Goal: Task Accomplishment & Management: Use online tool/utility

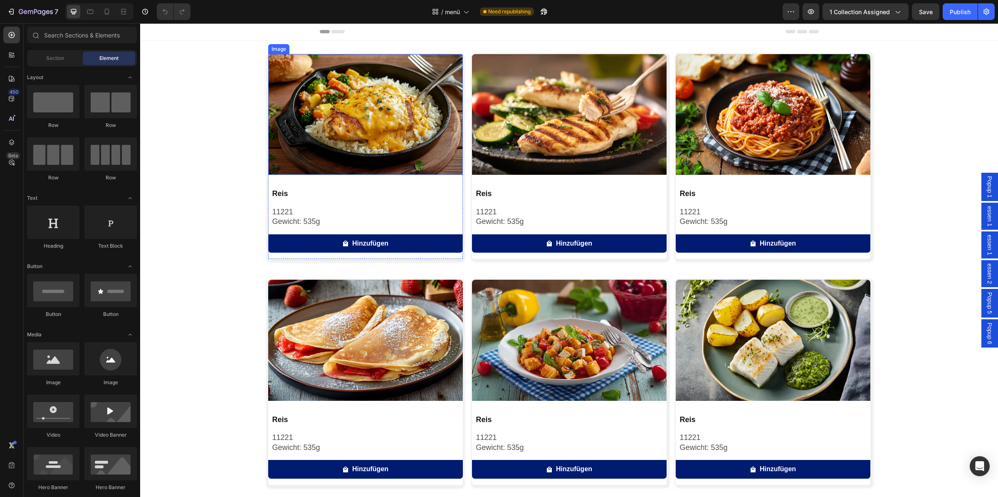
click at [342, 129] on img at bounding box center [365, 114] width 195 height 121
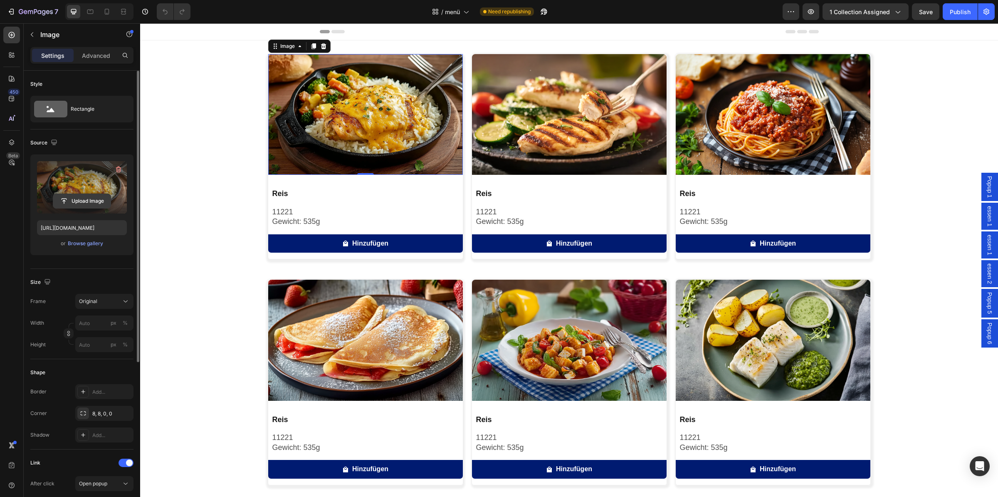
click at [99, 205] on input "file" at bounding box center [81, 201] width 57 height 14
click at [89, 185] on label at bounding box center [82, 187] width 90 height 52
click at [89, 194] on input "file" at bounding box center [81, 201] width 57 height 14
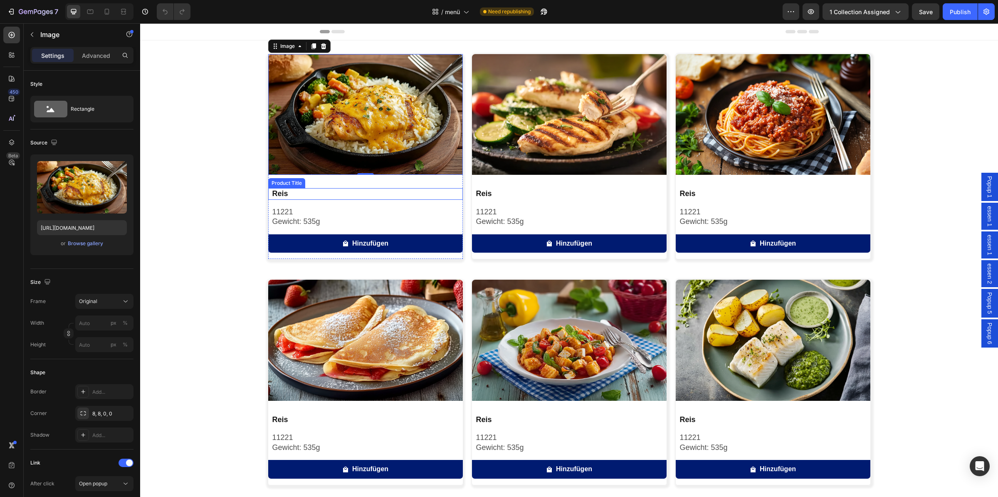
click at [301, 198] on h2 "Reis" at bounding box center [367, 193] width 191 height 11
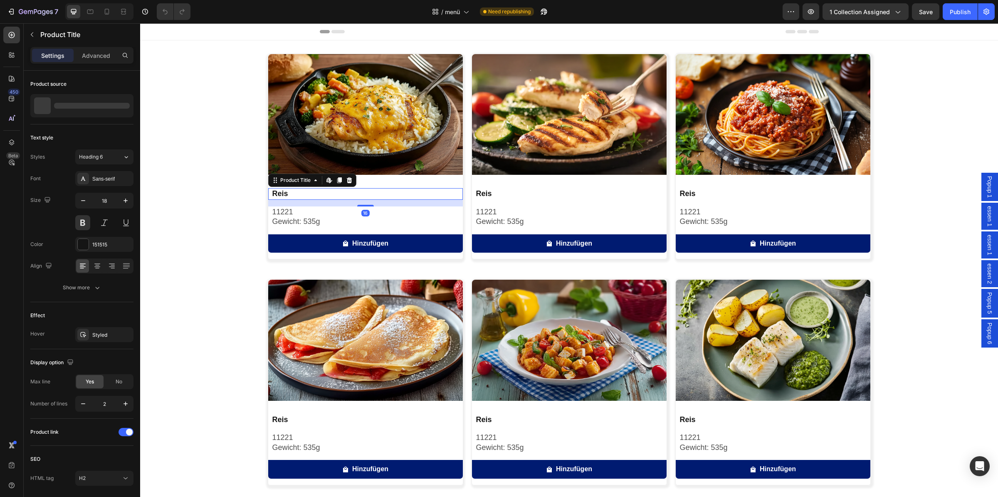
click at [301, 198] on h2 "Reis" at bounding box center [367, 193] width 191 height 11
click at [299, 193] on h2 "Reis" at bounding box center [367, 193] width 191 height 11
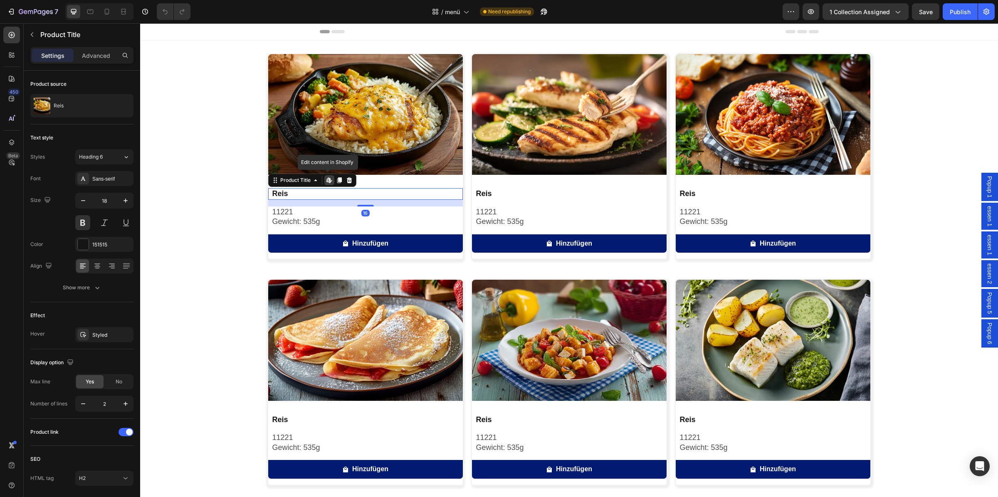
click at [291, 196] on h2 "Reis" at bounding box center [367, 193] width 191 height 11
click at [290, 195] on h2 "Reis" at bounding box center [367, 193] width 191 height 11
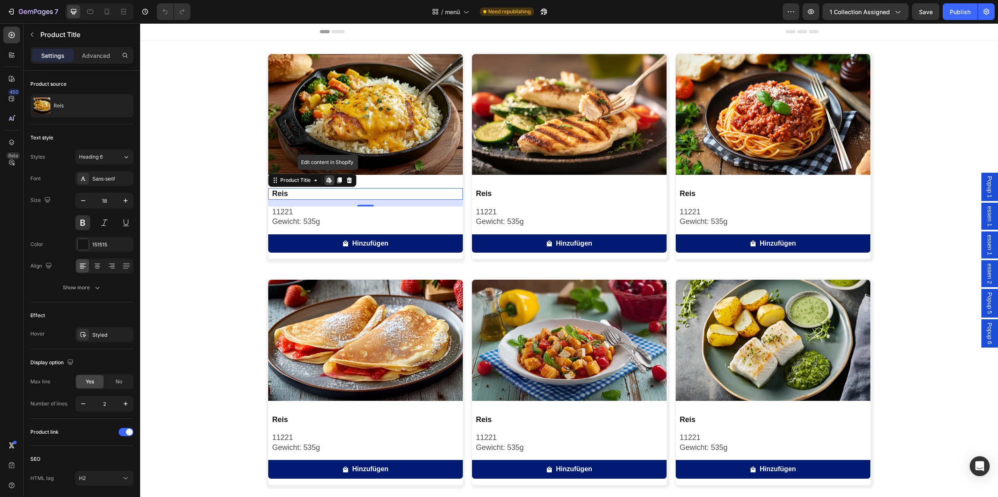
click at [290, 195] on h2 "Reis" at bounding box center [367, 193] width 191 height 11
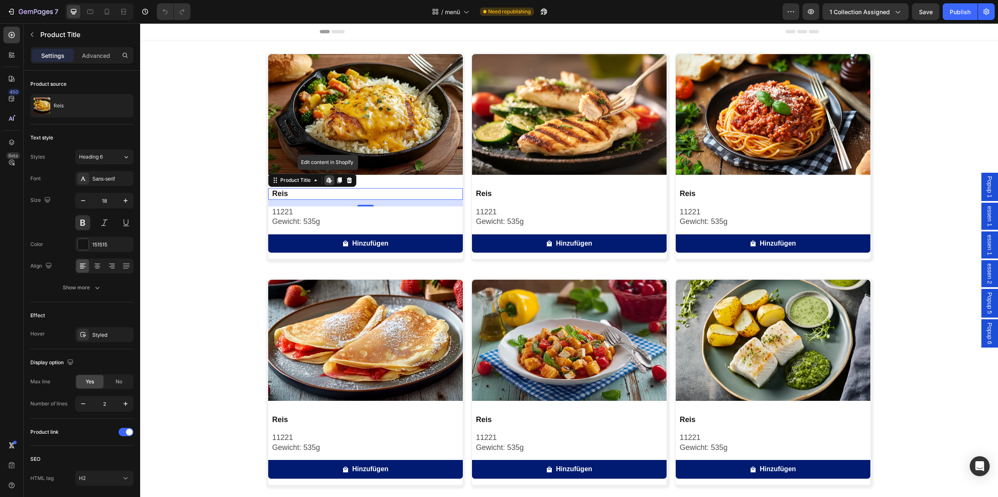
click at [290, 194] on h2 "Reis" at bounding box center [367, 193] width 191 height 11
click at [78, 94] on div "Product source Reis" at bounding box center [81, 98] width 103 height 54
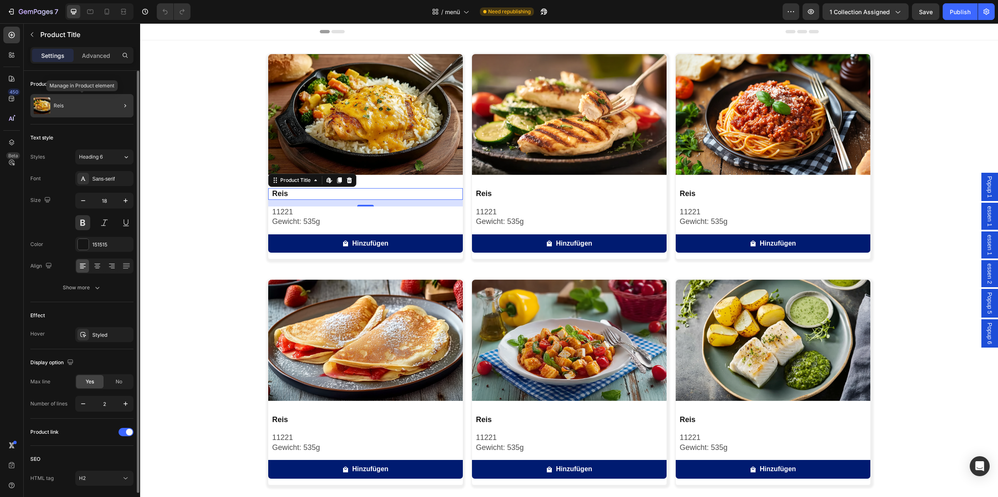
click at [72, 102] on div "Reis" at bounding box center [81, 105] width 103 height 23
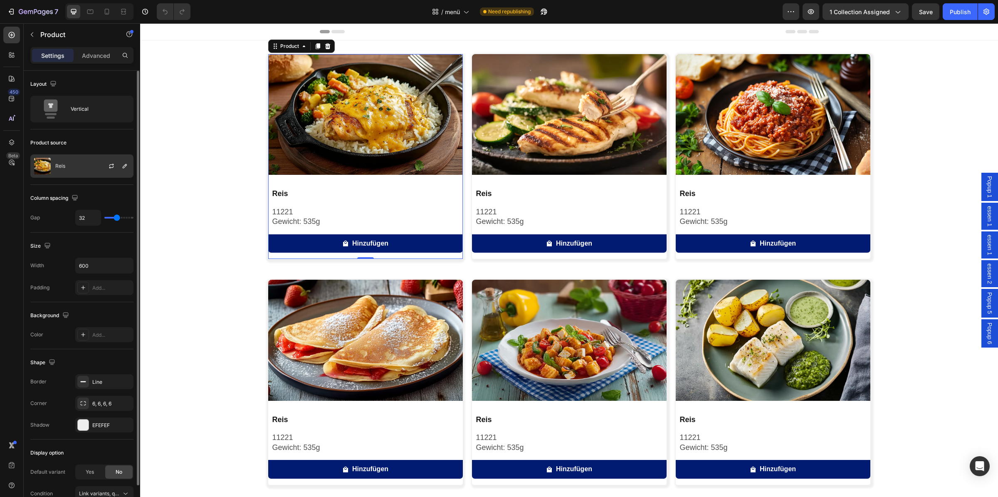
click at [85, 167] on div "Reis" at bounding box center [81, 165] width 103 height 23
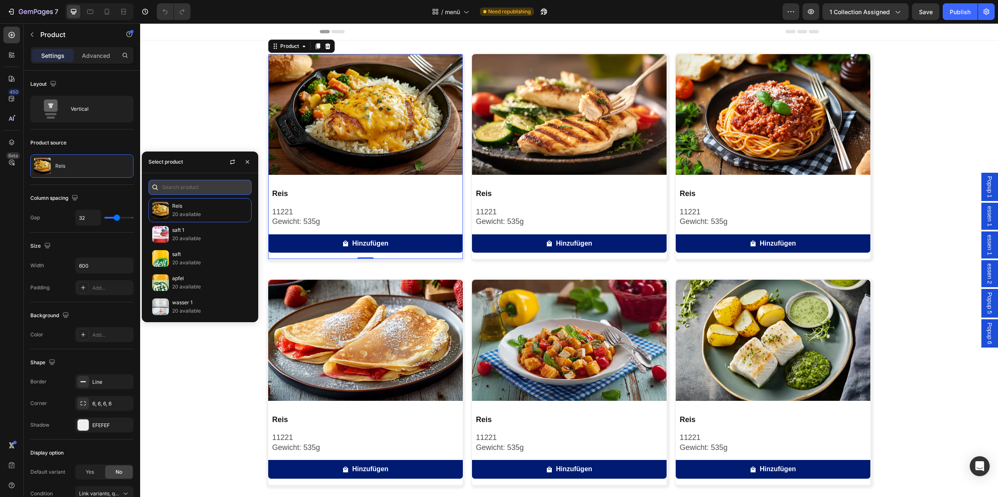
click at [189, 185] on input "text" at bounding box center [199, 187] width 103 height 15
paste input "Alaska-Seelachsfilet mit Kartoffelpüree und Erbsen & Möhrchen"
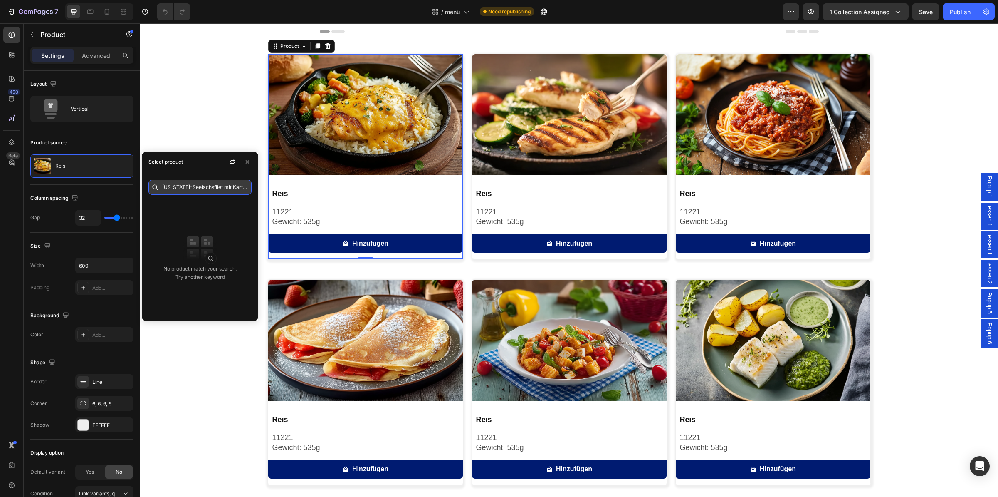
drag, startPoint x: 208, startPoint y: 187, endPoint x: 121, endPoint y: 195, distance: 87.6
click at [148, 195] on input "Alaska-Seelachsfilet mit Kartoffelpüree und Erbsen & Möhrchen" at bounding box center [199, 187] width 103 height 15
type input "en & Möhrchen"
drag, startPoint x: 233, startPoint y: 188, endPoint x: 191, endPoint y: 188, distance: 41.6
click at [232, 188] on input "en & Möhrchen" at bounding box center [199, 187] width 103 height 15
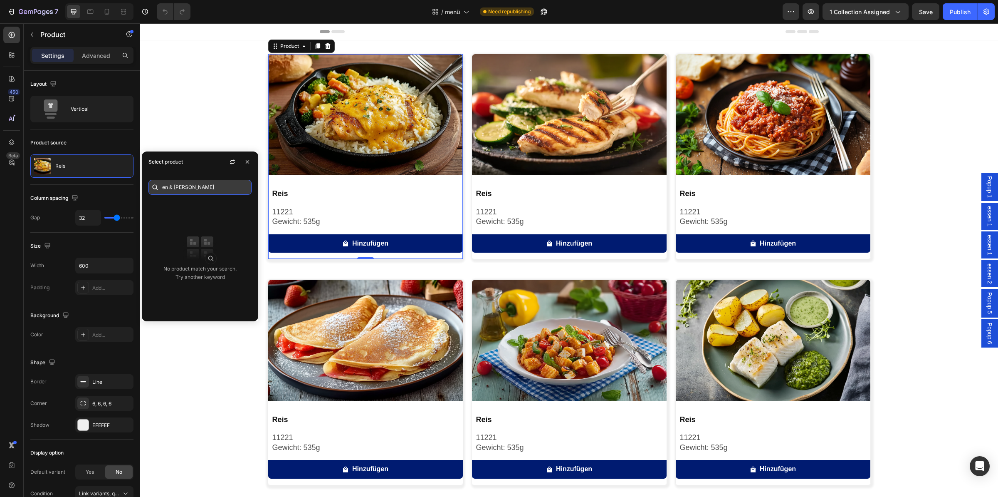
drag, startPoint x: 191, startPoint y: 188, endPoint x: 129, endPoint y: 190, distance: 62.0
click at [148, 190] on input "en & Möhrchen" at bounding box center [199, 187] width 103 height 15
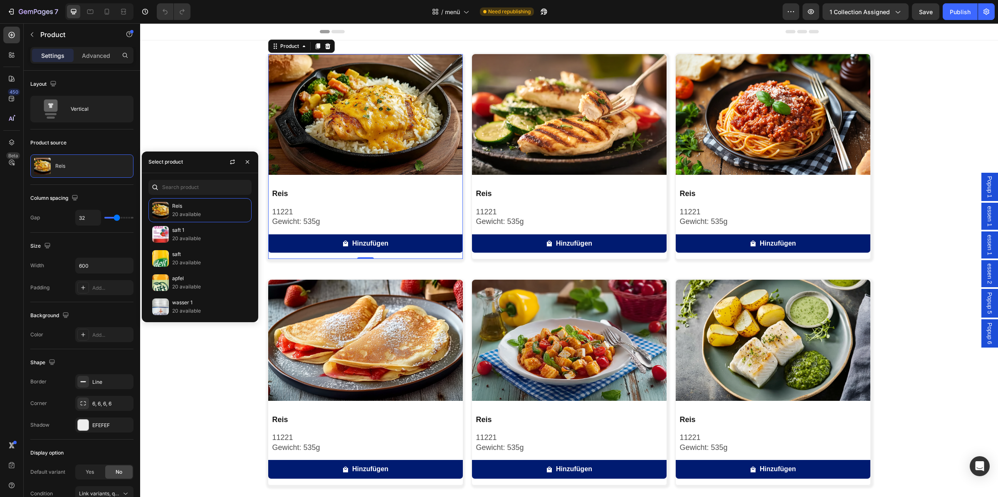
click at [199, 174] on div "Reis 20 available saft 1 20 available saft 20 available apfel 20 available wass…" at bounding box center [200, 247] width 116 height 149
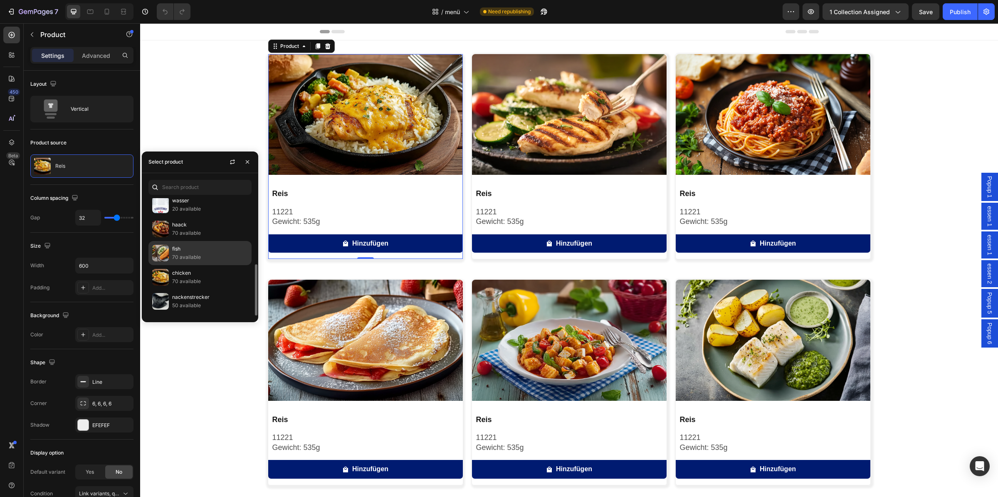
click at [204, 255] on p "70 available" at bounding box center [210, 257] width 76 height 8
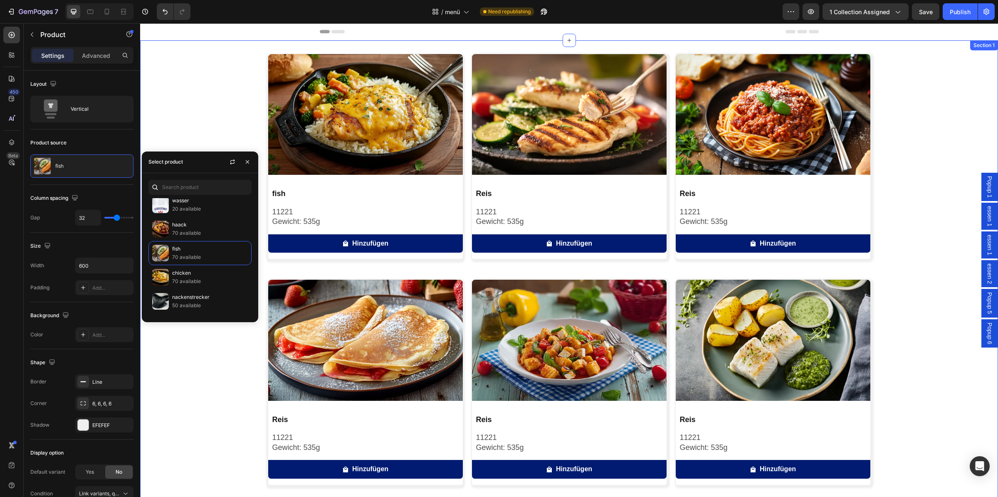
click at [193, 119] on div "Image fish Product Title 11221 Gewicht: 535g Text Block Hinzufügen Product Cart…" at bounding box center [569, 392] width 858 height 677
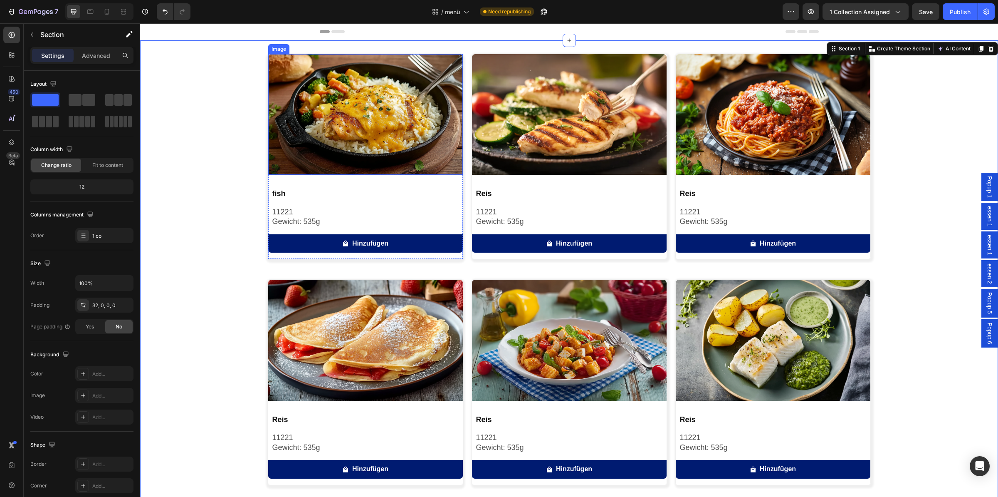
click at [314, 137] on img at bounding box center [365, 114] width 195 height 121
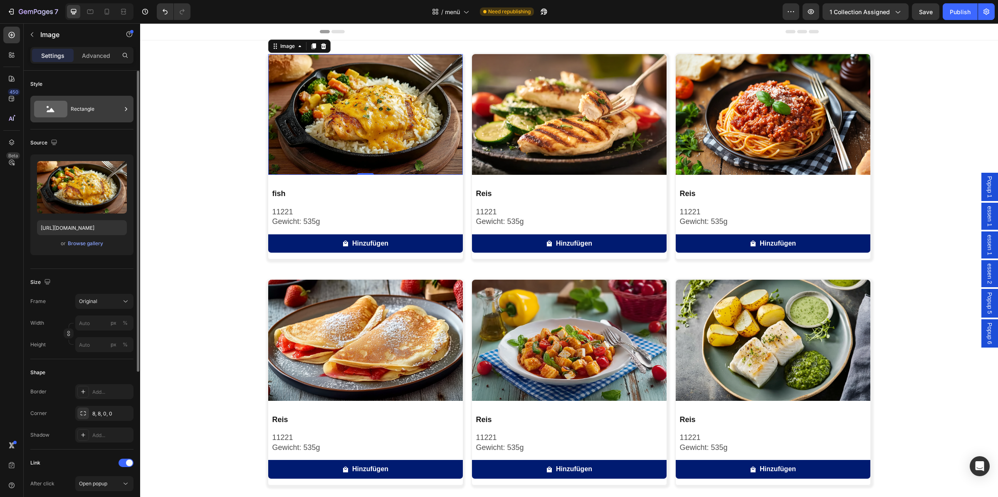
click at [81, 108] on div "Rectangle" at bounding box center [96, 108] width 51 height 19
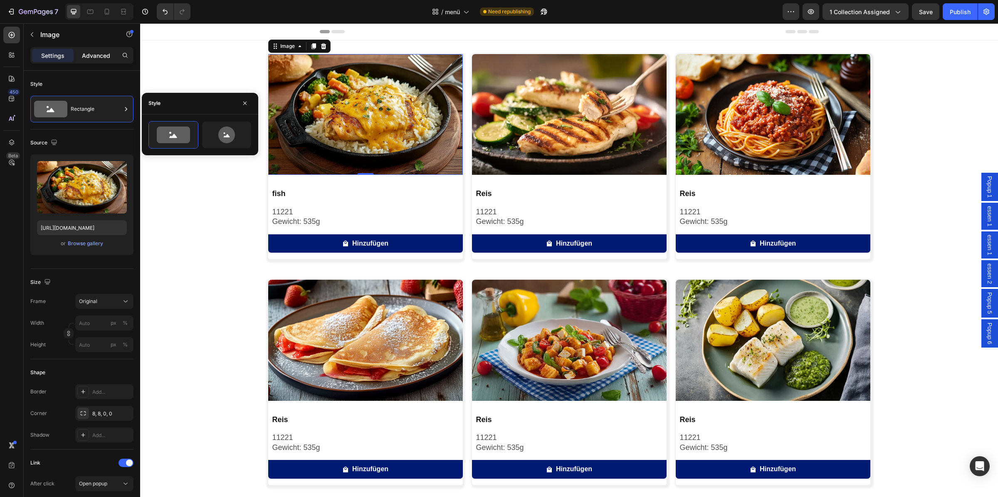
click at [85, 51] on div "Advanced" at bounding box center [96, 55] width 42 height 13
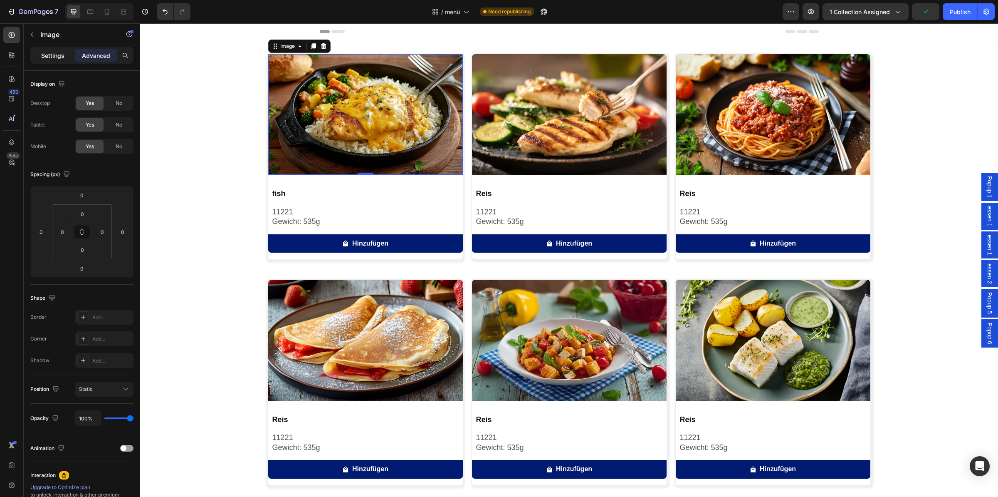
click at [54, 54] on p "Settings" at bounding box center [52, 55] width 23 height 9
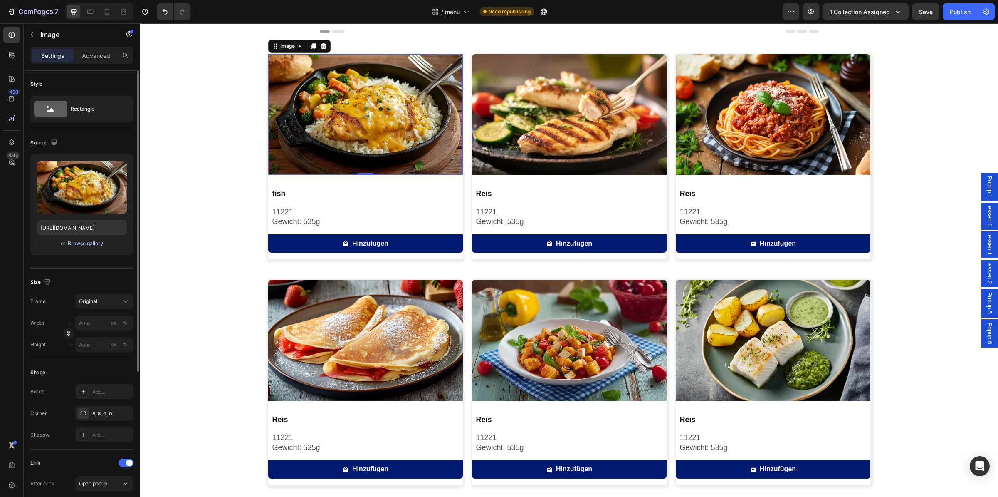
click at [79, 245] on div "Browse gallery" at bounding box center [85, 243] width 35 height 7
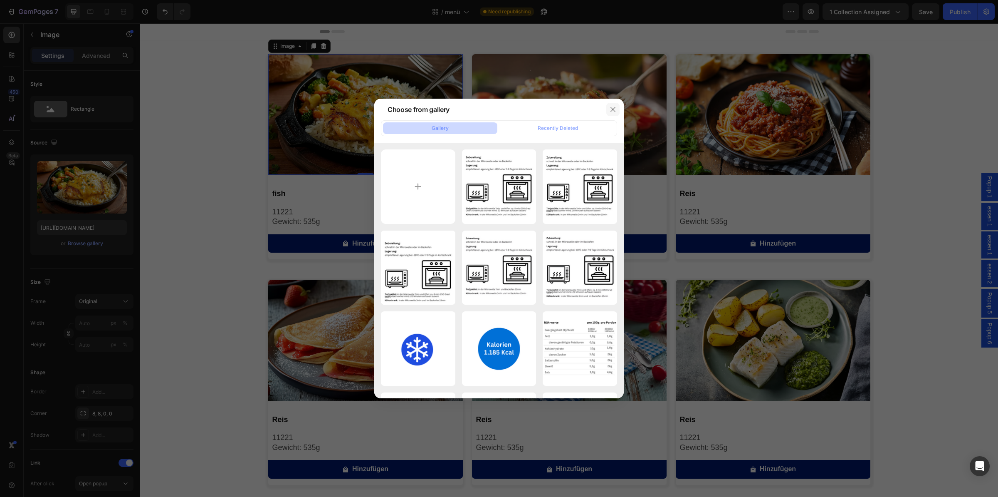
click at [612, 109] on icon "button" at bounding box center [613, 109] width 7 height 7
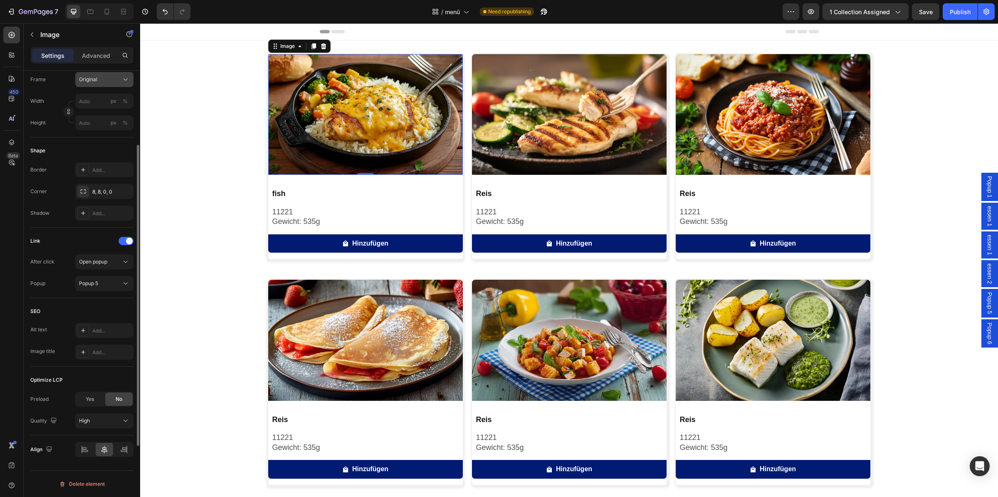
scroll to position [42, 0]
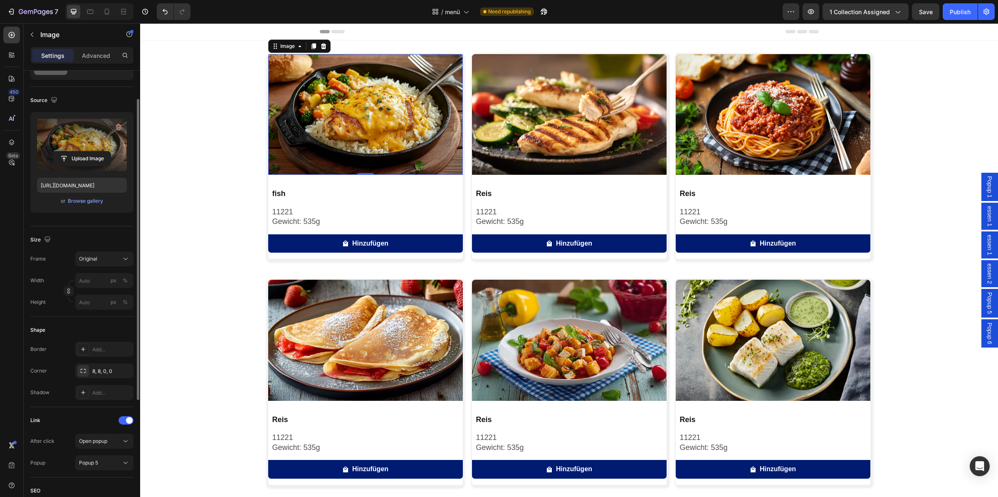
click at [79, 148] on label at bounding box center [82, 145] width 90 height 52
click at [79, 151] on input "file" at bounding box center [81, 158] width 57 height 14
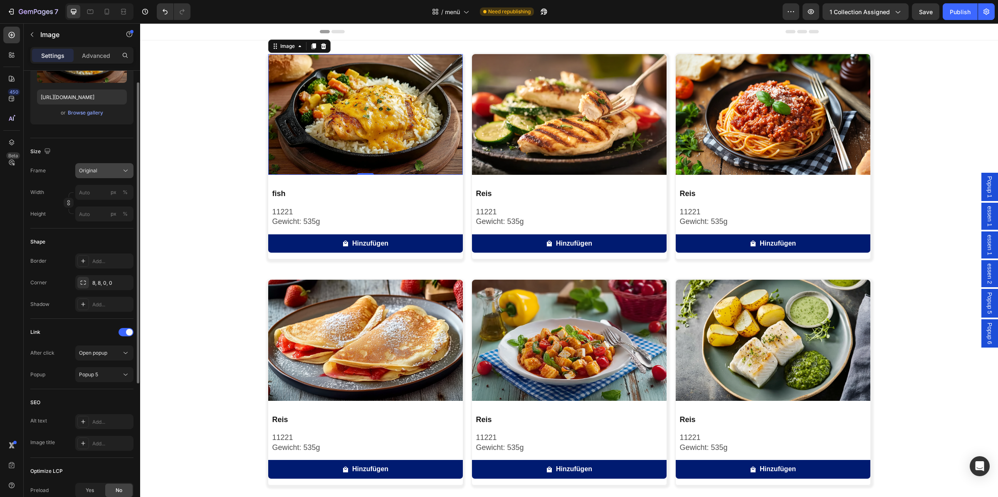
scroll to position [40, 0]
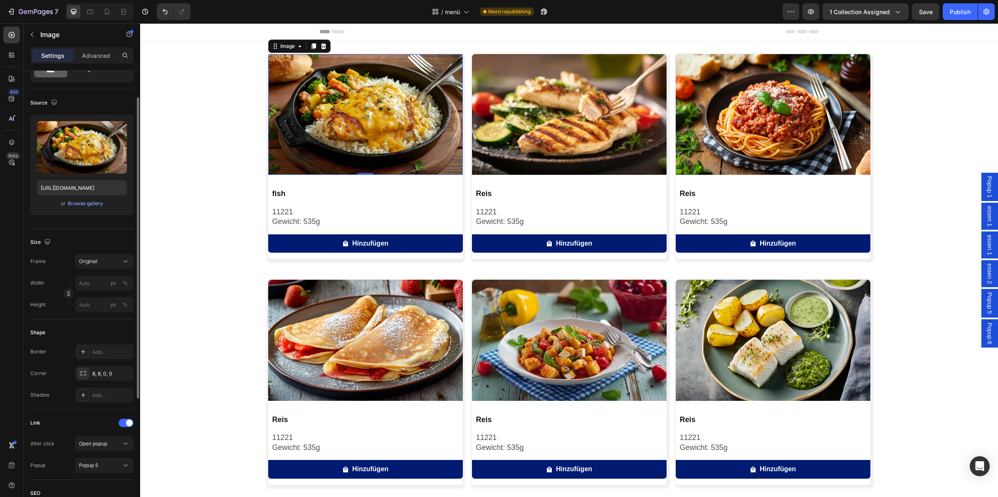
click at [347, 117] on img at bounding box center [365, 114] width 195 height 121
click at [326, 191] on h2 "fish" at bounding box center [367, 193] width 191 height 11
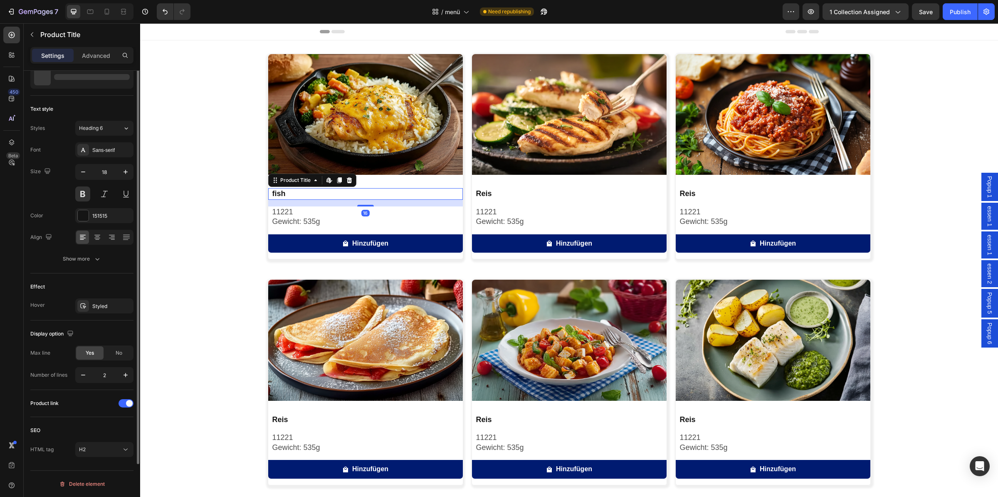
scroll to position [0, 0]
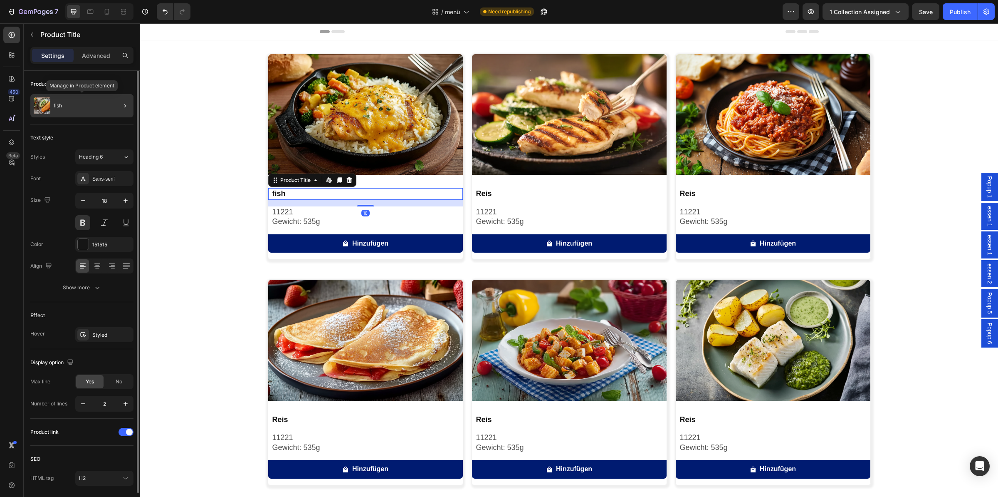
click at [40, 100] on img at bounding box center [42, 105] width 17 height 17
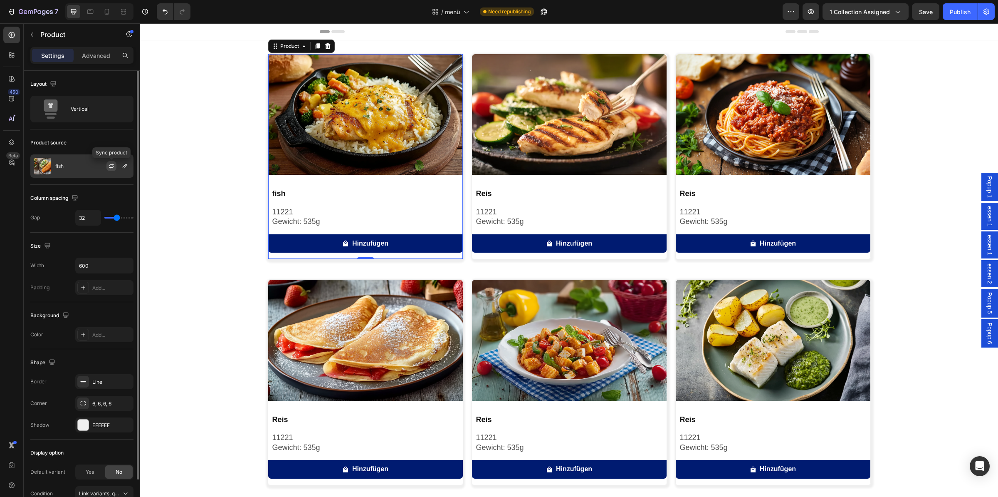
click at [112, 166] on icon "button" at bounding box center [111, 166] width 7 height 7
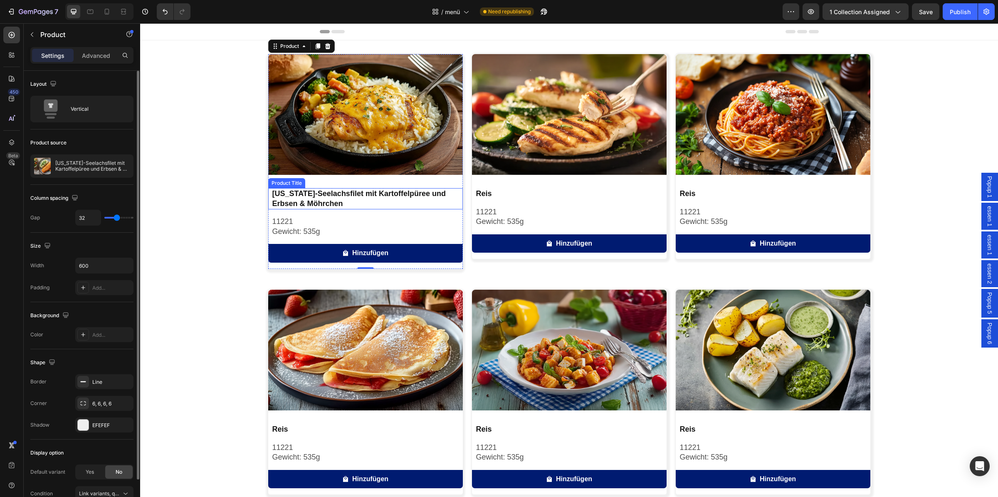
click at [333, 198] on h2 "Alaska-Seelachsfilet mit Kartoffelpüree und Erbsen & Möhrchen" at bounding box center [367, 198] width 191 height 21
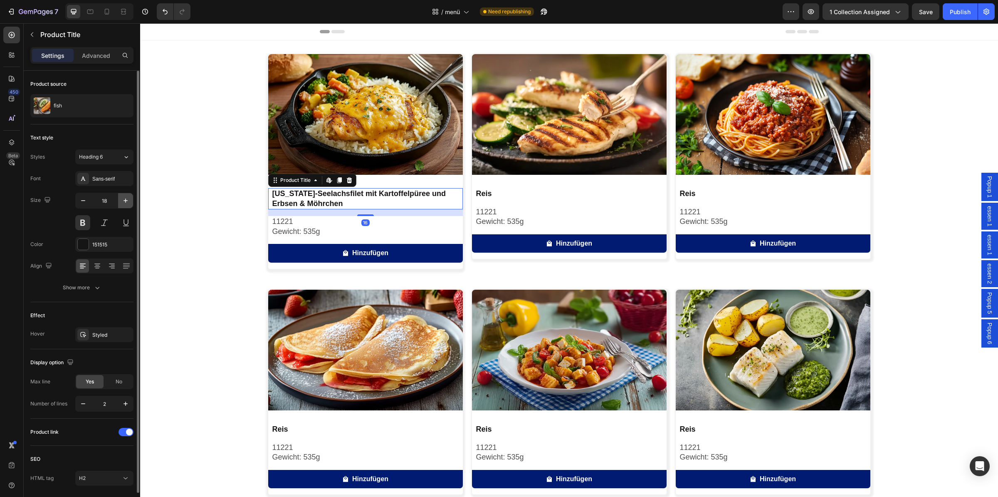
click at [118, 199] on button "button" at bounding box center [125, 200] width 15 height 15
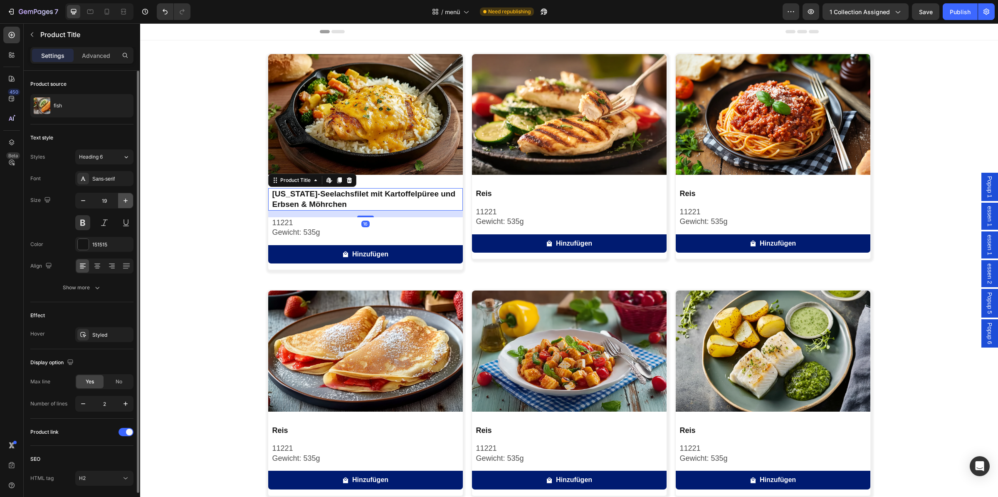
click at [118, 199] on button "button" at bounding box center [125, 200] width 15 height 15
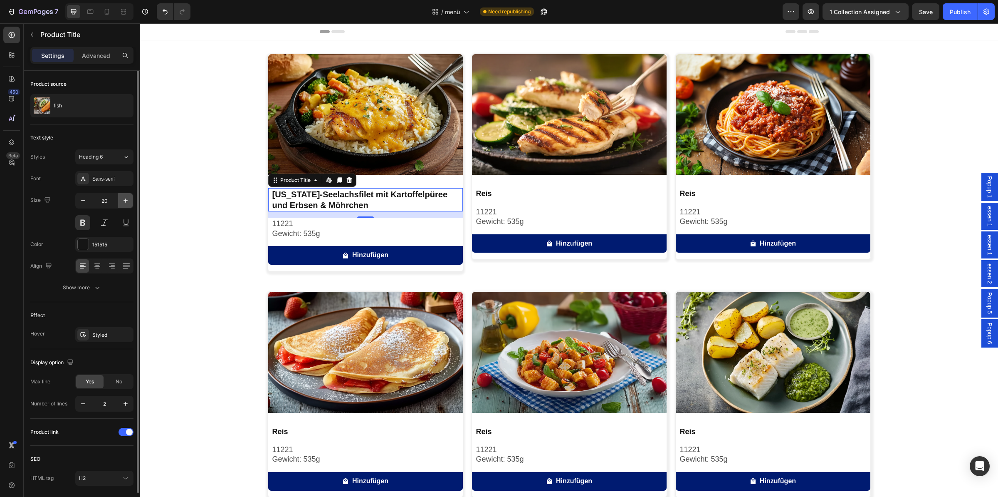
click at [118, 199] on button "button" at bounding box center [125, 200] width 15 height 15
type input "21"
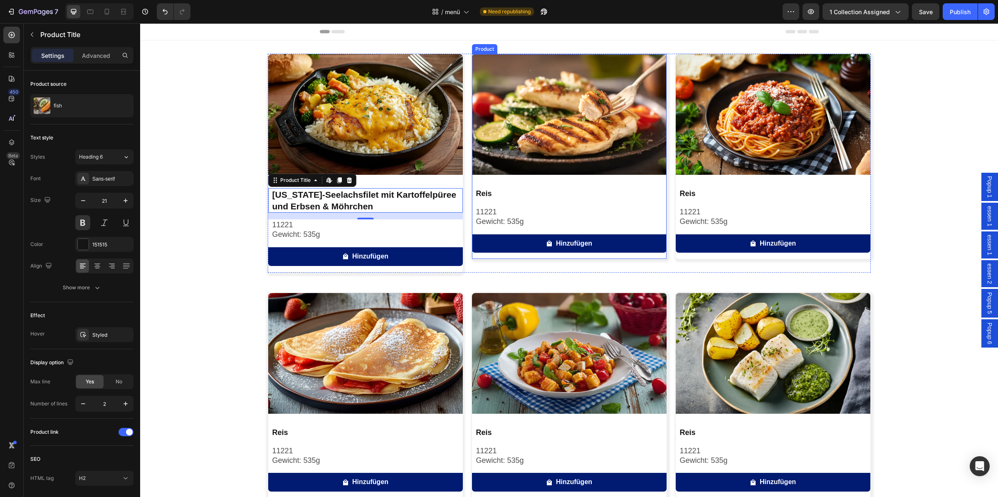
click at [530, 197] on h2 "Reis" at bounding box center [570, 193] width 191 height 11
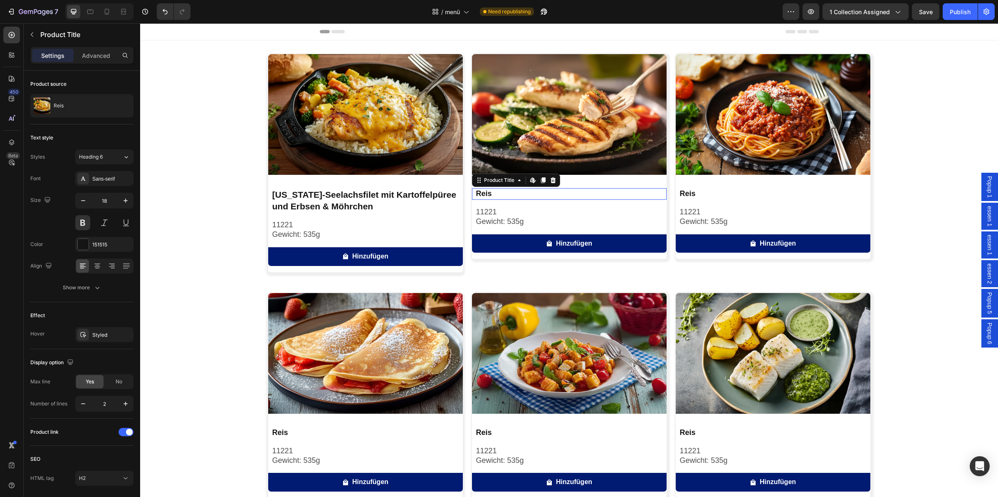
click at [529, 193] on h2 "Reis" at bounding box center [570, 193] width 191 height 11
click at [522, 195] on h2 "Reis" at bounding box center [570, 193] width 191 height 11
click at [499, 196] on h2 "Reis" at bounding box center [570, 193] width 191 height 11
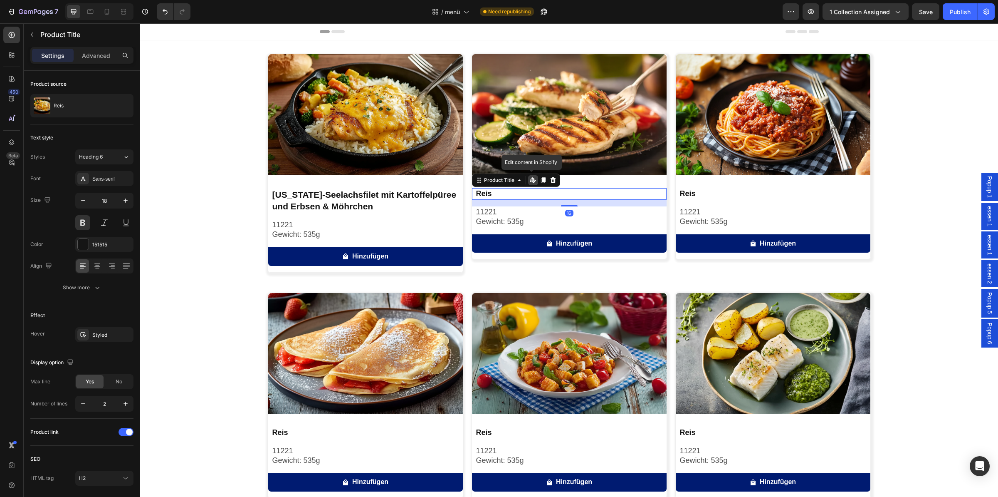
click at [475, 188] on link "Reis" at bounding box center [570, 193] width 191 height 11
click at [497, 195] on h2 "Reis" at bounding box center [570, 193] width 191 height 11
click at [358, 107] on img at bounding box center [365, 114] width 195 height 121
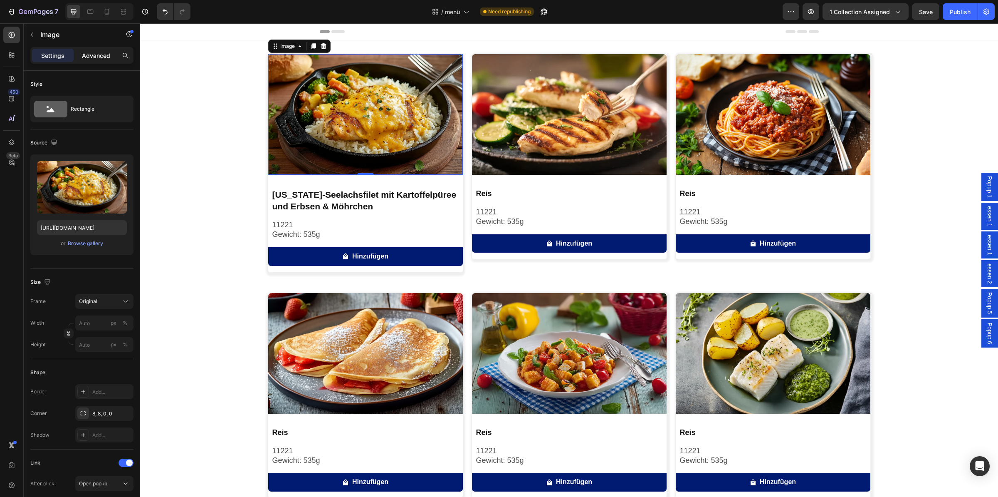
click at [97, 54] on p "Advanced" at bounding box center [96, 55] width 28 height 9
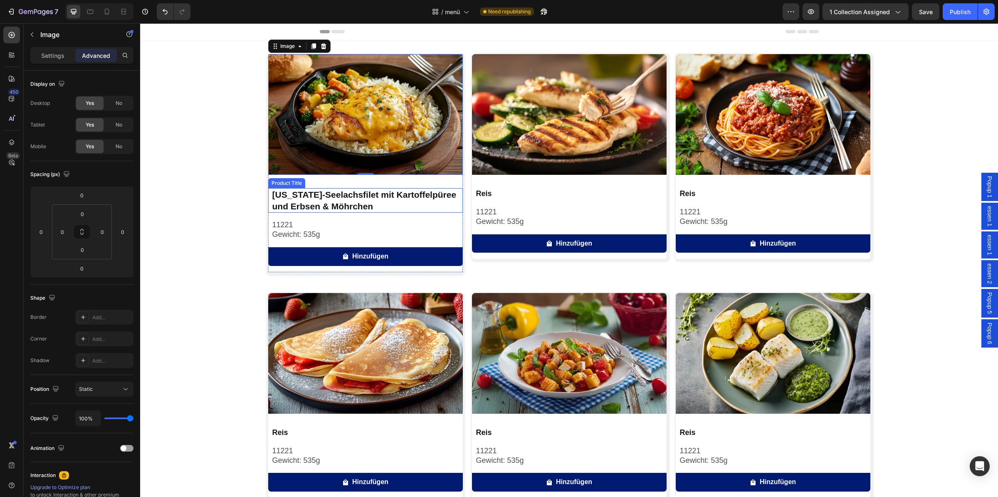
click at [319, 196] on h2 "Alaska-Seelachsfilet mit Kartoffelpüree und Erbsen & Möhrchen" at bounding box center [367, 200] width 191 height 25
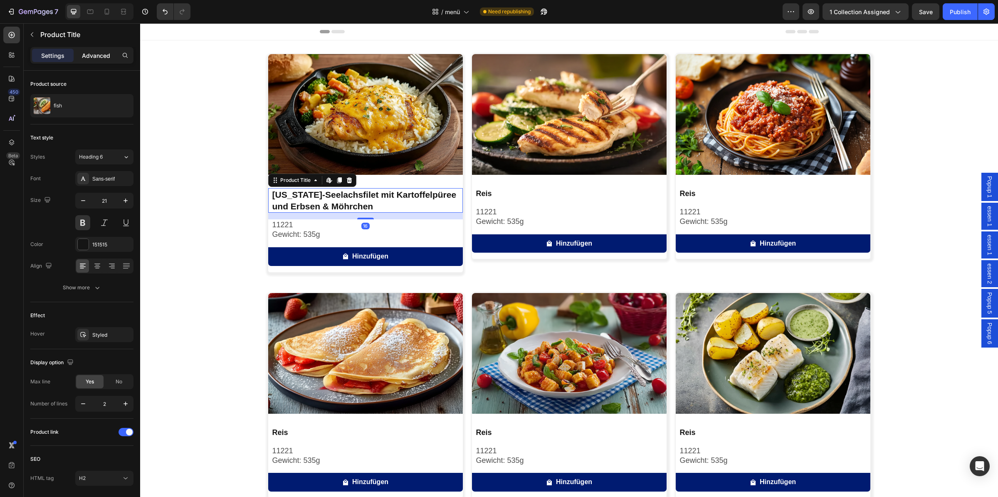
click at [95, 54] on p "Advanced" at bounding box center [96, 55] width 28 height 9
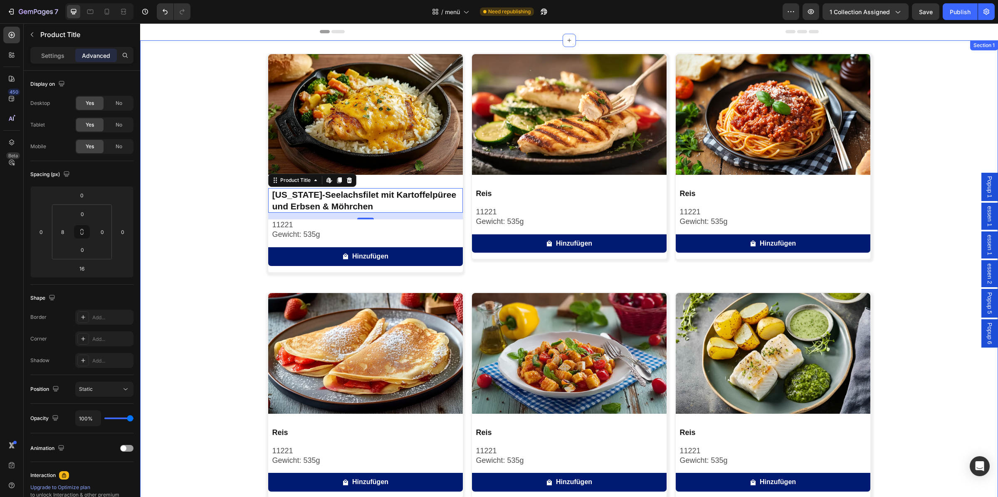
click at [187, 198] on div "Image Alaska-Seelachsfilet mit Kartoffelpüree und Erbsen & Möhrchen Product Tit…" at bounding box center [569, 399] width 858 height 690
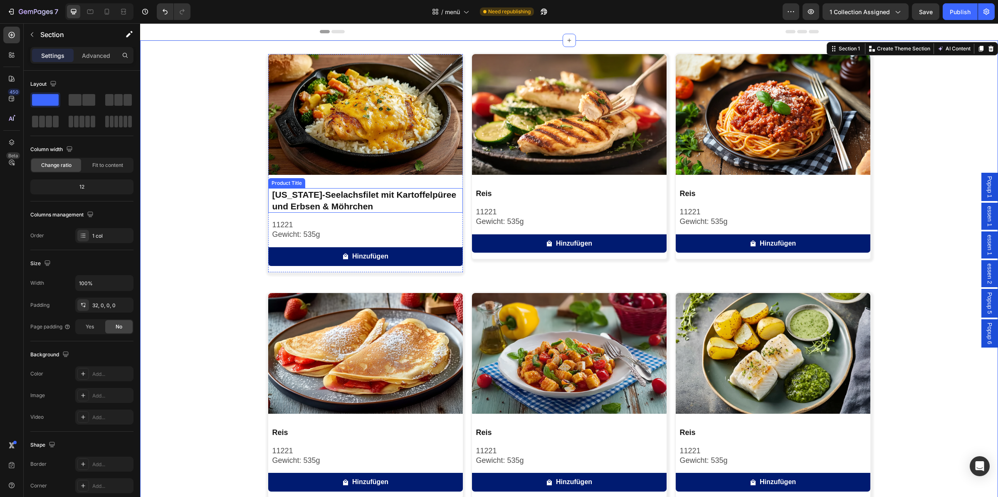
click at [305, 203] on h2 "Alaska-Seelachsfilet mit Kartoffelpüree und Erbsen & Möhrchen" at bounding box center [367, 200] width 191 height 25
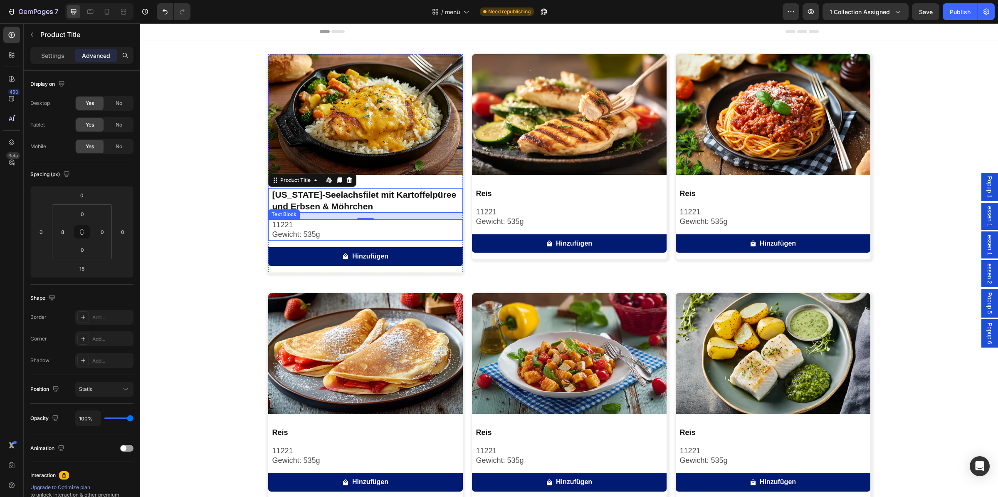
click at [228, 201] on div "Image Alaska-Seelachsfilet mit Kartoffelpüree und Erbsen & Möhrchen Product Tit…" at bounding box center [569, 399] width 858 height 690
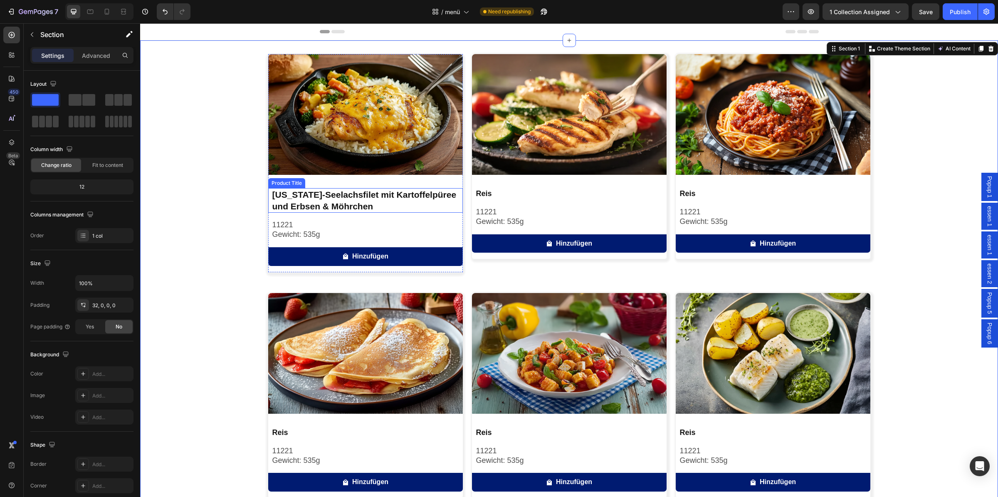
click at [379, 197] on h2 "Alaska-Seelachsfilet mit Kartoffelpüree und Erbsen & Möhrchen" at bounding box center [367, 200] width 191 height 25
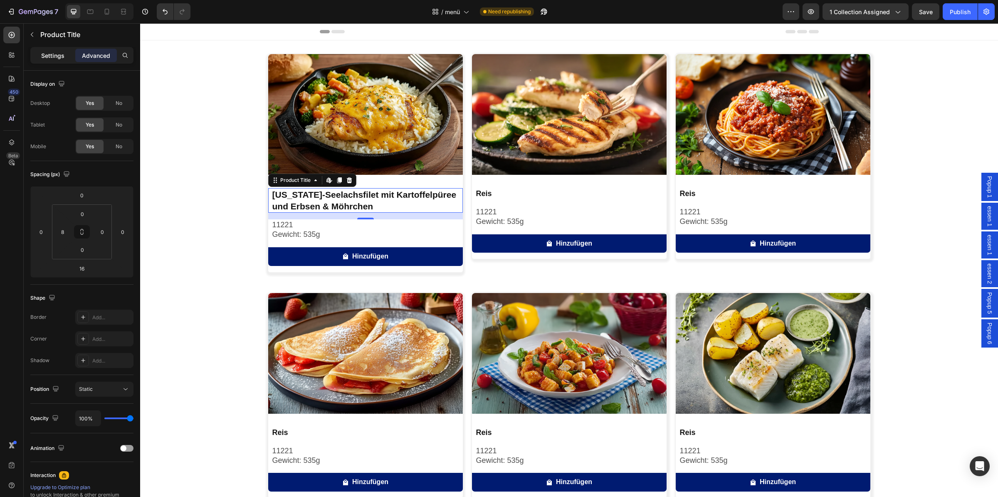
click at [58, 54] on p "Settings" at bounding box center [52, 55] width 23 height 9
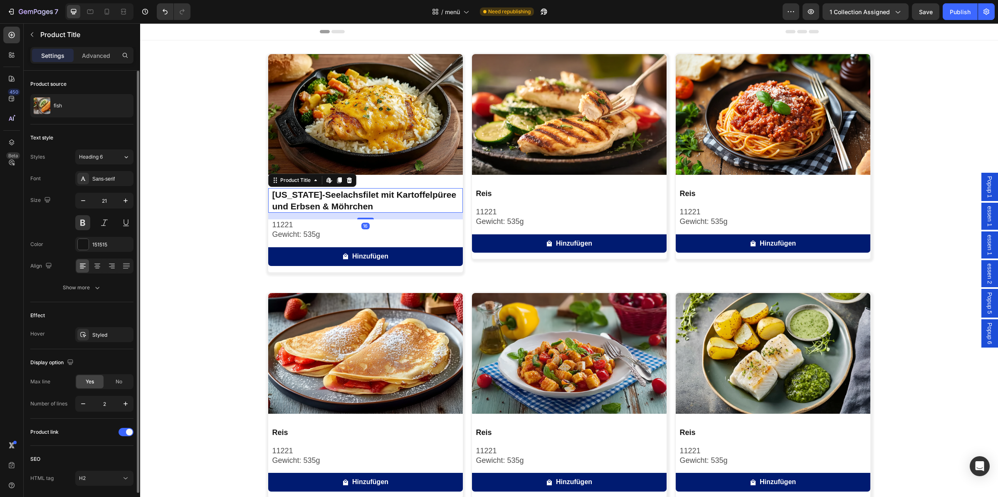
click at [110, 166] on div "Styles Heading 6 Font Sans-serif Size 21 Color 151515 Align Show more" at bounding box center [81, 222] width 103 height 146
click at [110, 160] on div "Heading 6" at bounding box center [96, 156] width 34 height 7
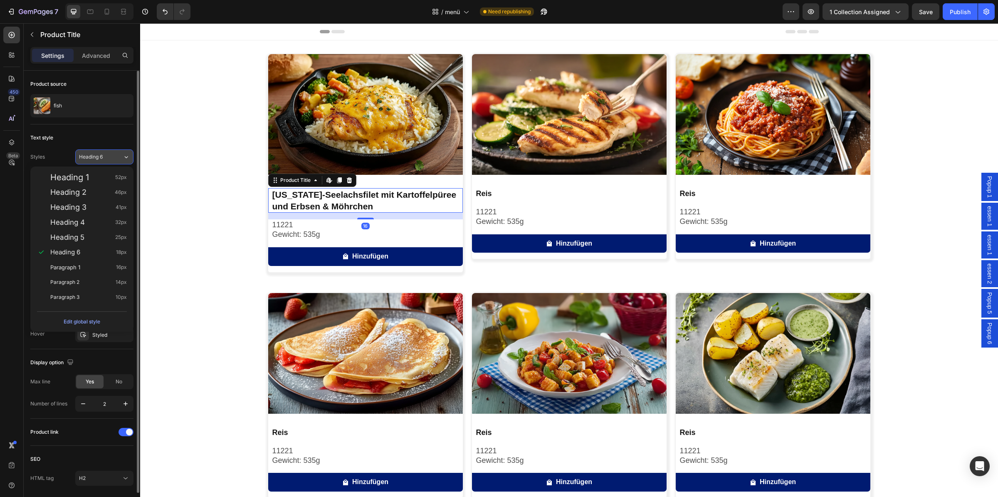
click at [110, 160] on div "Heading 6" at bounding box center [96, 156] width 34 height 7
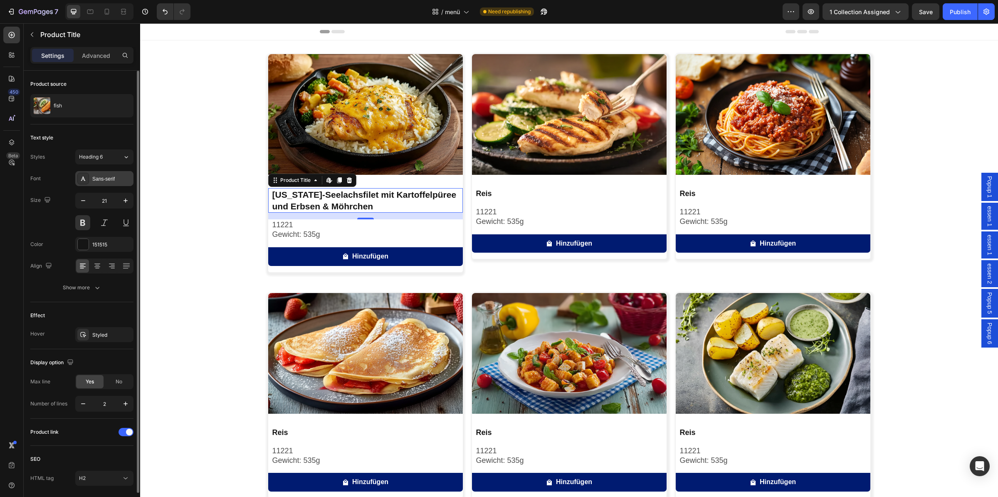
click at [114, 179] on div "Sans-serif" at bounding box center [111, 178] width 39 height 7
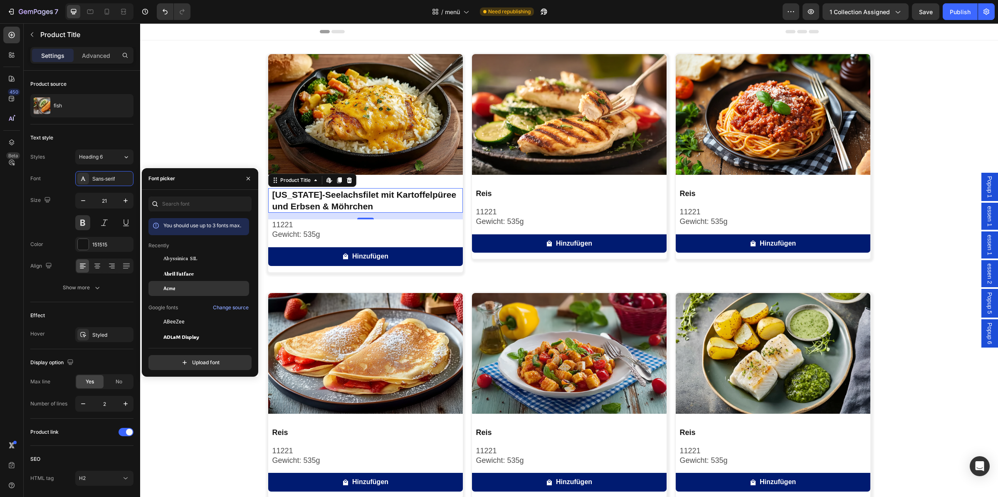
click at [193, 292] on div "Acme" at bounding box center [205, 287] width 84 height 7
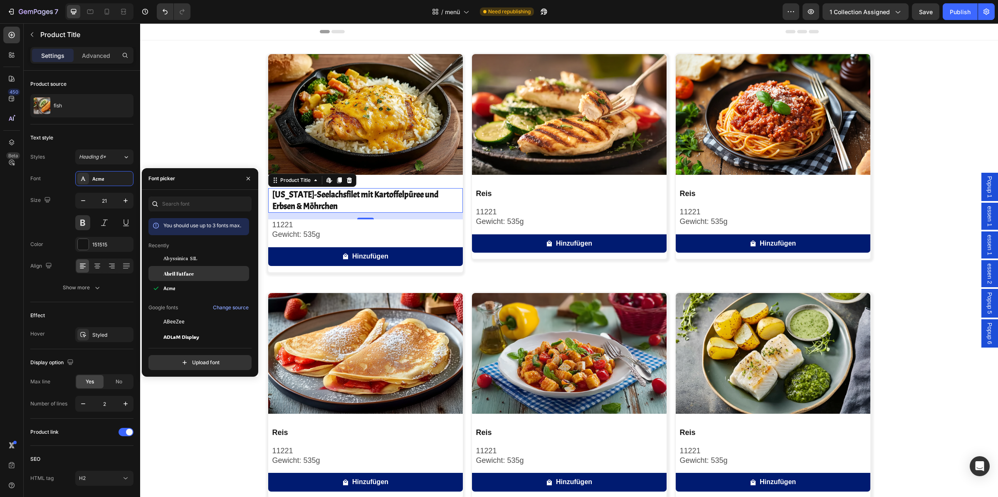
click at [191, 277] on span "Abril Fatface" at bounding box center [178, 272] width 30 height 7
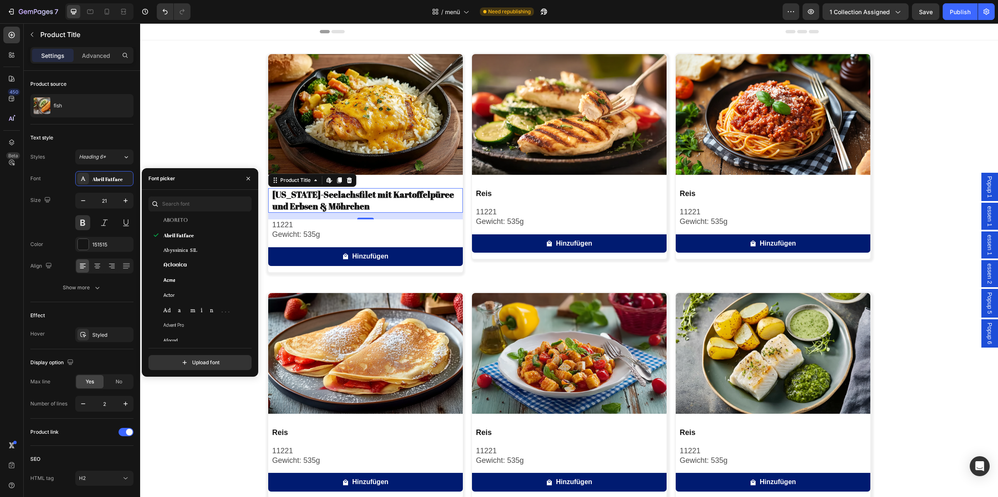
scroll to position [187, 0]
click at [193, 257] on div "Aclonica" at bounding box center [205, 253] width 84 height 7
click at [186, 302] on div "Adamina" at bounding box center [205, 297] width 84 height 7
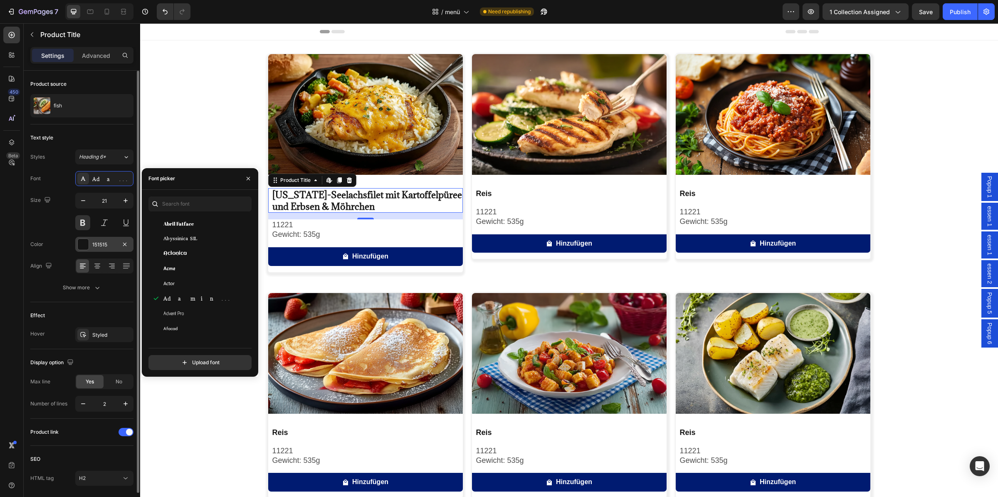
click at [95, 243] on div "151515" at bounding box center [104, 244] width 24 height 7
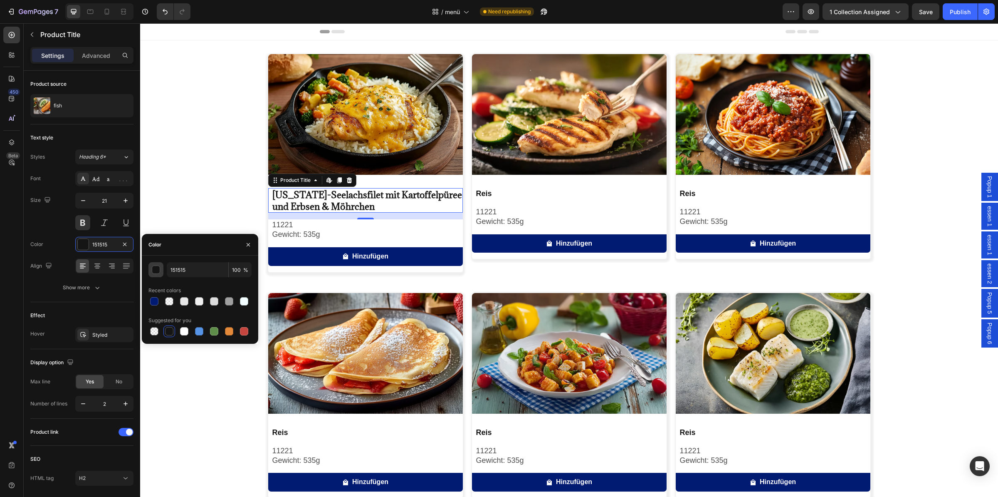
click at [161, 269] on button "button" at bounding box center [155, 269] width 15 height 15
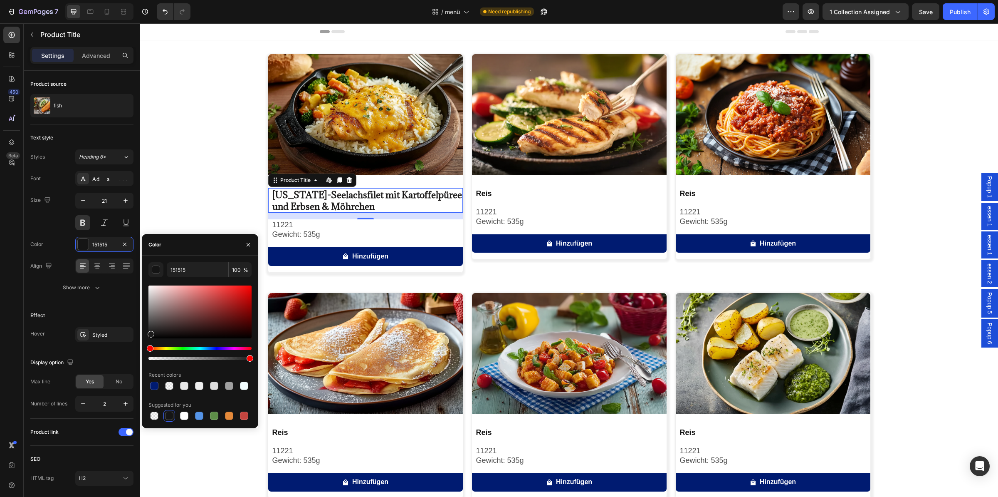
drag, startPoint x: 150, startPoint y: 338, endPoint x: 149, endPoint y: 331, distance: 7.5
click at [149, 331] on div at bounding box center [151, 334] width 7 height 7
click at [149, 331] on div at bounding box center [150, 332] width 7 height 7
drag, startPoint x: 150, startPoint y: 321, endPoint x: 146, endPoint y: 328, distance: 8.4
click at [146, 328] on div "191919 100 % Recent colors Suggested for you" at bounding box center [200, 341] width 116 height 159
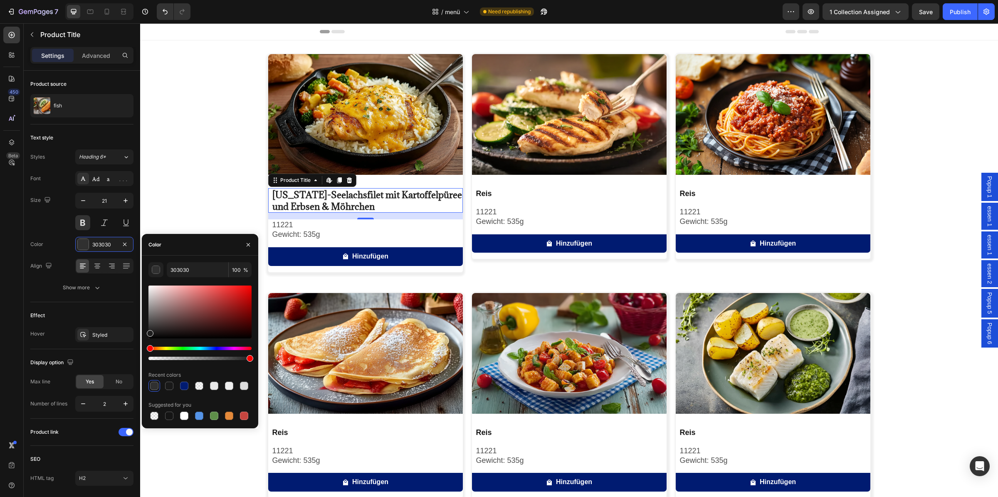
click at [148, 332] on div at bounding box center [150, 333] width 7 height 7
type input "1E1E1E"
click at [218, 179] on div "Image Alaska-Seelachsfilet mit Kartoffelpüree und Erbsen & Möhrchen Product Tit…" at bounding box center [569, 399] width 858 height 690
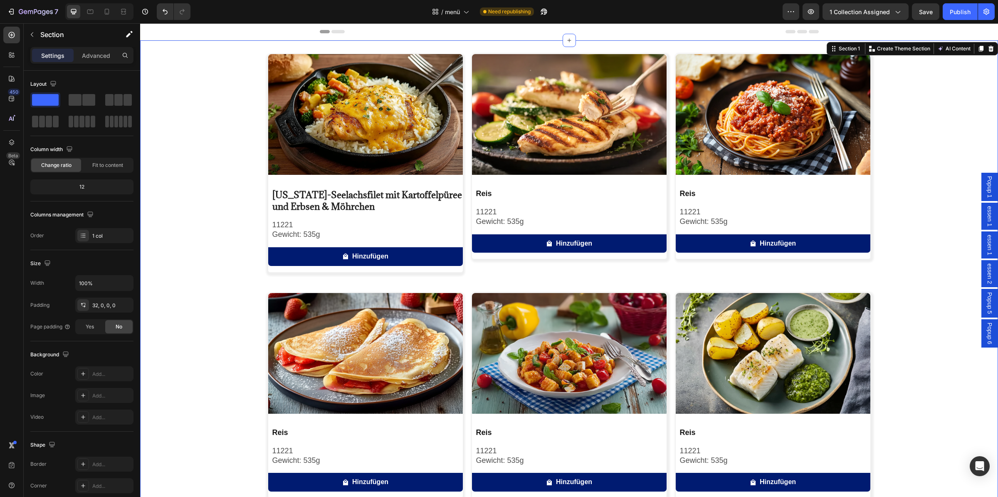
click at [218, 179] on div "Image Alaska-Seelachsfilet mit Kartoffelpüree und Erbsen & Möhrchen Product Tit…" at bounding box center [569, 399] width 858 height 690
click at [565, 155] on img at bounding box center [569, 114] width 195 height 121
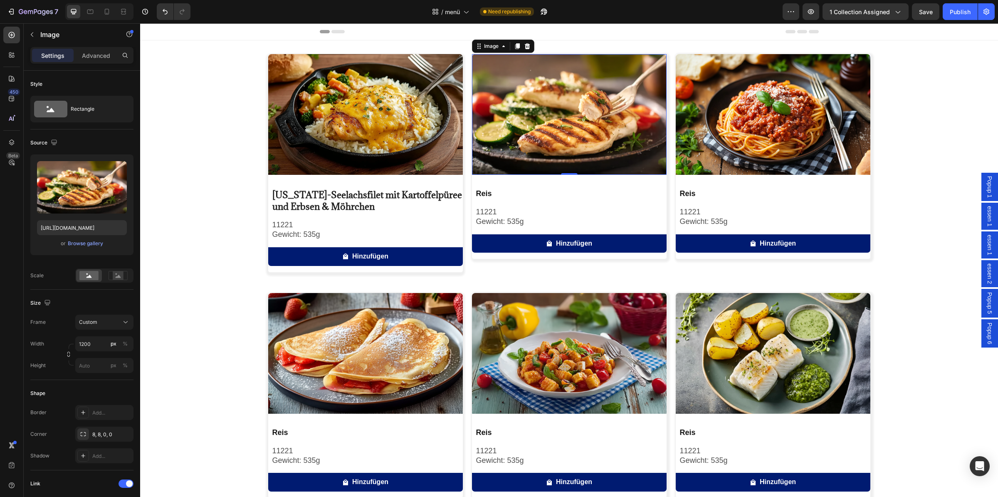
click at [537, 160] on img at bounding box center [569, 114] width 195 height 121
click at [514, 195] on h2 "Reis" at bounding box center [570, 193] width 191 height 11
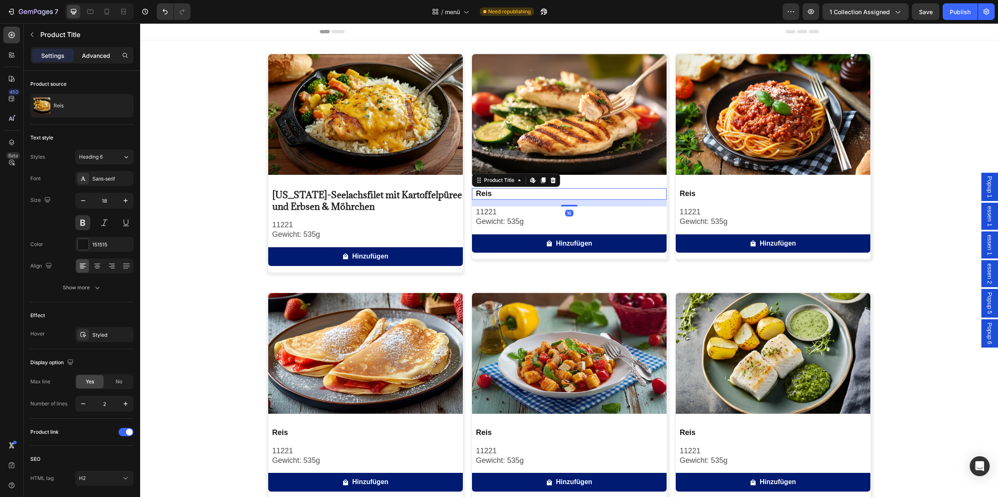
click at [111, 56] on div "Advanced" at bounding box center [96, 55] width 42 height 13
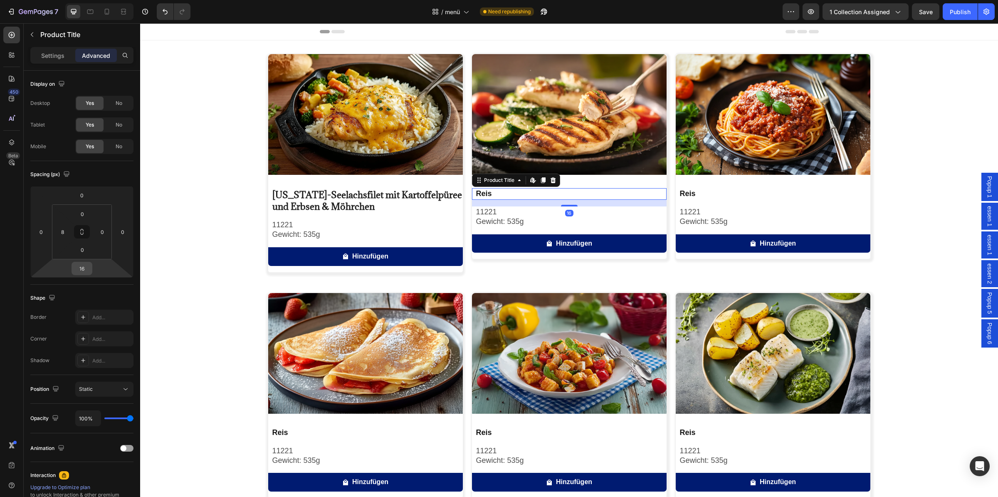
click at [84, 269] on input "16" at bounding box center [82, 268] width 17 height 12
click at [94, 368] on div "2XL 32px" at bounding box center [100, 374] width 52 height 12
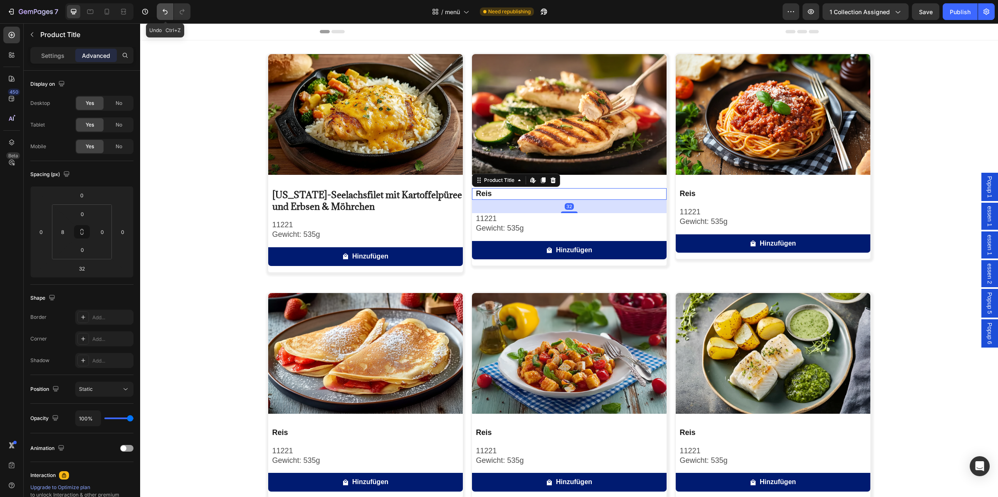
click at [162, 15] on icon "Undo/Redo" at bounding box center [165, 11] width 8 height 8
type input "16"
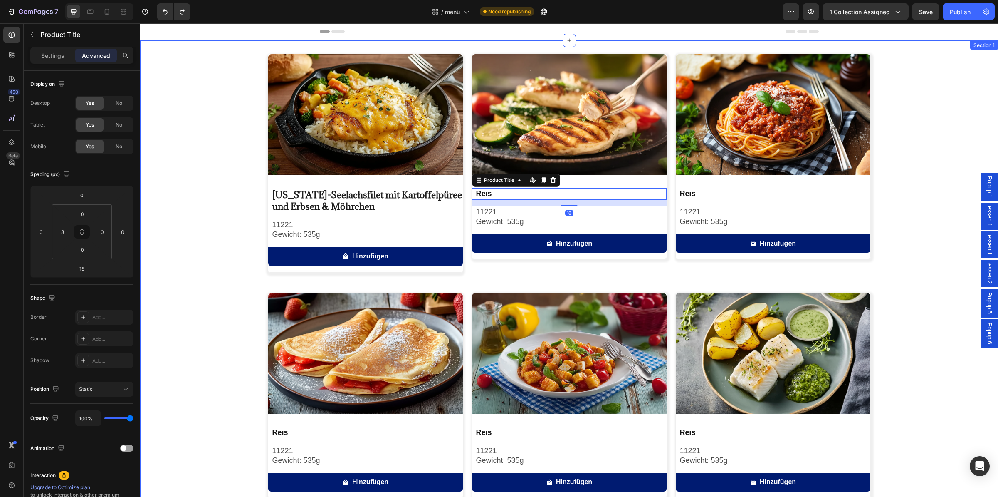
click at [212, 195] on div "Image Alaska-Seelachsfilet mit Kartoffelpüree und Erbsen & Möhrchen Product Tit…" at bounding box center [569, 399] width 858 height 690
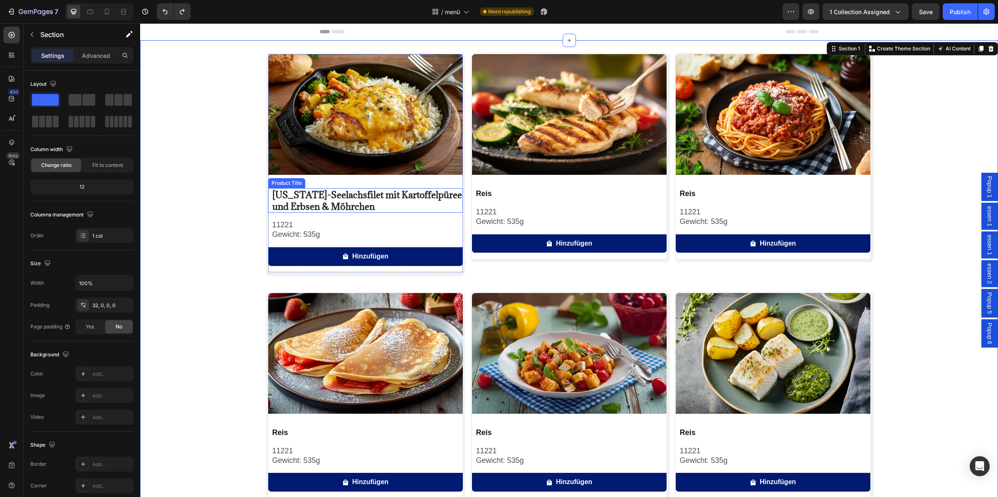
click at [377, 200] on h2 "Alaska-Seelachsfilet mit Kartoffelpüree und Erbsen & Möhrchen" at bounding box center [367, 200] width 191 height 25
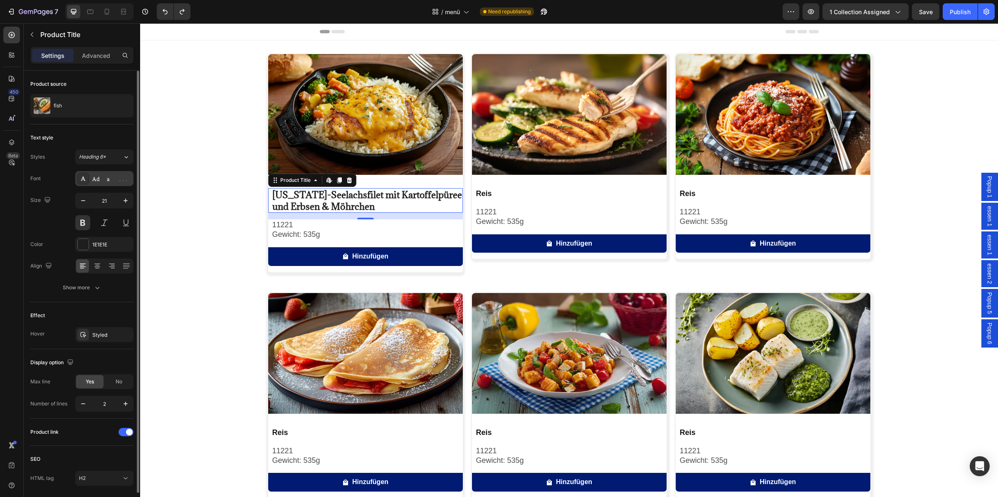
click at [112, 178] on div "Adamina" at bounding box center [111, 178] width 39 height 7
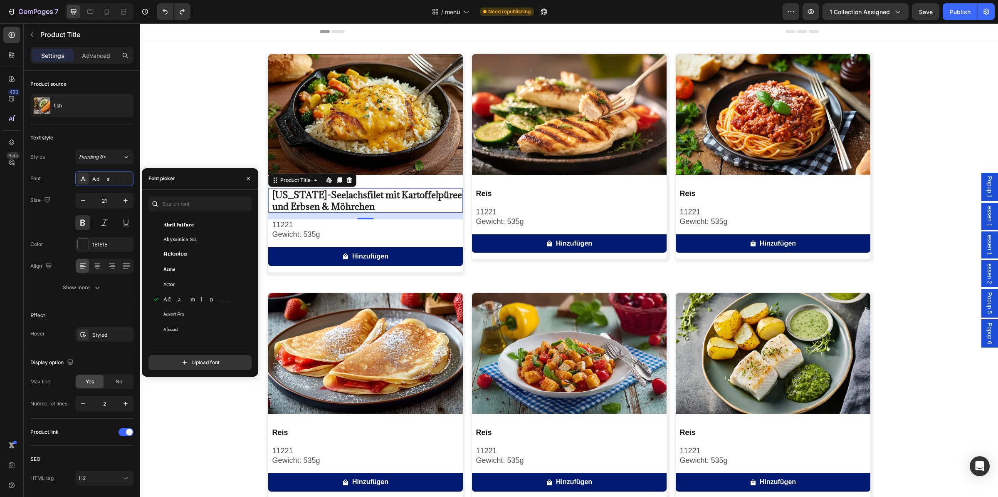
scroll to position [0, 0]
click at [194, 292] on span "Abyssinica SIL" at bounding box center [180, 287] width 34 height 7
click at [197, 359] on div "Aclonica" at bounding box center [198, 366] width 101 height 15
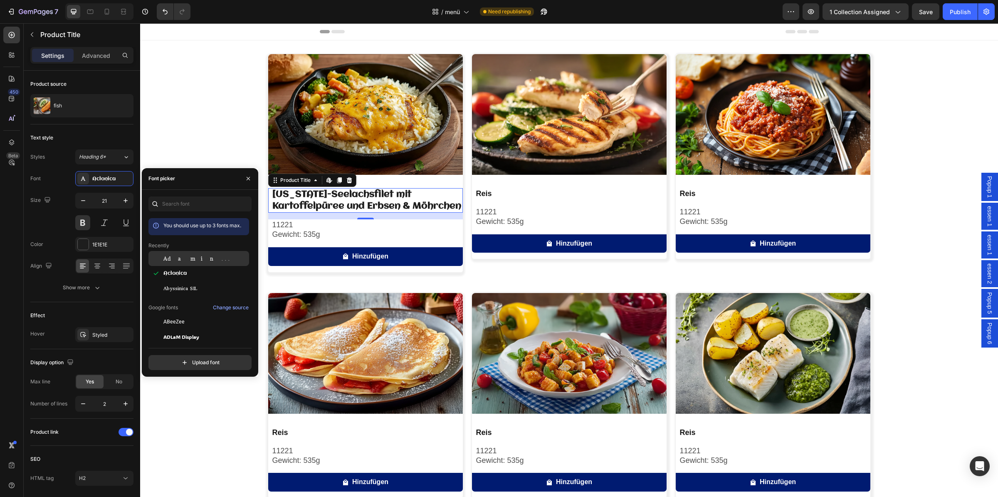
click at [196, 262] on div "Adamina" at bounding box center [205, 257] width 84 height 7
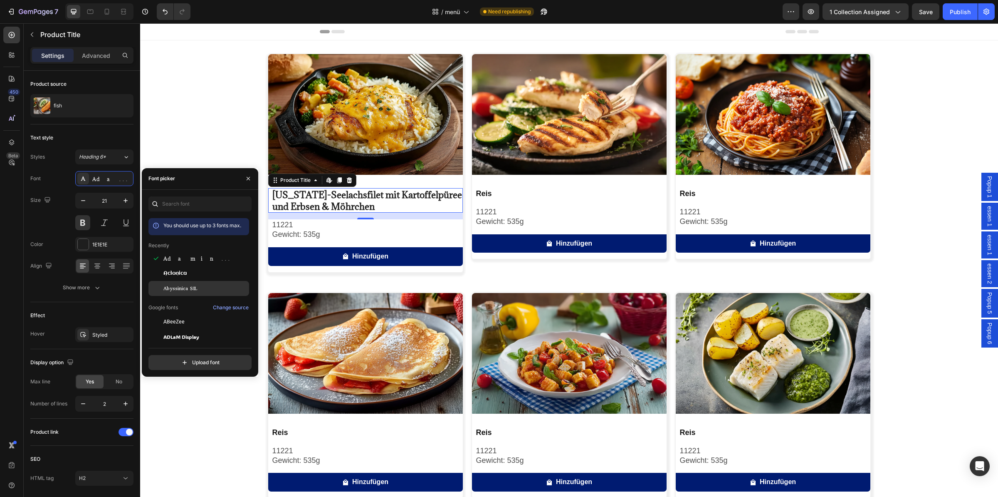
click at [195, 292] on span "Abyssinica SIL" at bounding box center [180, 287] width 34 height 7
click at [198, 262] on div "Adamina" at bounding box center [205, 257] width 84 height 7
click at [196, 123] on div "Image Alaska-Seelachsfilet mit Kartoffelpüree und Erbsen & Möhrchen Product Tit…" at bounding box center [569, 399] width 858 height 690
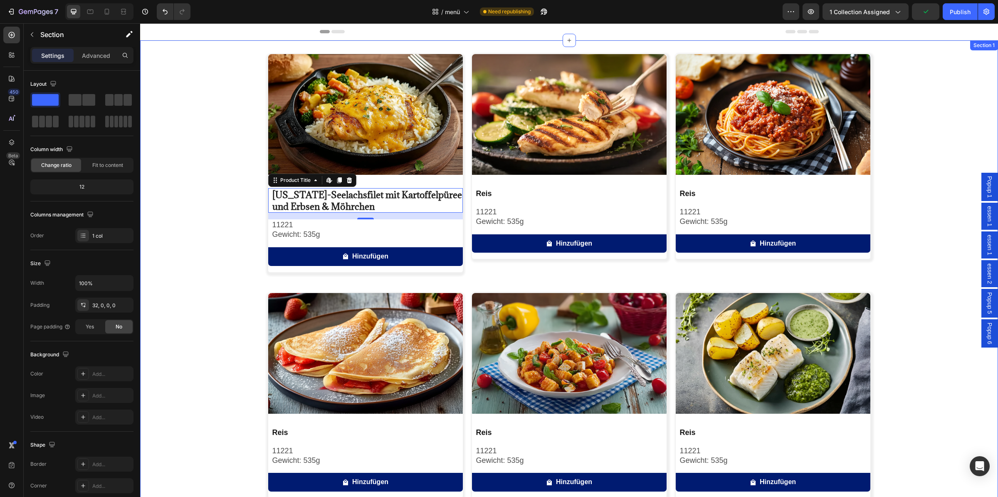
click at [196, 123] on div "Image Alaska-Seelachsfilet mit Kartoffelpüree und Erbsen & Möhrchen Product Tit…" at bounding box center [569, 399] width 858 height 690
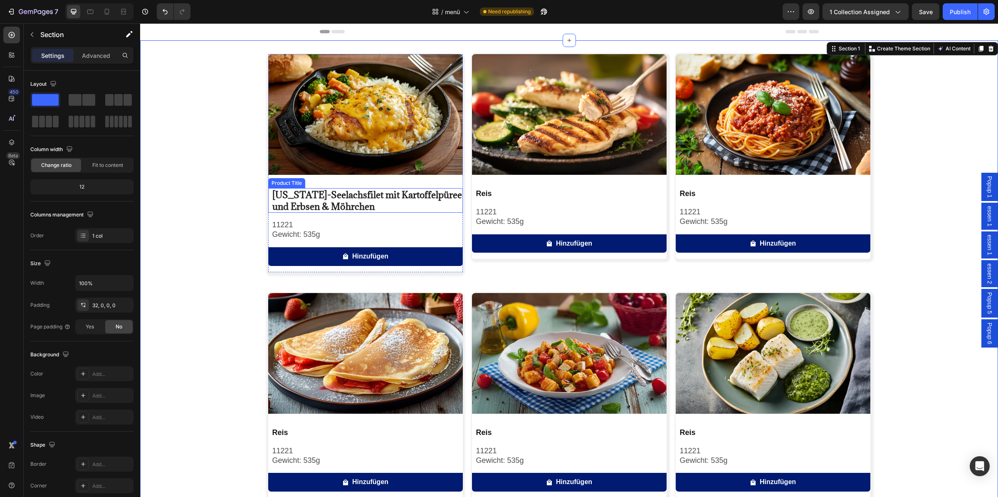
click at [384, 203] on h2 "Alaska-Seelachsfilet mit Kartoffelpüree und Erbsen & Möhrchen" at bounding box center [367, 200] width 191 height 25
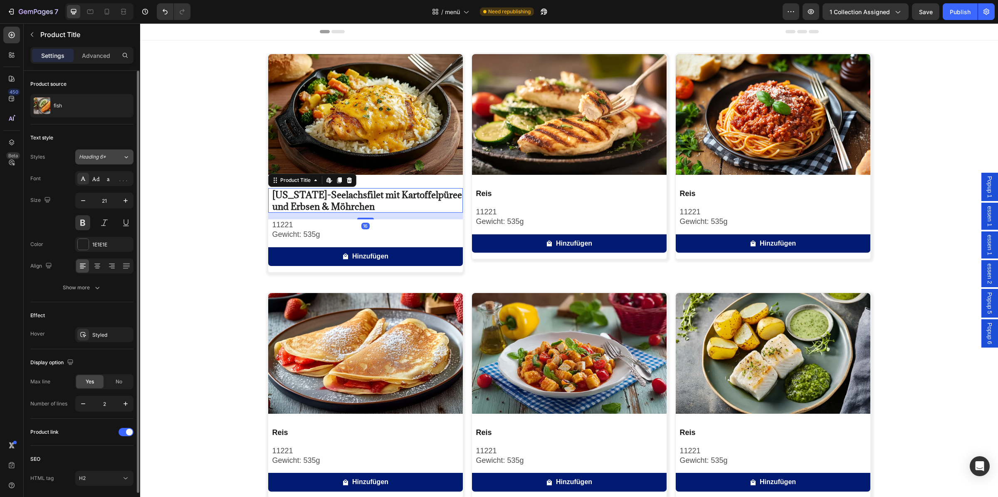
click at [98, 156] on span "Heading 6*" at bounding box center [92, 156] width 27 height 7
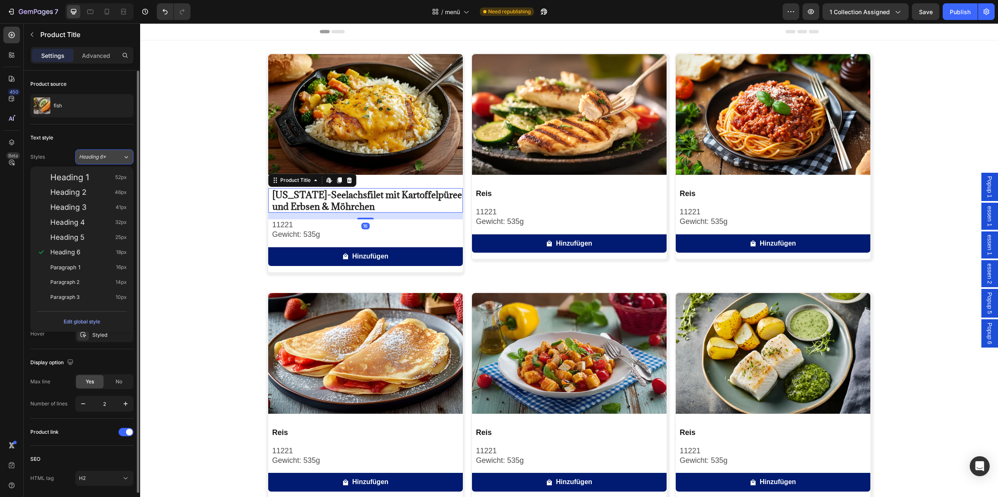
click at [124, 160] on icon at bounding box center [126, 157] width 7 height 8
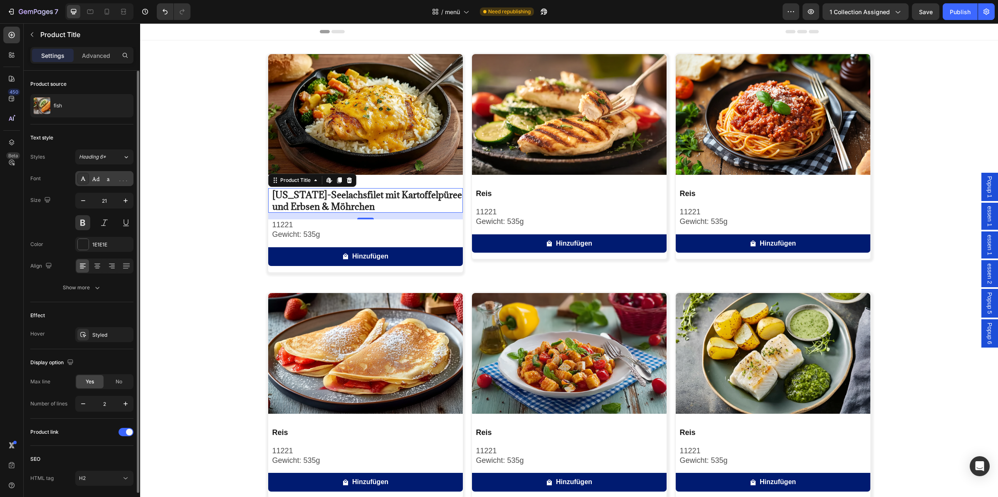
click at [111, 179] on div "Adamina" at bounding box center [111, 178] width 39 height 7
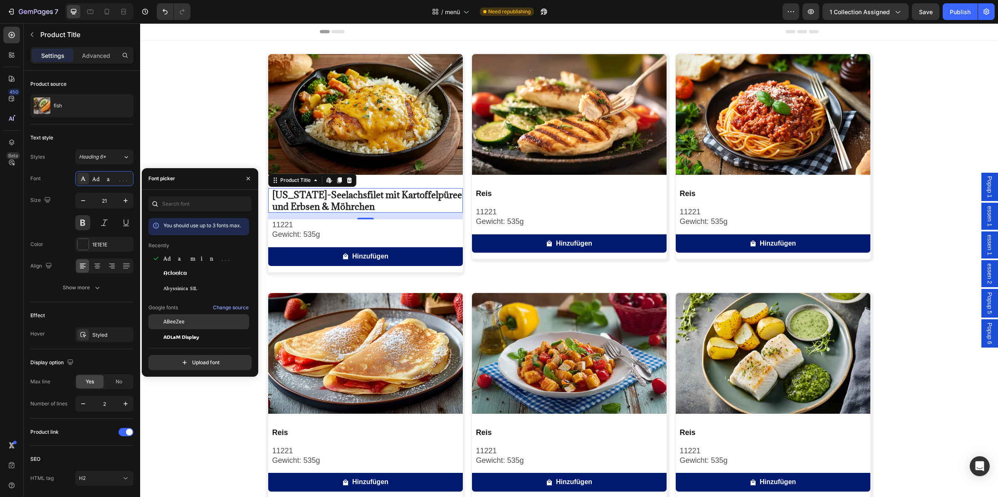
click at [183, 324] on span "ABeeZee" at bounding box center [173, 321] width 21 height 7
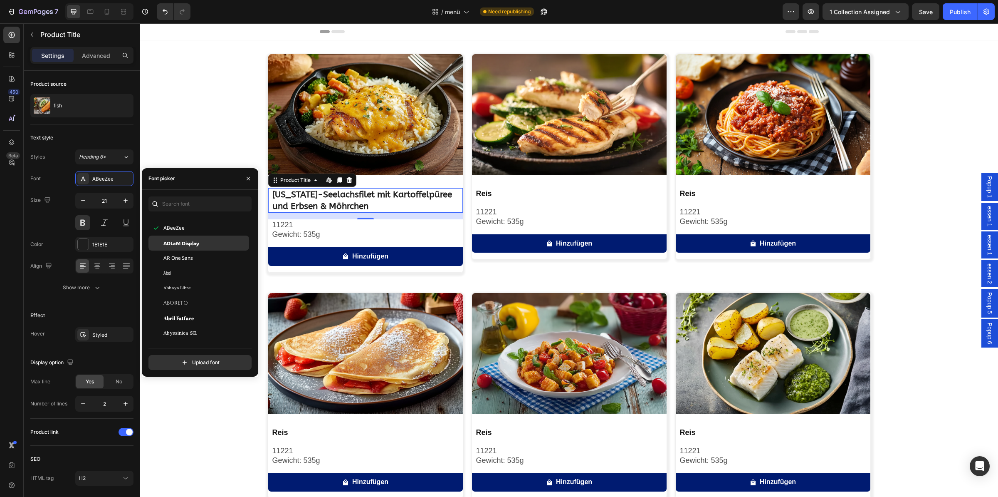
click at [193, 247] on span "ADLaM Display" at bounding box center [181, 242] width 36 height 7
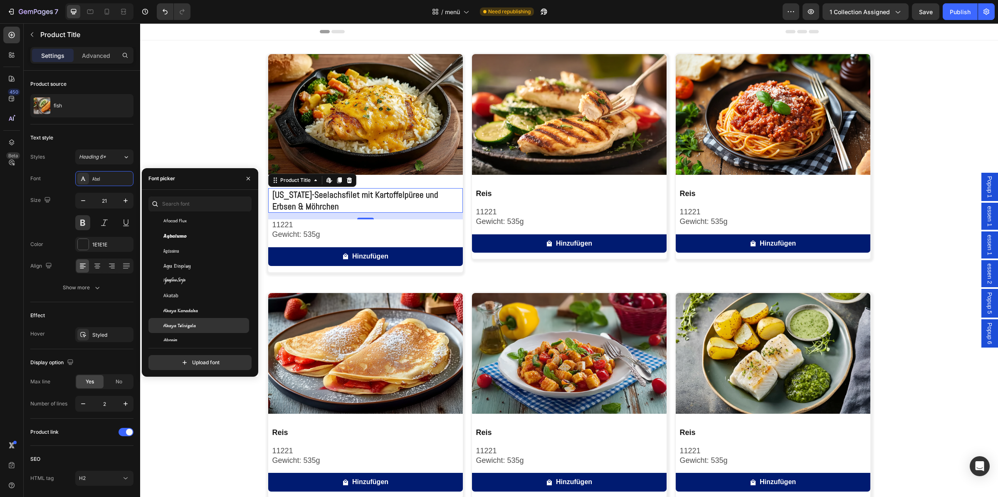
scroll to position [327, 0]
click at [199, 312] on div "Akaya Telivigala" at bounding box center [198, 304] width 101 height 15
click at [197, 321] on div "Akronim" at bounding box center [198, 319] width 101 height 15
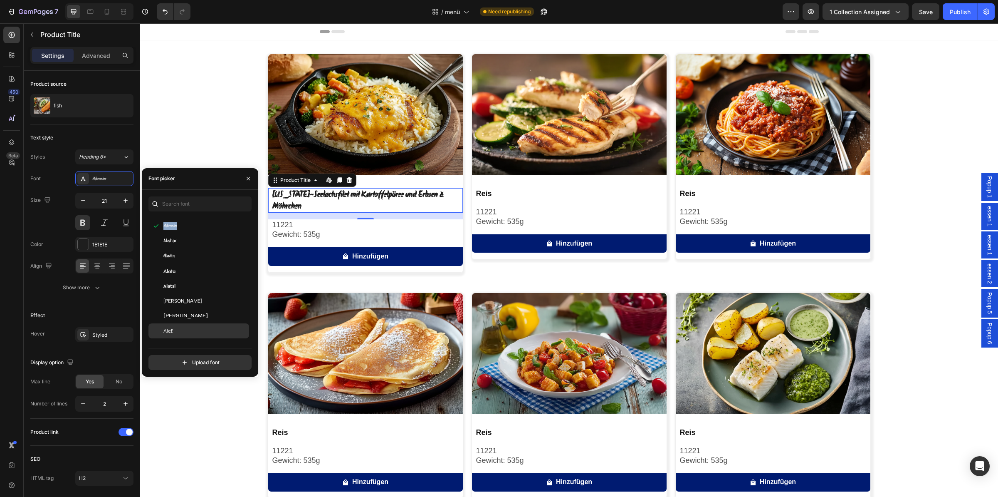
scroll to position [468, 0]
click at [201, 272] on div "Aldrich" at bounding box center [205, 268] width 84 height 7
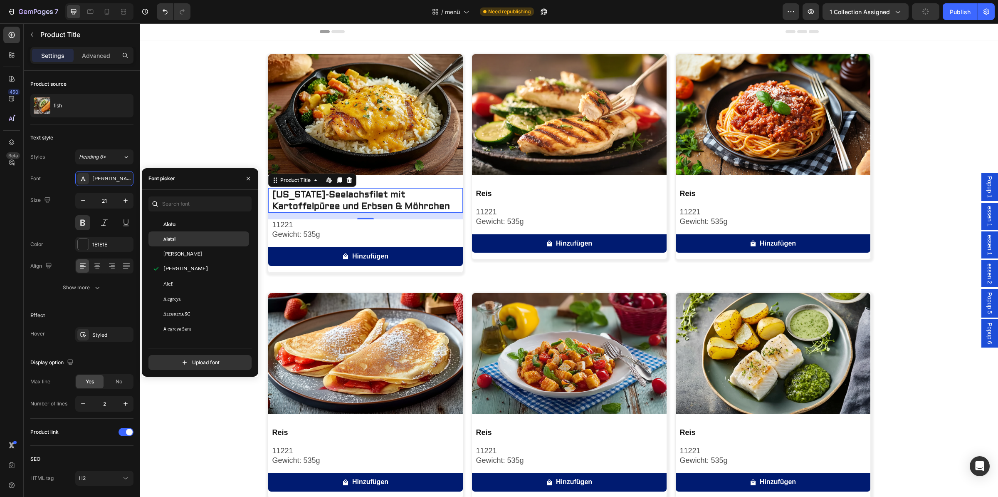
click at [187, 227] on div "Alata" at bounding box center [205, 223] width 84 height 7
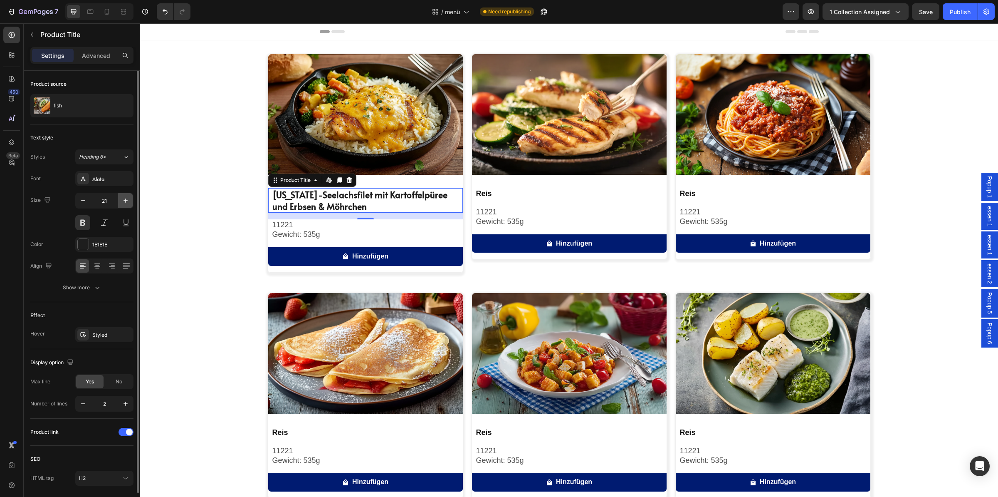
click at [124, 195] on button "button" at bounding box center [125, 200] width 15 height 15
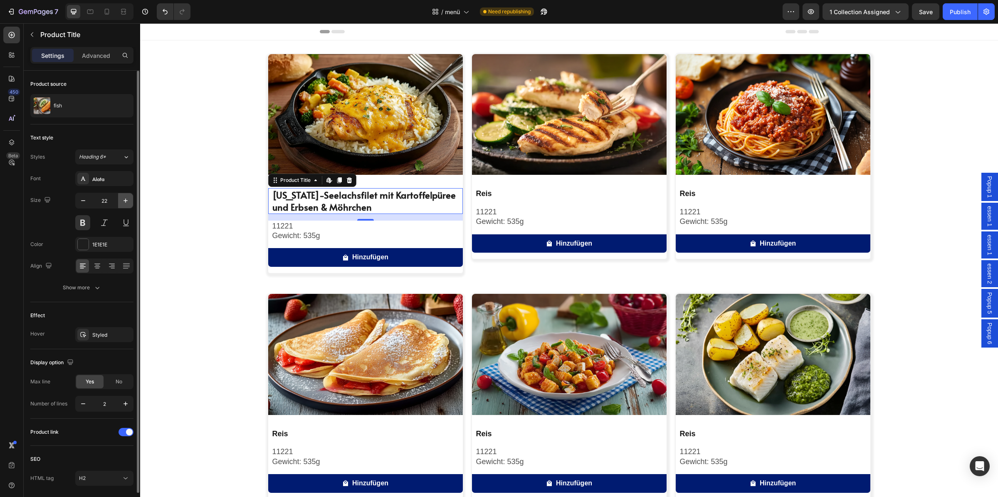
click at [123, 195] on button "button" at bounding box center [125, 200] width 15 height 15
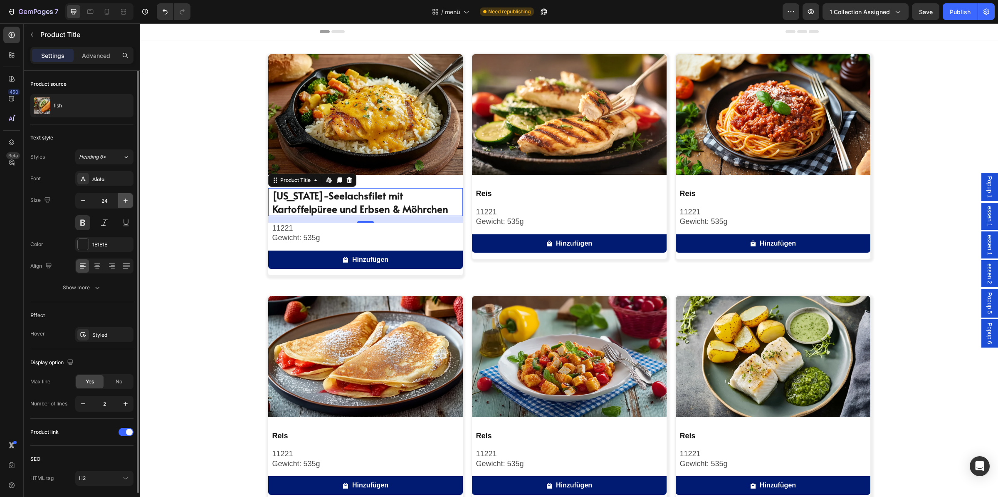
click at [123, 195] on button "button" at bounding box center [125, 200] width 15 height 15
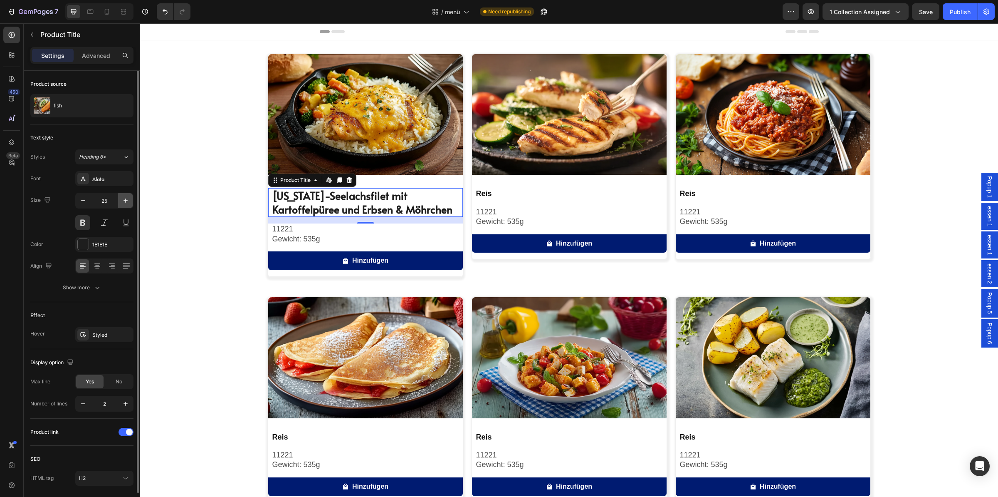
click at [123, 195] on button "button" at bounding box center [125, 200] width 15 height 15
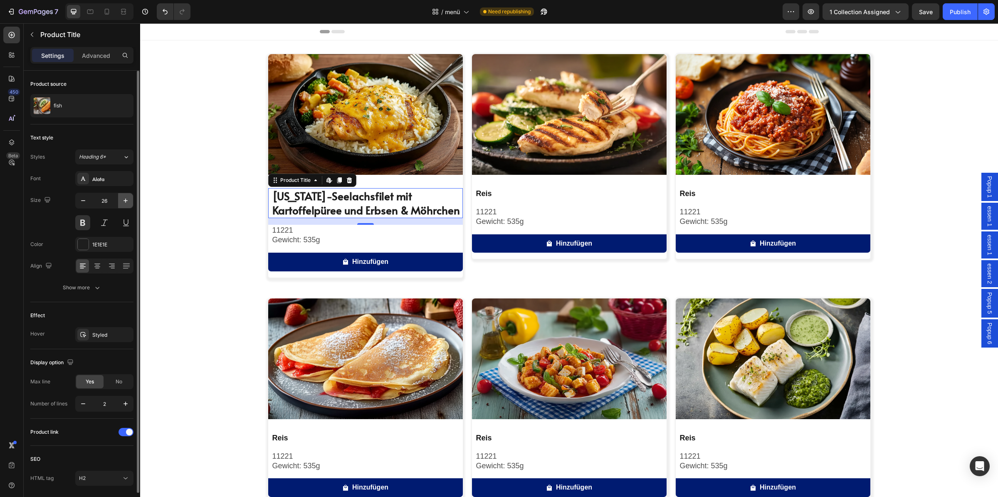
click at [123, 195] on button "button" at bounding box center [125, 200] width 15 height 15
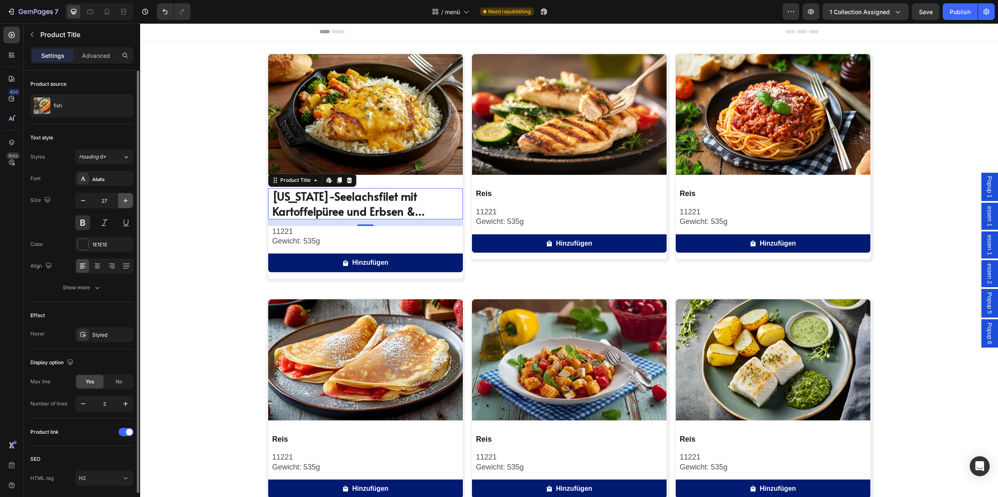
click at [123, 195] on button "button" at bounding box center [125, 200] width 15 height 15
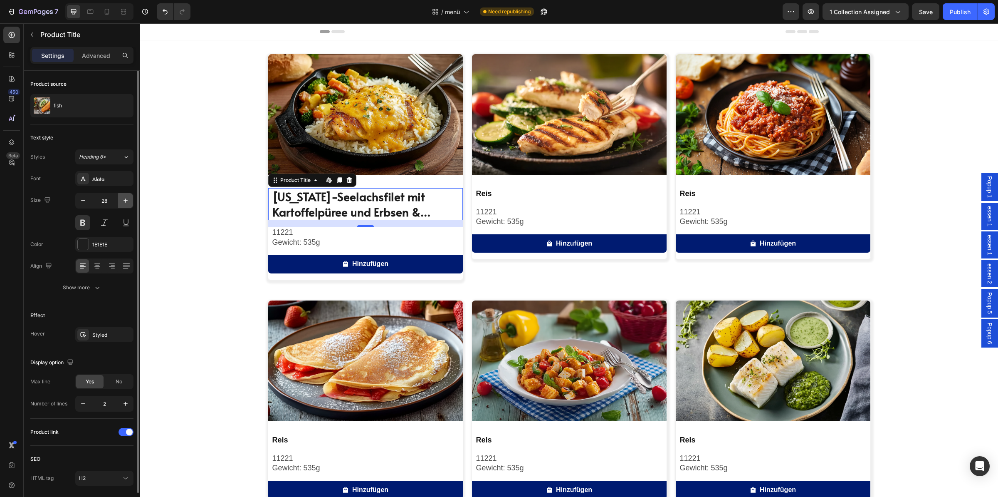
click at [123, 195] on button "button" at bounding box center [125, 200] width 15 height 15
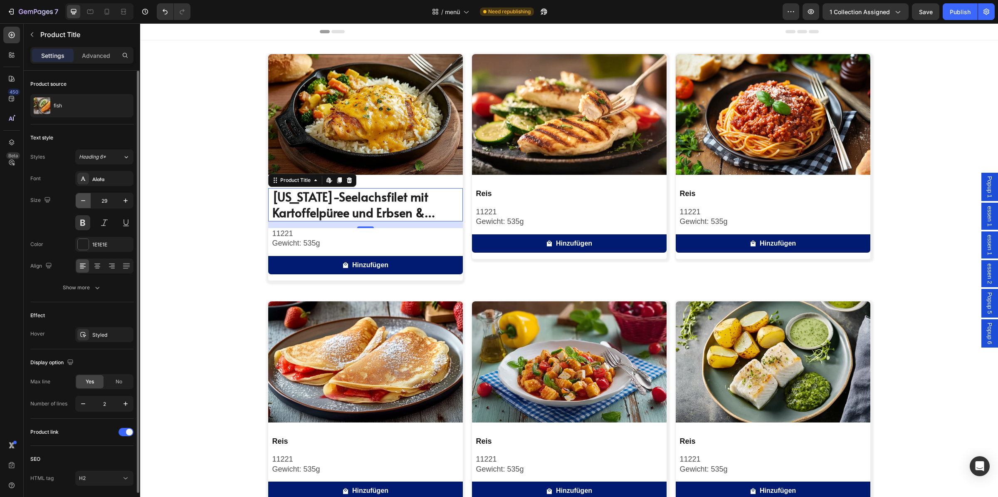
click at [83, 198] on icon "button" at bounding box center [83, 200] width 8 height 8
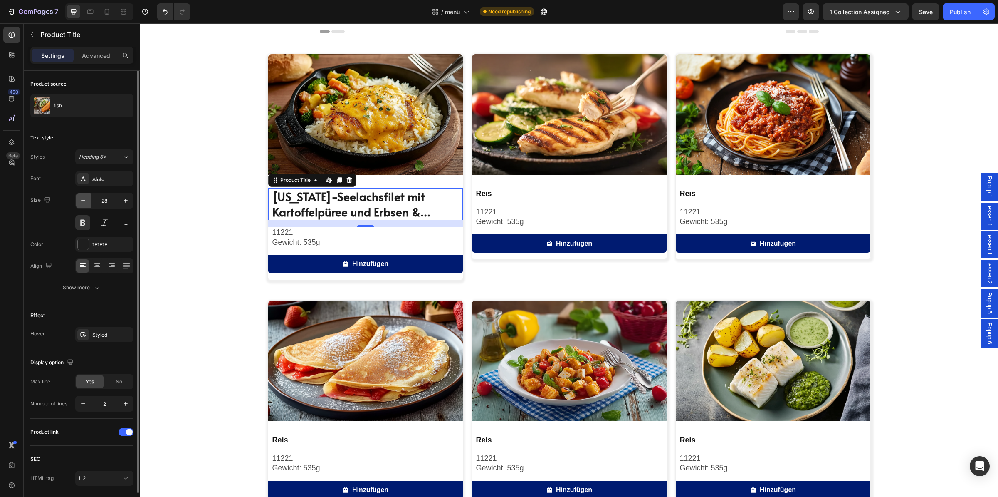
click at [83, 198] on icon "button" at bounding box center [83, 200] width 8 height 8
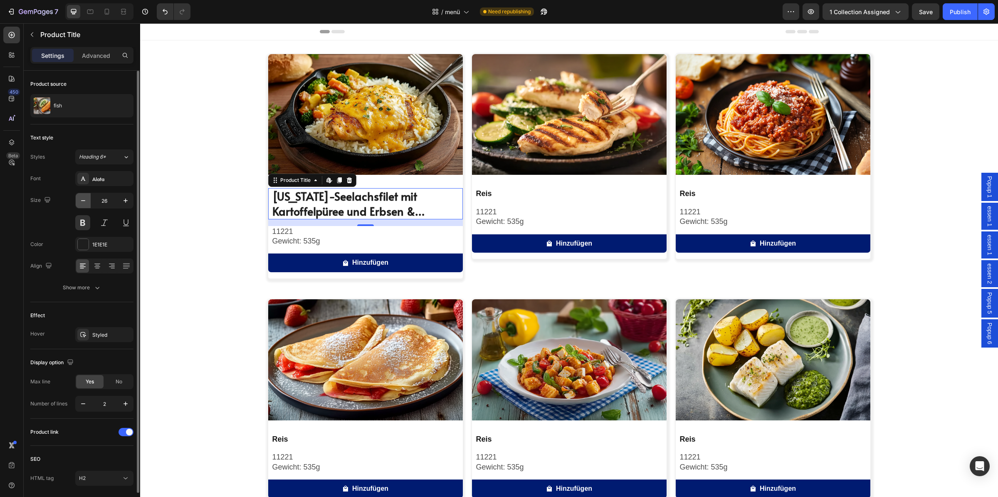
click at [83, 198] on icon "button" at bounding box center [83, 200] width 8 height 8
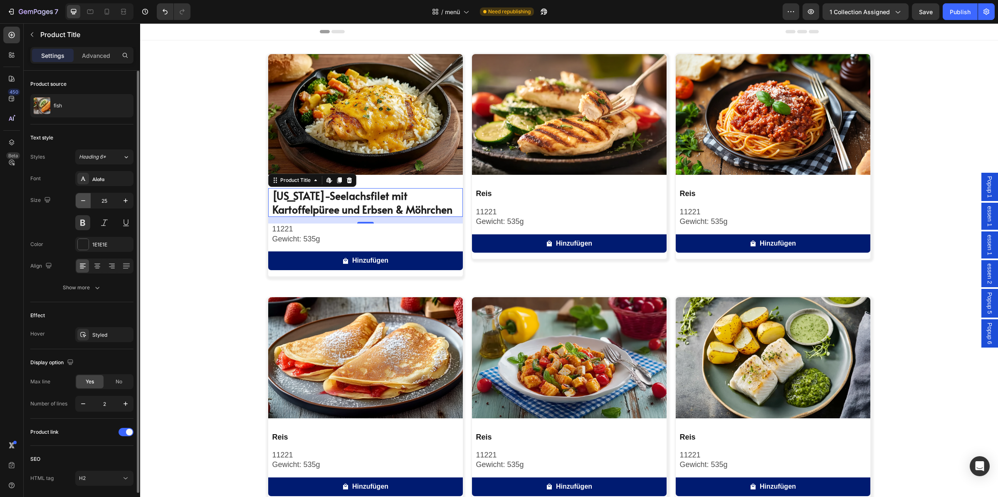
click at [83, 198] on icon "button" at bounding box center [83, 200] width 8 height 8
type input "24"
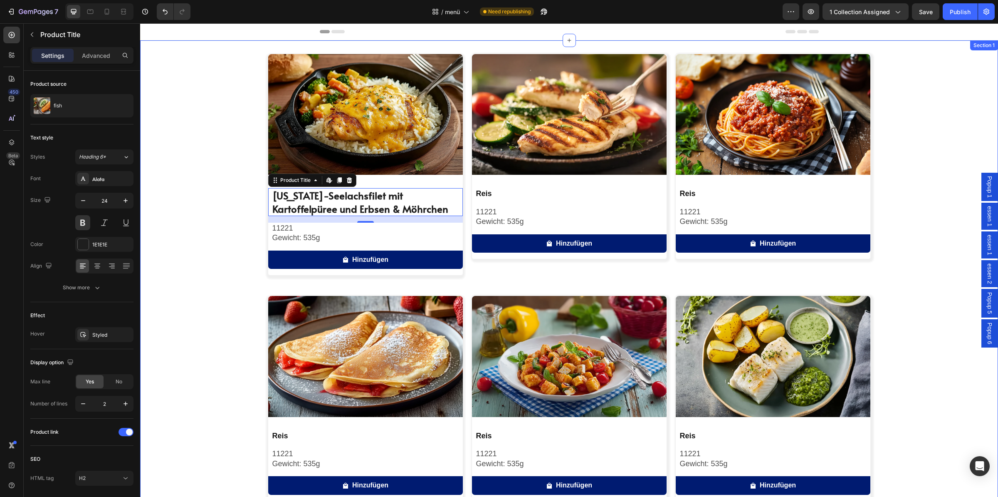
click at [190, 191] on div "Image Alaska-Seelachsfilet mit Kartoffelpüree und Erbsen & Möhrchen Product Tit…" at bounding box center [569, 400] width 858 height 693
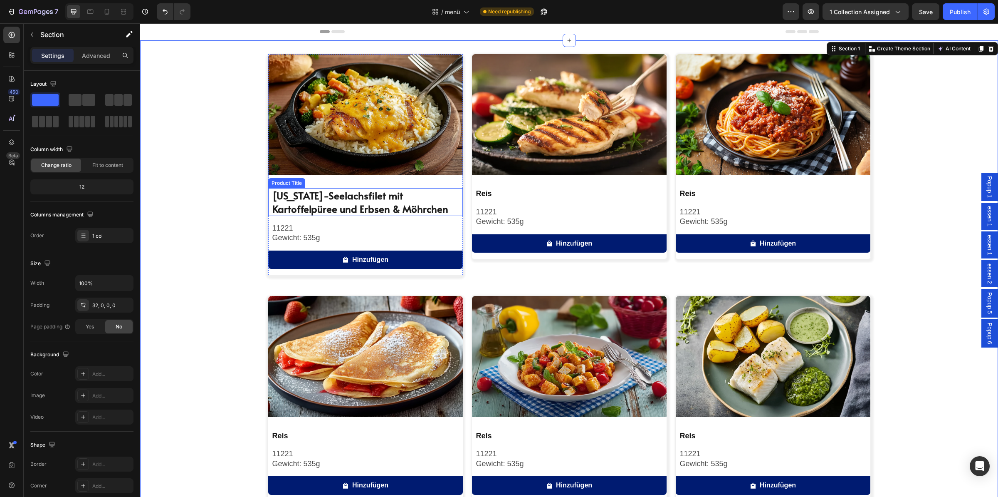
click at [389, 202] on h2 "Alaska-Seelachsfilet mit Kartoffelpüree und Erbsen & Möhrchen" at bounding box center [367, 201] width 191 height 27
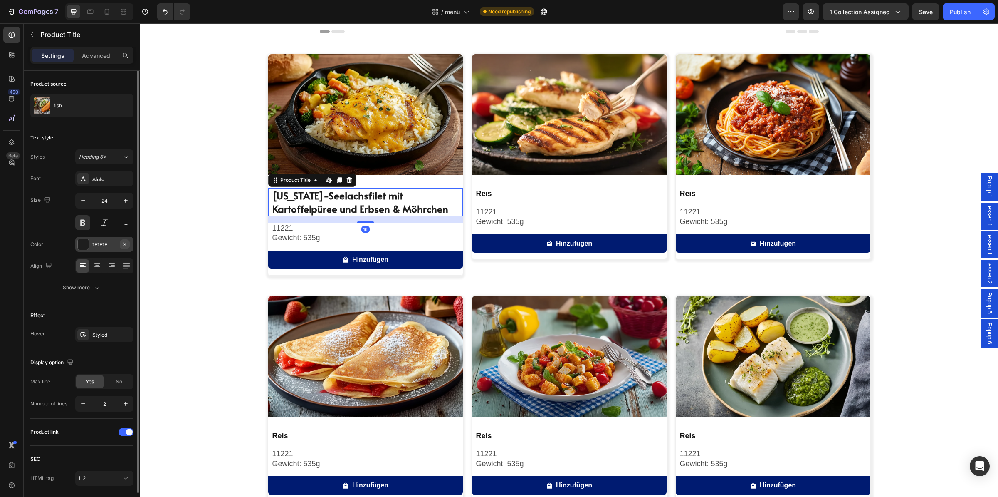
click at [124, 242] on icon "button" at bounding box center [124, 244] width 7 height 7
click at [124, 242] on div "Add..." at bounding box center [111, 244] width 39 height 7
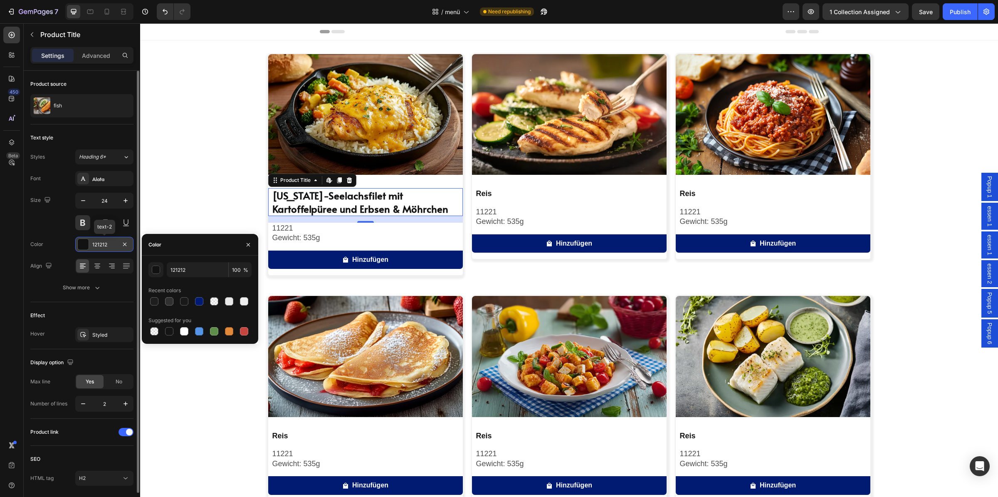
click at [124, 242] on icon "button" at bounding box center [124, 244] width 7 height 7
click at [154, 298] on div at bounding box center [154, 301] width 8 height 8
type input "1E1E1E"
click at [62, 222] on div "Size 24" at bounding box center [81, 211] width 103 height 37
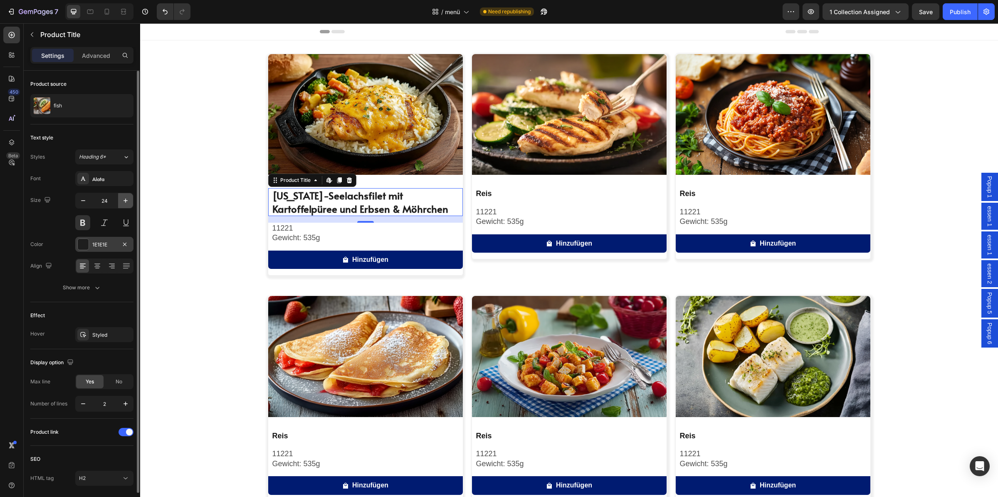
click at [127, 201] on icon "button" at bounding box center [125, 200] width 8 height 8
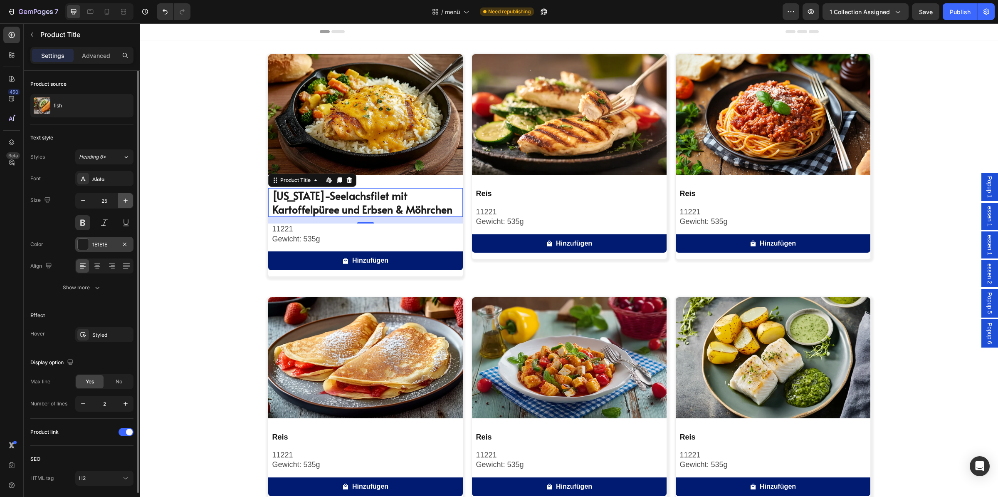
click at [127, 201] on icon "button" at bounding box center [125, 200] width 8 height 8
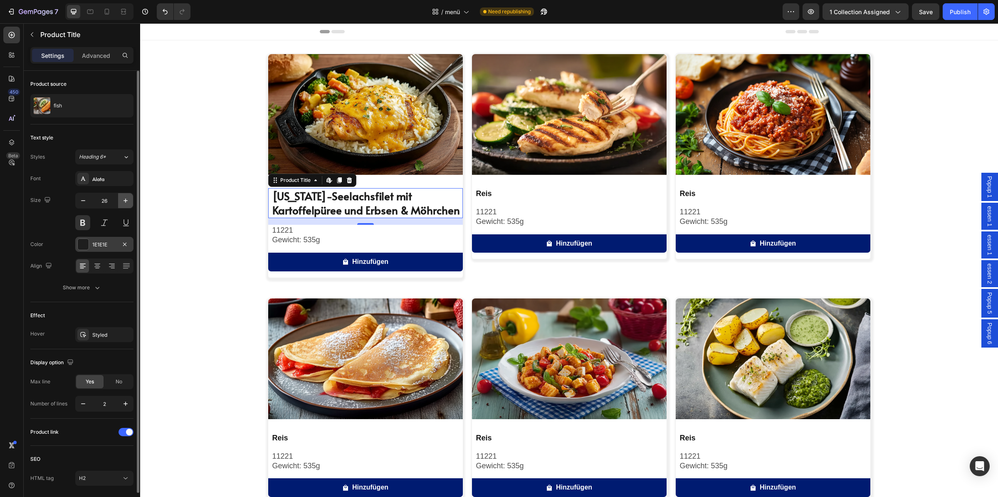
click at [127, 201] on icon "button" at bounding box center [125, 200] width 8 height 8
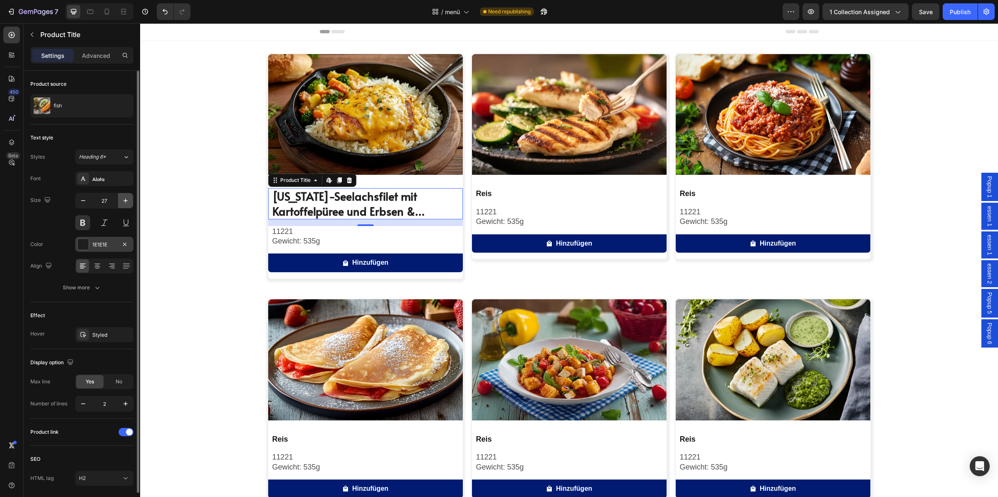
click at [127, 201] on icon "button" at bounding box center [125, 200] width 8 height 8
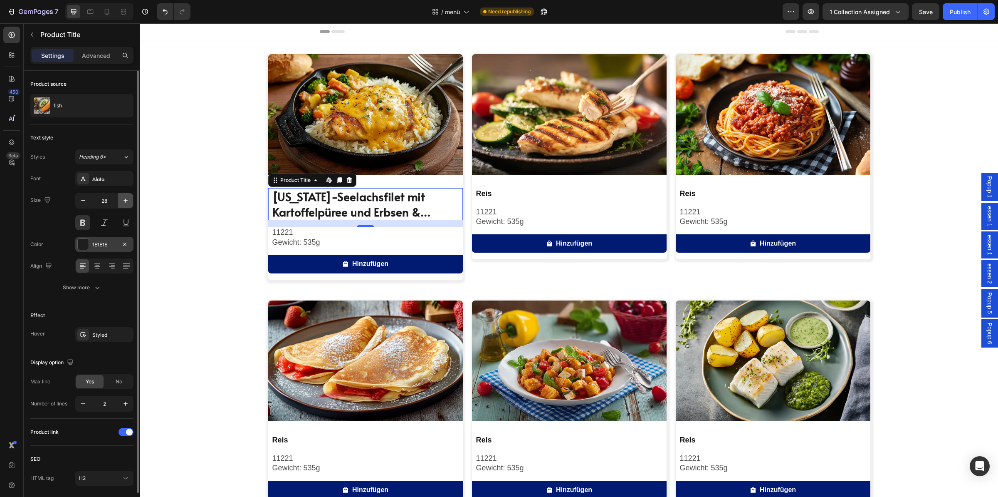
click at [127, 201] on icon "button" at bounding box center [125, 200] width 8 height 8
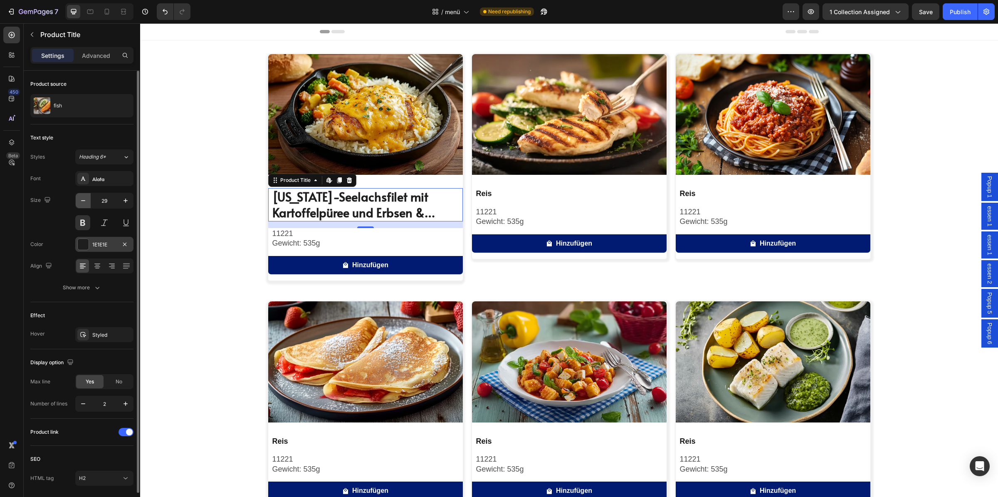
click at [79, 202] on button "button" at bounding box center [83, 200] width 15 height 15
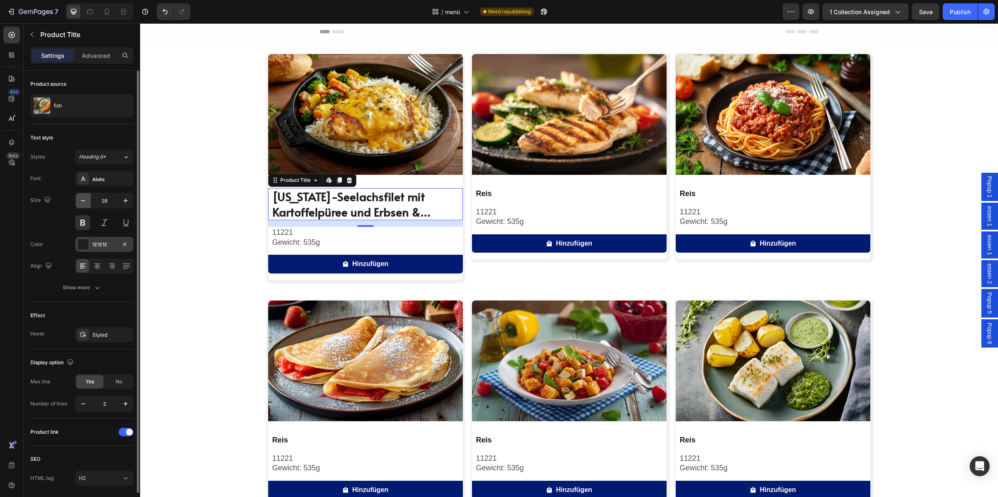
click at [79, 202] on button "button" at bounding box center [83, 200] width 15 height 15
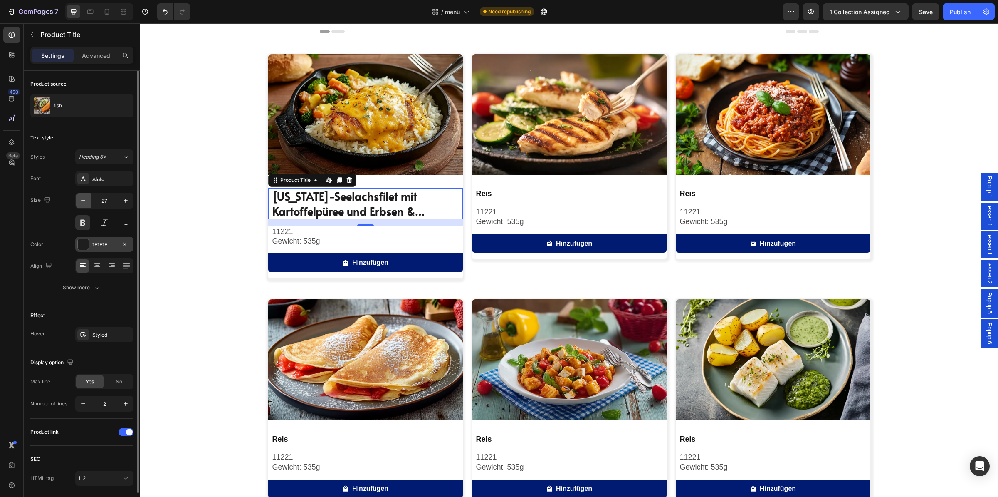
click at [77, 205] on button "button" at bounding box center [83, 200] width 15 height 15
type input "26"
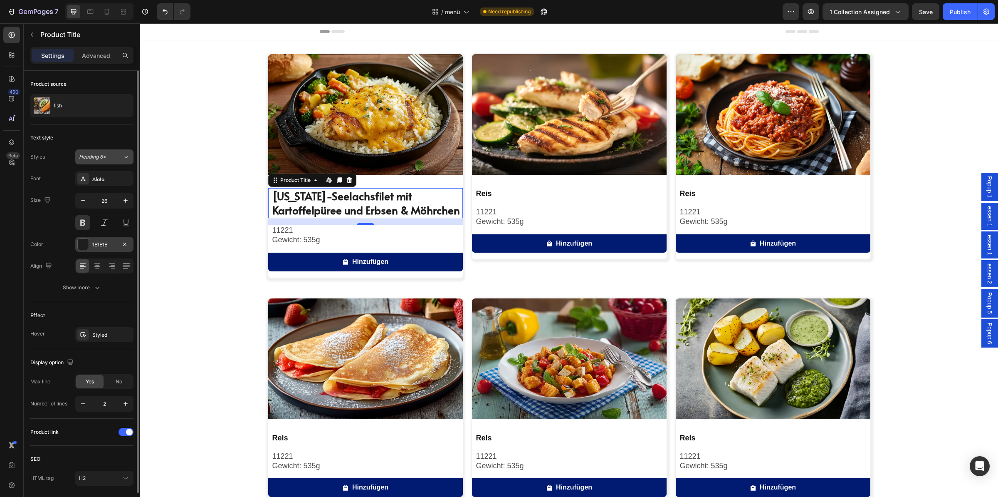
click at [96, 158] on span "Heading 6*" at bounding box center [92, 156] width 27 height 7
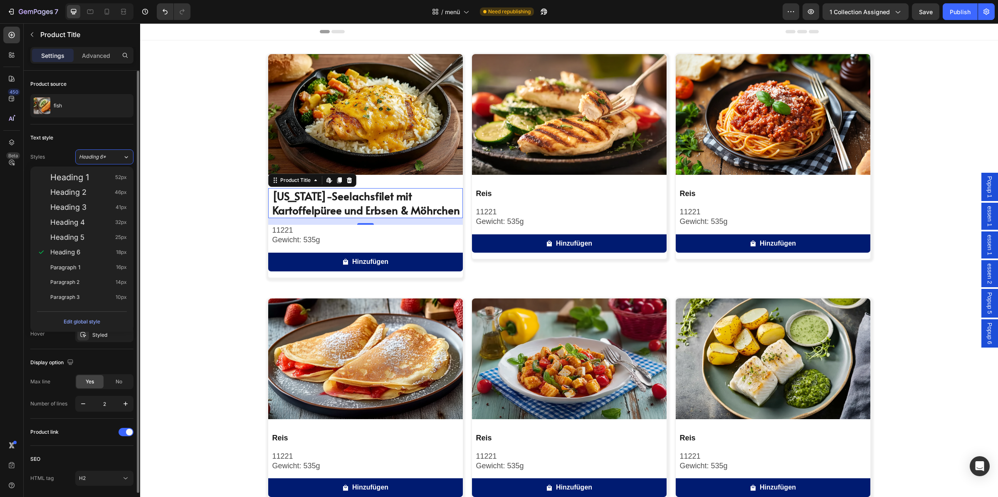
click at [109, 133] on div "Text style" at bounding box center [81, 137] width 103 height 13
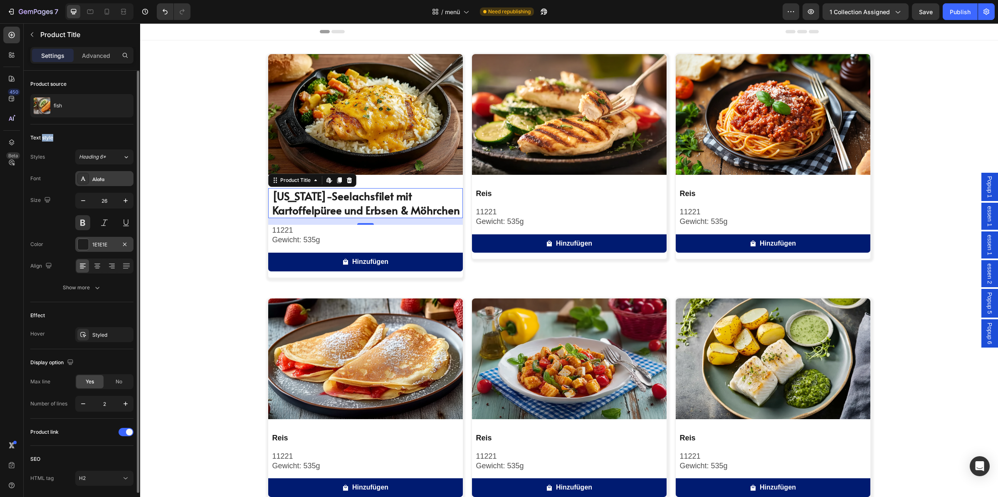
click at [108, 183] on div "Alata" at bounding box center [104, 178] width 58 height 15
click at [119, 188] on div "Font Alata Size 26 Color 1E1E1E Align Show more" at bounding box center [81, 233] width 103 height 124
click at [115, 182] on div "Alata" at bounding box center [111, 178] width 39 height 7
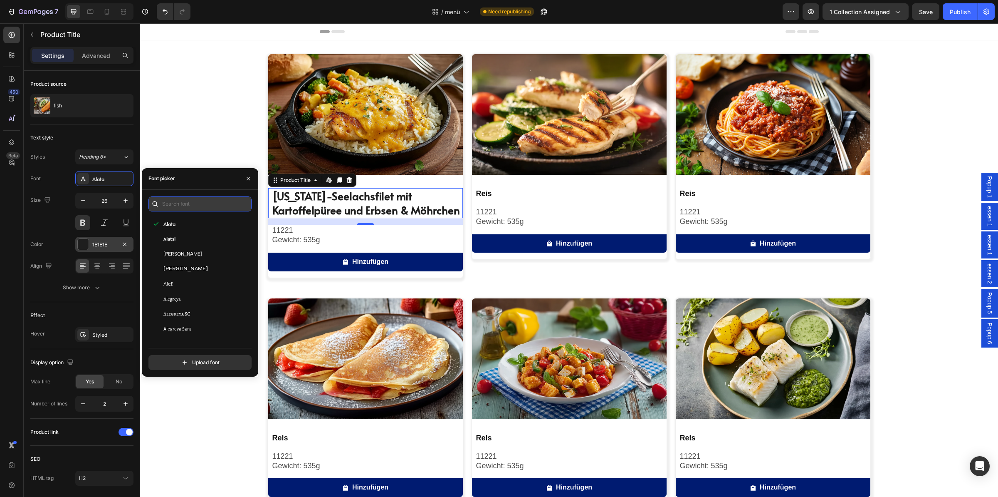
click at [170, 198] on input "text" at bounding box center [199, 203] width 103 height 15
paste input "arial bold"
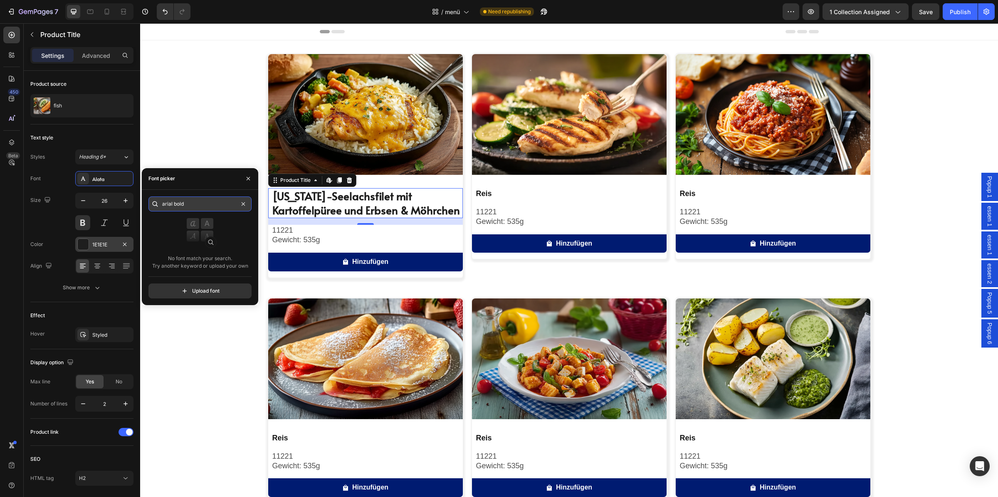
drag, startPoint x: 216, startPoint y: 203, endPoint x: 143, endPoint y: 202, distance: 73.6
click at [148, 202] on input "arial bold" at bounding box center [199, 203] width 103 height 15
paste input "helvetica"
click at [210, 182] on div "Font picker" at bounding box center [200, 179] width 116 height 22
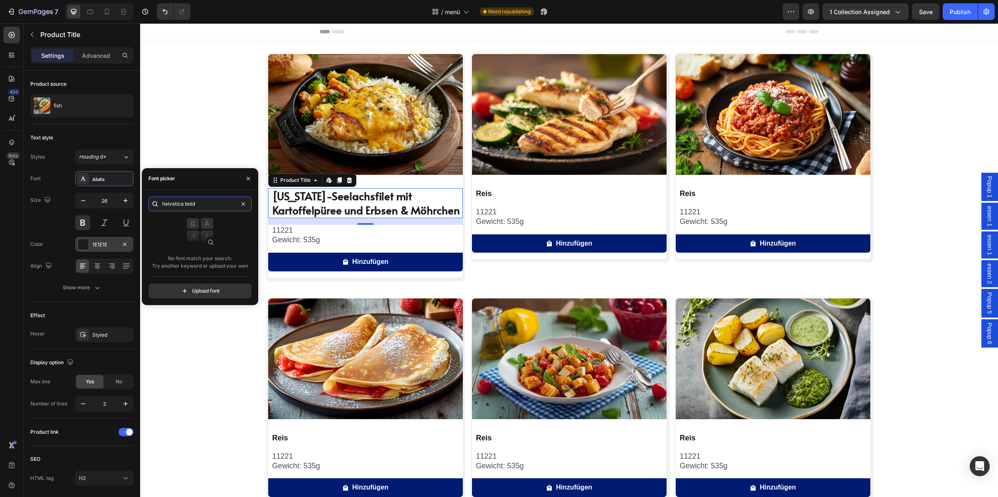
drag, startPoint x: 215, startPoint y: 205, endPoint x: 150, endPoint y: 204, distance: 64.5
click at [152, 204] on input "helvetica bold" at bounding box center [199, 203] width 103 height 15
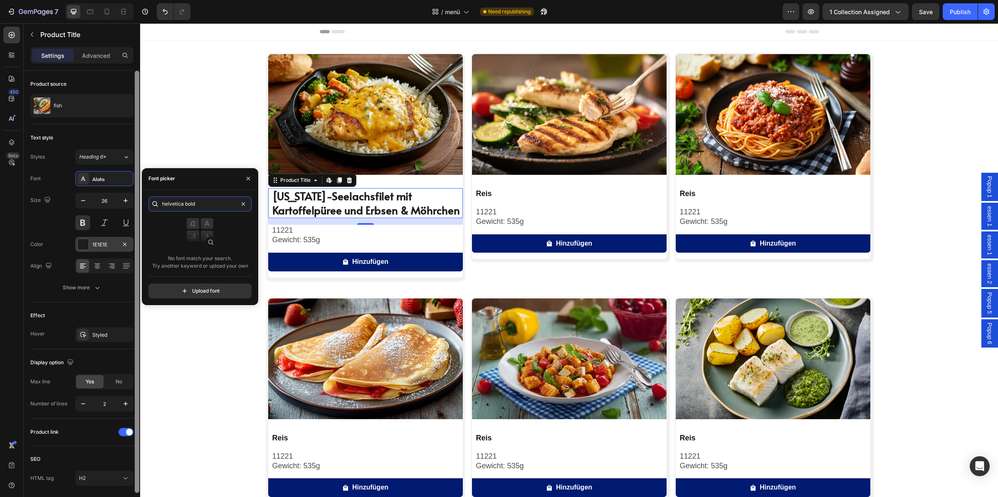
drag, startPoint x: 208, startPoint y: 203, endPoint x: 136, endPoint y: 195, distance: 72.0
click at [148, 196] on input "helvetica bold" at bounding box center [199, 203] width 103 height 15
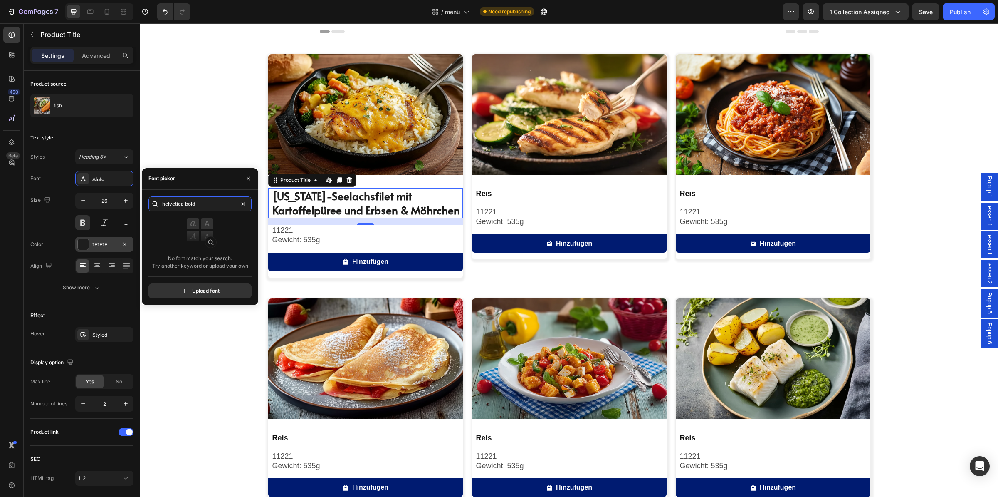
paste input "calibri"
type input "calibri bold"
click at [208, 185] on div "Font picker" at bounding box center [200, 179] width 116 height 22
click at [112, 162] on button "Heading 6*" at bounding box center [104, 156] width 58 height 15
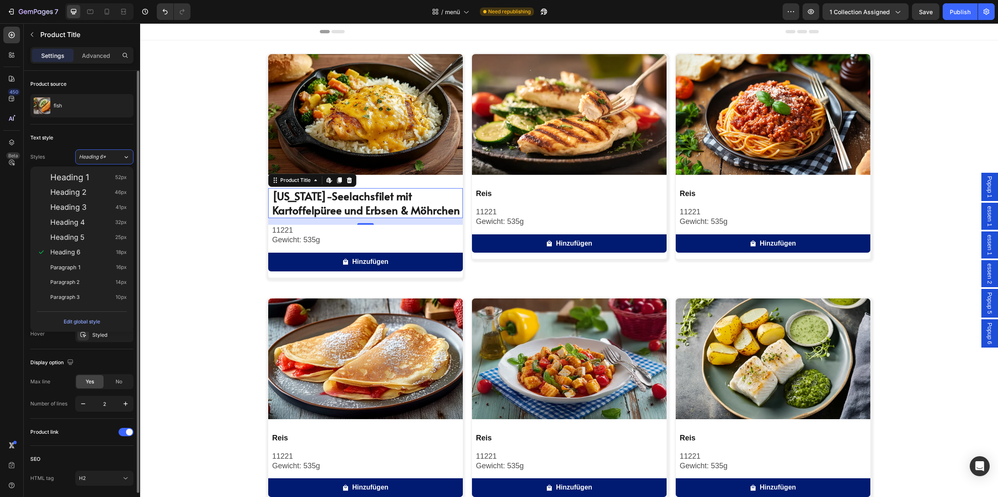
click at [128, 349] on div "Text style Styles Heading 6* Font Alata Size 26 Color 1E1E1E Align Show more" at bounding box center [81, 383] width 103 height 69
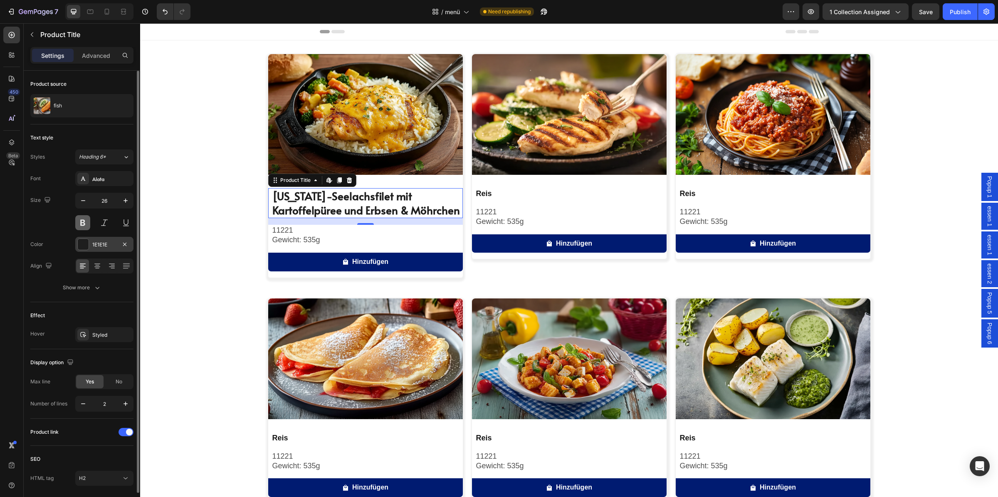
click at [77, 223] on button at bounding box center [82, 222] width 15 height 15
click at [85, 222] on button at bounding box center [82, 222] width 15 height 15
click at [81, 247] on div at bounding box center [83, 244] width 11 height 11
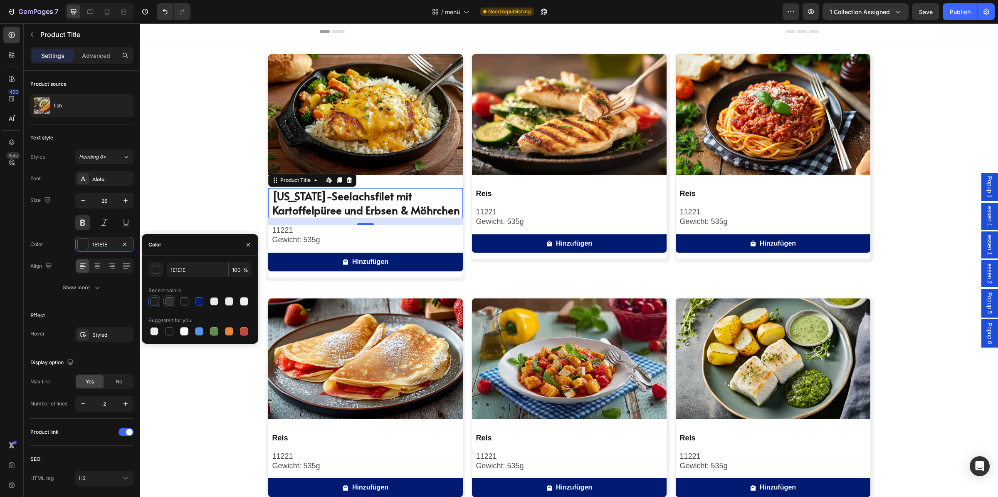
click at [168, 304] on div at bounding box center [169, 301] width 8 height 8
click at [156, 272] on div "button" at bounding box center [156, 270] width 8 height 8
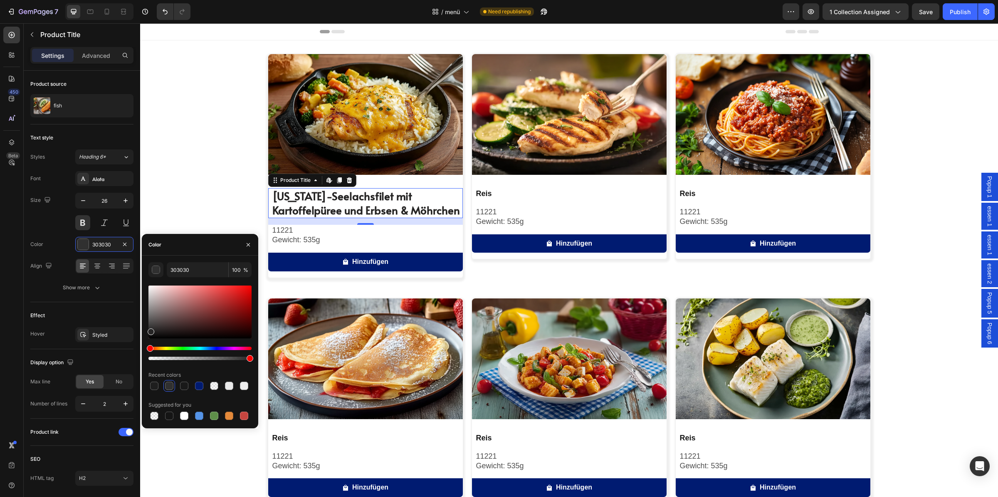
type input "262525"
click at [150, 330] on div at bounding box center [151, 331] width 7 height 7
click at [60, 222] on div "Size 26" at bounding box center [81, 211] width 103 height 37
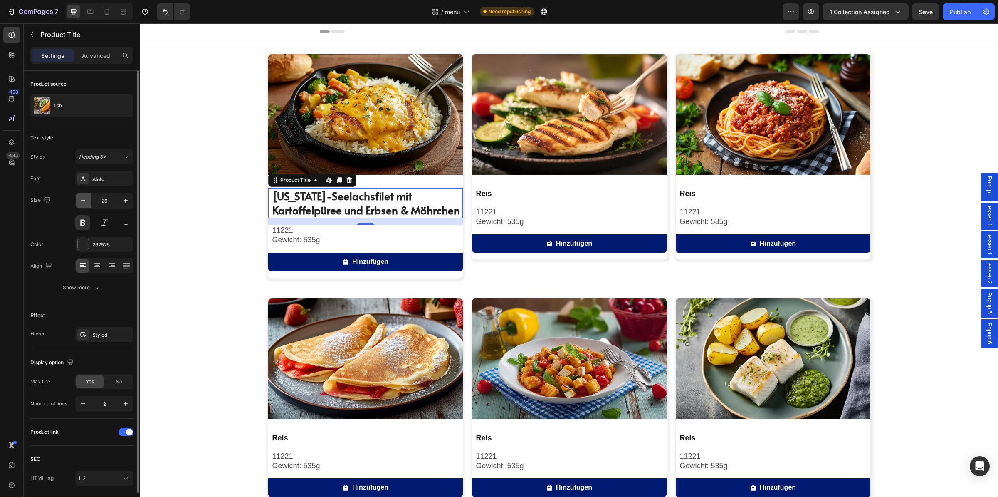
click at [77, 200] on button "button" at bounding box center [83, 200] width 15 height 15
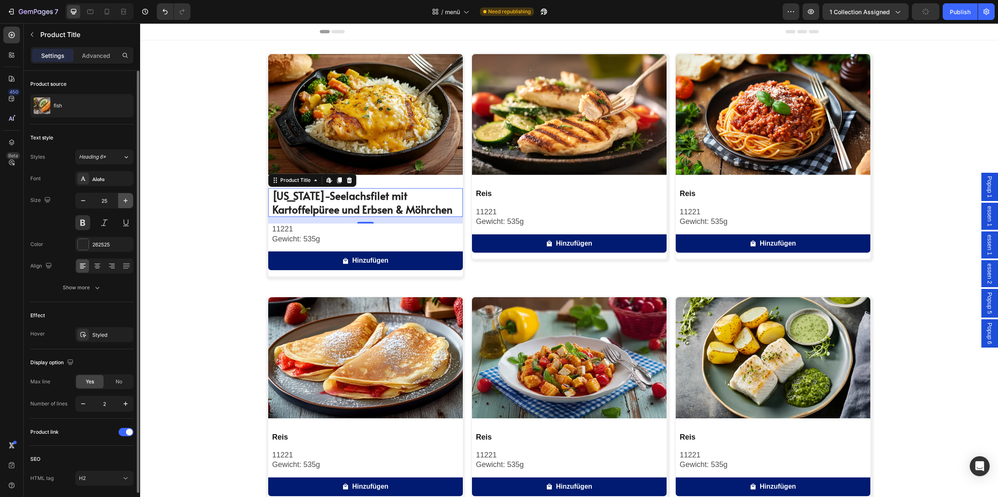
click at [123, 200] on icon "button" at bounding box center [125, 200] width 8 height 8
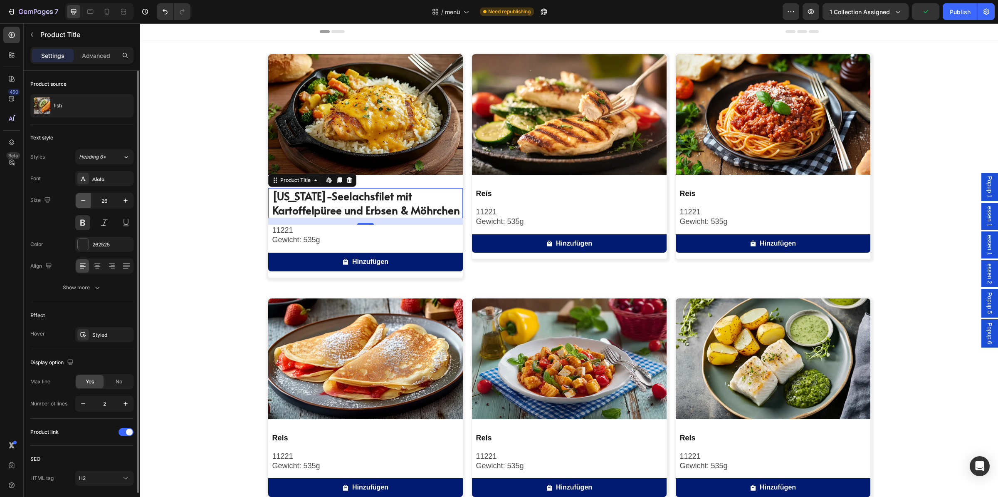
click at [87, 199] on icon "button" at bounding box center [83, 200] width 8 height 8
type input "25"
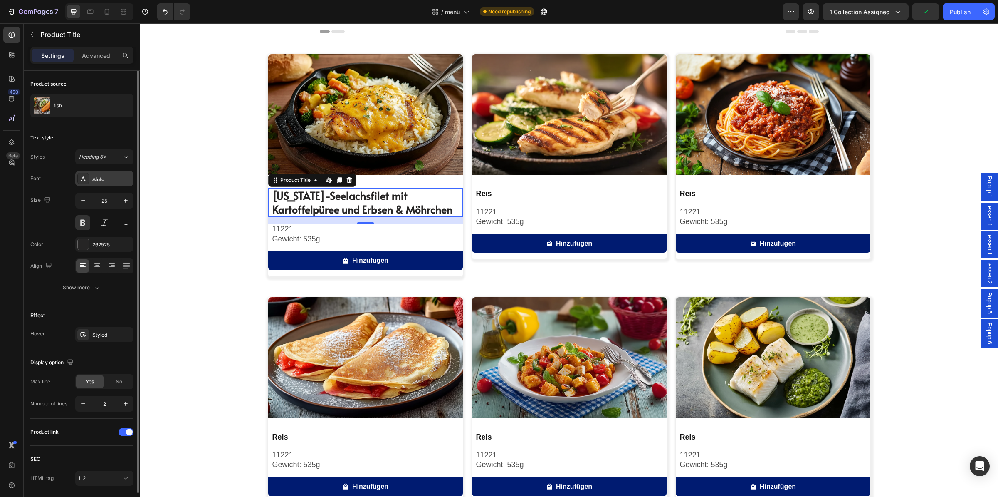
click at [97, 179] on div "Alata" at bounding box center [111, 178] width 39 height 7
click at [47, 175] on div "Font Alata" at bounding box center [81, 178] width 103 height 15
click at [101, 180] on div "Alata" at bounding box center [111, 178] width 39 height 7
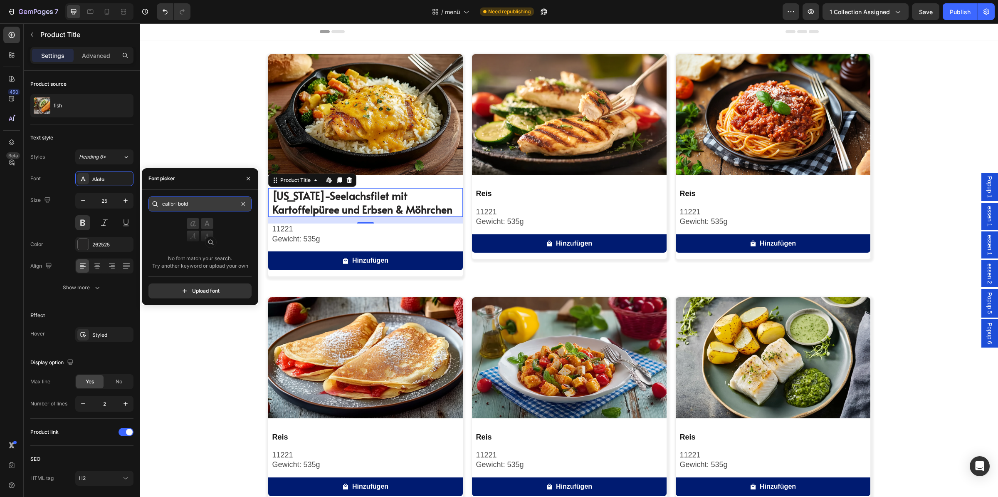
click at [249, 205] on input "calibri bold" at bounding box center [199, 203] width 103 height 15
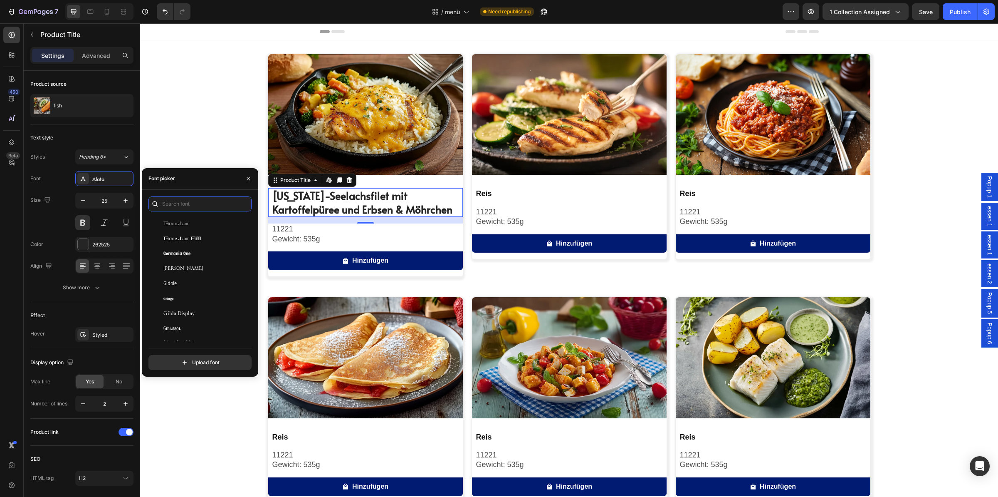
scroll to position [8000, 0]
click at [208, 330] on div "Geologica" at bounding box center [205, 326] width 84 height 7
click at [163, 12] on icon "Undo/Redo" at bounding box center [165, 11] width 8 height 8
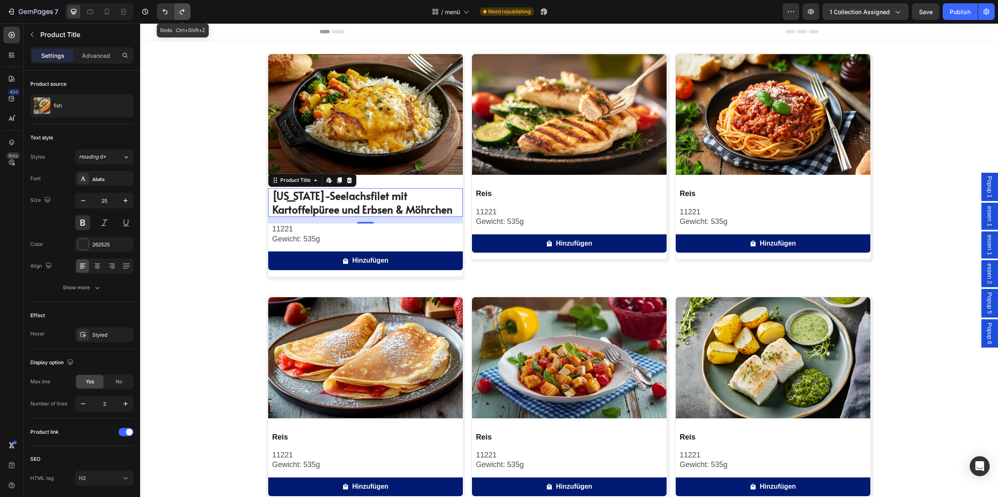
click at [178, 12] on icon "Undo/Redo" at bounding box center [182, 11] width 8 height 8
click at [209, 250] on div "Image Alaska-Seelachsfilet mit Kartoffelpüree und Erbsen & Möhrchen Product Tit…" at bounding box center [569, 401] width 858 height 694
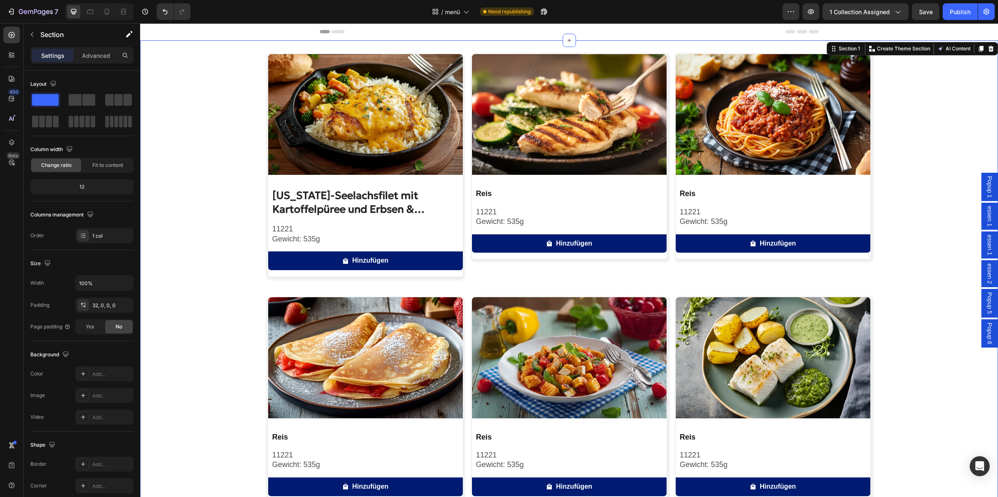
click at [209, 250] on div "Image Alaska-Seelachsfilet mit Kartoffelpüree und Erbsen & Möhrchen Product Tit…" at bounding box center [569, 401] width 858 height 694
click at [304, 202] on h2 "Alaska-Seelachsfilet mit Kartoffelpüree und Erbsen & Möhrchen" at bounding box center [367, 202] width 191 height 29
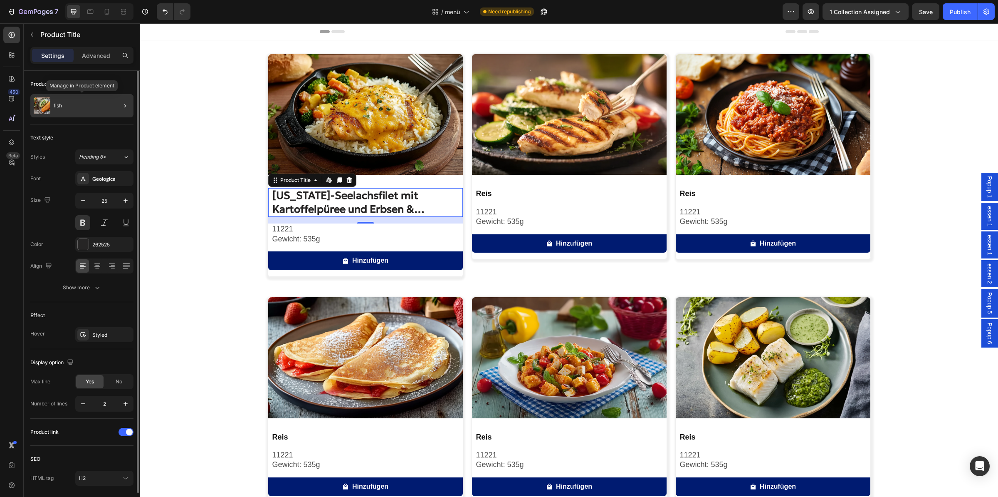
click at [78, 108] on div "fish" at bounding box center [81, 105] width 103 height 23
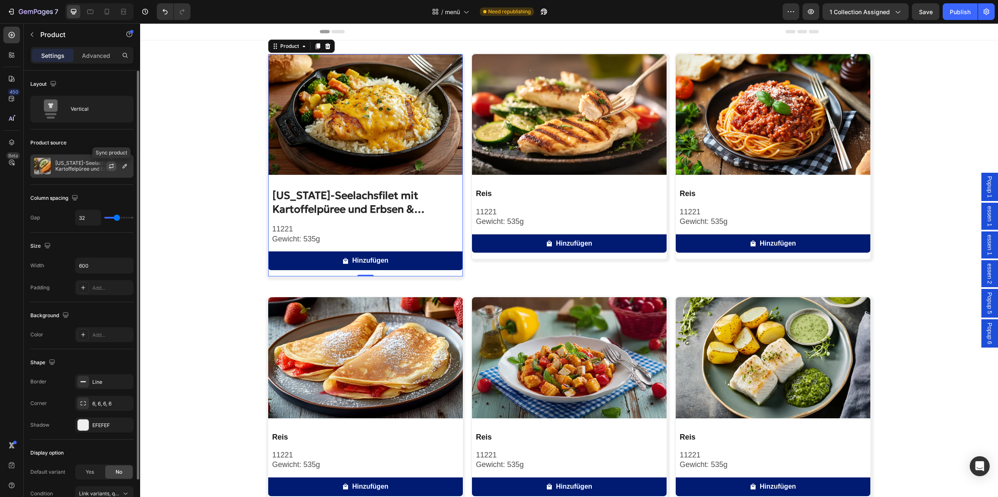
click at [112, 165] on icon "button" at bounding box center [111, 164] width 5 height 2
click at [327, 203] on h2 "[US_STATE]-Seelachsfilet mit Kartoffelpüree und Gemüse" at bounding box center [367, 202] width 191 height 29
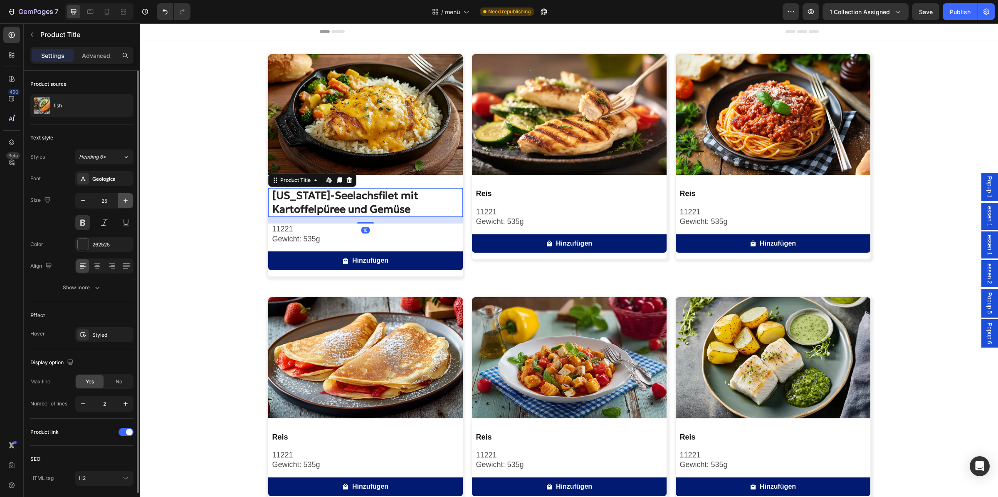
click at [125, 203] on icon "button" at bounding box center [125, 200] width 8 height 8
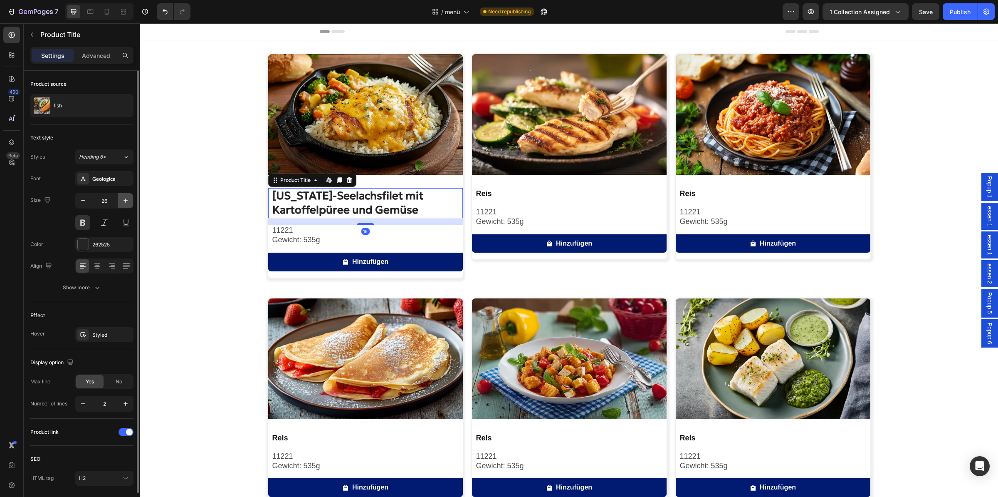
click at [125, 201] on icon "button" at bounding box center [126, 200] width 4 height 4
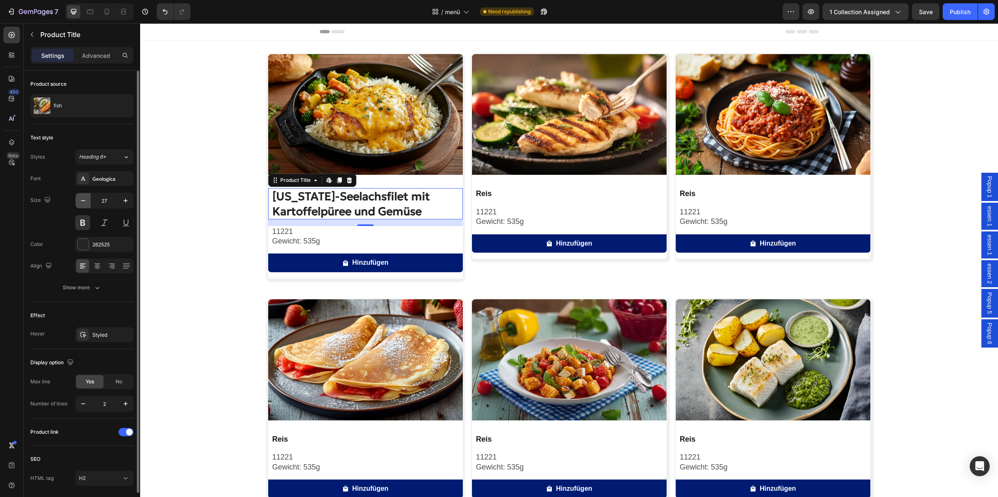
click at [80, 202] on icon "button" at bounding box center [83, 200] width 8 height 8
type input "26"
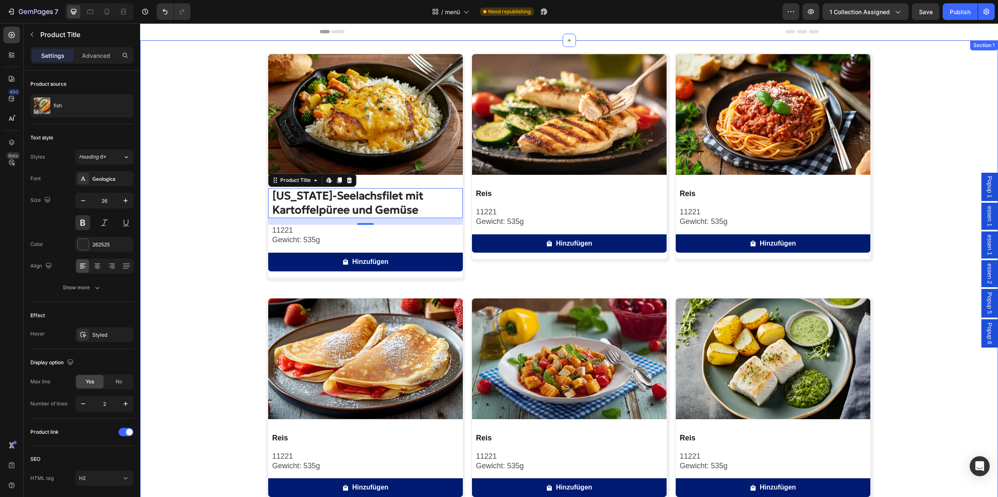
click at [225, 165] on div "Image Alaska-Seelachsfilet mit Kartoffelpüree und Gemüse Product Title Edit con…" at bounding box center [569, 401] width 858 height 695
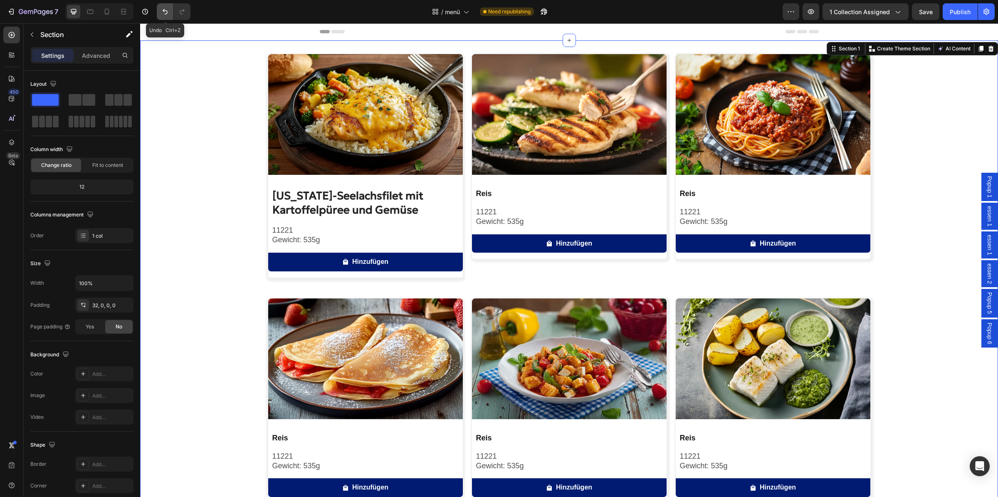
click at [165, 13] on icon "Undo/Redo" at bounding box center [165, 11] width 8 height 8
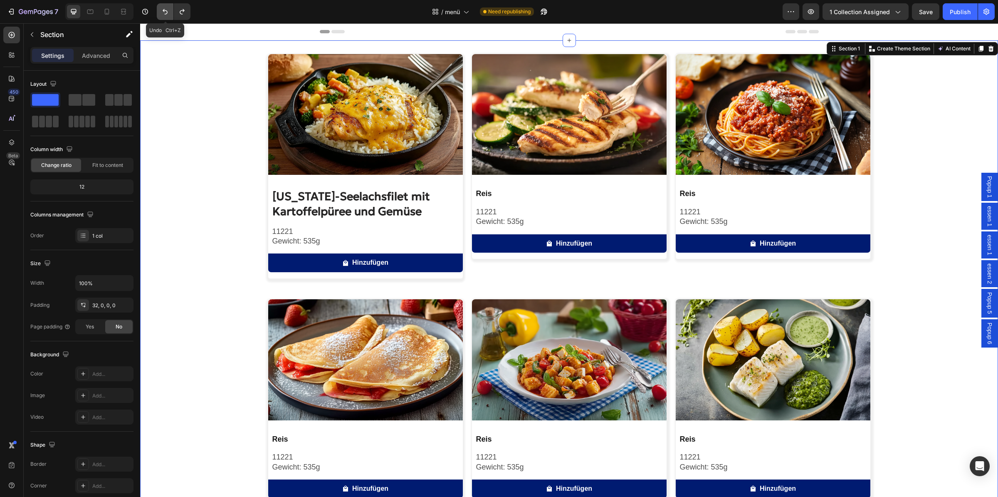
click at [165, 13] on icon "Undo/Redo" at bounding box center [165, 11] width 8 height 8
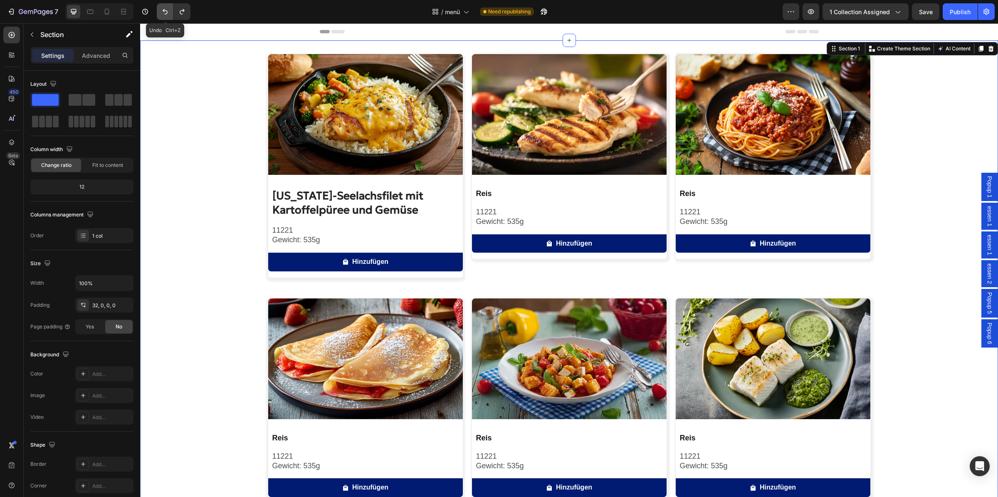
click at [165, 13] on icon "Undo/Redo" at bounding box center [165, 11] width 8 height 8
click at [165, 10] on icon "Undo/Redo" at bounding box center [165, 11] width 5 height 5
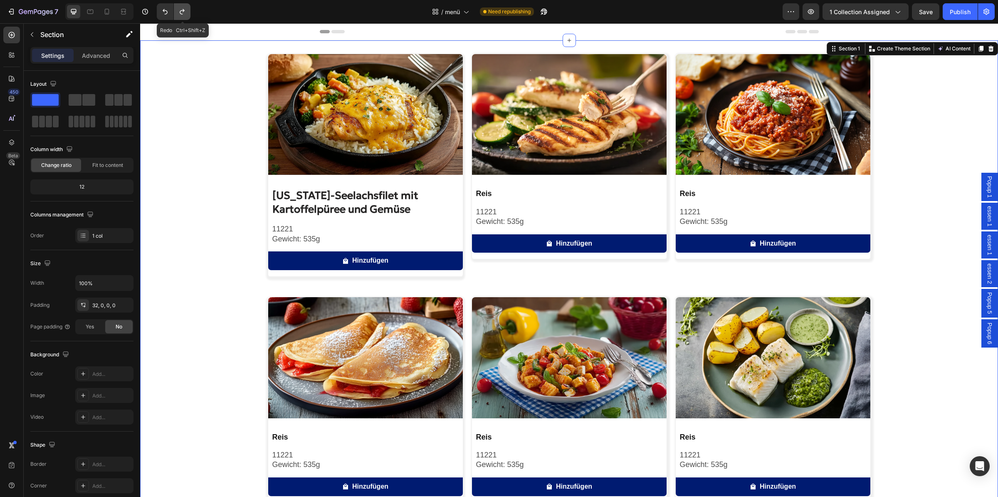
click at [184, 10] on icon "Undo/Redo" at bounding box center [182, 11] width 5 height 5
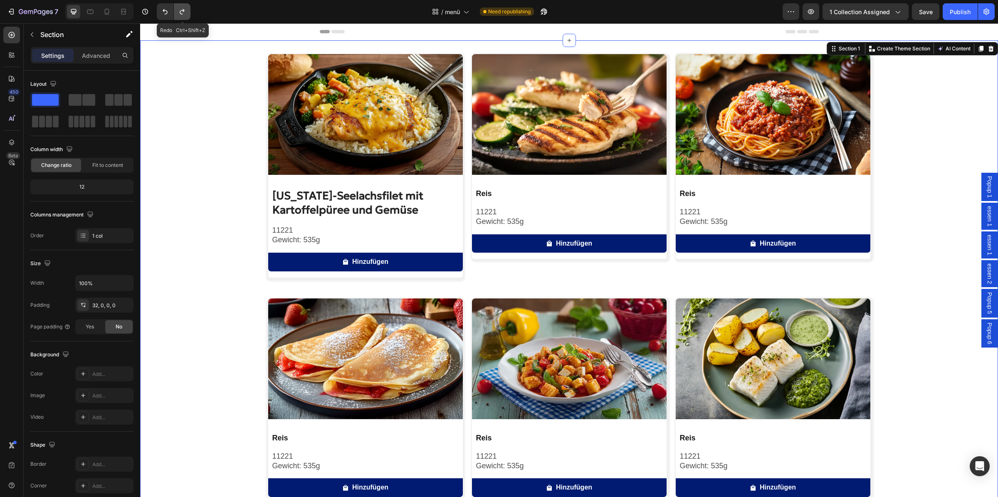
click at [184, 10] on icon "Undo/Redo" at bounding box center [182, 11] width 5 height 5
click at [382, 203] on h2 "[US_STATE]-Seelachsfilet mit Kartoffelpüree und Gemüse" at bounding box center [367, 203] width 191 height 30
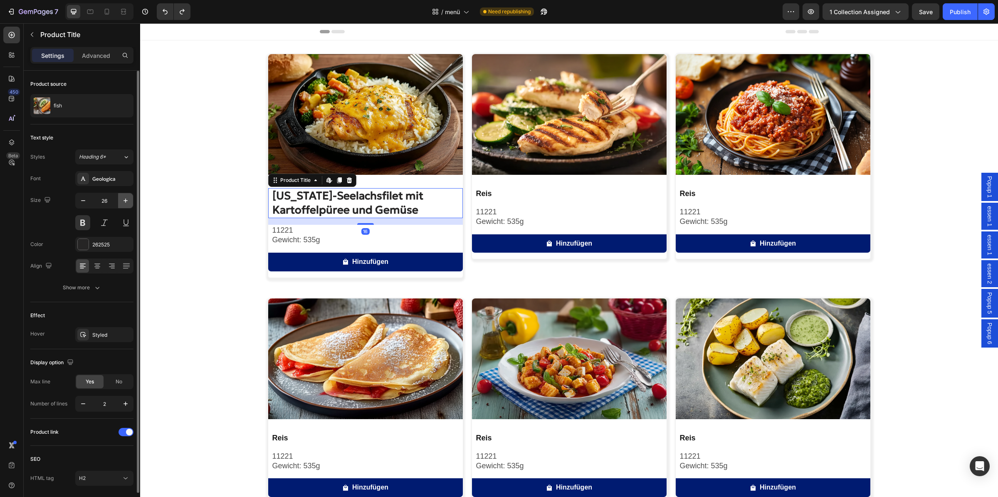
click at [126, 203] on icon "button" at bounding box center [125, 200] width 8 height 8
type input "27"
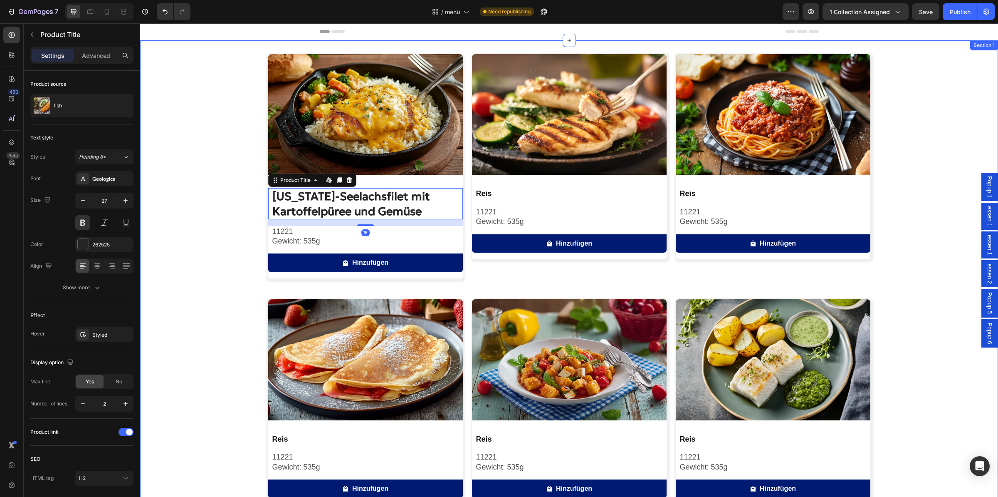
click at [185, 161] on div "Image Alaska-Seelachsfilet mit Kartoffelpüree und Gemüse Product Title Edit con…" at bounding box center [569, 402] width 858 height 696
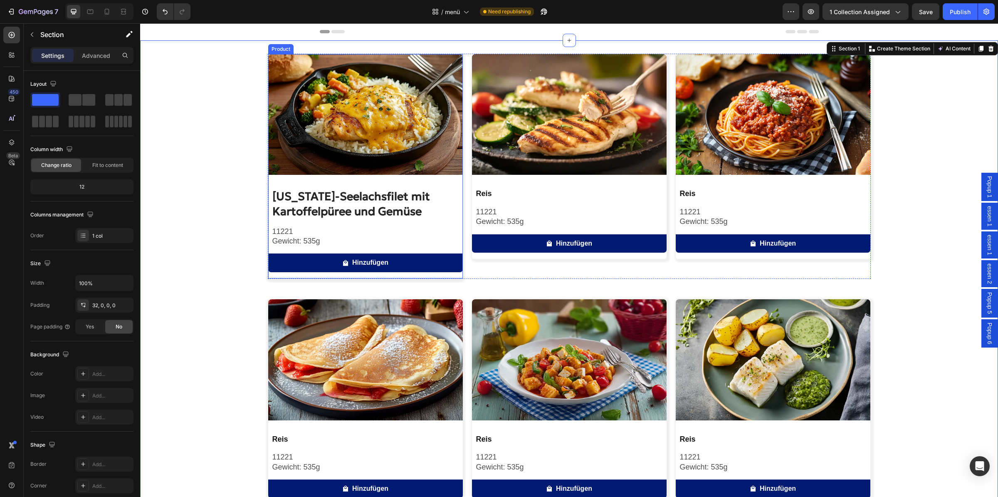
click at [308, 201] on h2 "[US_STATE]-Seelachsfilet mit Kartoffelpüree und Gemüse" at bounding box center [367, 203] width 191 height 31
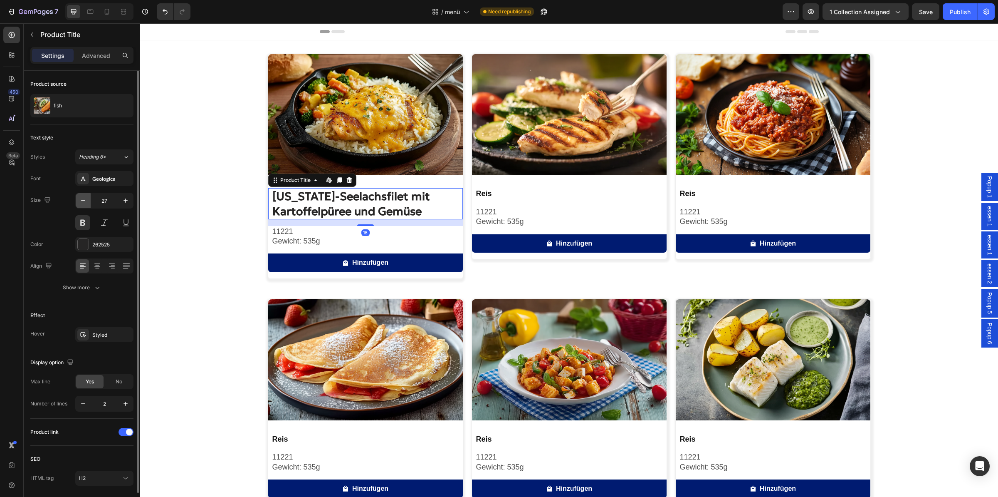
click at [86, 201] on icon "button" at bounding box center [83, 200] width 8 height 8
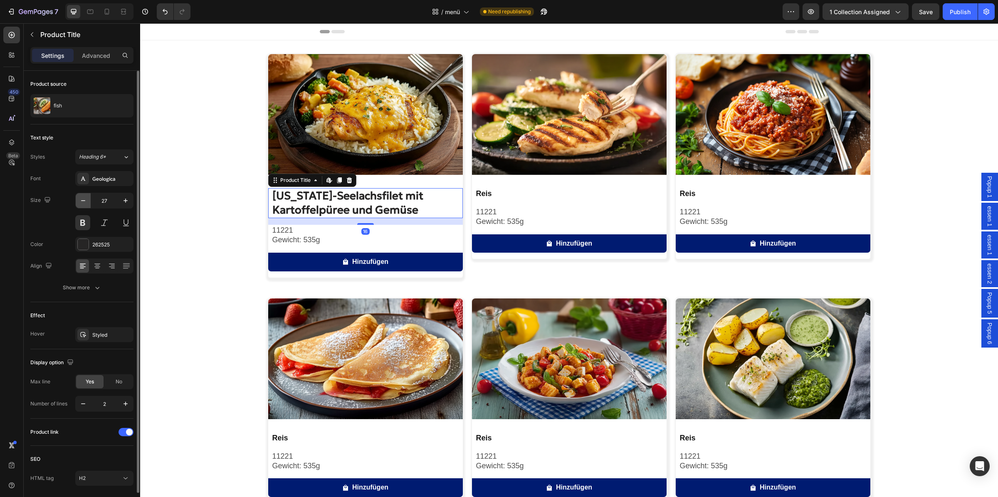
type input "26"
click at [204, 210] on div "Image Alaska-Seelachsfilet mit Kartoffelpüree und Gemüse Product Title Edit con…" at bounding box center [569, 401] width 858 height 695
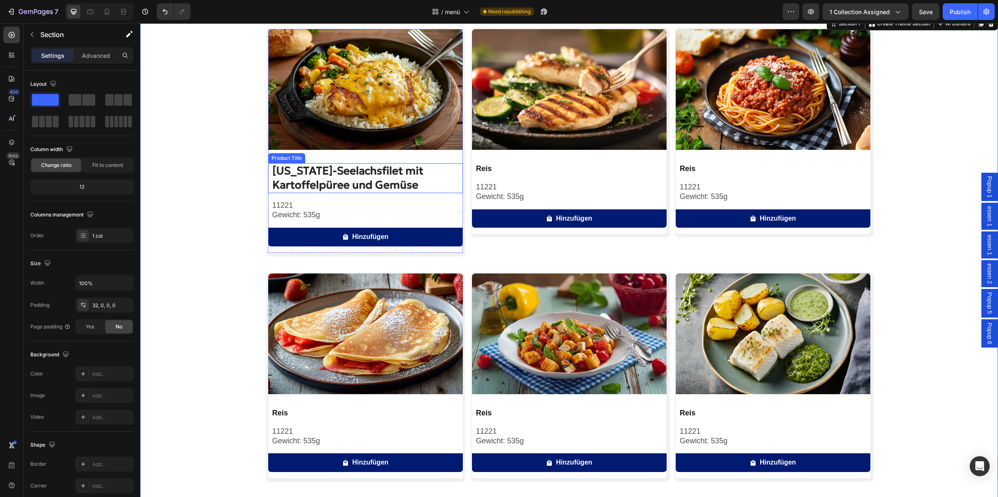
scroll to position [44, 0]
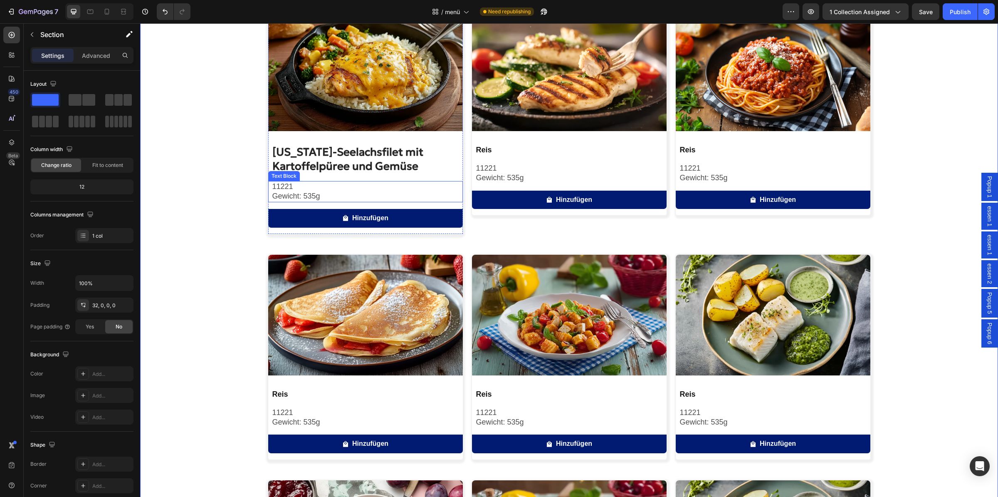
click at [318, 184] on p "11221" at bounding box center [367, 187] width 190 height 10
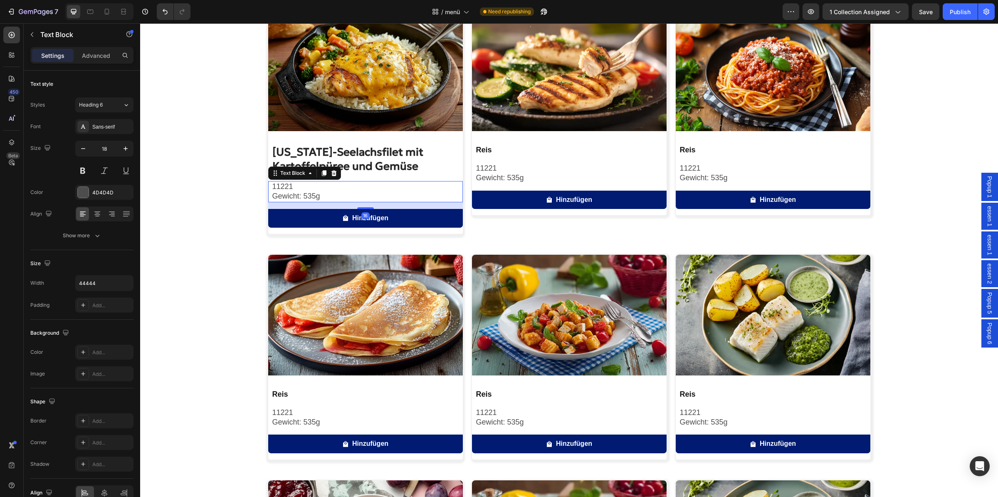
click at [319, 189] on p "11221" at bounding box center [367, 187] width 190 height 10
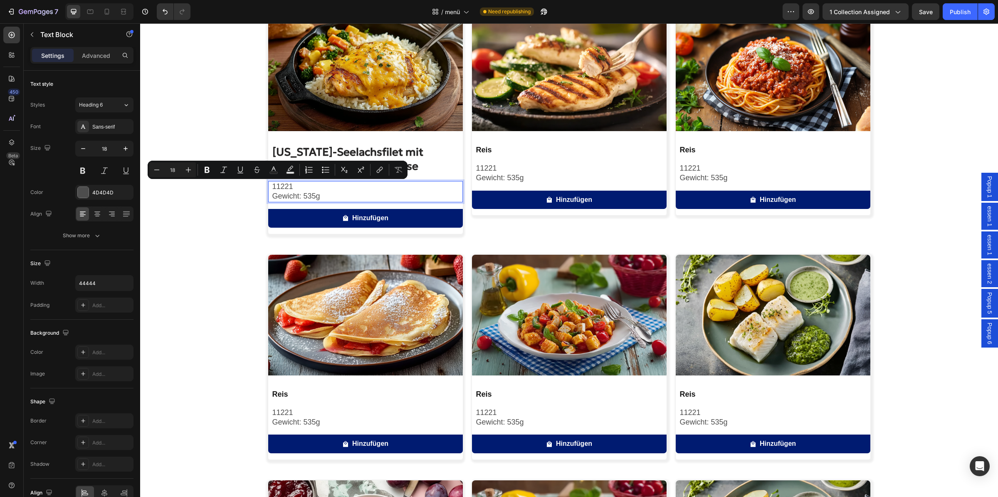
click at [324, 191] on p "11221" at bounding box center [367, 187] width 190 height 10
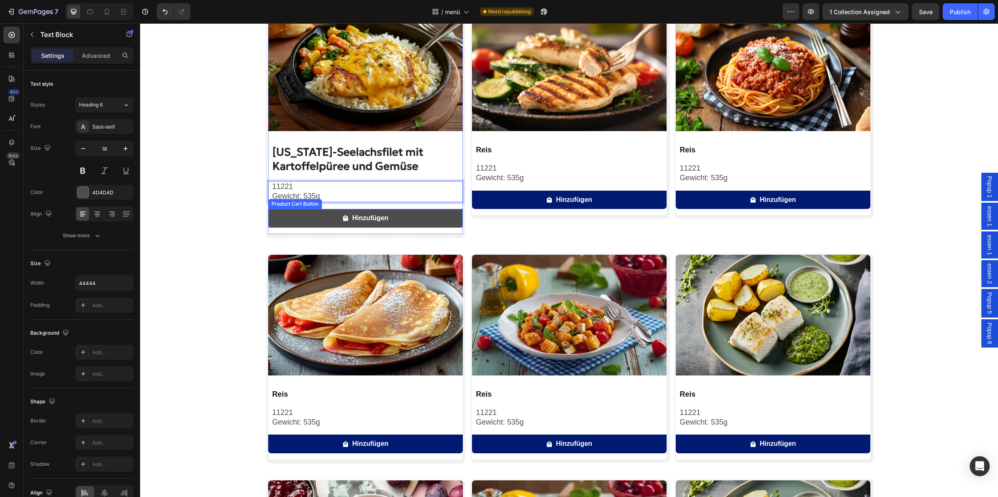
click at [400, 214] on button "Hinzufügen" at bounding box center [365, 218] width 195 height 19
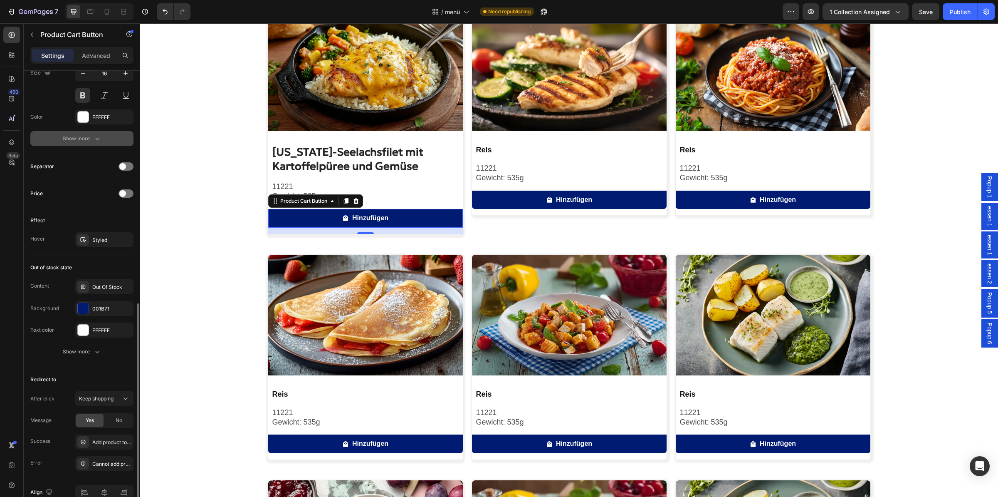
scroll to position [574, 0]
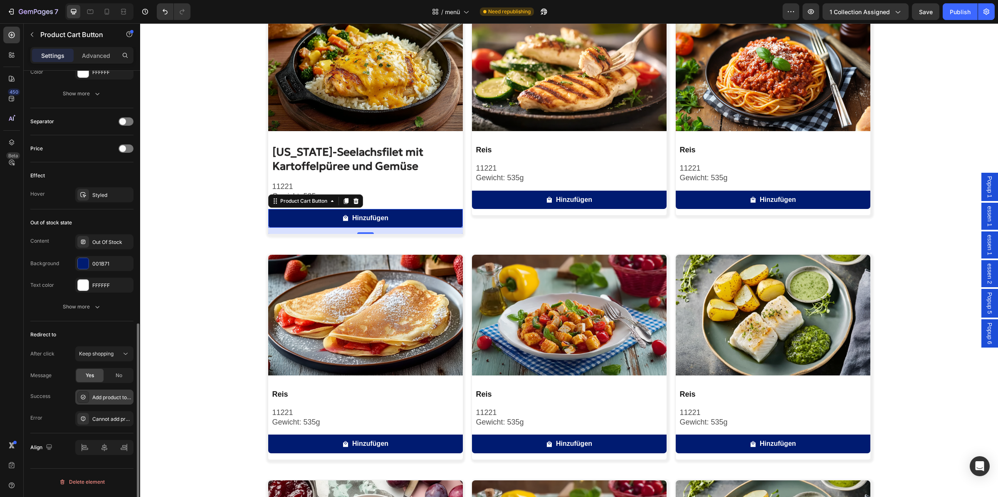
click at [109, 404] on div "Add product to cart successfully" at bounding box center [104, 396] width 58 height 15
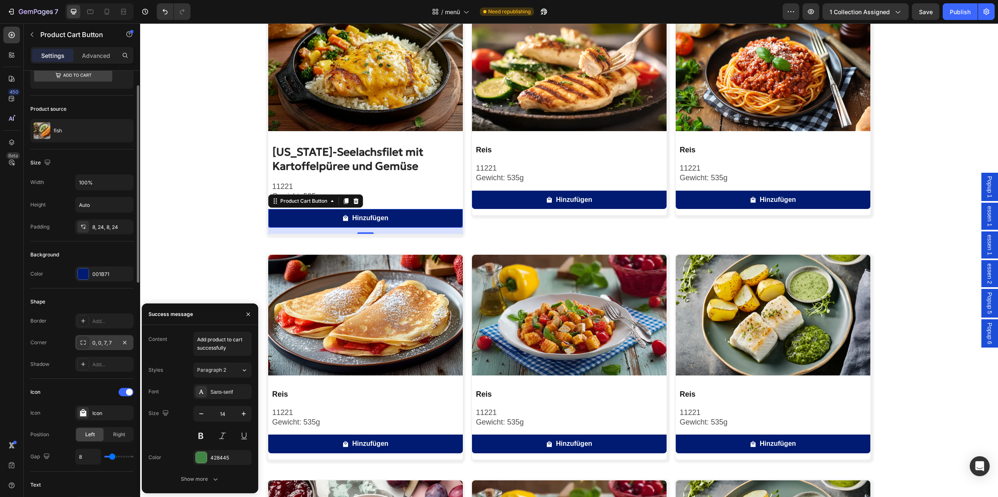
scroll to position [0, 0]
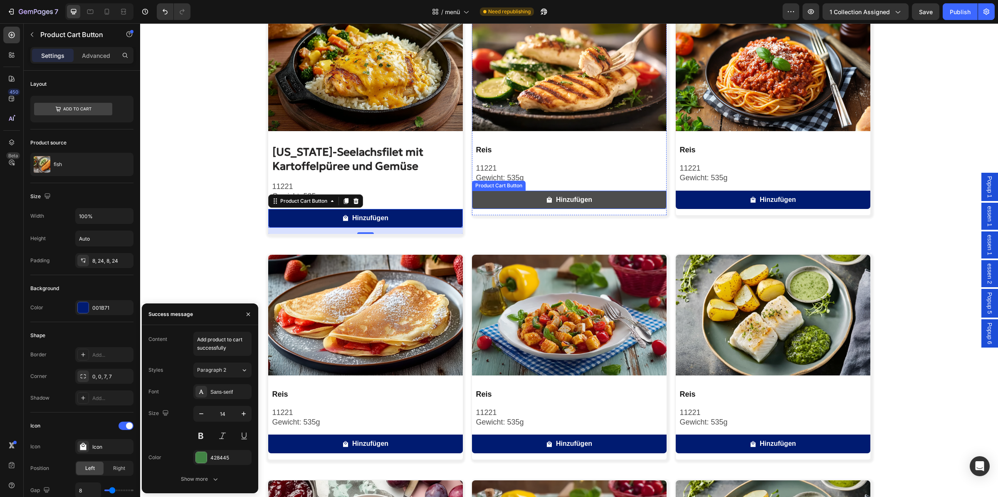
click at [505, 203] on button "Hinzufügen" at bounding box center [569, 199] width 195 height 19
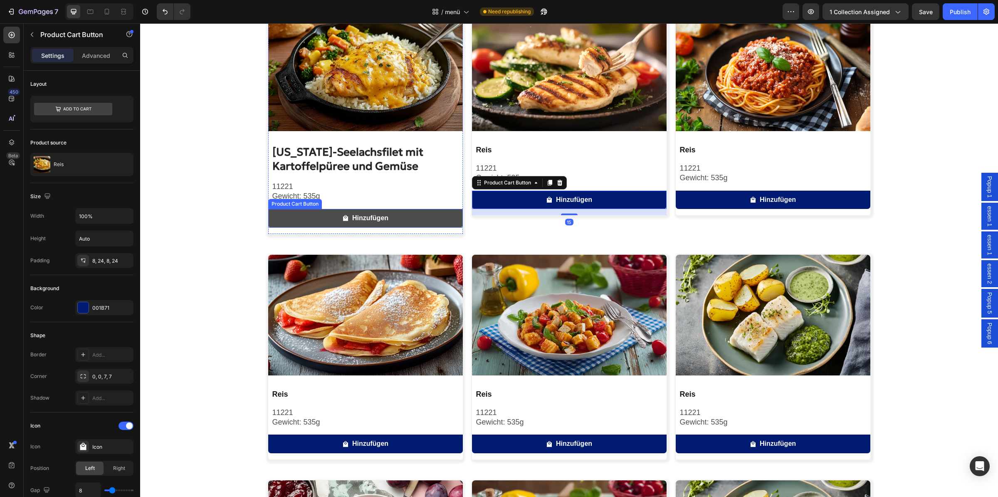
click at [419, 220] on button "Hinzufügen" at bounding box center [365, 218] width 195 height 19
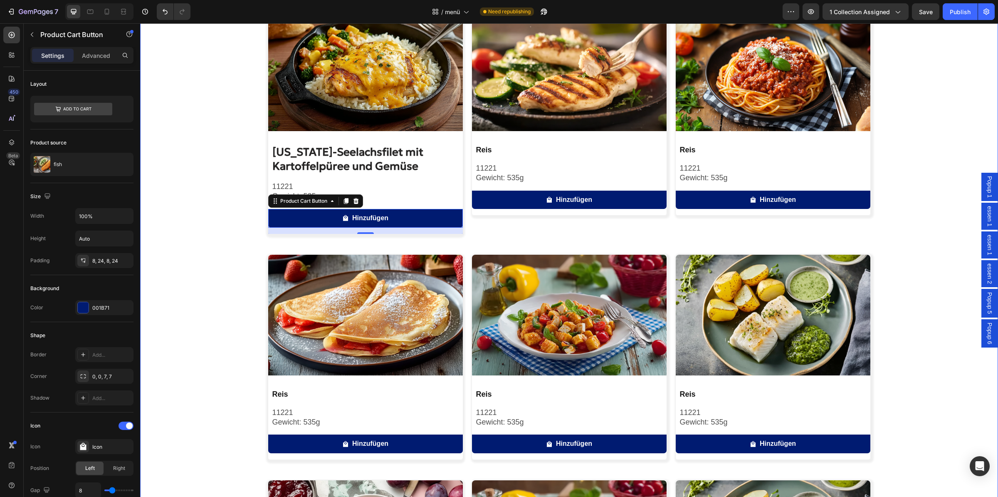
click at [213, 188] on div "Image Alaska-Seelachsfilet mit Kartoffelpüree und Gemüse Product Title 11221 Ge…" at bounding box center [569, 357] width 858 height 695
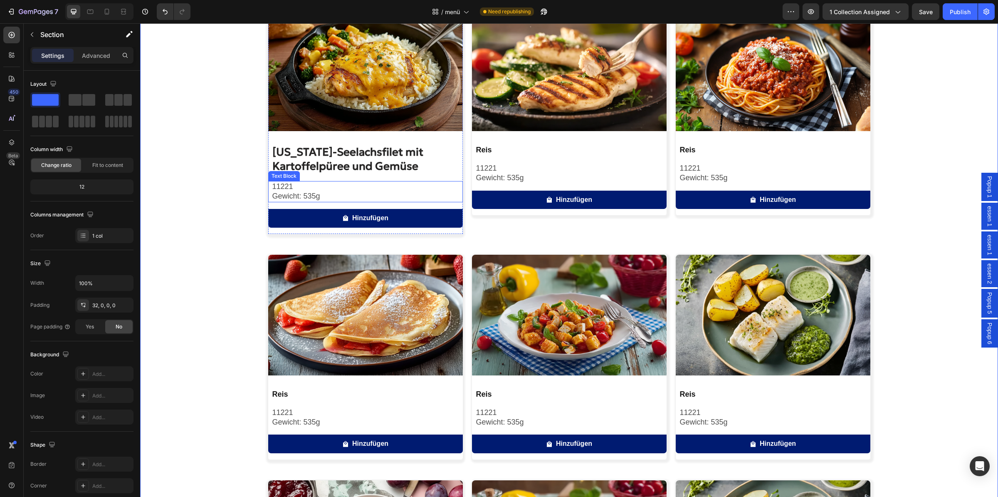
click at [298, 185] on p "11221" at bounding box center [367, 187] width 190 height 10
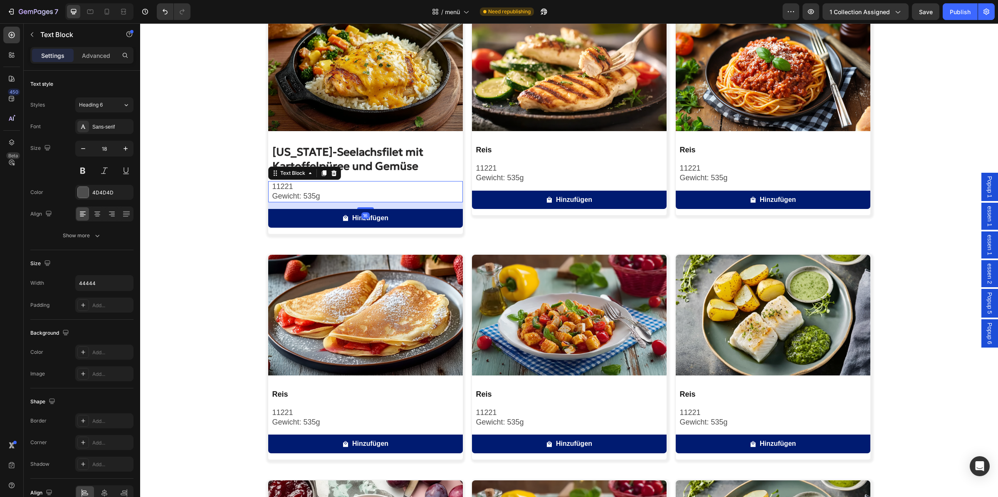
click at [295, 188] on p "11221" at bounding box center [367, 187] width 190 height 10
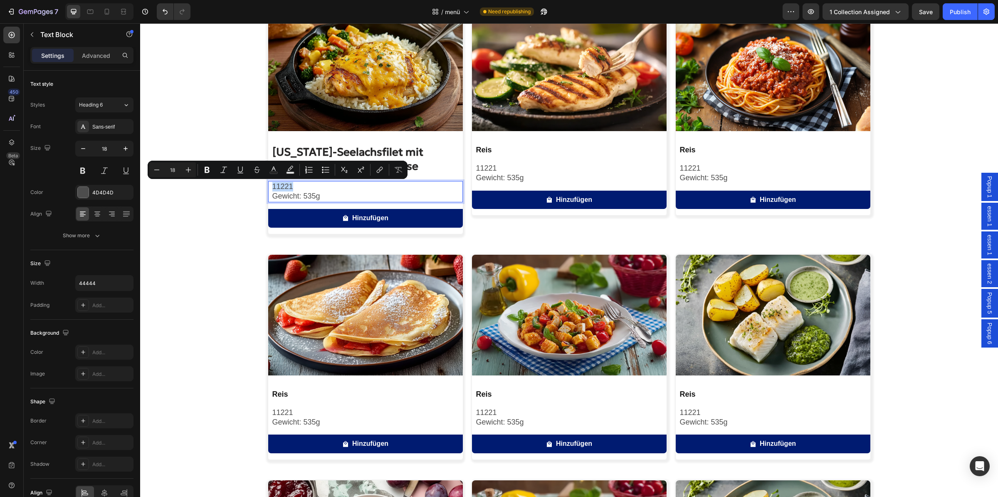
drag, startPoint x: 295, startPoint y: 188, endPoint x: 277, endPoint y: 188, distance: 18.7
click at [277, 188] on p "11221" at bounding box center [367, 187] width 190 height 10
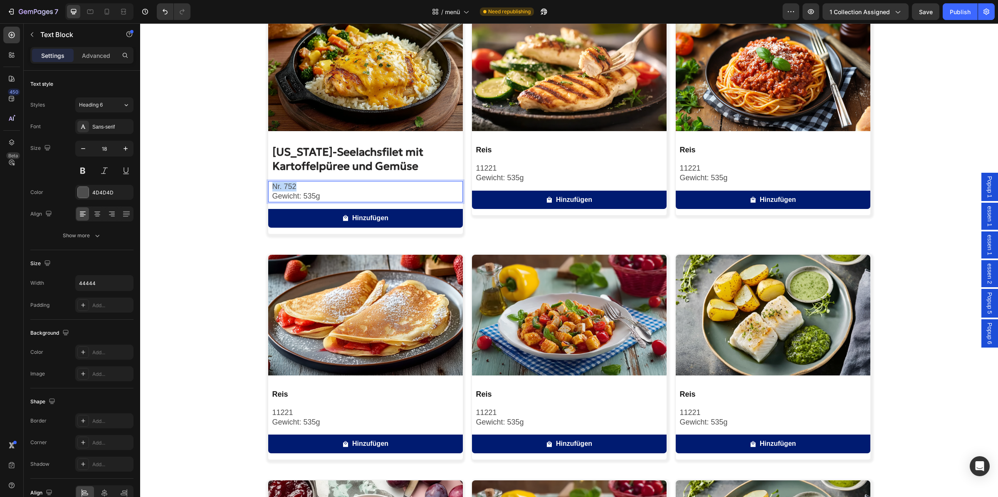
drag, startPoint x: 304, startPoint y: 185, endPoint x: 264, endPoint y: 185, distance: 39.1
click at [272, 185] on div "Nr. 752 Gewicht: 535g" at bounding box center [367, 191] width 191 height 21
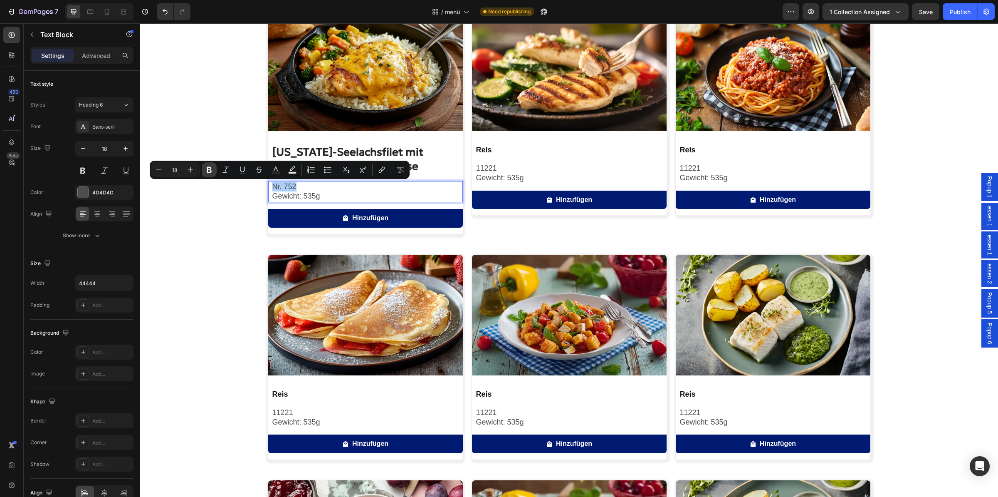
click at [212, 169] on icon "Editor contextual toolbar" at bounding box center [209, 170] width 8 height 8
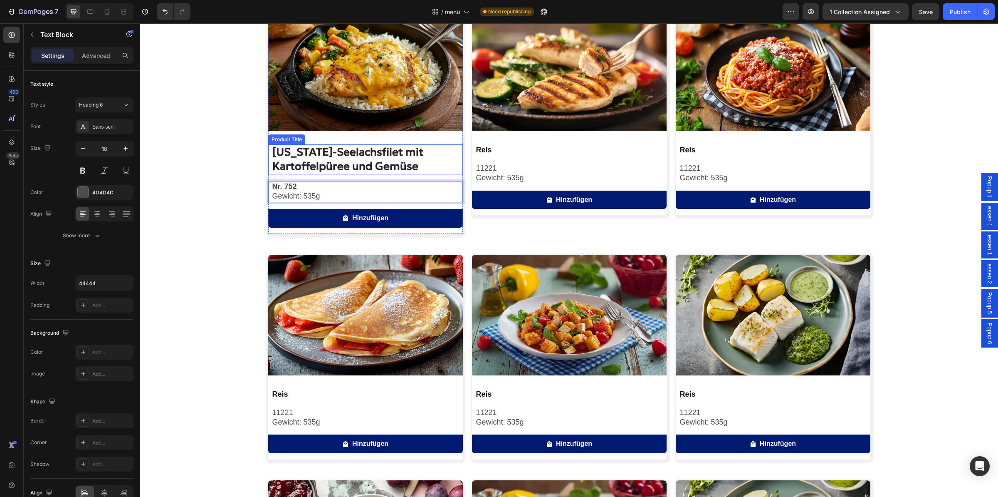
click at [272, 170] on h2 "[US_STATE]-Seelachsfilet mit Kartoffelpüree und Gemüse" at bounding box center [367, 159] width 191 height 30
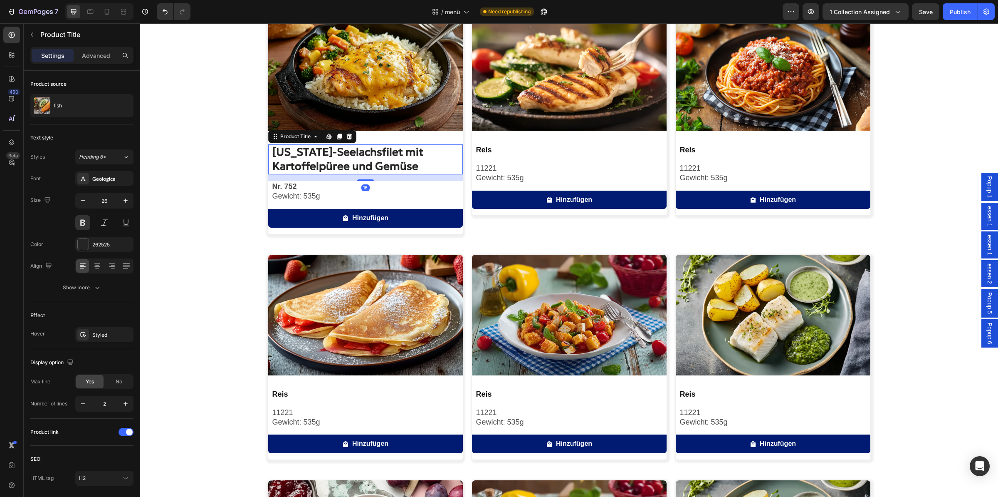
click at [284, 186] on strong "Nr. 752" at bounding box center [284, 186] width 25 height 8
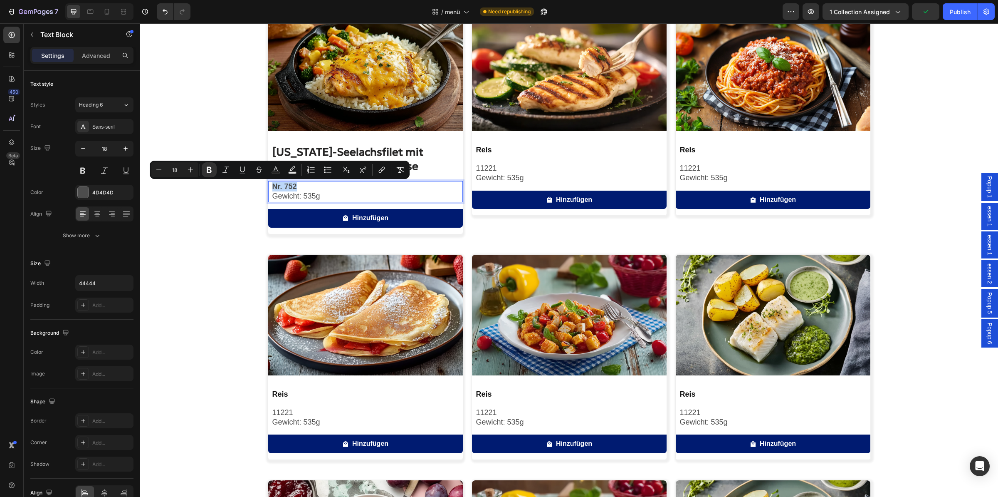
drag, startPoint x: 295, startPoint y: 186, endPoint x: 268, endPoint y: 190, distance: 27.6
click at [272, 190] on div "Nr. 752 Gewicht: 535g" at bounding box center [367, 191] width 191 height 21
click at [273, 188] on strong "Nr. 752" at bounding box center [284, 186] width 25 height 8
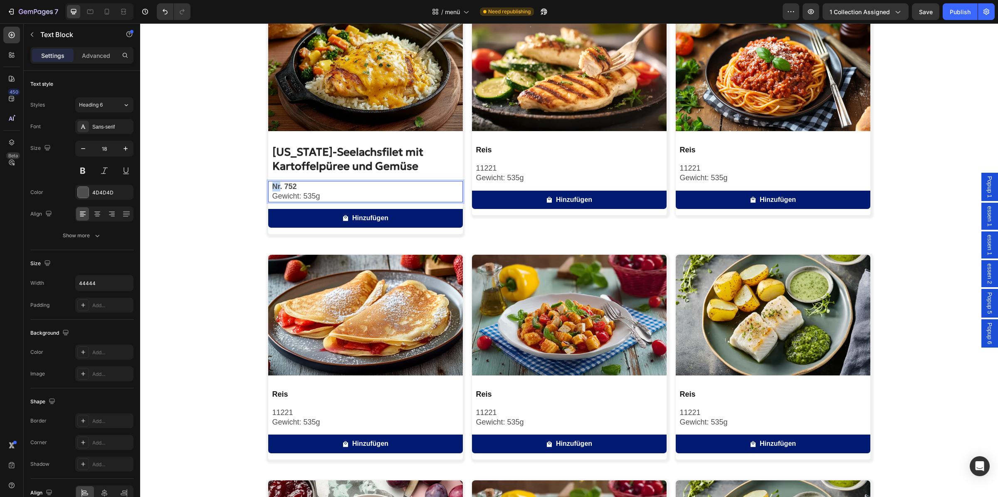
click at [273, 188] on strong "Nr. 752" at bounding box center [284, 186] width 25 height 8
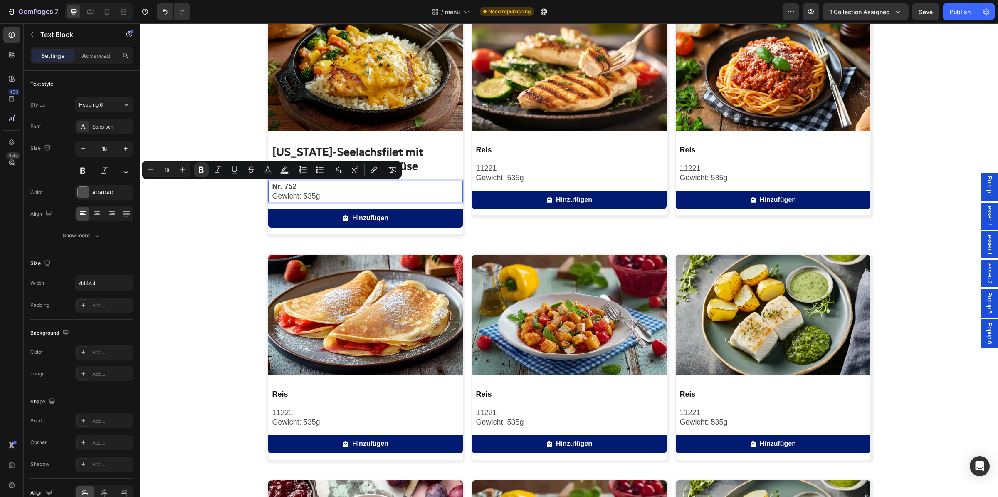
click at [282, 188] on strong "Nr. 752" at bounding box center [284, 186] width 25 height 8
click at [294, 188] on p "Nr. 752" at bounding box center [367, 187] width 190 height 10
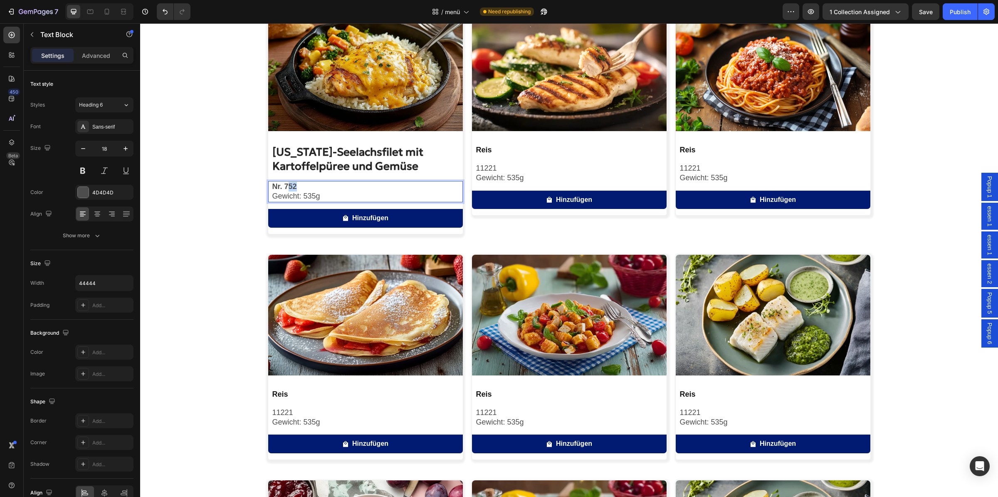
drag, startPoint x: 282, startPoint y: 187, endPoint x: 299, endPoint y: 188, distance: 16.3
click at [299, 188] on p "Nr. 752" at bounding box center [367, 187] width 190 height 10
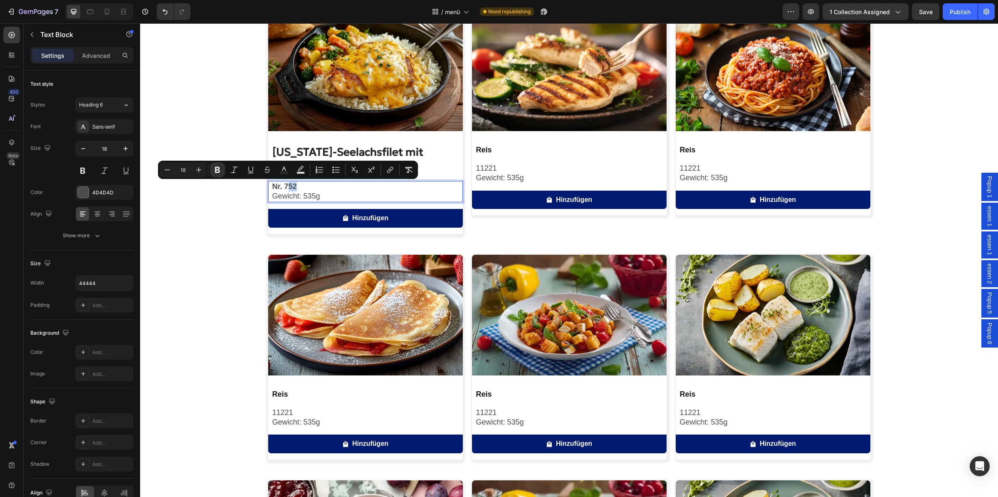
click at [280, 185] on strong "Nr. 752" at bounding box center [284, 186] width 25 height 8
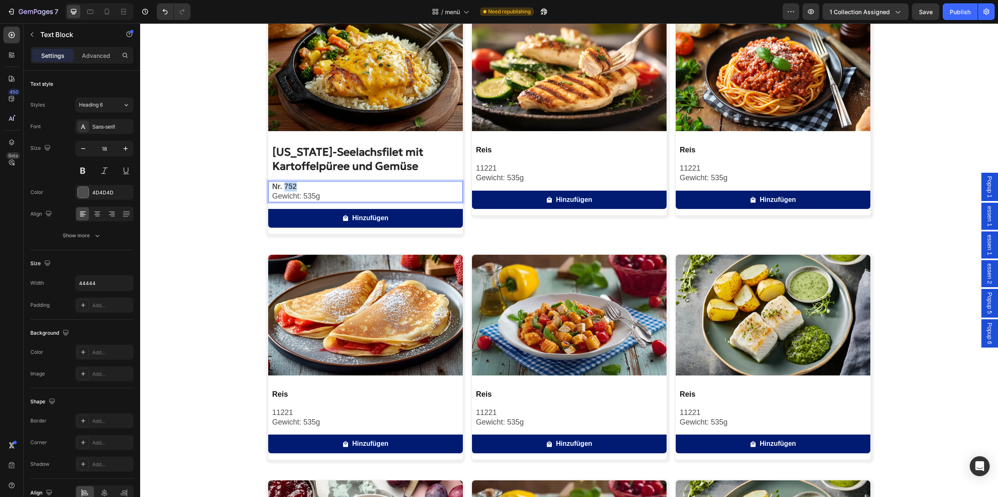
drag, startPoint x: 280, startPoint y: 185, endPoint x: 296, endPoint y: 188, distance: 16.4
click at [296, 188] on p "Nr. 752" at bounding box center [367, 187] width 190 height 10
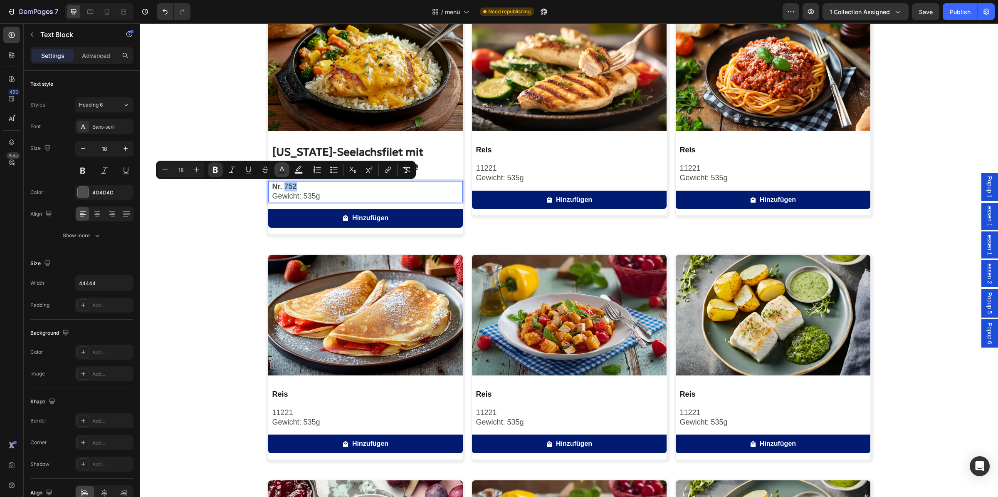
click at [281, 170] on icon "Editor contextual toolbar" at bounding box center [282, 170] width 8 height 8
type input "4D4D4D"
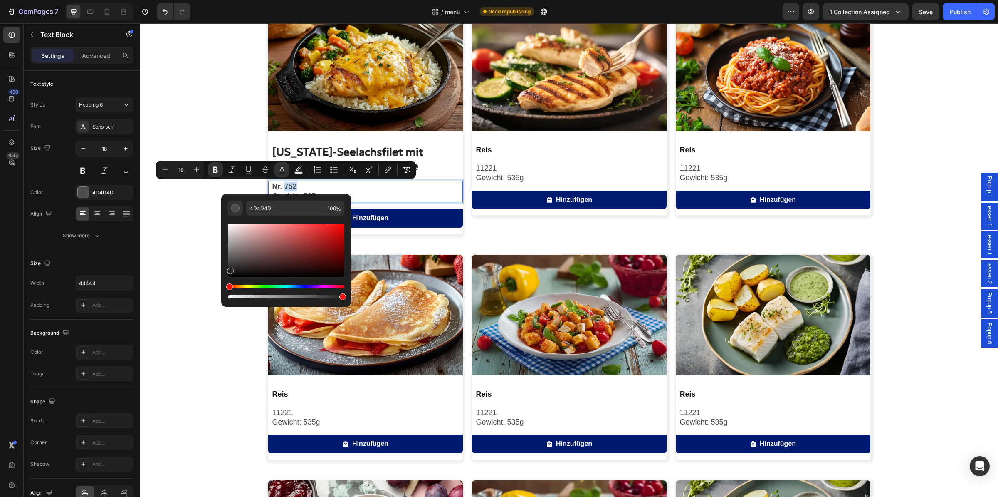
drag, startPoint x: 231, startPoint y: 262, endPoint x: 229, endPoint y: 269, distance: 7.0
click at [229, 269] on div "Editor contextual toolbar" at bounding box center [230, 270] width 7 height 7
type input "232323"
click at [203, 168] on button "Plus" at bounding box center [196, 169] width 15 height 15
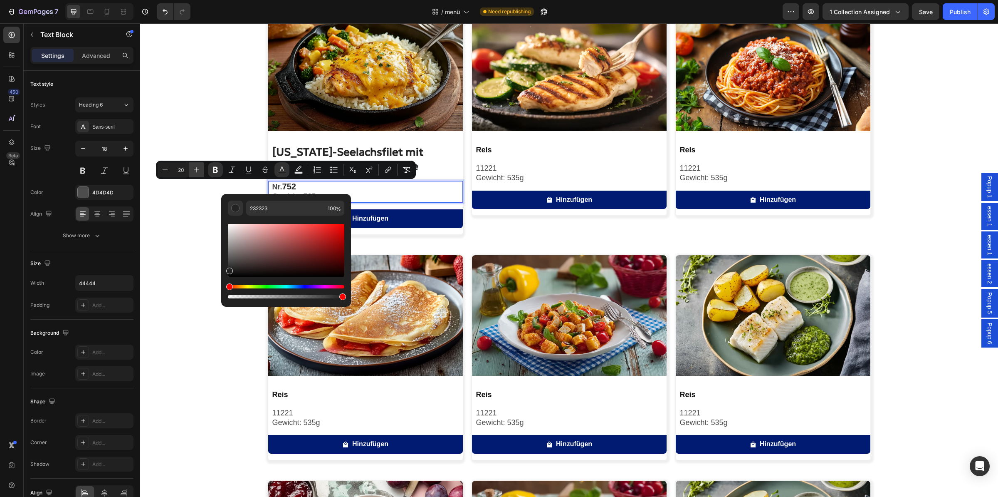
click at [203, 168] on button "Plus" at bounding box center [196, 169] width 15 height 15
type input "22"
click at [208, 198] on div "Image Alaska-Seelachsfilet mit Kartoffelpüree und Gemüse Product Title Nr. 752 …" at bounding box center [569, 358] width 858 height 696
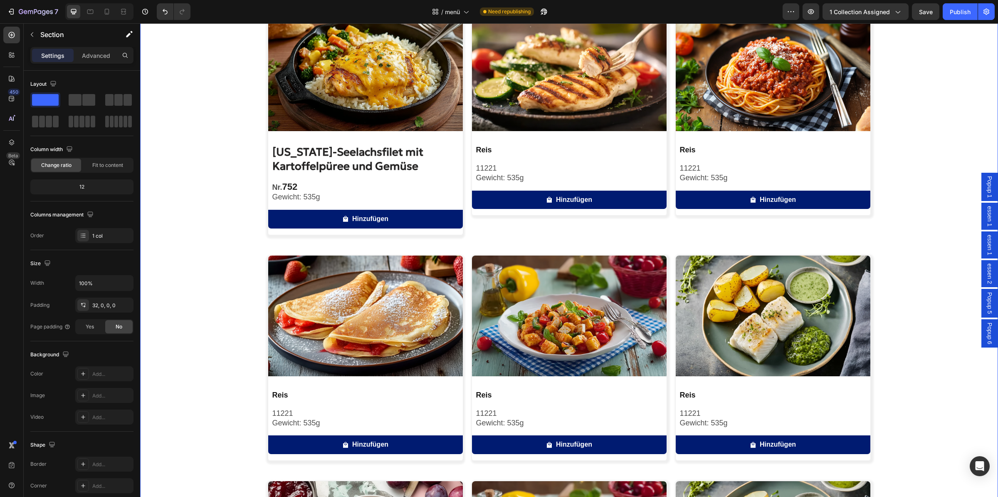
click at [208, 198] on div "Image [US_STATE]-Seelachsfilet mit Kartoffelpüree und Gemüse Product Title Nr. …" at bounding box center [569, 358] width 858 height 696
click at [316, 187] on p "Nr. 752" at bounding box center [367, 187] width 190 height 10
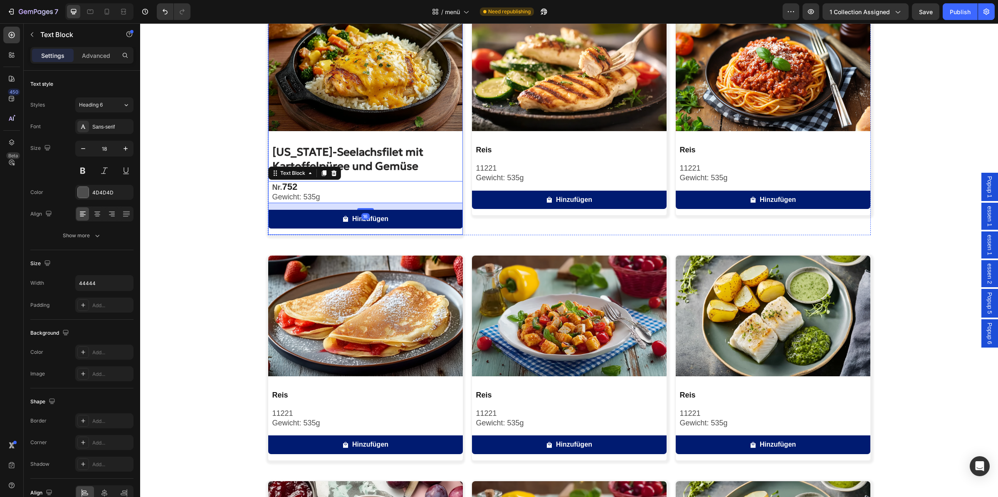
click at [218, 185] on div "Image Alaska-Seelachsfilet mit Kartoffelpüree und Gemüse Product Title Nr. 752 …" at bounding box center [569, 358] width 858 height 696
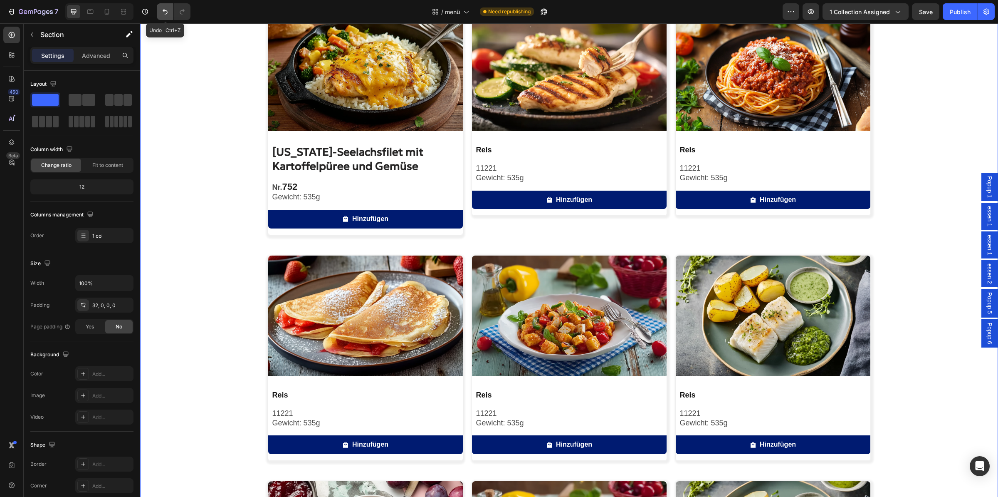
click at [164, 16] on button "Undo/Redo" at bounding box center [165, 11] width 17 height 17
click at [164, 17] on button "Undo/Redo" at bounding box center [165, 11] width 17 height 17
click at [178, 15] on button "Undo/Redo" at bounding box center [182, 11] width 17 height 17
click at [161, 15] on button "Undo/Redo" at bounding box center [165, 11] width 17 height 17
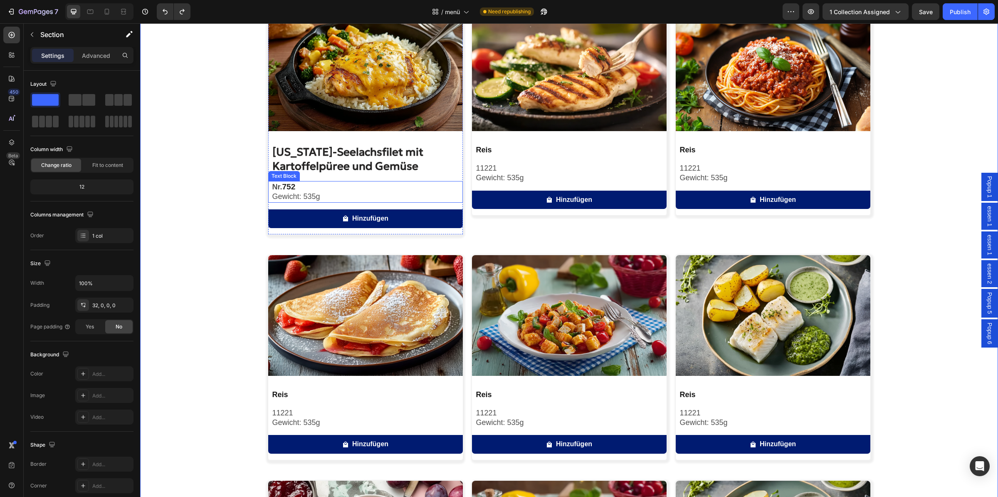
click at [282, 183] on strong "752" at bounding box center [288, 186] width 13 height 9
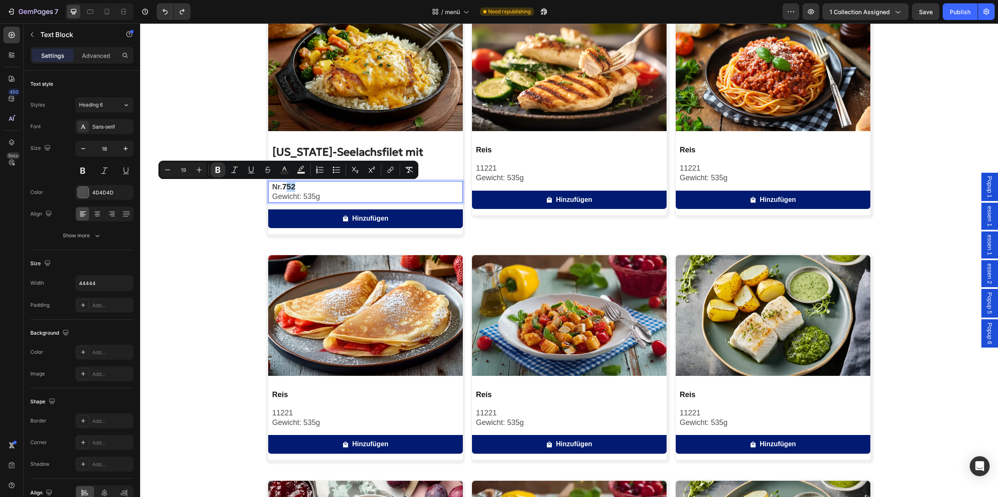
drag, startPoint x: 296, startPoint y: 186, endPoint x: 282, endPoint y: 187, distance: 13.3
click at [282, 187] on p "Nr. 752" at bounding box center [367, 187] width 190 height 10
click at [282, 172] on rect "Editor contextual toolbar" at bounding box center [285, 173] width 8 height 2
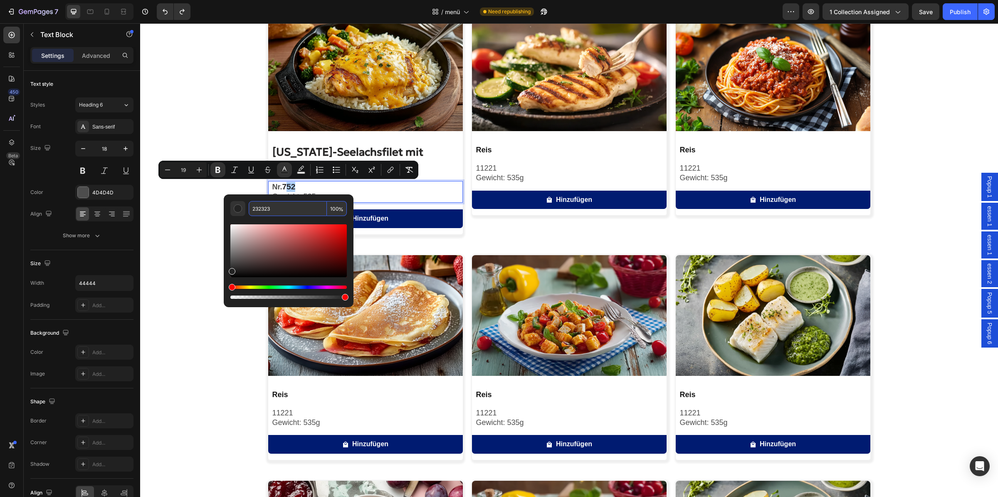
click at [278, 205] on input "232323" at bounding box center [288, 208] width 78 height 15
copy strong "52"
click at [298, 188] on p "Nr. 752" at bounding box center [367, 187] width 190 height 10
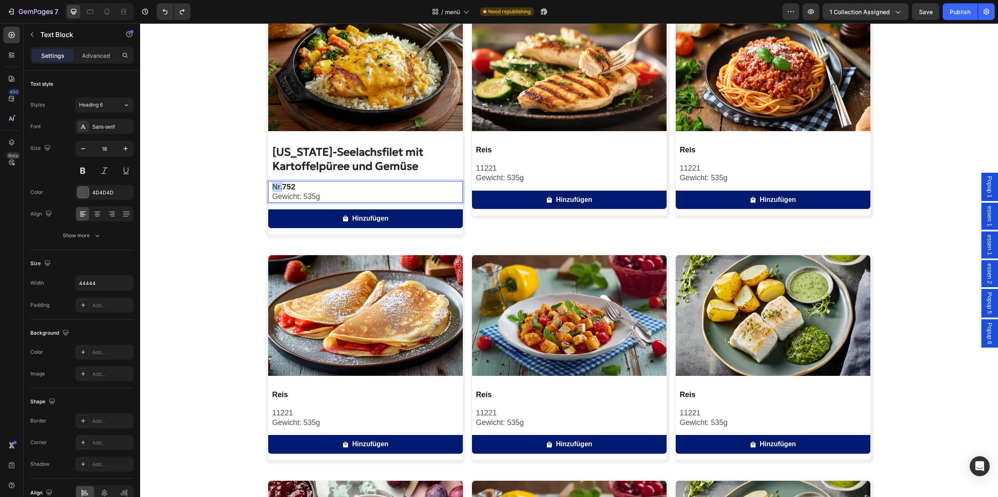
drag, startPoint x: 299, startPoint y: 187, endPoint x: 266, endPoint y: 186, distance: 33.7
click at [268, 186] on div "Nr. 752 Gewicht: 535g Text Block 16" at bounding box center [365, 192] width 195 height 22
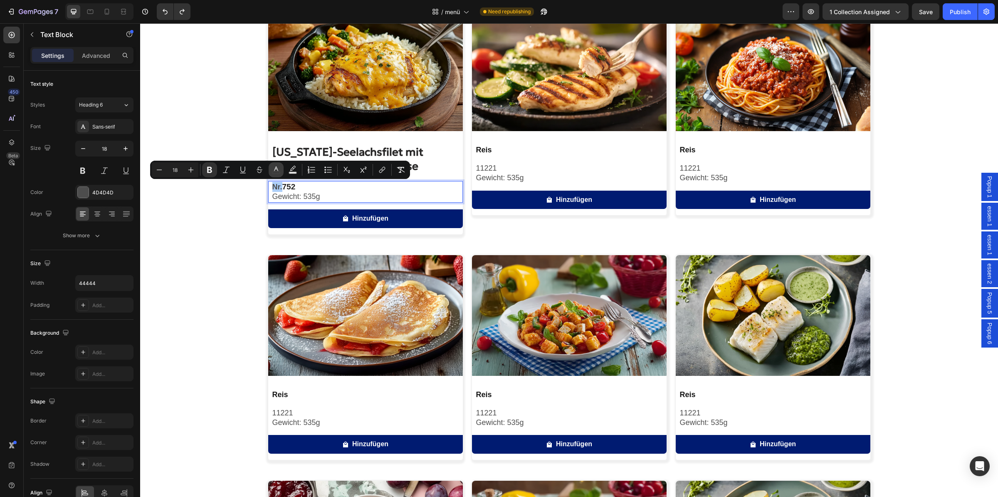
click at [272, 171] on button "color" at bounding box center [276, 169] width 15 height 15
type input "4D4D4D"
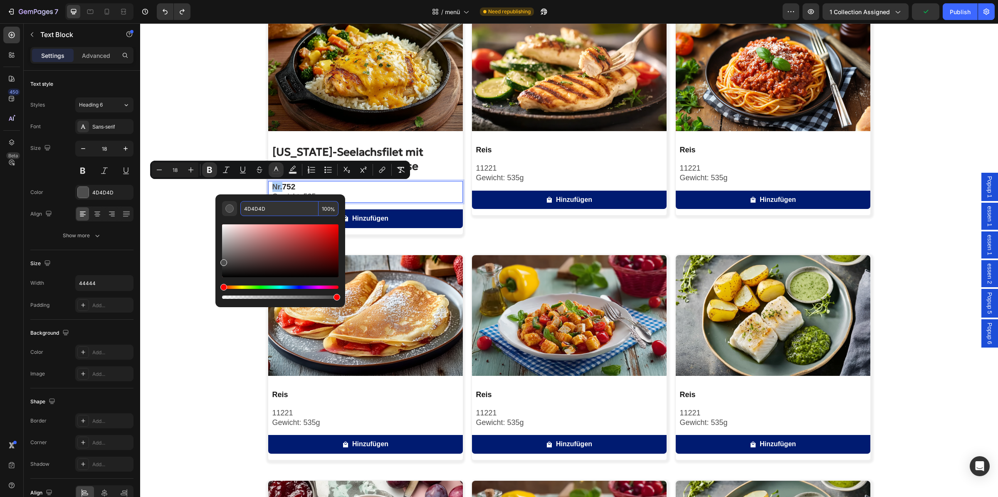
click at [276, 212] on input "4D4D4D" at bounding box center [279, 208] width 78 height 15
paste input "232323"
type input "232323"
click at [349, 191] on p "Nr. 752" at bounding box center [367, 187] width 190 height 10
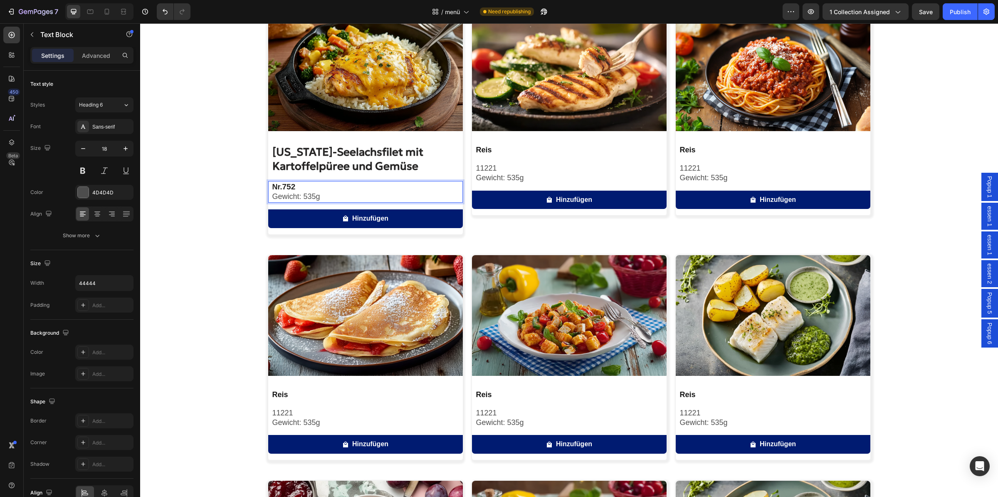
click at [319, 191] on p "Nr. 752" at bounding box center [367, 187] width 190 height 10
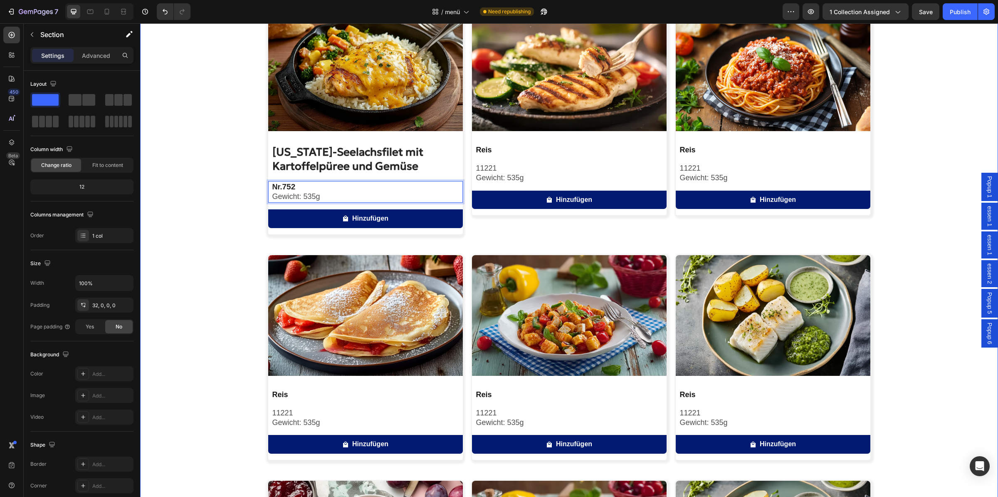
click at [229, 201] on div "Image Alaska-Seelachsfilet mit Kartoffelpüree und Gemüse Product Title Nr. 752 …" at bounding box center [569, 358] width 858 height 696
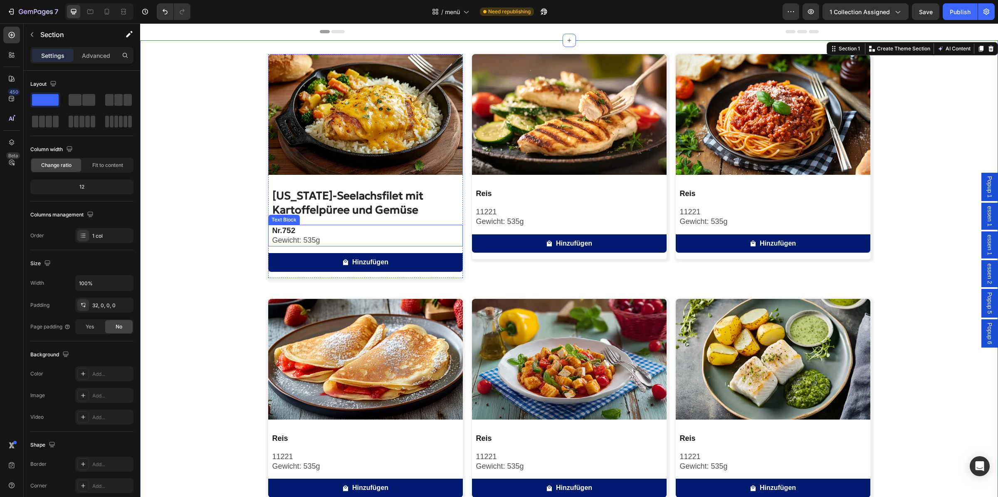
click at [312, 240] on p "Gewicht: 535g" at bounding box center [367, 240] width 190 height 10
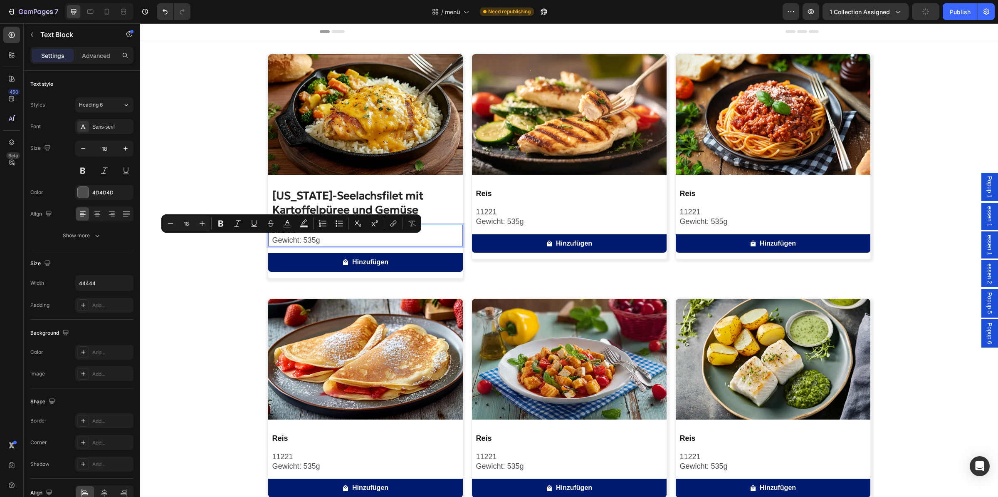
click at [329, 242] on p "Gewicht: 535g" at bounding box center [367, 240] width 190 height 10
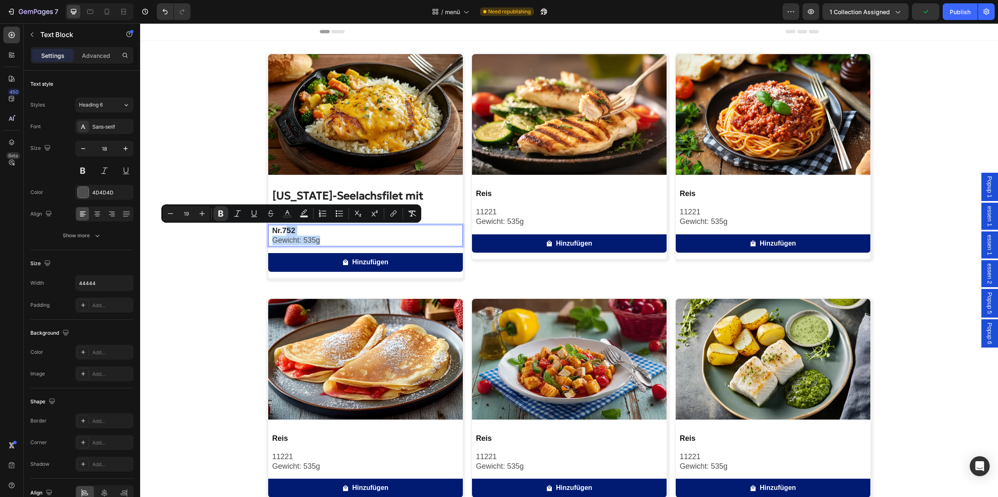
drag, startPoint x: 326, startPoint y: 241, endPoint x: 283, endPoint y: 233, distance: 43.6
click at [283, 233] on div "Nr. 752 Gewicht: 535g" at bounding box center [367, 236] width 191 height 22
click at [298, 237] on p "Gewicht: 535g" at bounding box center [367, 240] width 190 height 10
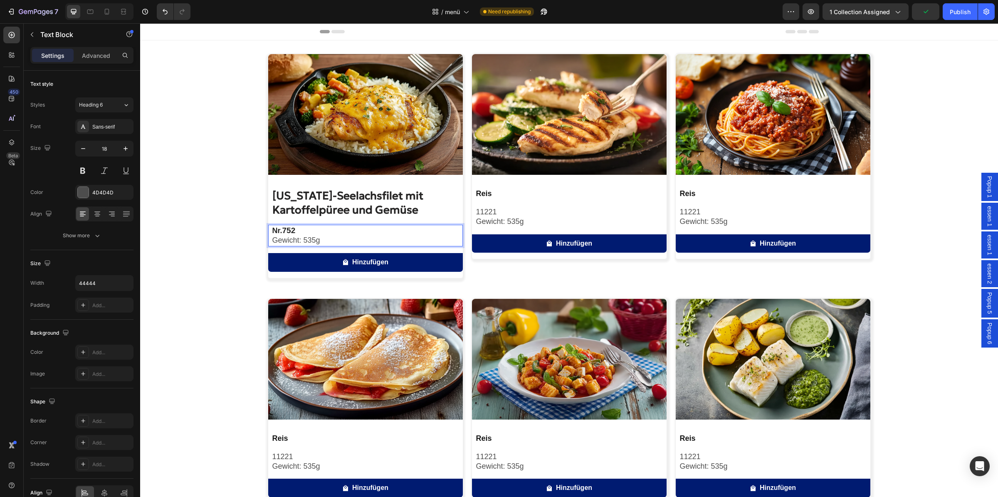
click at [287, 231] on strong "752" at bounding box center [288, 230] width 13 height 9
click at [272, 230] on strong "Nr." at bounding box center [277, 230] width 10 height 8
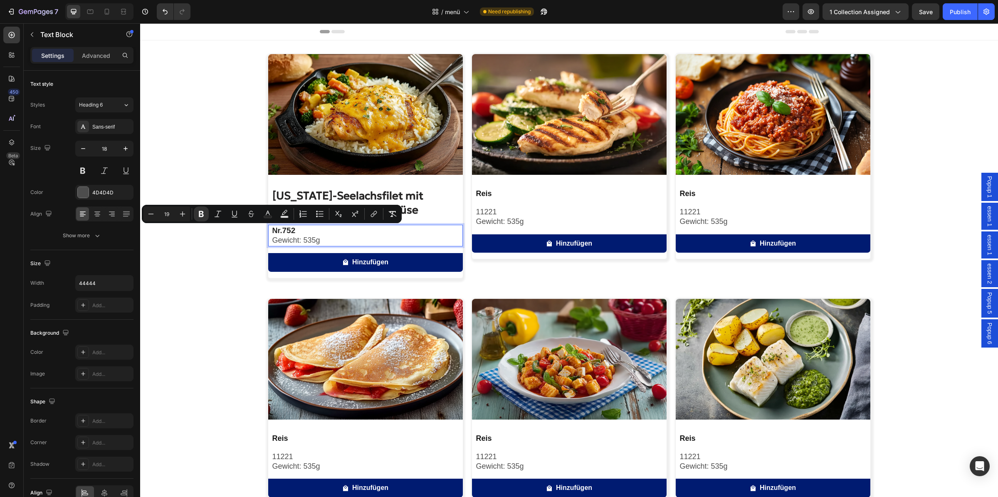
click at [283, 233] on strong "752" at bounding box center [288, 230] width 13 height 9
drag, startPoint x: 322, startPoint y: 239, endPoint x: 388, endPoint y: 241, distance: 66.1
click at [272, 230] on div "Nr. 752 Gewicht: 535g" at bounding box center [367, 236] width 191 height 22
click at [205, 212] on icon "Editor contextual toolbar" at bounding box center [202, 213] width 8 height 8
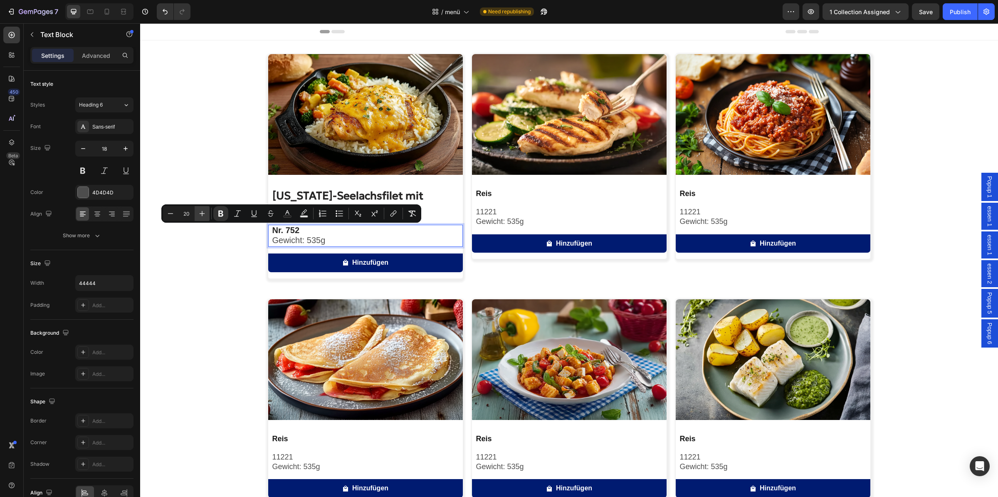
click at [205, 212] on icon "Editor contextual toolbar" at bounding box center [202, 213] width 8 height 8
type input "21"
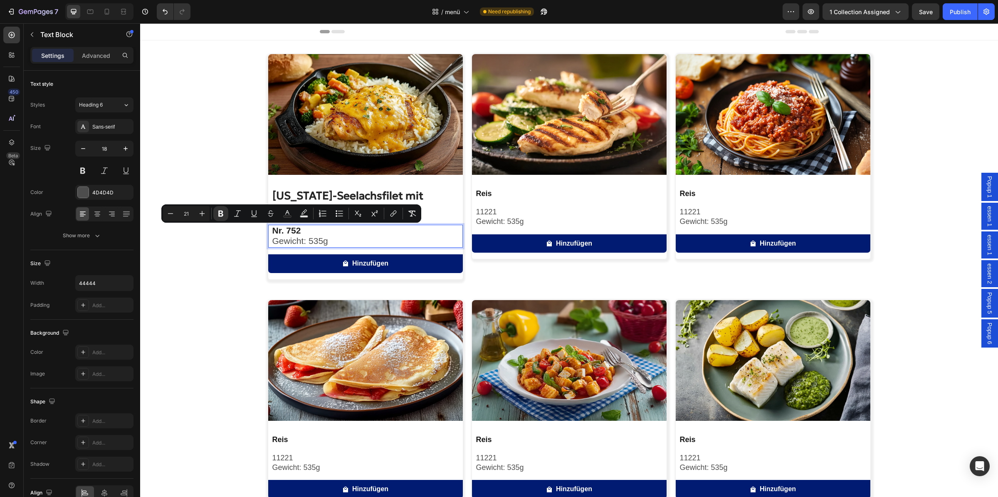
click at [299, 239] on span "Gewicht: 535g" at bounding box center [300, 241] width 56 height 10
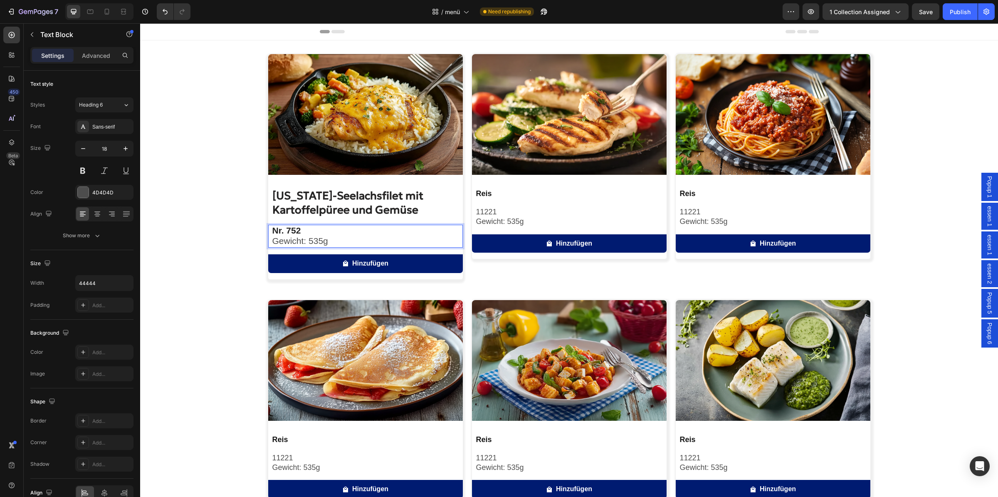
click at [288, 228] on strong "Nr. 752" at bounding box center [286, 230] width 29 height 10
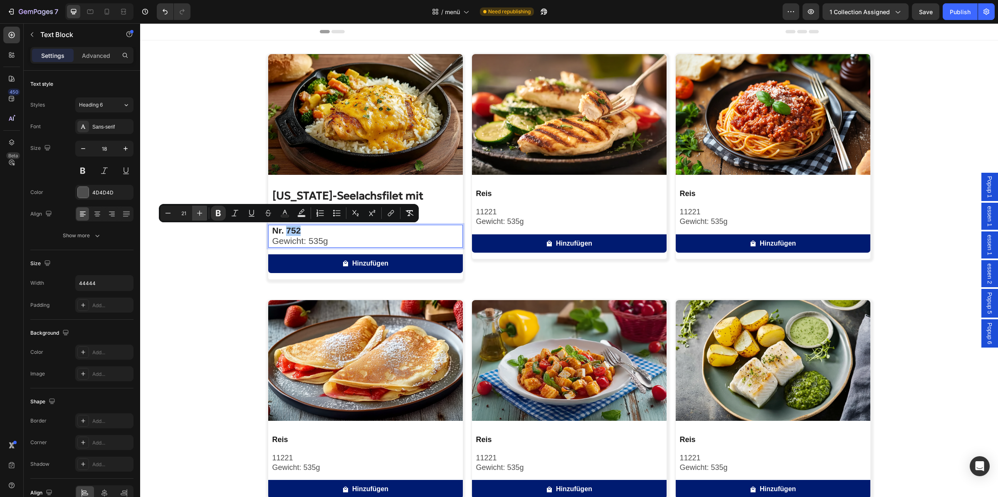
click at [204, 212] on button "Plus" at bounding box center [199, 212] width 15 height 15
type input "22"
click at [232, 257] on div "Image Alaska-Seelachsfilet mit Kartoffelpüree und Gemüse Product Title Nr. 752 …" at bounding box center [569, 402] width 858 height 697
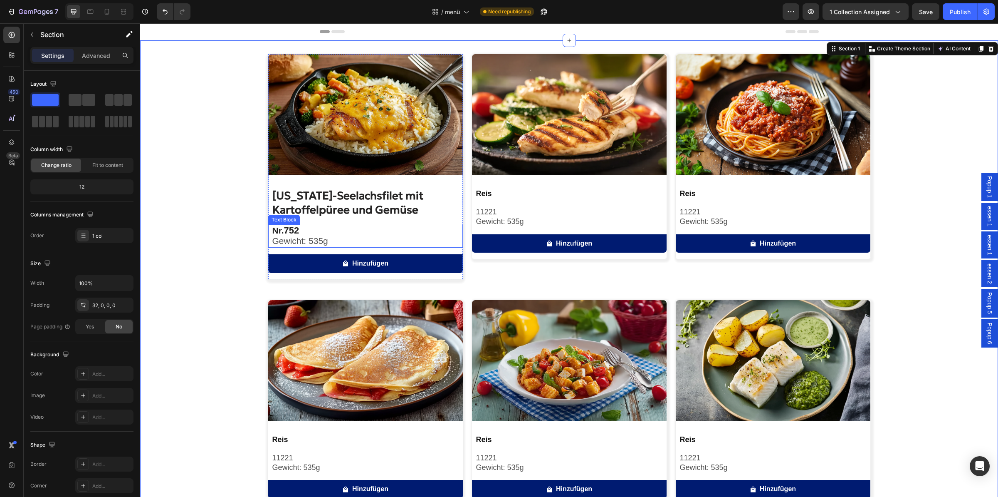
click at [301, 228] on p "Nr. 752" at bounding box center [367, 230] width 190 height 10
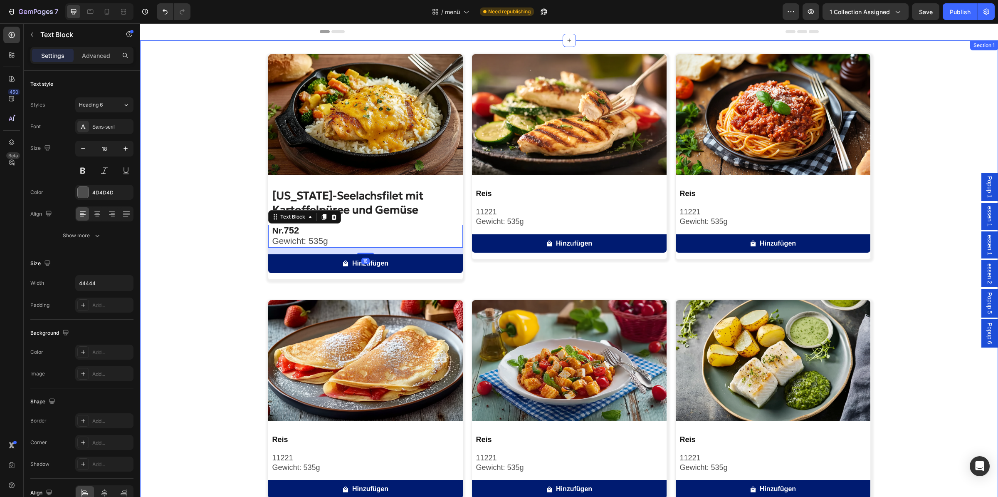
click at [222, 228] on div "Image Alaska-Seelachsfilet mit Kartoffelpüree und Gemüse Product Title Nr. 752 …" at bounding box center [569, 402] width 858 height 697
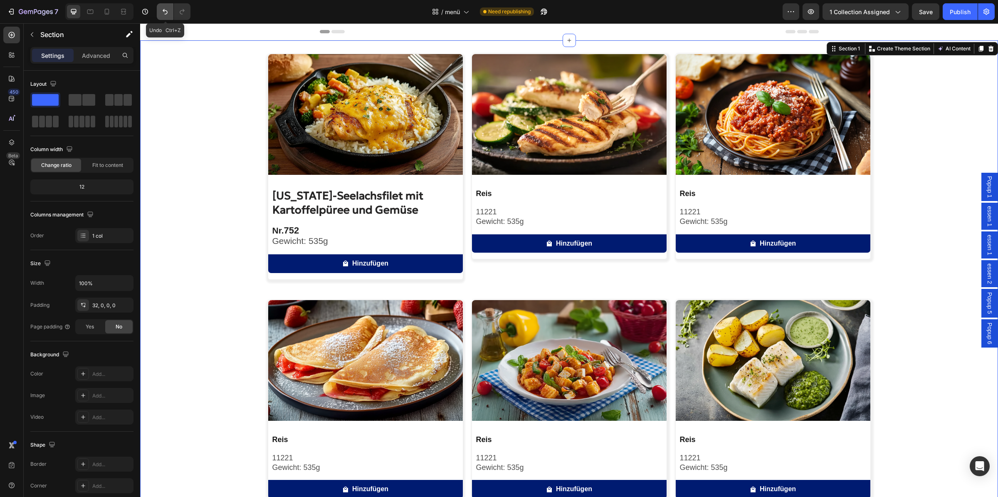
click at [163, 15] on icon "Undo/Redo" at bounding box center [165, 11] width 8 height 8
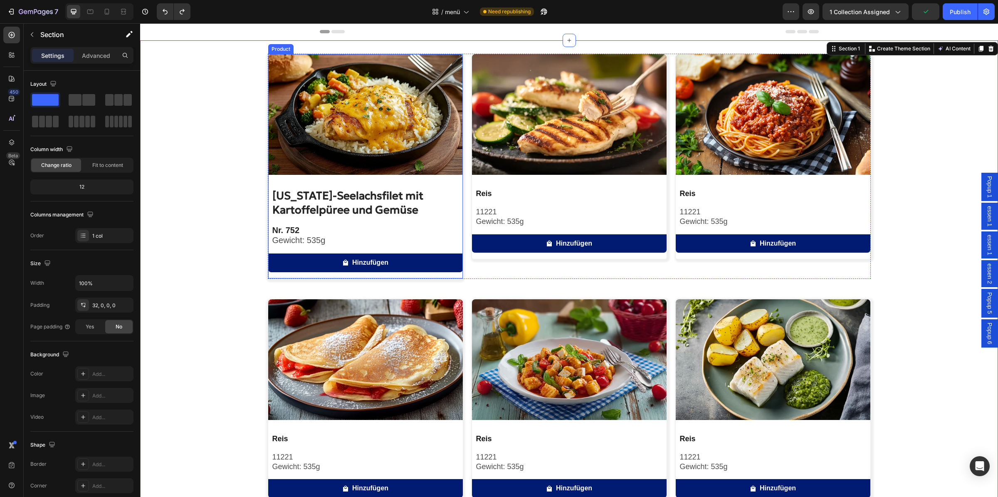
click at [283, 226] on strong "Nr. 752" at bounding box center [285, 229] width 27 height 9
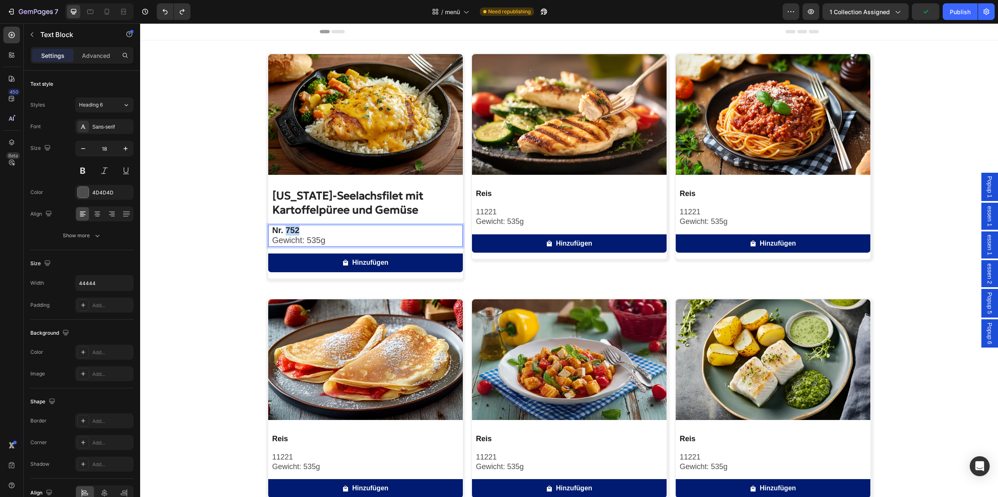
drag, startPoint x: 282, startPoint y: 228, endPoint x: 299, endPoint y: 231, distance: 17.2
click at [299, 231] on p "Nr. 752" at bounding box center [367, 230] width 190 height 10
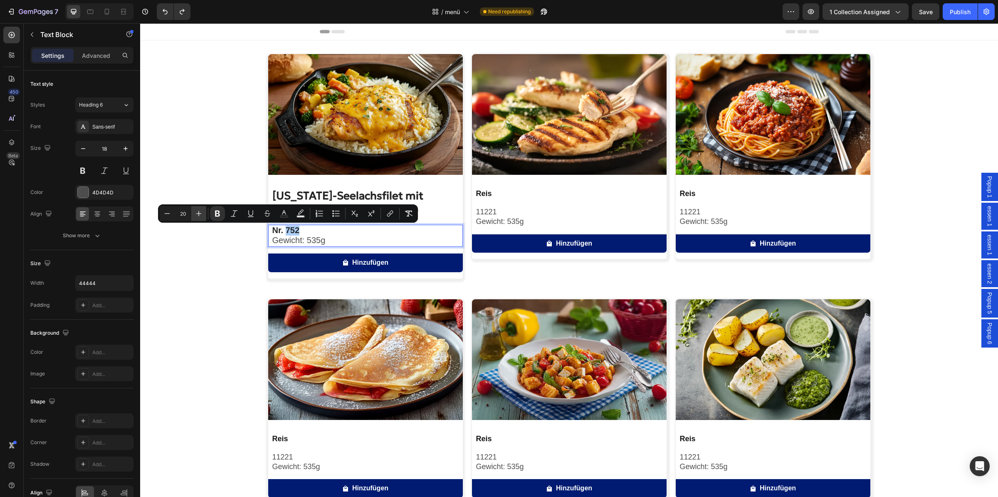
click at [200, 210] on icon "Editor contextual toolbar" at bounding box center [199, 213] width 8 height 8
type input "21"
click at [227, 247] on div "Image Alaska-Seelachsfilet mit Kartoffelpüree und Gemüse Product Title Nr. 752 …" at bounding box center [569, 402] width 858 height 697
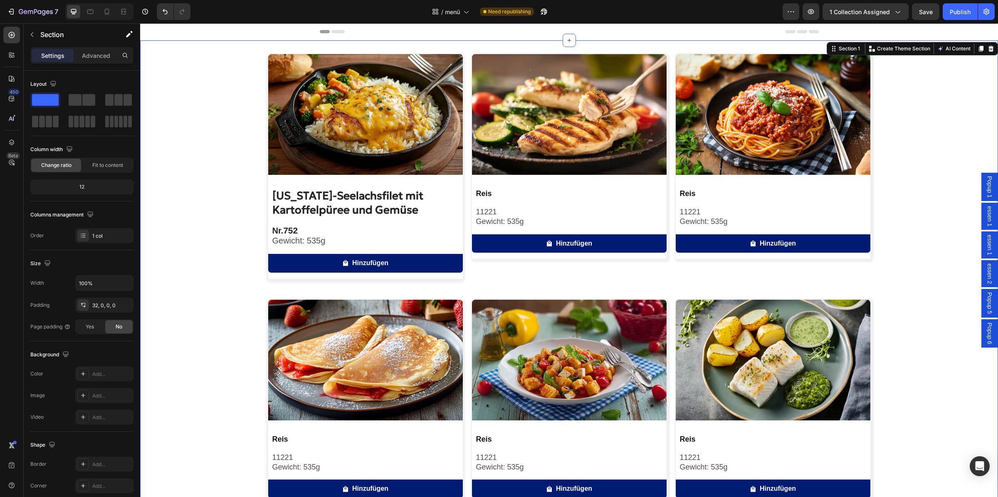
click at [227, 247] on div "Image [US_STATE]-Seelachsfilet mit Kartoffelpüree und Gemüse Product Title Nr. …" at bounding box center [569, 402] width 858 height 697
click at [305, 231] on p "Nr. 752" at bounding box center [367, 230] width 190 height 10
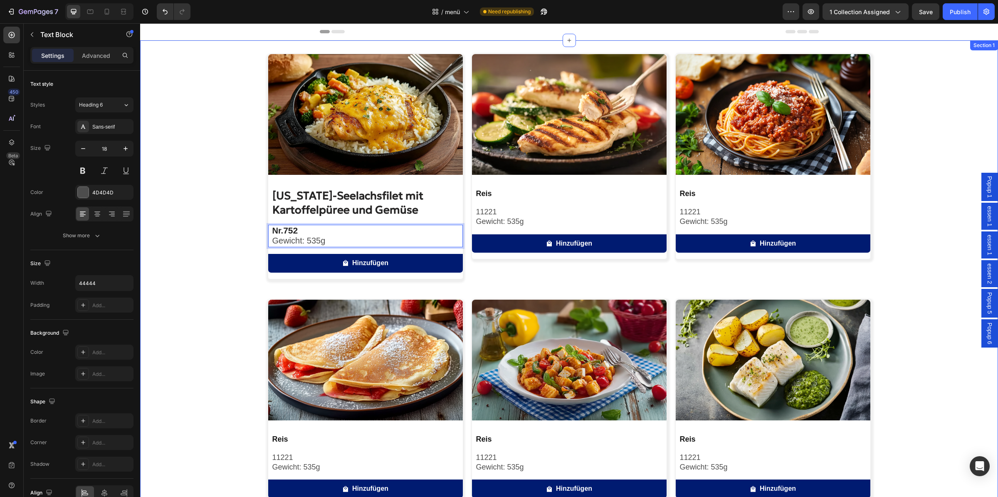
click at [176, 216] on div "Image Alaska-Seelachsfilet mit Kartoffelpüree und Gemüse Product Title Nr. 752 …" at bounding box center [569, 402] width 858 height 697
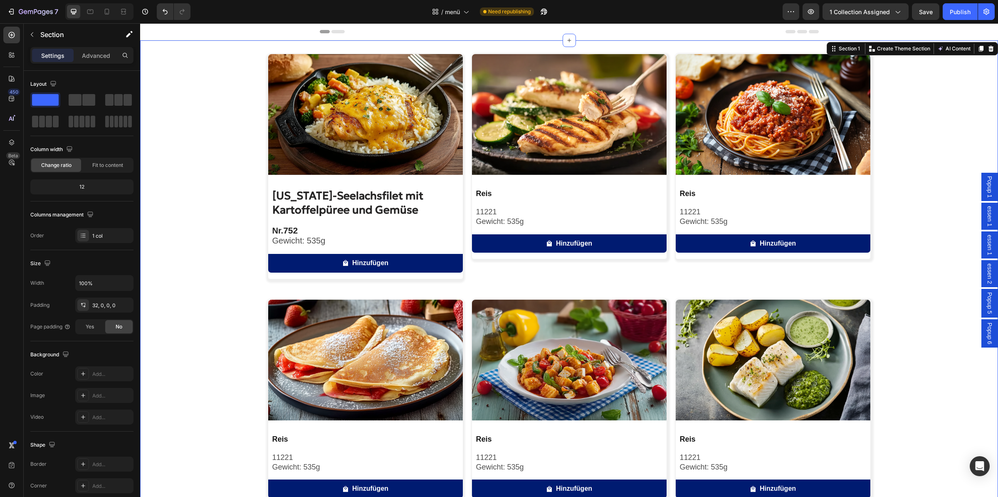
click at [326, 244] on p "Gewicht: 535g" at bounding box center [367, 241] width 190 height 10
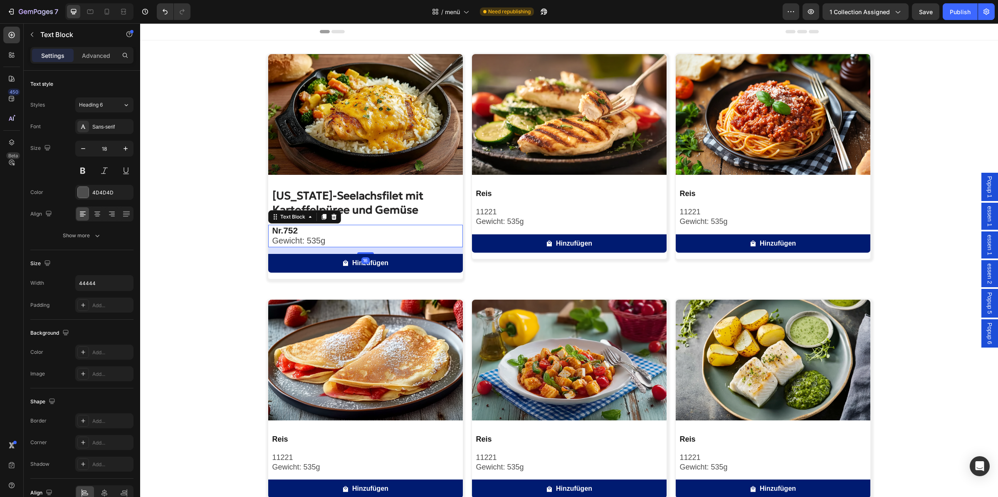
click at [347, 241] on p "Gewicht: 535g" at bounding box center [367, 241] width 190 height 10
drag, startPoint x: 284, startPoint y: 237, endPoint x: 263, endPoint y: 229, distance: 22.2
click at [272, 229] on div "Nr. 752 Gewicht: 535g" at bounding box center [367, 236] width 191 height 22
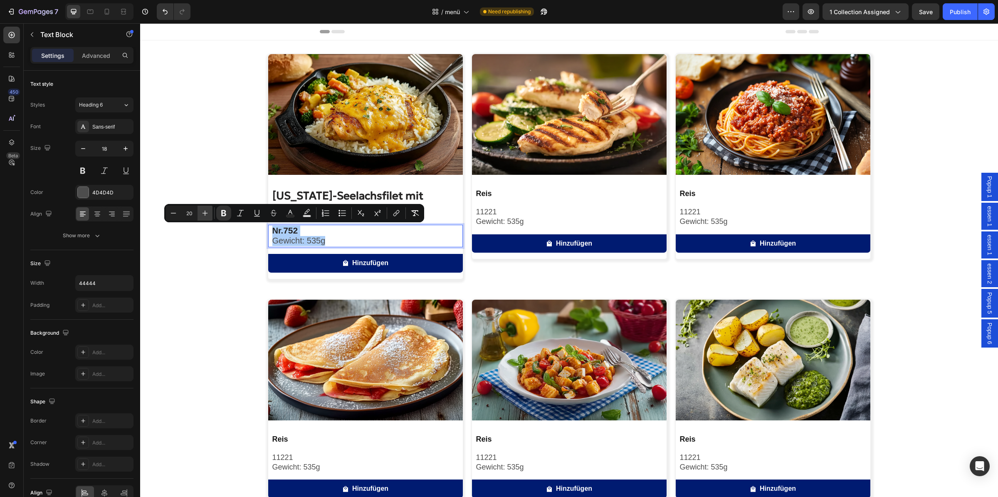
click at [208, 212] on icon "Editor contextual toolbar" at bounding box center [205, 213] width 8 height 8
type input "21"
click at [297, 231] on p "Nr. 752" at bounding box center [367, 230] width 190 height 10
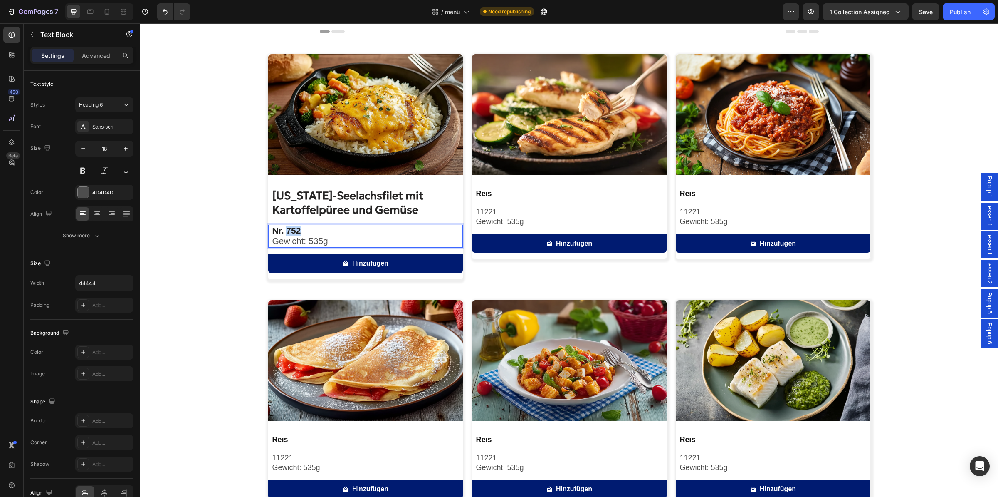
drag, startPoint x: 284, startPoint y: 229, endPoint x: 300, endPoint y: 229, distance: 15.8
click at [300, 229] on p "Nr. 752" at bounding box center [367, 230] width 190 height 10
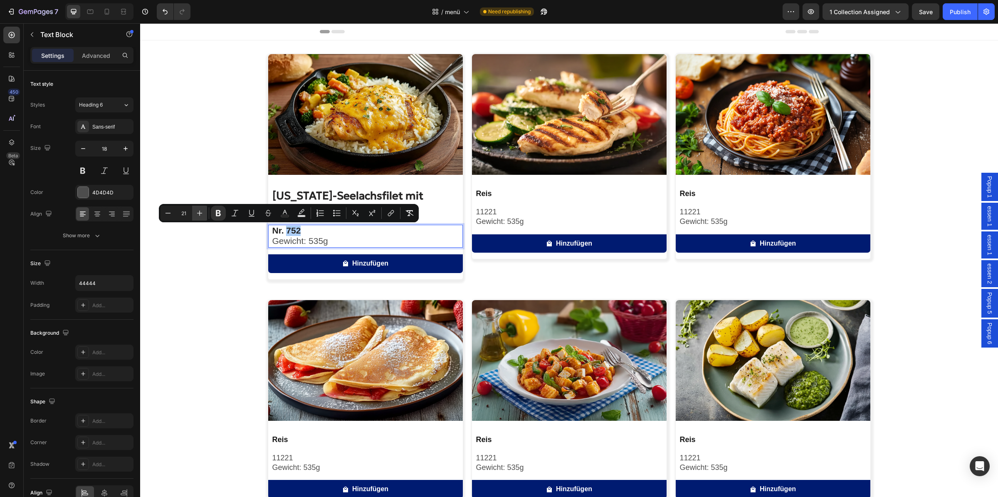
click at [204, 210] on button "Plus" at bounding box center [199, 212] width 15 height 15
type input "22"
click at [281, 210] on icon "Editor contextual toolbar" at bounding box center [285, 213] width 8 height 8
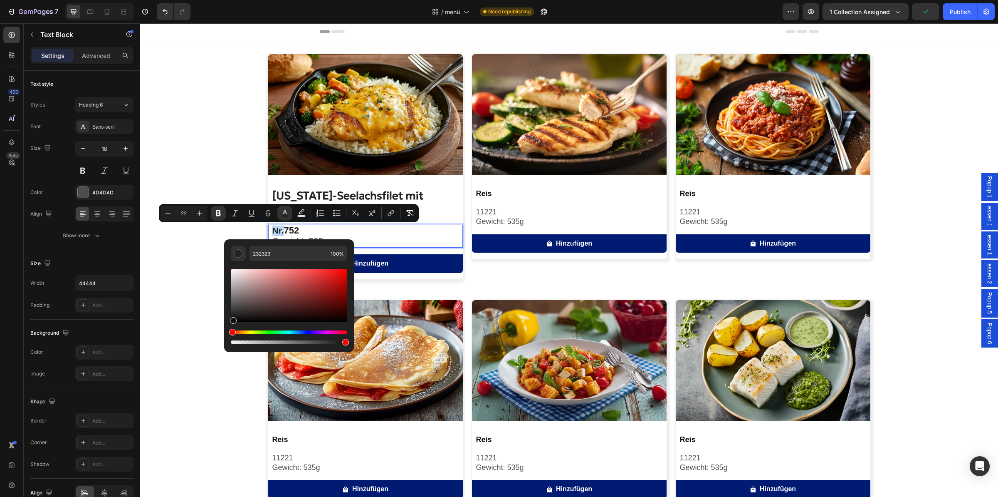
type input "0F0F0F"
click at [233, 319] on div "Editor contextual toolbar" at bounding box center [232, 320] width 7 height 7
click at [207, 278] on div "Image Alaska-Seelachsfilet mit Kartoffelpüree und Gemüse Product Title Nr. 752 …" at bounding box center [569, 402] width 858 height 697
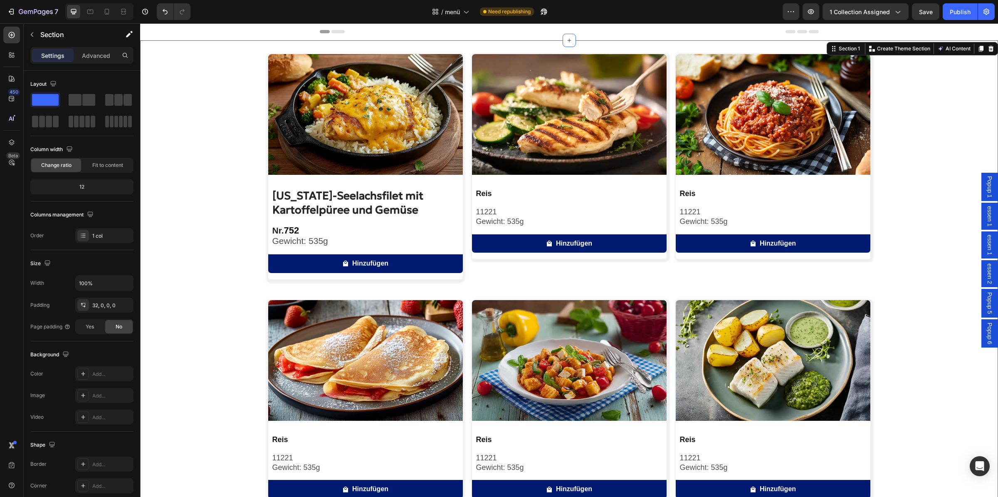
click at [207, 278] on div "Image [US_STATE]-Seelachsfilet mit Kartoffelpüree und Gemüse Product Title Nr. …" at bounding box center [569, 402] width 858 height 697
click at [284, 233] on strong "752" at bounding box center [291, 230] width 15 height 10
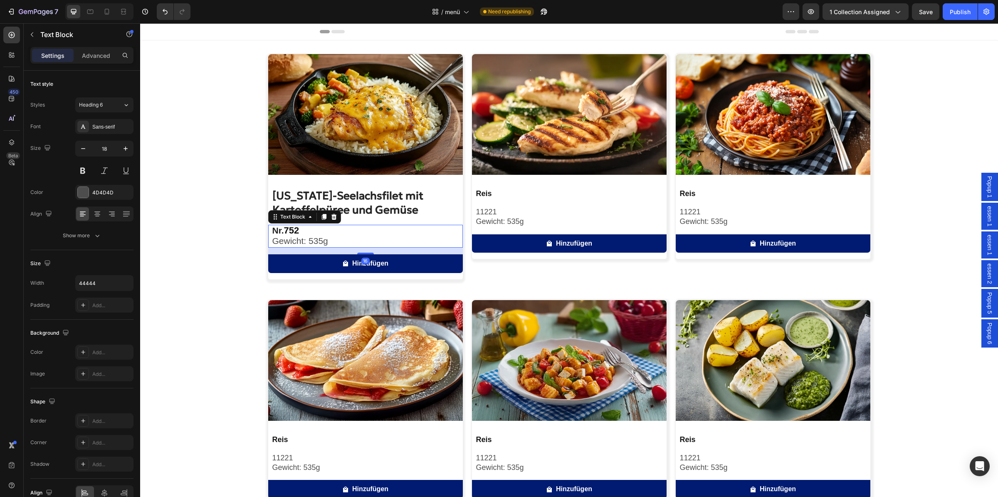
click at [298, 228] on p "Nr. 752" at bounding box center [367, 230] width 190 height 10
click at [174, 210] on div "Image Alaska-Seelachsfilet mit Kartoffelpüree und Gemüse Product Title Nr. 752 …" at bounding box center [569, 402] width 858 height 697
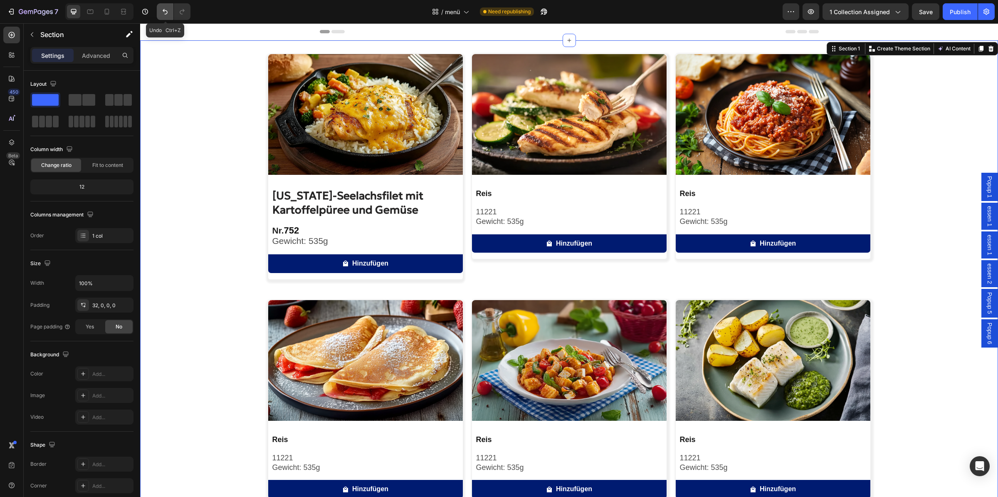
click at [168, 12] on icon "Undo/Redo" at bounding box center [165, 11] width 8 height 8
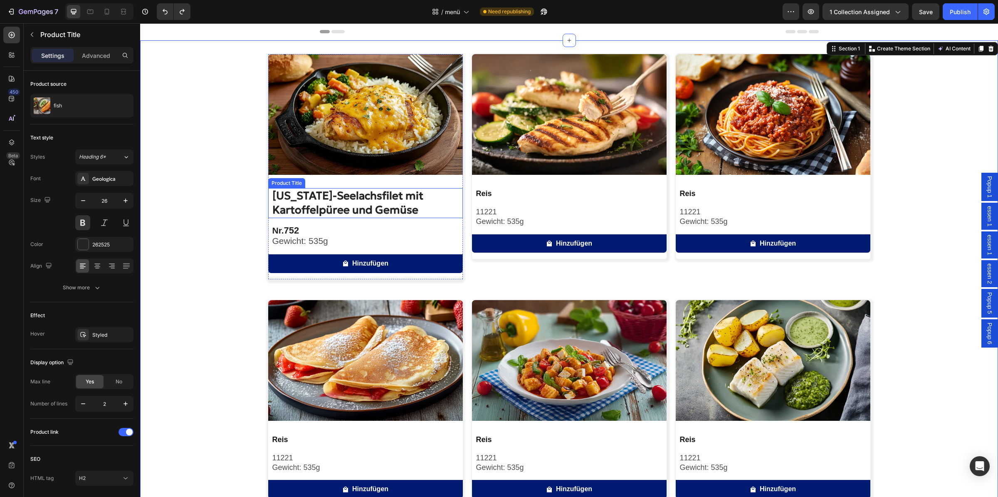
click at [353, 208] on h2 "[US_STATE]-Seelachsfilet mit Kartoffelpüree und Gemüse" at bounding box center [367, 203] width 191 height 30
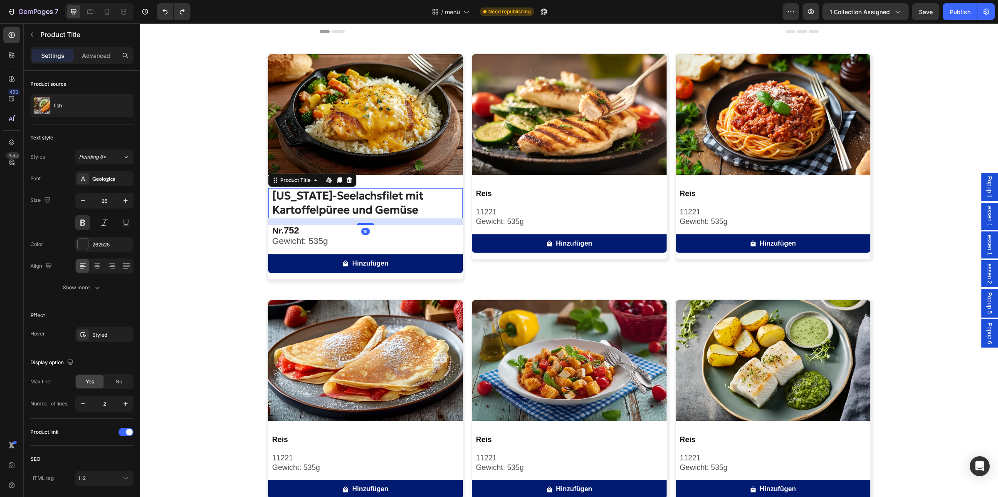
click at [353, 208] on h2 "[US_STATE]-Seelachsfilet mit Kartoffelpüree und Gemüse" at bounding box center [367, 203] width 191 height 30
click at [358, 212] on h2 "[US_STATE]-Seelachsfilet mit Kartoffelpüree und Gemüse" at bounding box center [367, 203] width 191 height 30
click at [363, 211] on h2 "[US_STATE]-Seelachsfilet mit Kartoffelpüree und Gemüse" at bounding box center [367, 203] width 191 height 30
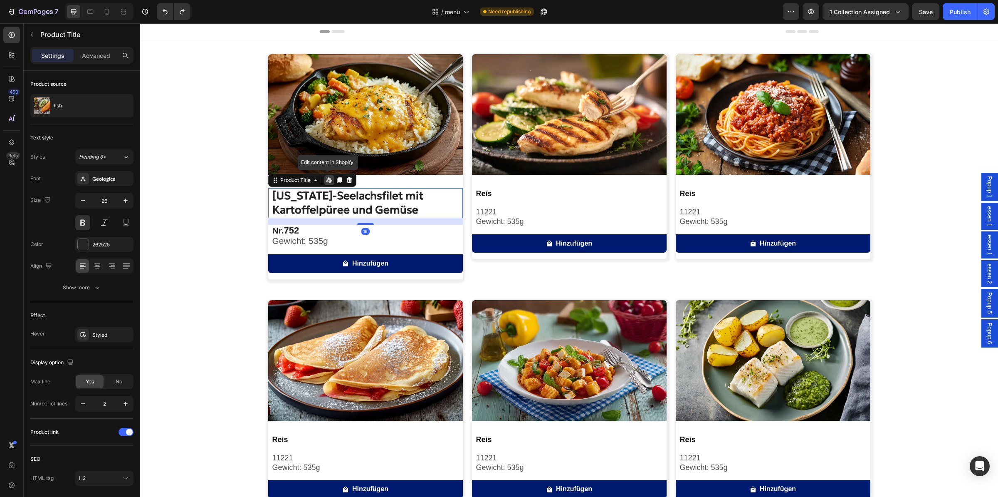
click at [363, 211] on h2 "[US_STATE]-Seelachsfilet mit Kartoffelpüree und Gemüse" at bounding box center [367, 203] width 191 height 30
click at [113, 247] on div "262525" at bounding box center [104, 244] width 24 height 7
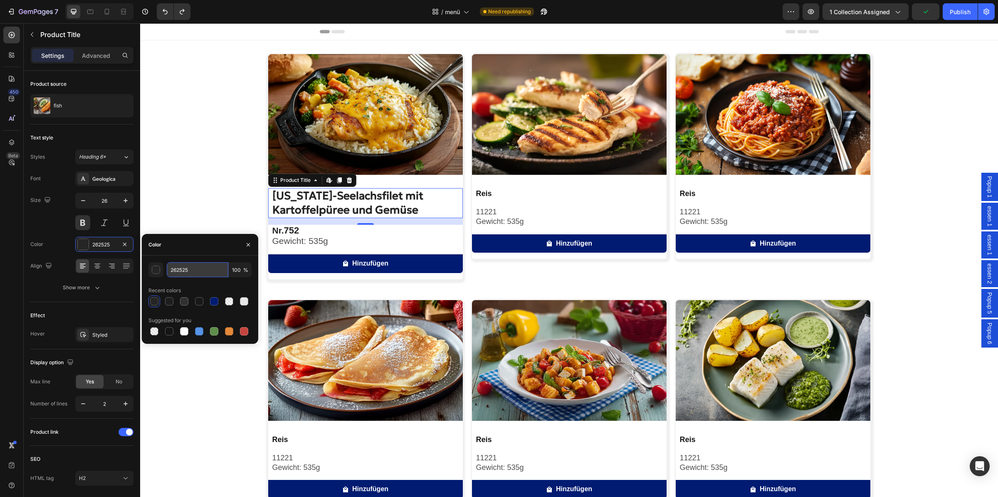
click at [204, 272] on input "262525" at bounding box center [198, 269] width 62 height 15
click at [308, 242] on span "Gewicht: 535g" at bounding box center [300, 241] width 56 height 10
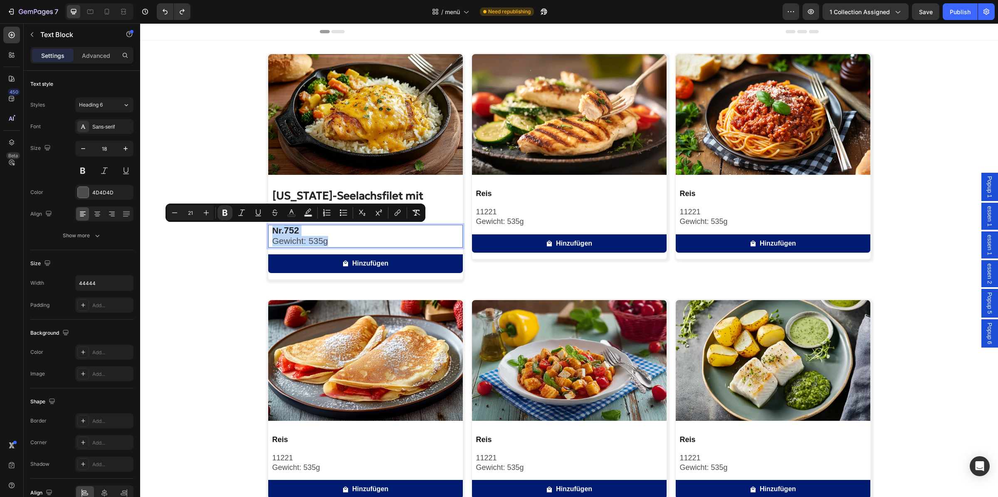
drag, startPoint x: 335, startPoint y: 238, endPoint x: 263, endPoint y: 230, distance: 72.4
click at [272, 230] on div "Nr. 752 Gewicht: 535g" at bounding box center [367, 236] width 191 height 23
click at [293, 232] on strong "752" at bounding box center [291, 230] width 15 height 10
type input "22"
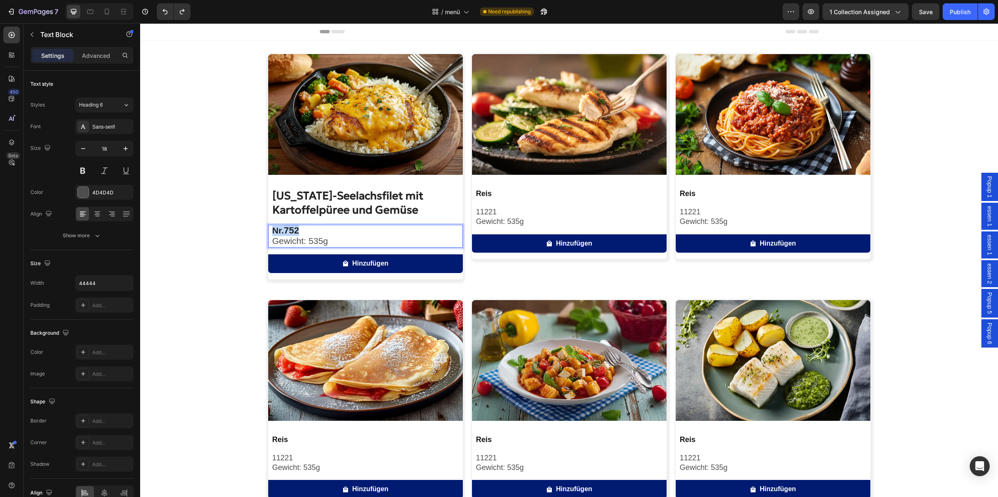
drag, startPoint x: 304, startPoint y: 230, endPoint x: 262, endPoint y: 231, distance: 41.2
click at [272, 231] on div "Nr. 752 Gewicht: 535g" at bounding box center [367, 236] width 191 height 23
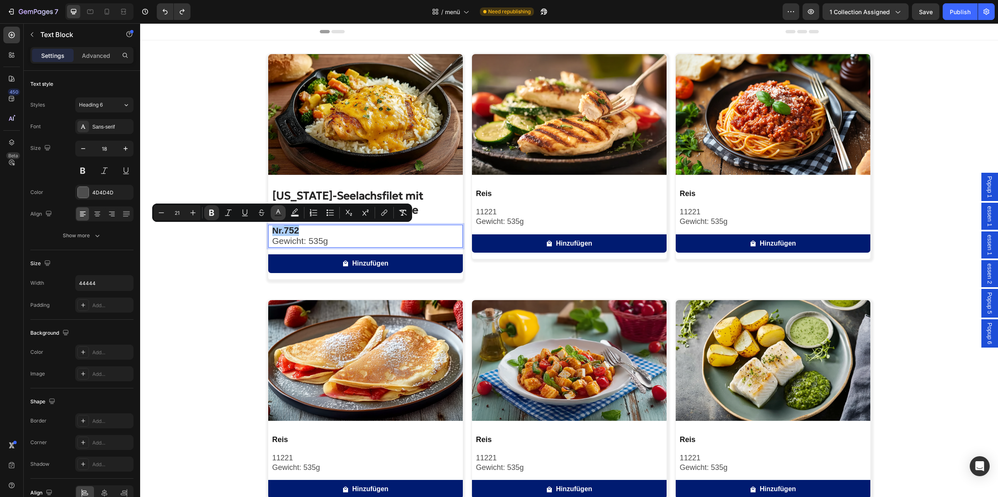
click at [278, 211] on icon "Editor contextual toolbar" at bounding box center [278, 211] width 4 height 5
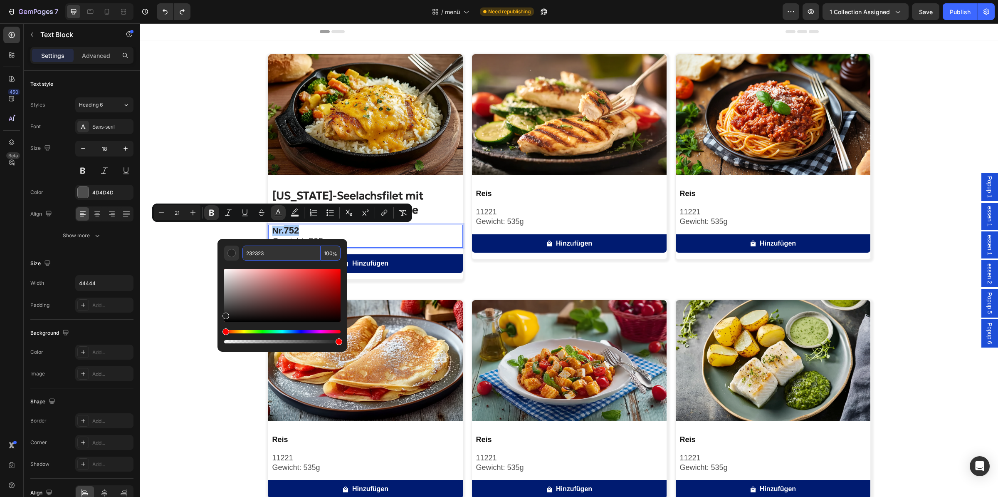
click at [294, 249] on input "232323" at bounding box center [281, 252] width 78 height 15
paste input "62525"
type input "262525"
click at [191, 241] on div "Image Alaska-Seelachsfilet mit Kartoffelpüree und Gemüse Product Title Nr. 752 …" at bounding box center [569, 402] width 858 height 697
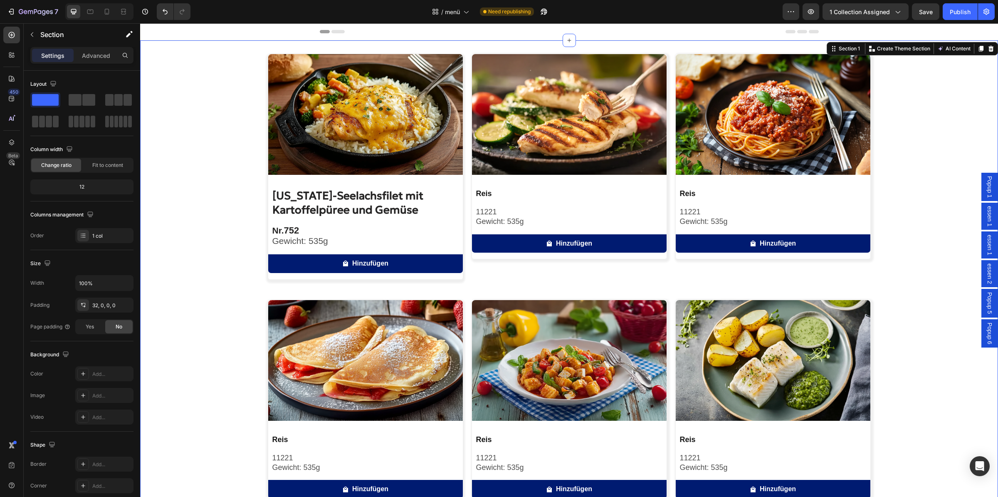
click at [191, 241] on div "Image [US_STATE]-Seelachsfilet mit Kartoffelpüree und Gemüse Product Title Nr. …" at bounding box center [569, 402] width 858 height 697
click at [291, 231] on strong "752" at bounding box center [291, 230] width 15 height 10
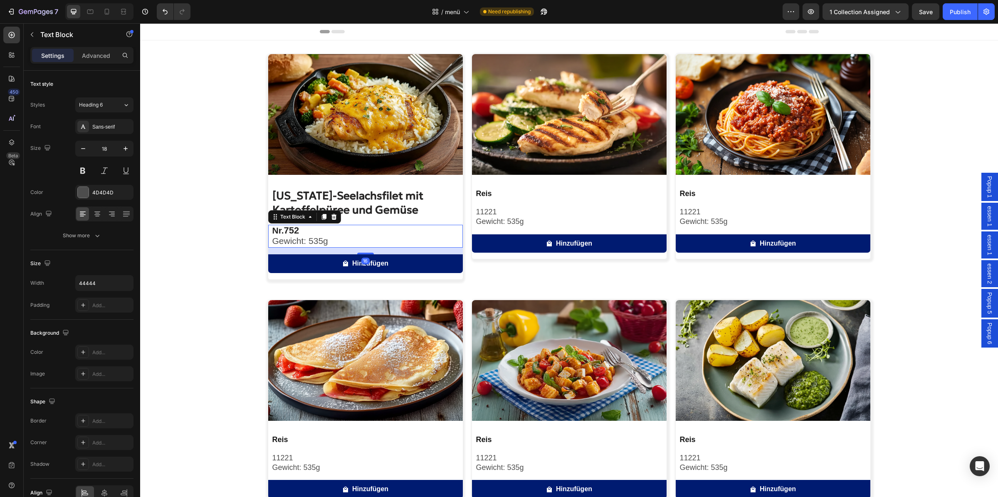
click at [301, 231] on p "Nr. 752" at bounding box center [367, 230] width 190 height 10
click at [201, 219] on div "Image Alaska-Seelachsfilet mit Kartoffelpüree und Gemüse Product Title Nr. 752 …" at bounding box center [569, 402] width 858 height 697
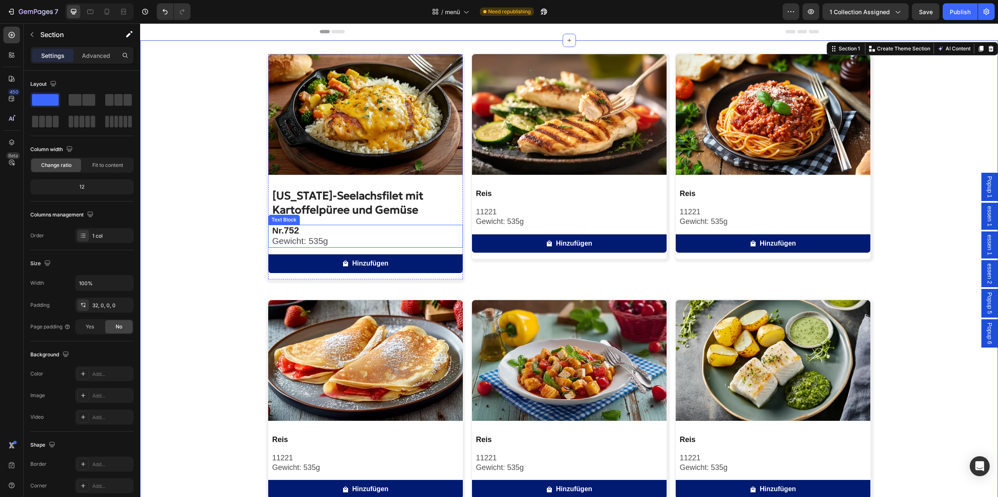
click at [285, 230] on strong "752" at bounding box center [291, 230] width 15 height 10
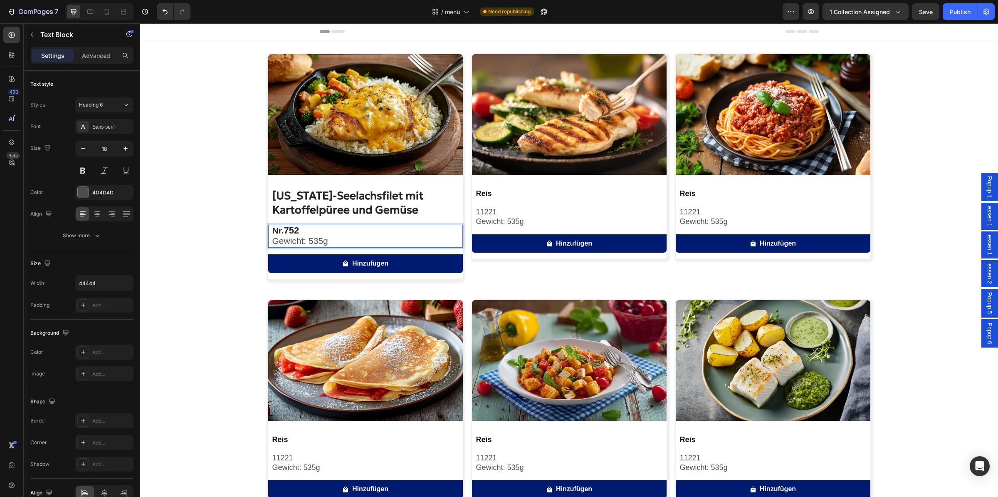
drag, startPoint x: 286, startPoint y: 230, endPoint x: 302, endPoint y: 231, distance: 15.8
click at [300, 231] on p "Nr. 752" at bounding box center [367, 230] width 190 height 10
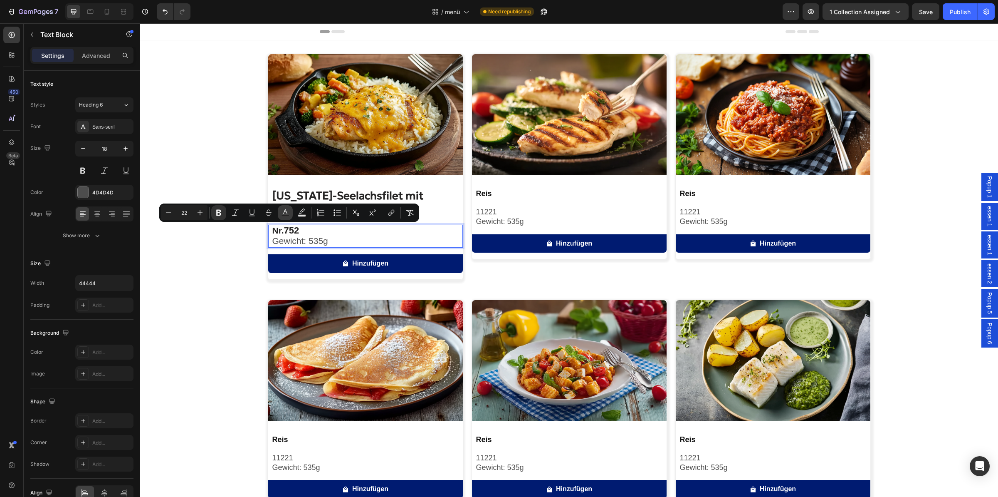
click at [281, 212] on button "color" at bounding box center [285, 212] width 15 height 15
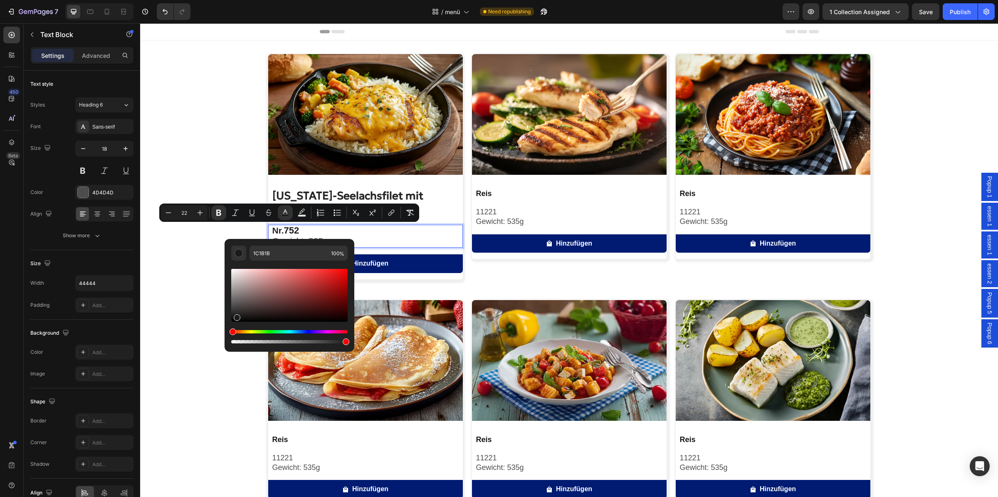
click at [235, 316] on div "Editor contextual toolbar" at bounding box center [237, 317] width 7 height 7
click at [237, 317] on div "Editor contextual toolbar" at bounding box center [238, 319] width 7 height 7
click at [237, 316] on div "Editor contextual toolbar" at bounding box center [289, 295] width 116 height 53
type input "211F1F"
click at [236, 314] on div "Editor contextual toolbar" at bounding box center [289, 295] width 116 height 53
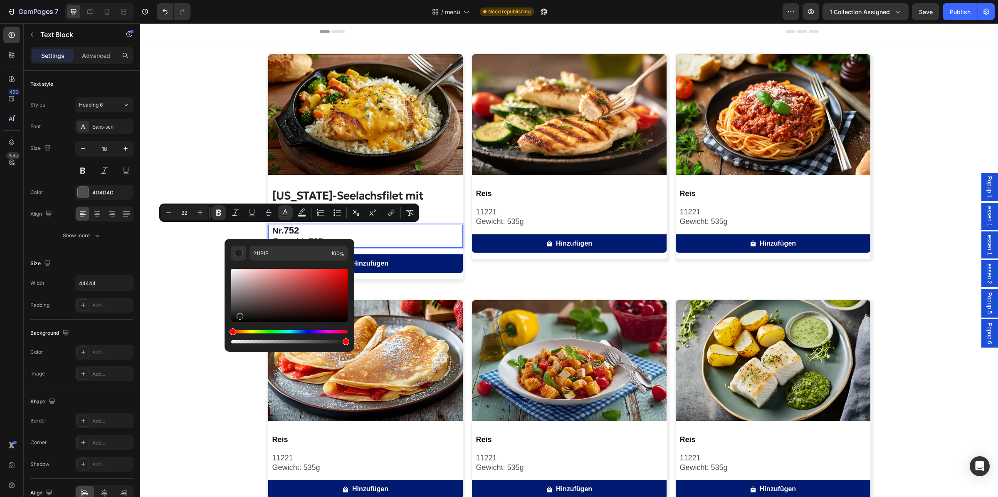
click at [212, 299] on div "Image Alaska-Seelachsfilet mit Kartoffelpüree und Gemüse Product Title Nr. 752 …" at bounding box center [569, 402] width 858 height 697
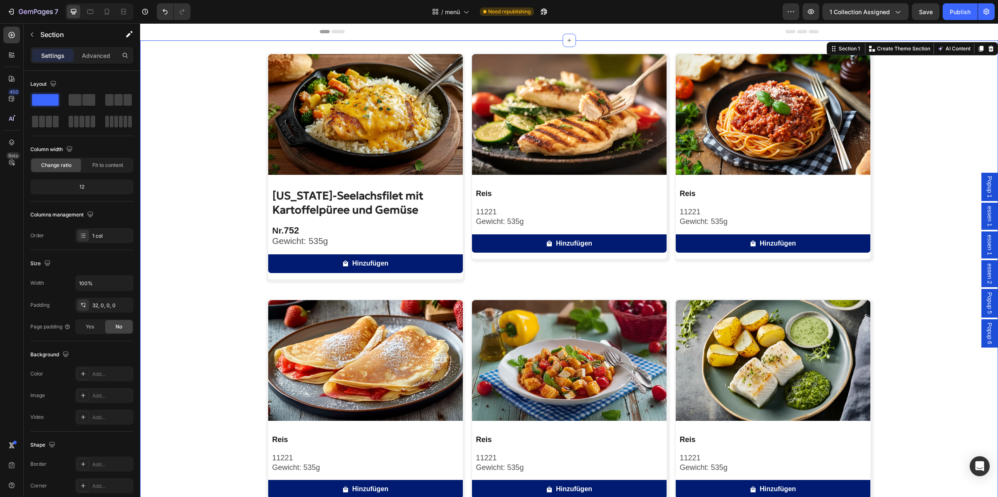
click at [212, 299] on div "Image [US_STATE]-Seelachsfilet mit Kartoffelpüree und Gemüse Product Title Nr. …" at bounding box center [569, 402] width 858 height 697
click at [298, 237] on span "Gewicht: 535g" at bounding box center [300, 241] width 56 height 10
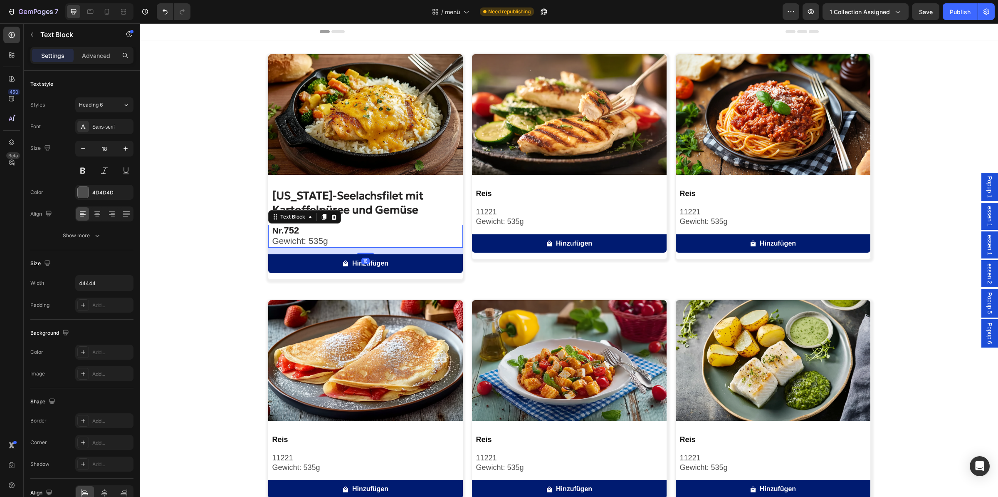
click at [229, 232] on div "Image Alaska-Seelachsfilet mit Kartoffelpüree und Gemüse Product Title Nr. 752 …" at bounding box center [569, 402] width 858 height 697
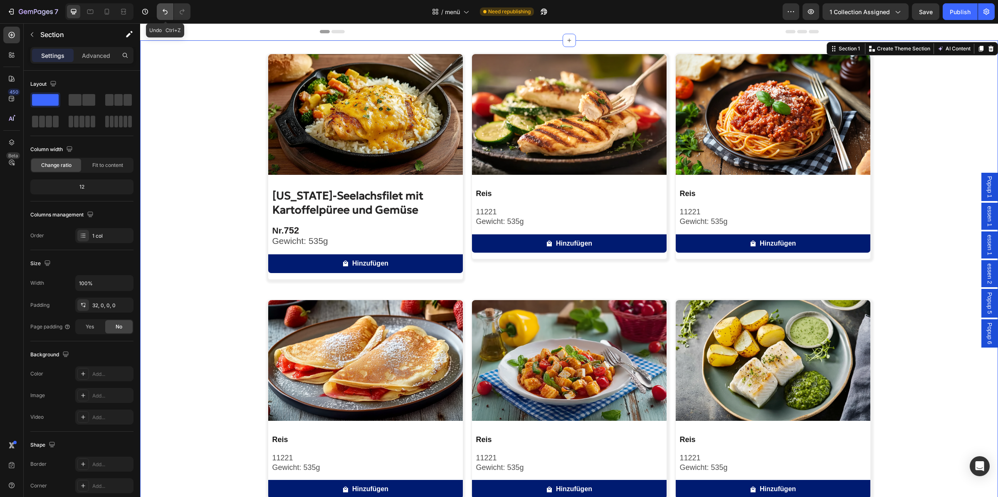
click at [167, 10] on icon "Undo/Redo" at bounding box center [165, 11] width 8 height 8
click at [168, 10] on icon "Undo/Redo" at bounding box center [165, 11] width 8 height 8
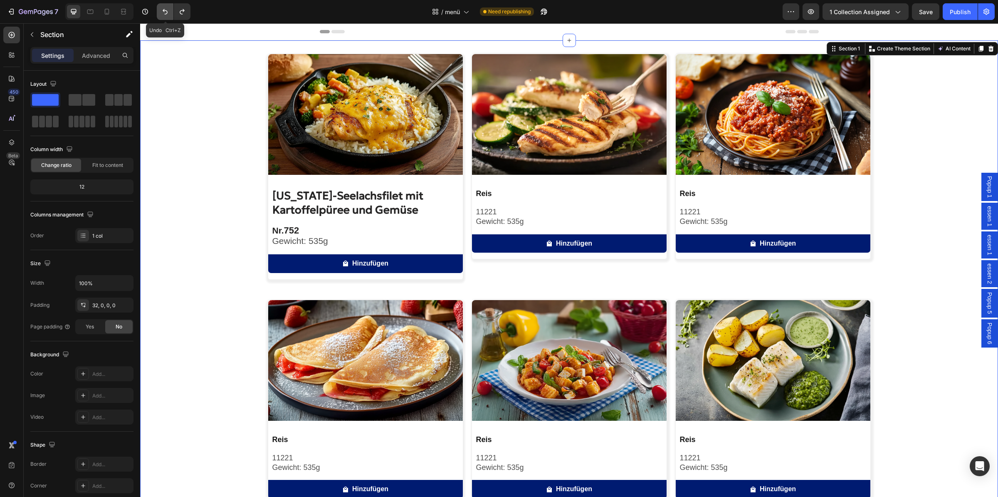
click at [168, 10] on icon "Undo/Redo" at bounding box center [165, 11] width 8 height 8
click at [185, 13] on icon "Undo/Redo" at bounding box center [182, 11] width 8 height 8
click at [289, 226] on strong "752" at bounding box center [291, 230] width 15 height 10
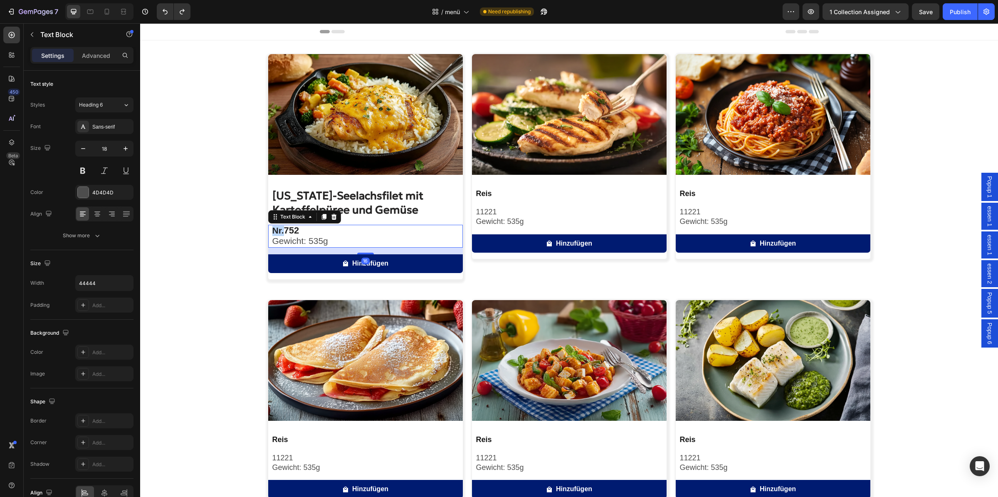
click at [289, 227] on strong "752" at bounding box center [291, 230] width 15 height 10
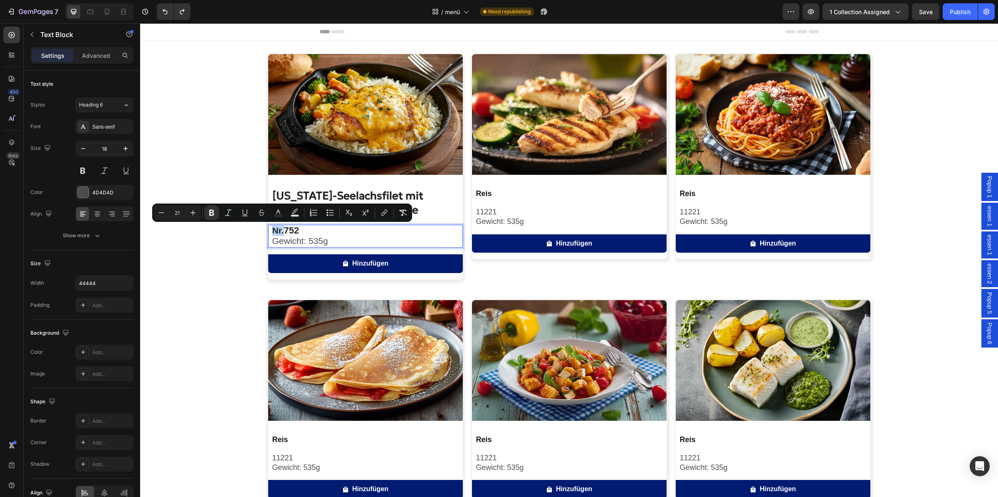
click at [290, 227] on strong "752" at bounding box center [291, 230] width 15 height 10
type input "22"
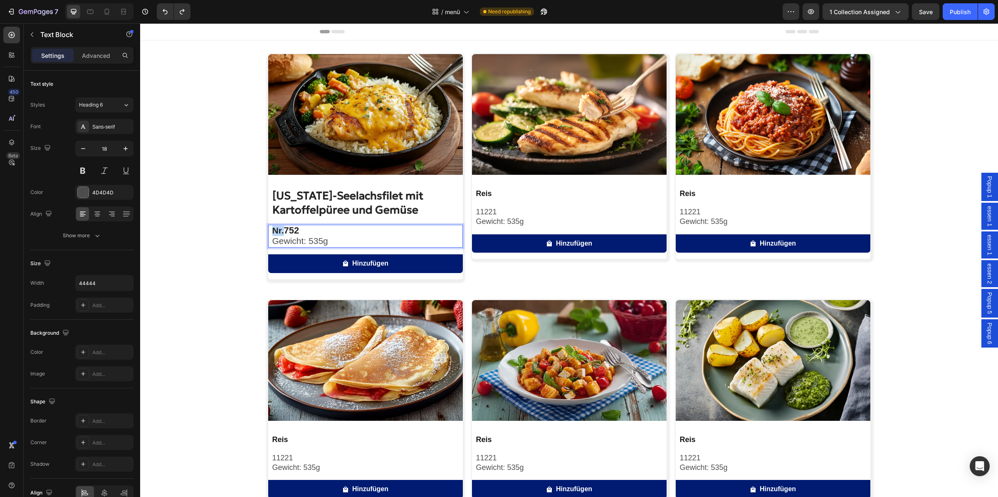
click at [290, 227] on strong "752" at bounding box center [291, 230] width 15 height 10
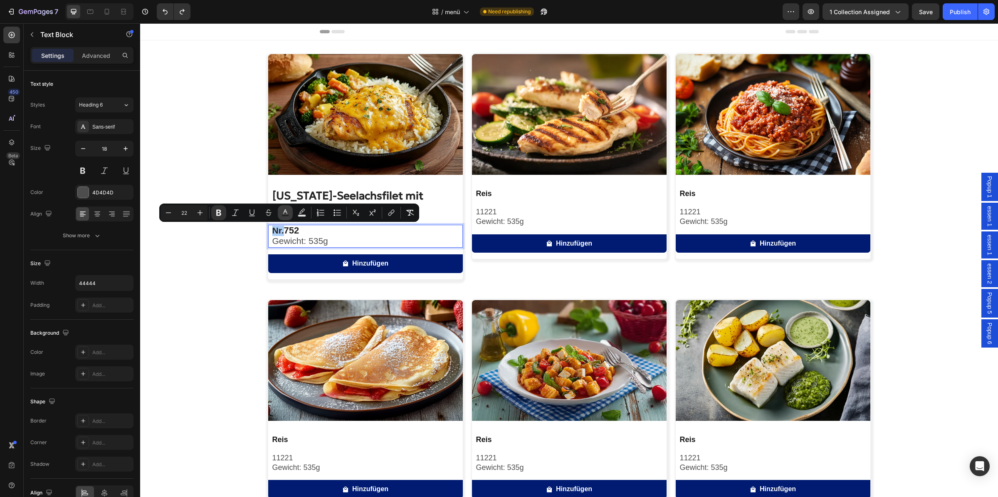
click at [283, 214] on icon "Editor contextual toolbar" at bounding box center [285, 212] width 8 height 8
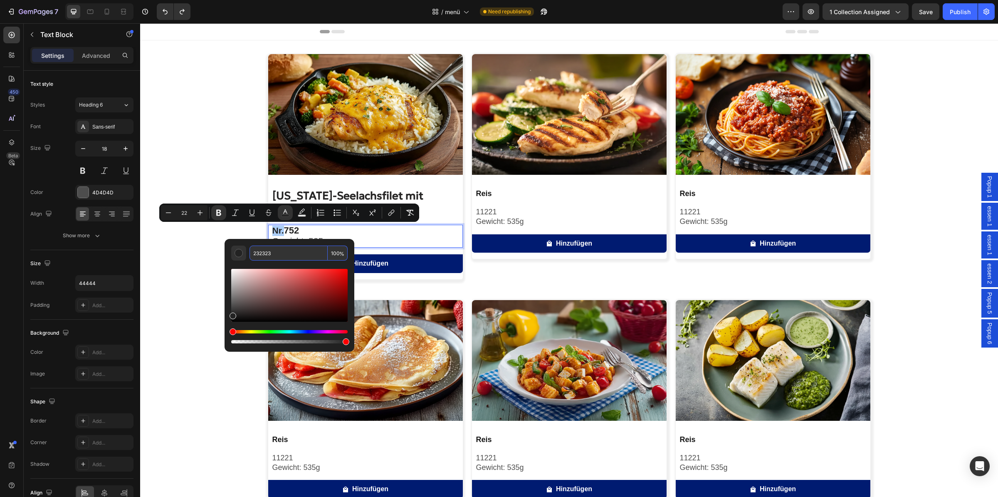
click at [285, 256] on input "232323" at bounding box center [289, 252] width 78 height 15
paste input "62525"
type input "262525"
click at [193, 262] on div "Image Alaska-Seelachsfilet mit Kartoffelpüree und Gemüse Product Title Nr. 752 …" at bounding box center [569, 402] width 858 height 697
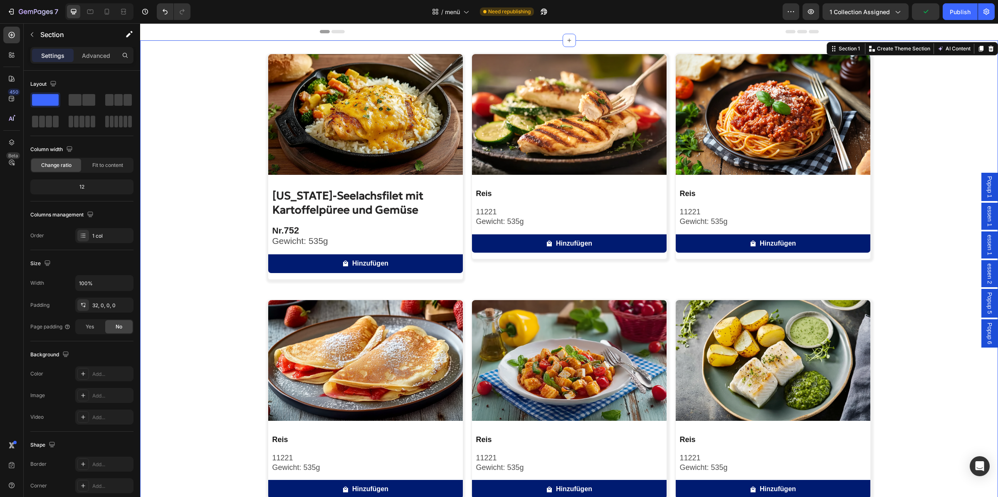
click at [193, 262] on div "Image [US_STATE]-Seelachsfilet mit Kartoffelpüree und Gemüse Product Title Nr. …" at bounding box center [569, 402] width 858 height 697
click at [307, 236] on span "Gewicht: 535g" at bounding box center [300, 241] width 56 height 10
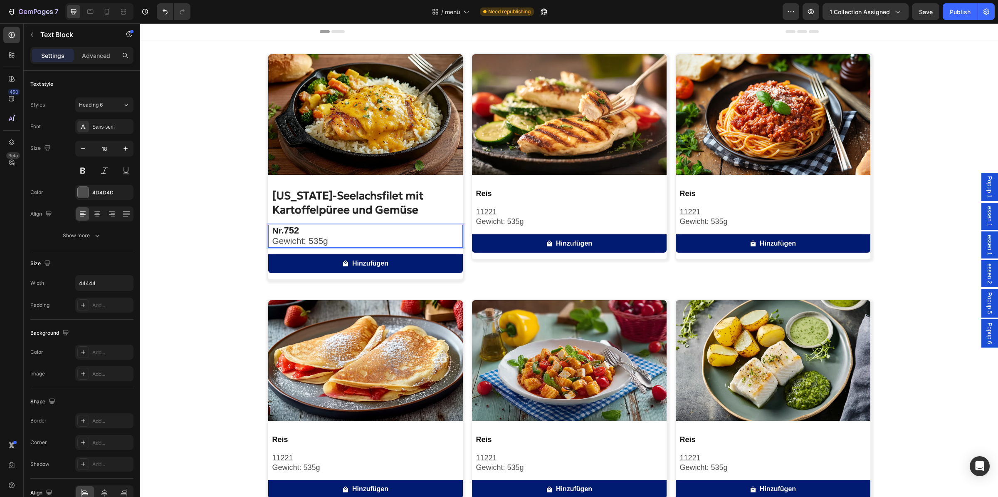
click at [224, 241] on div "Image Alaska-Seelachsfilet mit Kartoffelpüree und Gemüse Product Title Nr. 752 …" at bounding box center [569, 402] width 858 height 697
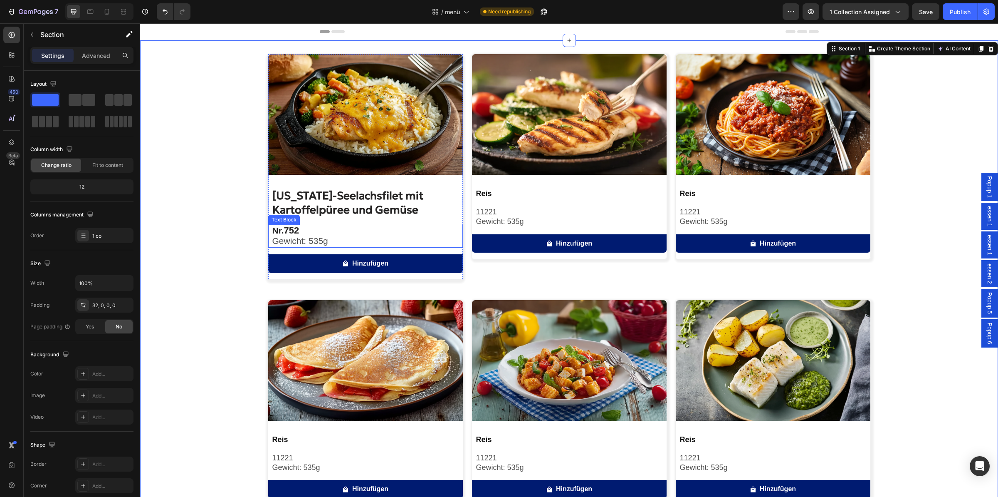
click at [273, 242] on span "Gewicht: 535g" at bounding box center [300, 241] width 56 height 10
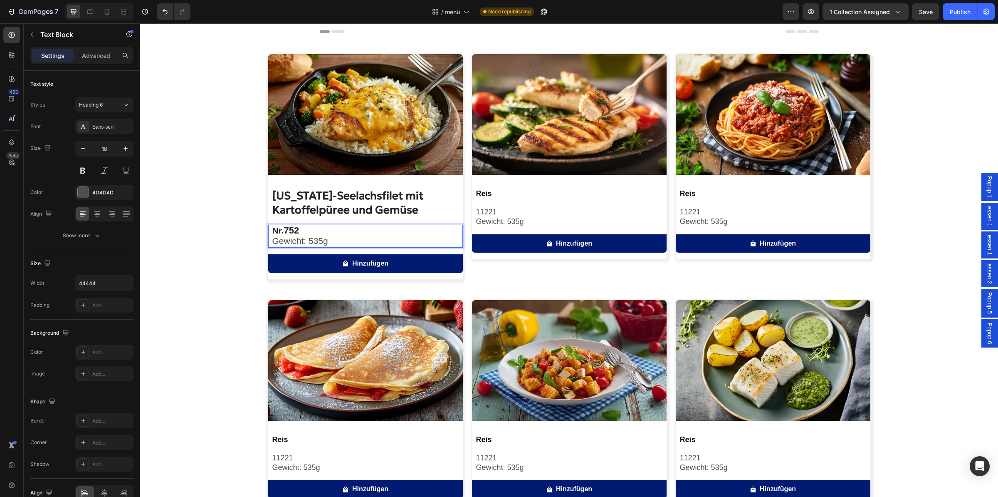
click at [272, 242] on span "Gewicht: 535g" at bounding box center [300, 241] width 56 height 10
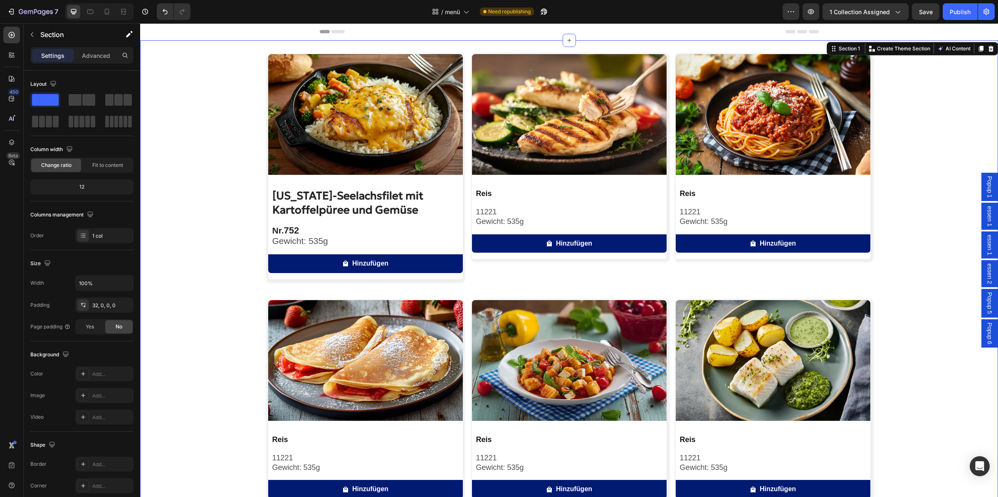
click at [233, 239] on div "Image [US_STATE]-Seelachsfilet mit Kartoffelpüree und Gemüse Product Title Nr. …" at bounding box center [569, 402] width 858 height 697
click at [220, 324] on div "Image [US_STATE]-Seelachsfilet mit Kartoffelpüree und Gemüse Product Title Nr. …" at bounding box center [569, 402] width 858 height 697
click at [316, 197] on h2 "[US_STATE]-Seelachsfilet mit Kartoffelpüree und Gemüse" at bounding box center [367, 203] width 191 height 30
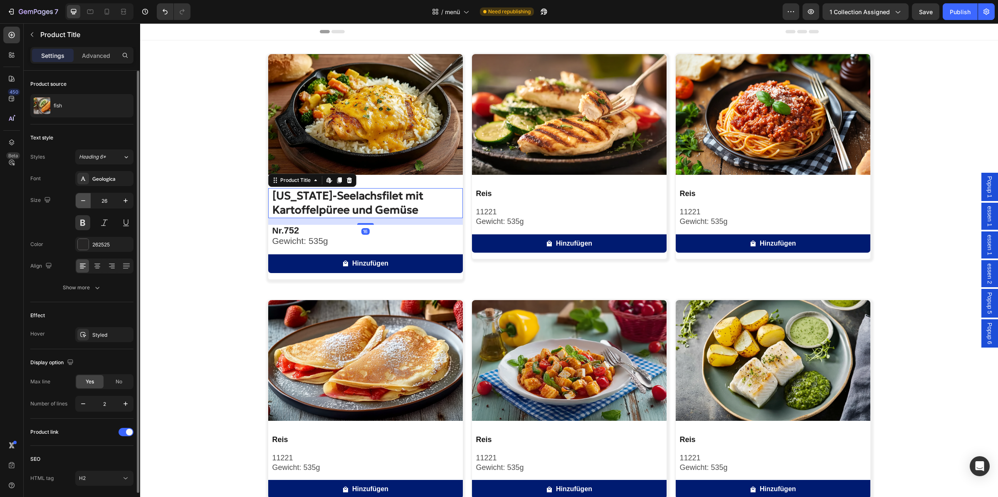
click at [87, 199] on icon "button" at bounding box center [83, 200] width 8 height 8
type input "25"
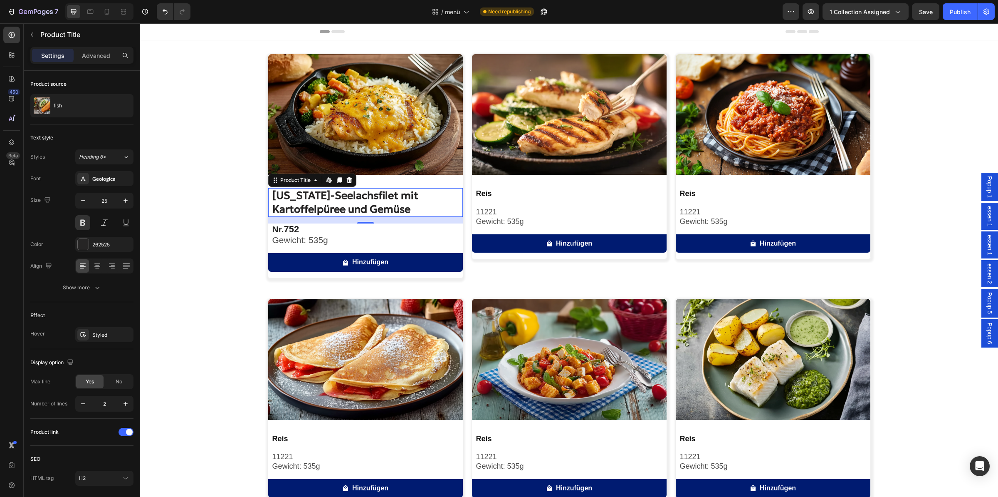
click at [227, 195] on div "Image Alaska-Seelachsfilet mit Kartoffelpüree und Gemüse Product Title Edit con…" at bounding box center [569, 402] width 858 height 696
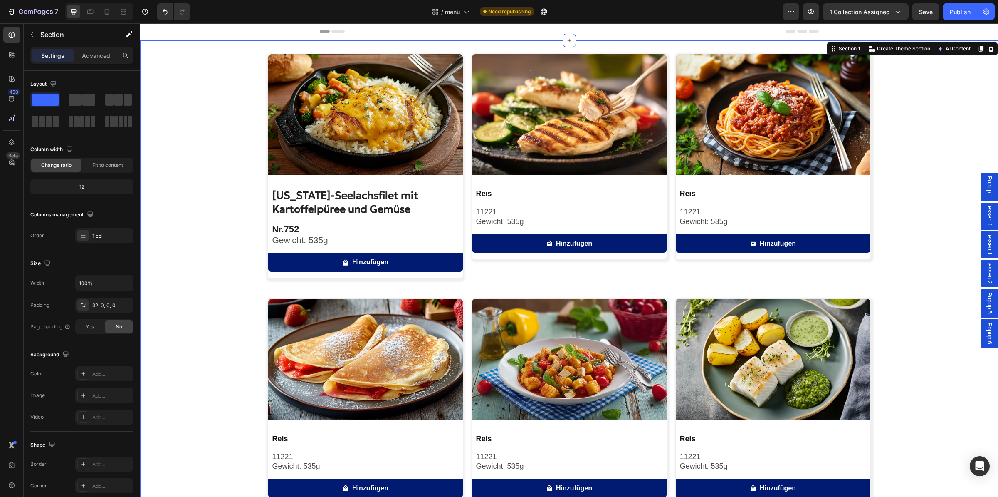
click at [227, 195] on div "Image [US_STATE]-Seelachsfilet mit Kartoffelpüree und Gemüse Product Title Nr. …" at bounding box center [569, 402] width 858 height 696
click at [325, 208] on h2 "[US_STATE]-Seelachsfilet mit Kartoffelpüree und Gemüse" at bounding box center [367, 202] width 191 height 29
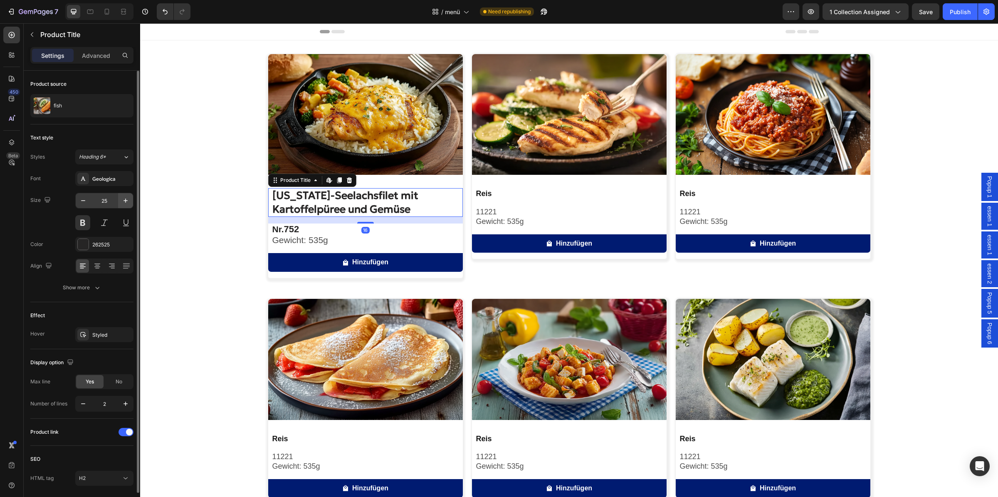
click at [125, 203] on icon "button" at bounding box center [125, 200] width 8 height 8
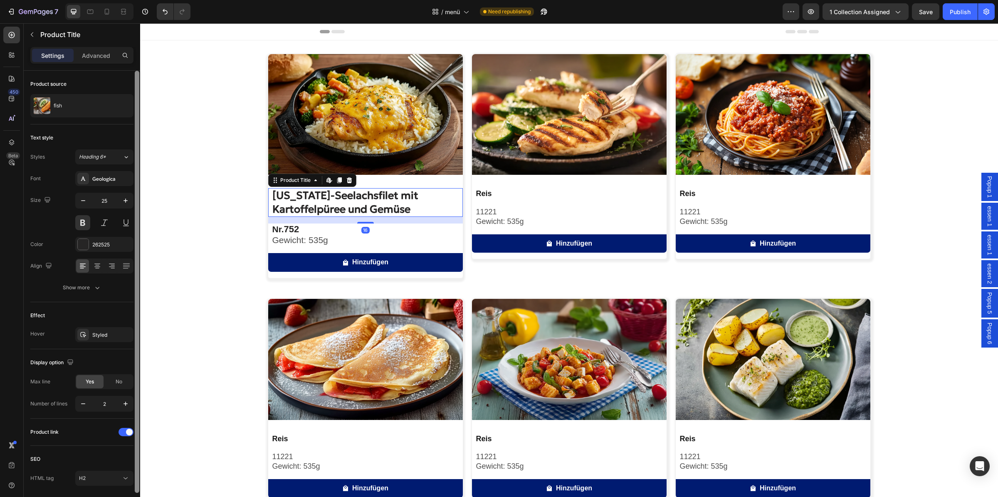
type input "26"
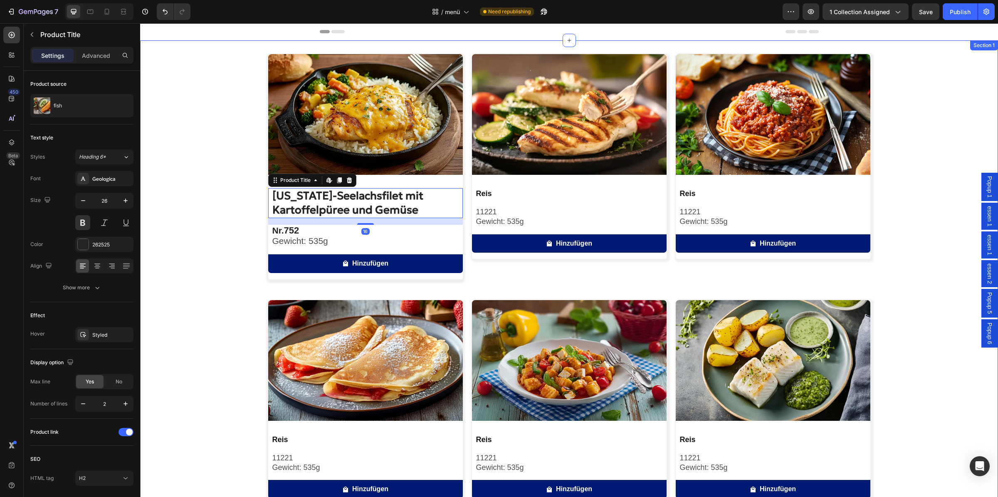
click at [230, 222] on div "Image Alaska-Seelachsfilet mit Kartoffelpüree und Gemüse Product Title Edit con…" at bounding box center [569, 402] width 858 height 697
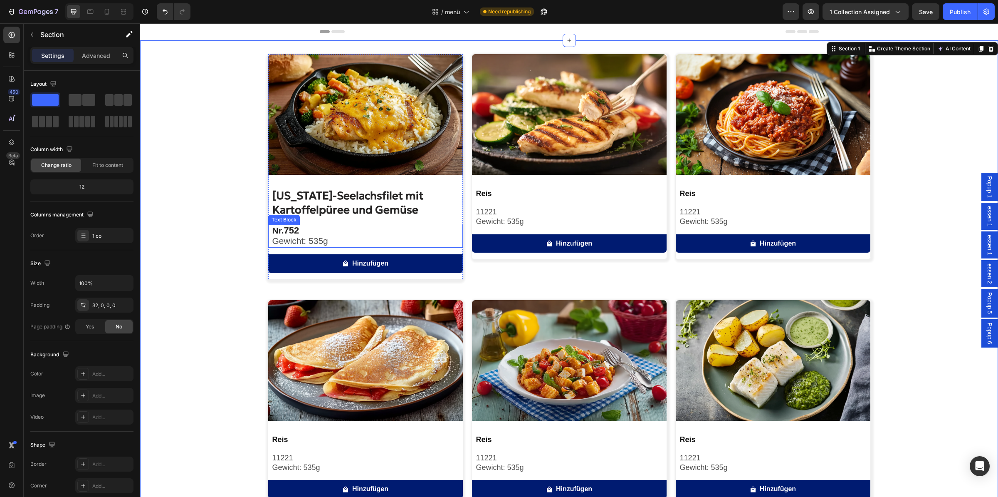
click at [290, 232] on strong "752" at bounding box center [291, 230] width 15 height 10
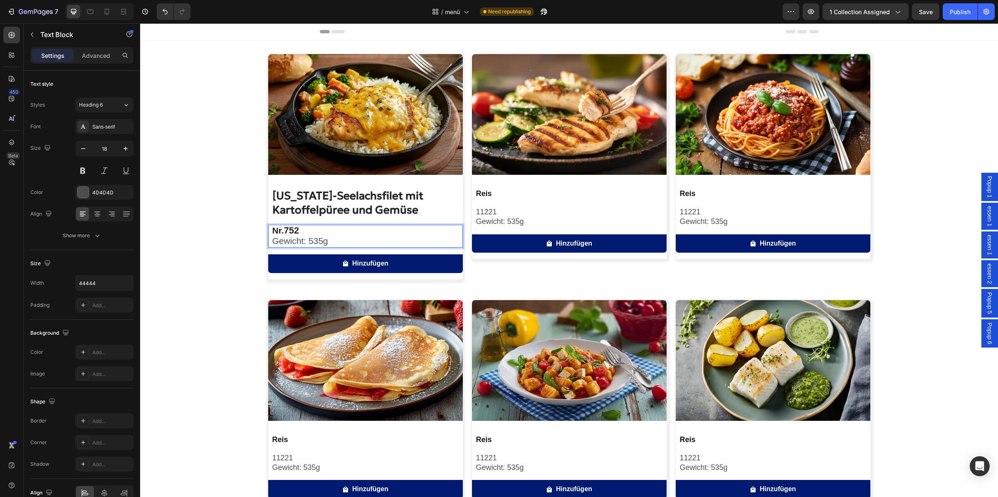
click at [329, 240] on p "Gewicht: 535g" at bounding box center [367, 241] width 190 height 10
drag, startPoint x: 335, startPoint y: 241, endPoint x: 266, endPoint y: 232, distance: 69.2
click at [272, 232] on div "Nr. 752 Gewicht: 535g" at bounding box center [367, 236] width 191 height 23
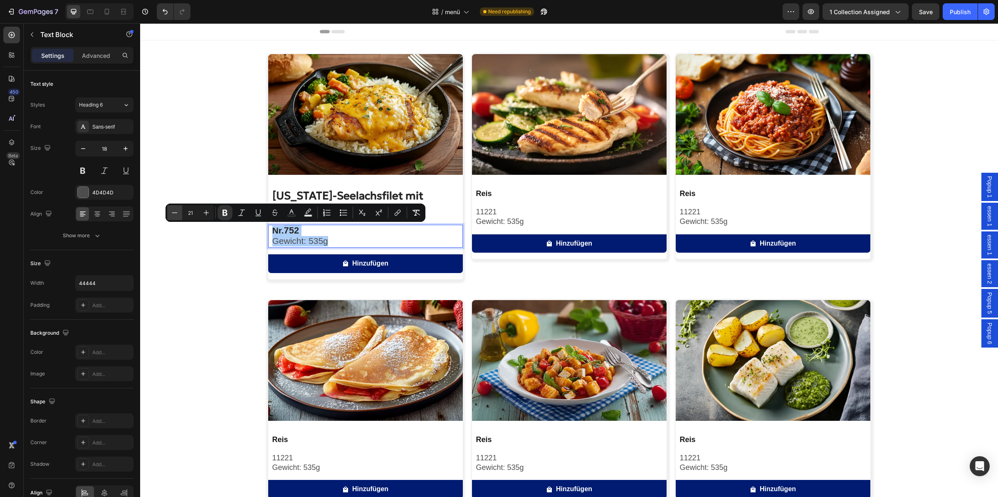
click at [178, 215] on icon "Editor contextual toolbar" at bounding box center [174, 212] width 8 height 8
type input "20"
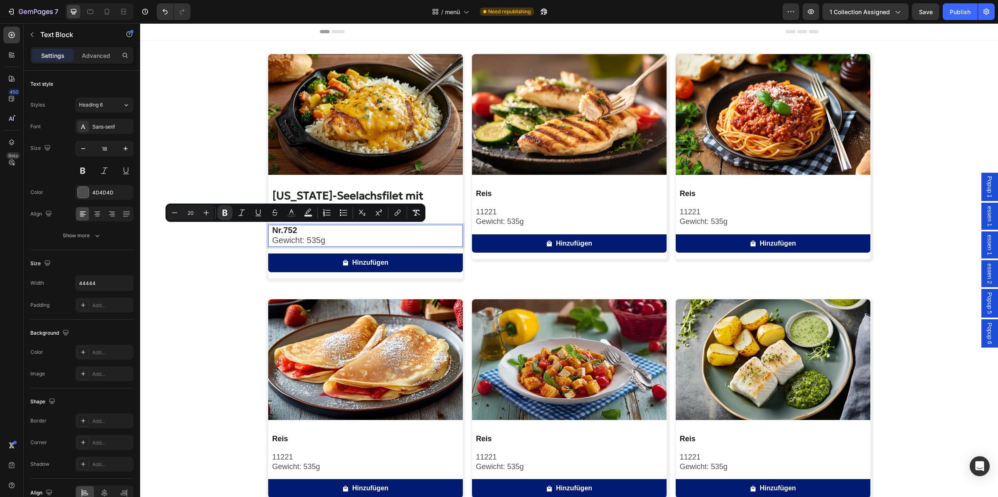
click at [293, 231] on strong "752" at bounding box center [290, 229] width 14 height 9
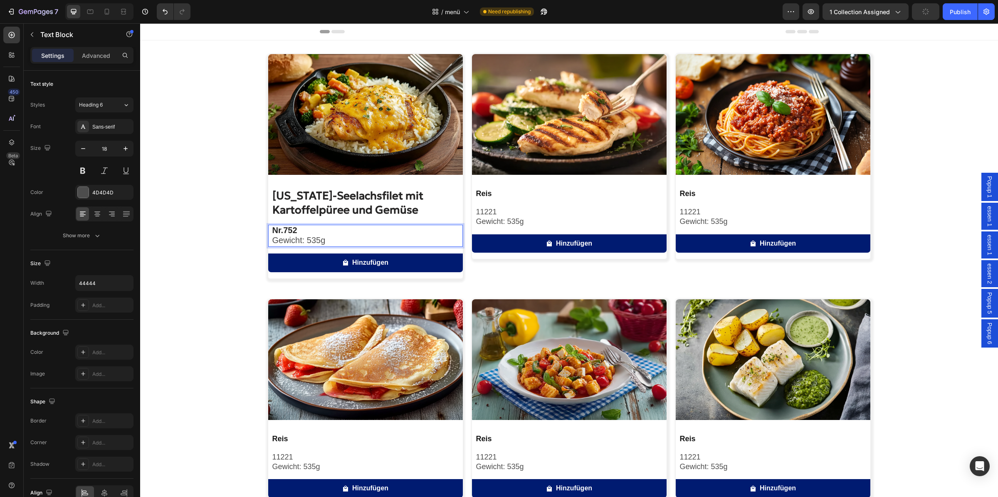
drag, startPoint x: 287, startPoint y: 231, endPoint x: 303, endPoint y: 233, distance: 16.4
click at [303, 233] on p "Nr. 752" at bounding box center [367, 230] width 190 height 10
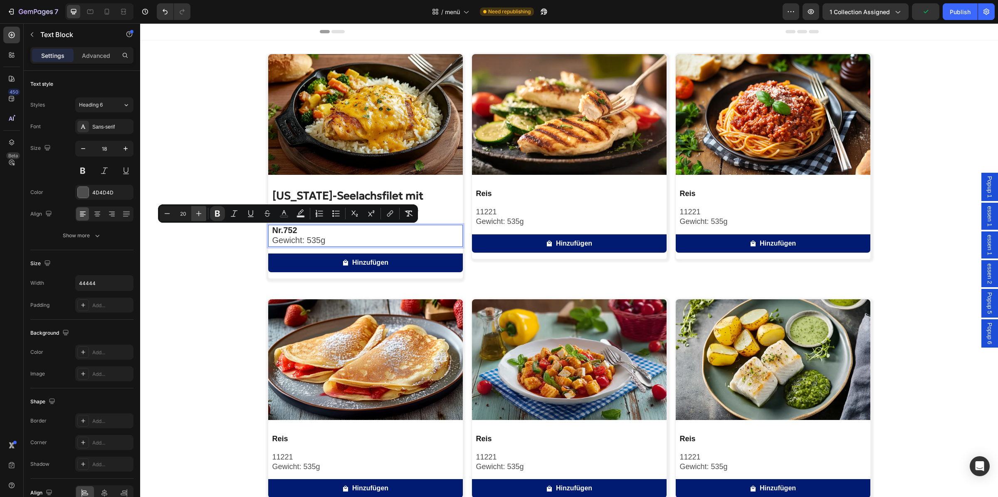
click at [198, 217] on icon "Editor contextual toolbar" at bounding box center [199, 213] width 8 height 8
type input "21"
click at [226, 235] on div "Image Alaska-Seelachsfilet mit Kartoffelpüree und Gemüse Product Title Nr. 752 …" at bounding box center [569, 402] width 858 height 697
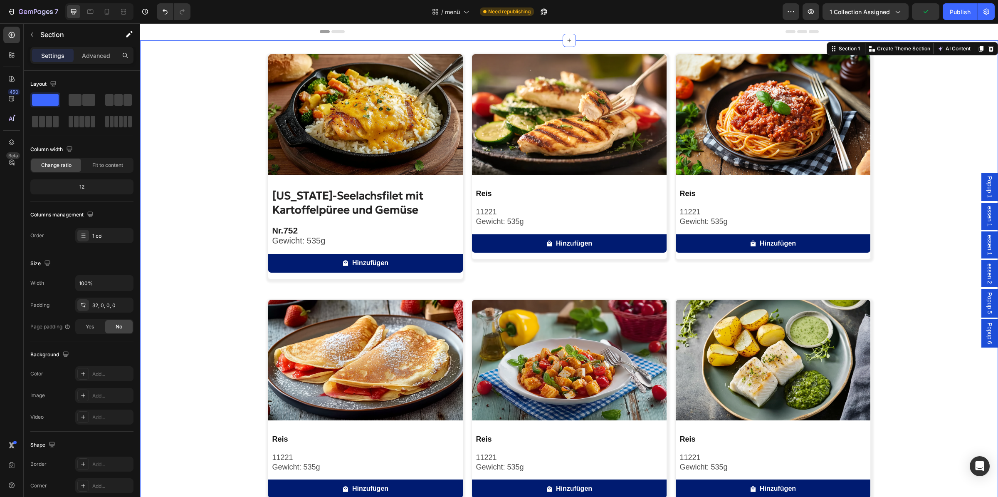
click at [226, 235] on div "Image [US_STATE]-Seelachsfilet mit Kartoffelpüree und Gemüse Product Title Nr. …" at bounding box center [569, 402] width 858 height 697
click at [310, 234] on p "Nr. 752" at bounding box center [367, 230] width 190 height 10
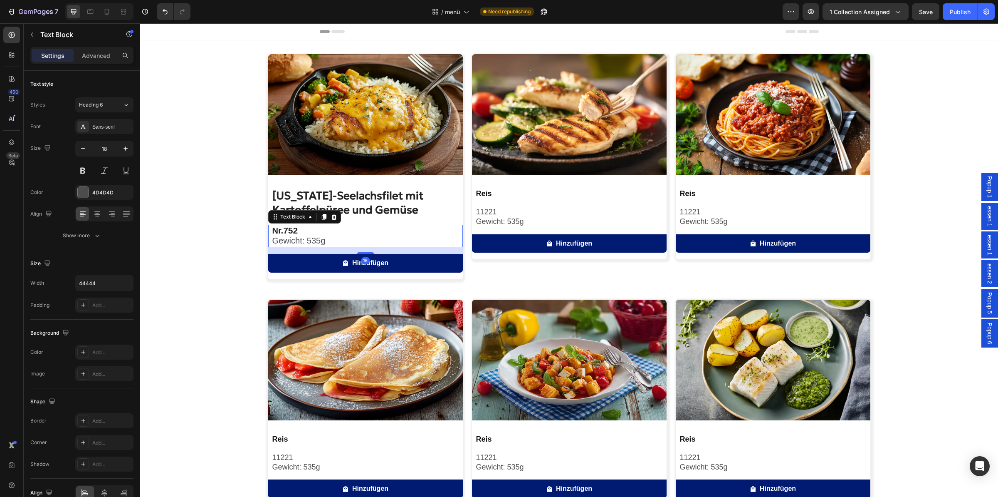
click at [225, 213] on div "Image Alaska-Seelachsfilet mit Kartoffelpüree und Gemüse Product Title Nr. 752 …" at bounding box center [569, 402] width 858 height 697
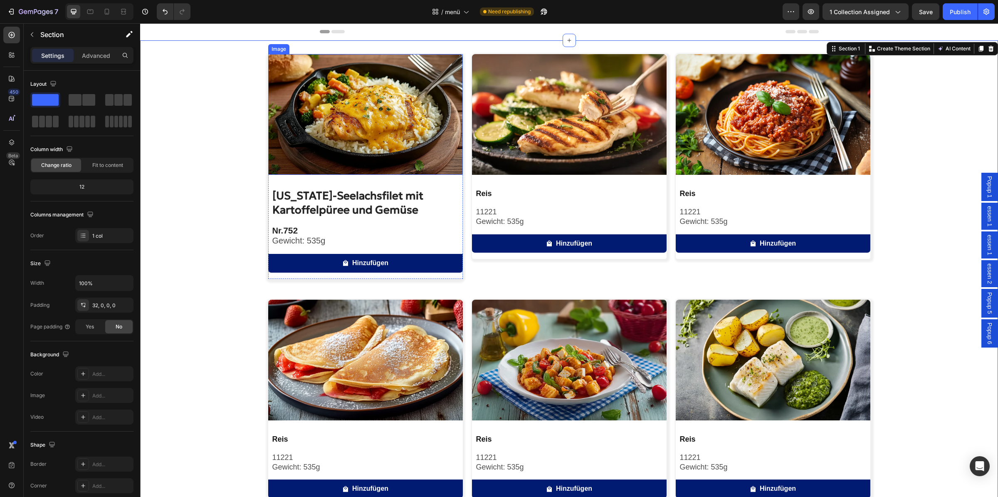
click at [370, 104] on img at bounding box center [365, 114] width 195 height 121
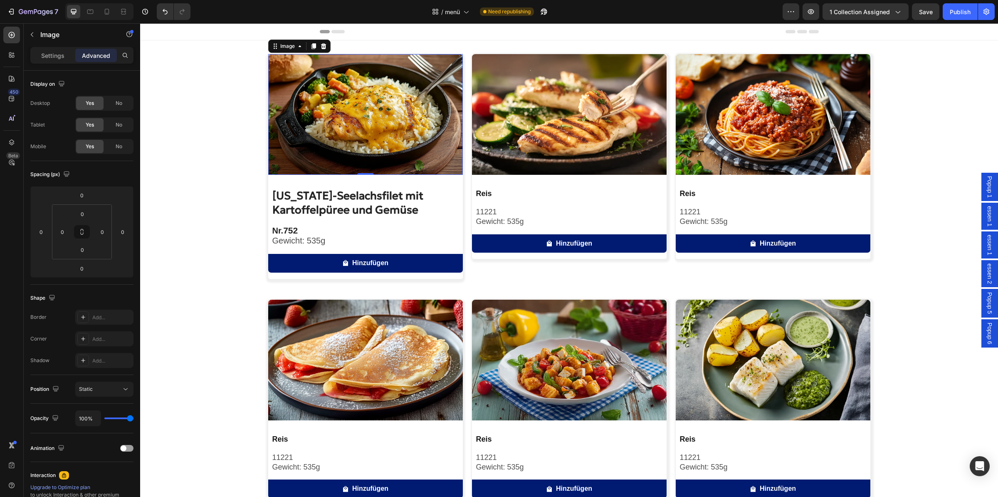
scroll to position [16, 0]
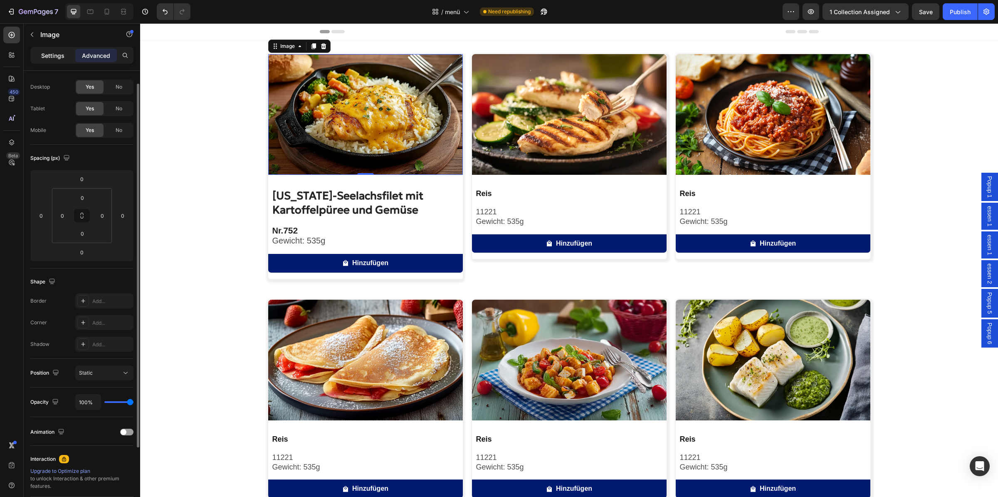
click at [53, 49] on div "Settings" at bounding box center [53, 55] width 42 height 13
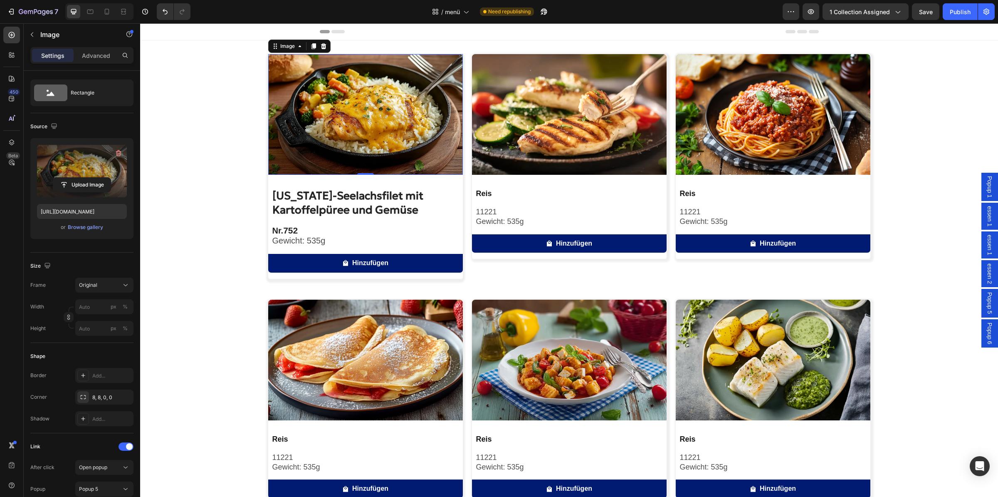
click at [91, 164] on label at bounding box center [82, 171] width 90 height 52
click at [91, 178] on input "file" at bounding box center [81, 185] width 57 height 14
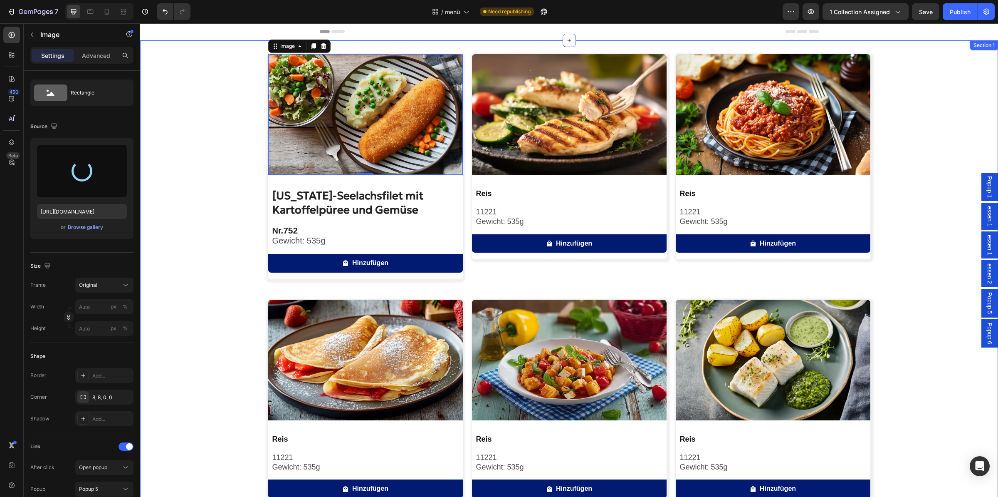
type input "[URL][DOMAIN_NAME]"
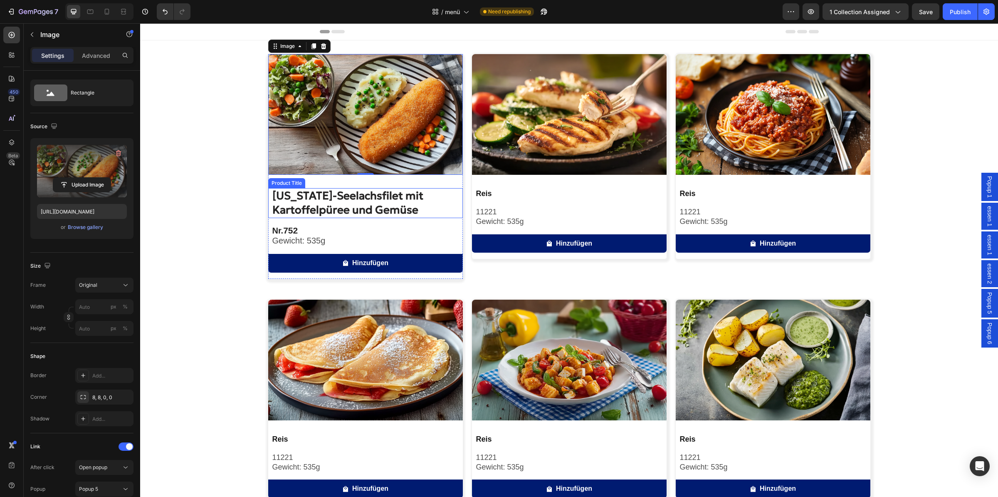
click at [295, 200] on h2 "[US_STATE]-Seelachsfilet mit Kartoffelpüree und Gemüse" at bounding box center [367, 203] width 191 height 30
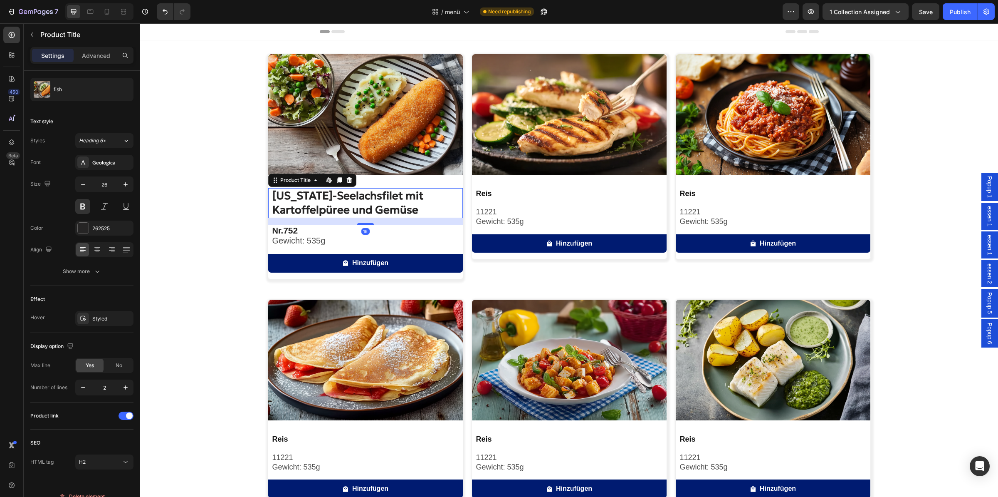
scroll to position [0, 0]
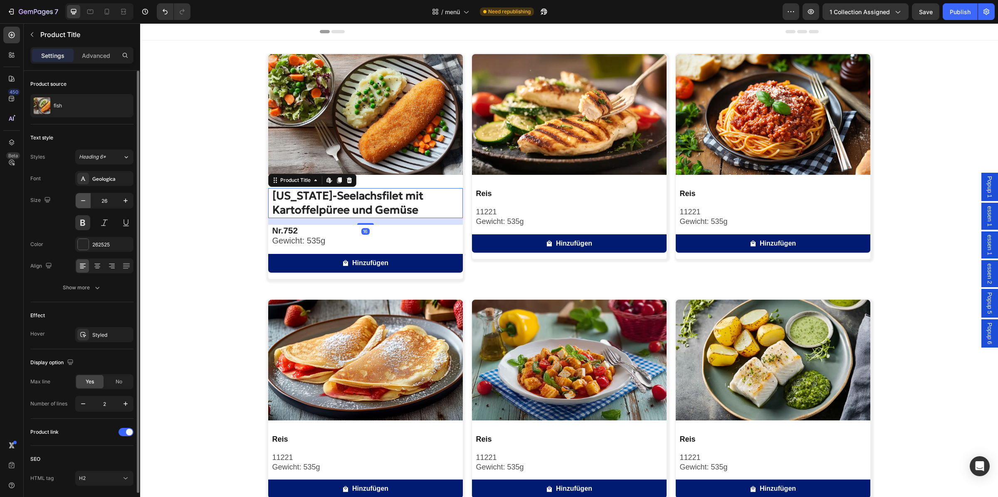
click at [85, 205] on icon "button" at bounding box center [83, 200] width 8 height 8
type input "25"
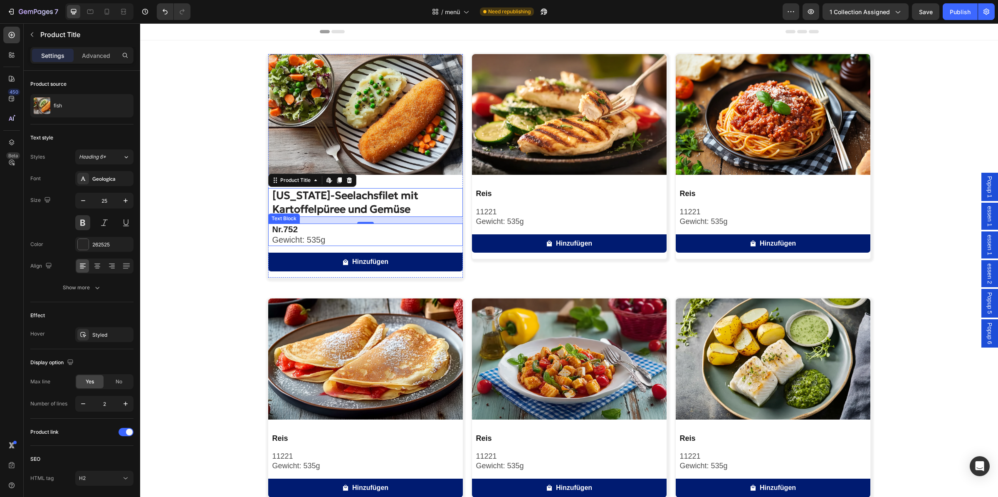
click at [315, 231] on p "Nr. 752" at bounding box center [367, 229] width 190 height 10
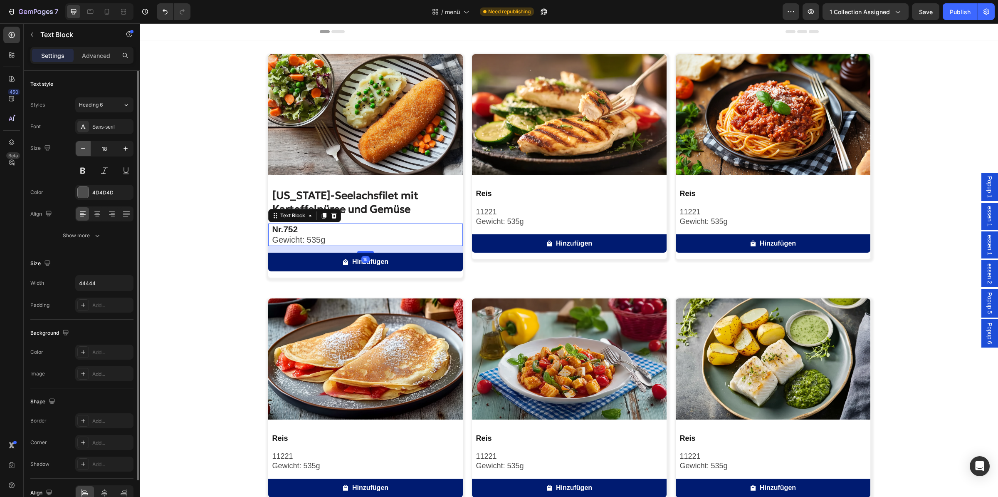
click at [84, 148] on icon "button" at bounding box center [83, 148] width 8 height 8
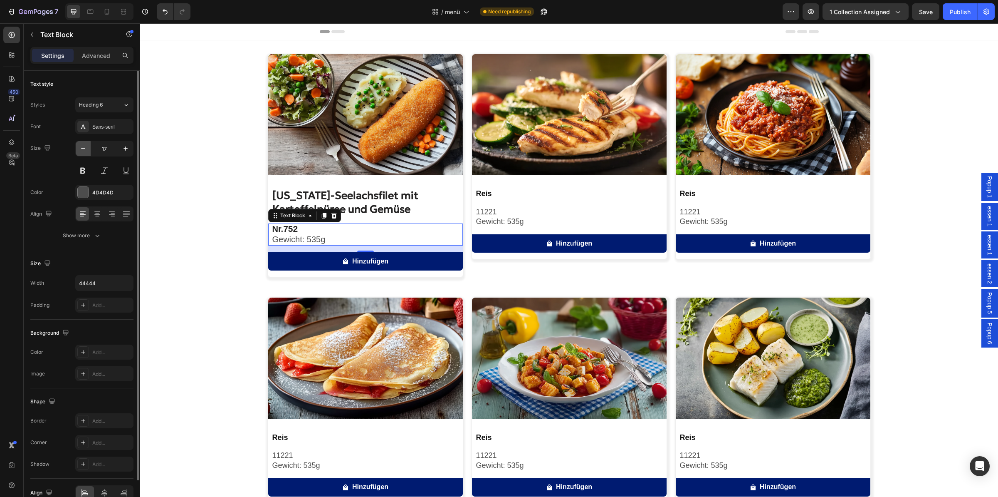
click at [91, 152] on button "button" at bounding box center [83, 148] width 15 height 15
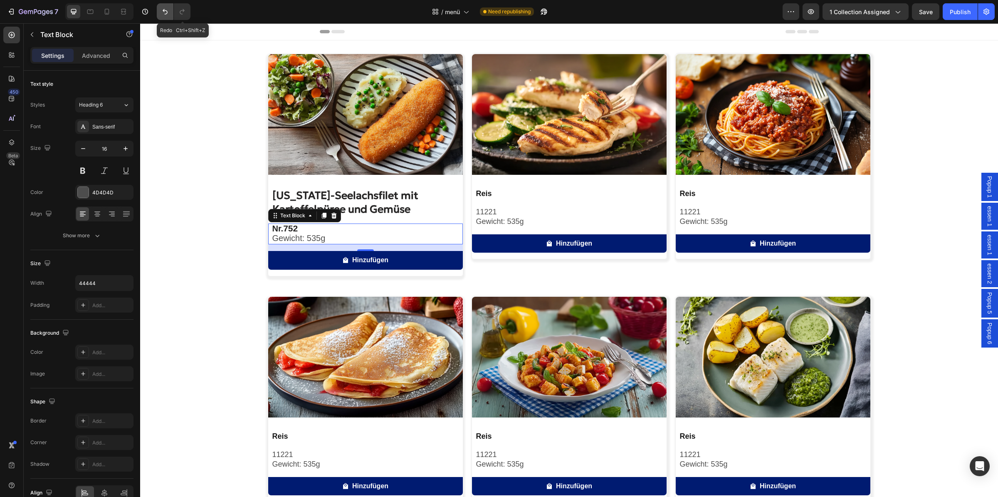
click at [168, 13] on icon "Undo/Redo" at bounding box center [165, 11] width 8 height 8
click at [166, 13] on icon "Undo/Redo" at bounding box center [165, 11] width 8 height 8
type input "17"
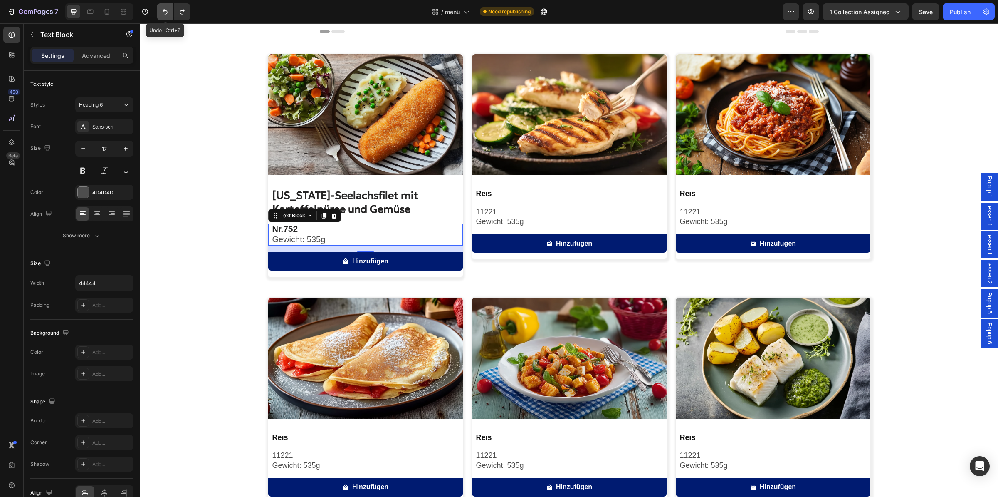
click at [166, 13] on icon "Undo/Redo" at bounding box center [165, 11] width 8 height 8
click at [331, 239] on p "Gewicht: 535g" at bounding box center [367, 240] width 190 height 10
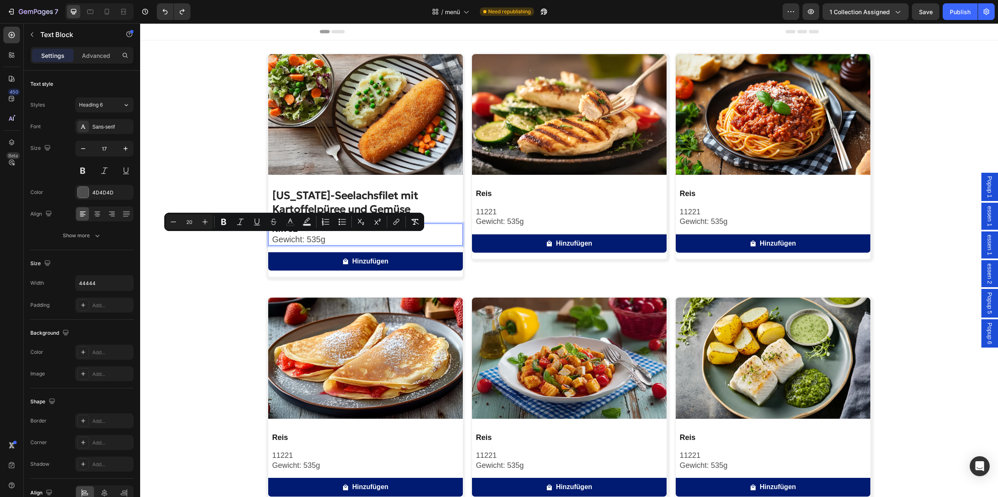
drag, startPoint x: 327, startPoint y: 241, endPoint x: 295, endPoint y: 241, distance: 32.0
click at [326, 241] on p "Gewicht: 535g" at bounding box center [367, 240] width 190 height 10
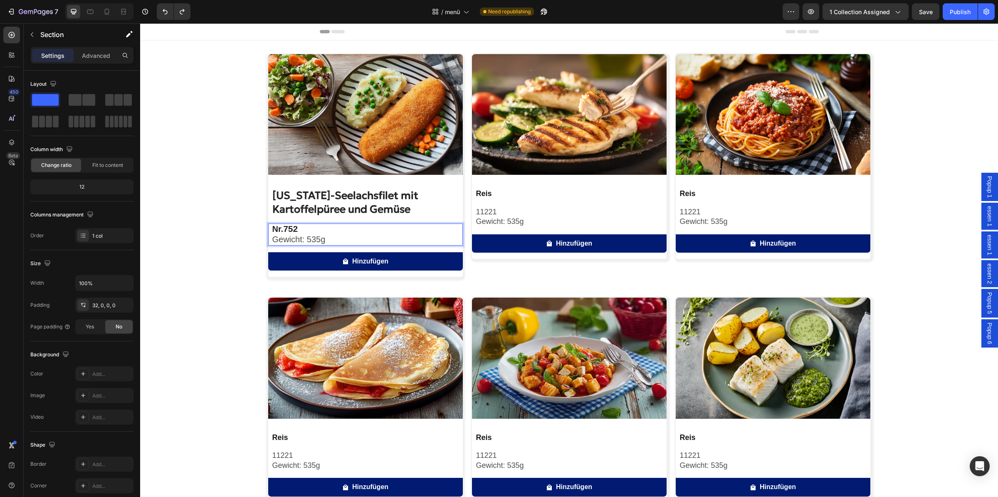
click at [232, 251] on div "Image Alaska-Seelachsfilet mit Kartoffelpüree und Gemüse Product Title Nr. 752 …" at bounding box center [569, 401] width 858 height 694
click at [340, 239] on p "Gewicht: 535g" at bounding box center [367, 240] width 190 height 10
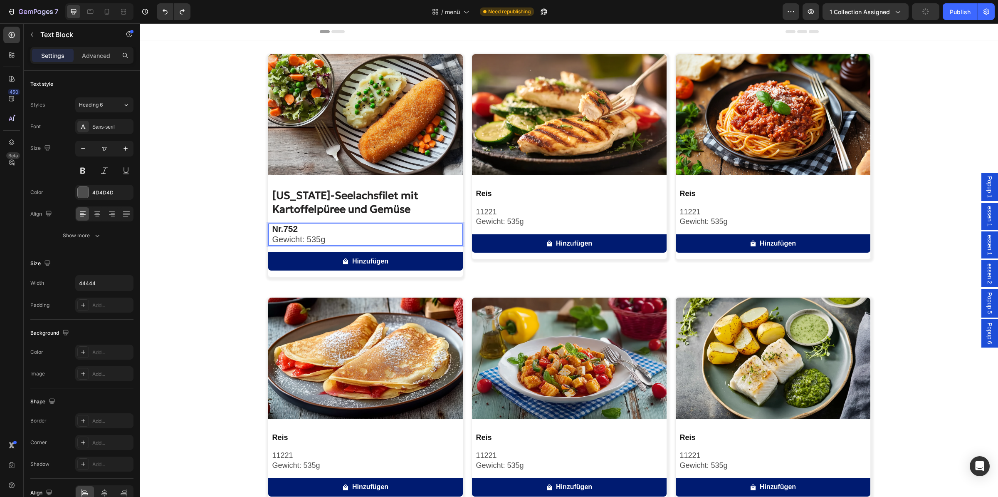
click at [331, 237] on p "Gewicht: 535g" at bounding box center [367, 240] width 190 height 10
drag, startPoint x: 334, startPoint y: 236, endPoint x: 263, endPoint y: 222, distance: 72.6
click at [272, 223] on div "Nr. 752 Gewicht: 535g" at bounding box center [367, 234] width 191 height 22
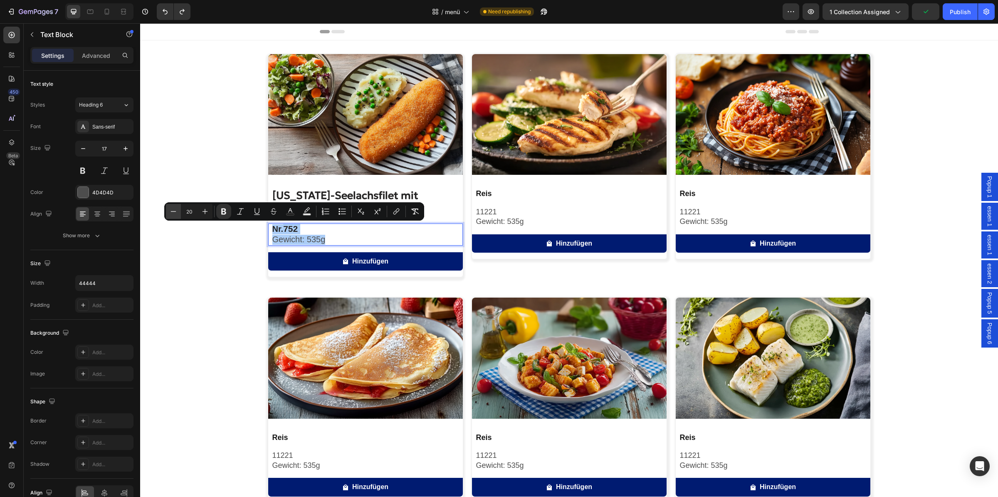
click at [173, 212] on icon "Editor contextual toolbar" at bounding box center [173, 211] width 8 height 8
type input "19"
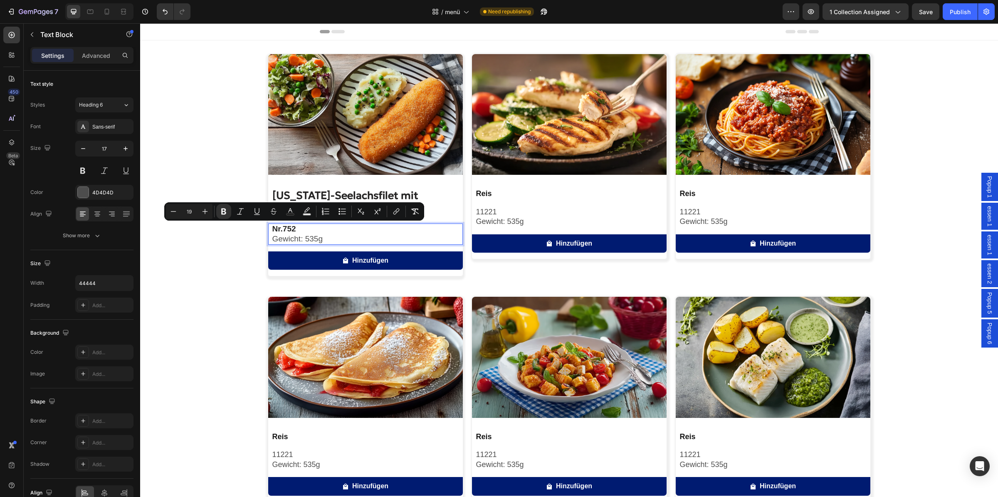
click at [208, 243] on div "Image Alaska-Seelachsfilet mit Kartoffelpüree und Gemüse Product Title Nr. 752 …" at bounding box center [569, 401] width 858 height 694
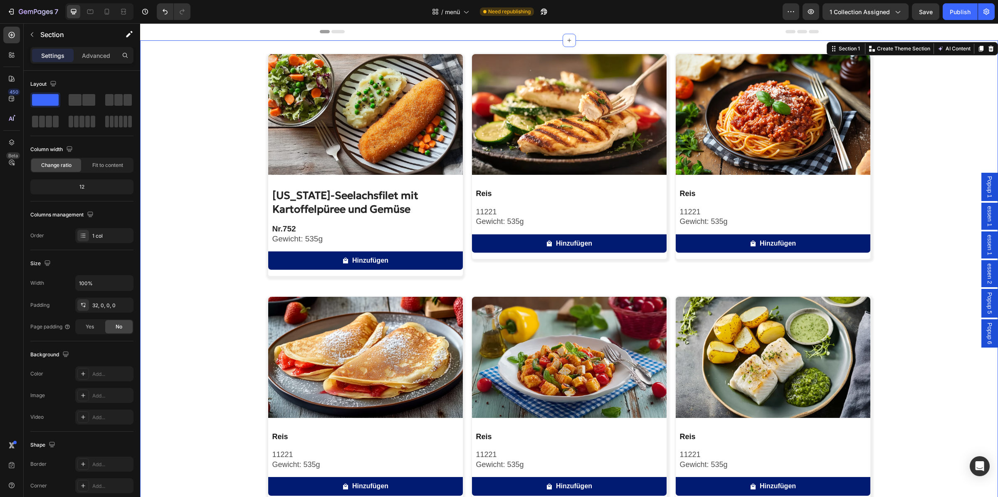
click at [208, 243] on div "Image [US_STATE]-Seelachsfilet mit Kartoffelpüree und Gemüse Product Title Nr. …" at bounding box center [569, 401] width 858 height 694
click at [325, 235] on p "Gewicht: 535g" at bounding box center [367, 239] width 190 height 10
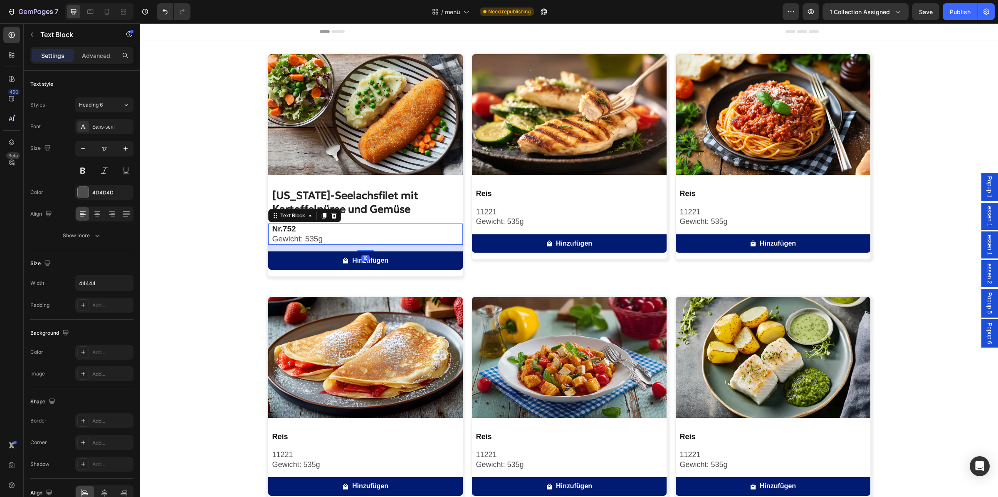
click at [230, 240] on div "Image Alaska-Seelachsfilet mit Kartoffelpüree und Gemüse Product Title Nr. 752 …" at bounding box center [569, 401] width 858 height 694
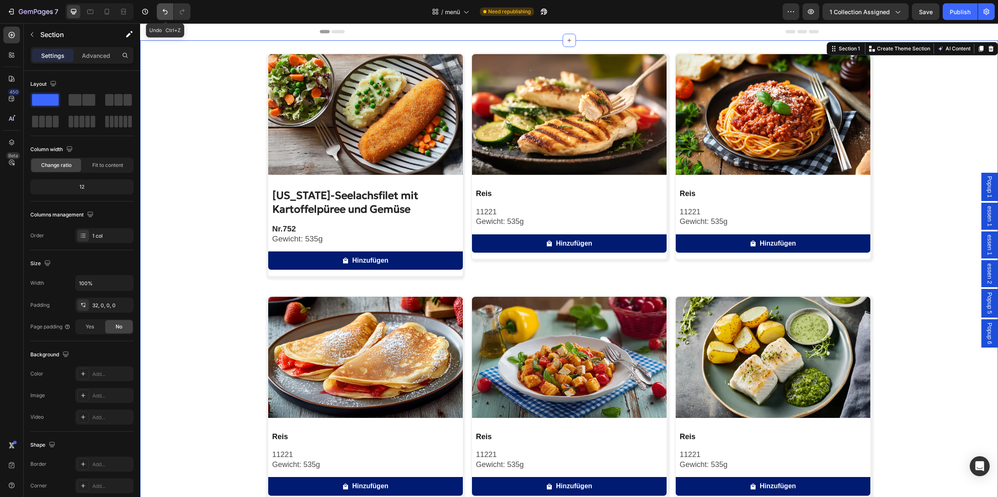
click at [168, 10] on icon "Undo/Redo" at bounding box center [165, 11] width 8 height 8
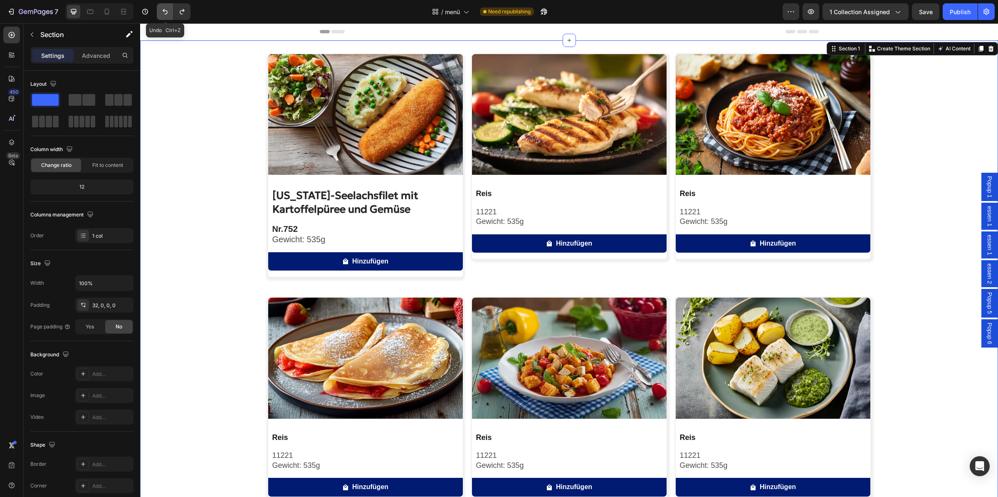
click at [166, 10] on icon "Undo/Redo" at bounding box center [165, 11] width 5 height 5
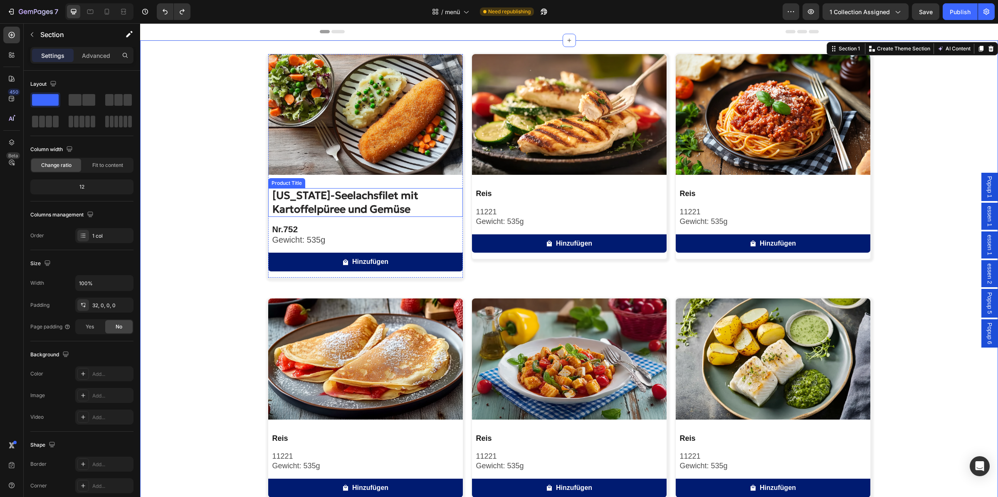
click at [390, 210] on h2 "[US_STATE]-Seelachsfilet mit Kartoffelpüree und Gemüse" at bounding box center [367, 202] width 191 height 29
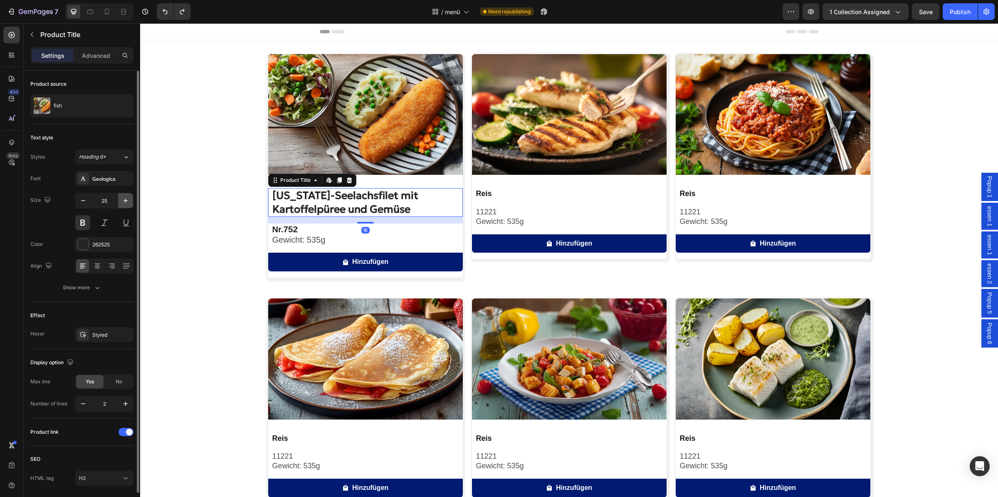
click at [129, 203] on icon "button" at bounding box center [125, 200] width 8 height 8
type input "26"
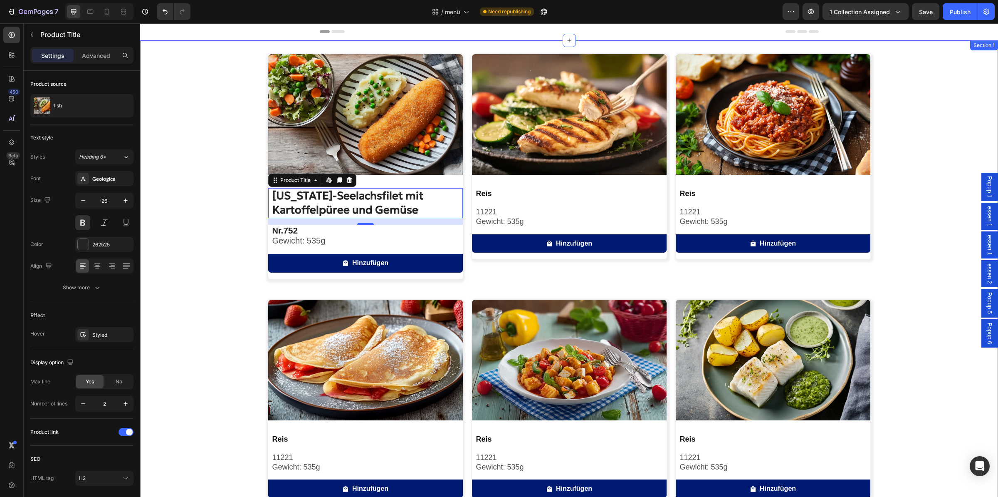
click at [181, 215] on div "Image Alaska-Seelachsfilet mit Kartoffelpüree und Gemüse Product Title Edit con…" at bounding box center [569, 402] width 858 height 697
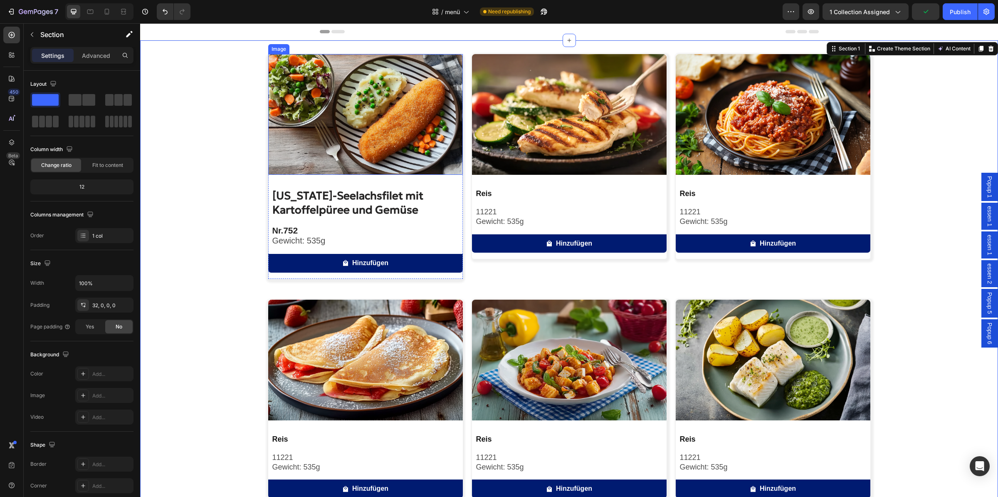
click at [335, 166] on img at bounding box center [365, 114] width 195 height 121
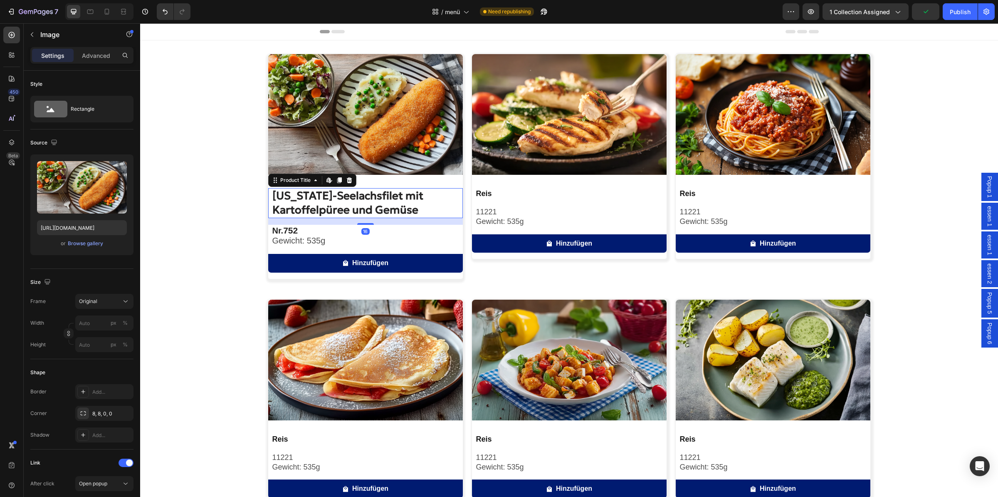
click at [329, 193] on h2 "[US_STATE]-Seelachsfilet mit Kartoffelpüree und Gemüse" at bounding box center [367, 203] width 191 height 30
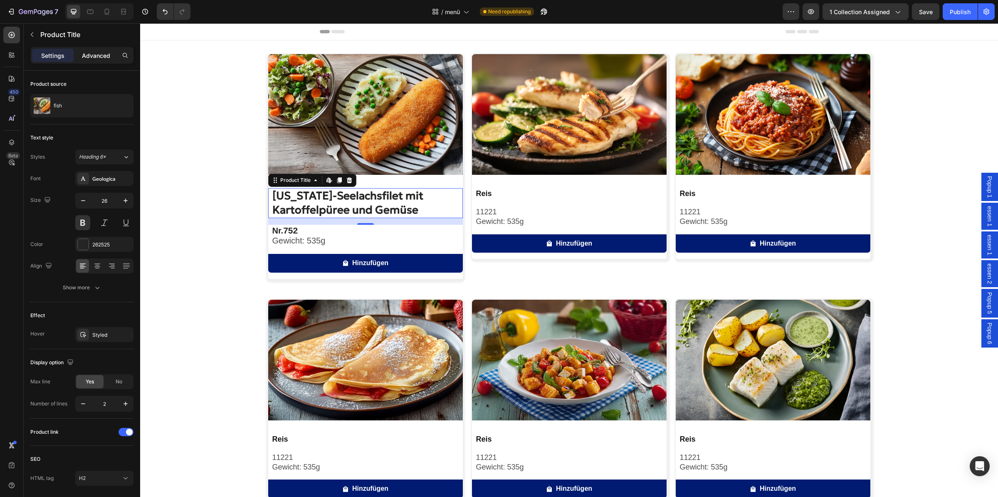
click at [108, 57] on p "Advanced" at bounding box center [96, 55] width 28 height 9
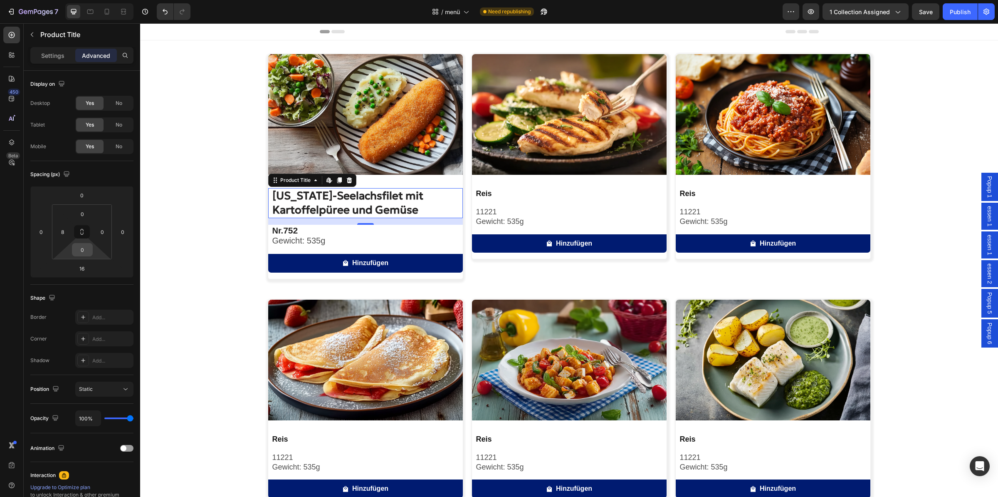
click at [84, 252] on input "0" at bounding box center [82, 249] width 17 height 12
click at [94, 322] on div "M 12px" at bounding box center [100, 317] width 52 height 12
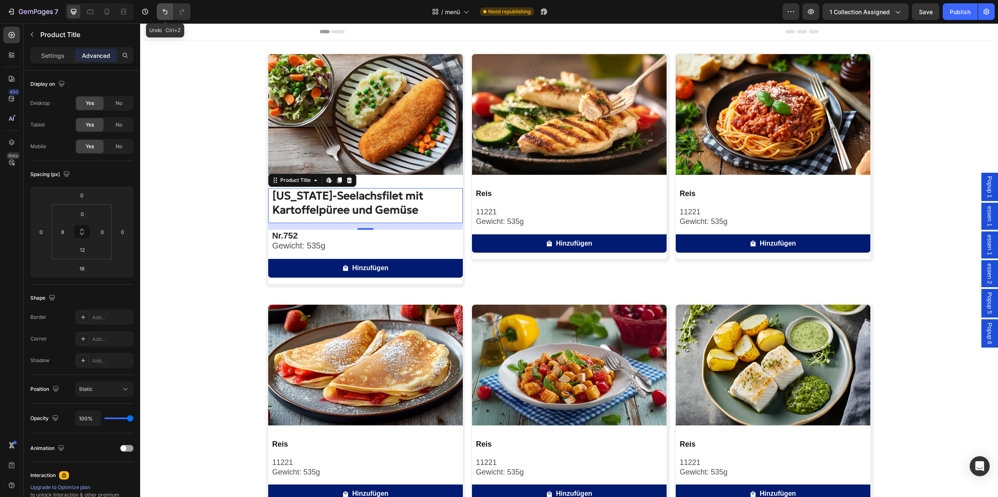
click at [167, 10] on icon "Undo/Redo" at bounding box center [165, 11] width 5 height 5
type input "0"
click at [167, 10] on icon "Undo/Redo" at bounding box center [165, 11] width 5 height 5
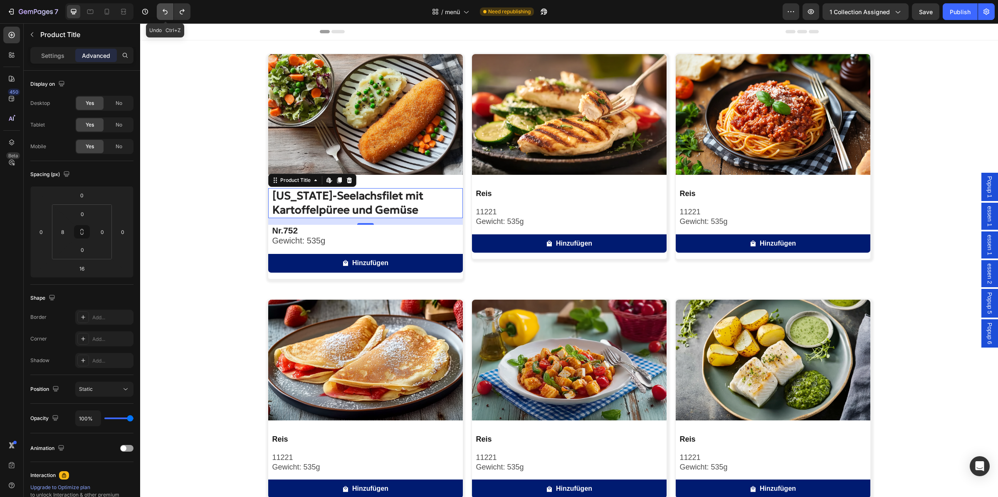
click at [167, 10] on icon "Undo/Redo" at bounding box center [165, 11] width 5 height 5
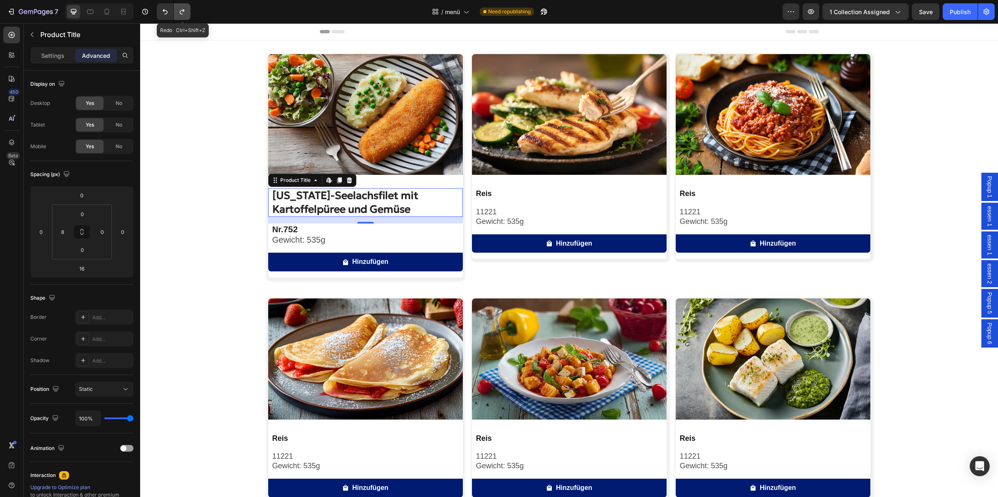
click at [184, 8] on icon "Undo/Redo" at bounding box center [182, 11] width 8 height 8
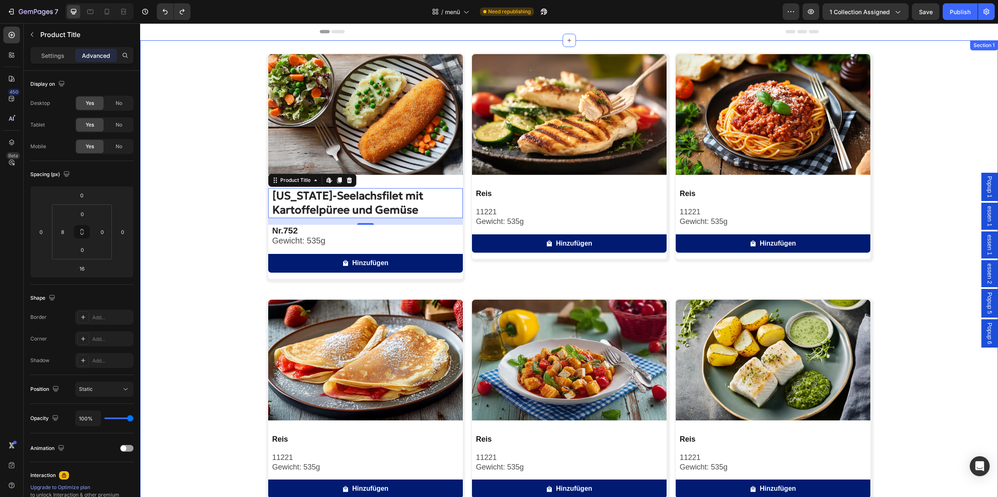
click at [183, 181] on div "Image Alaska-Seelachsfilet mit Kartoffelpüree und Gemüse Product Title Edit con…" at bounding box center [569, 402] width 858 height 697
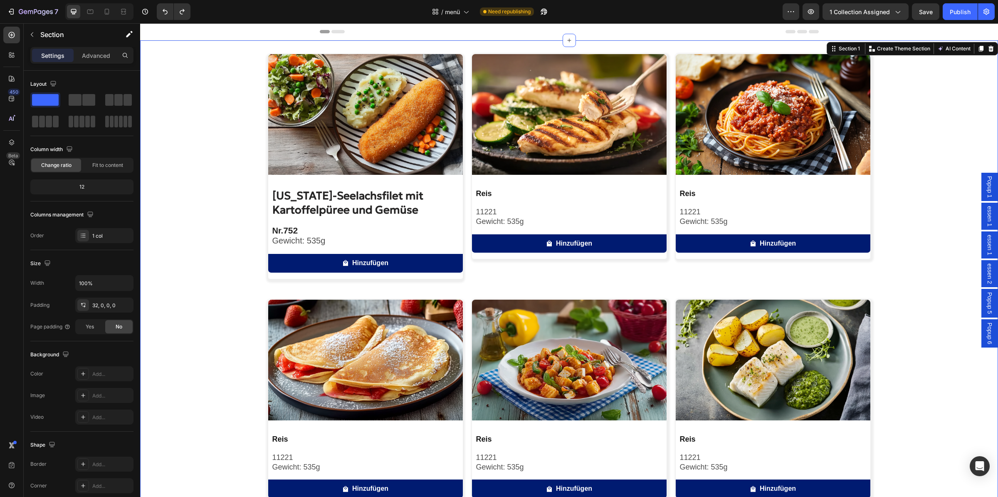
click at [183, 181] on div "Image [US_STATE]-Seelachsfilet mit Kartoffelpüree und Gemüse Product Title Nr. …" at bounding box center [569, 402] width 858 height 697
click at [314, 160] on img at bounding box center [365, 114] width 195 height 121
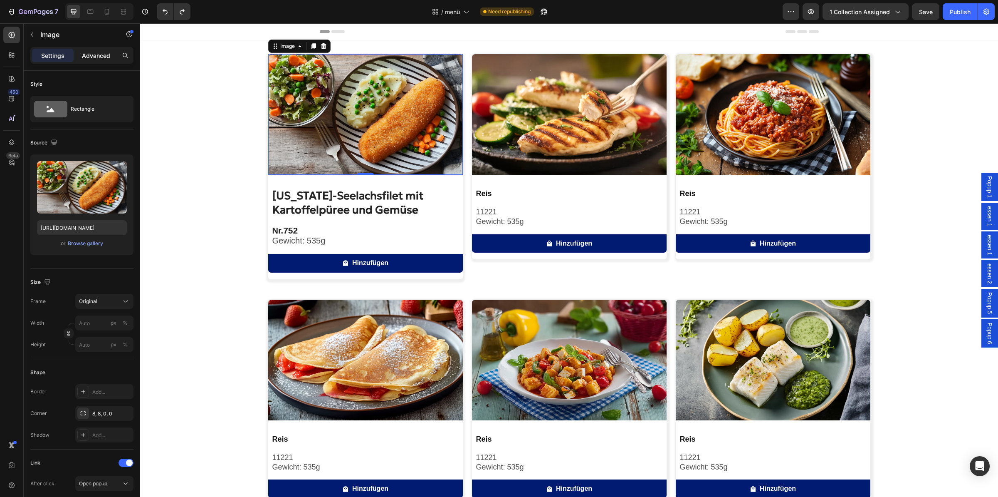
click at [99, 56] on p "Advanced" at bounding box center [96, 55] width 28 height 9
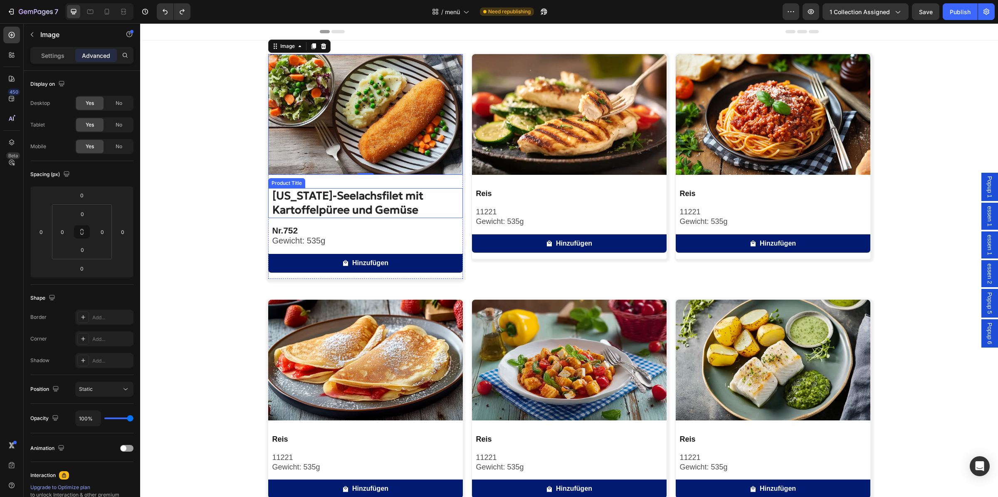
click at [309, 200] on h2 "[US_STATE]-Seelachsfilet mit Kartoffelpüree und Gemüse" at bounding box center [367, 203] width 191 height 30
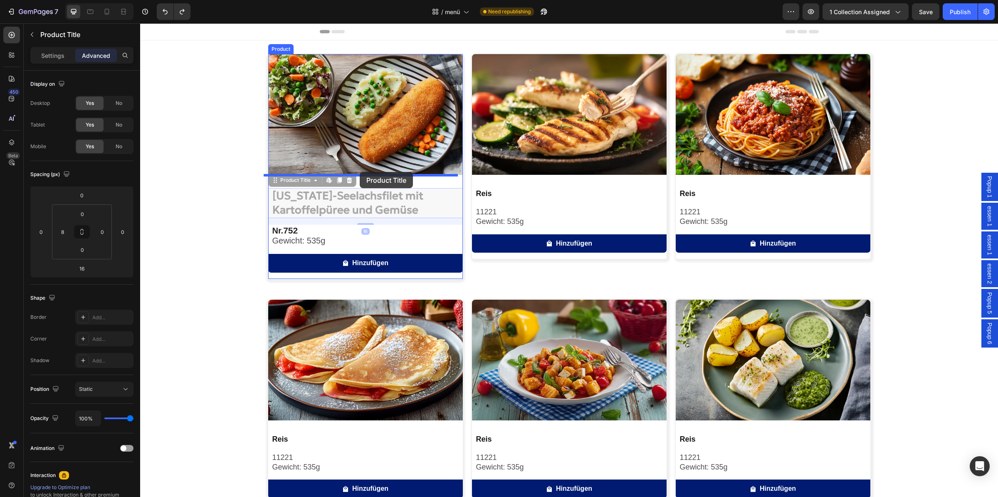
drag, startPoint x: 309, startPoint y: 200, endPoint x: 360, endPoint y: 172, distance: 57.9
type input "0"
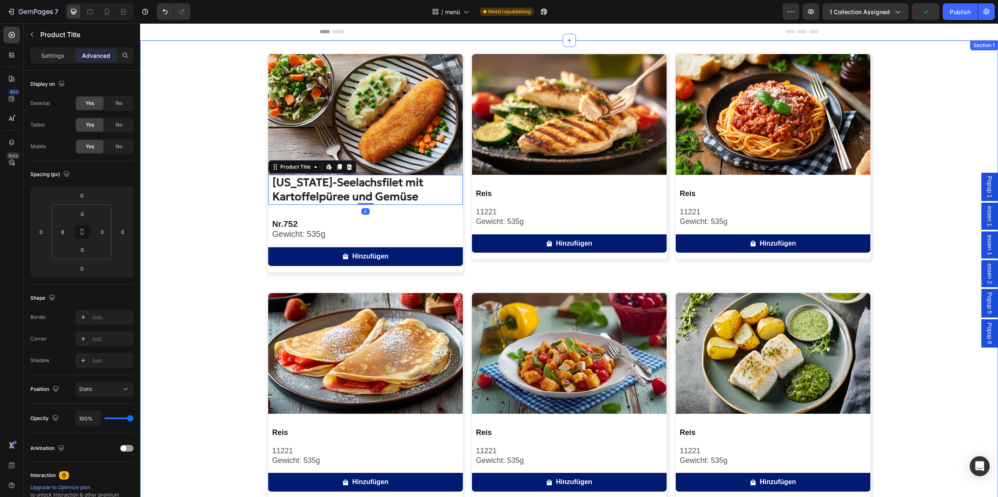
click at [221, 181] on div "Image Alaska-Seelachsfilet mit Kartoffelpüree und Gemüse Product Title Edit con…" at bounding box center [569, 399] width 858 height 690
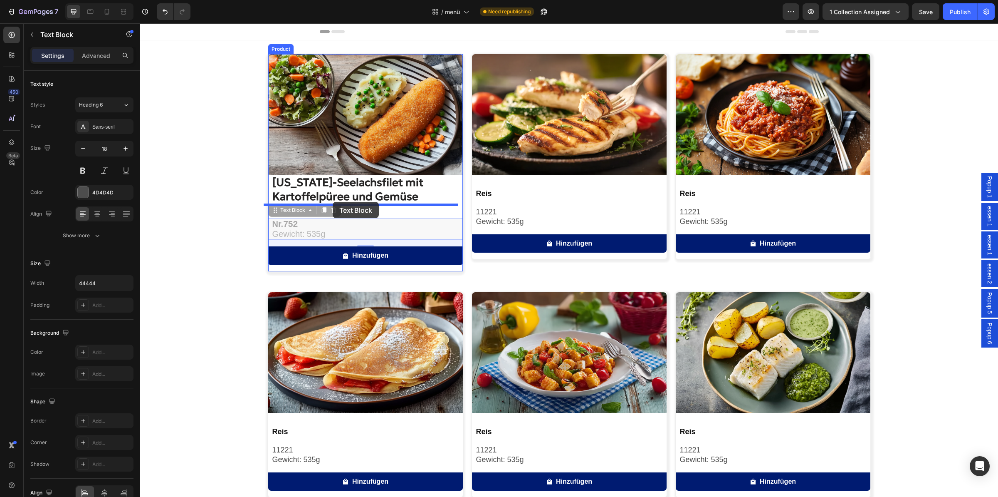
drag, startPoint x: 325, startPoint y: 224, endPoint x: 333, endPoint y: 202, distance: 23.4
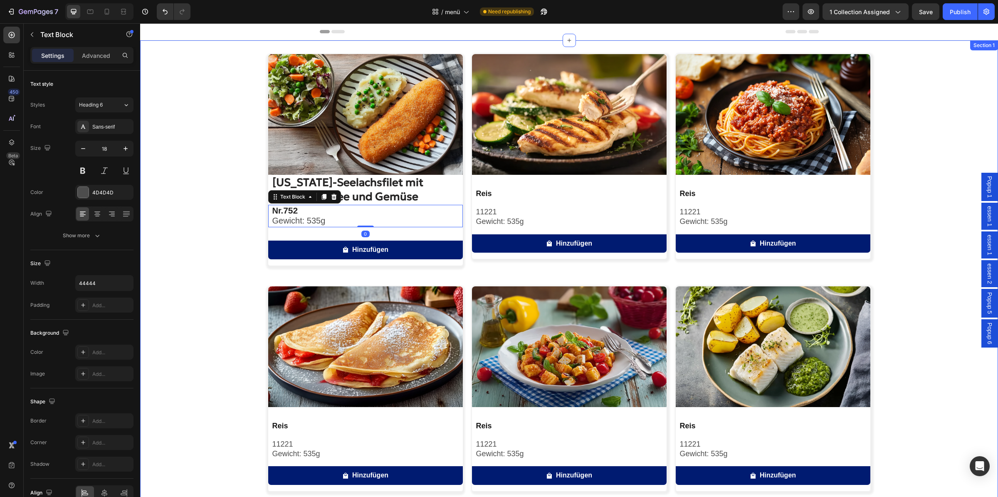
click at [226, 176] on div "Image [US_STATE]-Seelachsfilet mit Kartoffelpüree und Gemüse Product Title Nr. …" at bounding box center [569, 395] width 858 height 683
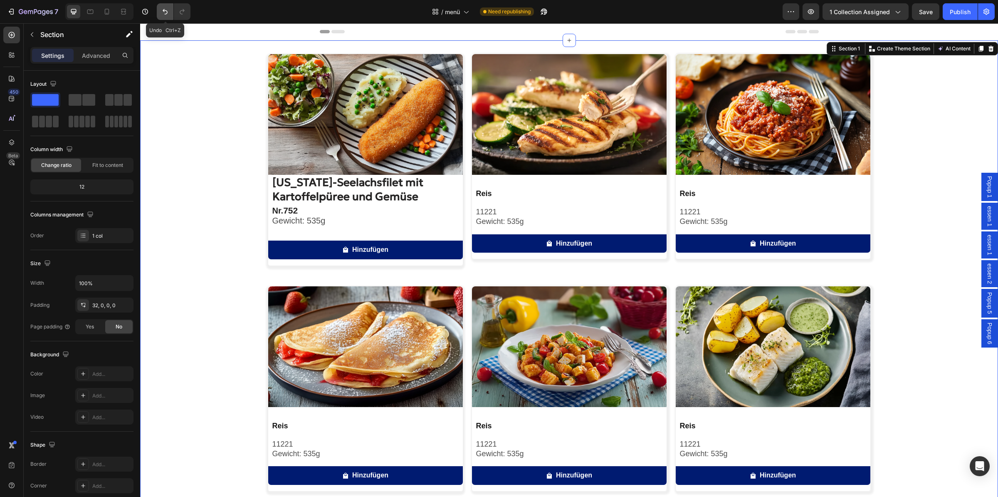
click at [166, 12] on icon "Undo/Redo" at bounding box center [165, 11] width 8 height 8
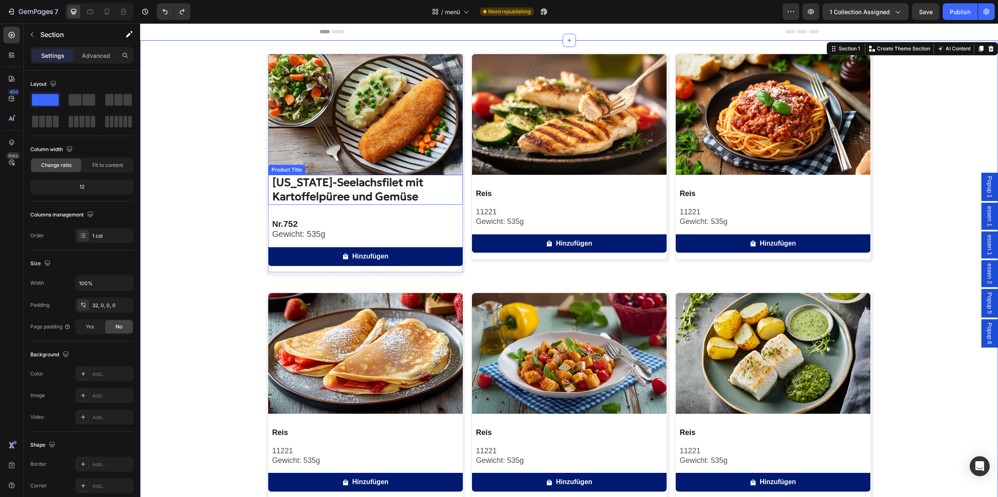
click at [308, 180] on h2 "[US_STATE]-Seelachsfilet mit Kartoffelpüree und Gemüse" at bounding box center [367, 190] width 191 height 30
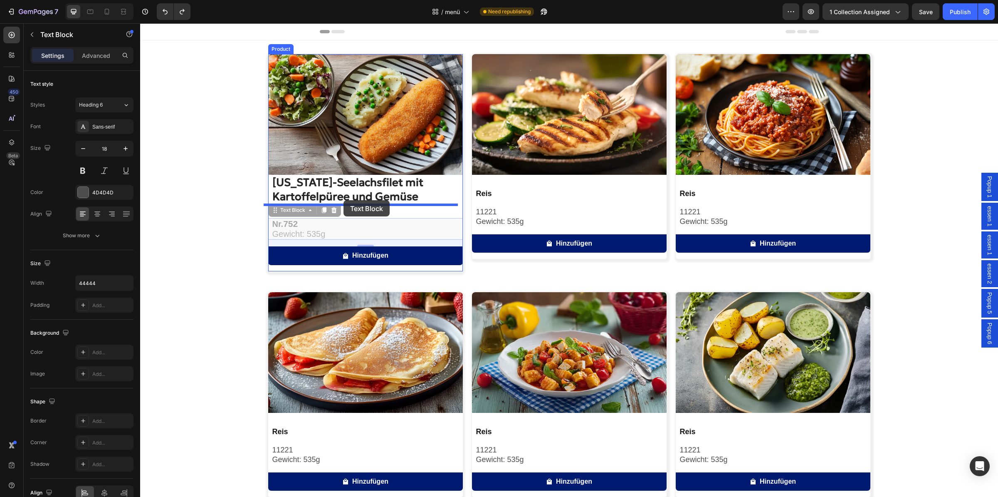
drag, startPoint x: 331, startPoint y: 228, endPoint x: 343, endPoint y: 200, distance: 30.5
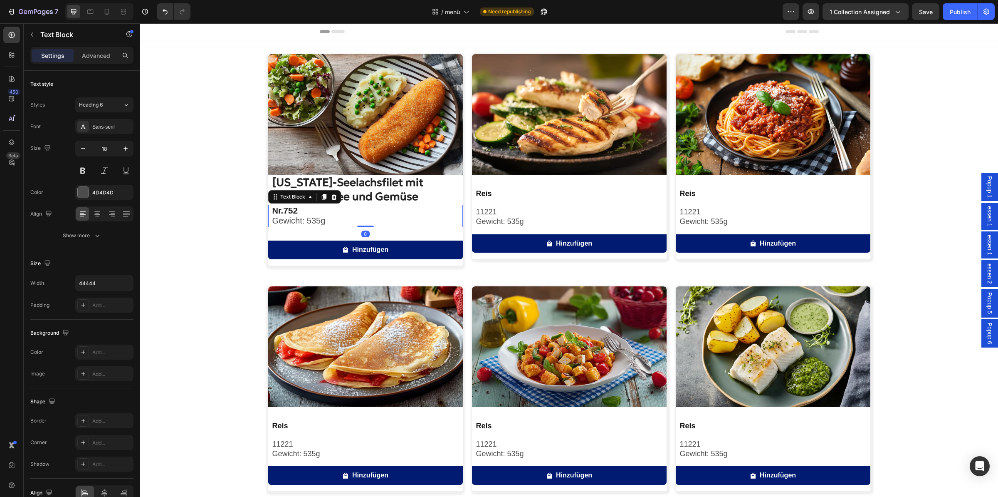
click at [197, 205] on div "Image [US_STATE]-Seelachsfilet mit Kartoffelpüree und Gemüse Product Title Nr. …" at bounding box center [569, 395] width 858 height 683
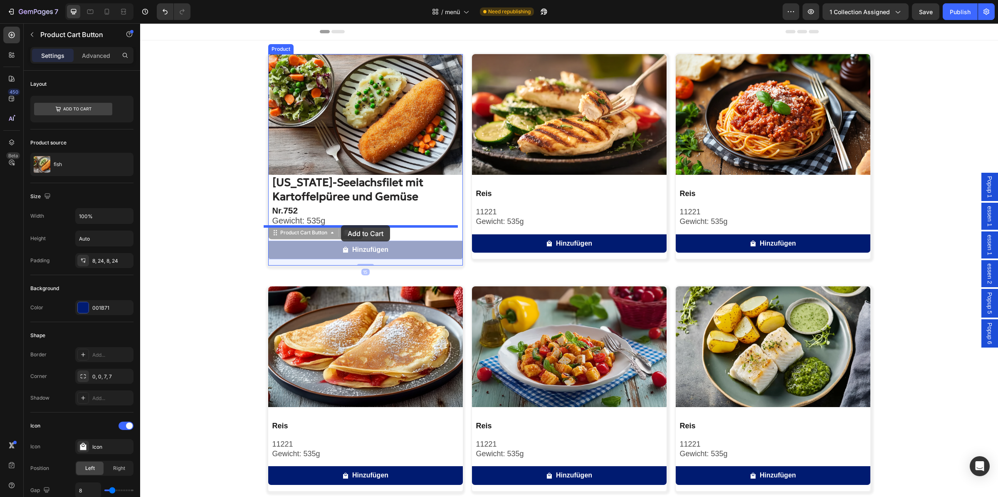
drag, startPoint x: 324, startPoint y: 242, endPoint x: 341, endPoint y: 225, distance: 24.1
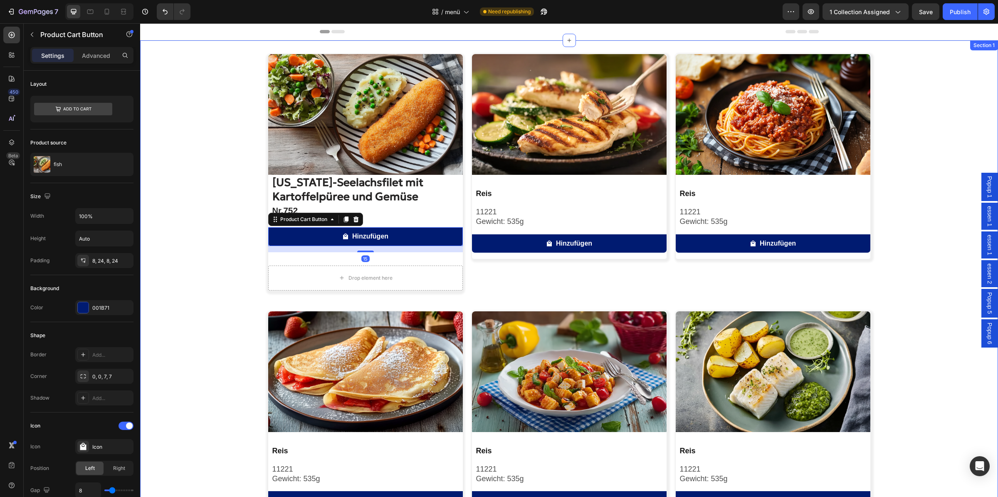
click at [232, 206] on div "Image Alaska-Seelachsfilet mit Kartoffelpüree und Gemüse Product Title Nr. 752 …" at bounding box center [569, 408] width 858 height 708
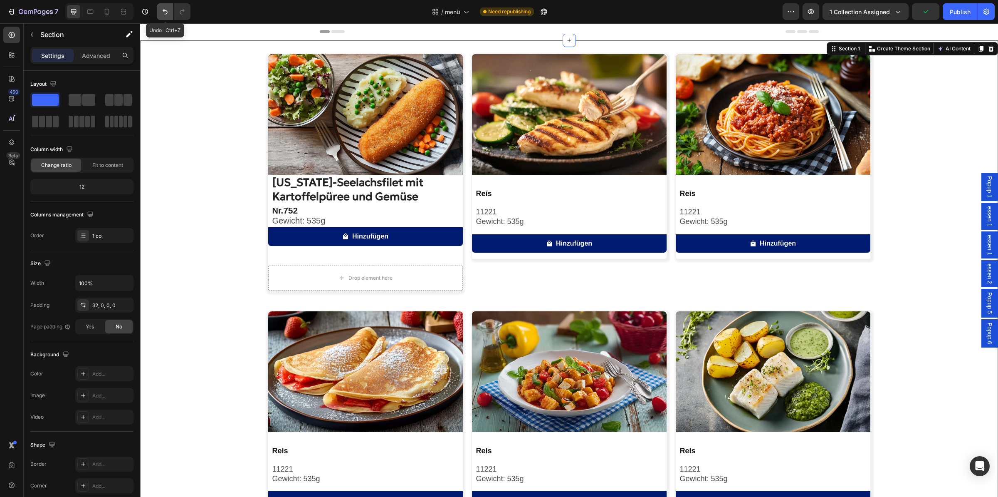
click at [165, 6] on button "Undo/Redo" at bounding box center [165, 11] width 17 height 17
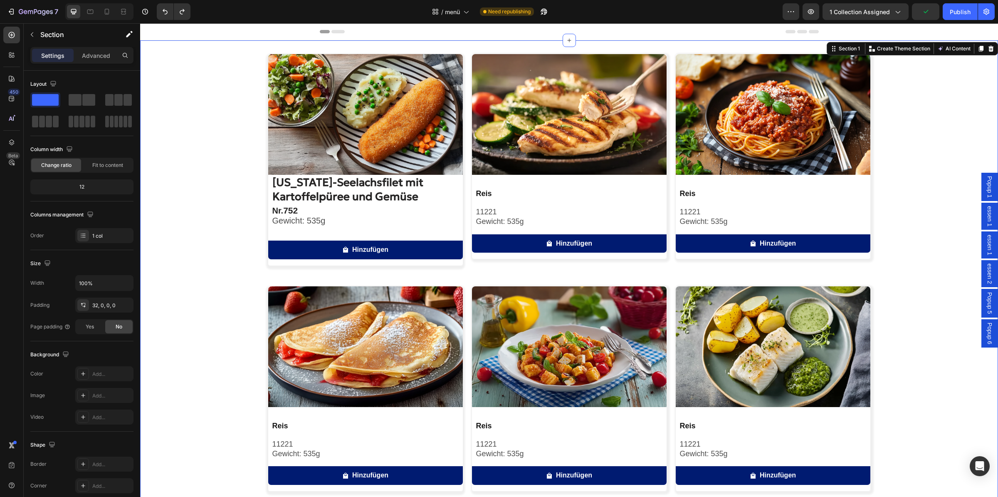
click at [166, 137] on div "Image [US_STATE]-Seelachsfilet mit Kartoffelpüree und Gemüse Product Title Nr. …" at bounding box center [569, 395] width 858 height 683
click at [345, 192] on h2 "[US_STATE]-Seelachsfilet mit Kartoffelpüree und Gemüse" at bounding box center [367, 190] width 191 height 30
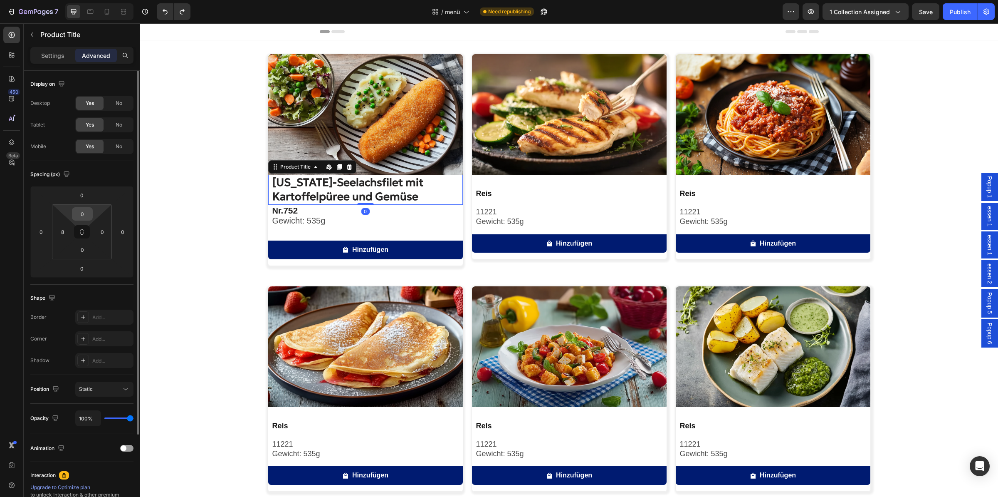
click at [84, 216] on input "0" at bounding box center [82, 214] width 17 height 12
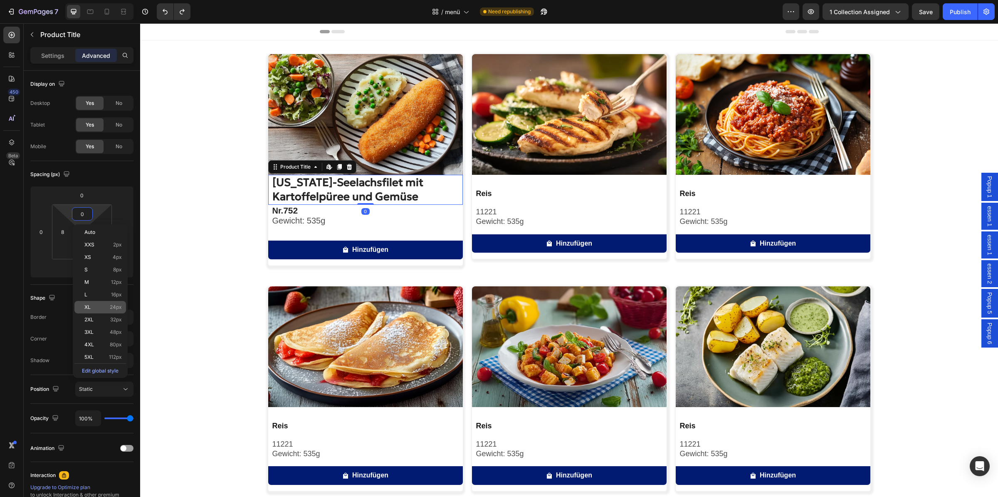
click at [102, 313] on div "XL 24px" at bounding box center [100, 307] width 52 height 12
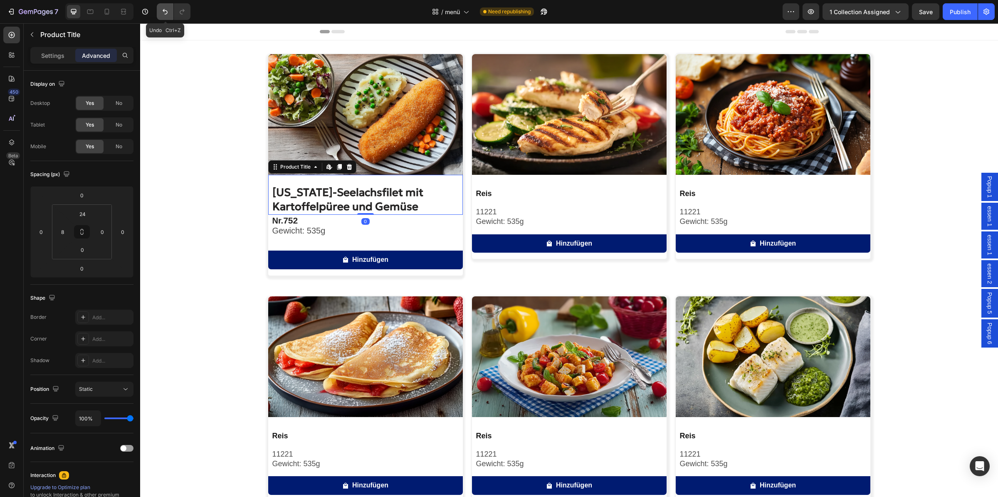
click at [166, 5] on button "Undo/Redo" at bounding box center [165, 11] width 17 height 17
type input "0"
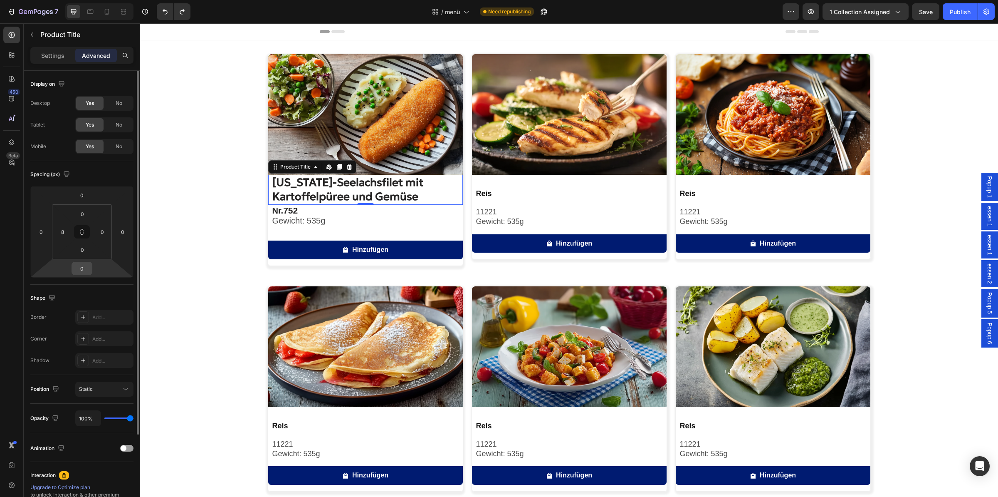
click at [81, 264] on input "0" at bounding box center [82, 268] width 17 height 12
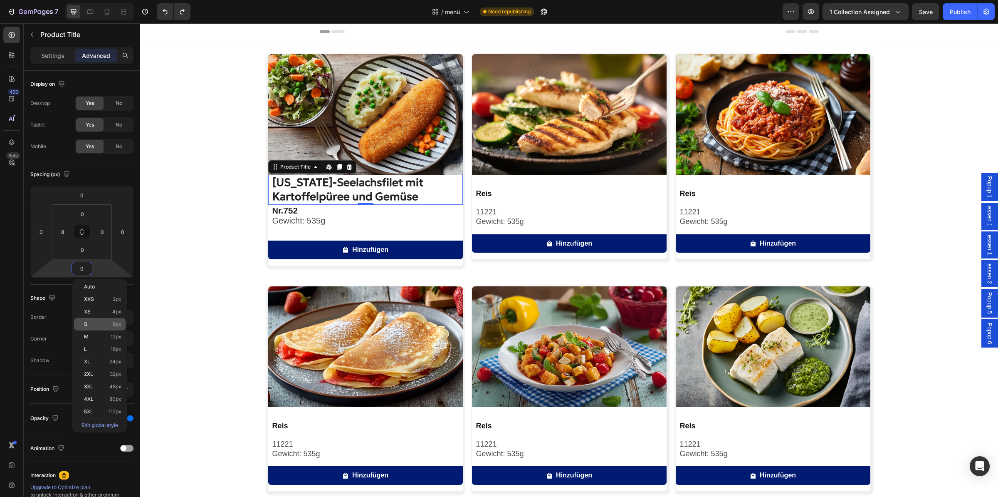
click at [92, 329] on div "S 8px" at bounding box center [100, 324] width 52 height 12
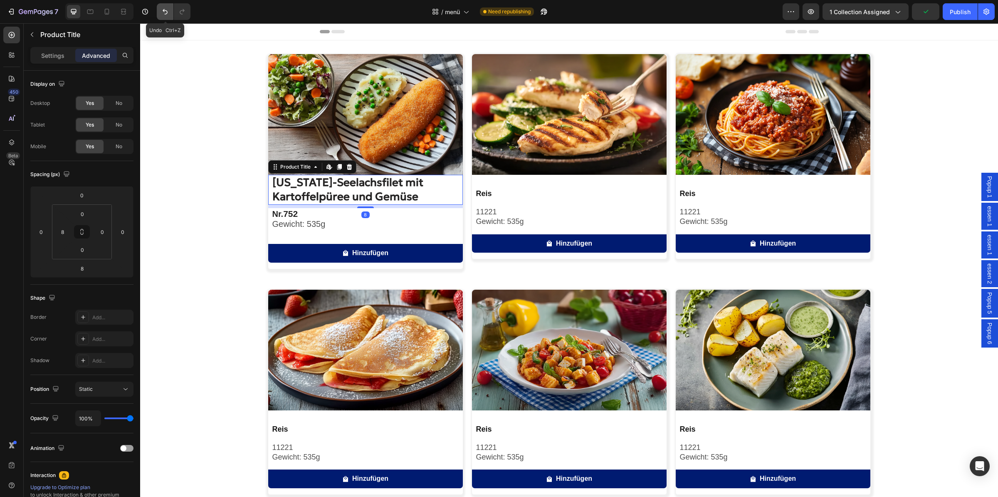
click at [170, 8] on button "Undo/Redo" at bounding box center [165, 11] width 17 height 17
type input "0"
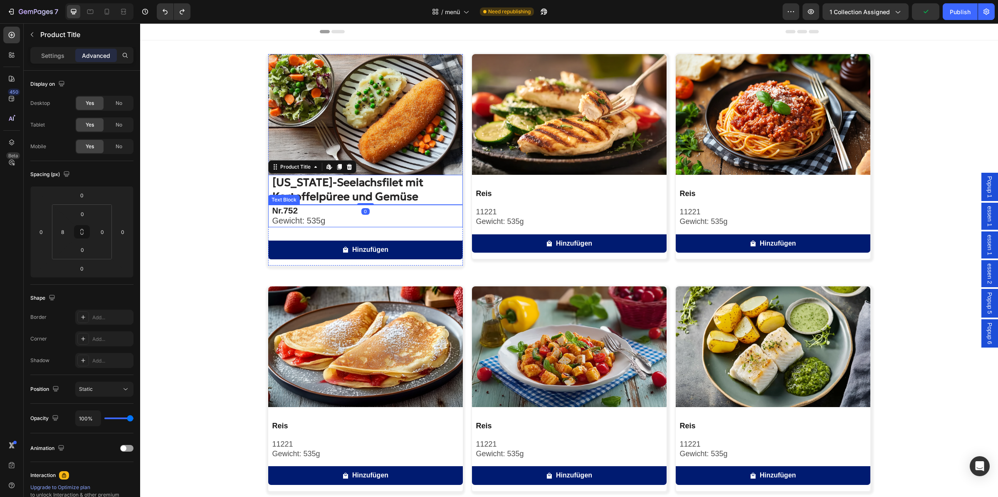
click at [334, 223] on p "Gewicht: 535g" at bounding box center [367, 221] width 190 height 10
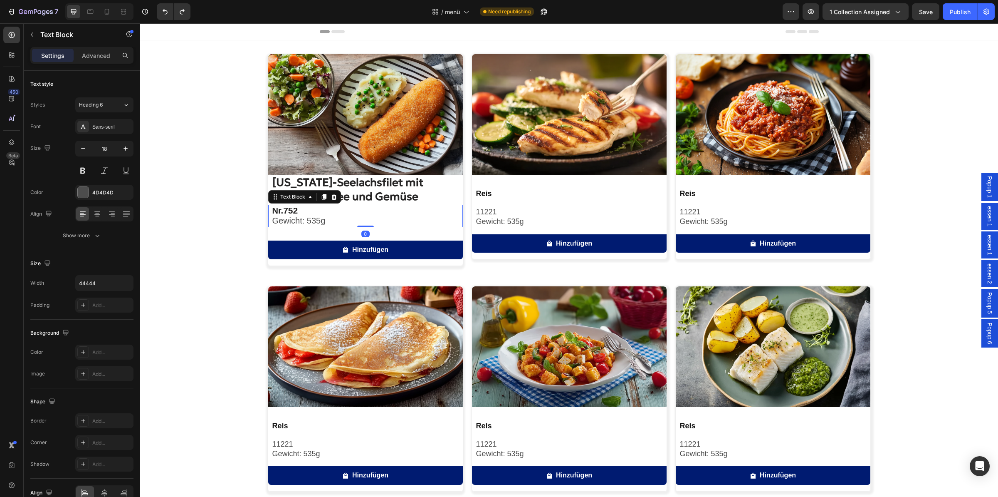
click at [101, 64] on div "Settings Advanced" at bounding box center [81, 55] width 103 height 17
click at [104, 53] on p "Advanced" at bounding box center [96, 55] width 28 height 9
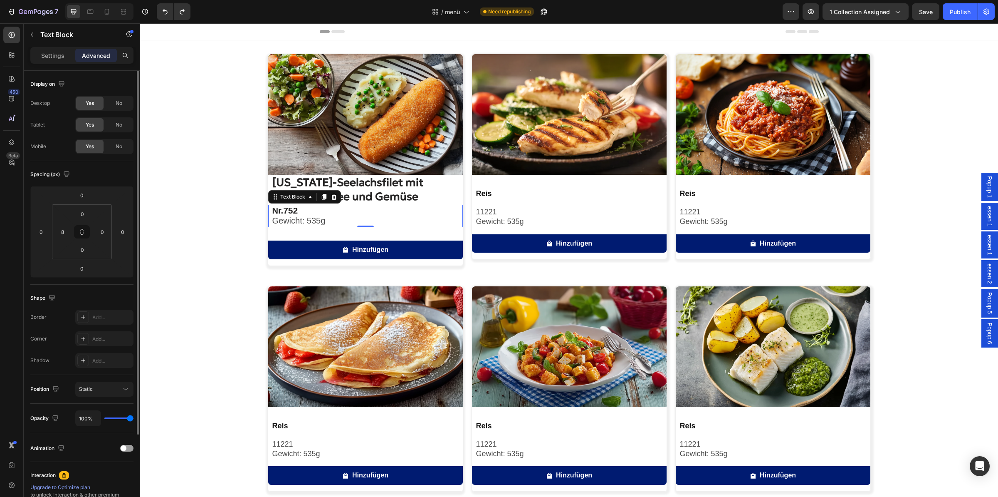
click at [81, 205] on div "0 8 0 0" at bounding box center [82, 231] width 60 height 55
click at [84, 212] on input "0" at bounding box center [82, 214] width 17 height 12
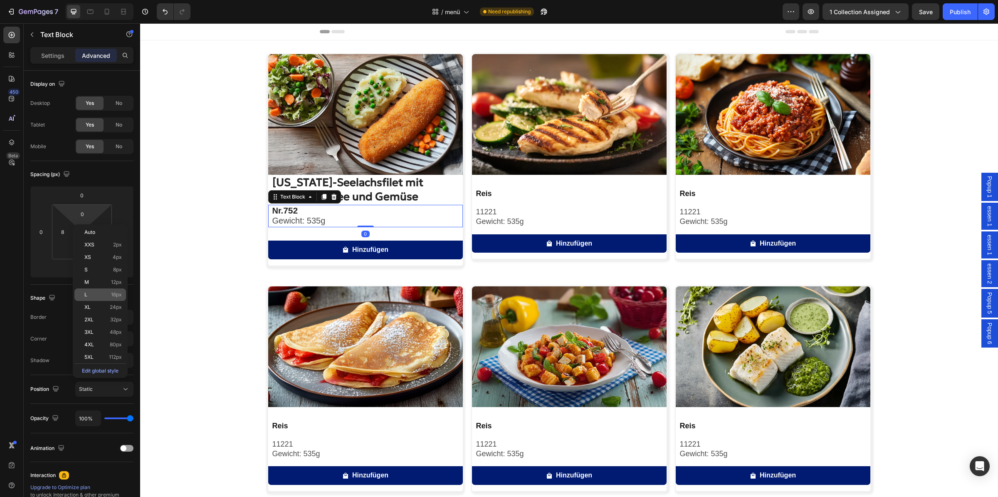
click at [83, 292] on div "L 16px" at bounding box center [100, 294] width 52 height 12
type input "16"
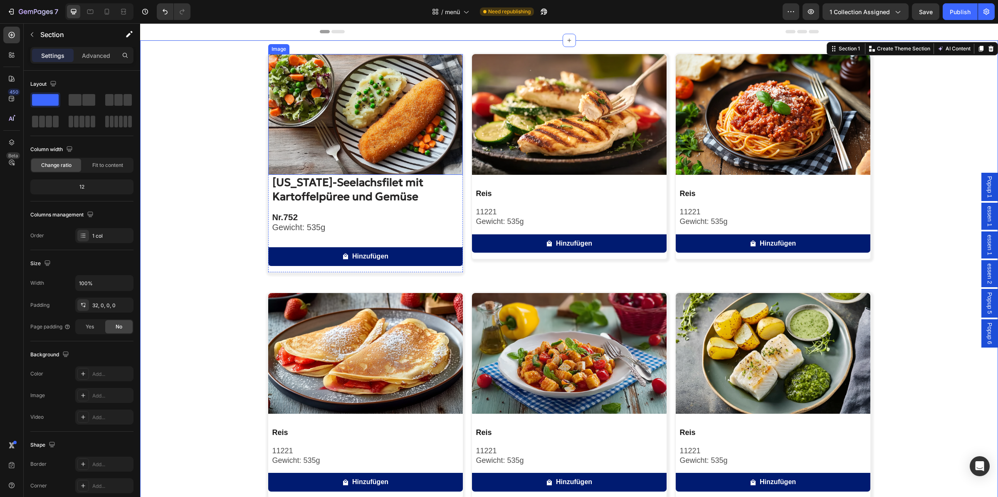
click at [357, 166] on img at bounding box center [365, 114] width 195 height 121
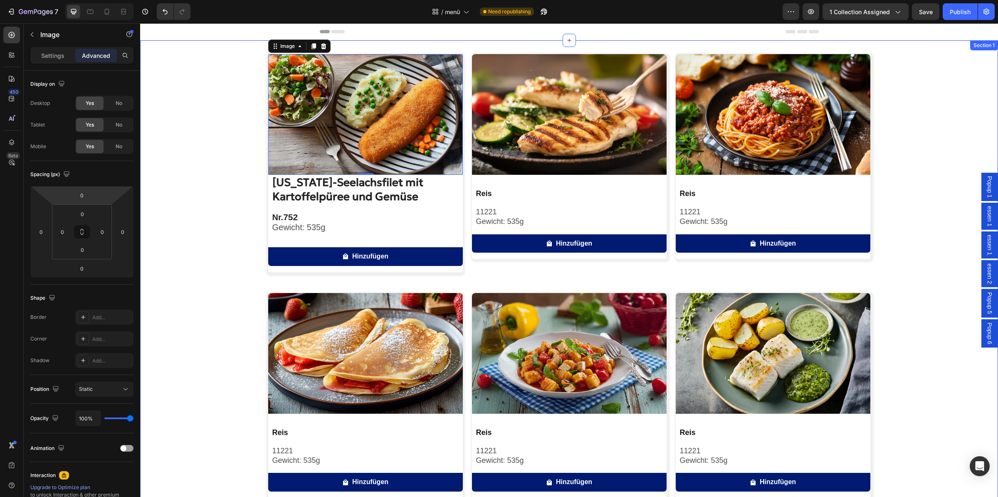
click at [193, 179] on div "Image 0 [US_STATE]-Seelachsfilet mit Kartoffelpüree und Gemüse Product Title Nr…" at bounding box center [569, 399] width 858 height 690
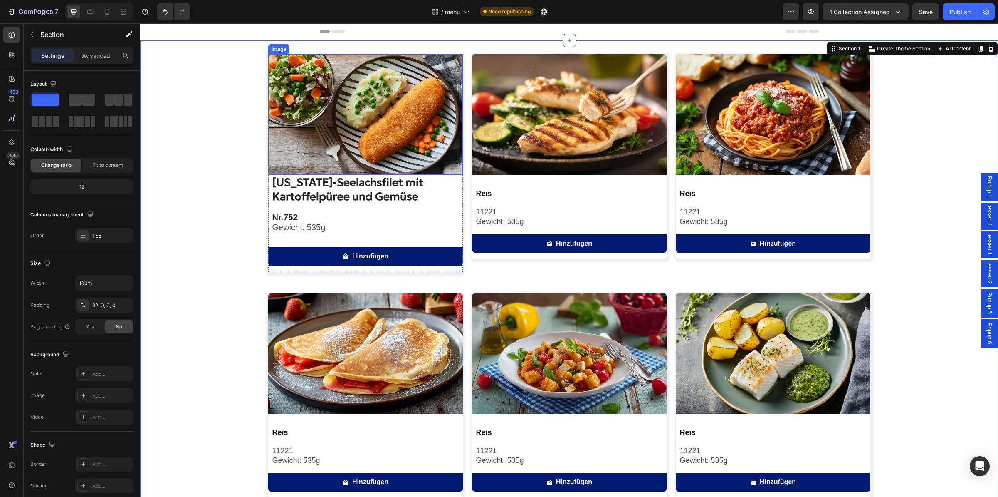
click at [358, 127] on img at bounding box center [365, 114] width 195 height 121
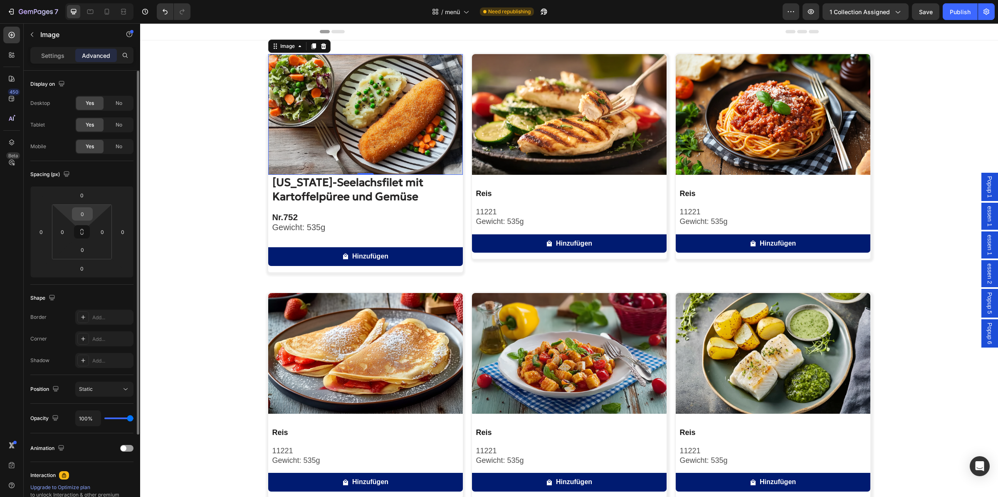
click at [84, 210] on input "0" at bounding box center [82, 214] width 17 height 12
click at [0, 0] on div "Spacing (px) 0 0 0 0 0 0 0 0" at bounding box center [0, 0] width 0 height 0
click at [83, 247] on input "0" at bounding box center [82, 249] width 17 height 12
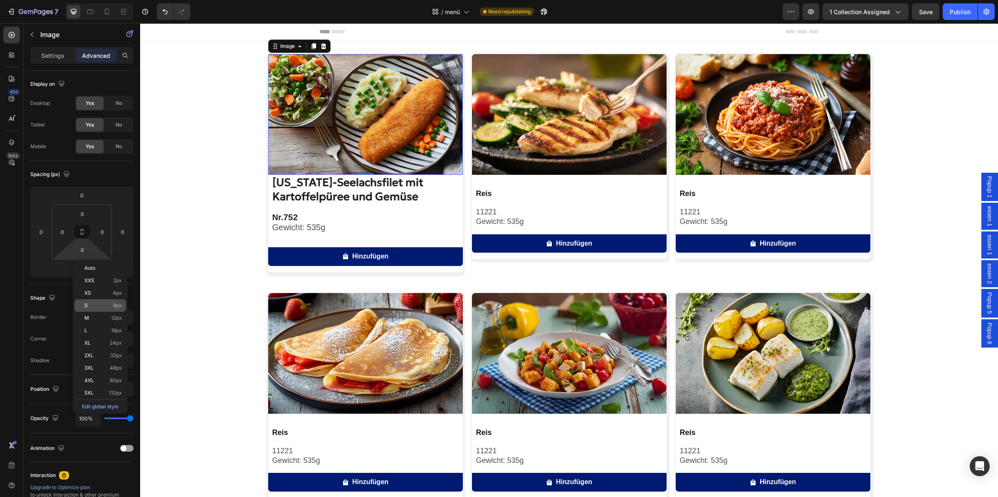
click at [87, 309] on div "S 8px" at bounding box center [100, 305] width 52 height 12
type input "8"
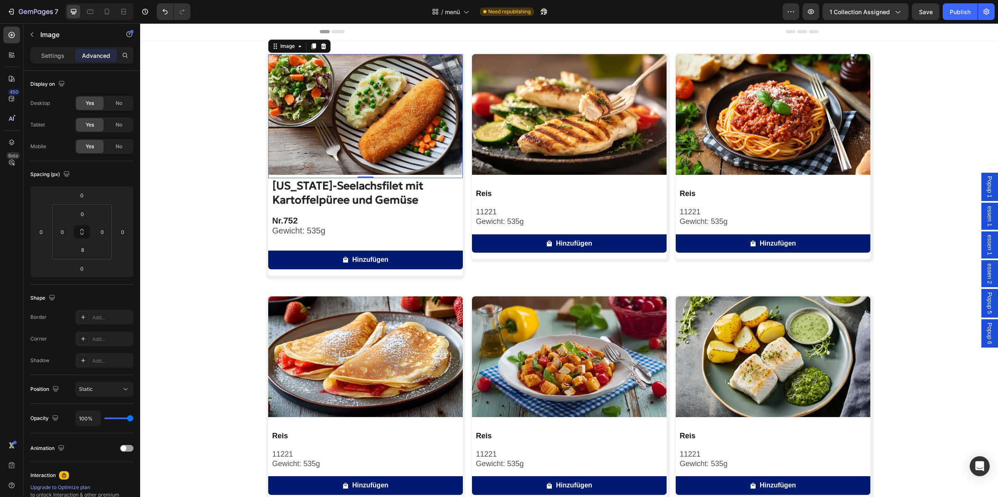
click at [244, 214] on div "Image 0 [US_STATE]-Seelachsfilet mit Kartoffelpüree und Gemüse Product Title Nr…" at bounding box center [569, 400] width 858 height 693
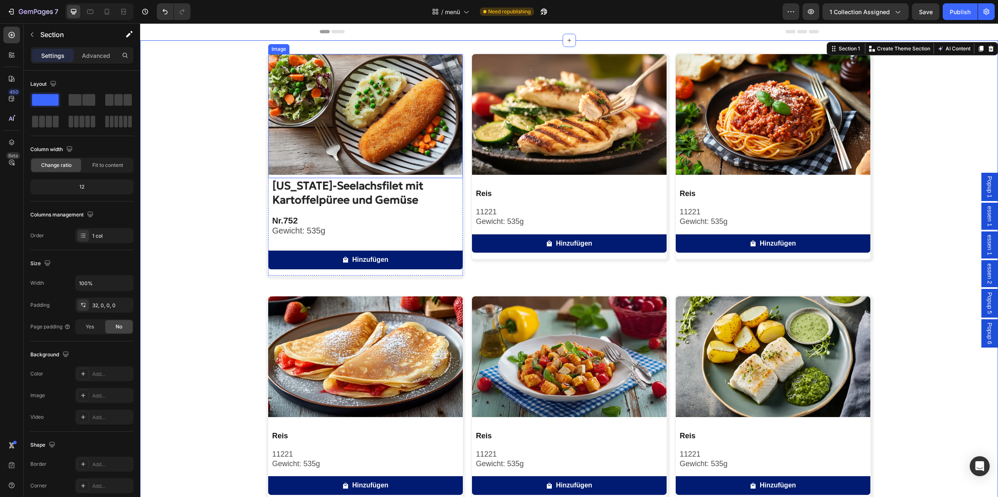
click at [326, 129] on img at bounding box center [365, 114] width 195 height 121
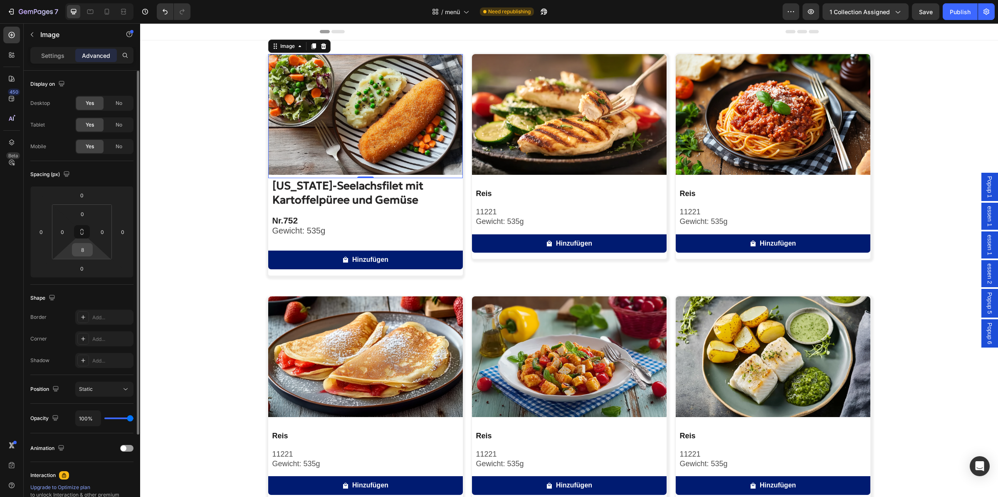
click at [85, 253] on input "8" at bounding box center [82, 249] width 17 height 12
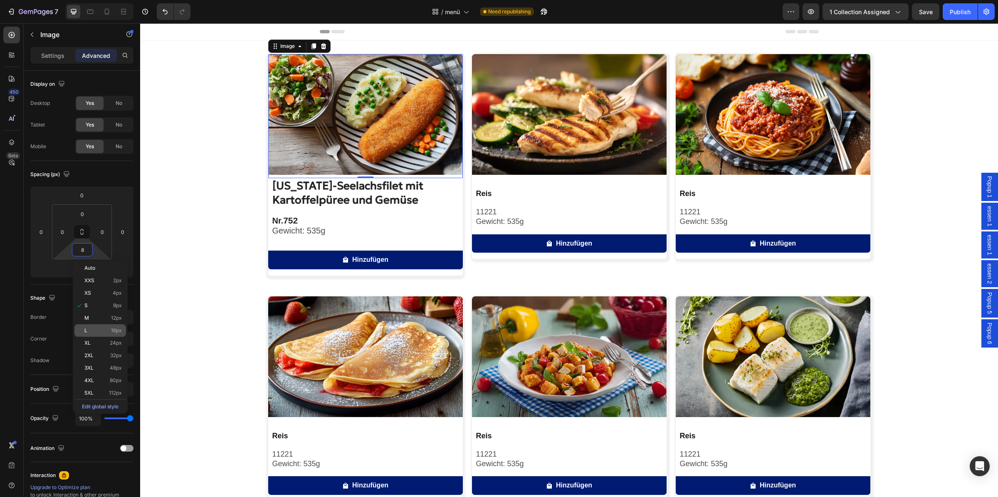
click at [95, 324] on div "L 16px" at bounding box center [100, 330] width 52 height 12
click at [95, 336] on div "L 16px" at bounding box center [100, 342] width 52 height 12
type input "16"
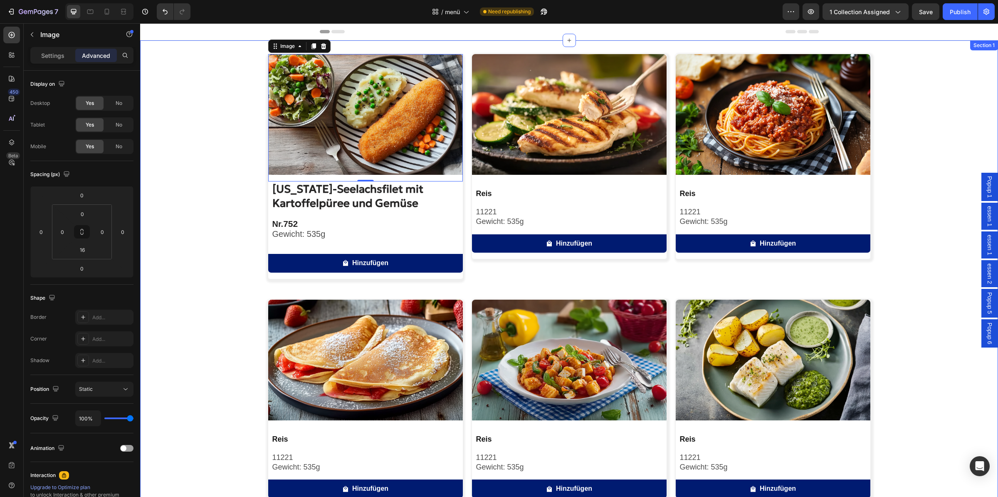
click at [218, 270] on div "Image 0 [US_STATE]-Seelachsfilet mit Kartoffelpüree und Gemüse Product Title Nr…" at bounding box center [569, 402] width 858 height 697
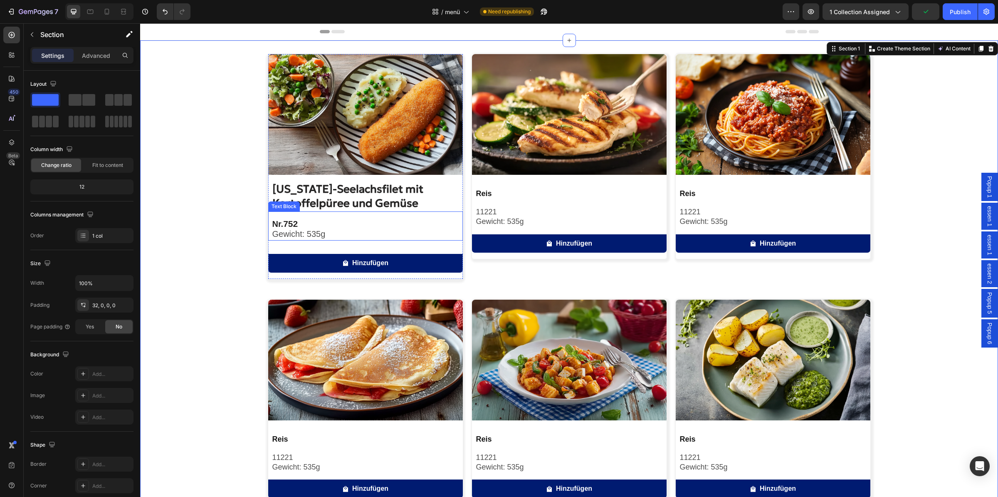
click at [351, 219] on div "Nr. 752 Gewicht: 535g" at bounding box center [367, 229] width 191 height 22
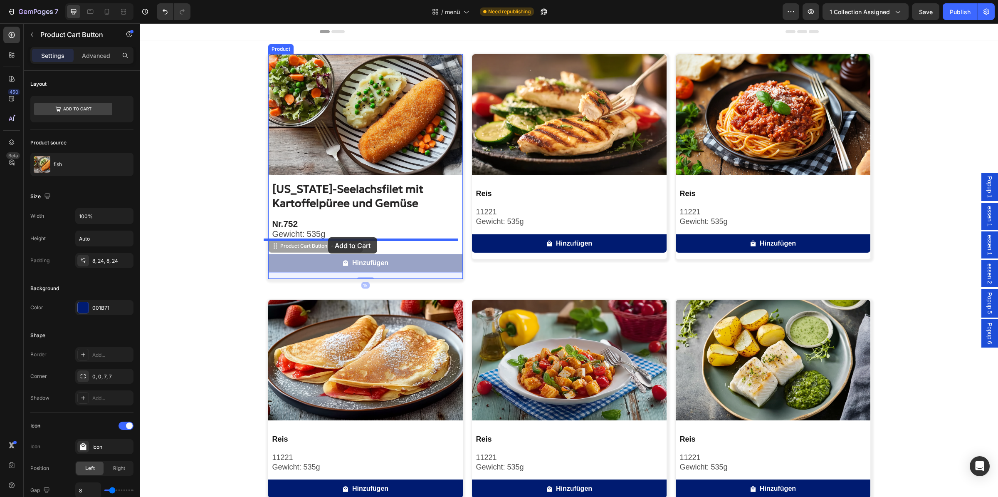
drag, startPoint x: 322, startPoint y: 252, endPoint x: 328, endPoint y: 237, distance: 16.1
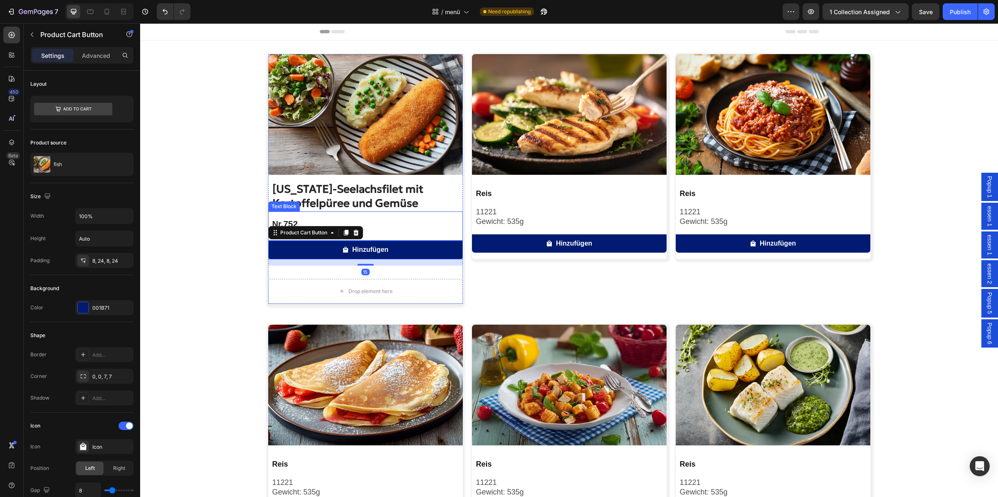
click at [384, 228] on p "Nr. 752" at bounding box center [367, 224] width 190 height 10
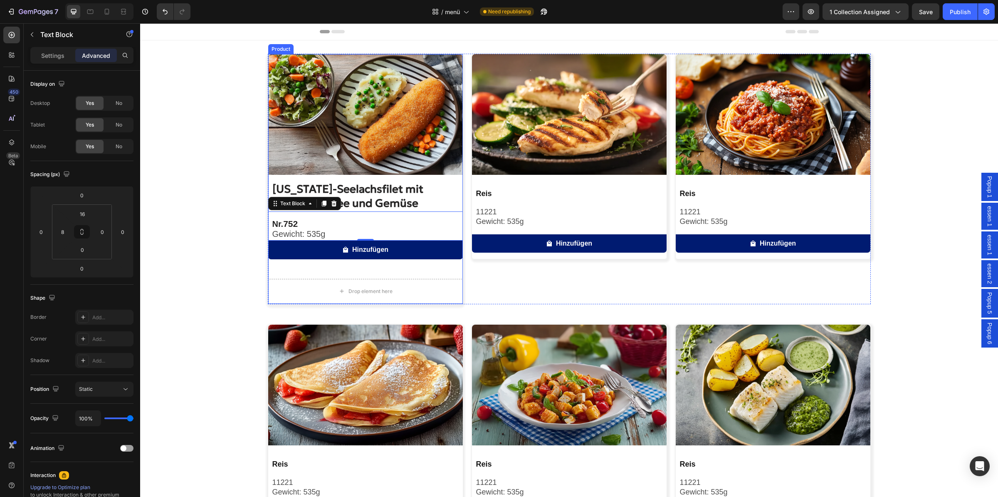
click at [432, 272] on div "Image [US_STATE]-Seelachsfilet mit Kartoffelpüree und Gemüse Product Title Nr. …" at bounding box center [365, 179] width 195 height 250
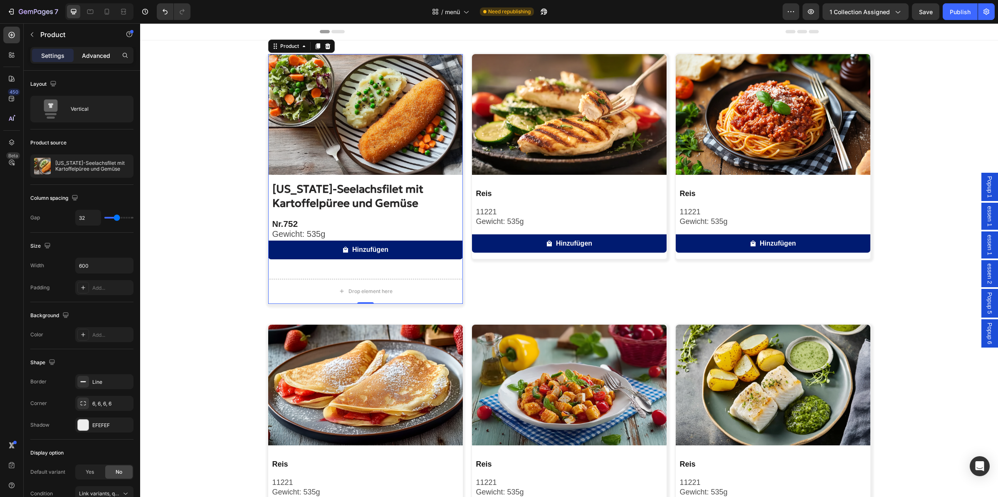
click at [96, 59] on p "Advanced" at bounding box center [96, 55] width 28 height 9
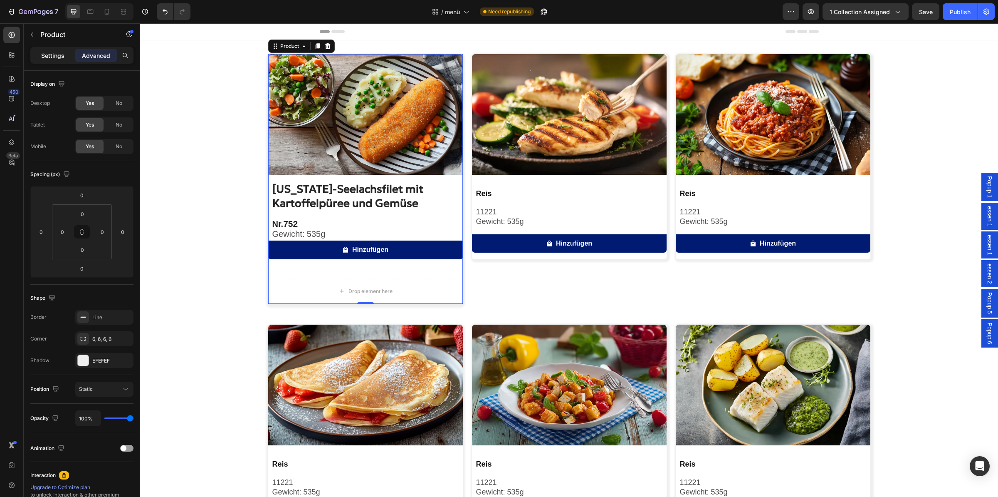
click at [60, 59] on p "Settings" at bounding box center [52, 55] width 23 height 9
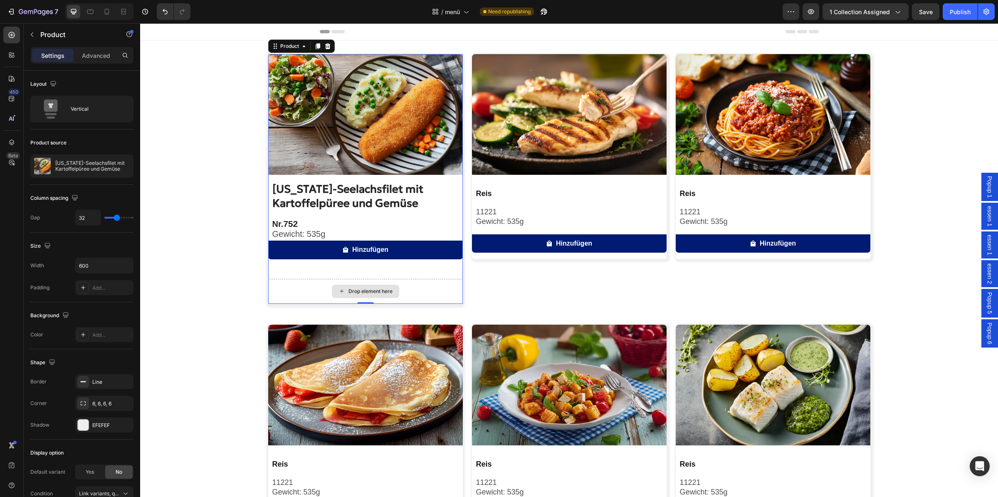
click at [306, 285] on div "Drop element here" at bounding box center [365, 291] width 195 height 25
click at [191, 274] on div "Image [US_STATE]-Seelachsfilet mit Kartoffelpüree und Gemüse Product Title Nr. …" at bounding box center [569, 414] width 858 height 721
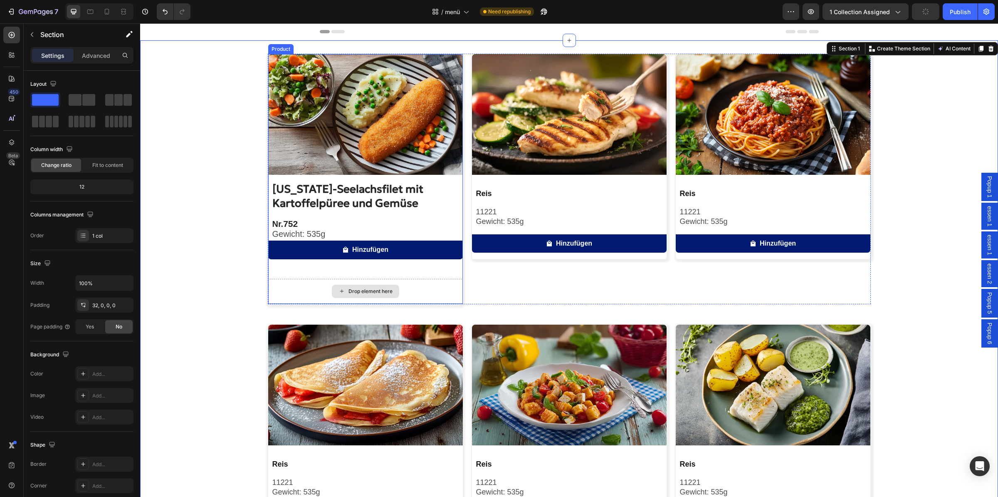
click at [415, 289] on div "Drop element here" at bounding box center [365, 291] width 195 height 25
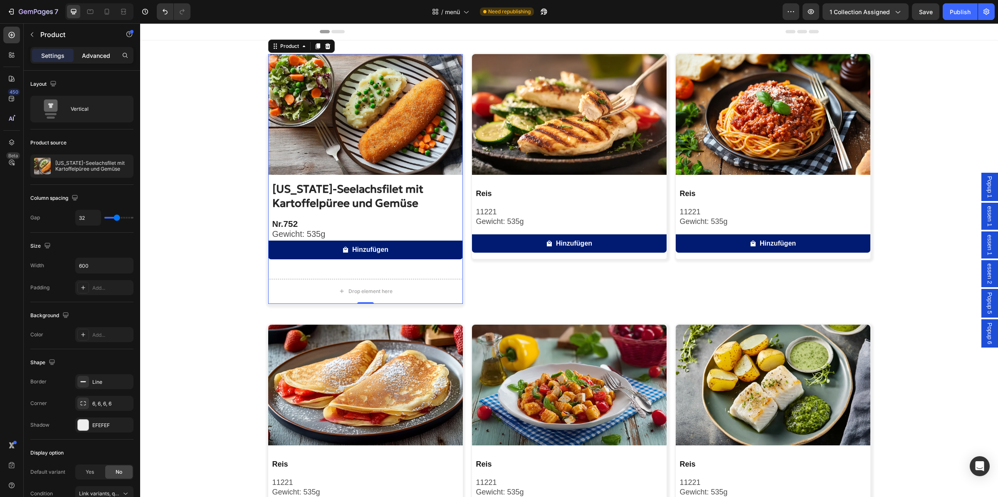
click at [94, 50] on div "Advanced" at bounding box center [96, 55] width 42 height 13
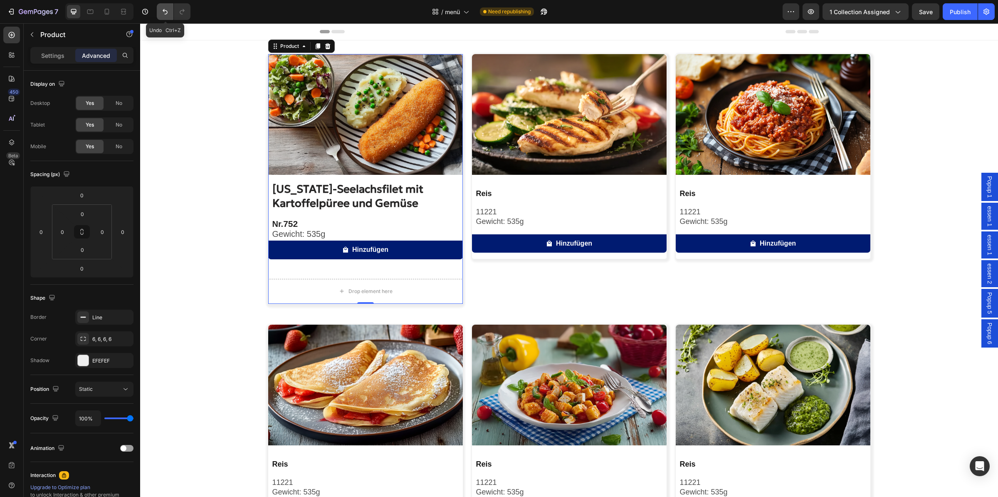
click at [161, 7] on button "Undo/Redo" at bounding box center [165, 11] width 17 height 17
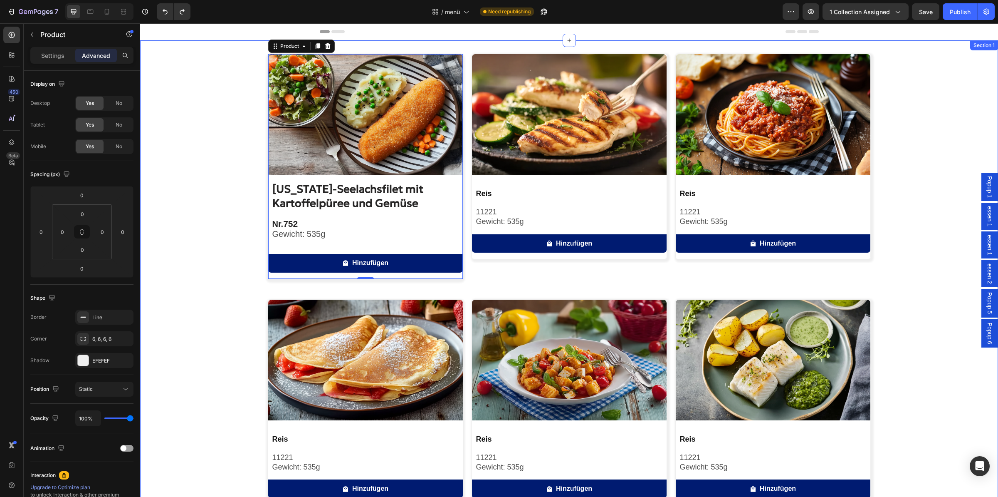
click at [237, 227] on div "Image [US_STATE]-Seelachsfilet mit Kartoffelpüree und Gemüse Product Title Nr. …" at bounding box center [569, 402] width 858 height 697
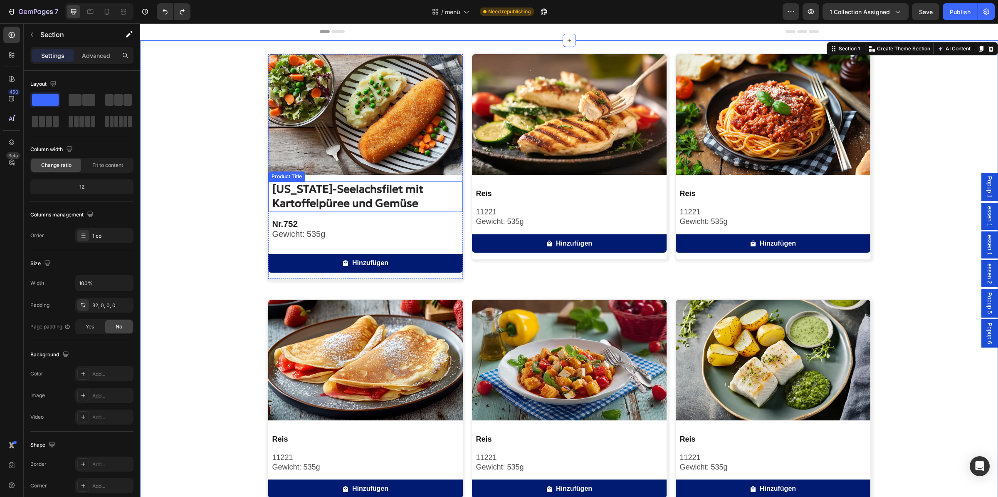
click at [333, 195] on h2 "[US_STATE]-Seelachsfilet mit Kartoffelpüree und Gemüse" at bounding box center [367, 196] width 191 height 30
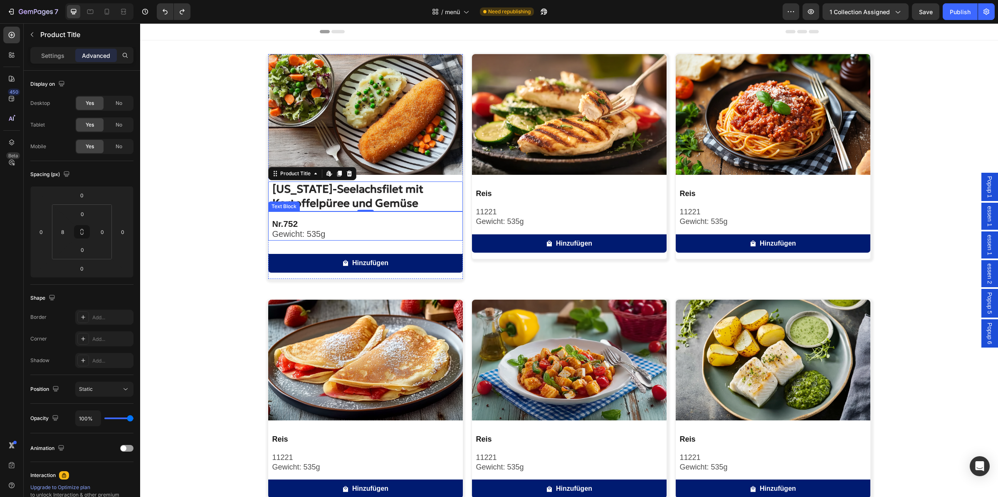
click at [309, 222] on p "Nr. 752" at bounding box center [367, 224] width 190 height 10
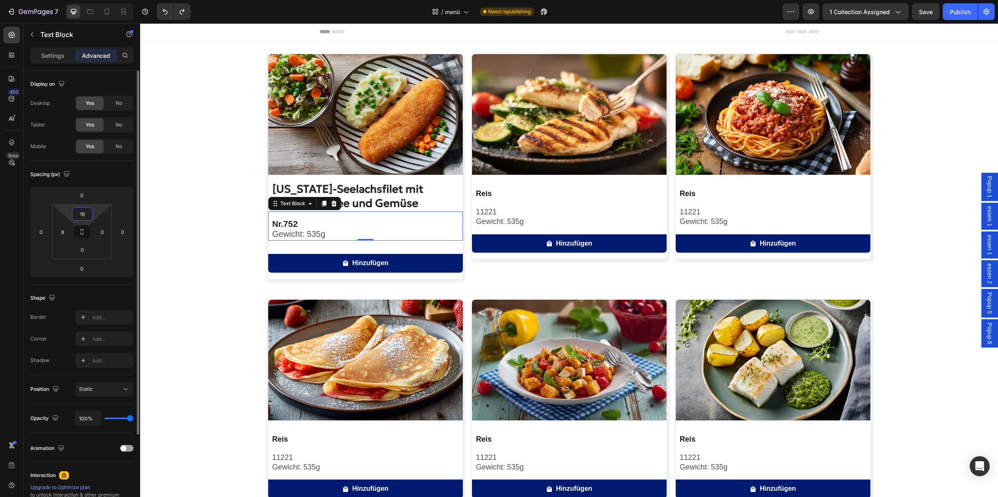
click at [84, 215] on input "16" at bounding box center [82, 214] width 17 height 12
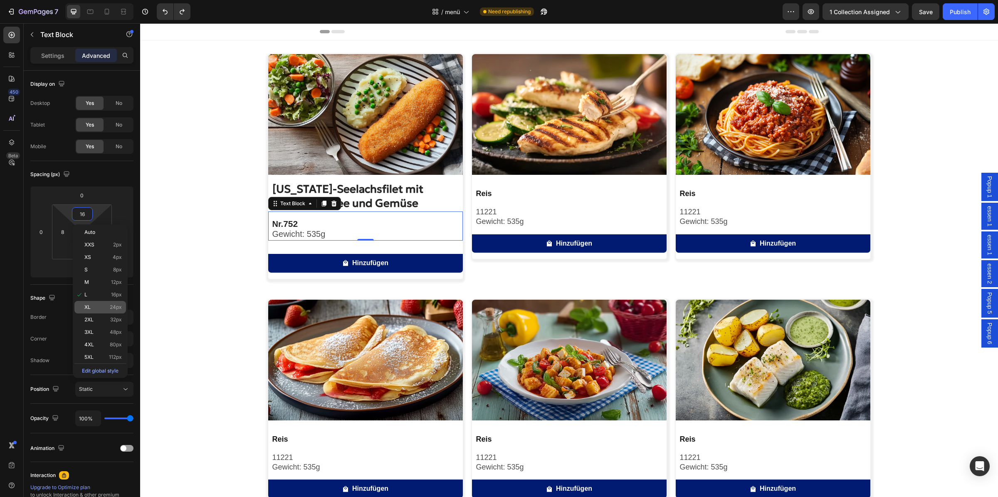
click at [97, 312] on div "XL 24px" at bounding box center [100, 307] width 52 height 12
type input "24"
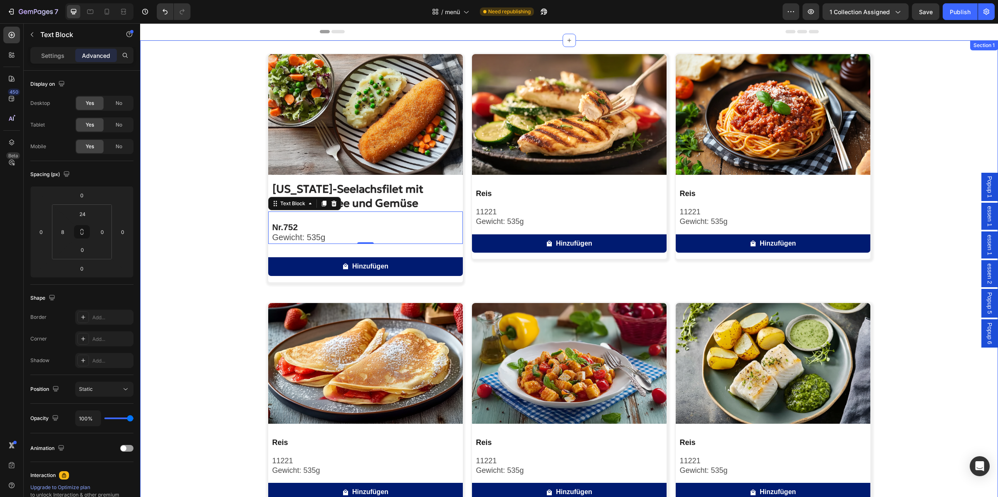
click at [215, 264] on div "Image [US_STATE]-Seelachsfilet mit Kartoffelpüree und Gemüse Product Title Nr. …" at bounding box center [569, 404] width 858 height 700
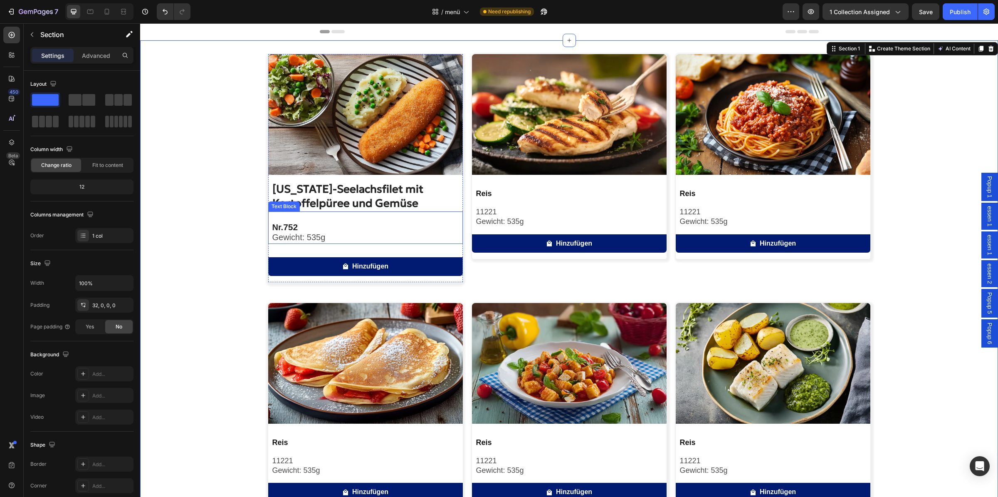
click at [319, 233] on span "Gewicht: 535g" at bounding box center [298, 236] width 53 height 9
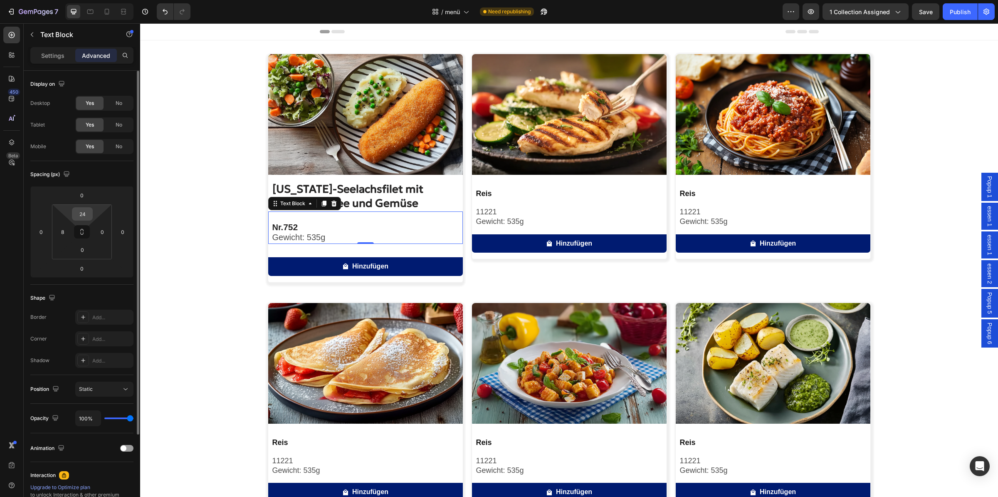
click at [83, 215] on input "24" at bounding box center [82, 214] width 17 height 12
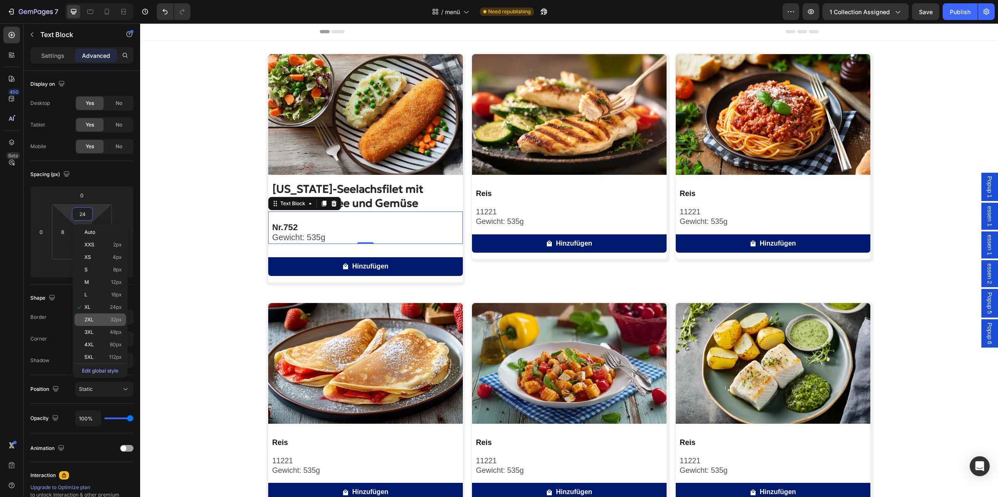
click at [87, 318] on span "2XL" at bounding box center [88, 319] width 9 height 6
type input "32"
click at [87, 318] on span "2XL" at bounding box center [88, 319] width 9 height 6
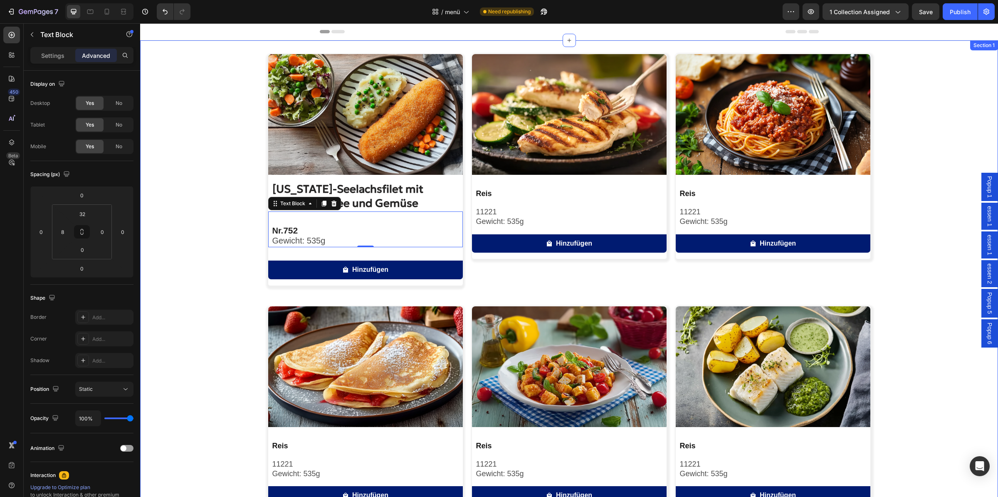
click at [192, 255] on div "Image [US_STATE]-Seelachsfilet mit Kartoffelpüree und Gemüse Product Title Nr. …" at bounding box center [569, 405] width 858 height 703
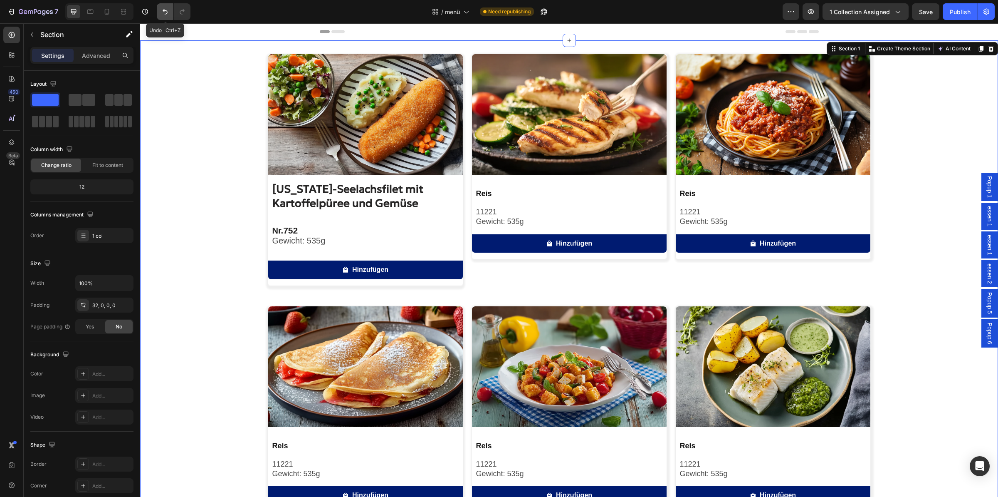
click at [166, 6] on button "Undo/Redo" at bounding box center [165, 11] width 17 height 17
click at [162, 10] on icon "Undo/Redo" at bounding box center [165, 11] width 8 height 8
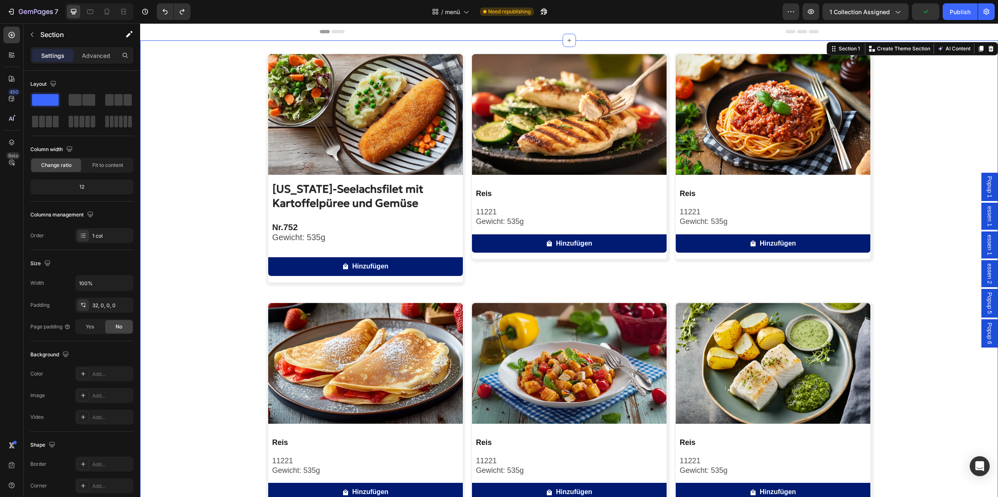
click at [154, 123] on div "Image [US_STATE]-Seelachsfilet mit Kartoffelpüree und Gemüse Product Title Nr. …" at bounding box center [569, 404] width 858 height 700
click at [332, 238] on p "Gewicht: 535g" at bounding box center [367, 237] width 190 height 10
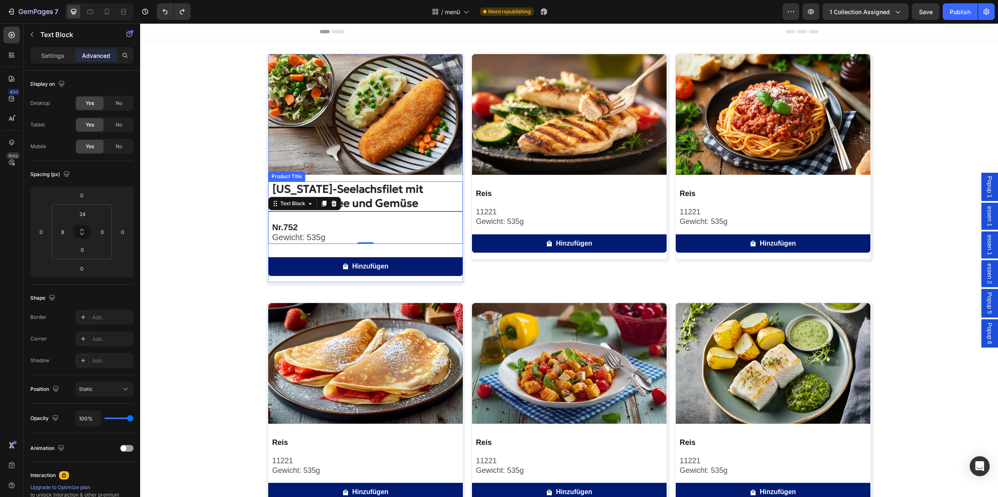
click at [351, 188] on h2 "[US_STATE]-Seelachsfilet mit Kartoffelpüree und Gemüse" at bounding box center [367, 196] width 191 height 30
click at [397, 151] on img at bounding box center [365, 114] width 195 height 121
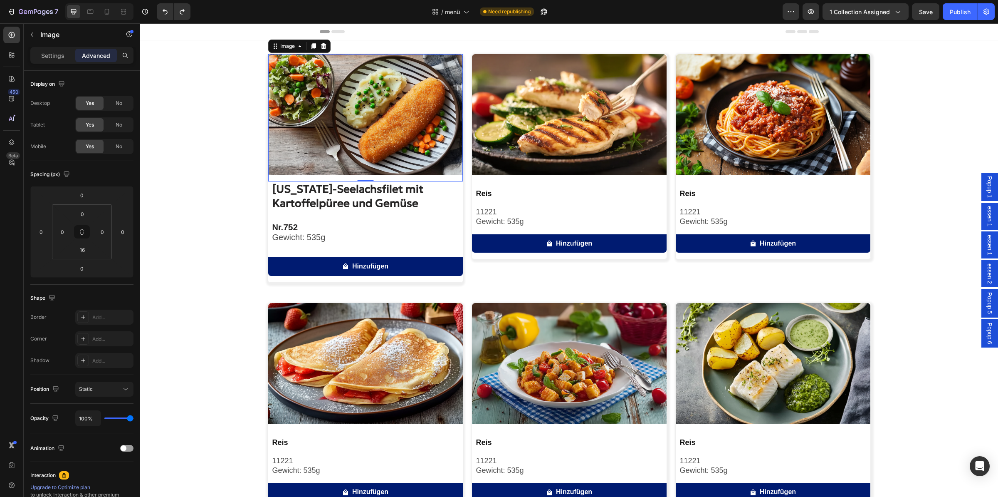
click at [378, 125] on img at bounding box center [365, 114] width 195 height 121
click at [86, 251] on input "16" at bounding box center [82, 249] width 17 height 12
click at [95, 338] on div "XL 24px" at bounding box center [100, 342] width 52 height 12
type input "24"
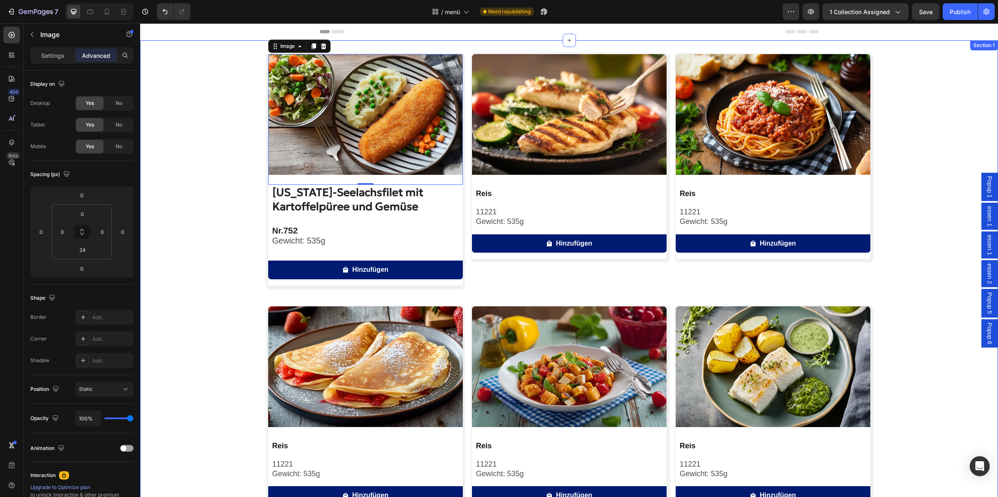
click at [199, 240] on div "Image 0 [US_STATE]-Seelachsfilet mit Kartoffelpüree und Gemüse Product Title Nr…" at bounding box center [569, 405] width 858 height 703
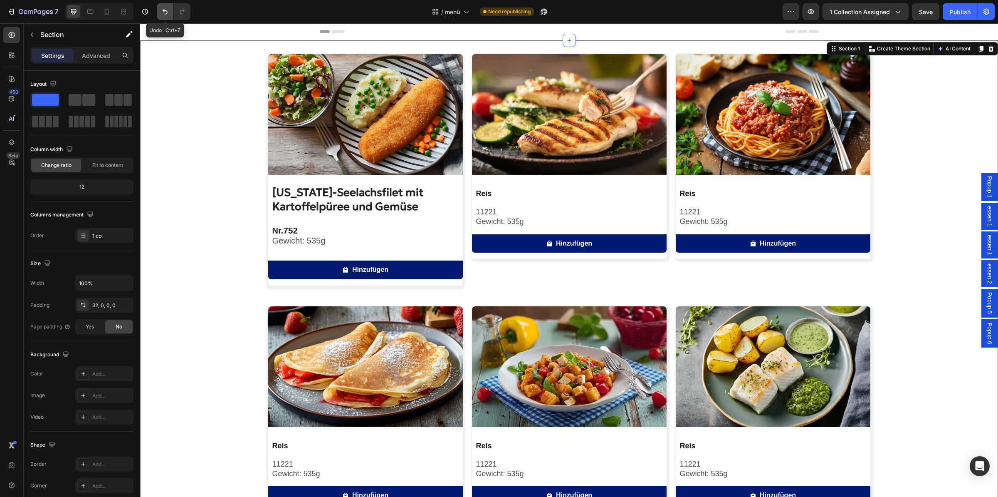
click at [168, 10] on icon "Undo/Redo" at bounding box center [165, 11] width 8 height 8
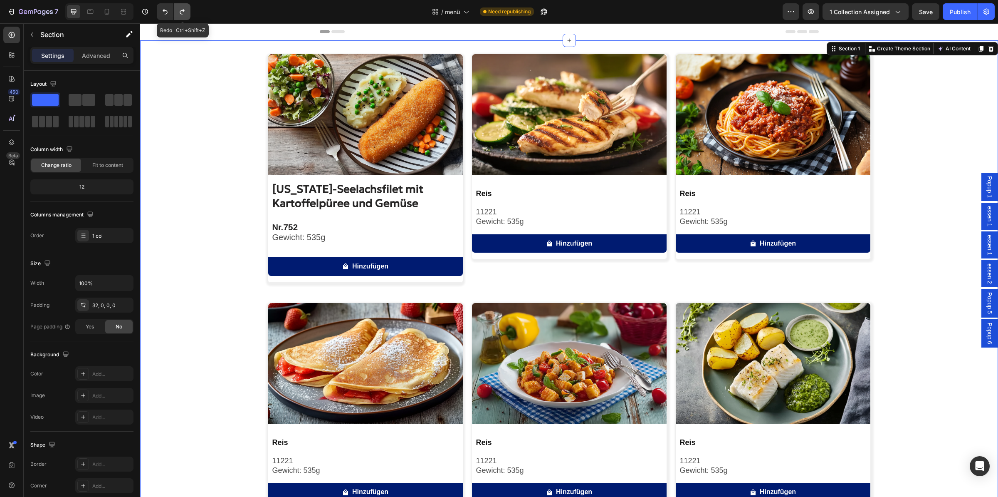
click at [183, 16] on button "Undo/Redo" at bounding box center [182, 11] width 17 height 17
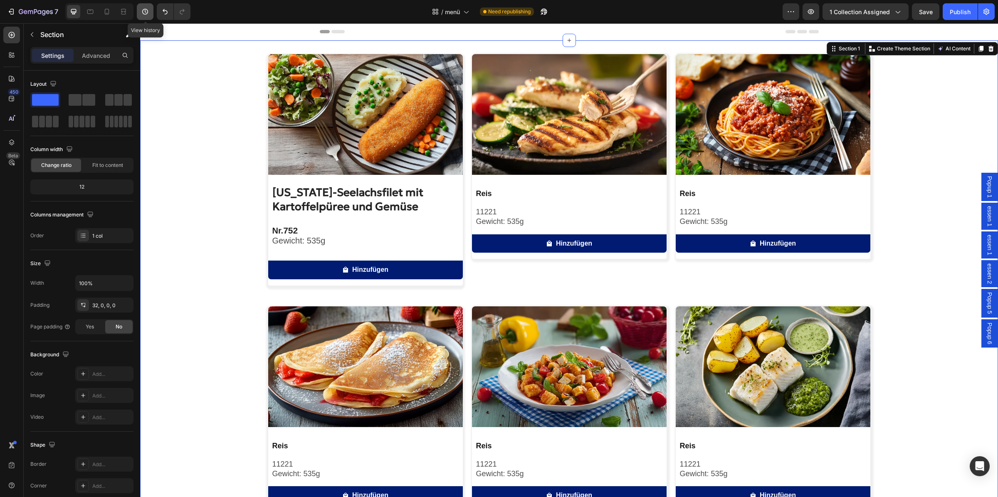
click at [152, 15] on button "button" at bounding box center [145, 11] width 17 height 17
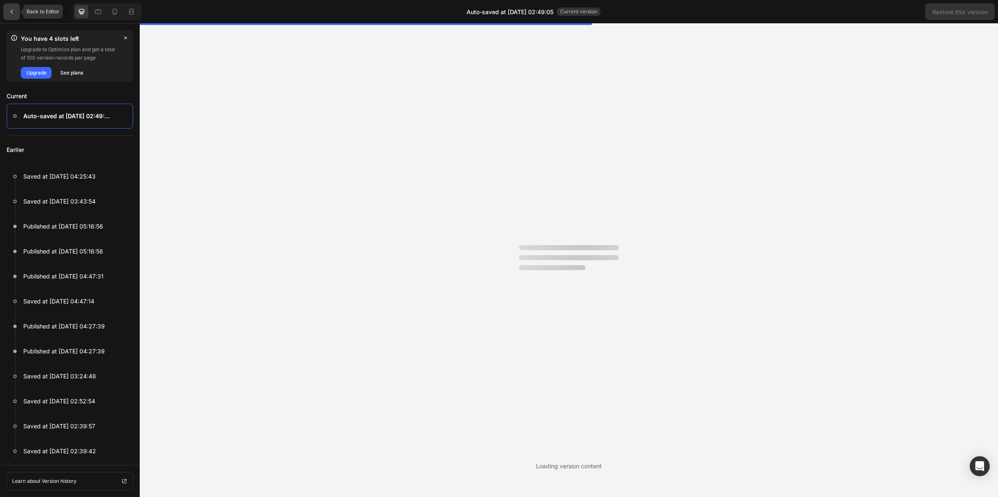
click at [19, 12] on div at bounding box center [11, 11] width 17 height 17
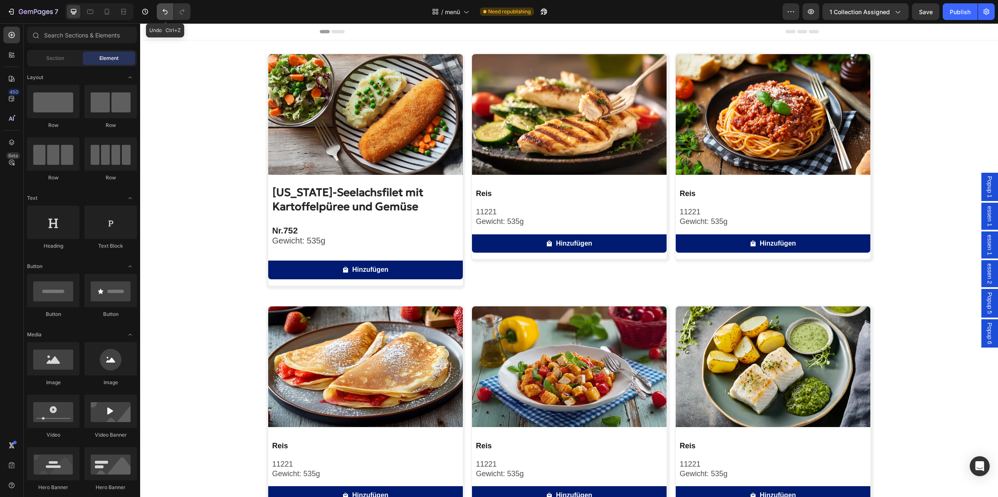
click at [161, 11] on button "Undo/Redo" at bounding box center [165, 11] width 17 height 17
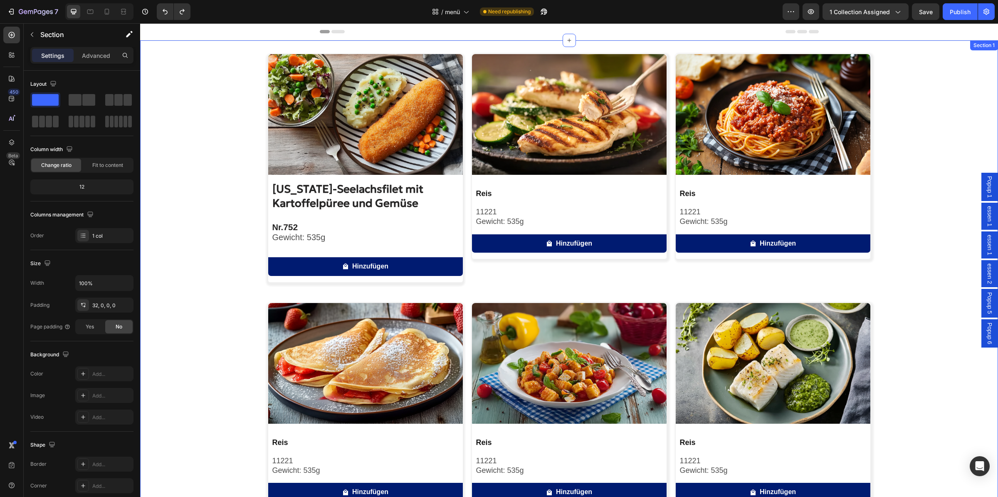
click at [202, 134] on div "Image [US_STATE]-Seelachsfilet mit Kartoffelpüree und Gemüse Product Title Nr. …" at bounding box center [569, 404] width 858 height 700
click at [551, 102] on img at bounding box center [569, 114] width 195 height 121
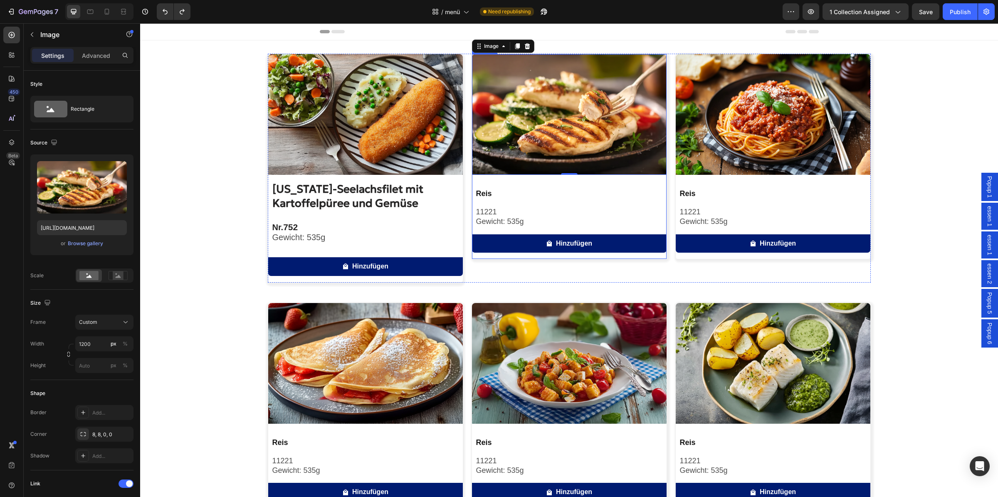
click at [520, 192] on h2 "Reis" at bounding box center [570, 193] width 191 height 11
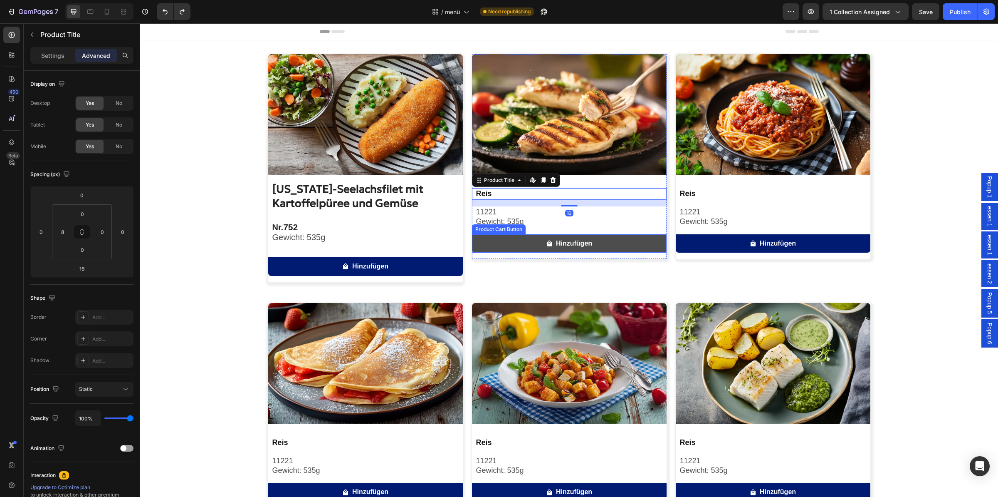
click at [606, 244] on button "Hinzufügen" at bounding box center [569, 243] width 195 height 19
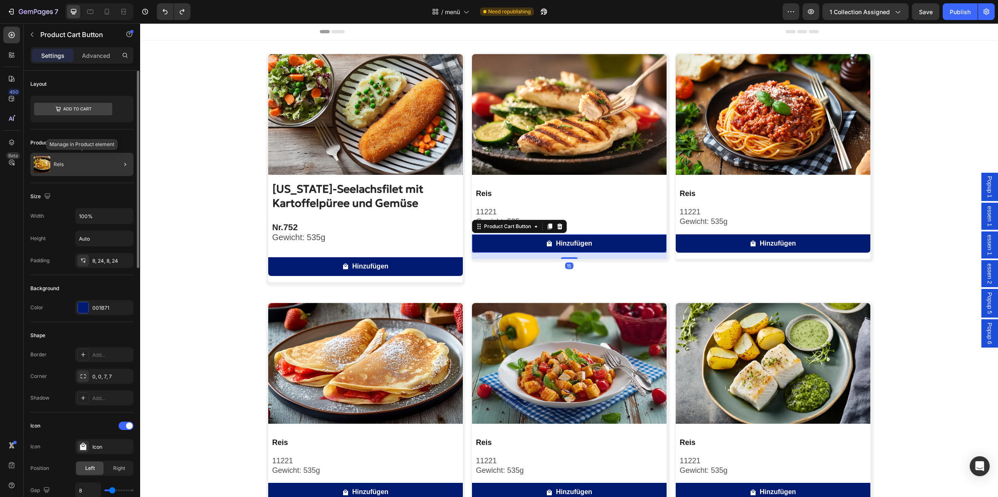
click at [68, 158] on div "Reis" at bounding box center [81, 164] width 103 height 23
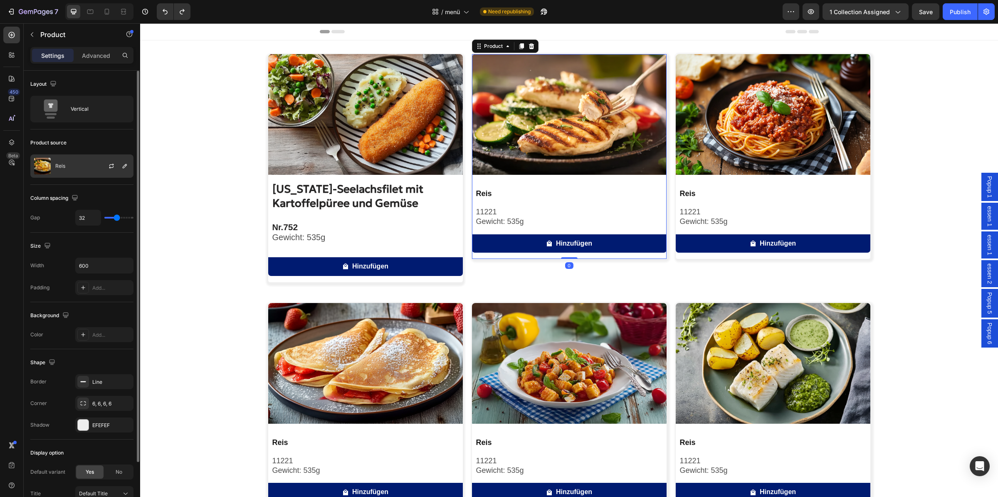
click at [56, 164] on p "Reis" at bounding box center [60, 166] width 10 height 6
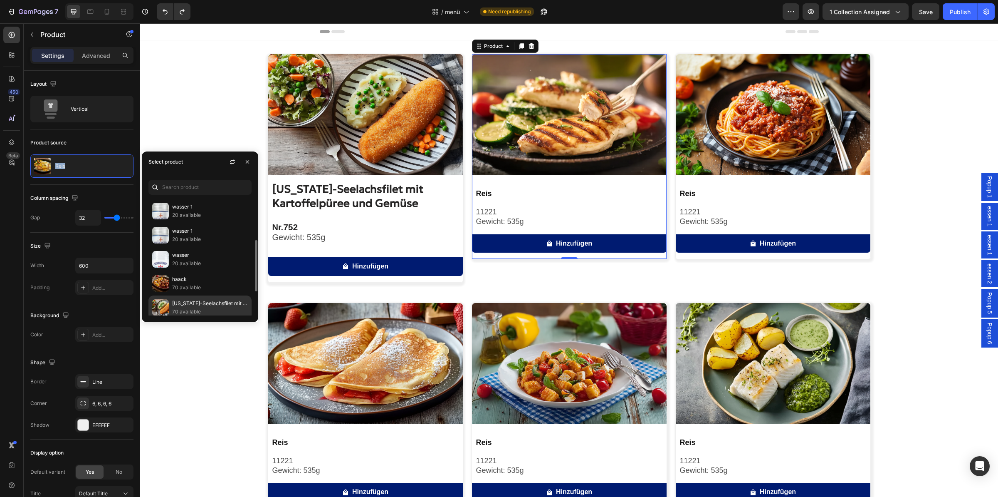
scroll to position [150, 0]
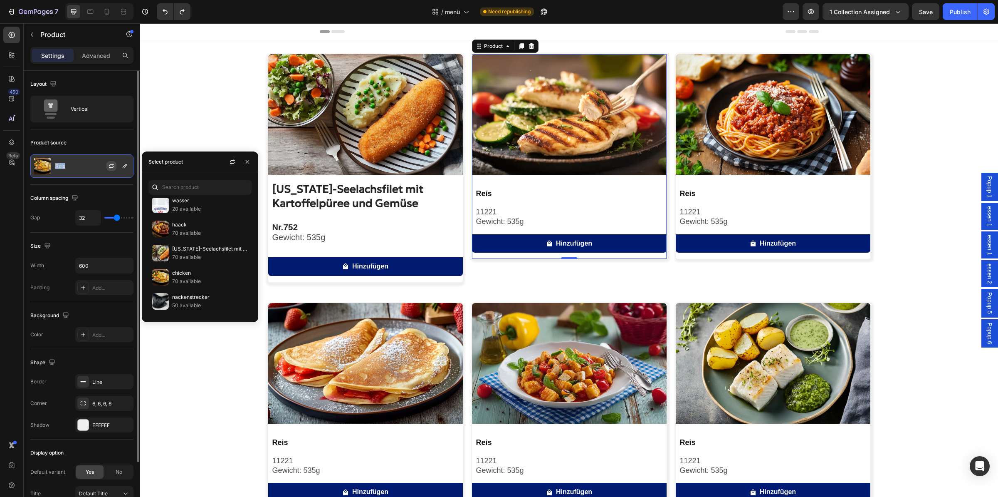
click at [110, 166] on icon "button" at bounding box center [111, 164] width 5 height 2
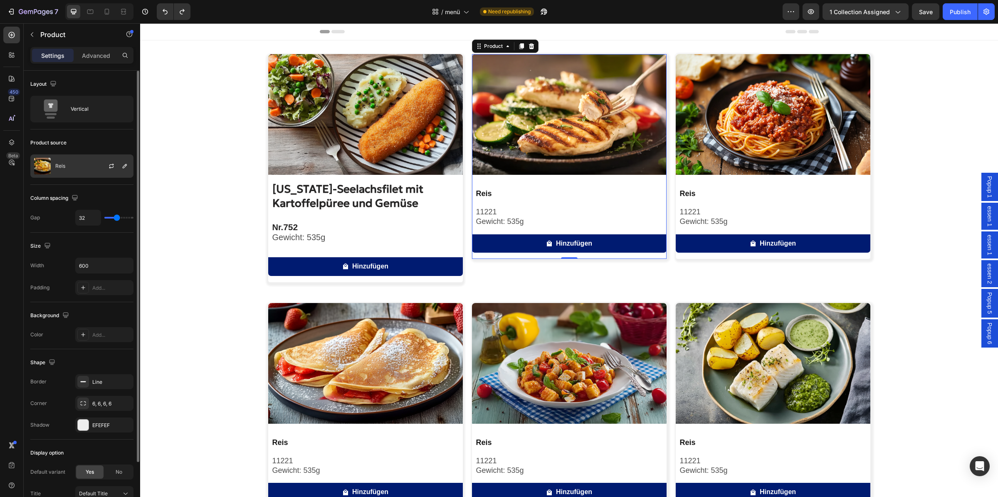
click at [83, 164] on div "Reis" at bounding box center [81, 165] width 103 height 23
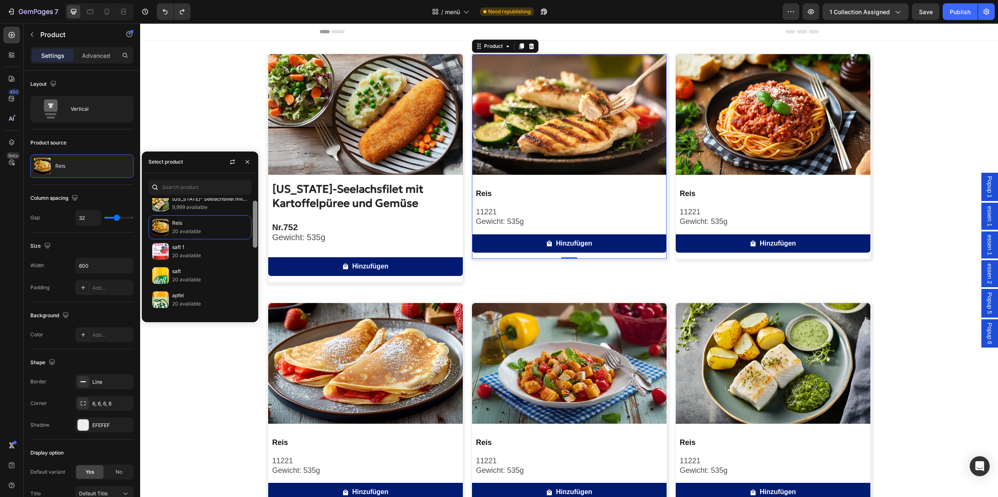
scroll to position [0, 0]
drag, startPoint x: 255, startPoint y: 228, endPoint x: 255, endPoint y: 200, distance: 28.7
click at [255, 200] on div at bounding box center [255, 221] width 5 height 47
click at [193, 212] on p "9,999 available" at bounding box center [210, 214] width 76 height 8
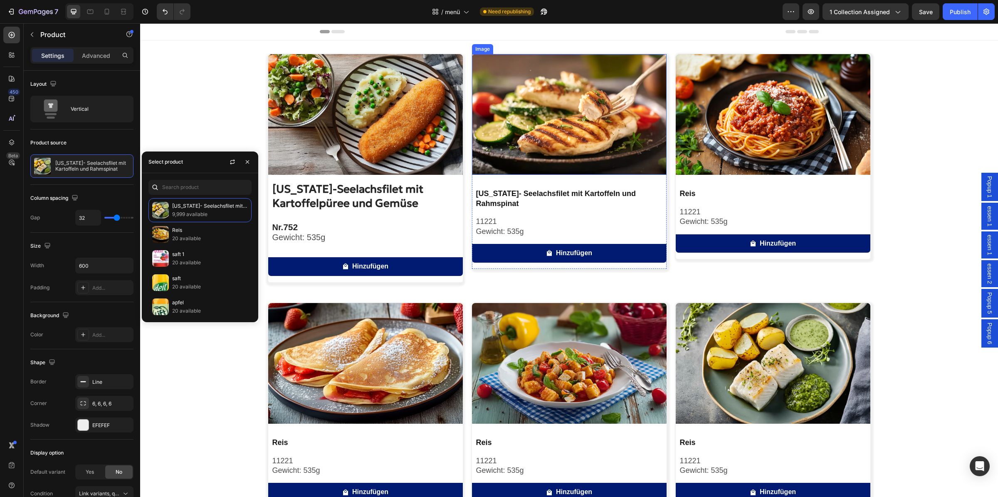
click at [522, 126] on img at bounding box center [569, 114] width 195 height 121
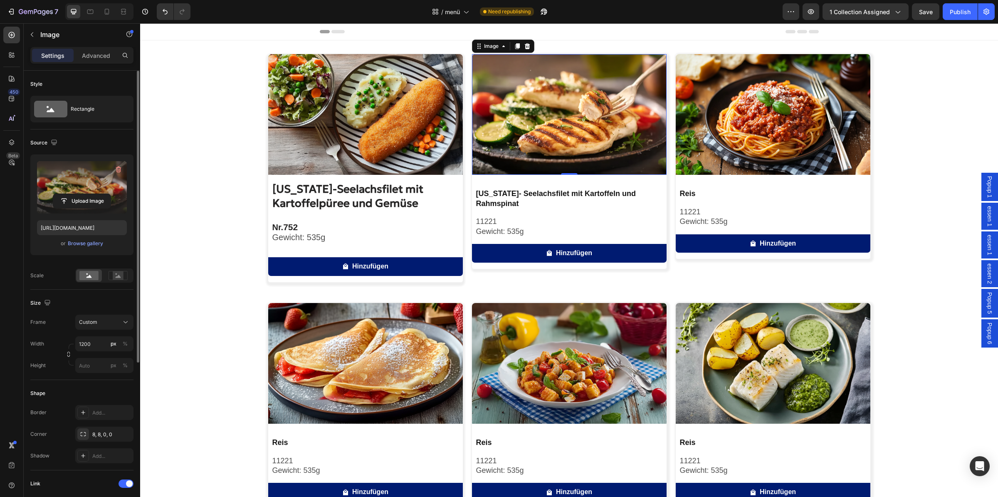
click at [95, 187] on label at bounding box center [82, 187] width 90 height 52
click at [95, 194] on input "file" at bounding box center [81, 201] width 57 height 14
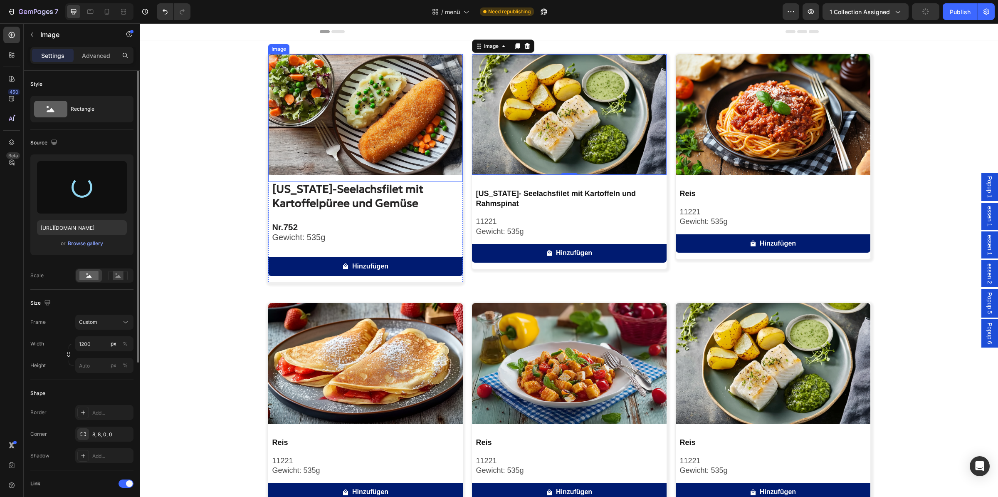
type input "[URL][DOMAIN_NAME]"
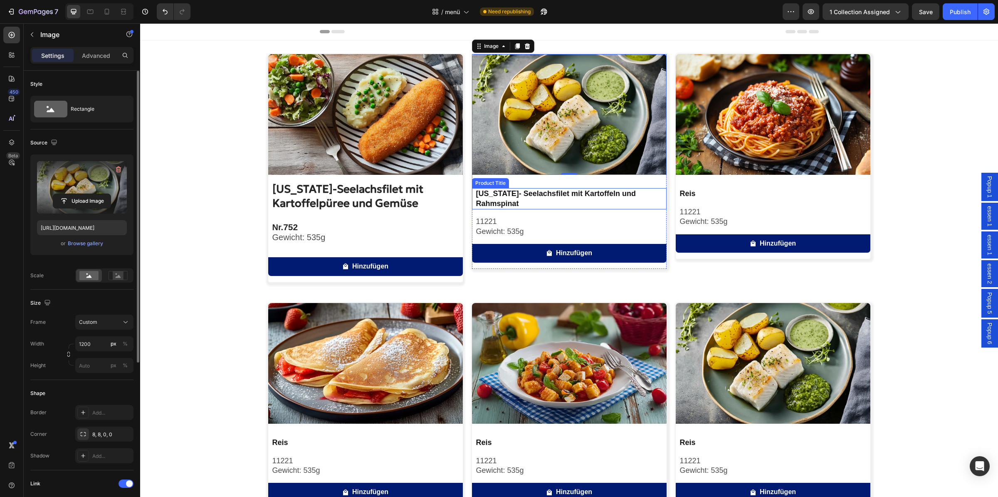
click at [494, 195] on h2 "[US_STATE]- Seelachsfilet mit Kartoffeln und Rahmspinat" at bounding box center [570, 198] width 191 height 21
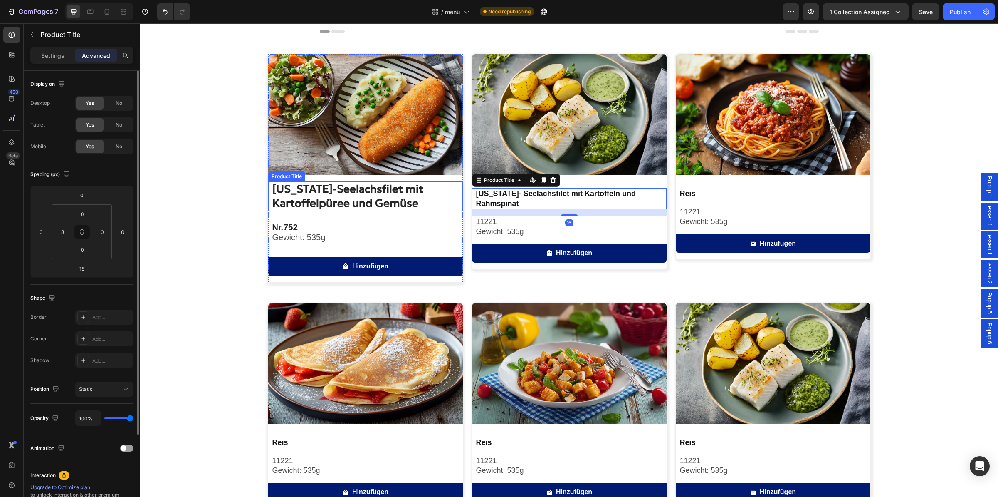
click at [354, 201] on h2 "[US_STATE]-Seelachsfilet mit Kartoffelpüree und Gemüse" at bounding box center [367, 196] width 191 height 30
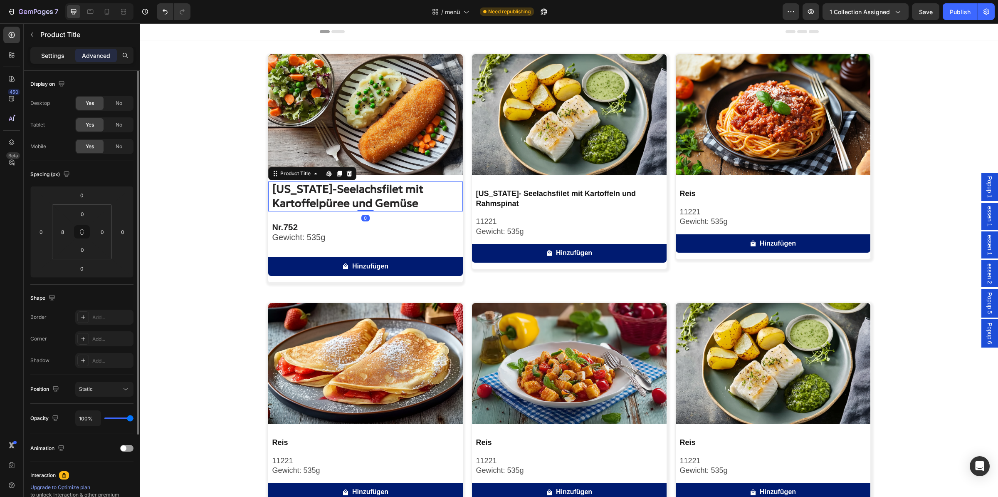
click at [58, 56] on p "Settings" at bounding box center [52, 55] width 23 height 9
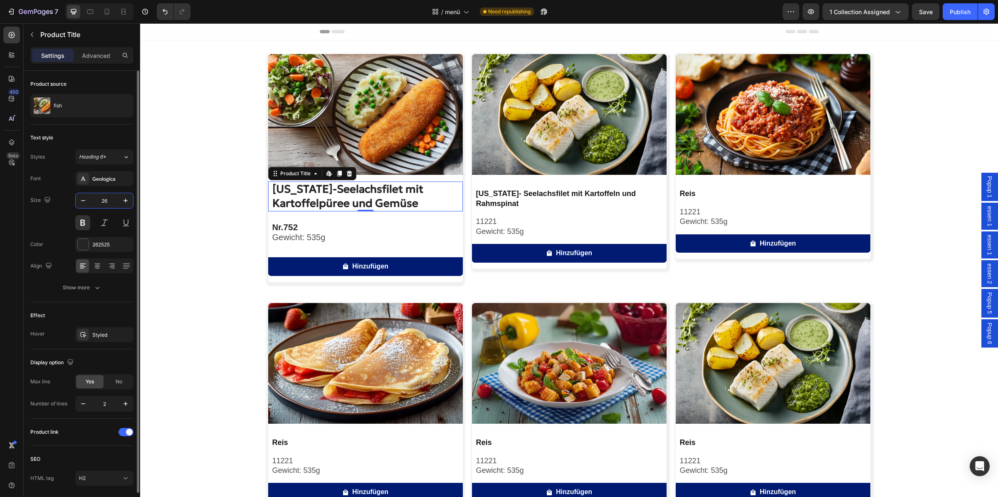
click at [112, 197] on input "26" at bounding box center [104, 200] width 27 height 15
click at [516, 191] on h2 "[US_STATE]- Seelachsfilet mit Kartoffeln und Rahmspinat" at bounding box center [570, 198] width 191 height 21
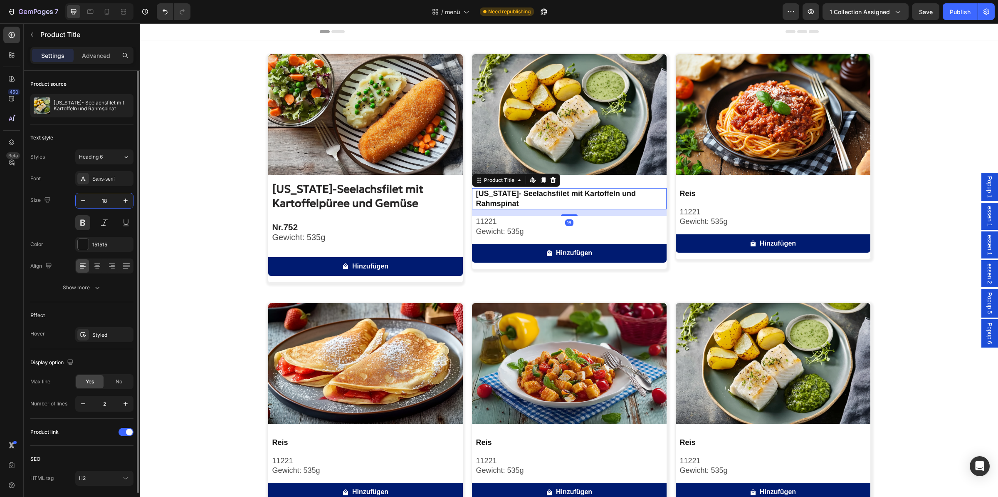
click at [111, 203] on input "18" at bounding box center [104, 200] width 27 height 15
type input "26"
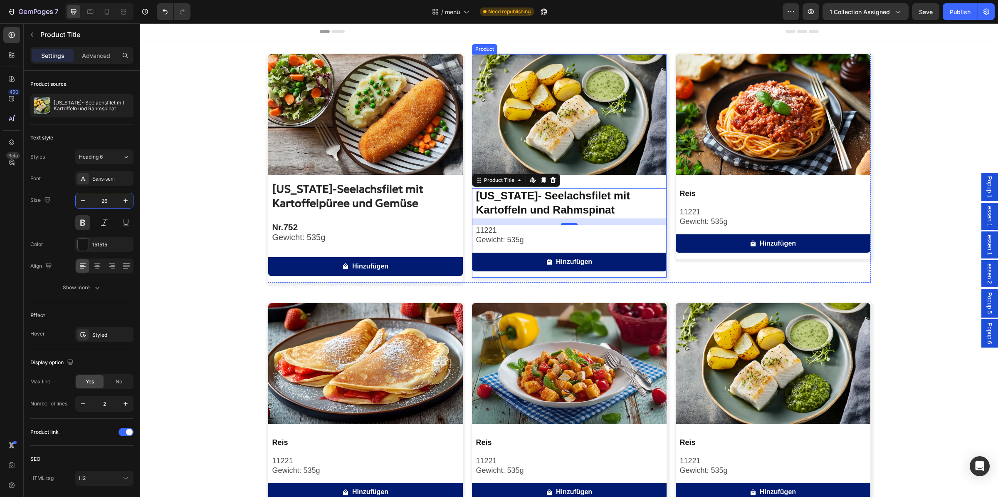
click at [568, 160] on img at bounding box center [569, 114] width 195 height 121
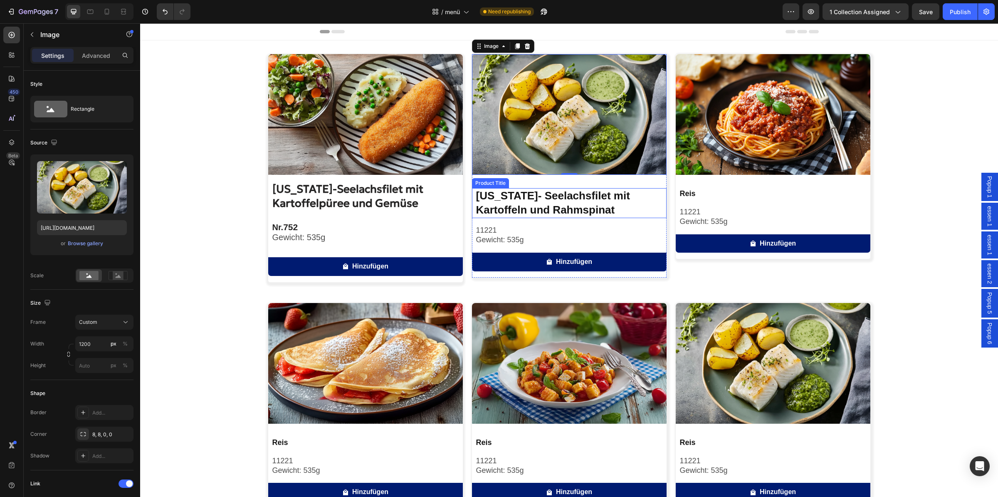
click at [538, 193] on h2 "[US_STATE]- Seelachsfilet mit Kartoffeln und Rahmspinat" at bounding box center [570, 203] width 191 height 30
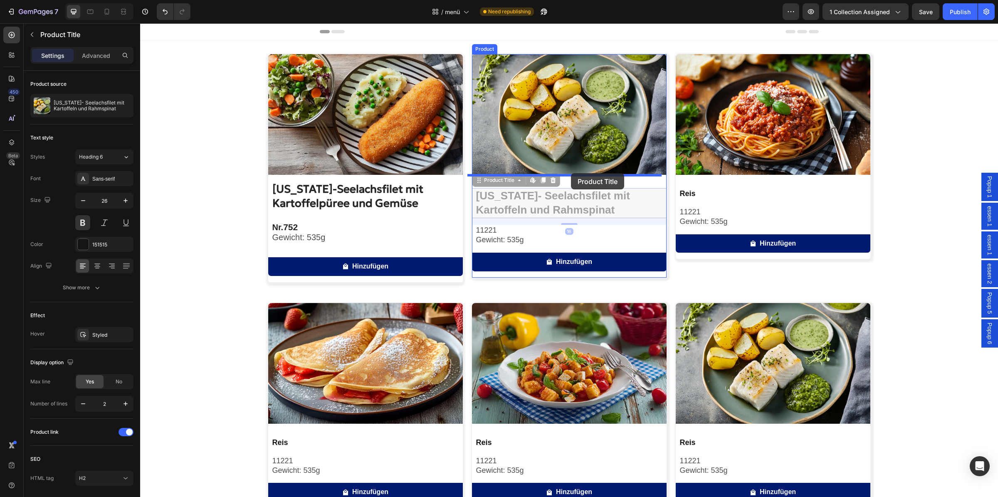
drag, startPoint x: 563, startPoint y: 199, endPoint x: 571, endPoint y: 173, distance: 27.2
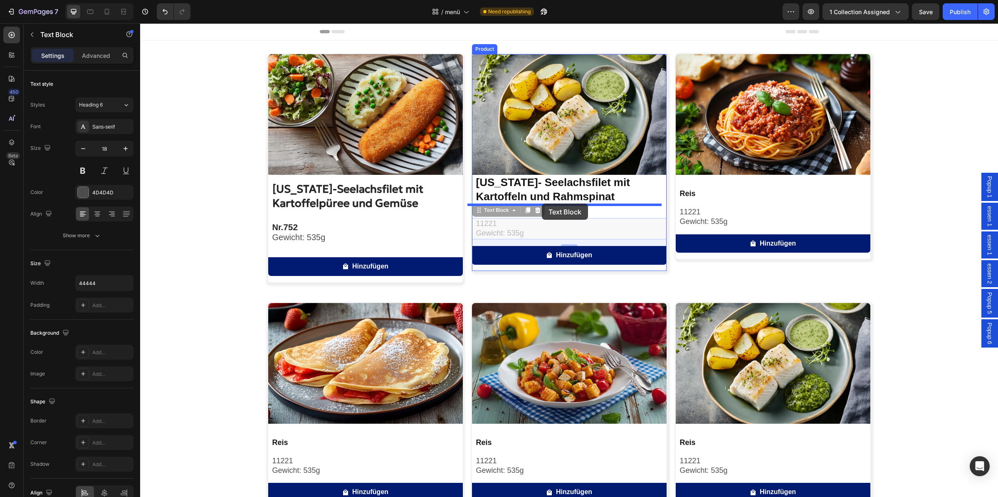
drag, startPoint x: 538, startPoint y: 225, endPoint x: 542, endPoint y: 203, distance: 21.9
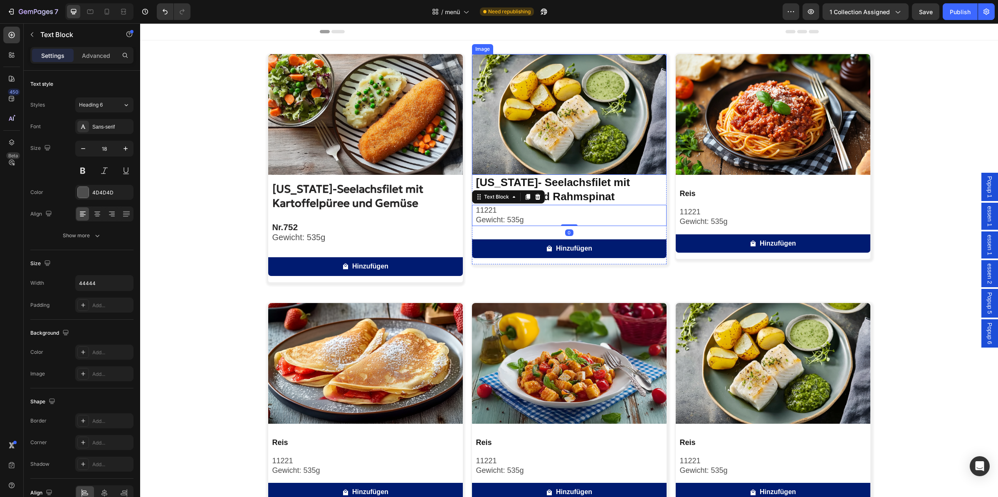
click at [577, 171] on img at bounding box center [569, 114] width 195 height 121
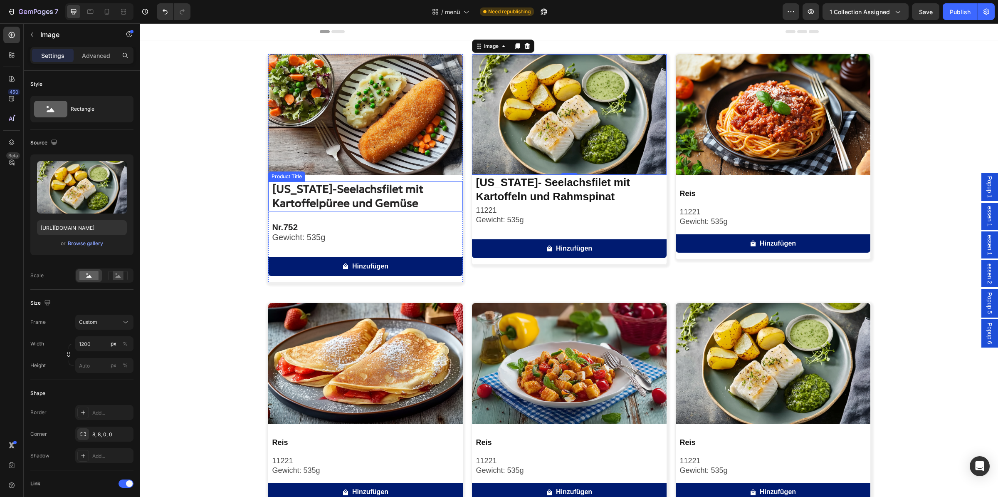
click at [398, 152] on img at bounding box center [365, 114] width 195 height 121
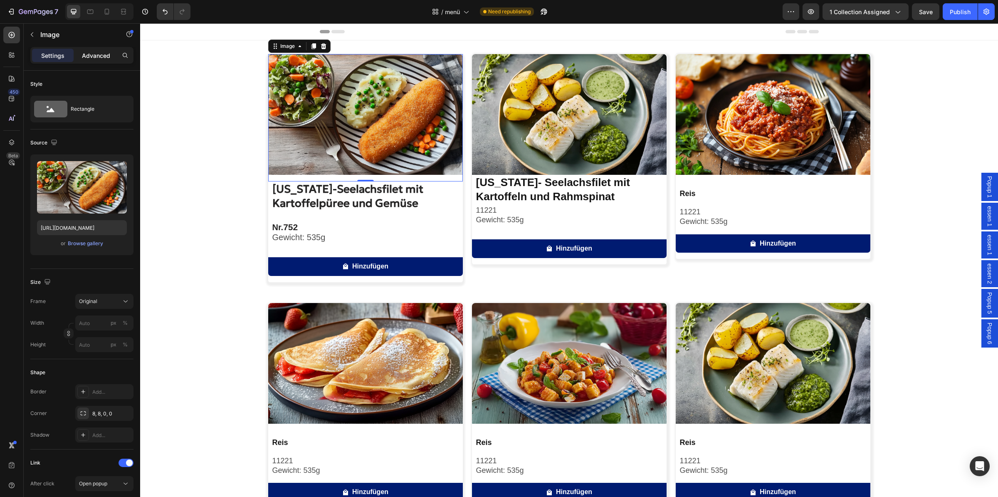
click at [86, 52] on p "Advanced" at bounding box center [96, 55] width 28 height 9
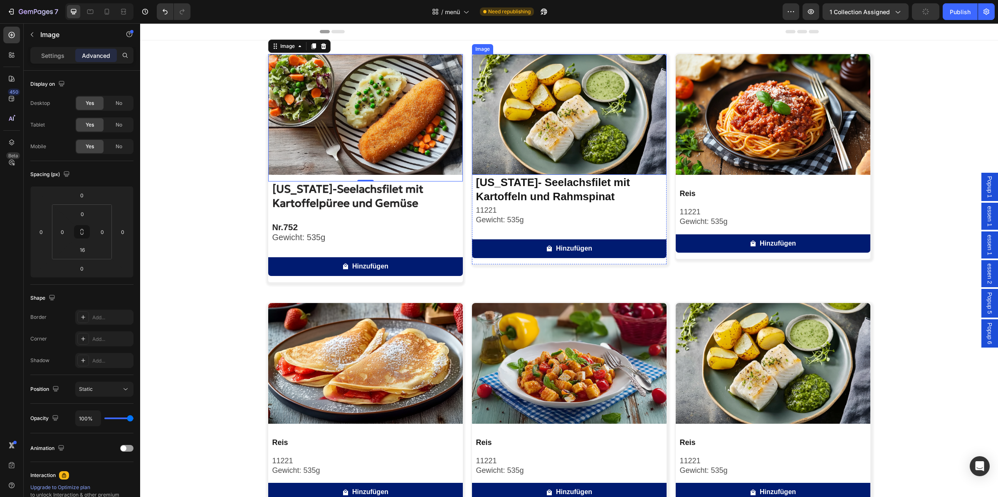
click at [535, 138] on img at bounding box center [569, 114] width 195 height 121
click at [82, 243] on div "0" at bounding box center [82, 249] width 21 height 13
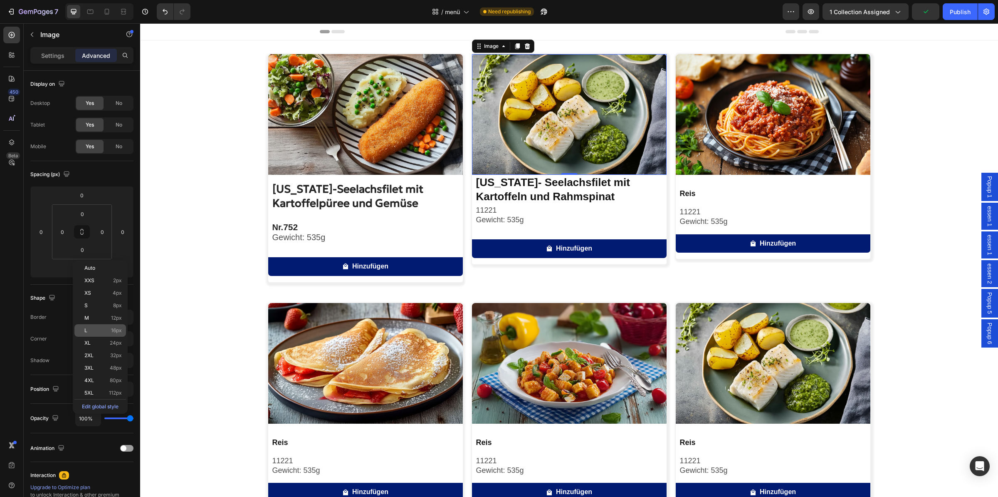
click at [95, 332] on p "L 16px" at bounding box center [102, 330] width 37 height 6
type input "16"
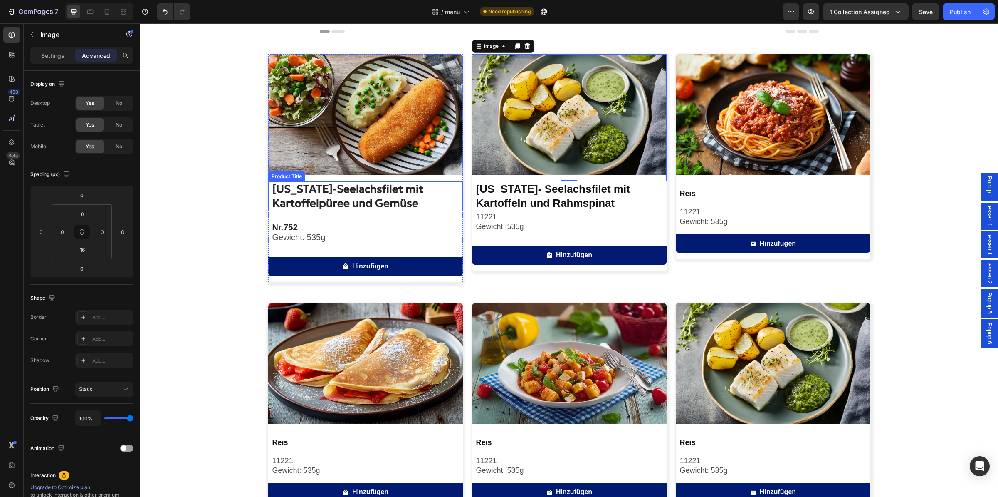
click at [387, 202] on h2 "[US_STATE]-Seelachsfilet mit Kartoffelpüree und Gemüse" at bounding box center [367, 196] width 191 height 30
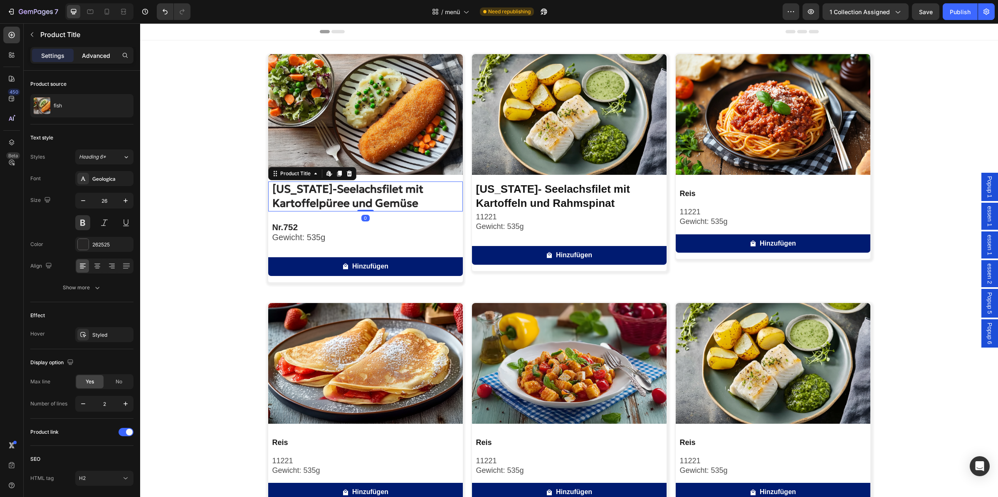
click at [101, 56] on p "Advanced" at bounding box center [96, 55] width 28 height 9
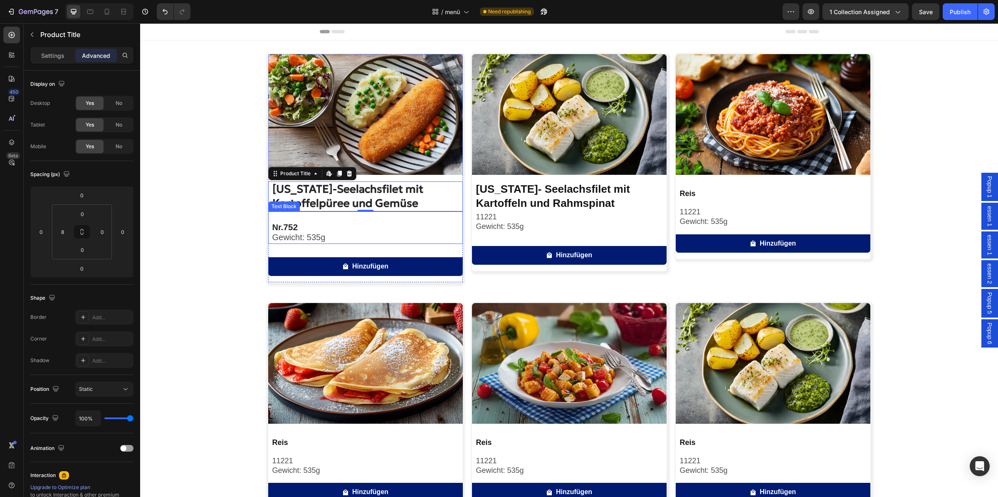
click at [306, 222] on p "Nr. 752" at bounding box center [367, 227] width 190 height 10
click at [536, 224] on p "Gewicht: 535g" at bounding box center [571, 227] width 190 height 10
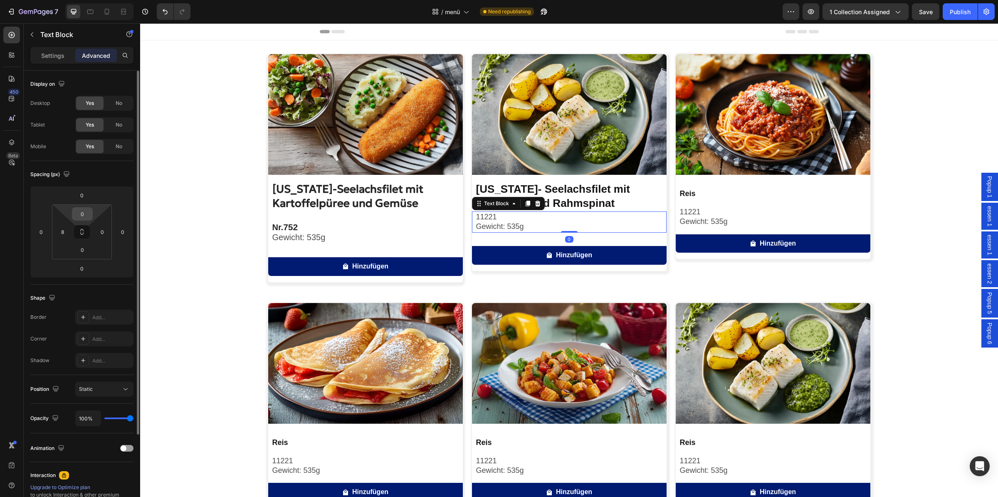
click at [83, 212] on input "0" at bounding box center [82, 214] width 17 height 12
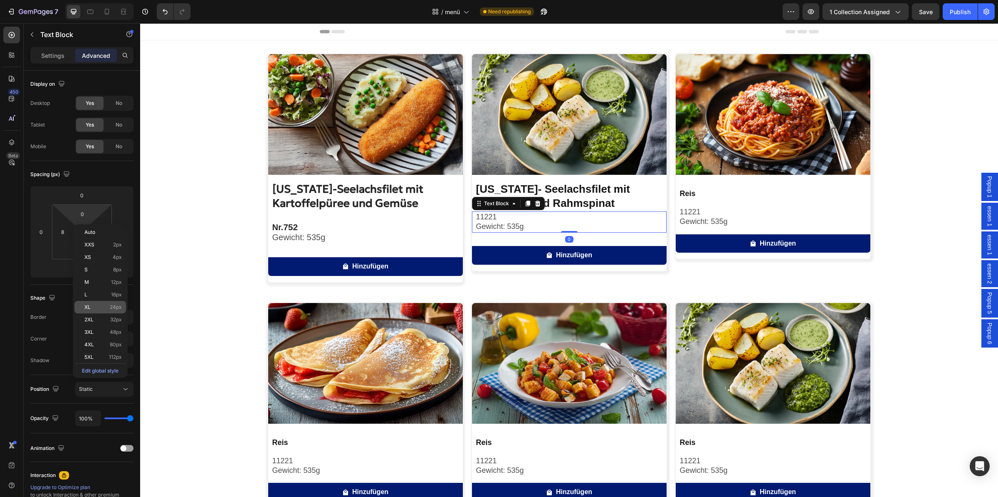
click at [110, 308] on p "XL 24px" at bounding box center [102, 307] width 37 height 6
type input "24"
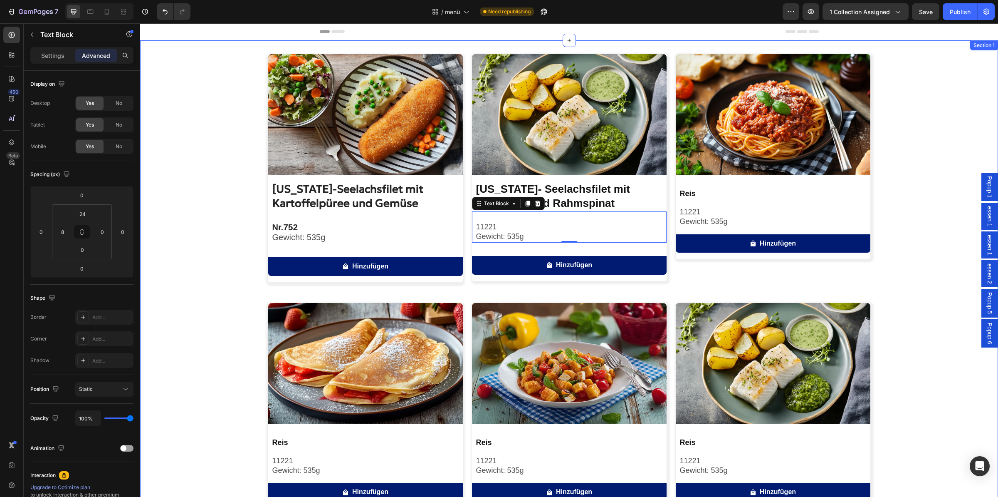
click at [188, 256] on div "Image [US_STATE]-Seelachsfilet mit Kartoffelpüree und Gemüse Product Title Nr. …" at bounding box center [569, 404] width 858 height 700
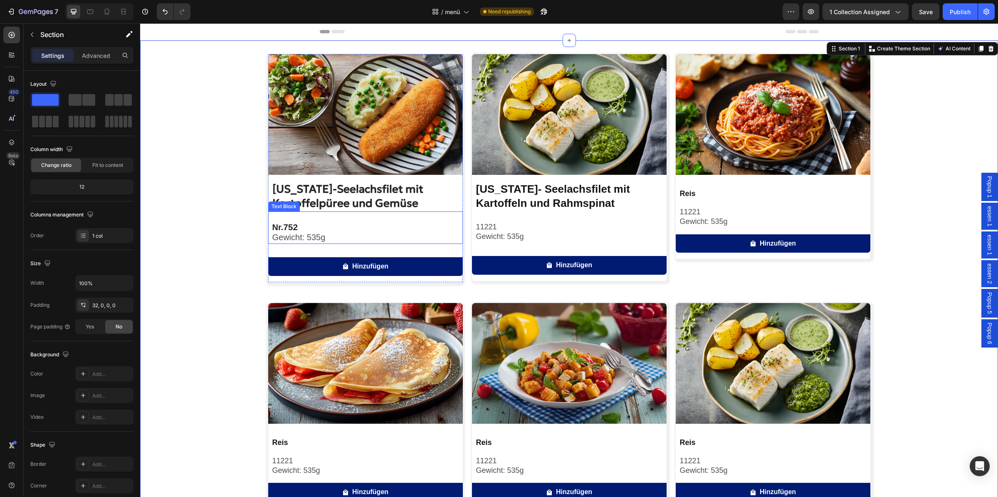
click at [335, 230] on p "Nr. 752" at bounding box center [367, 227] width 190 height 10
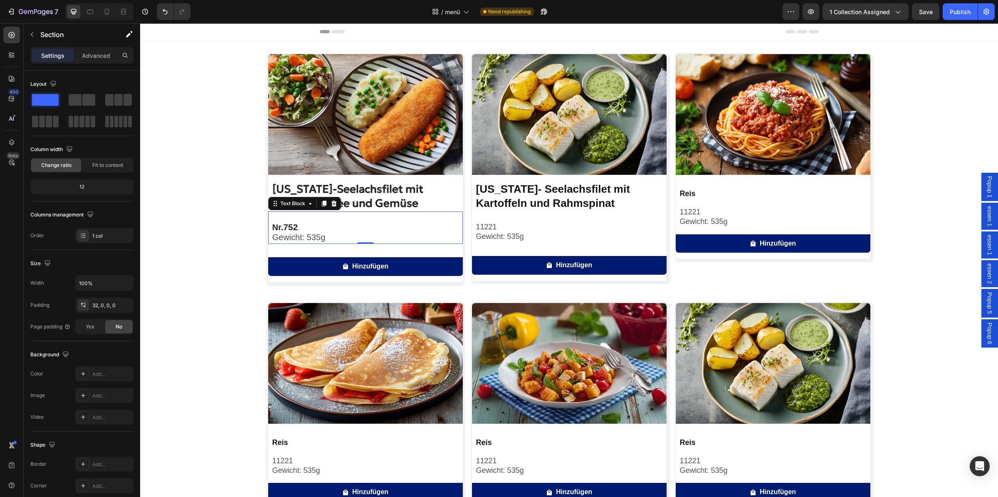
click at [335, 230] on p "Nr. 752" at bounding box center [367, 227] width 190 height 10
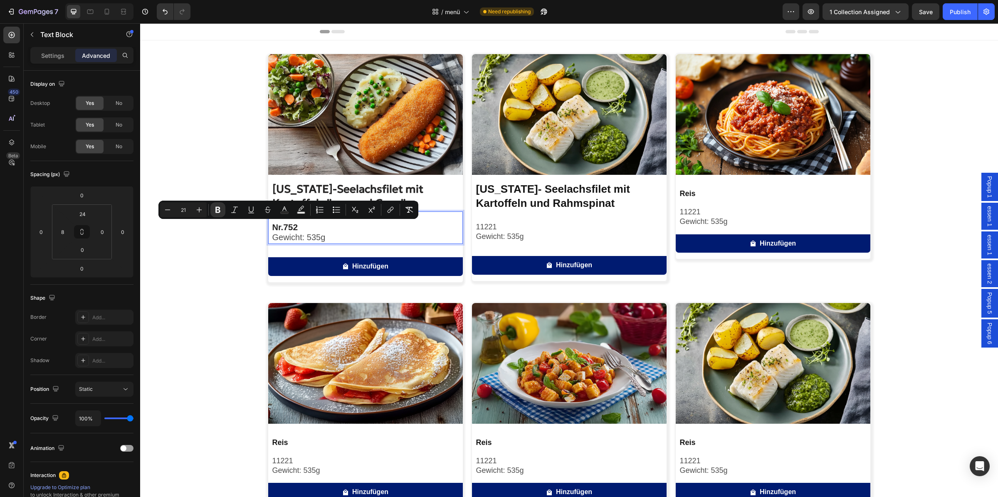
type input "20"
click at [328, 237] on p "Gewicht: 535g" at bounding box center [367, 237] width 190 height 10
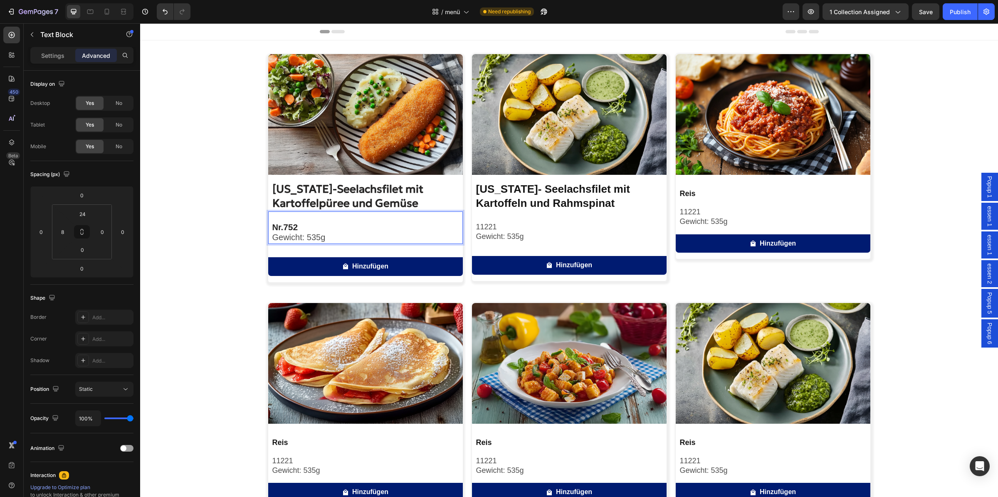
click at [328, 237] on p "Gewicht: 535g" at bounding box center [367, 237] width 190 height 10
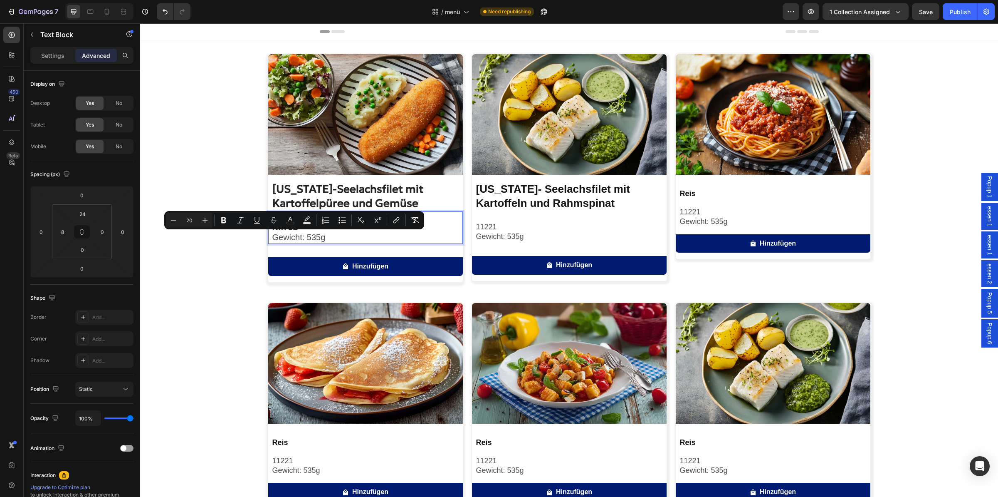
click at [328, 237] on p "Gewicht: 535g" at bounding box center [367, 237] width 190 height 10
click at [346, 237] on p "Gewicht: 535g" at bounding box center [367, 237] width 190 height 10
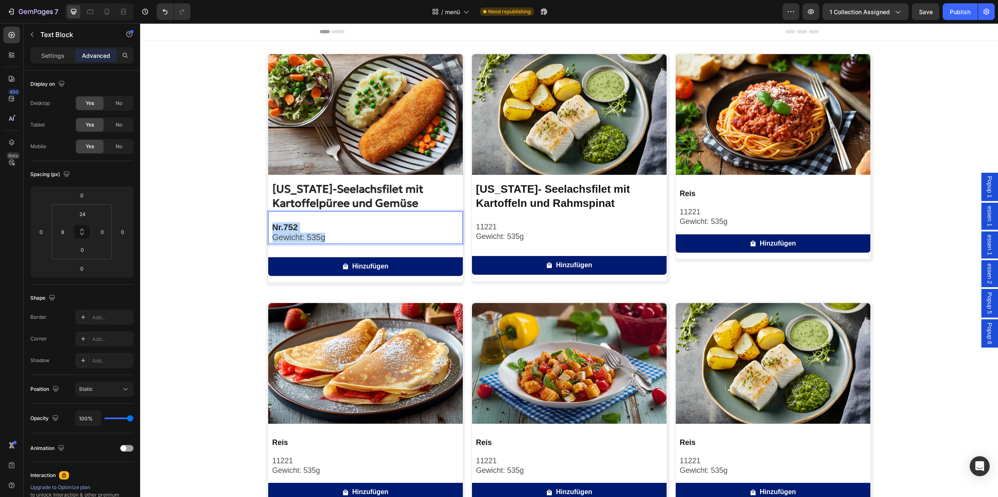
drag, startPoint x: 334, startPoint y: 237, endPoint x: 269, endPoint y: 225, distance: 66.9
click at [272, 225] on div "Nr. 752 Gewicht: 535g" at bounding box center [367, 232] width 191 height 22
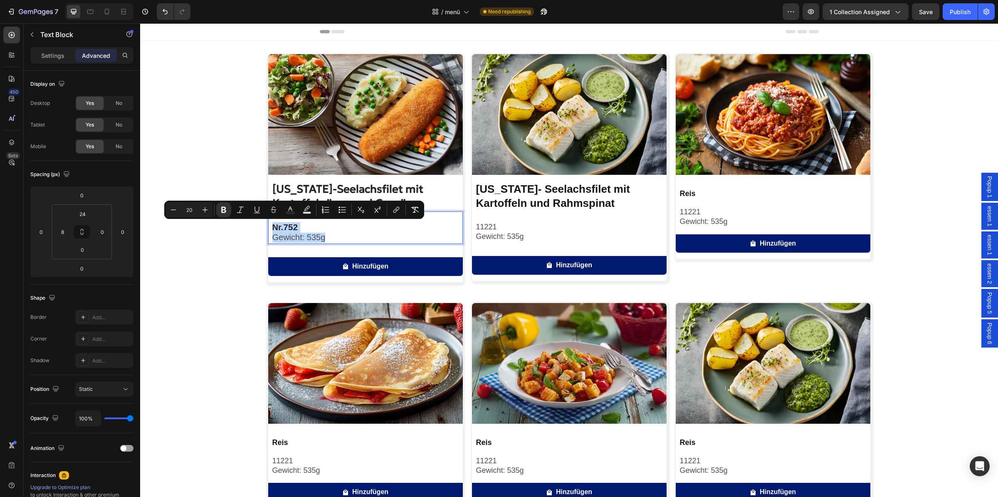
copy div "Nr. 752 Gewicht: 535g"
click at [529, 232] on p "Gewicht: 535g" at bounding box center [571, 237] width 190 height 10
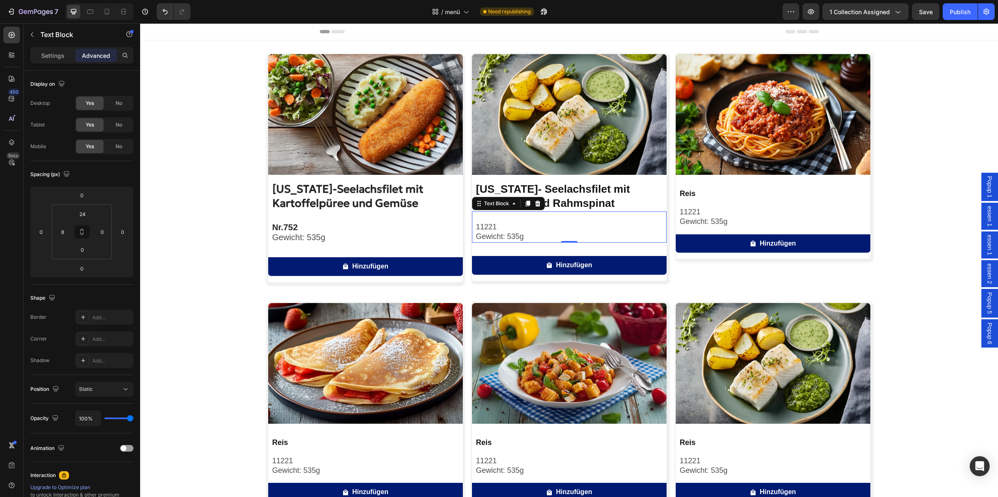
click at [529, 232] on p "Gewicht: 535g" at bounding box center [571, 237] width 190 height 10
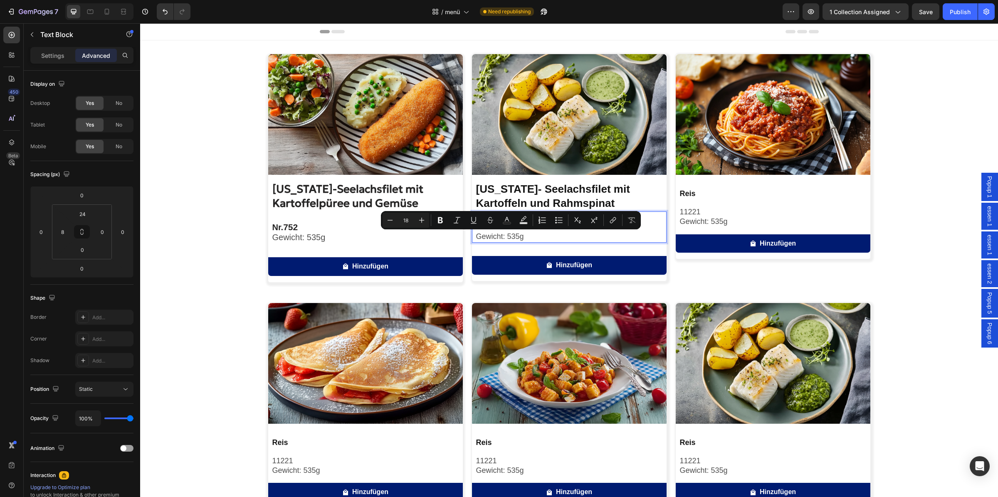
click at [528, 235] on p "Gewicht: 535g" at bounding box center [571, 237] width 190 height 10
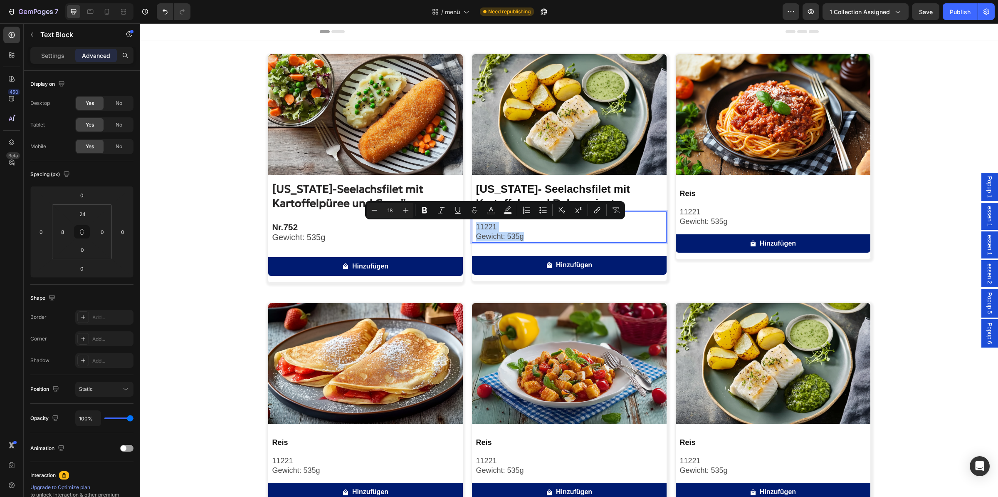
drag, startPoint x: 536, startPoint y: 235, endPoint x: 463, endPoint y: 225, distance: 74.4
click at [475, 225] on div "11221 Gewicht: 535g" at bounding box center [570, 231] width 191 height 21
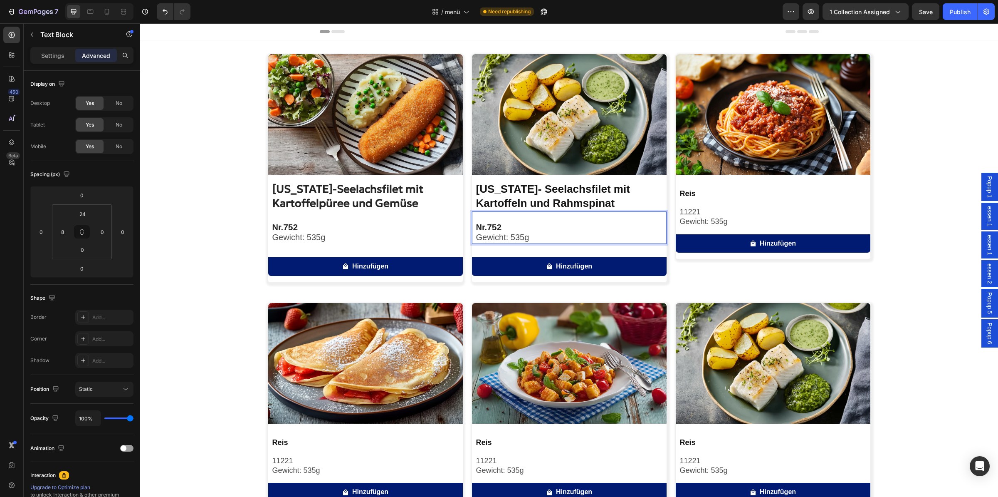
click at [497, 227] on strong "752" at bounding box center [494, 227] width 15 height 10
click at [489, 225] on strong "752" at bounding box center [494, 227] width 15 height 10
click at [493, 226] on strong "752" at bounding box center [494, 227] width 15 height 10
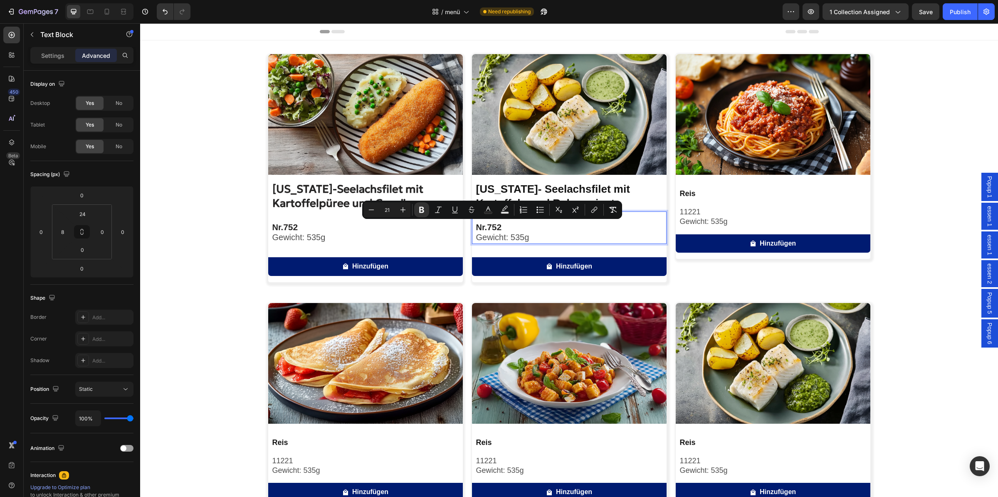
click at [495, 228] on strong "752" at bounding box center [494, 227] width 15 height 10
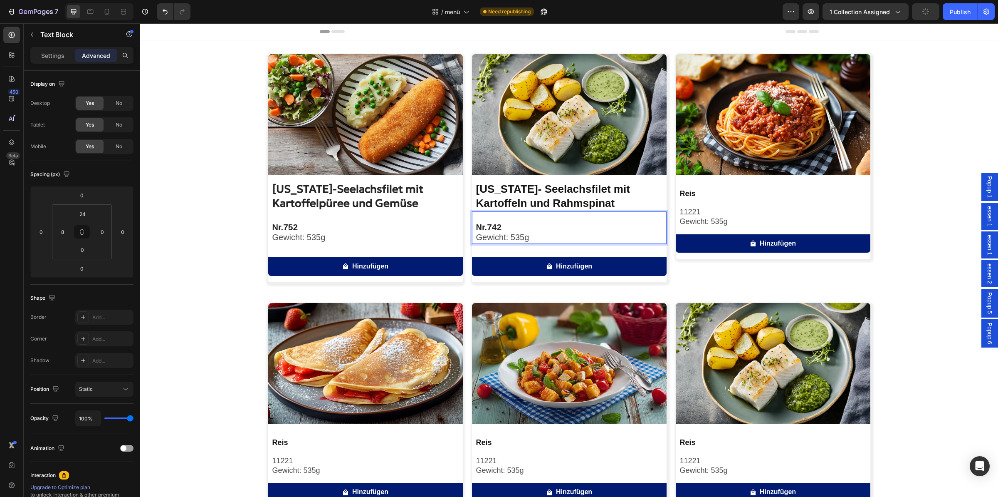
click at [495, 226] on strong "742" at bounding box center [494, 227] width 15 height 10
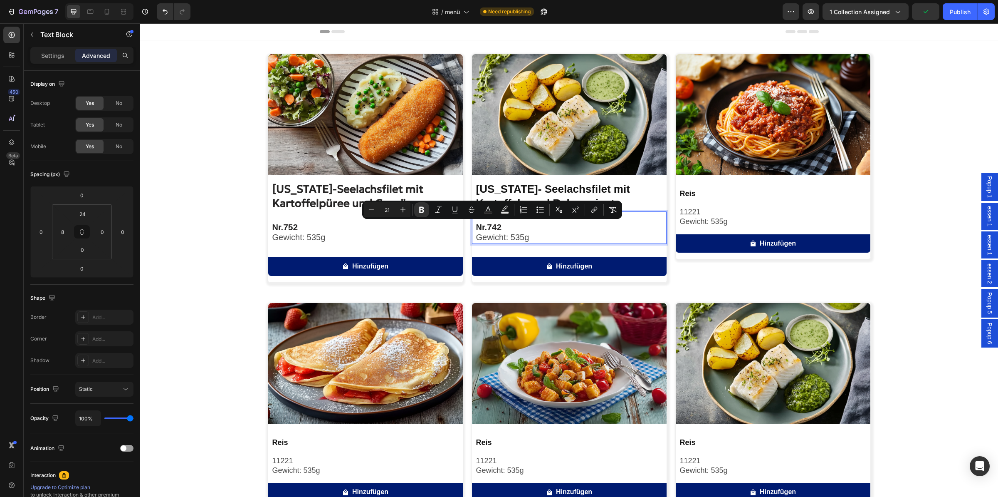
drag, startPoint x: 497, startPoint y: 226, endPoint x: 507, endPoint y: 227, distance: 10.4
click at [507, 227] on p "Nr. 742" at bounding box center [571, 227] width 190 height 10
click at [502, 227] on p "Nr. 742" at bounding box center [571, 227] width 190 height 10
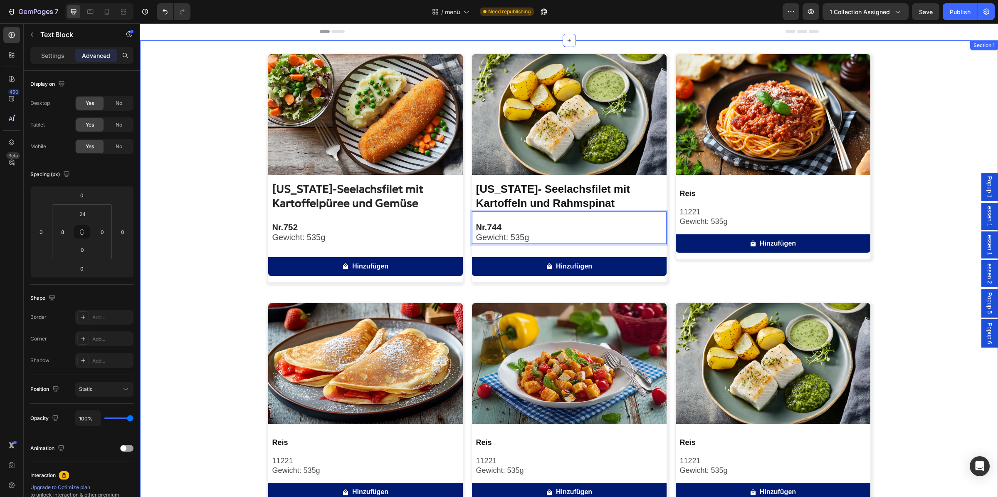
click at [245, 226] on div "Image [US_STATE]-Seelachsfilet mit Kartoffelpüree und Gemüse Product Title Nr. …" at bounding box center [569, 404] width 858 height 700
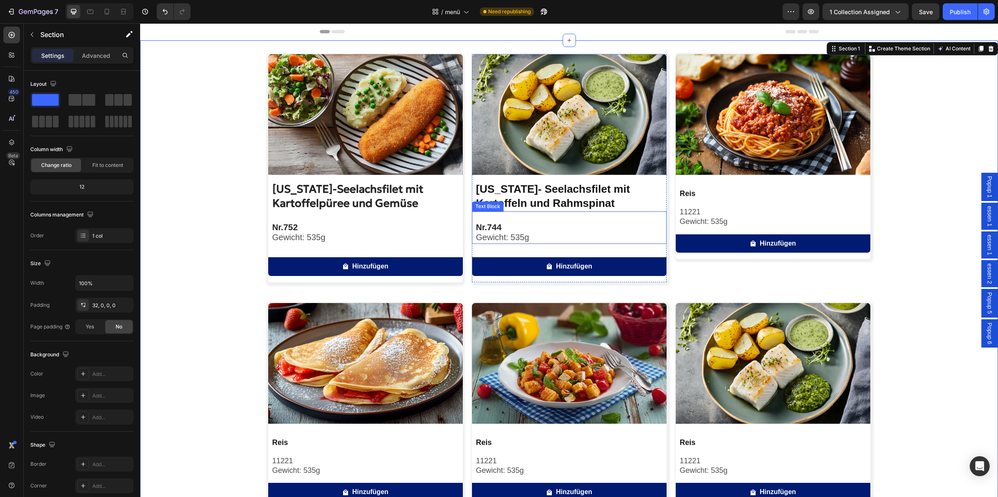
click at [490, 236] on span "Gewicht: 535g" at bounding box center [502, 236] width 53 height 9
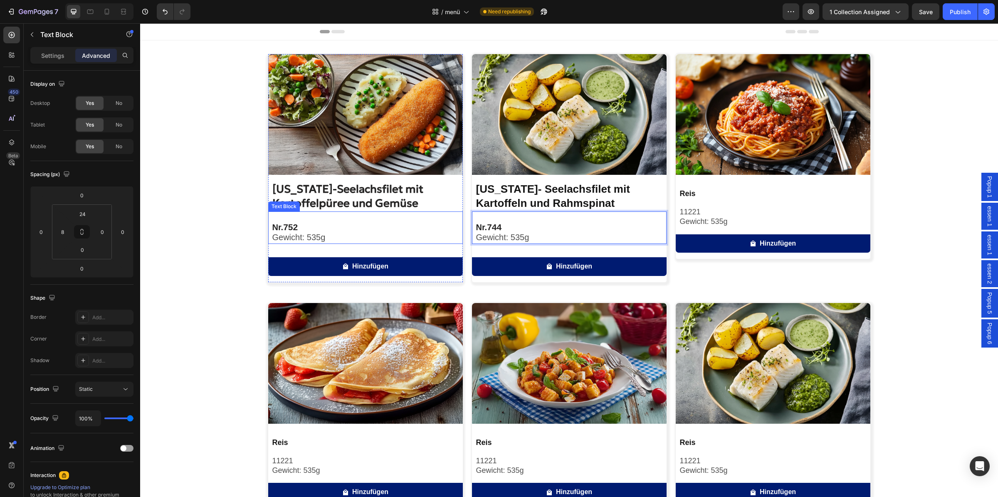
click at [318, 239] on span "Gewicht: 535g" at bounding box center [298, 236] width 53 height 9
click at [305, 237] on span "Gewicht: 535g" at bounding box center [298, 236] width 53 height 9
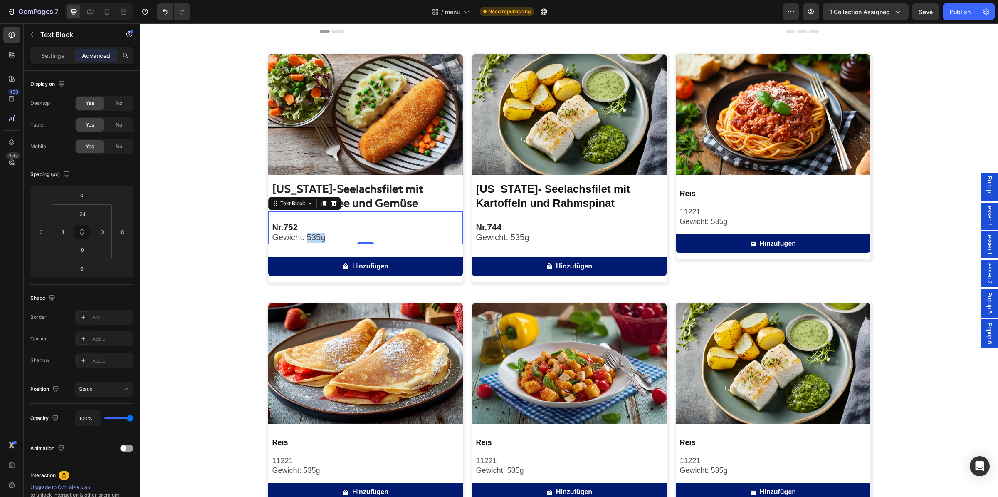
click at [305, 237] on span "Gewicht: 535g" at bounding box center [298, 236] width 53 height 9
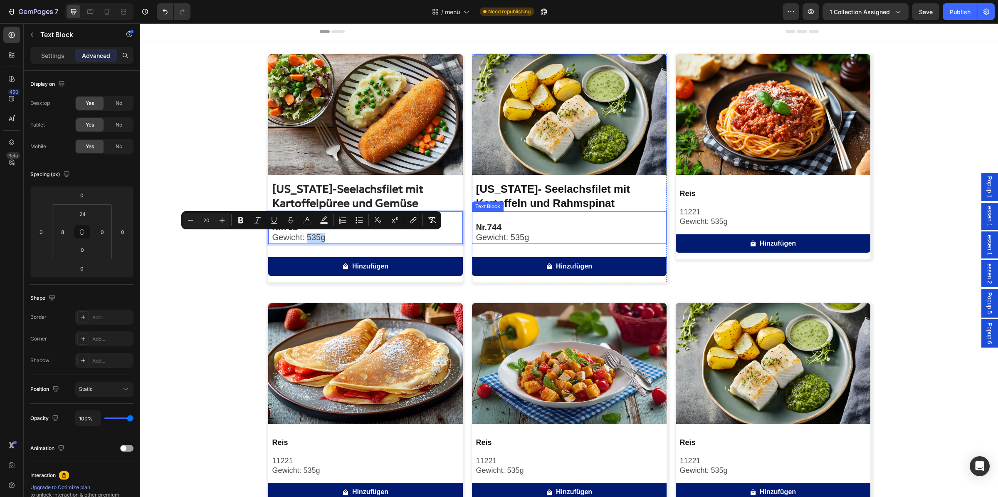
click at [507, 238] on span "Gewicht: 535g" at bounding box center [502, 236] width 53 height 9
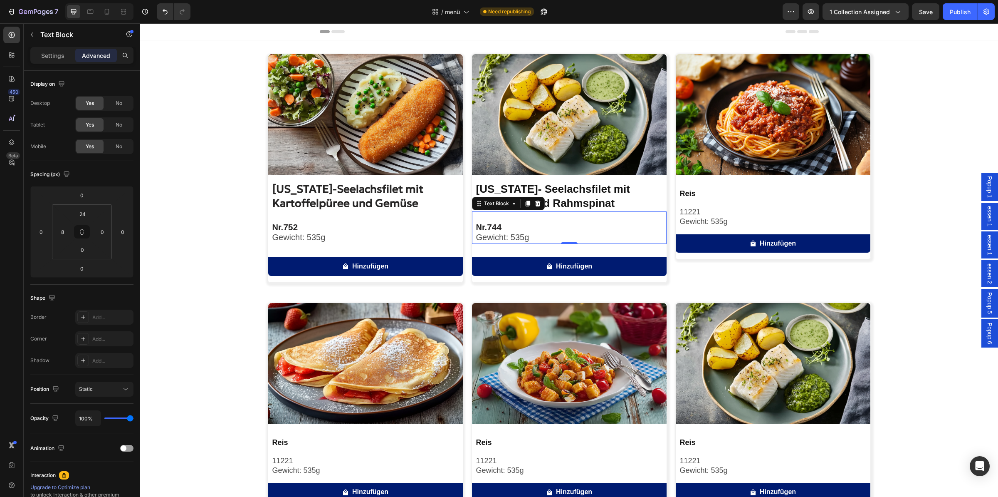
click at [507, 238] on span "Gewicht: 535g" at bounding box center [502, 236] width 53 height 9
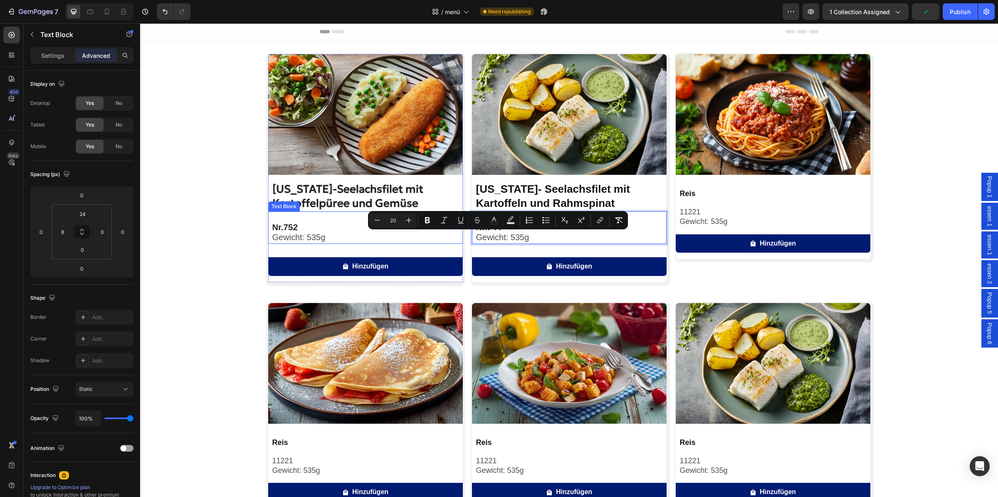
click at [291, 230] on strong "752" at bounding box center [290, 227] width 15 height 10
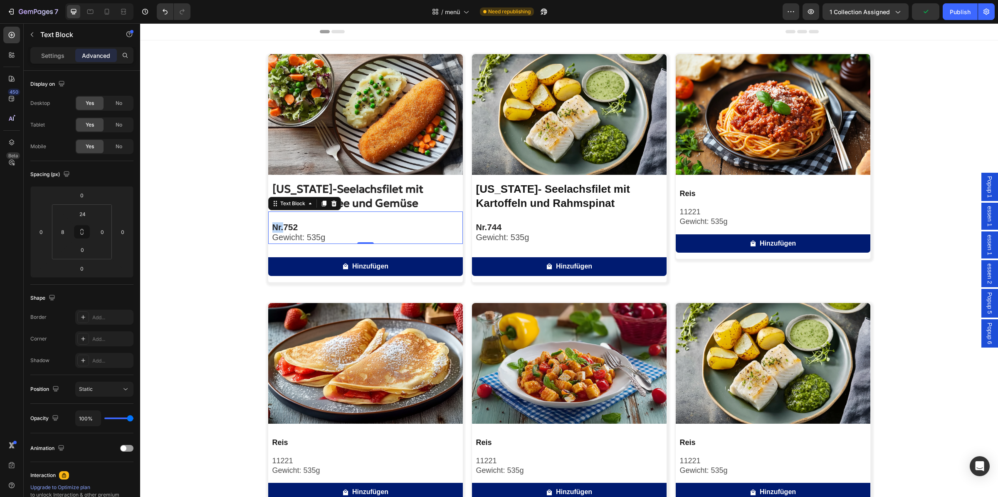
click at [289, 228] on strong "752" at bounding box center [290, 227] width 15 height 10
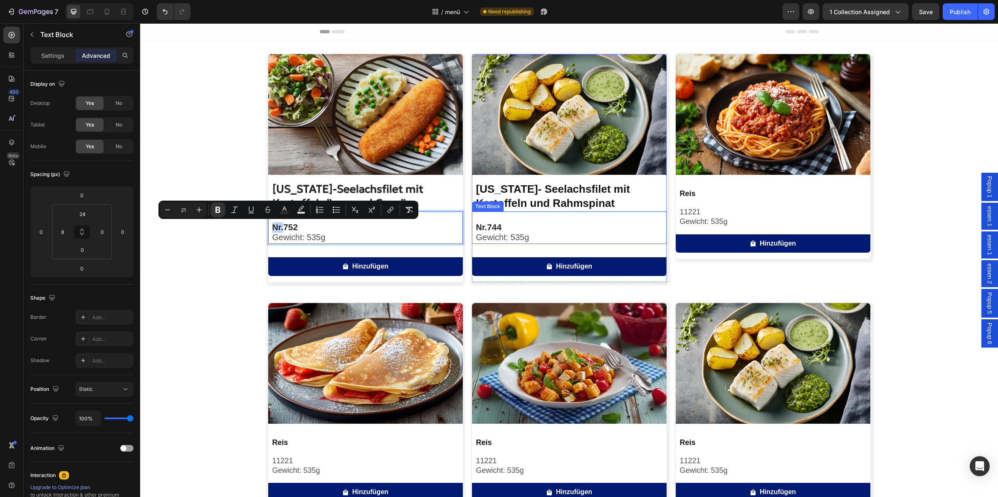
click at [495, 227] on strong "744" at bounding box center [494, 227] width 15 height 10
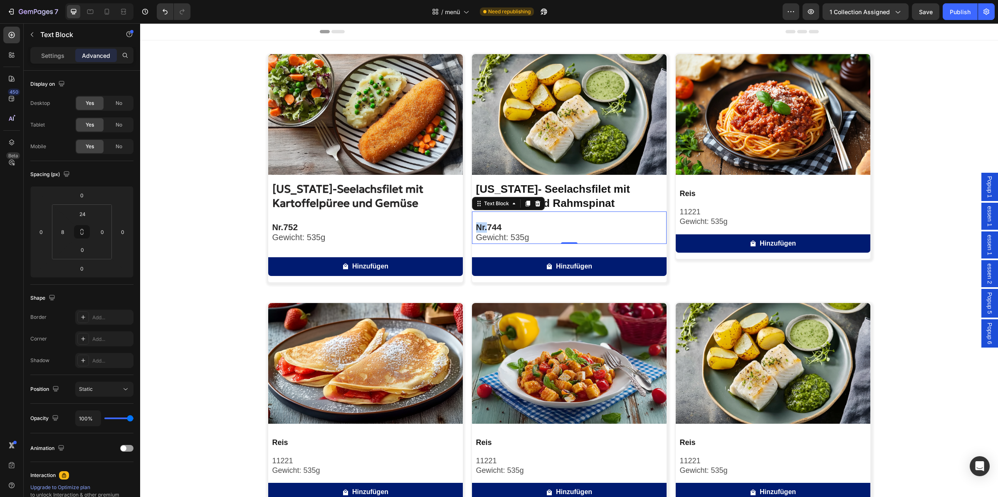
click at [495, 227] on strong "744" at bounding box center [494, 227] width 15 height 10
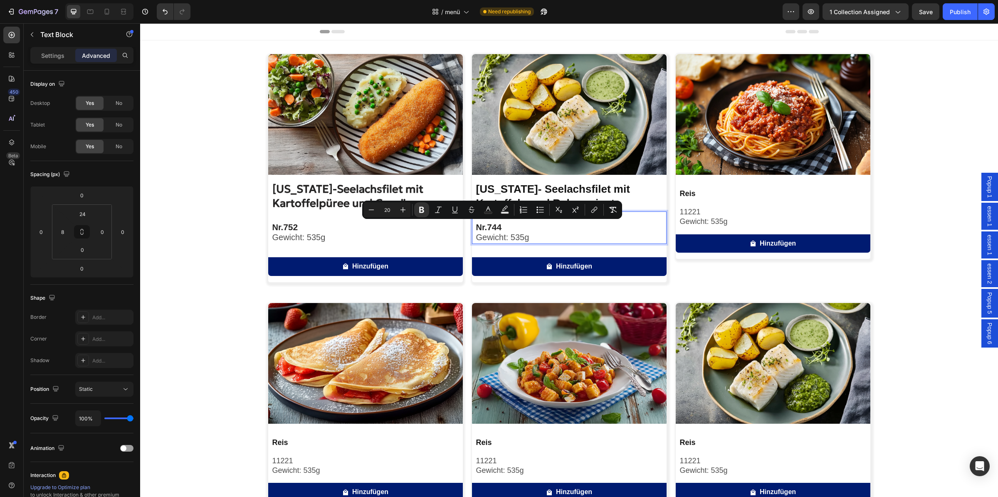
click at [477, 228] on strong "Nr." at bounding box center [481, 226] width 11 height 9
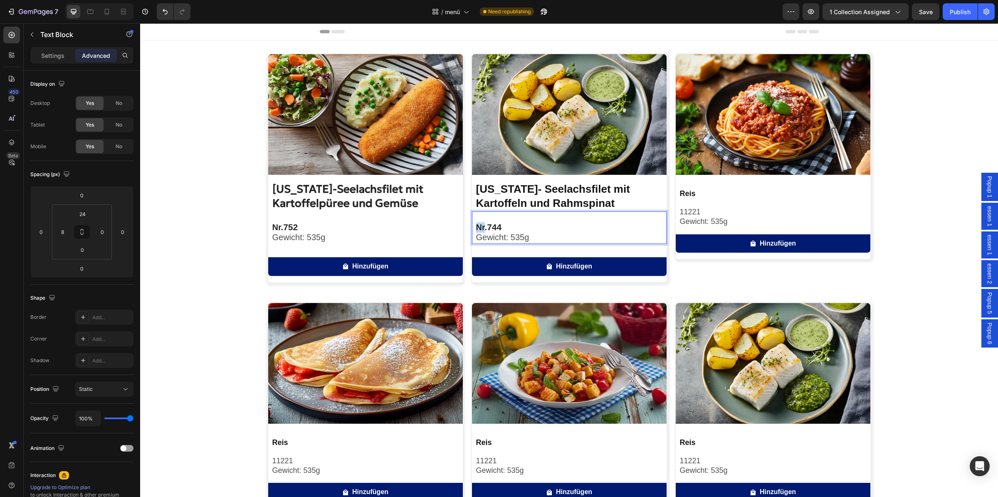
click at [477, 228] on strong "Nr." at bounding box center [481, 226] width 11 height 9
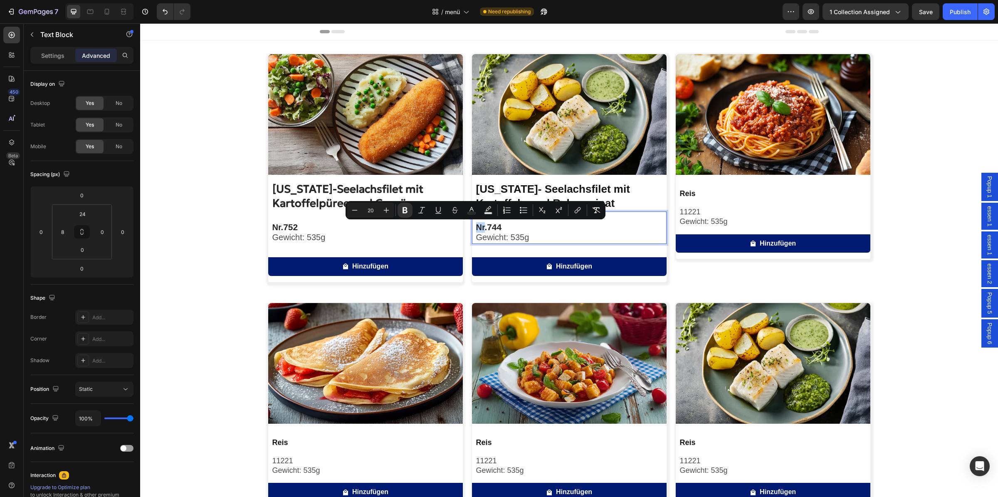
click at [479, 231] on strong "Nr." at bounding box center [481, 226] width 11 height 9
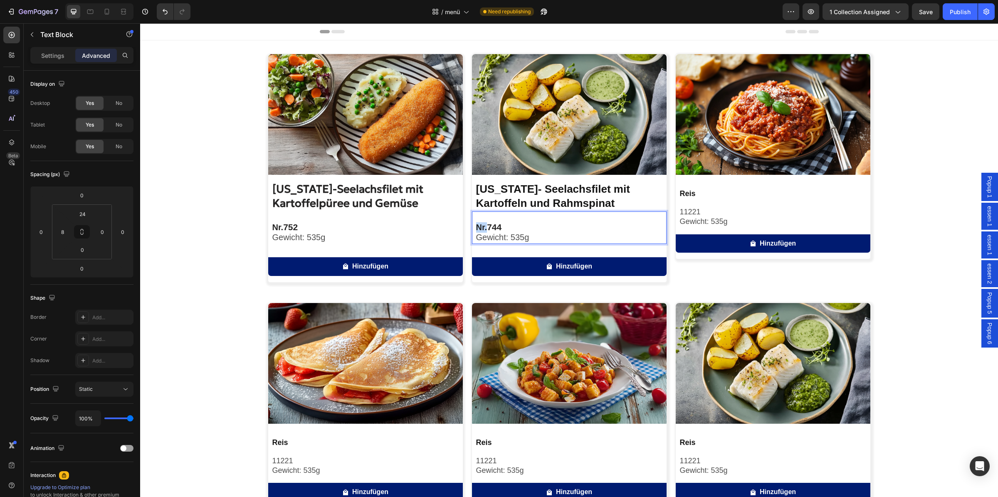
drag, startPoint x: 483, startPoint y: 229, endPoint x: 464, endPoint y: 228, distance: 19.1
click at [475, 228] on div "Nr. 744 Gewicht: 535g" at bounding box center [570, 232] width 191 height 22
click at [495, 235] on span "Gewicht: 535g" at bounding box center [502, 236] width 53 height 9
click at [262, 241] on div "Image [US_STATE]-Seelachsfilet mit Kartoffelpüree und Gemüse Product Title Nr. …" at bounding box center [569, 404] width 858 height 700
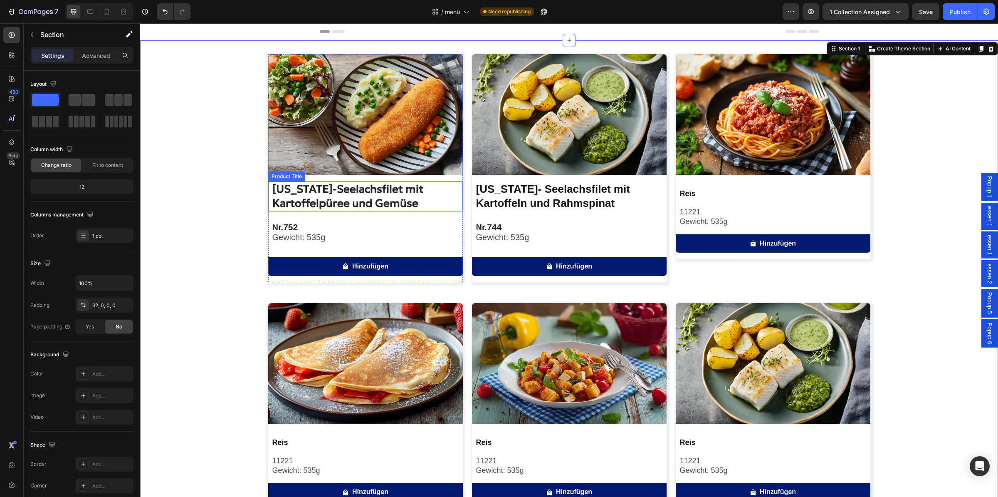
click at [329, 201] on h2 "[US_STATE]-Seelachsfilet mit Kartoffelpüree und Gemüse" at bounding box center [367, 196] width 191 height 30
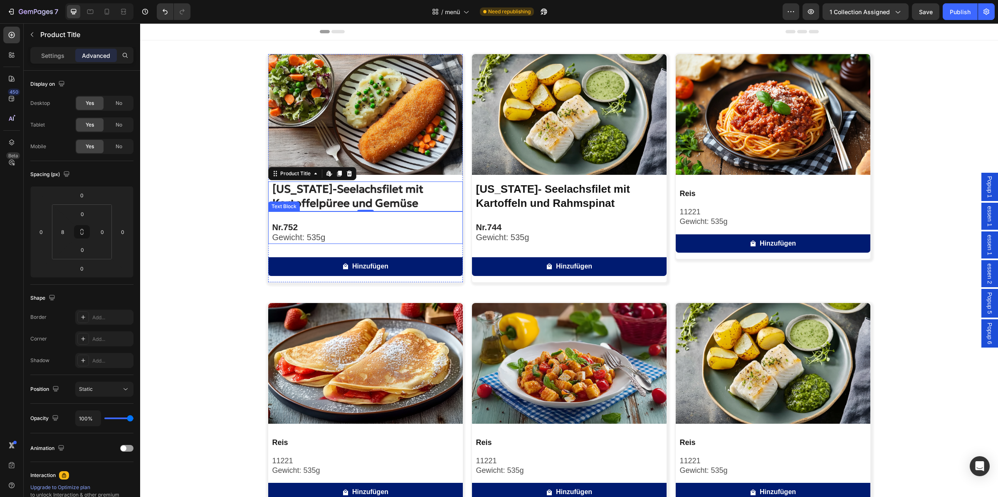
click at [321, 226] on p "Nr. 752" at bounding box center [367, 227] width 190 height 10
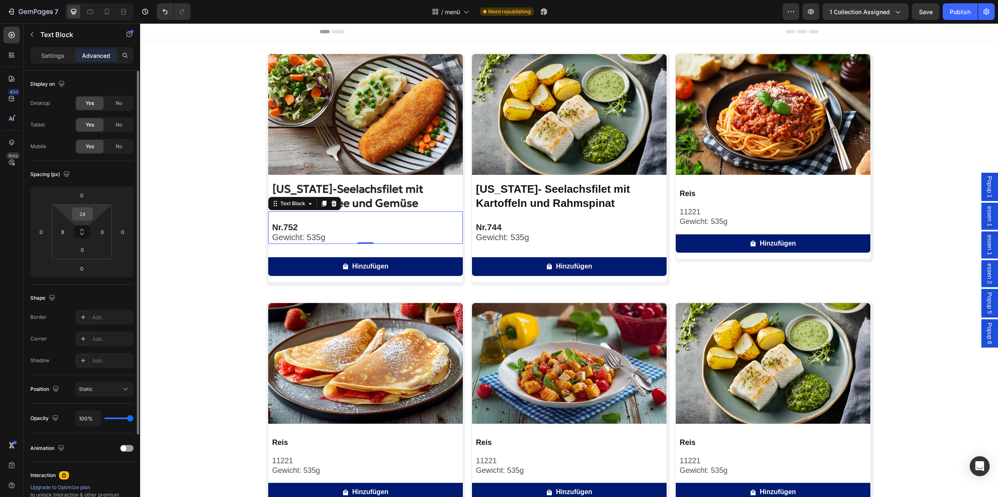
click at [88, 220] on input "24" at bounding box center [82, 214] width 17 height 12
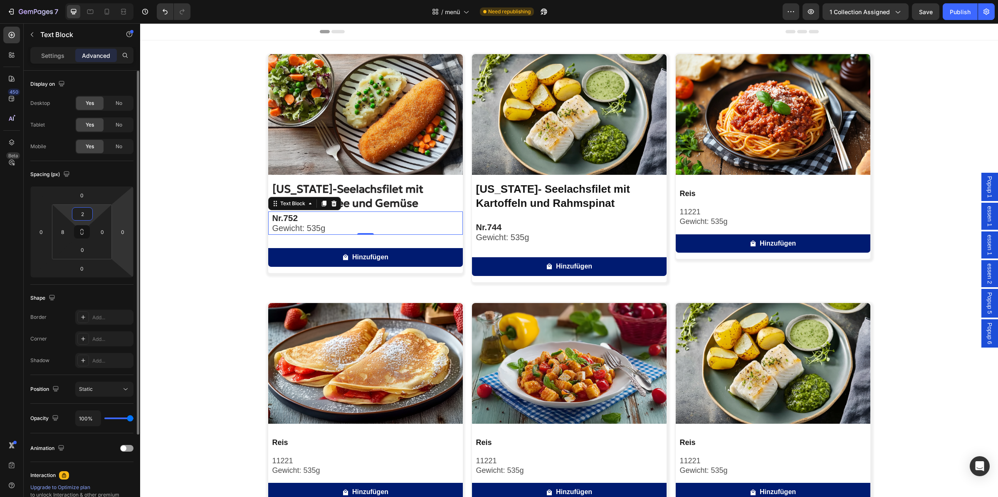
type input "28"
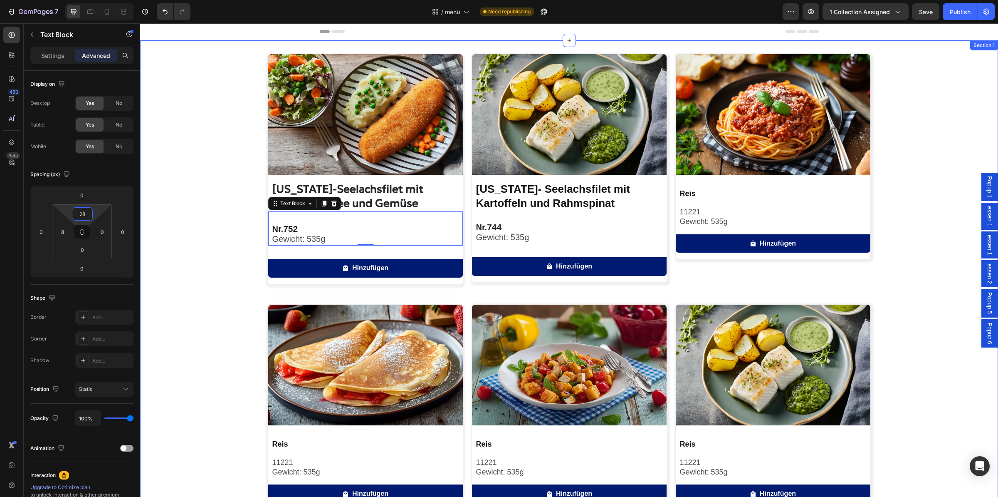
click at [219, 206] on div "Image [US_STATE]-Seelachsfilet mit Kartoffelpüree und Gemüse Product Title Nr. …" at bounding box center [569, 405] width 858 height 702
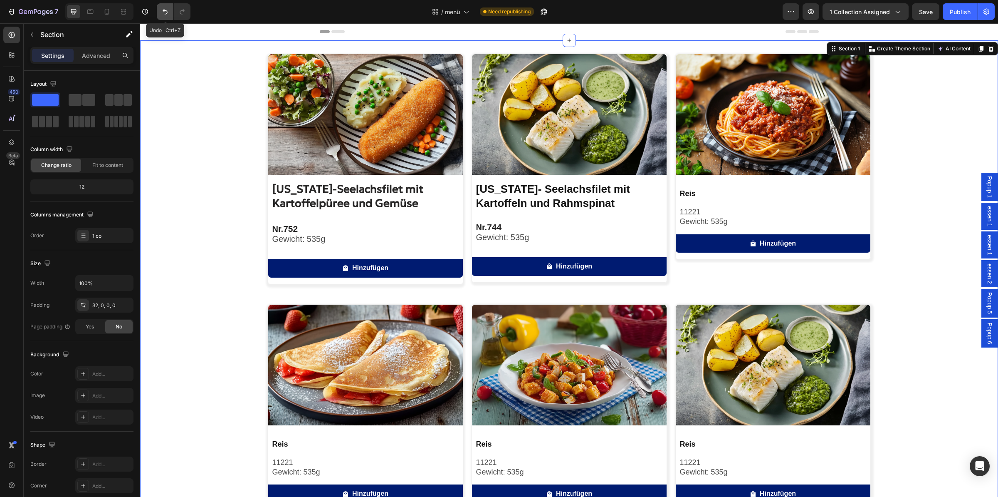
click at [163, 14] on icon "Undo/Redo" at bounding box center [165, 11] width 8 height 8
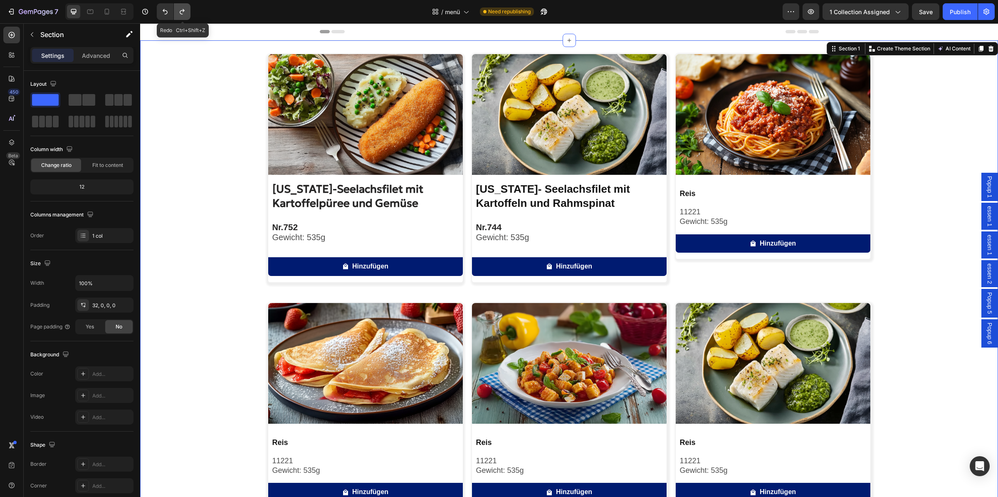
click at [183, 10] on icon "Undo/Redo" at bounding box center [182, 11] width 5 height 5
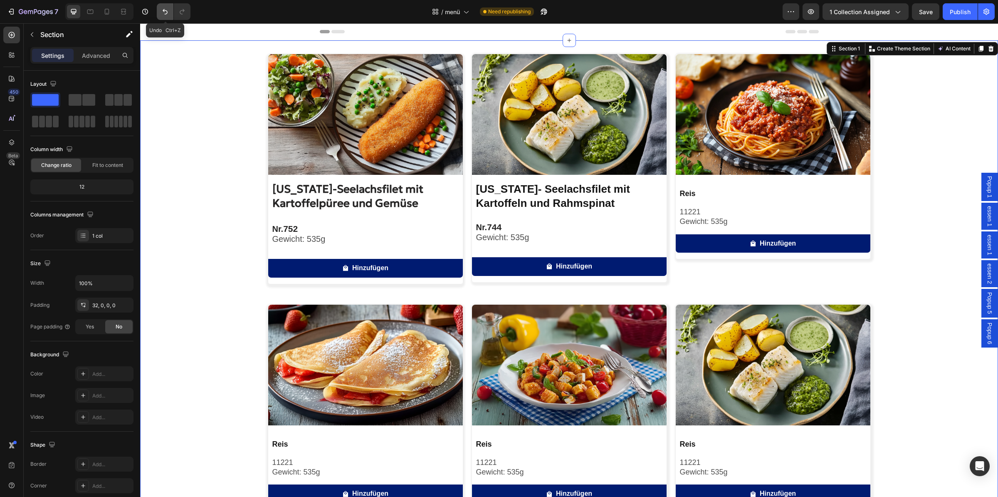
click at [168, 16] on icon "Undo/Redo" at bounding box center [165, 11] width 8 height 8
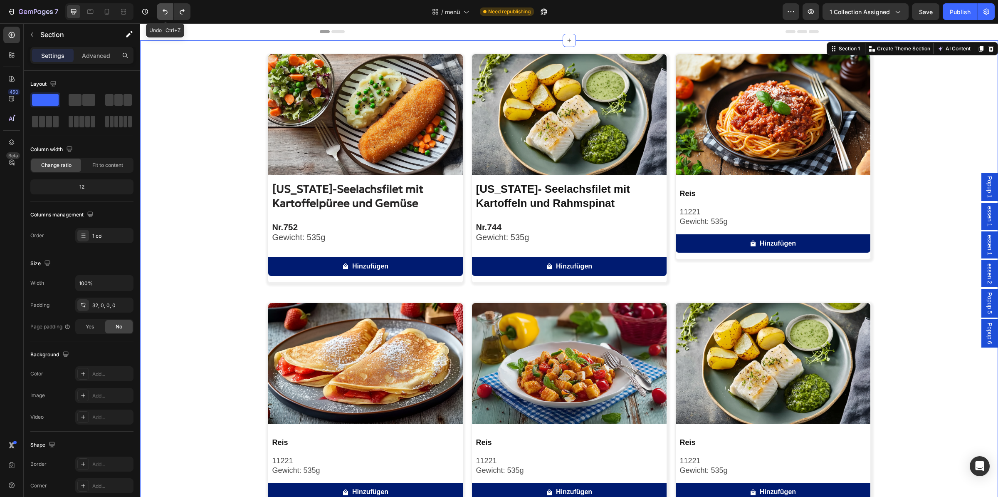
click at [168, 16] on icon "Undo/Redo" at bounding box center [165, 11] width 8 height 8
click at [730, 128] on img at bounding box center [773, 114] width 195 height 121
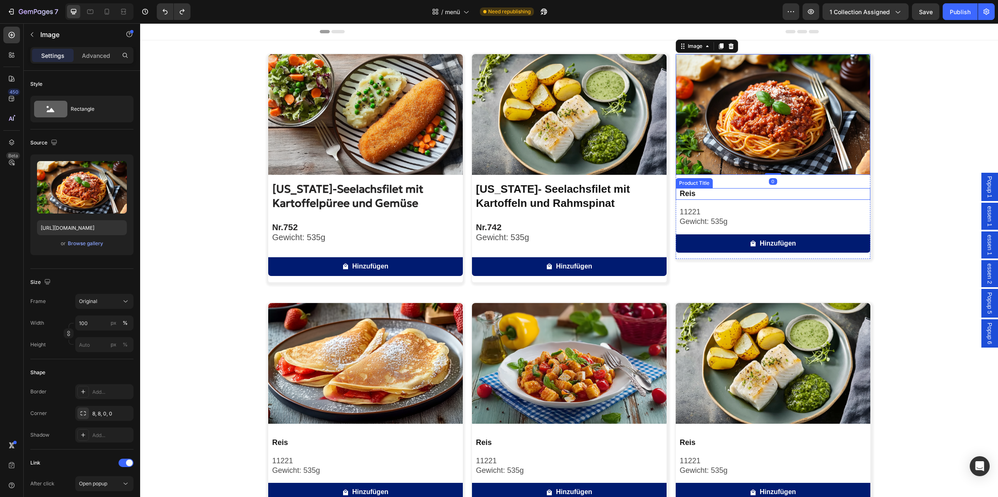
click at [732, 190] on h2 "Reis" at bounding box center [774, 193] width 191 height 11
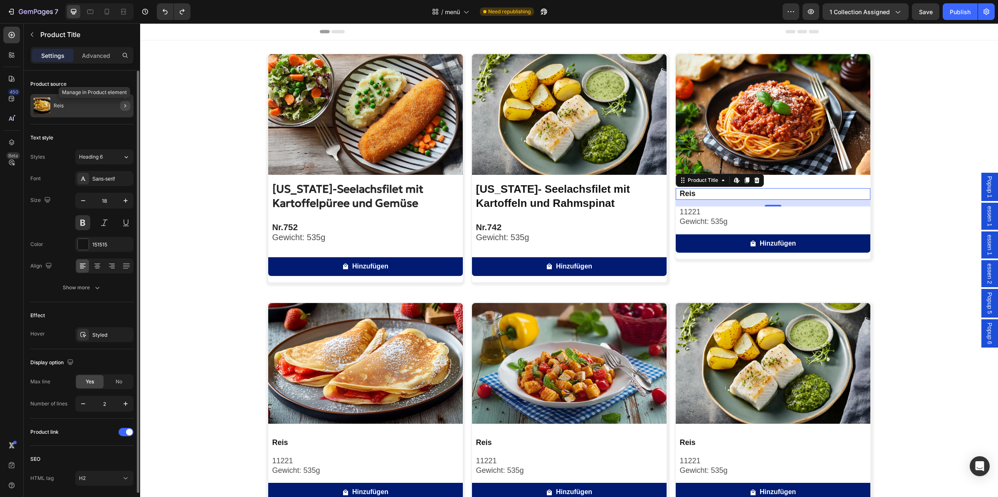
click at [121, 106] on button "button" at bounding box center [125, 106] width 10 height 10
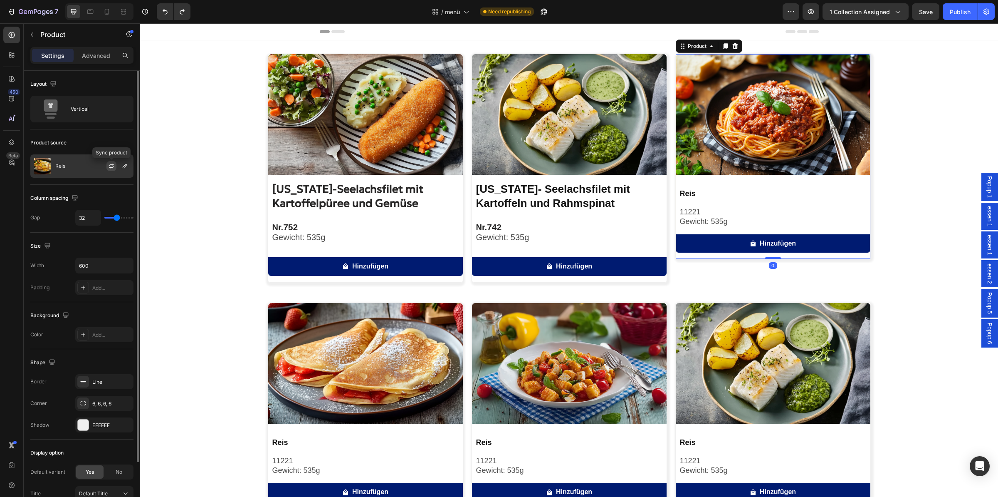
click at [111, 168] on icon "button" at bounding box center [111, 167] width 5 height 2
click at [77, 166] on div "Reis" at bounding box center [81, 165] width 103 height 23
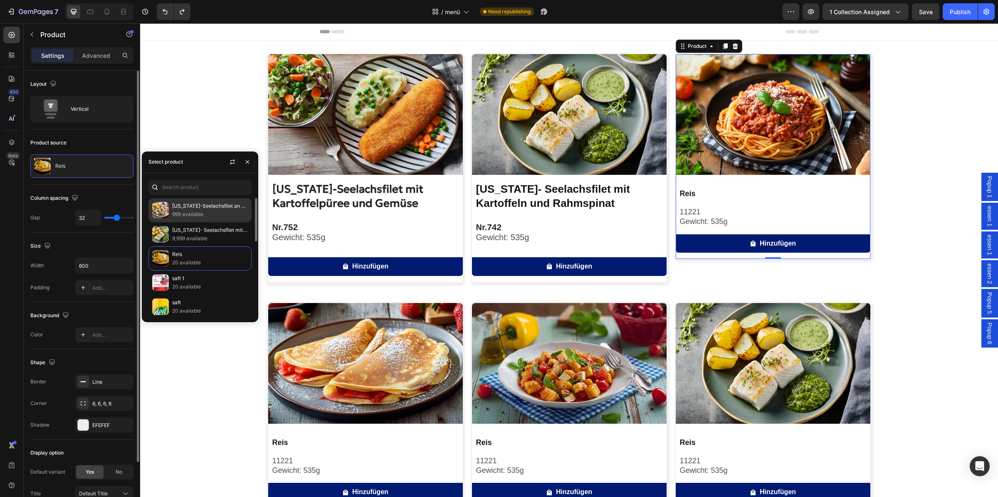
click at [200, 210] on p "999 available" at bounding box center [210, 214] width 76 height 8
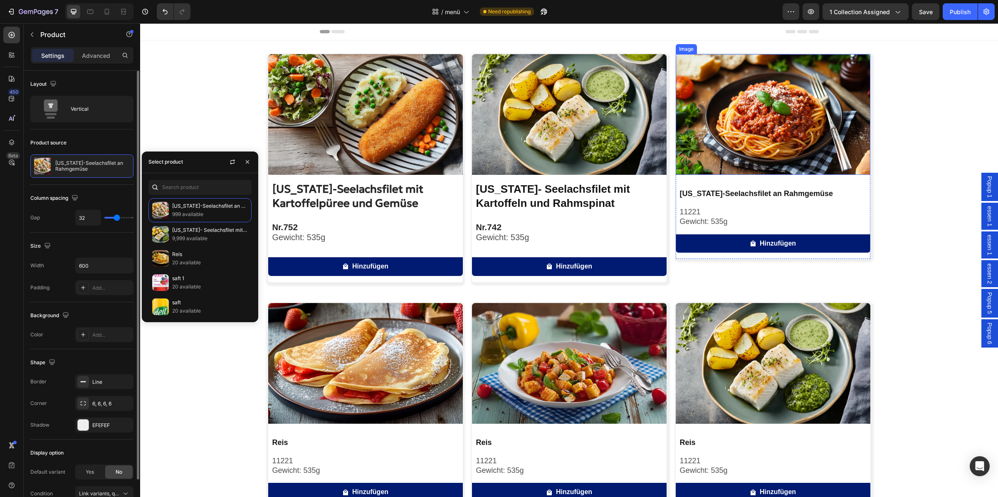
click at [773, 151] on img at bounding box center [773, 114] width 195 height 121
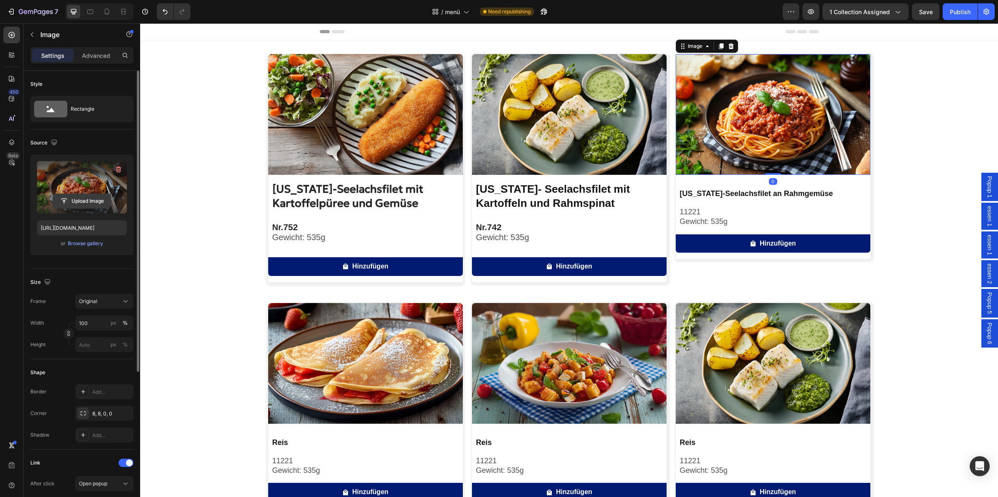
click at [78, 195] on input "file" at bounding box center [81, 201] width 57 height 14
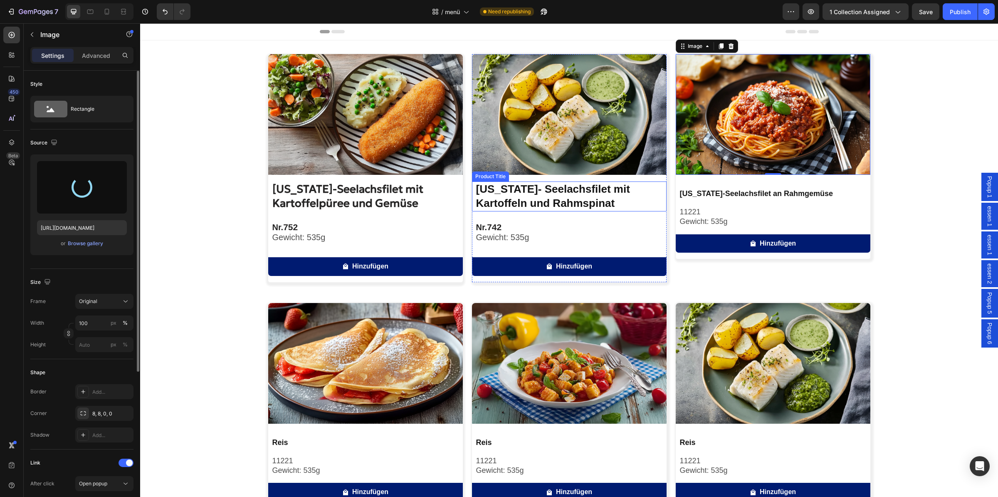
click at [553, 204] on h2 "[US_STATE]- Seelachsfilet mit Kartoffeln und Rahmspinat" at bounding box center [570, 196] width 191 height 30
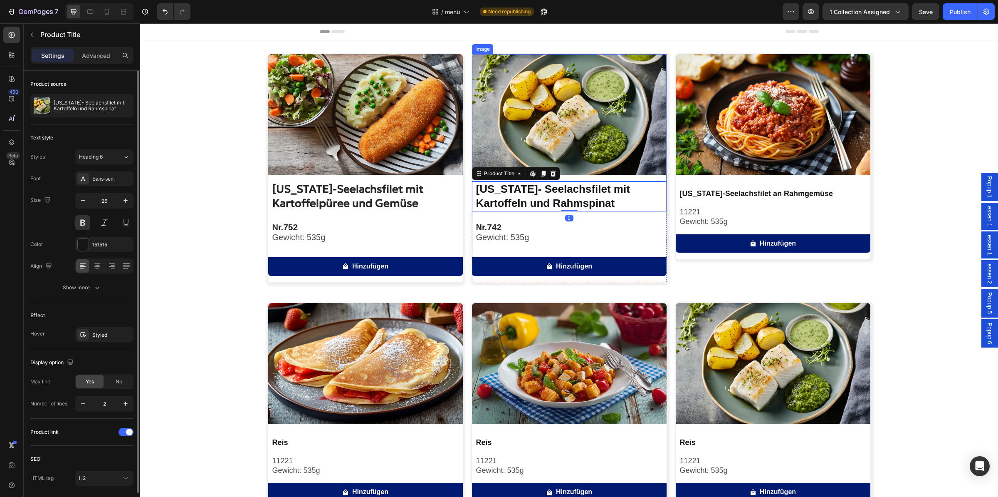
click at [686, 144] on img at bounding box center [773, 114] width 195 height 121
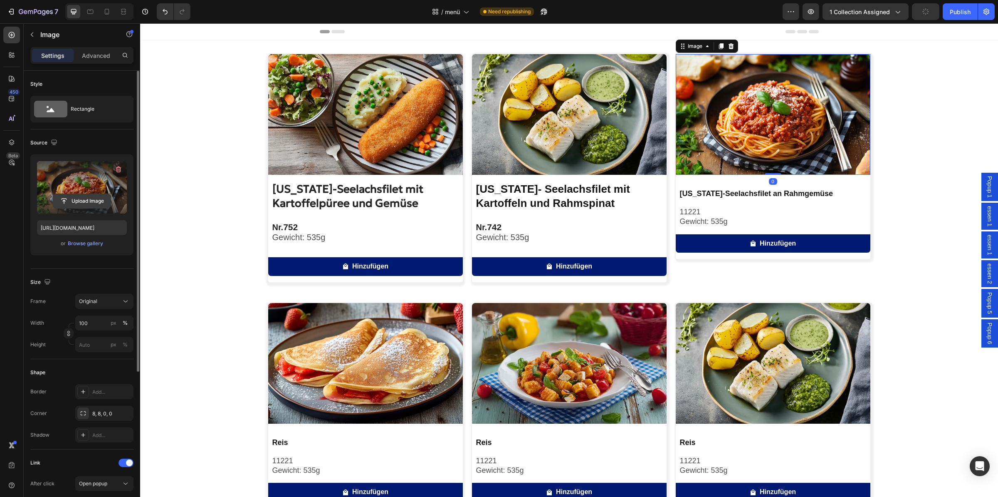
click at [94, 197] on input "file" at bounding box center [81, 201] width 57 height 14
type input "[URL][DOMAIN_NAME]"
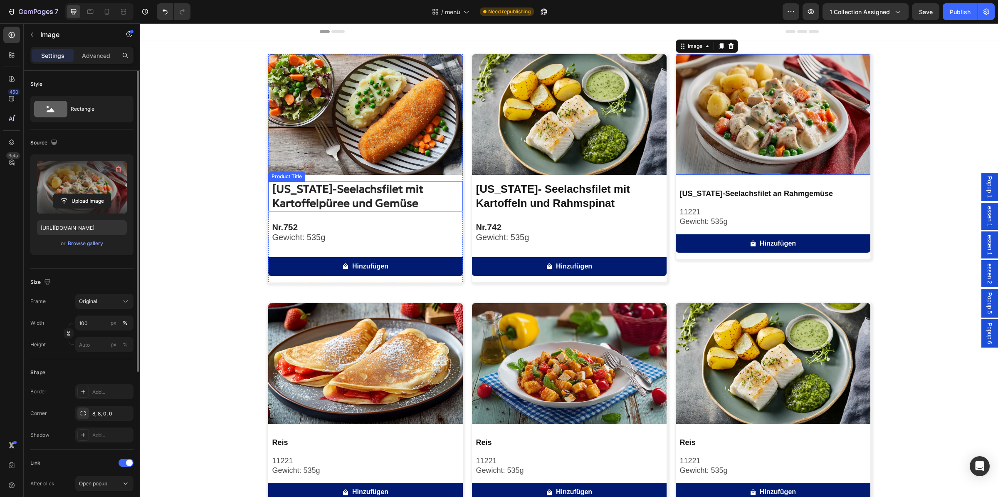
click at [297, 196] on h2 "[US_STATE]-Seelachsfilet mit Kartoffelpüree und Gemüse" at bounding box center [367, 196] width 191 height 30
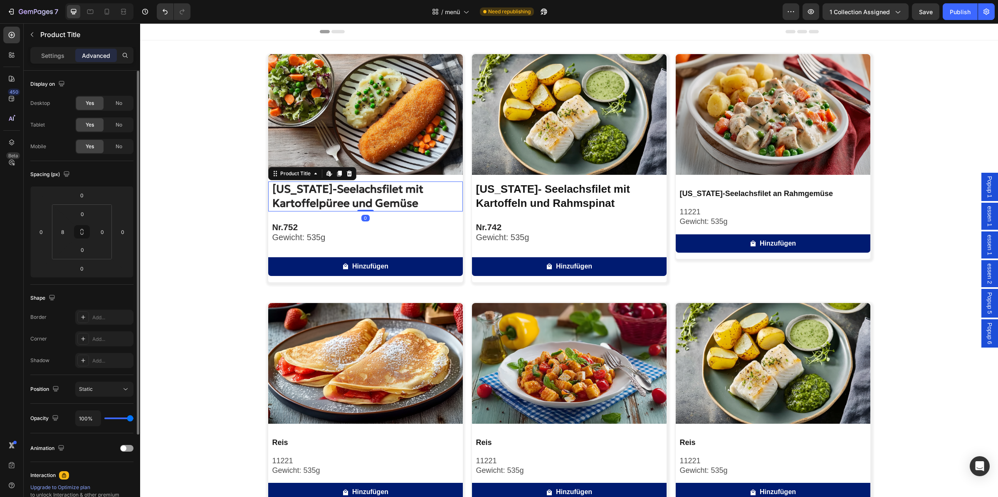
click at [327, 196] on h2 "[US_STATE]-Seelachsfilet mit Kartoffelpüree und Gemüse" at bounding box center [367, 196] width 191 height 30
click at [327, 191] on h2 "[US_STATE]-Seelachsfilet mit Kartoffelpüree und Gemüse" at bounding box center [367, 196] width 191 height 30
click at [54, 54] on p "Settings" at bounding box center [52, 55] width 23 height 9
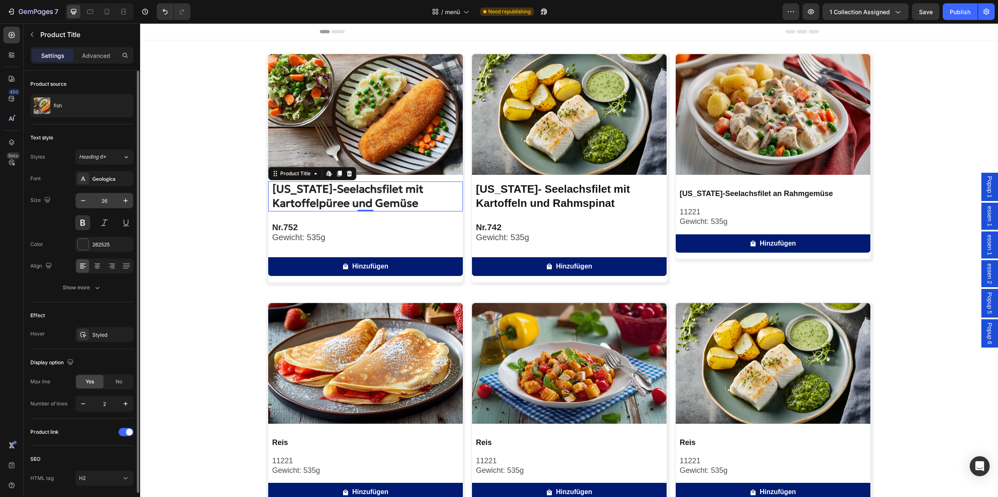
click at [109, 194] on input "26" at bounding box center [104, 200] width 27 height 15
click at [700, 197] on div "Text Block" at bounding box center [692, 201] width 32 height 10
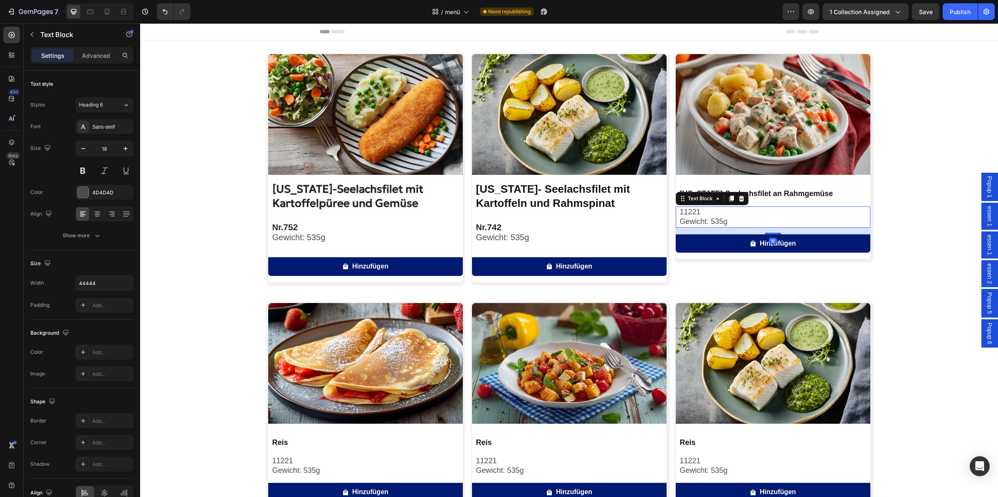
click at [718, 193] on div "Text Block" at bounding box center [712, 198] width 73 height 13
click at [796, 194] on h2 "[US_STATE]-Seelachsfilet an Rahmgemüse" at bounding box center [774, 193] width 191 height 11
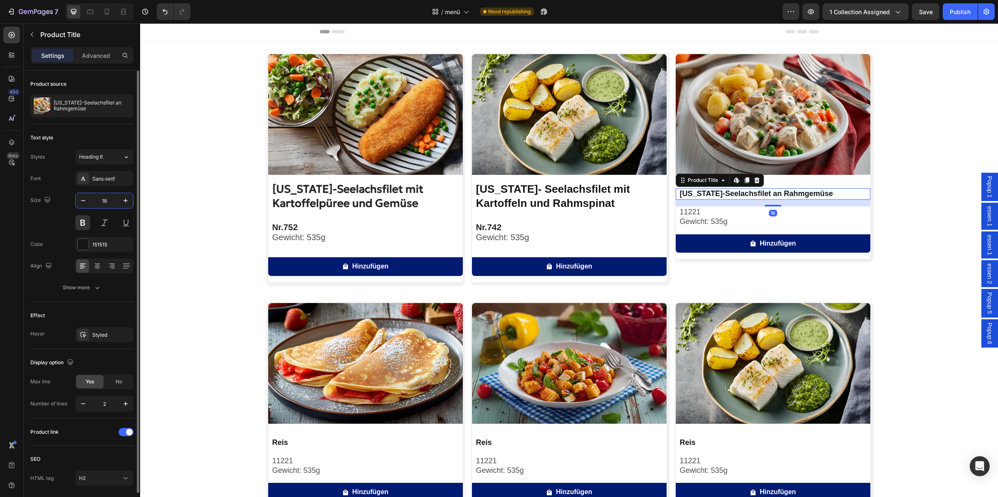
click at [111, 199] on input "18" at bounding box center [104, 200] width 27 height 15
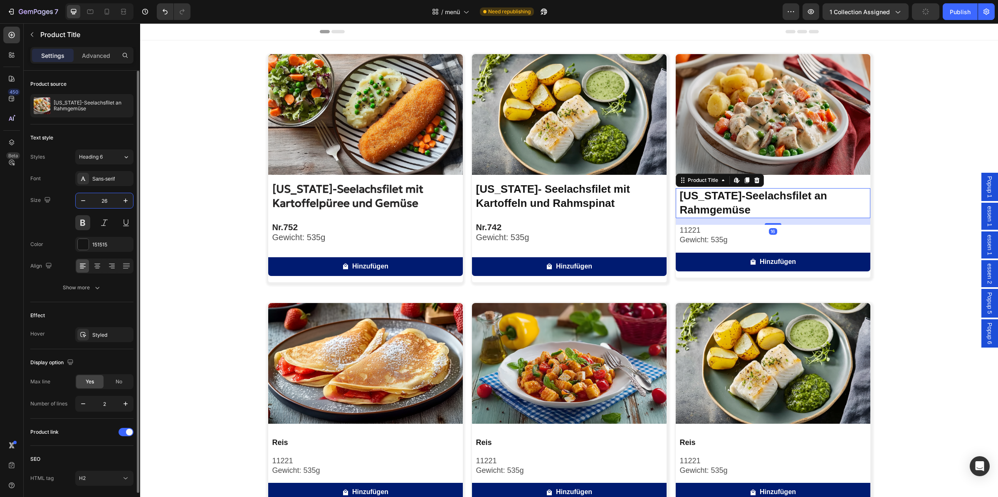
type input "26"
click at [102, 349] on div "Text style Styles Heading 6 Font Sans-serif Size 26 Color 151515 Align Show more" at bounding box center [81, 383] width 103 height 69
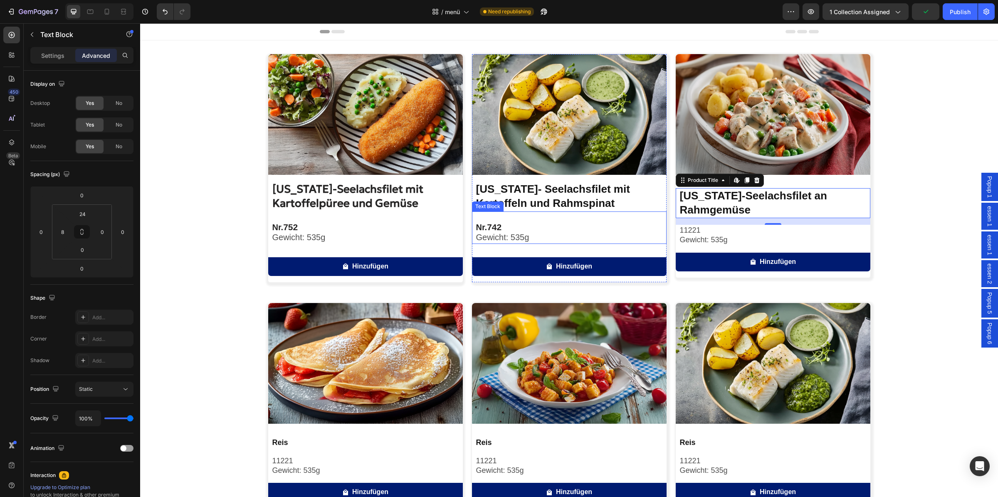
click at [575, 235] on p "Gewicht: 535g" at bounding box center [571, 237] width 190 height 10
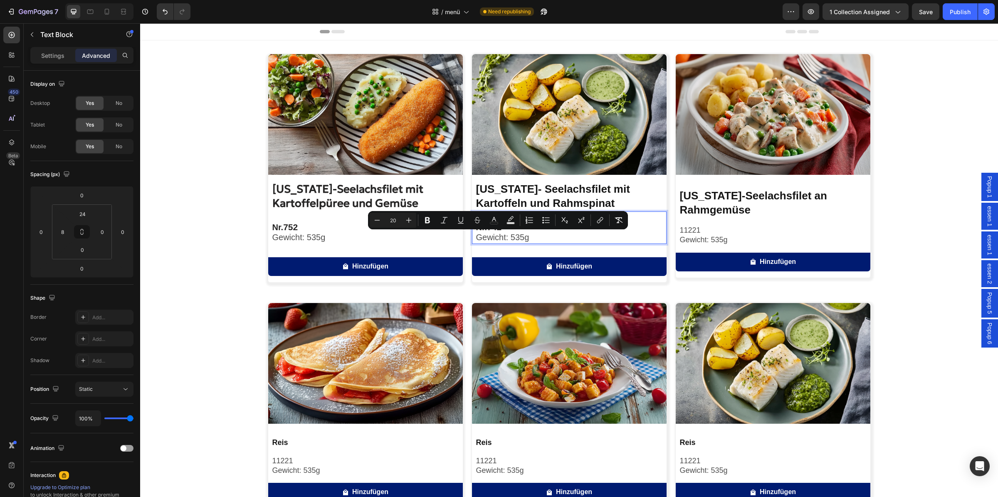
click at [397, 219] on input "20" at bounding box center [393, 220] width 17 height 10
click at [509, 234] on span "Gewicht: 535g" at bounding box center [502, 236] width 53 height 9
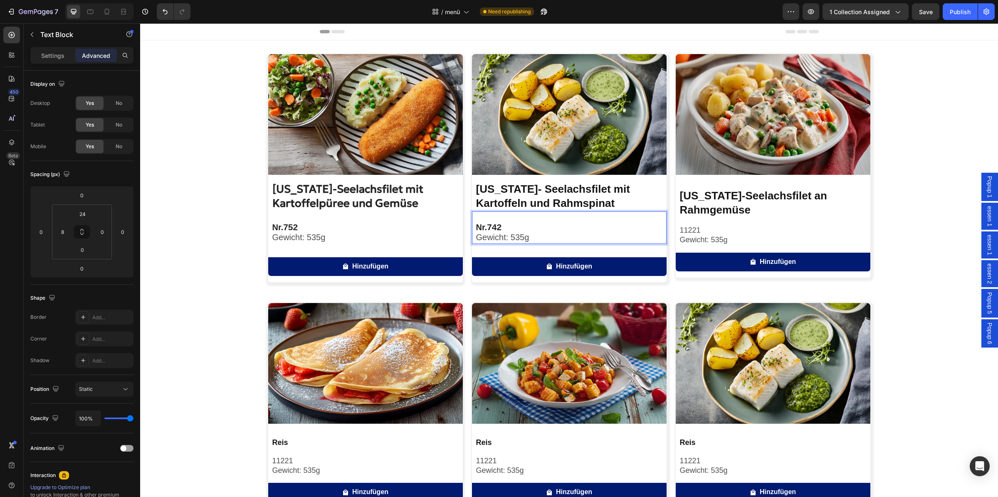
click at [540, 236] on p "Gewicht: 535g" at bounding box center [571, 237] width 190 height 10
drag, startPoint x: 538, startPoint y: 236, endPoint x: 457, endPoint y: 229, distance: 80.6
click at [475, 229] on div "Nr. 742 Gewicht: 535g" at bounding box center [570, 232] width 191 height 22
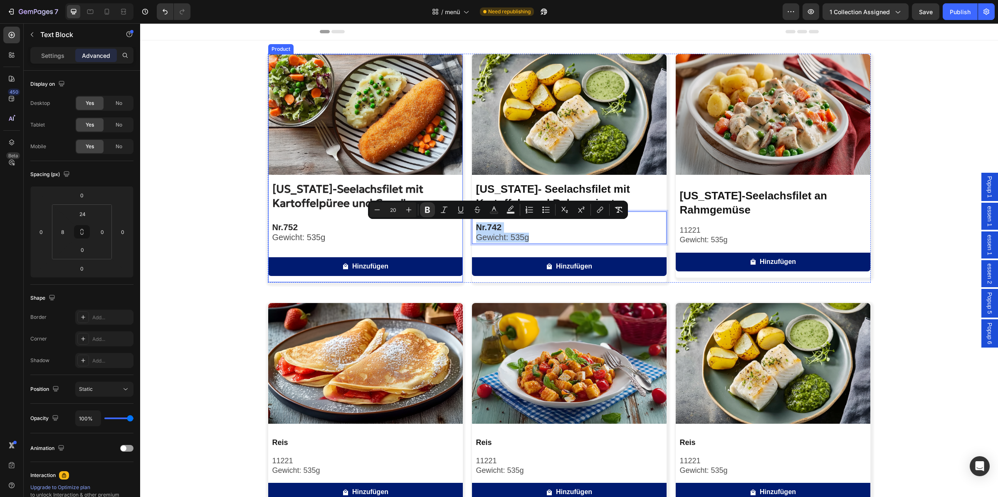
copy div "Nr. 742 Gewicht: 535g"
click at [722, 241] on p "Gewicht: 535g" at bounding box center [775, 240] width 190 height 10
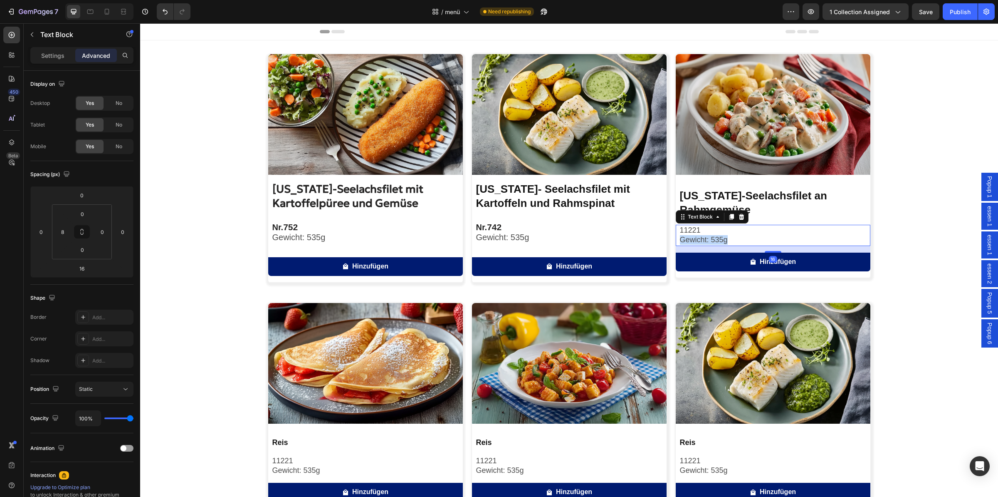
click at [729, 241] on p "Gewicht: 535g" at bounding box center [775, 240] width 190 height 10
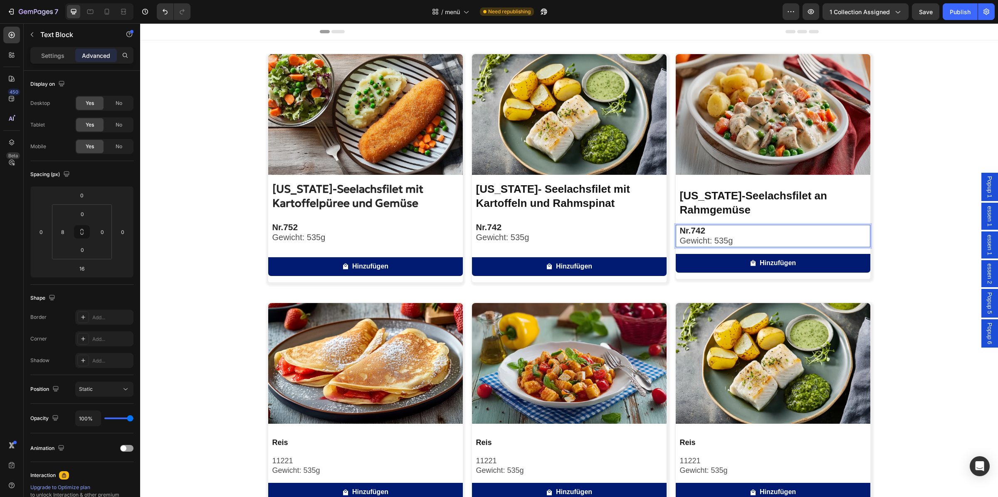
click at [701, 231] on strong "742" at bounding box center [698, 230] width 15 height 10
drag, startPoint x: 694, startPoint y: 229, endPoint x: 710, endPoint y: 230, distance: 16.3
click at [710, 230] on p "Nr. 742" at bounding box center [775, 230] width 190 height 10
click at [694, 232] on strong "77" at bounding box center [696, 230] width 10 height 10
click at [694, 230] on strong "767" at bounding box center [698, 230] width 15 height 10
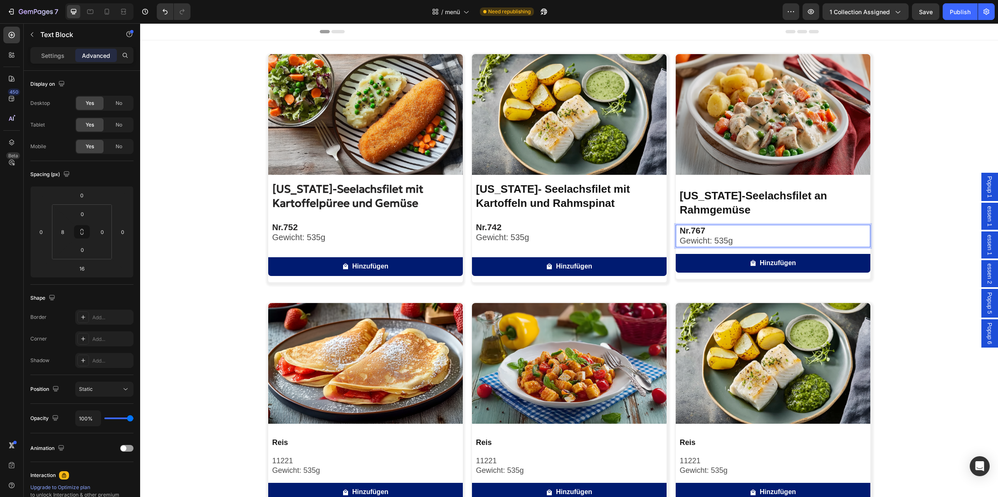
click at [694, 230] on strong "767" at bounding box center [698, 230] width 15 height 10
click at [706, 235] on p "Nr. 767" at bounding box center [775, 230] width 190 height 10
click at [707, 233] on p "Nr. 767" at bounding box center [775, 230] width 190 height 10
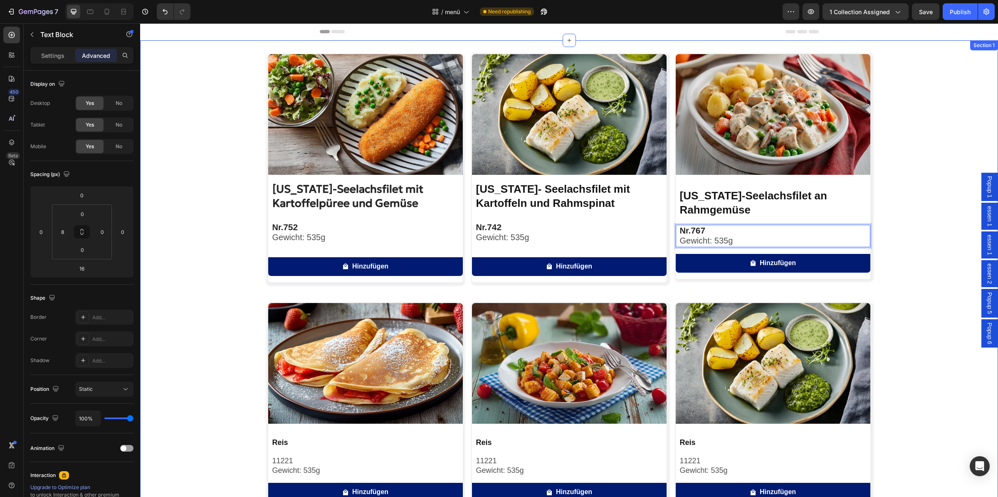
click at [879, 232] on div "Image [US_STATE]-Seelachsfilet mit Kartoffelpüree und Gemüse Product Title Nr. …" at bounding box center [569, 404] width 858 height 700
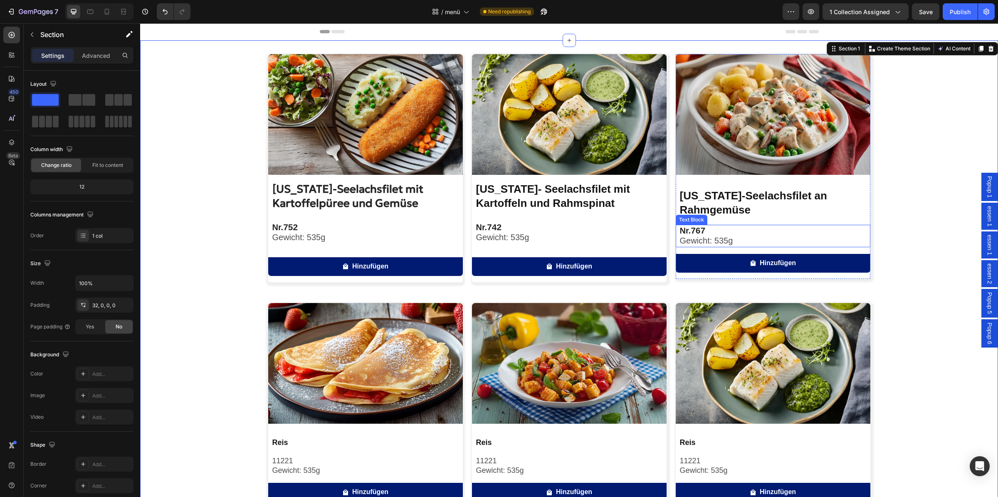
click at [718, 232] on p "Nr. 767" at bounding box center [775, 230] width 190 height 10
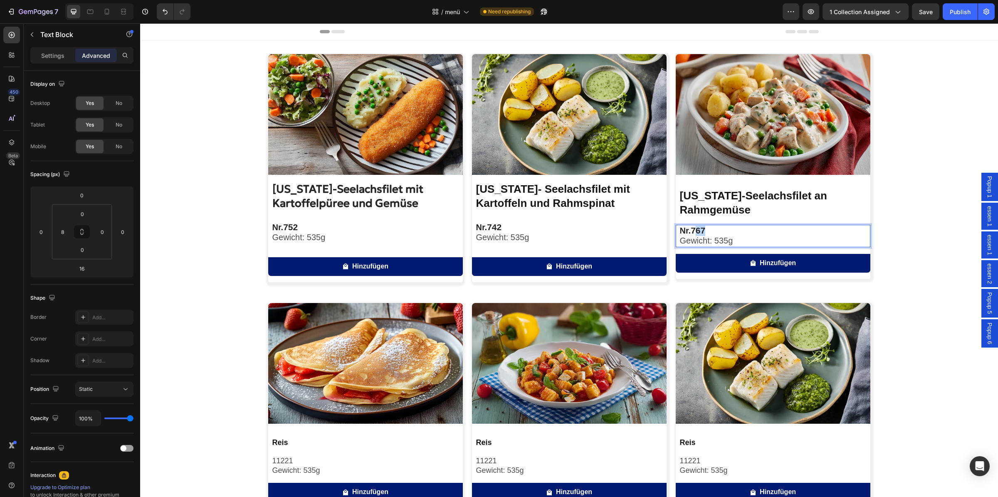
drag, startPoint x: 695, startPoint y: 229, endPoint x: 703, endPoint y: 230, distance: 8.0
click at [703, 230] on strong "767" at bounding box center [698, 230] width 15 height 10
drag, startPoint x: 686, startPoint y: 229, endPoint x: 676, endPoint y: 230, distance: 9.6
click at [680, 230] on strong "Nr." at bounding box center [685, 230] width 11 height 9
click at [742, 234] on p "Nr. 767" at bounding box center [775, 230] width 190 height 10
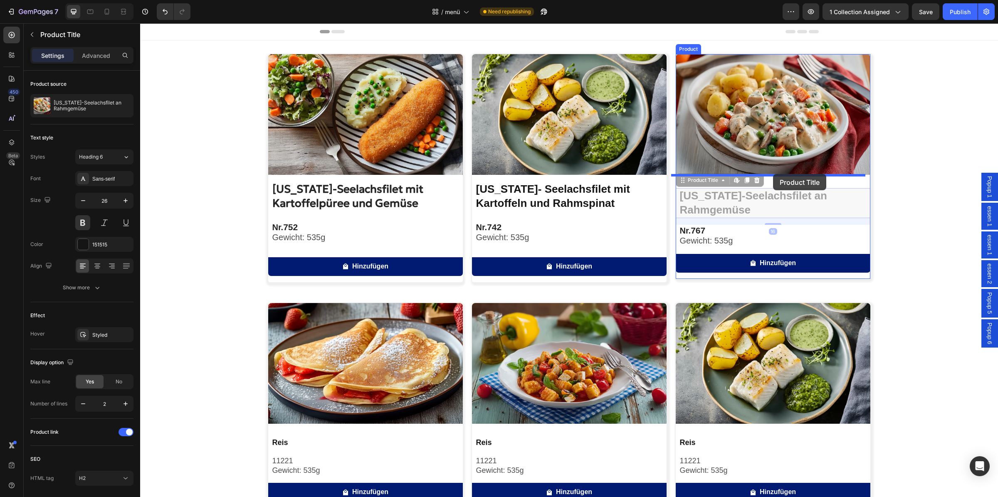
drag, startPoint x: 771, startPoint y: 205, endPoint x: 773, endPoint y: 174, distance: 31.7
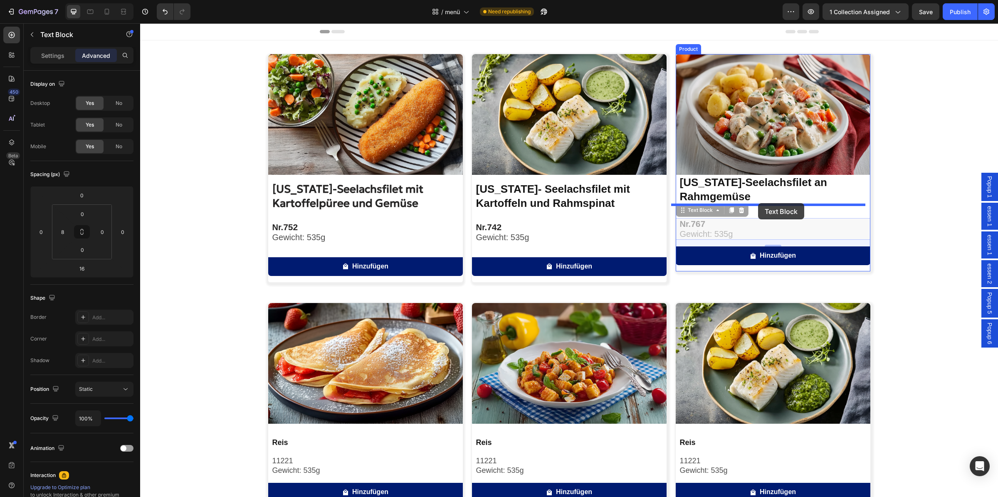
drag, startPoint x: 750, startPoint y: 227, endPoint x: 758, endPoint y: 203, distance: 25.1
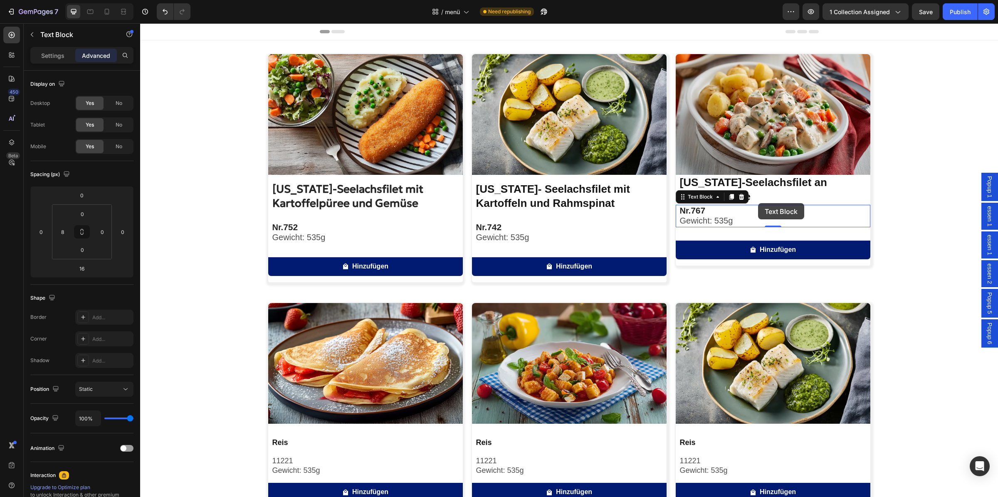
type input "0"
click at [746, 160] on img at bounding box center [773, 114] width 195 height 121
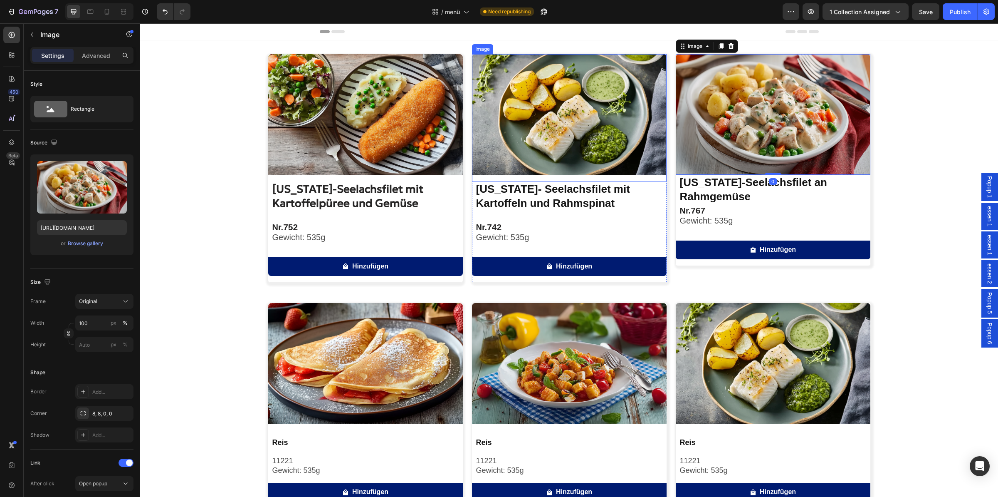
click at [577, 139] on img at bounding box center [569, 114] width 195 height 121
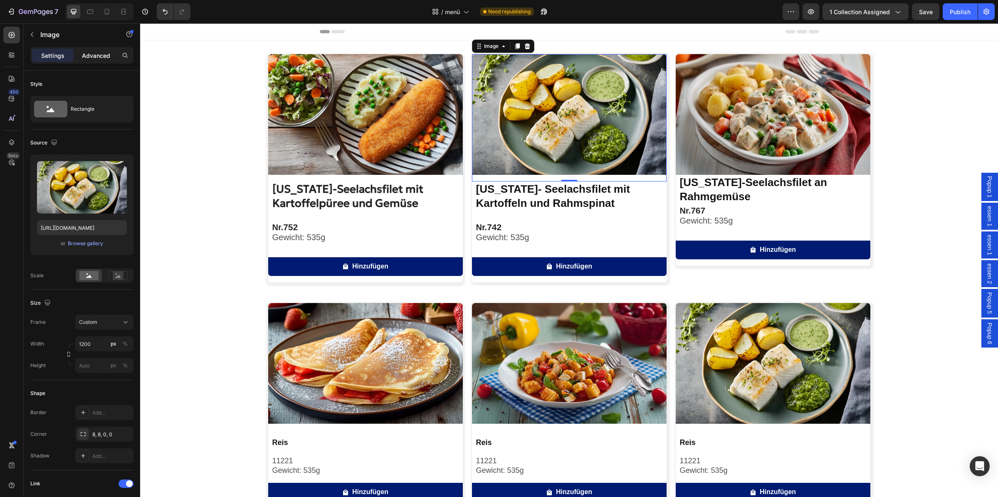
click at [89, 56] on p "Advanced" at bounding box center [96, 55] width 28 height 9
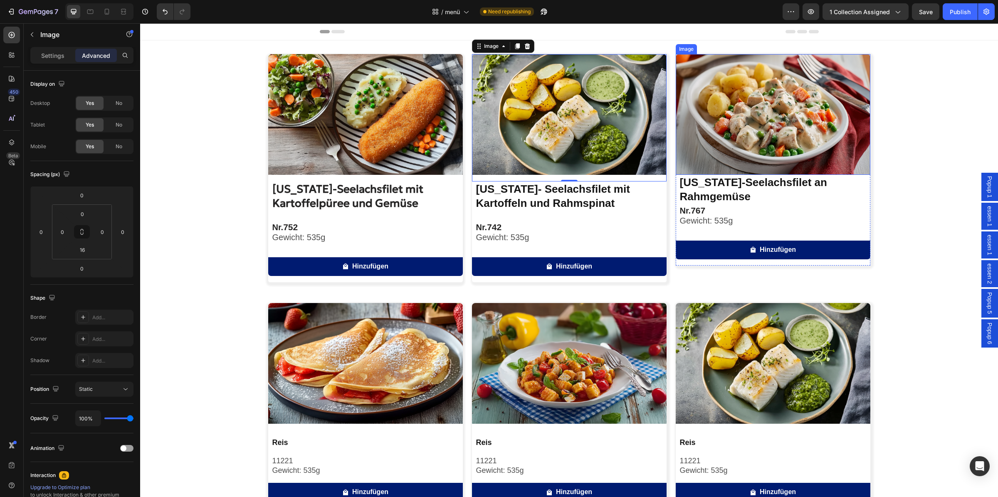
click at [721, 165] on img at bounding box center [773, 114] width 195 height 121
click at [85, 250] on input "0" at bounding box center [82, 249] width 17 height 12
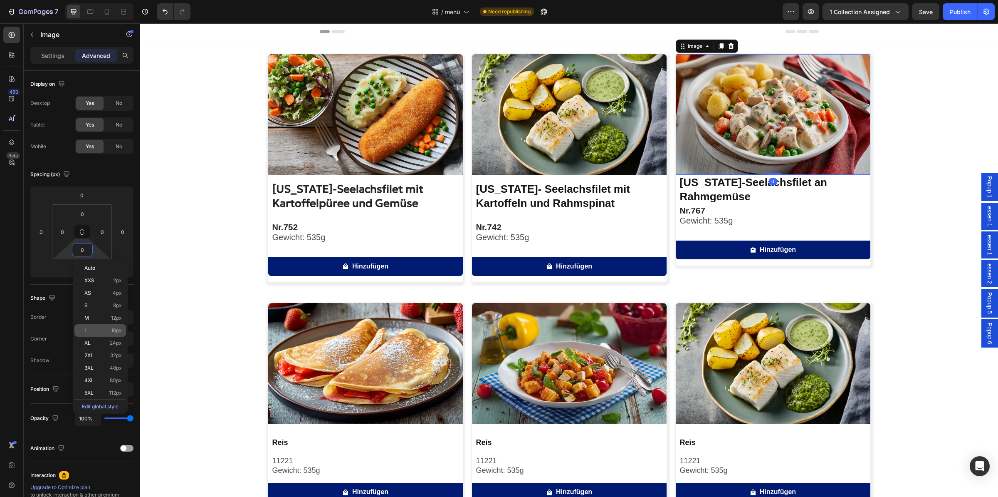
click at [97, 329] on p "L 16px" at bounding box center [102, 330] width 37 height 6
type input "16"
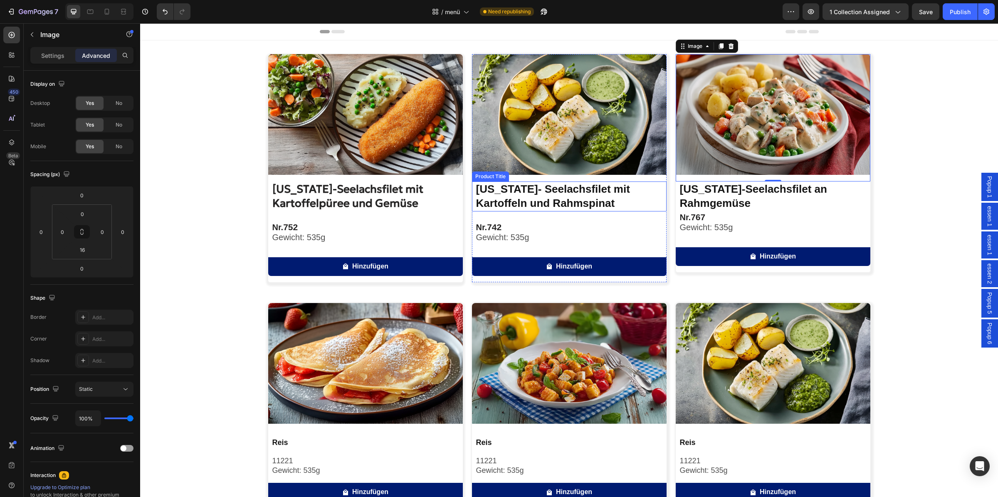
click at [582, 193] on h2 "[US_STATE]- Seelachsfilet mit Kartoffeln und Rahmspinat" at bounding box center [570, 196] width 191 height 30
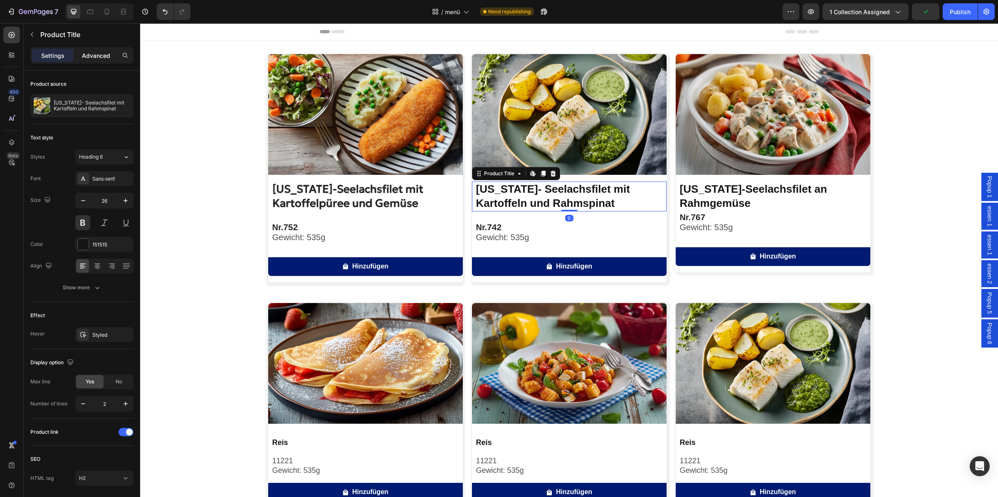
click at [107, 59] on p "Advanced" at bounding box center [96, 55] width 28 height 9
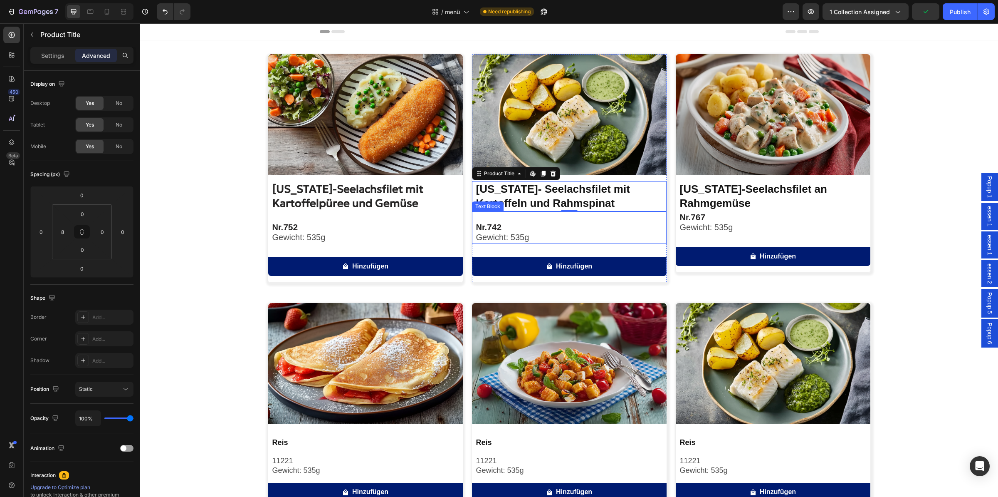
click at [519, 232] on p "Nr. 742" at bounding box center [571, 227] width 190 height 10
click at [739, 220] on p "Nr. 767" at bounding box center [775, 217] width 190 height 10
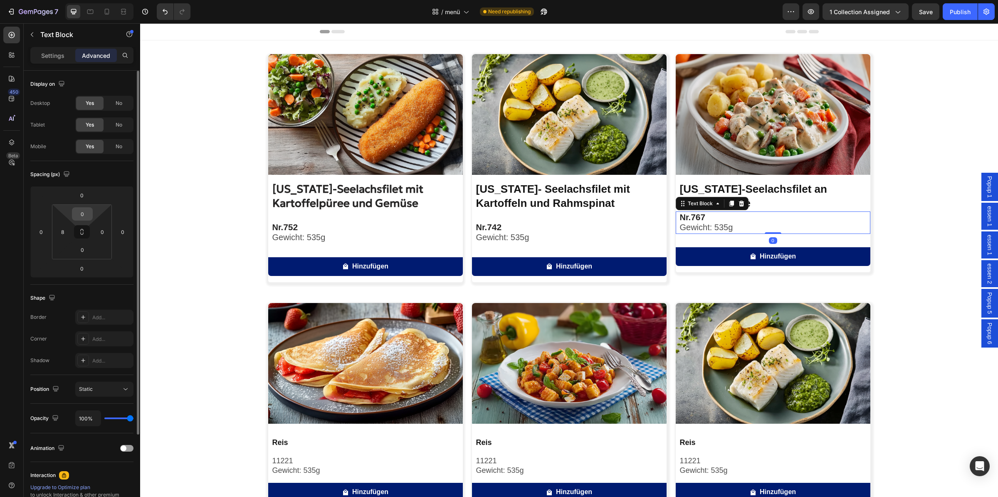
click at [86, 212] on input "0" at bounding box center [82, 214] width 17 height 12
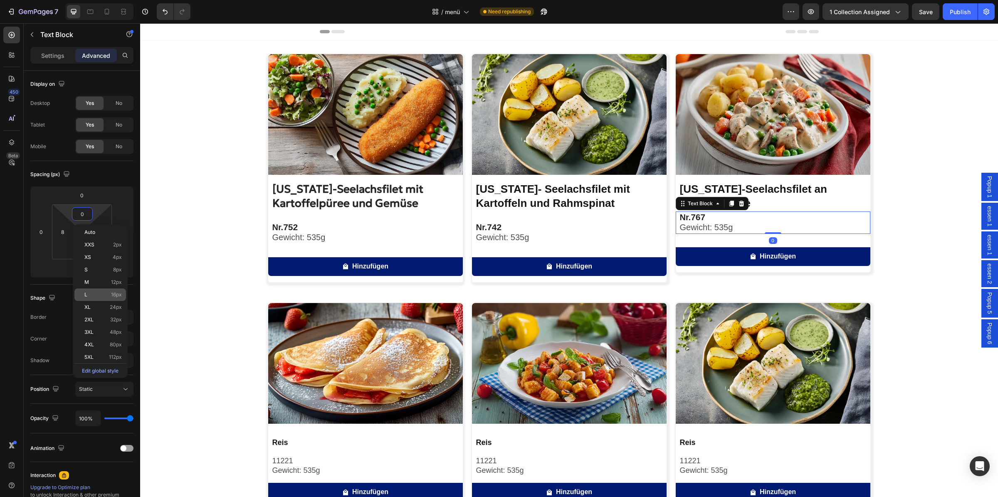
click at [97, 299] on div "L 16px" at bounding box center [100, 294] width 52 height 12
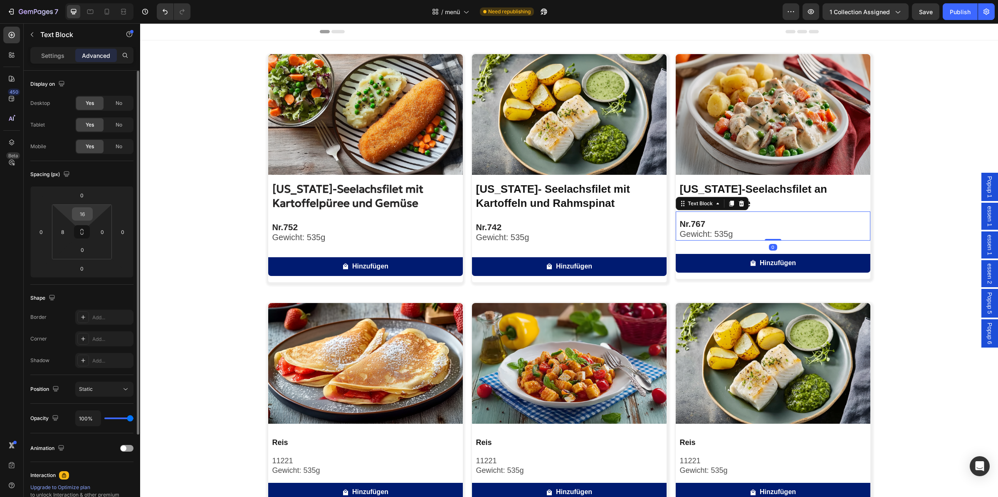
click at [84, 212] on input "16" at bounding box center [82, 214] width 17 height 12
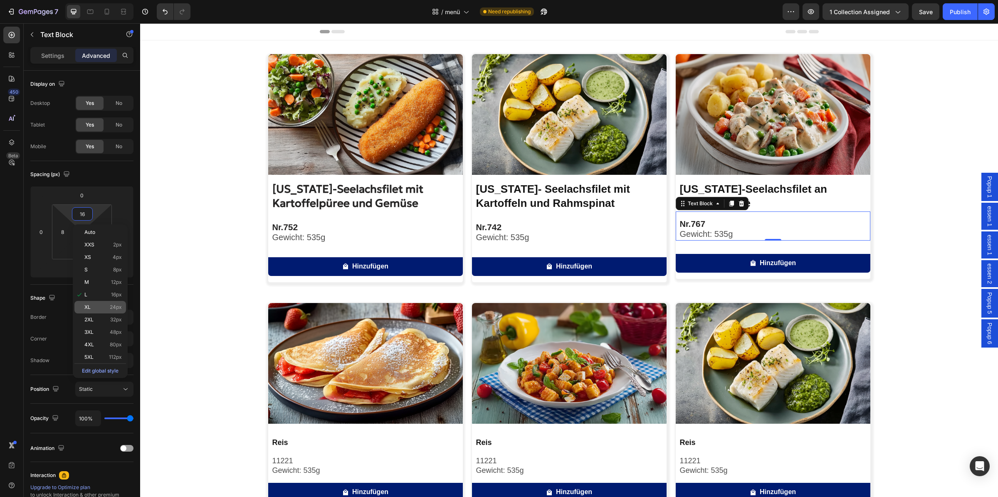
click at [101, 307] on p "XL 24px" at bounding box center [102, 307] width 37 height 6
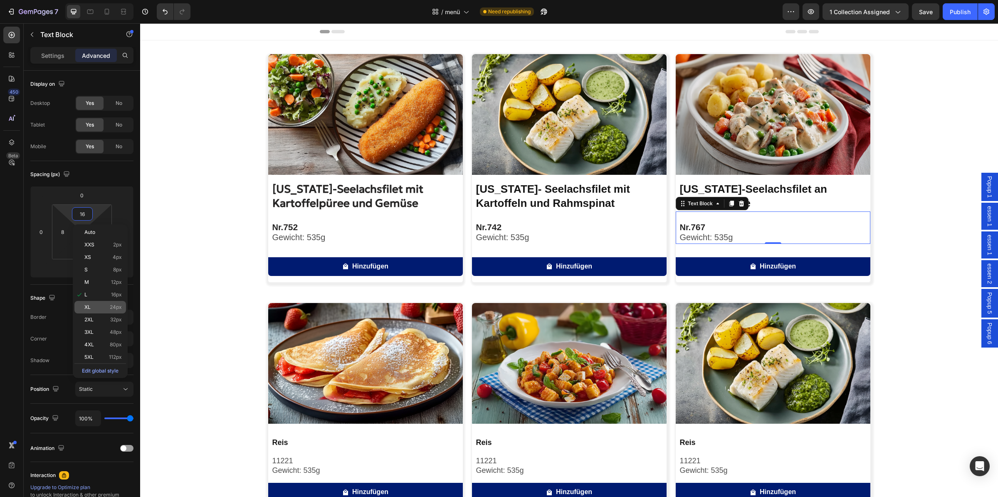
type input "24"
click at [190, 230] on div "Image [US_STATE]-Seelachsfilet mit Kartoffelpüree und Gemüse Product Title Nr. …" at bounding box center [569, 404] width 858 height 700
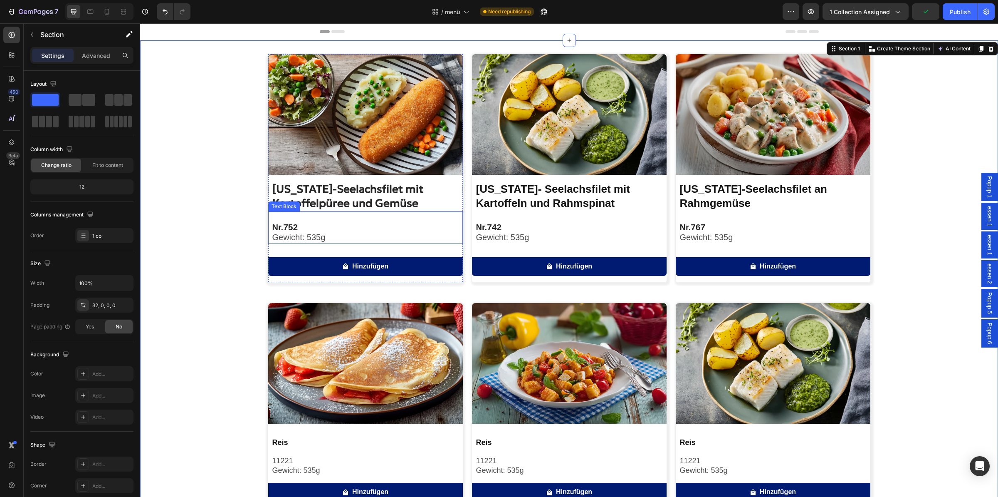
click at [321, 231] on p "Nr. 752" at bounding box center [367, 227] width 190 height 10
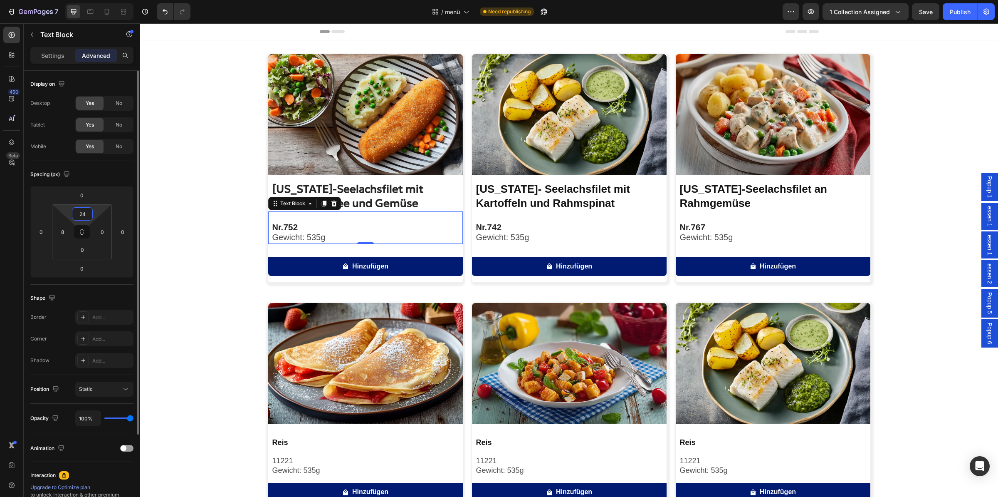
click at [85, 215] on input "24" at bounding box center [82, 214] width 17 height 12
click at [88, 215] on input "24" at bounding box center [82, 214] width 17 height 12
type input "29"
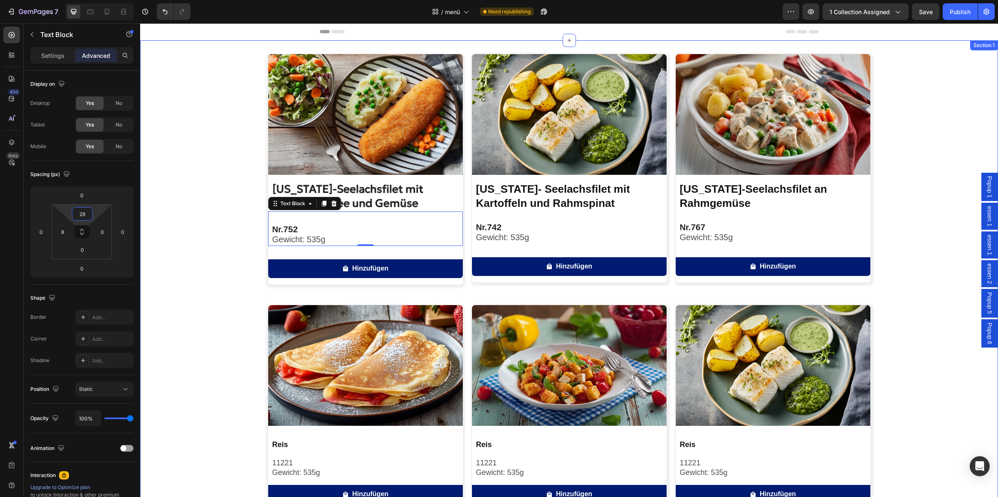
click at [210, 137] on div "Image [US_STATE]-Seelachsfilet mit Kartoffelpüree und Gemüse Product Title Nr. …" at bounding box center [569, 405] width 858 height 702
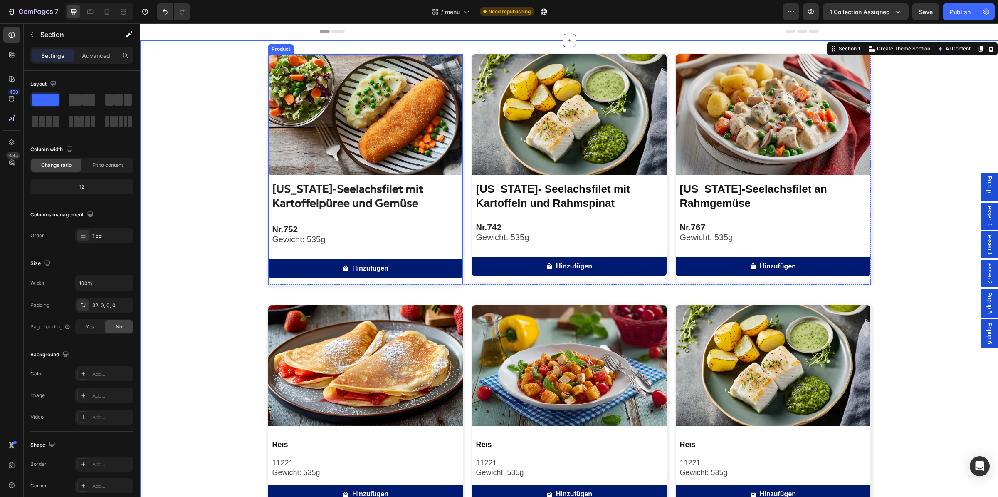
click at [351, 232] on p "Nr. 752" at bounding box center [367, 229] width 190 height 10
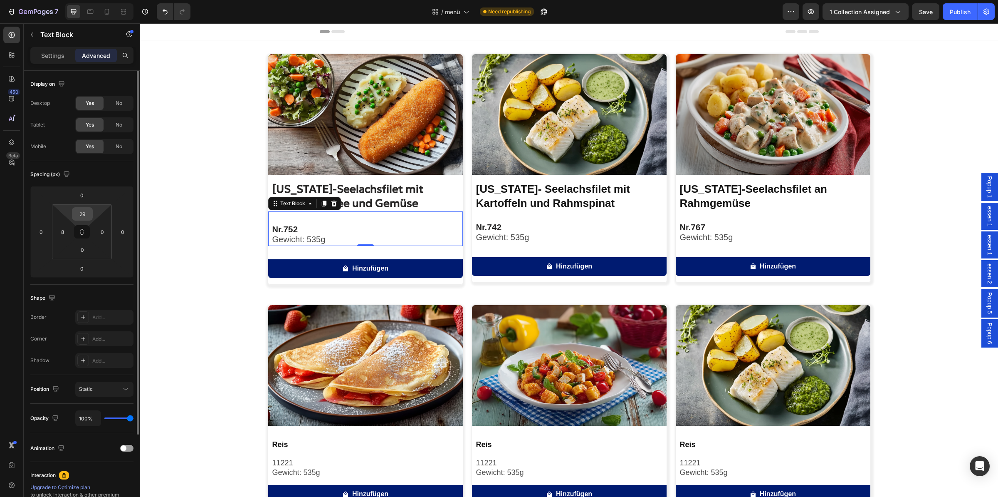
click at [89, 212] on input "29" at bounding box center [82, 214] width 17 height 12
click at [88, 213] on input "29" at bounding box center [82, 214] width 17 height 12
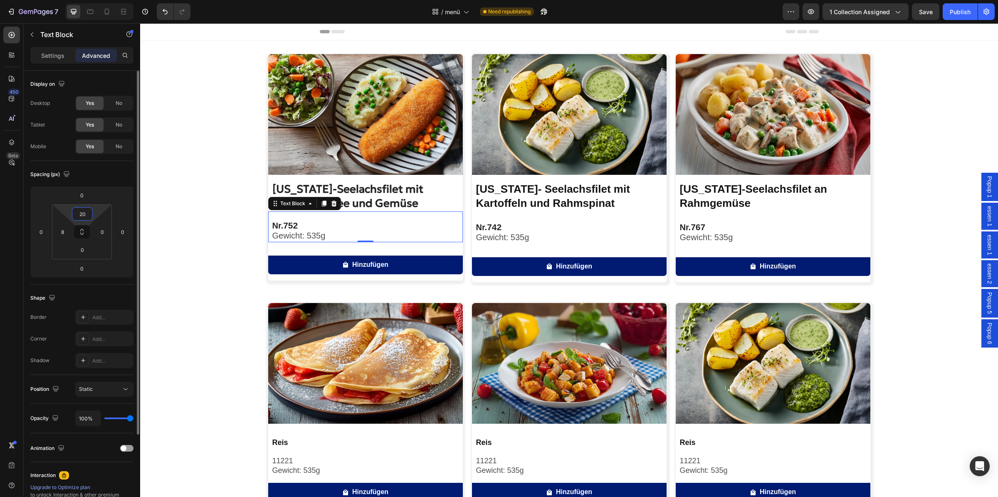
type input "20"
click at [117, 176] on div "Spacing (px)" at bounding box center [81, 174] width 103 height 13
click at [240, 212] on div "Image [US_STATE]-Seelachsfilet mit Kartoffelpüree und Gemüse Product Title Nr. …" at bounding box center [569, 404] width 858 height 700
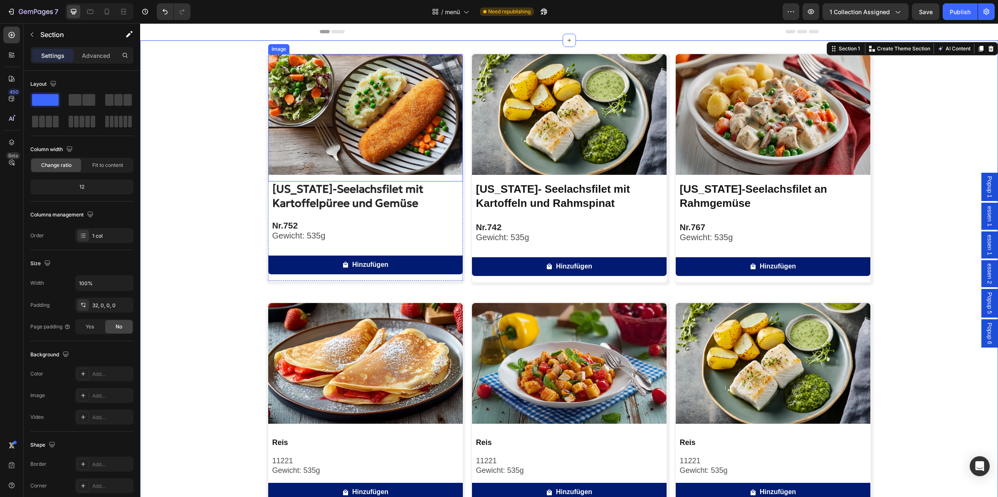
click at [321, 150] on img at bounding box center [365, 114] width 195 height 121
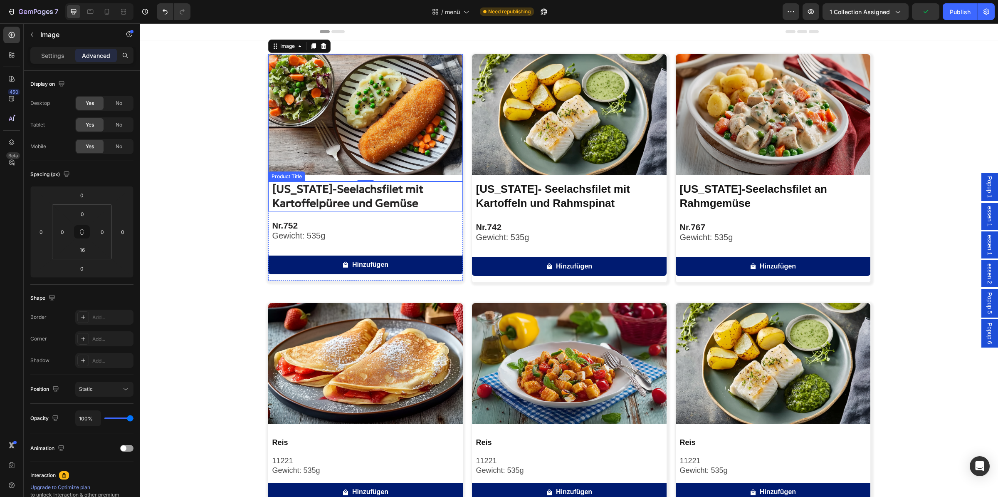
click at [311, 190] on h2 "[US_STATE]-Seelachsfilet mit Kartoffelpüree und Gemüse" at bounding box center [367, 196] width 191 height 30
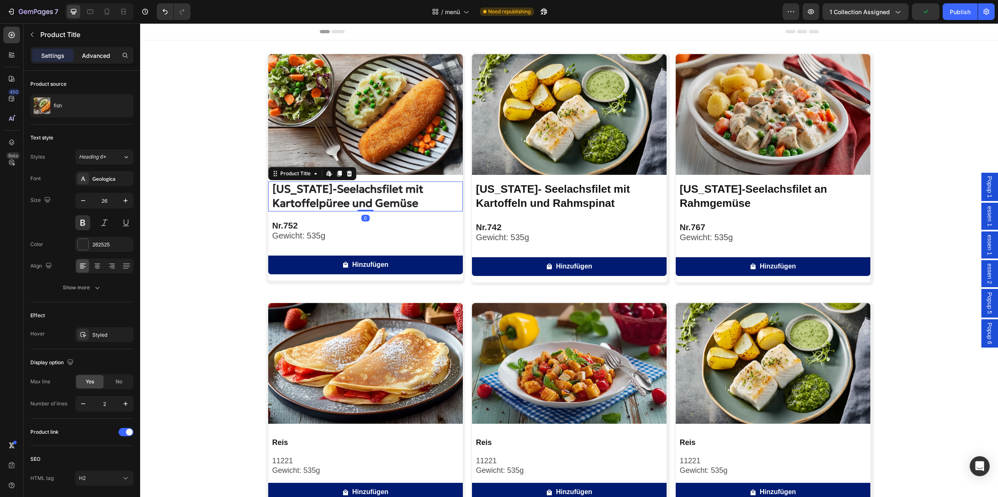
click at [105, 54] on p "Advanced" at bounding box center [96, 55] width 28 height 9
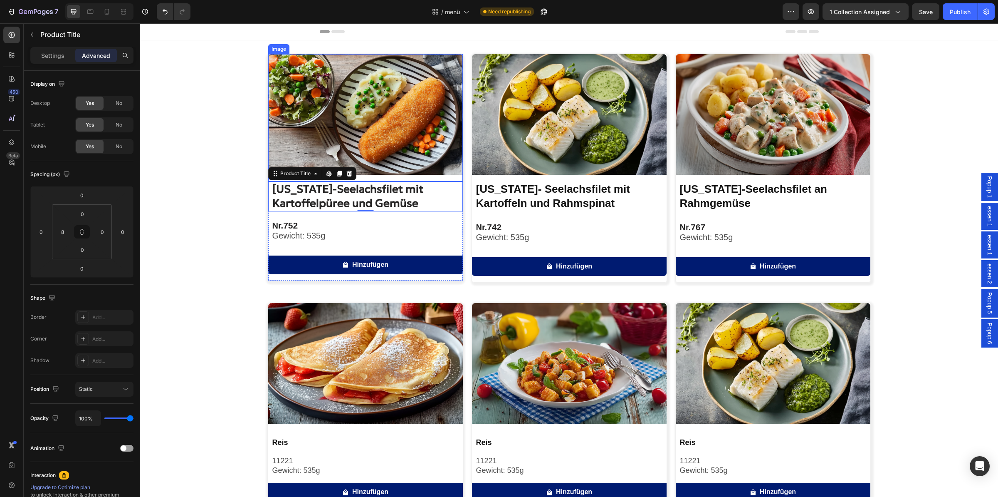
click at [311, 138] on img at bounding box center [365, 114] width 195 height 121
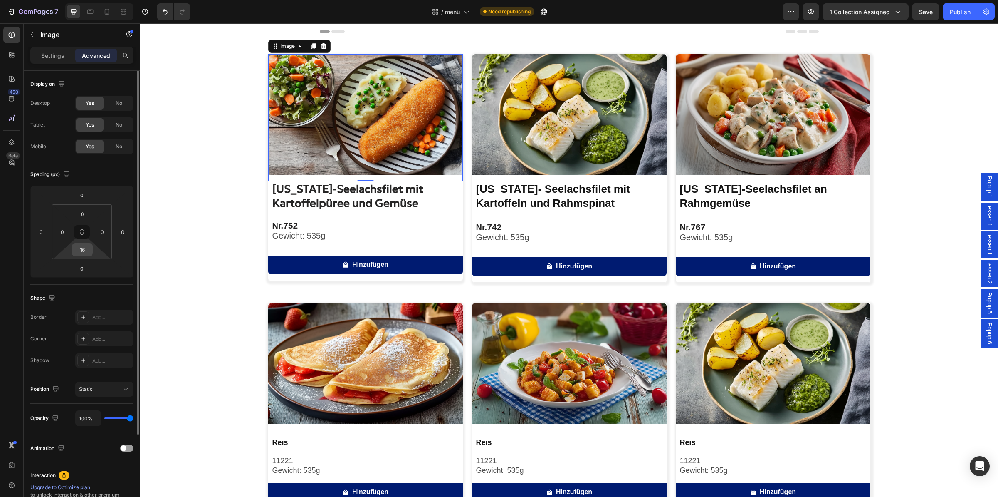
click at [88, 254] on input "16" at bounding box center [82, 249] width 17 height 12
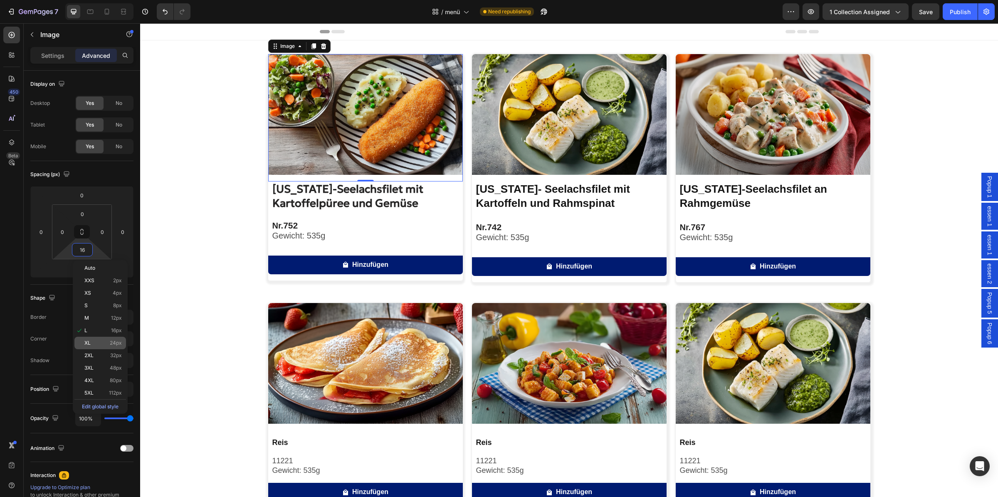
click at [112, 343] on span "24px" at bounding box center [116, 343] width 12 height 6
type input "24"
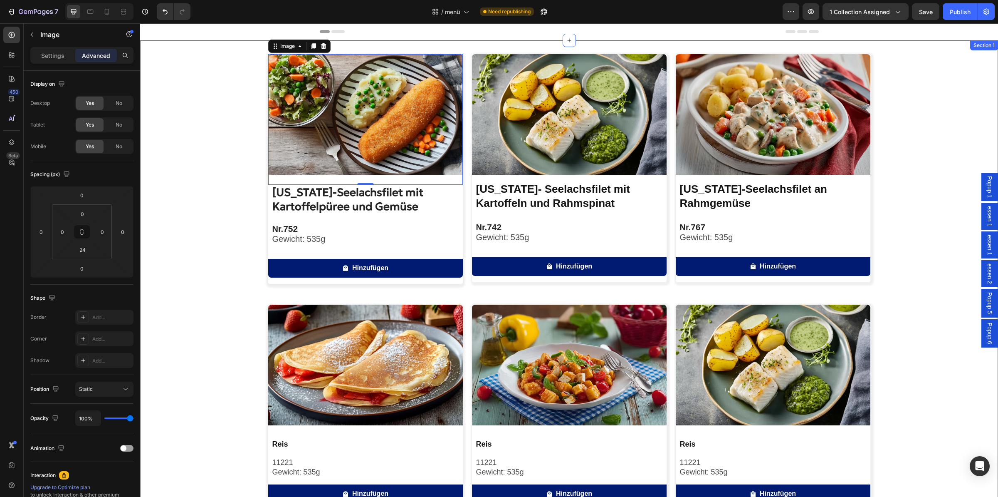
click at [177, 255] on div "Image 0 [US_STATE]-Seelachsfilet mit Kartoffelpüree und Gemüse Product Title Nr…" at bounding box center [569, 405] width 858 height 702
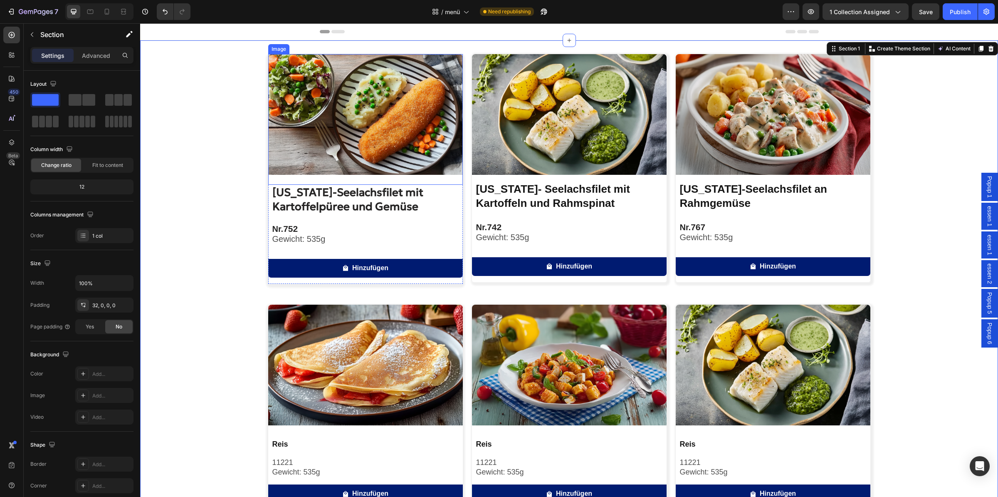
click at [354, 170] on img at bounding box center [365, 114] width 195 height 121
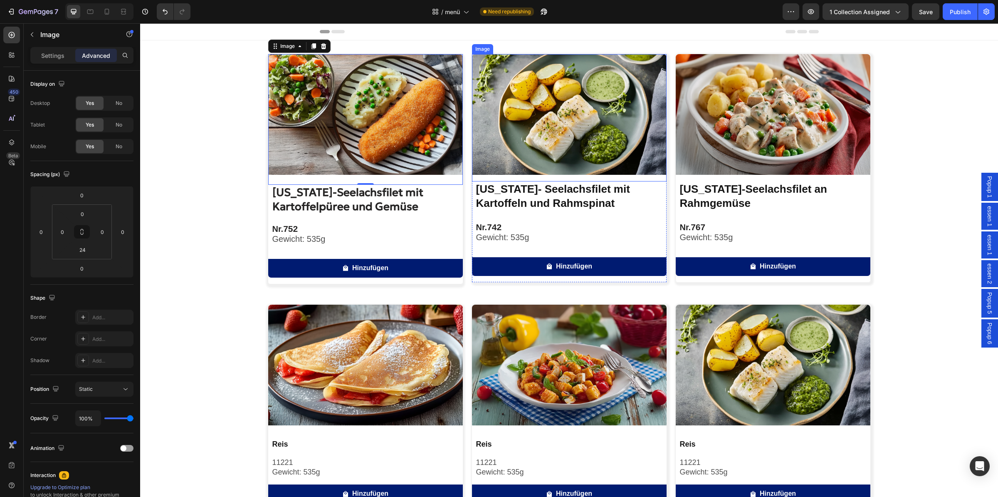
click at [543, 155] on img at bounding box center [569, 114] width 195 height 121
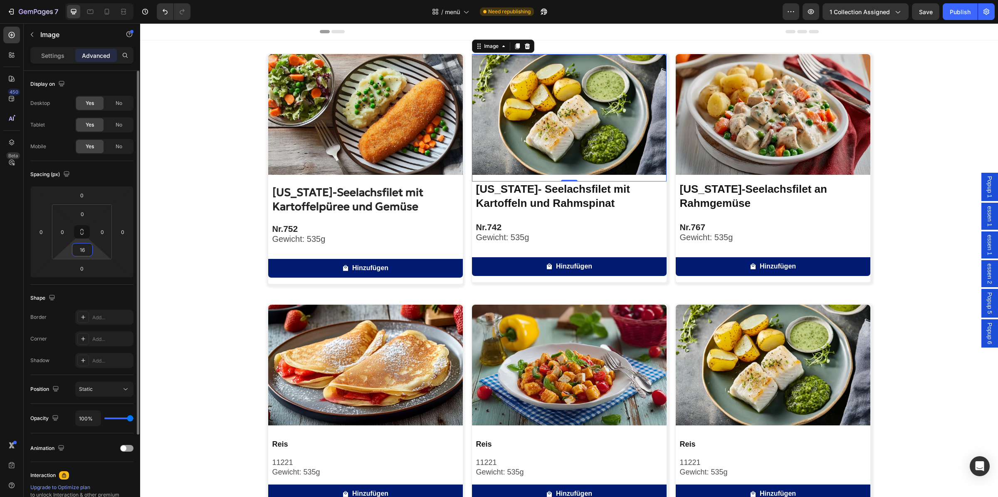
click at [84, 252] on input "16" at bounding box center [82, 249] width 17 height 12
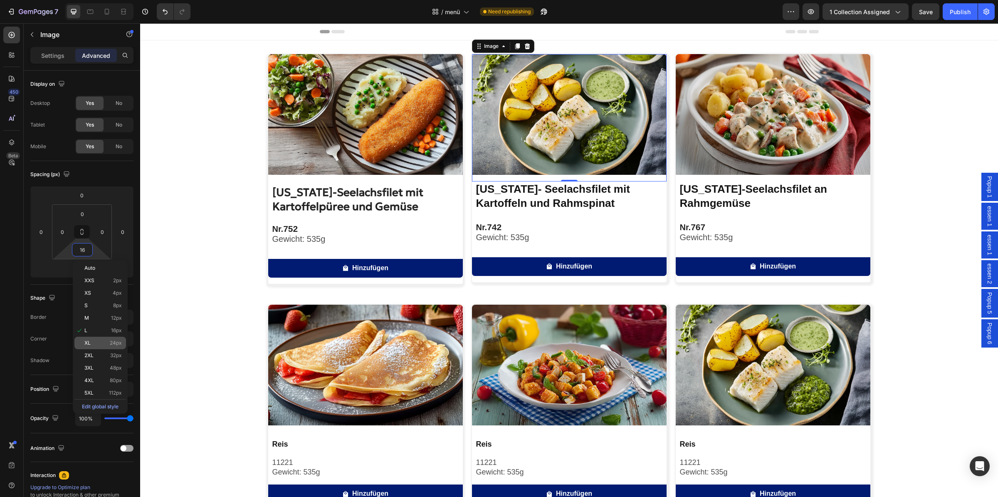
click at [114, 341] on span "24px" at bounding box center [116, 343] width 12 height 6
type input "24"
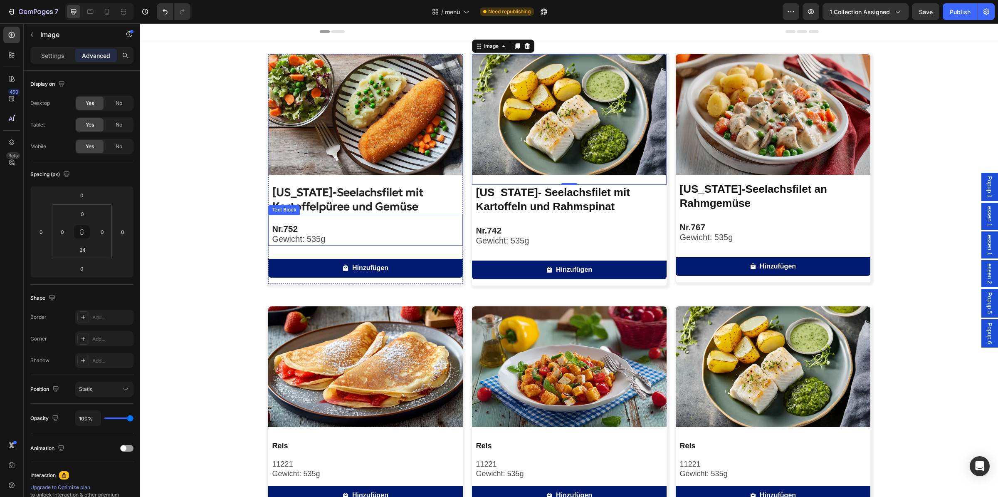
click at [401, 208] on h2 "[US_STATE]-Seelachsfilet mit Kartoffelpüree und Gemüse" at bounding box center [367, 200] width 191 height 30
click at [363, 226] on p "Nr. 752" at bounding box center [367, 229] width 190 height 10
click at [513, 235] on p "Nr. 742" at bounding box center [571, 230] width 190 height 10
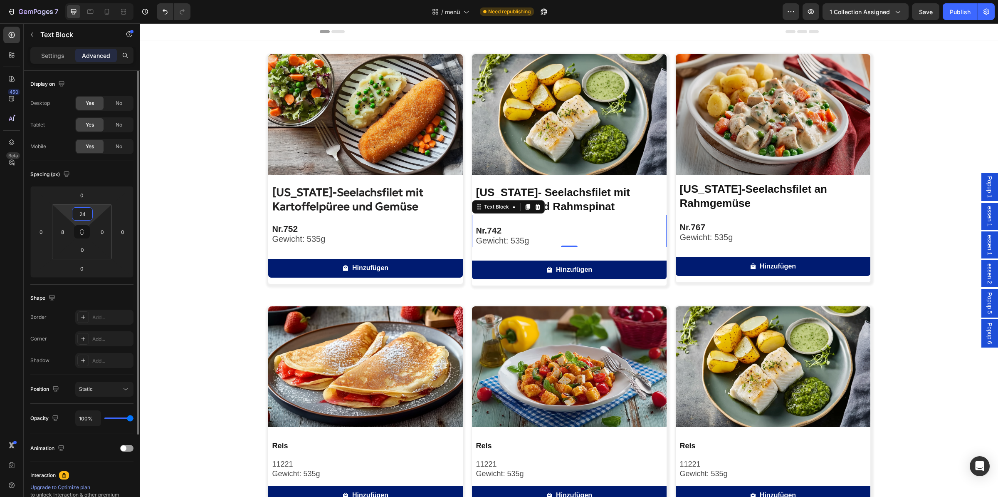
click at [90, 210] on input "24" at bounding box center [82, 214] width 17 height 12
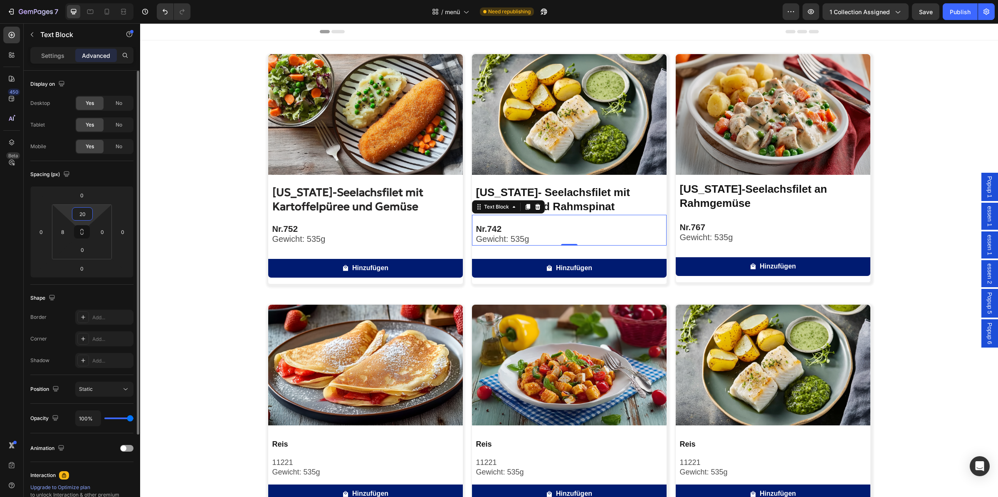
type input "20"
click at [0, 0] on div "Spacing (px) 0 0 0 0 20 8 0 0" at bounding box center [0, 0] width 0 height 0
click at [210, 233] on div "Image [US_STATE]-Seelachsfilet mit Kartoffelpüree und Gemüse Product Title Nr. …" at bounding box center [569, 405] width 858 height 702
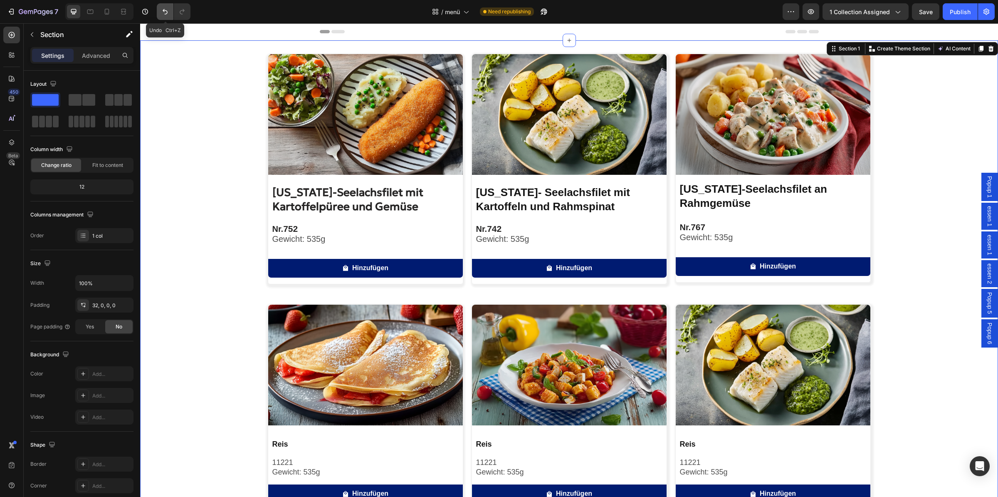
click at [166, 17] on button "Undo/Redo" at bounding box center [165, 11] width 17 height 17
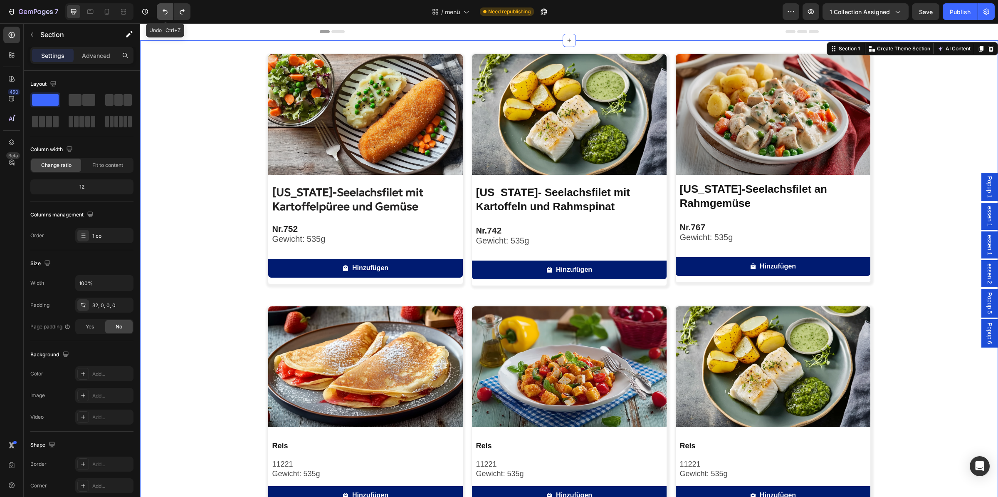
click at [166, 17] on button "Undo/Redo" at bounding box center [165, 11] width 17 height 17
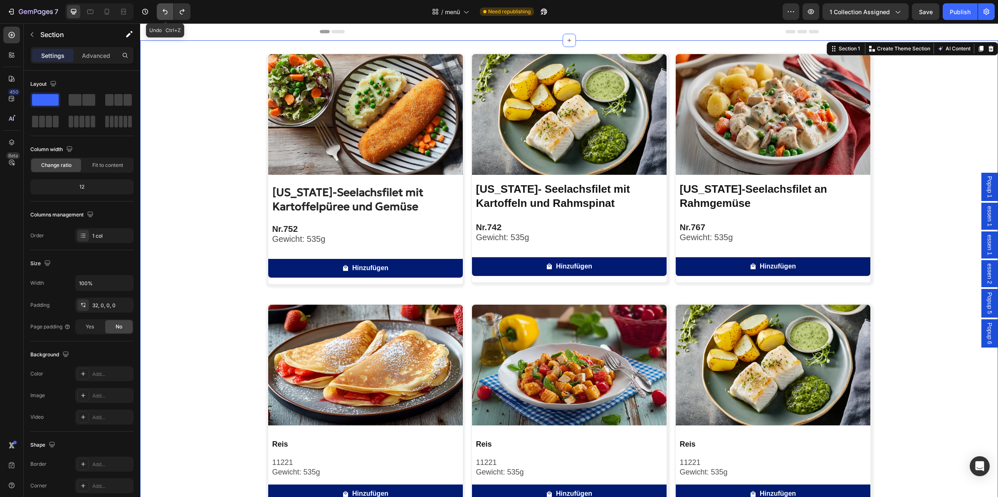
click at [166, 17] on button "Undo/Redo" at bounding box center [165, 11] width 17 height 17
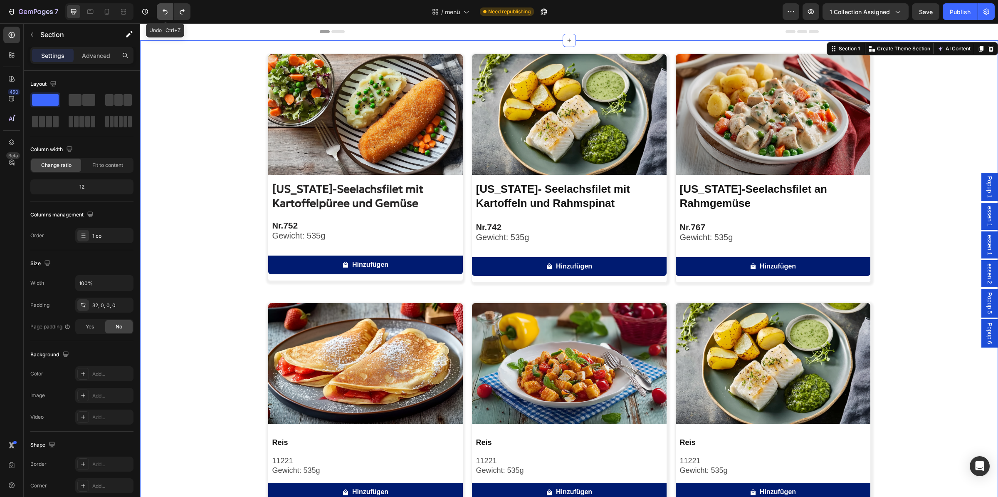
click at [166, 17] on button "Undo/Redo" at bounding box center [165, 11] width 17 height 17
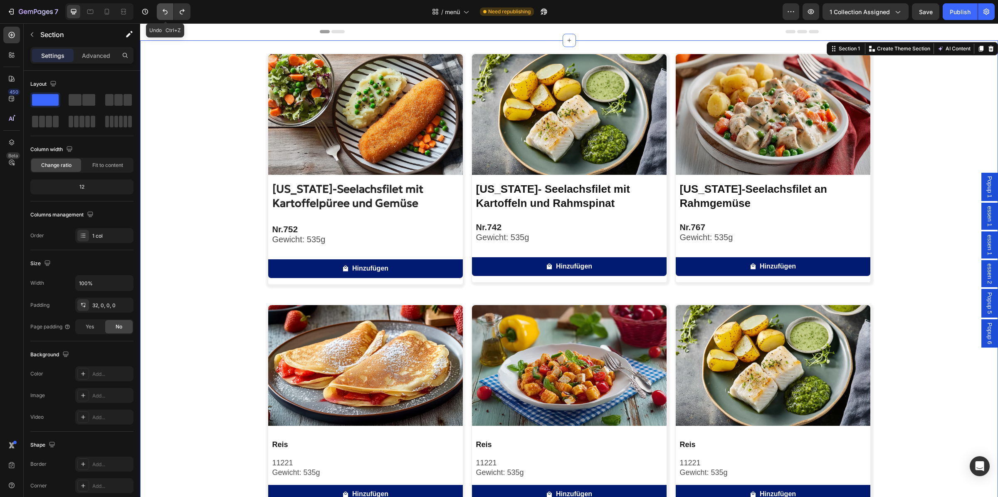
click at [166, 17] on button "Undo/Redo" at bounding box center [165, 11] width 17 height 17
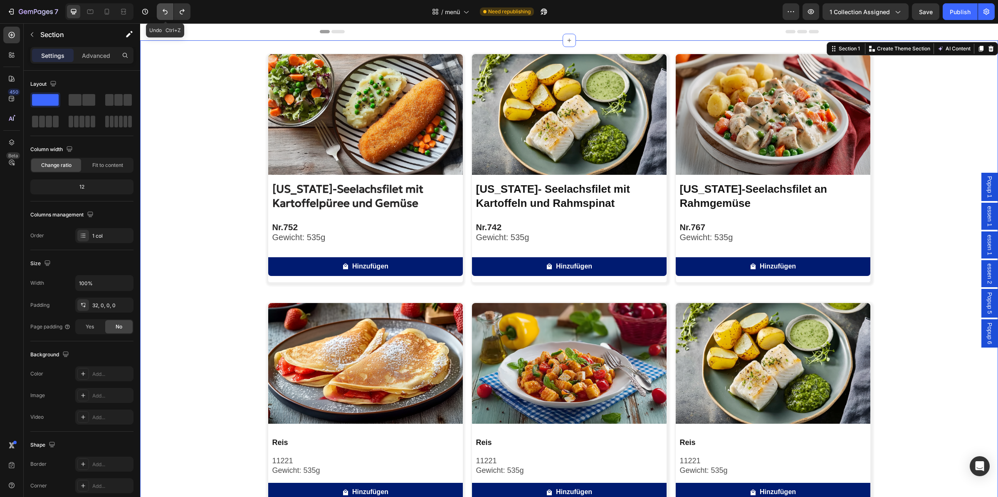
click at [166, 17] on button "Undo/Redo" at bounding box center [165, 11] width 17 height 17
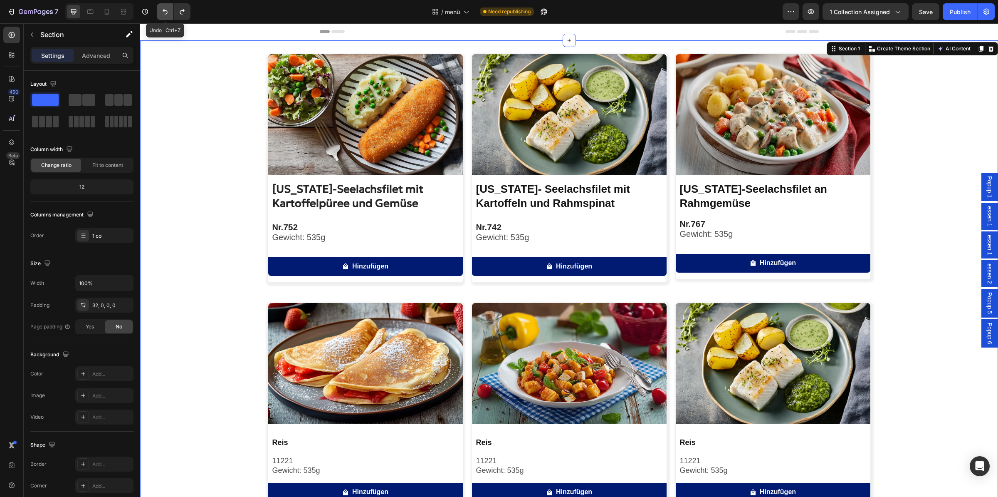
click at [166, 17] on button "Undo/Redo" at bounding box center [165, 11] width 17 height 17
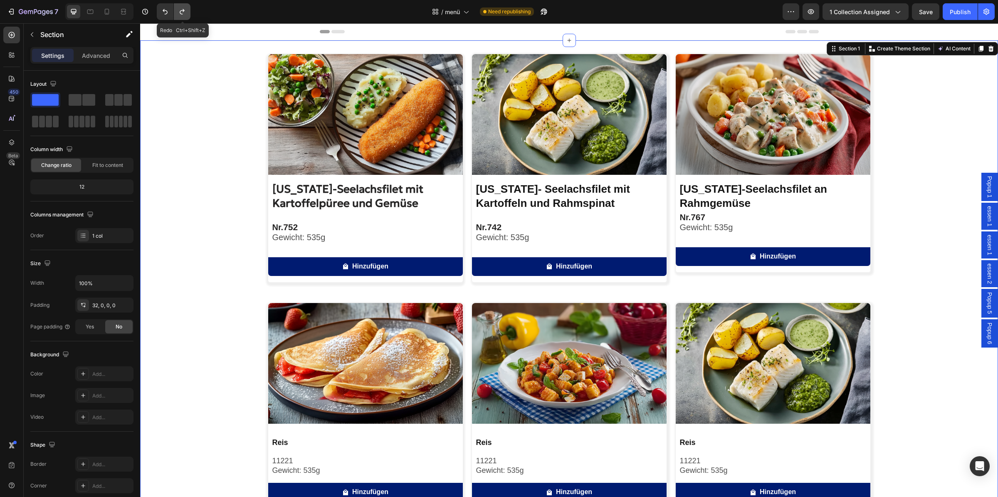
click at [183, 10] on icon "Undo/Redo" at bounding box center [182, 11] width 8 height 8
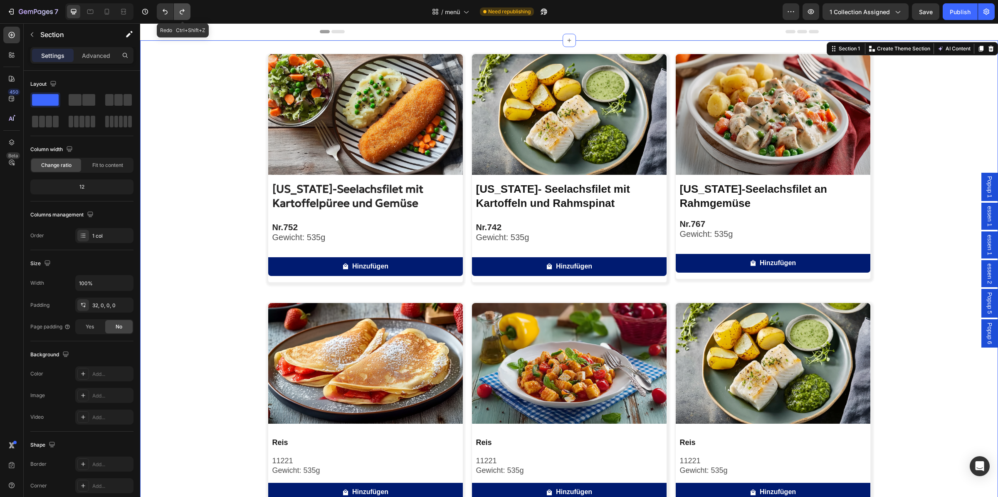
click at [183, 10] on icon "Undo/Redo" at bounding box center [182, 11] width 8 height 8
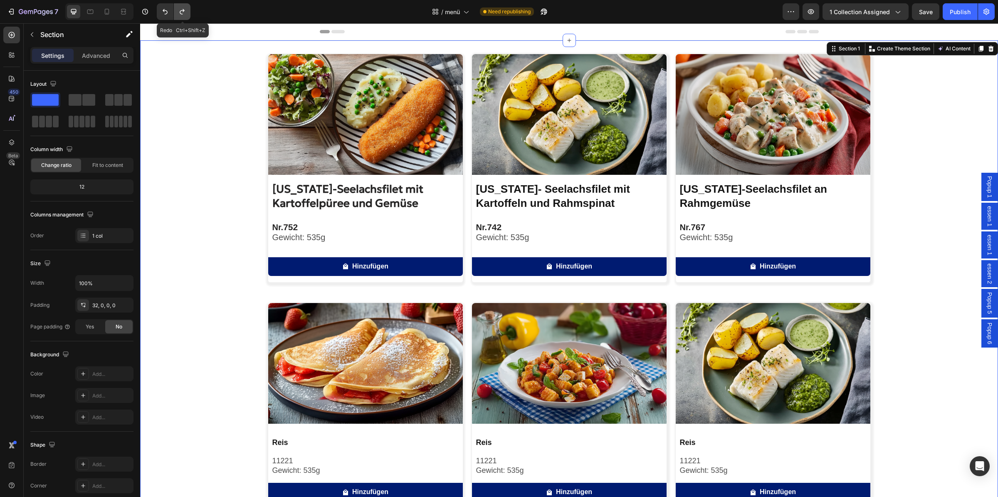
click at [183, 10] on icon "Undo/Redo" at bounding box center [182, 11] width 8 height 8
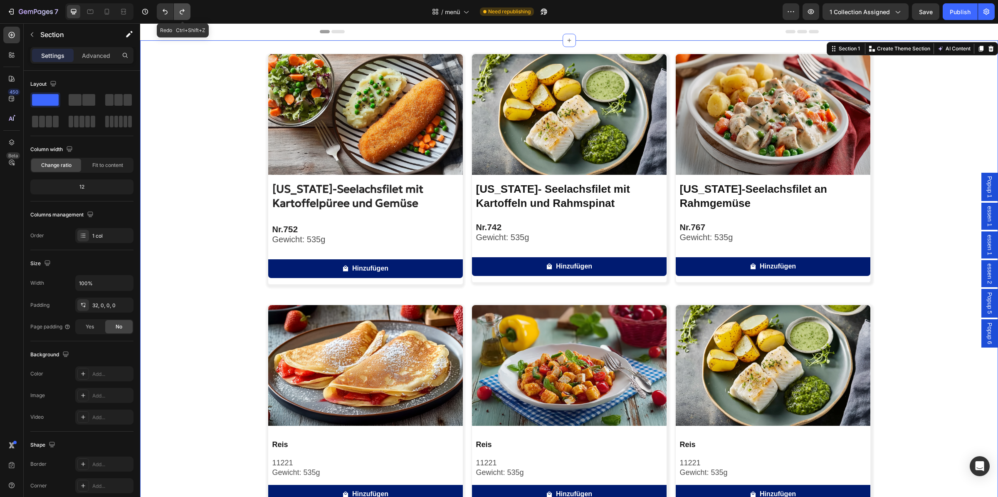
click at [183, 10] on icon "Undo/Redo" at bounding box center [182, 11] width 8 height 8
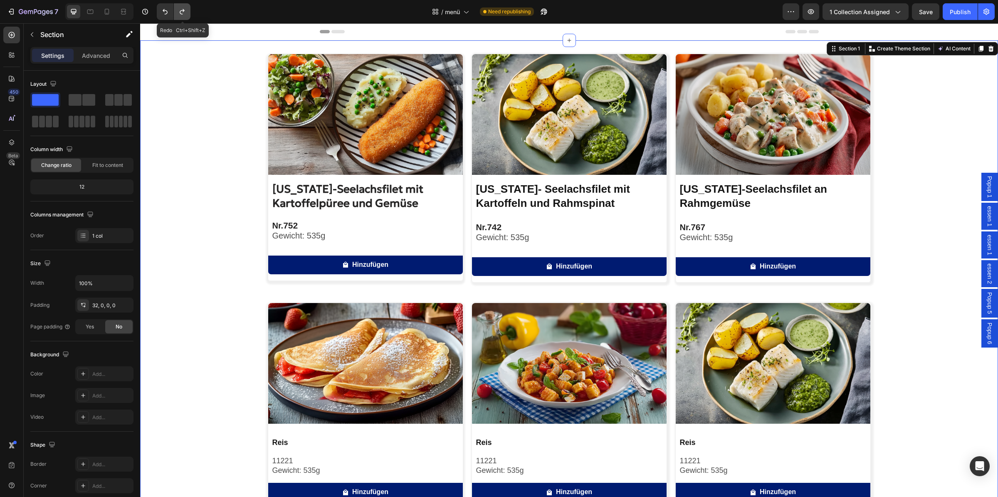
click at [183, 10] on icon "Undo/Redo" at bounding box center [182, 11] width 8 height 8
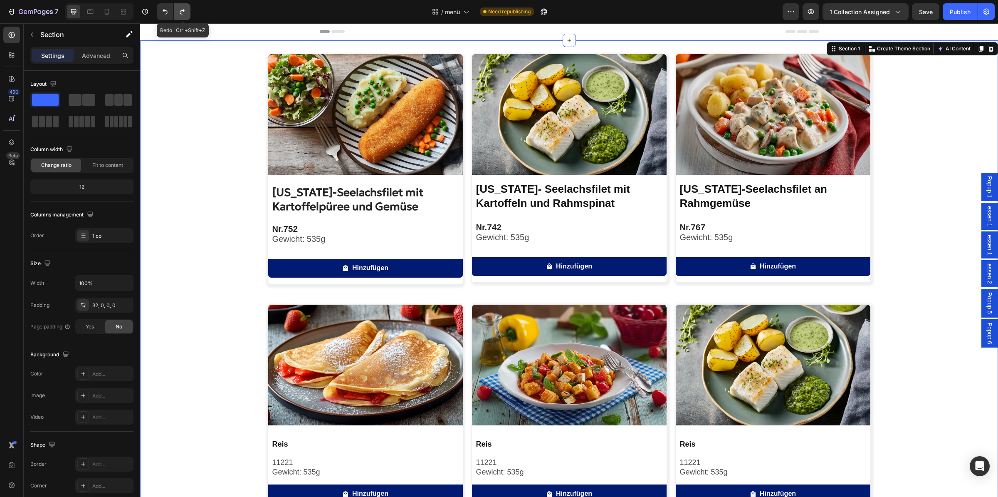
click at [183, 10] on icon "Undo/Redo" at bounding box center [182, 11] width 8 height 8
click at [164, 10] on icon "Undo/Redo" at bounding box center [165, 11] width 8 height 8
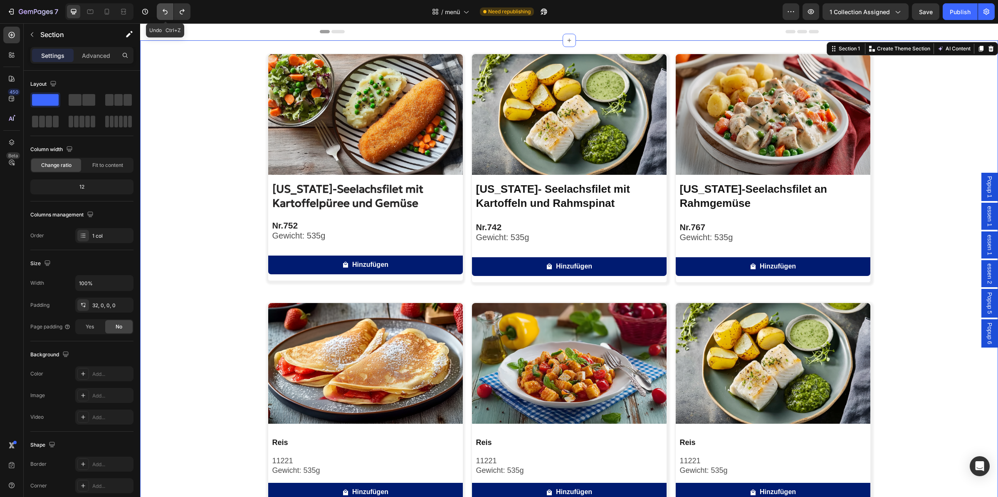
click at [164, 10] on icon "Undo/Redo" at bounding box center [165, 11] width 8 height 8
click at [165, 10] on icon "Undo/Redo" at bounding box center [165, 11] width 8 height 8
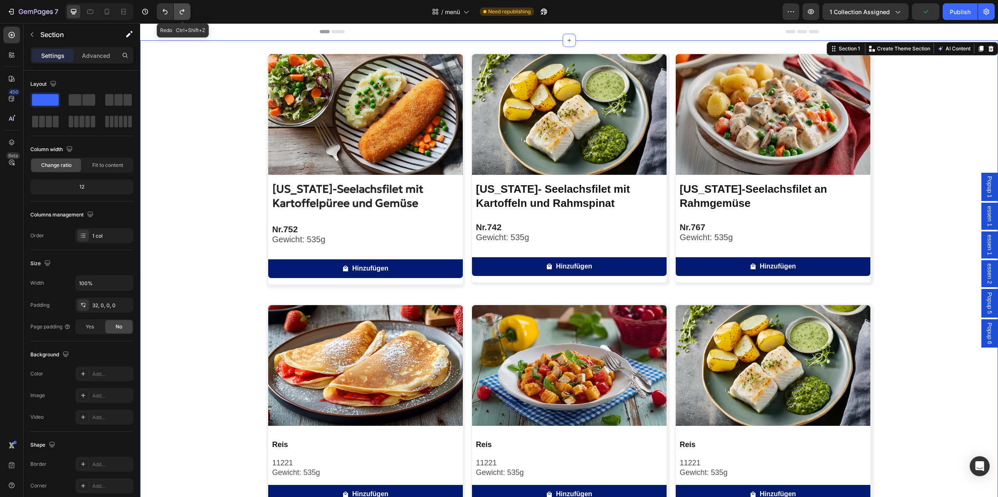
click at [180, 12] on icon "Undo/Redo" at bounding box center [182, 11] width 8 height 8
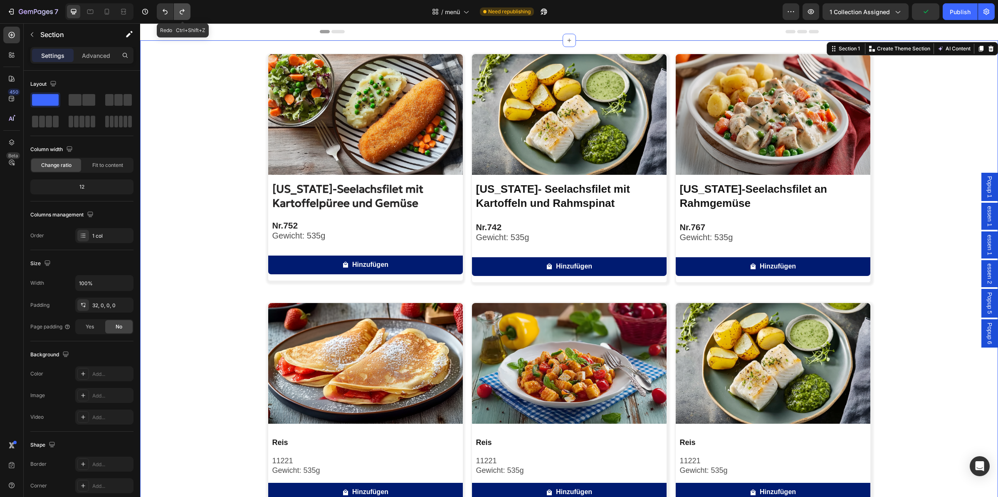
click at [180, 12] on icon "Undo/Redo" at bounding box center [182, 11] width 8 height 8
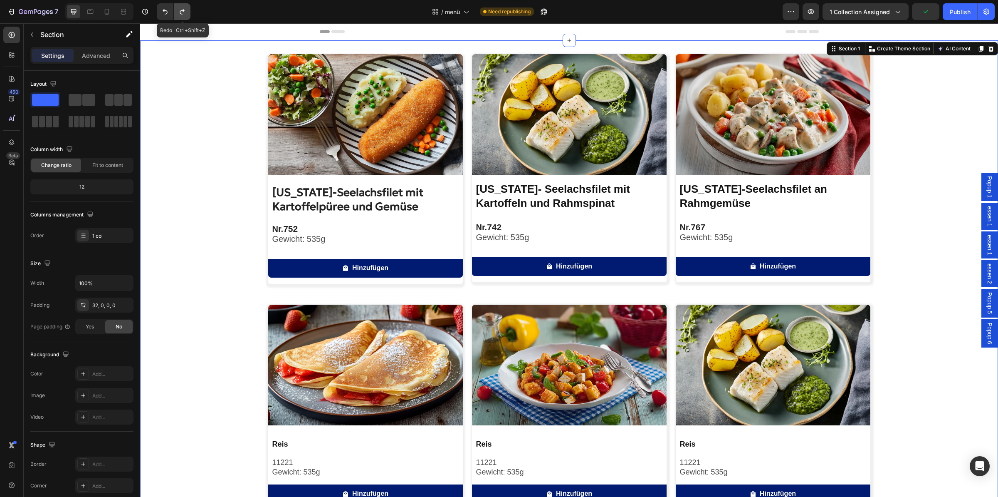
click at [180, 12] on icon "Undo/Redo" at bounding box center [182, 11] width 8 height 8
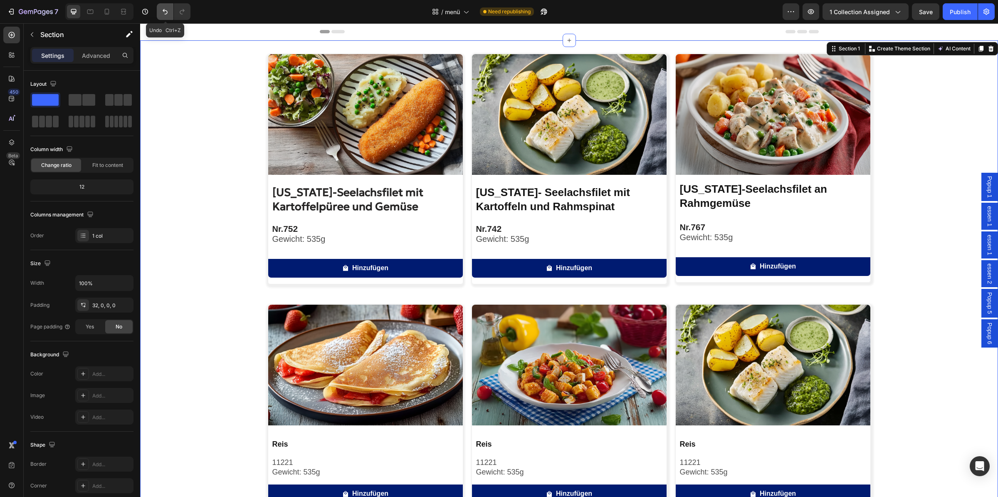
click at [165, 12] on icon "Undo/Redo" at bounding box center [165, 11] width 8 height 8
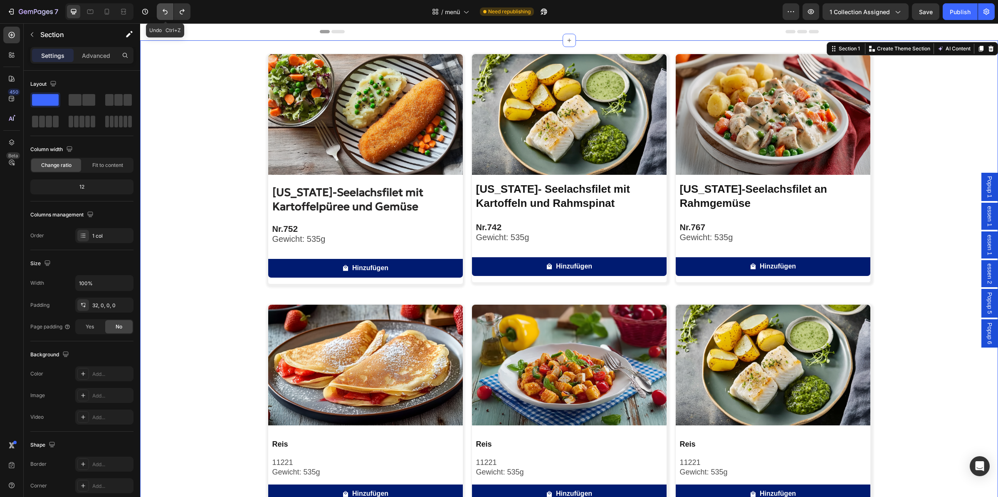
click at [165, 12] on icon "Undo/Redo" at bounding box center [165, 11] width 8 height 8
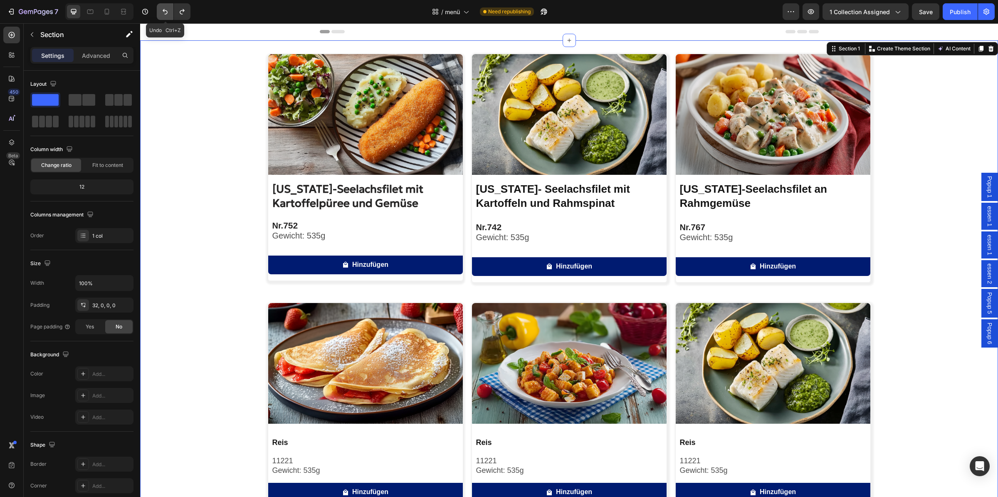
click at [165, 12] on icon "Undo/Redo" at bounding box center [165, 11] width 8 height 8
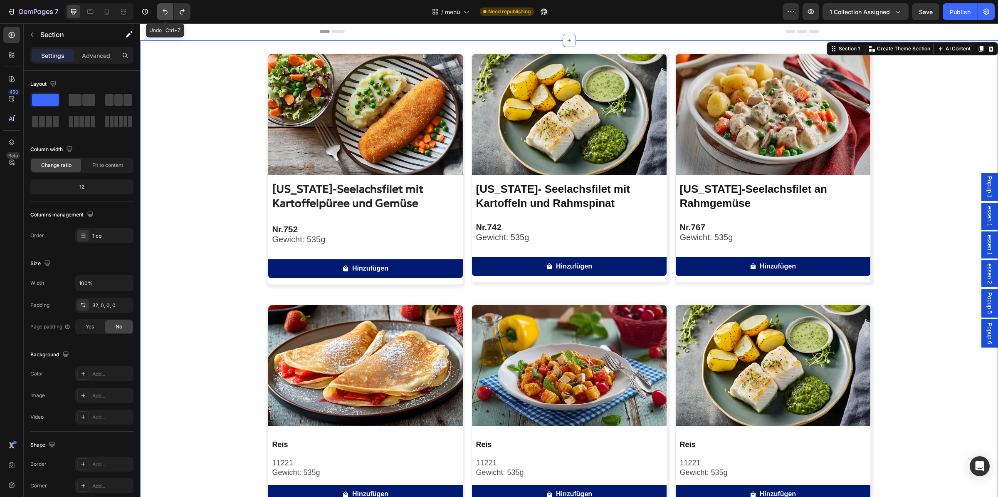
click at [165, 12] on icon "Undo/Redo" at bounding box center [165, 11] width 8 height 8
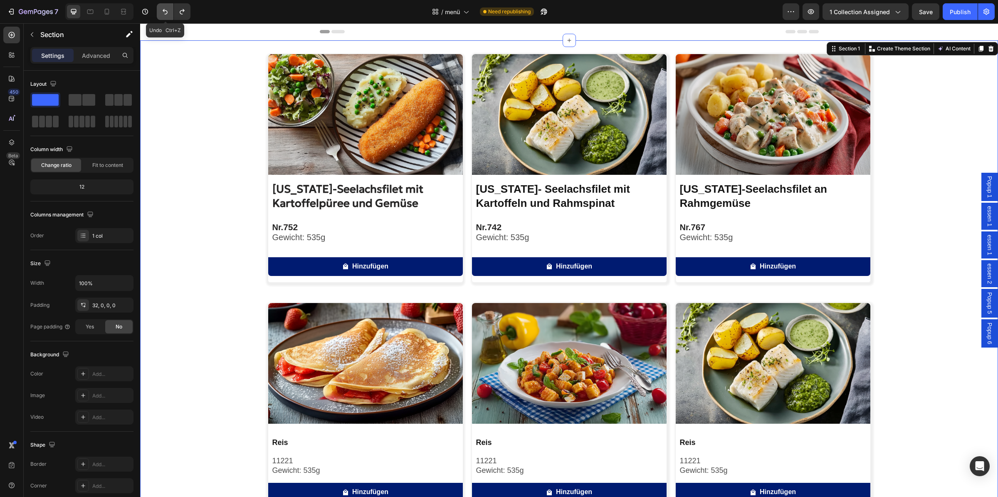
click at [165, 12] on icon "Undo/Redo" at bounding box center [165, 11] width 8 height 8
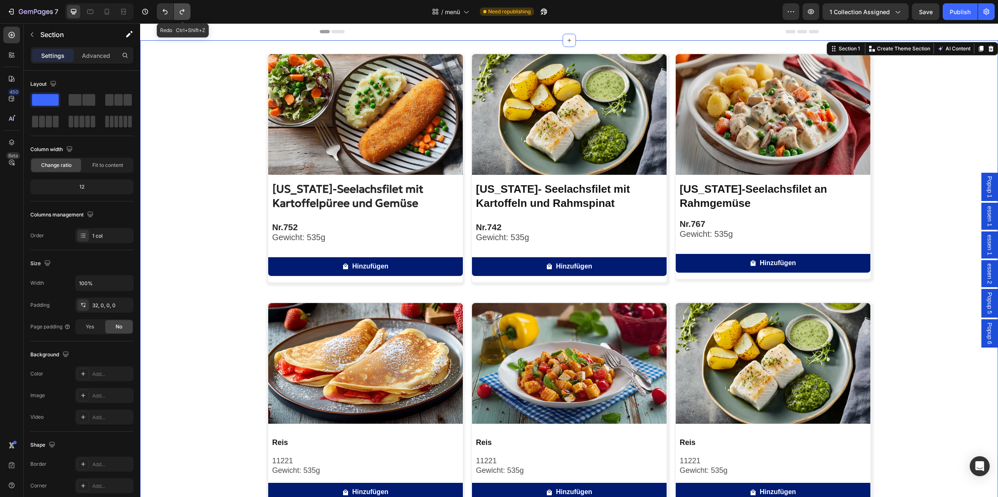
click at [177, 12] on button "Undo/Redo" at bounding box center [182, 11] width 17 height 17
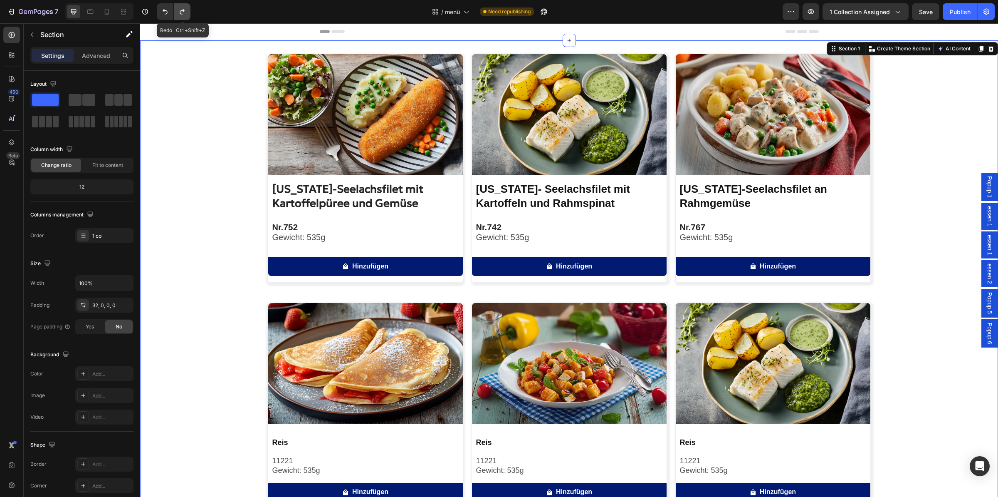
click at [177, 12] on button "Undo/Redo" at bounding box center [182, 11] width 17 height 17
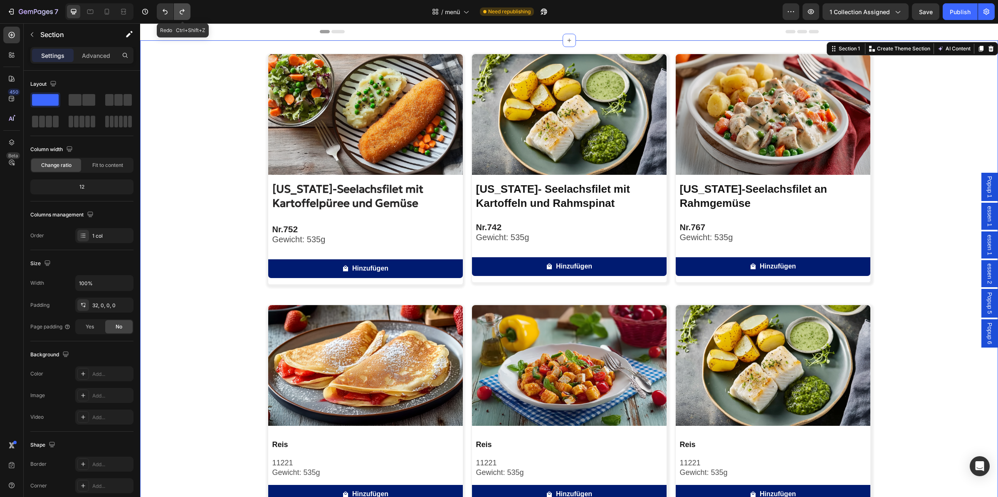
click at [177, 12] on button "Undo/Redo" at bounding box center [182, 11] width 17 height 17
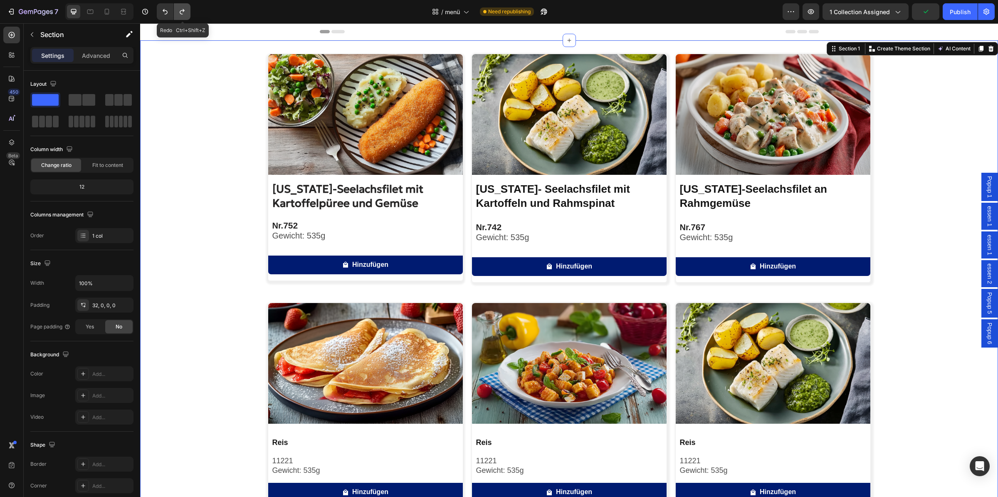
click at [177, 12] on button "Undo/Redo" at bounding box center [182, 11] width 17 height 17
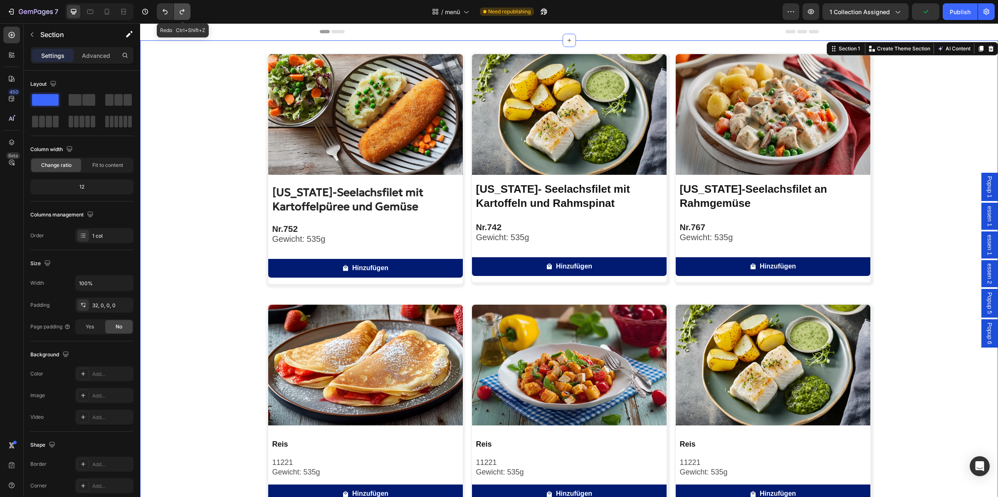
click at [177, 12] on button "Undo/Redo" at bounding box center [182, 11] width 17 height 17
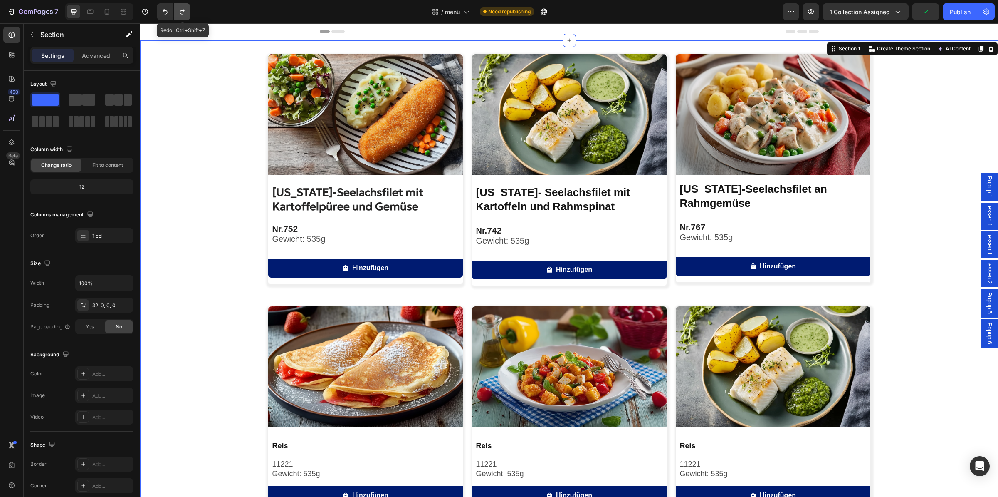
click at [177, 12] on button "Undo/Redo" at bounding box center [182, 11] width 17 height 17
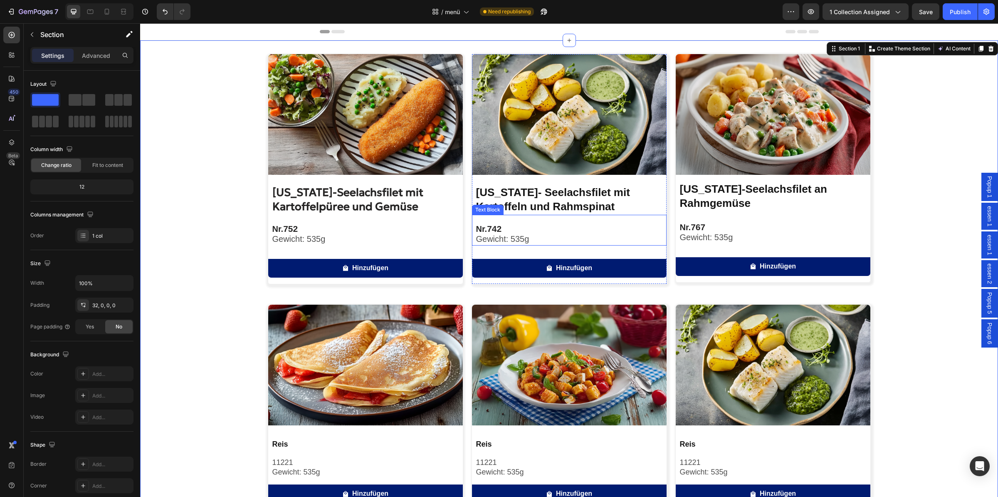
click at [513, 235] on span "Gewicht: 535g" at bounding box center [502, 238] width 53 height 9
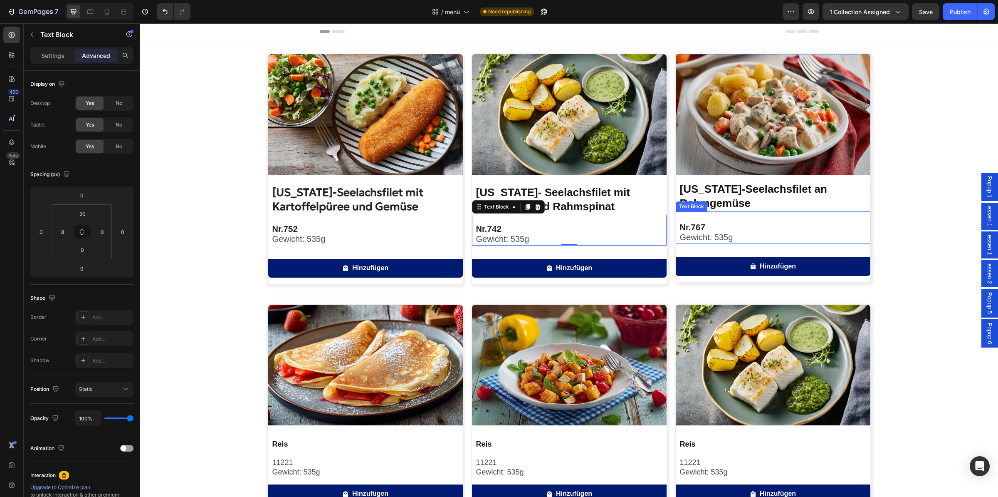
click at [708, 229] on p "Nr. 767" at bounding box center [775, 227] width 190 height 10
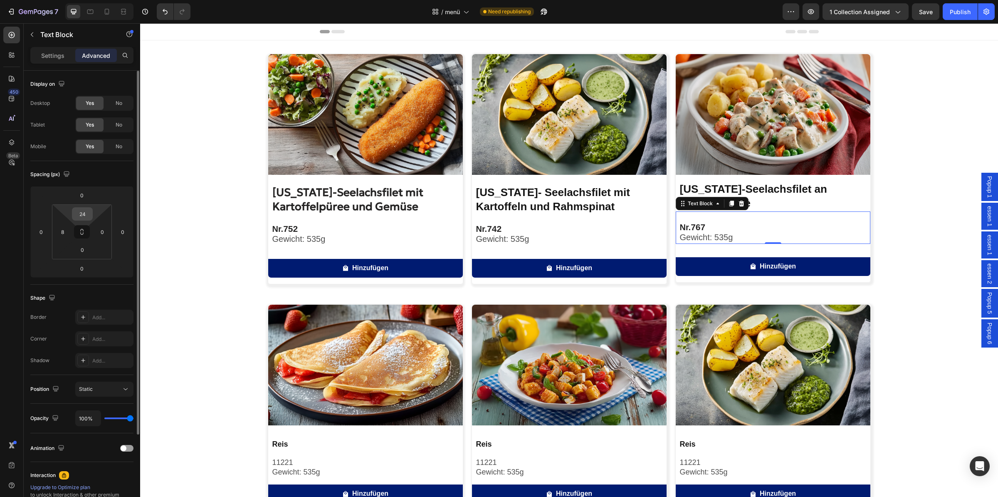
click at [85, 210] on input "24" at bounding box center [82, 214] width 17 height 12
type input "20"
click at [108, 179] on div "Spacing (px)" at bounding box center [81, 174] width 103 height 13
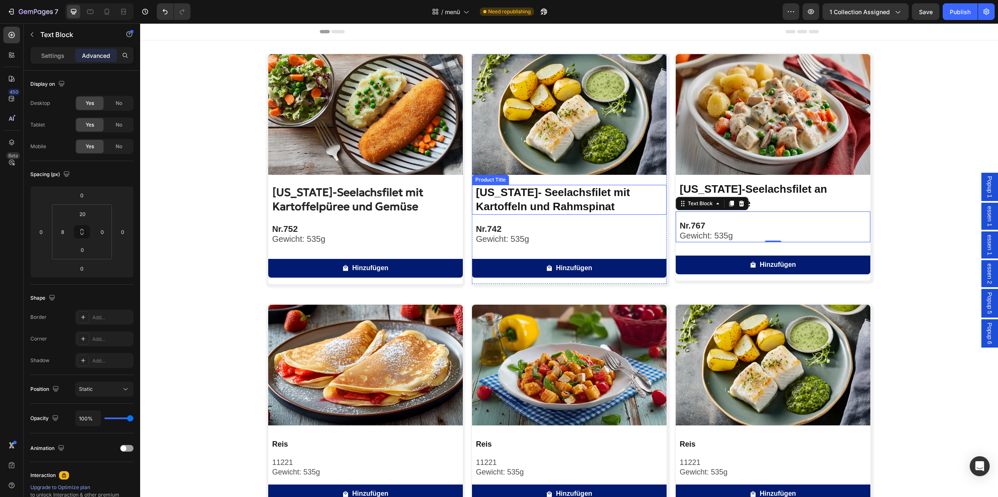
click at [618, 195] on h2 "[US_STATE]- Seelachsfilet mit Kartoffeln und Rahmspinat" at bounding box center [570, 200] width 191 height 30
click at [607, 146] on img at bounding box center [569, 114] width 195 height 121
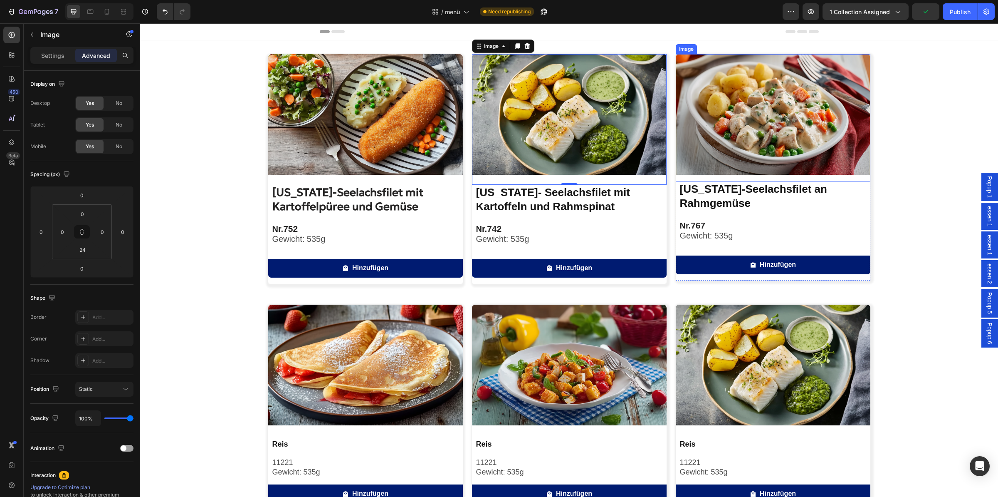
click at [767, 139] on img at bounding box center [773, 114] width 195 height 121
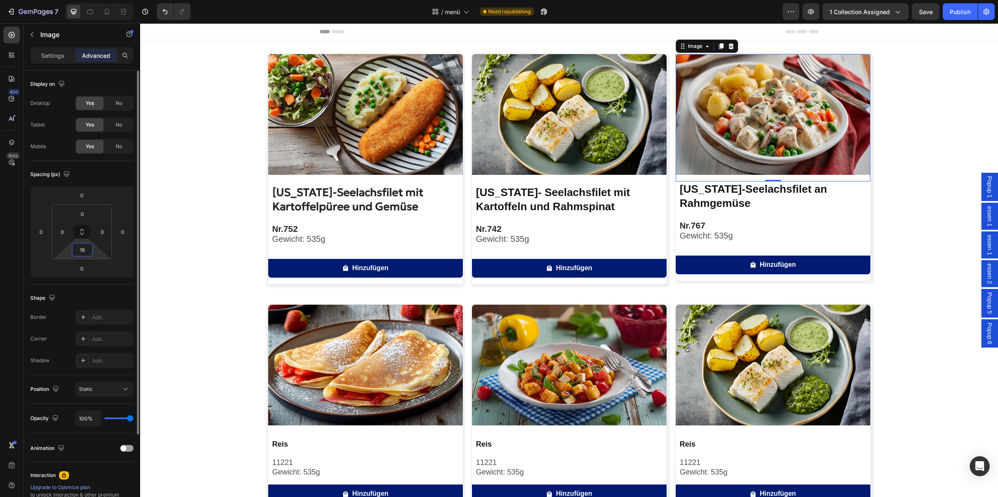
click at [86, 247] on input "16" at bounding box center [82, 249] width 17 height 12
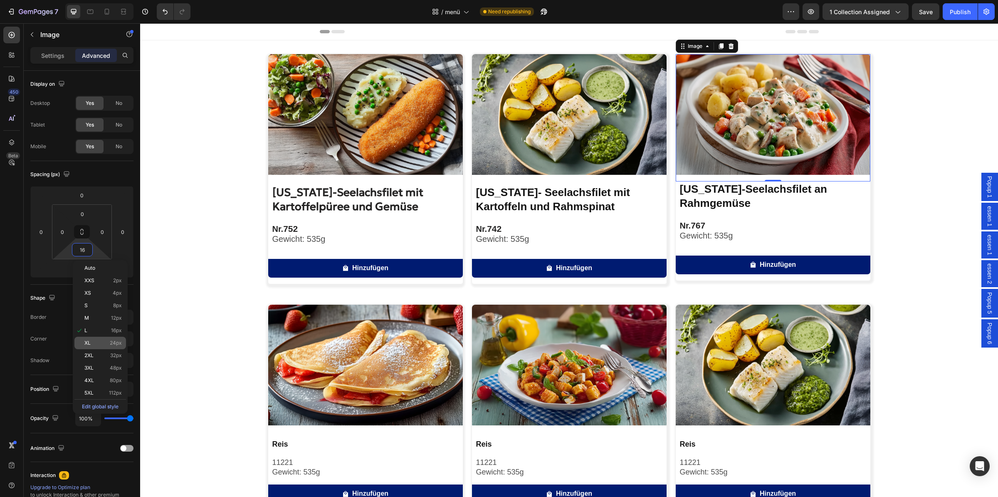
click at [104, 341] on p "XL 24px" at bounding box center [102, 343] width 37 height 6
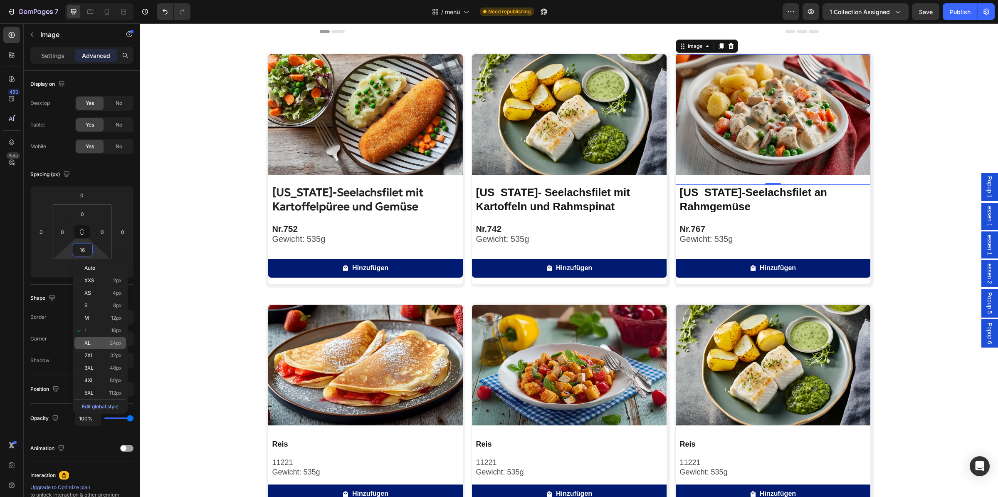
type input "24"
click at [902, 195] on div "Image [US_STATE]-Seelachsfilet mit Kartoffelpüree und Gemüse Product Title Nr. …" at bounding box center [569, 405] width 858 height 702
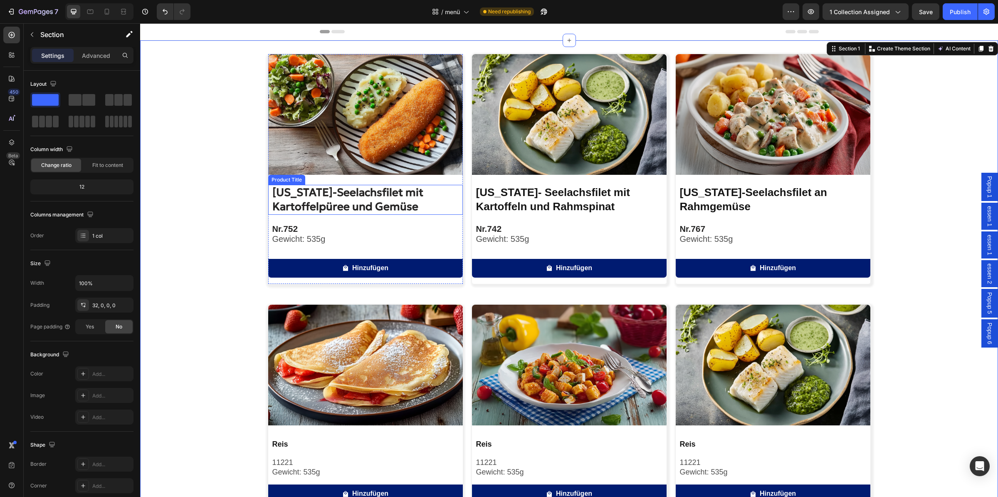
click at [351, 186] on h2 "[US_STATE]-Seelachsfilet mit Kartoffelpüree und Gemüse" at bounding box center [367, 200] width 191 height 30
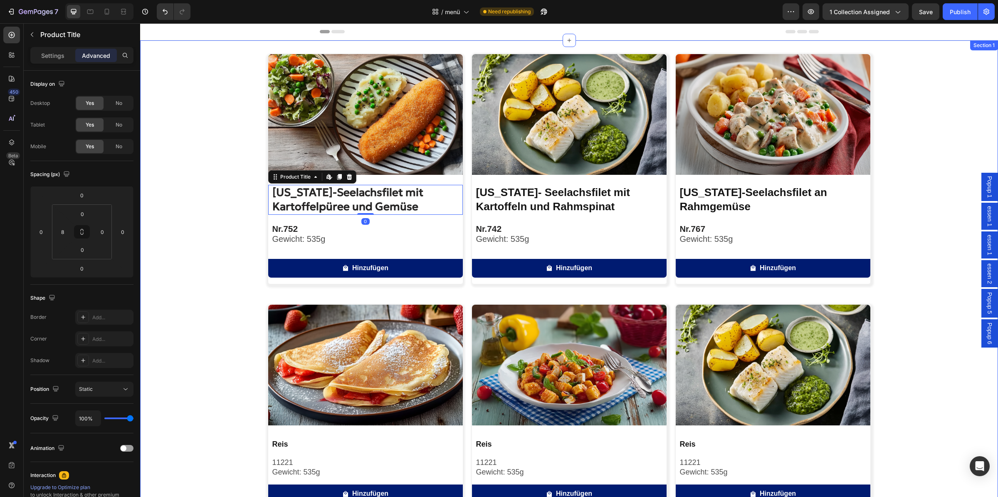
click at [330, 133] on img at bounding box center [365, 114] width 195 height 121
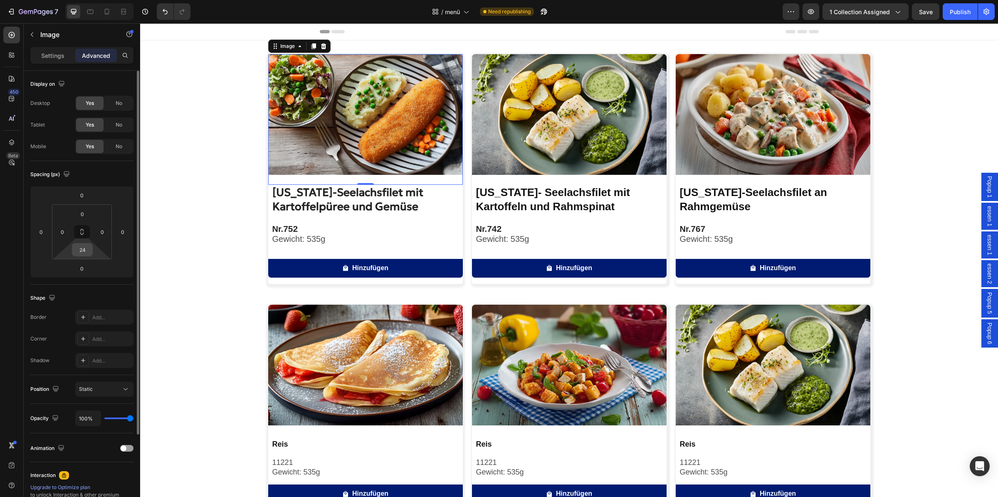
click at [84, 250] on input "24" at bounding box center [82, 249] width 17 height 12
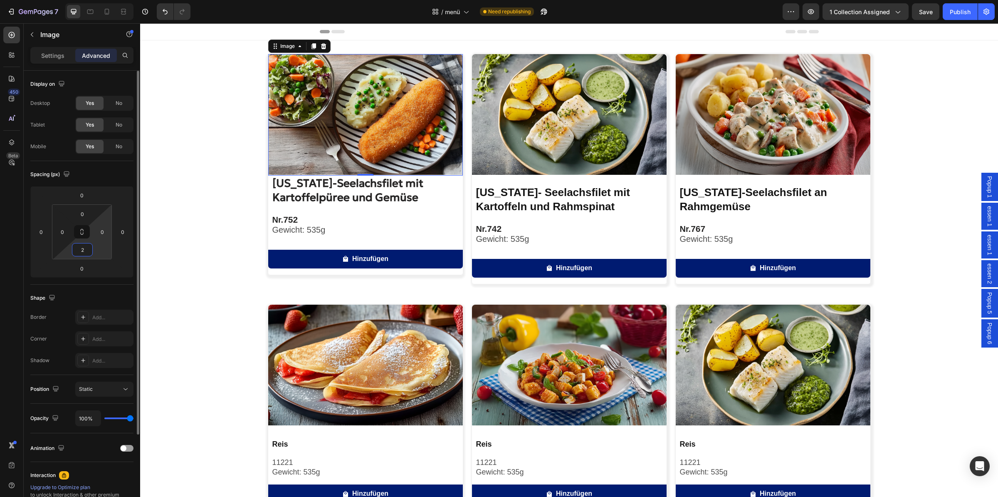
type input "20"
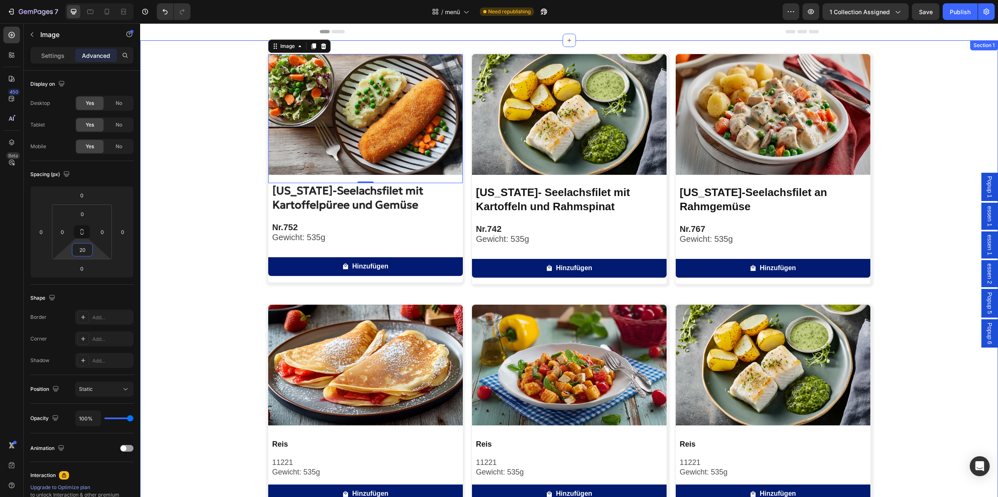
click at [235, 226] on div "Image 0 [US_STATE]-Seelachsfilet mit Kartoffelpüree und Gemüse Product Title Nr…" at bounding box center [569, 405] width 858 height 702
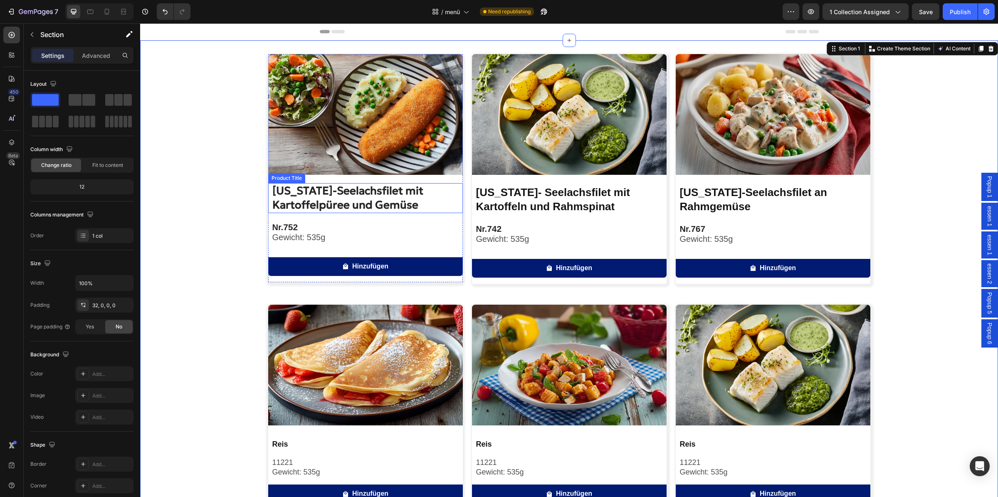
click at [334, 198] on h2 "[US_STATE]-Seelachsfilet mit Kartoffelpüree und Gemüse" at bounding box center [367, 198] width 191 height 30
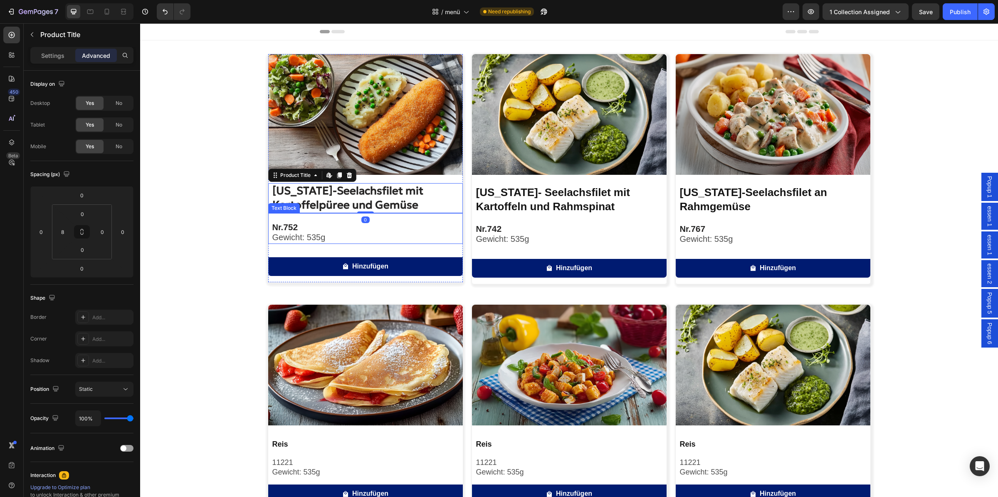
click at [295, 235] on span "Gewicht: 535g" at bounding box center [298, 236] width 53 height 9
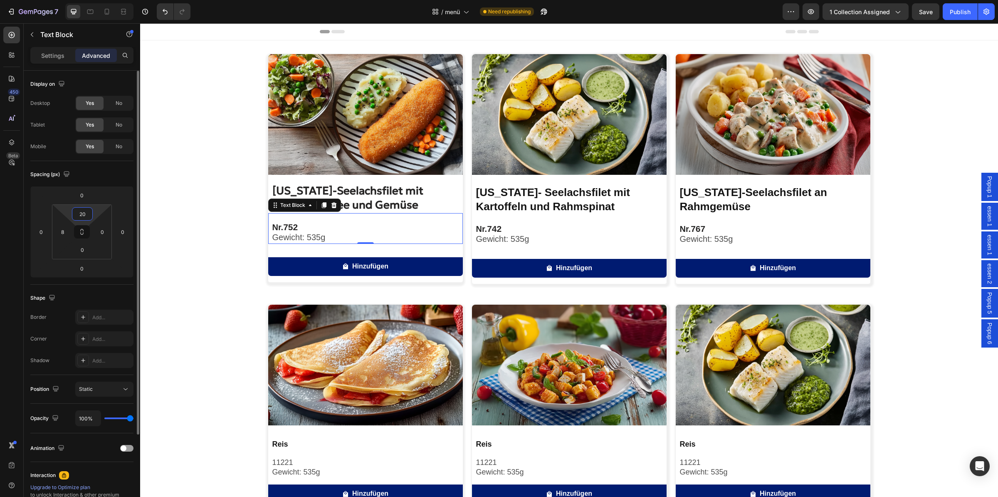
click at [82, 213] on input "20" at bounding box center [82, 214] width 17 height 12
click at [85, 212] on input "20" at bounding box center [82, 214] width 17 height 12
drag, startPoint x: 85, startPoint y: 212, endPoint x: 89, endPoint y: 214, distance: 4.9
click at [89, 214] on input "20" at bounding box center [82, 214] width 17 height 12
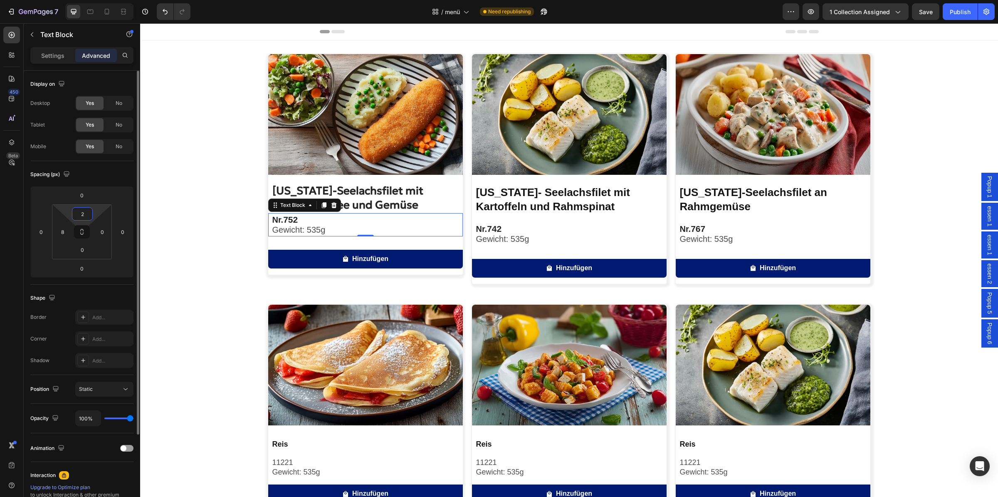
type input "24"
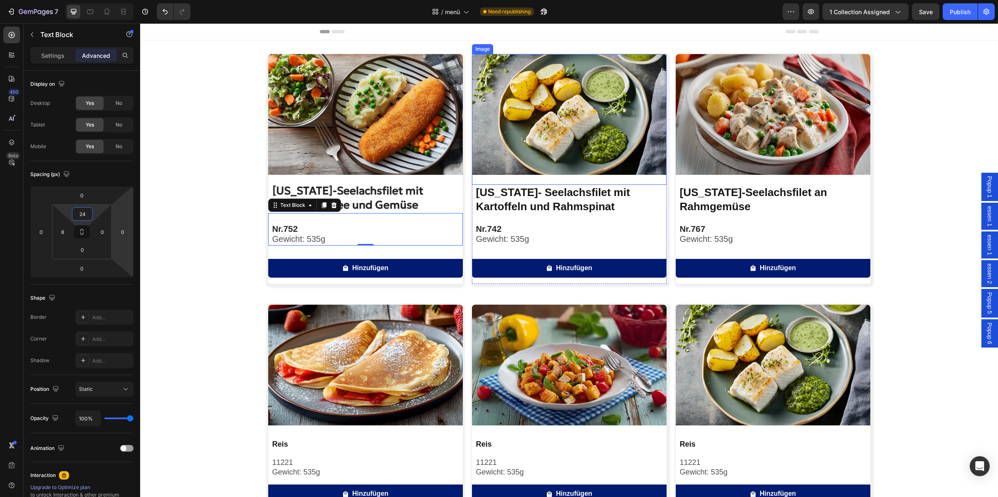
click at [543, 151] on img at bounding box center [569, 114] width 195 height 121
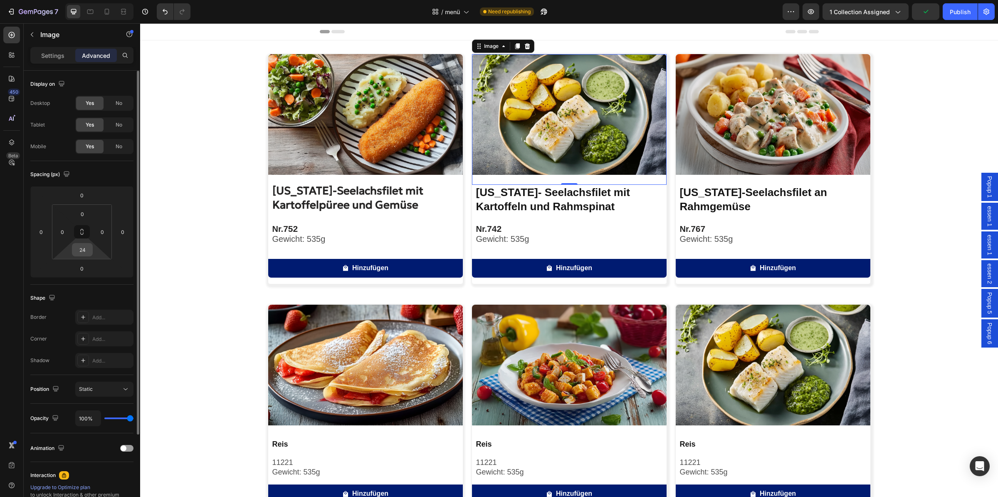
click at [86, 250] on input "24" at bounding box center [82, 249] width 17 height 12
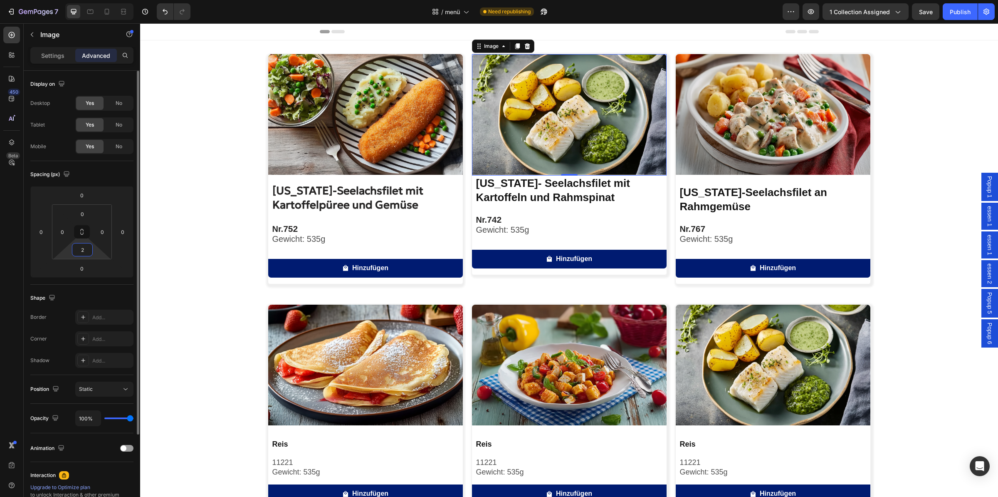
type input "20"
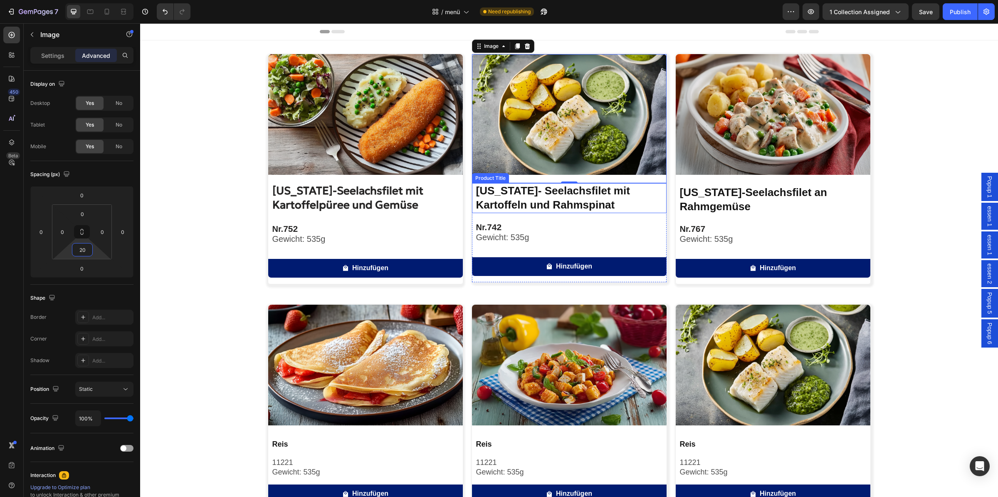
click at [524, 204] on h2 "[US_STATE]- Seelachsfilet mit Kartoffeln und Rahmspinat" at bounding box center [570, 198] width 191 height 30
click at [502, 237] on span "Gewicht: 535g" at bounding box center [502, 236] width 53 height 9
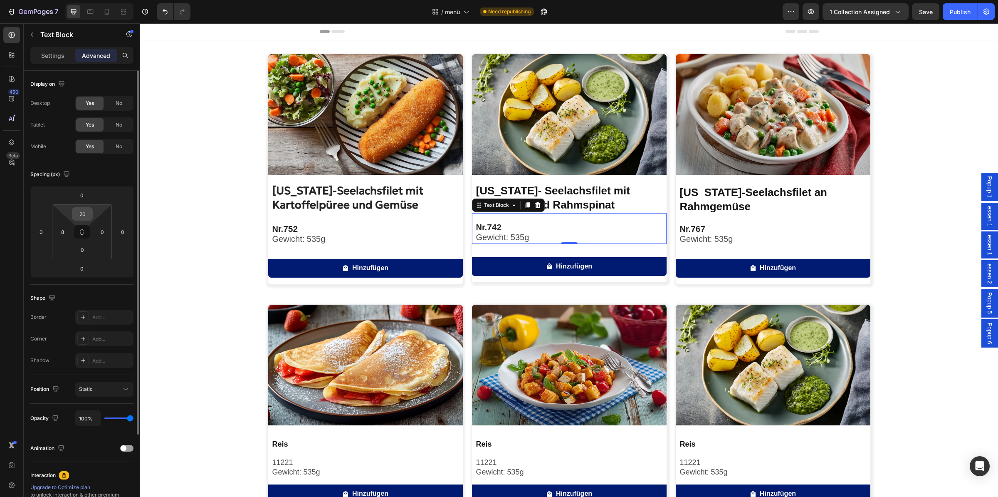
click at [85, 212] on input "20" at bounding box center [82, 214] width 17 height 12
type input "24"
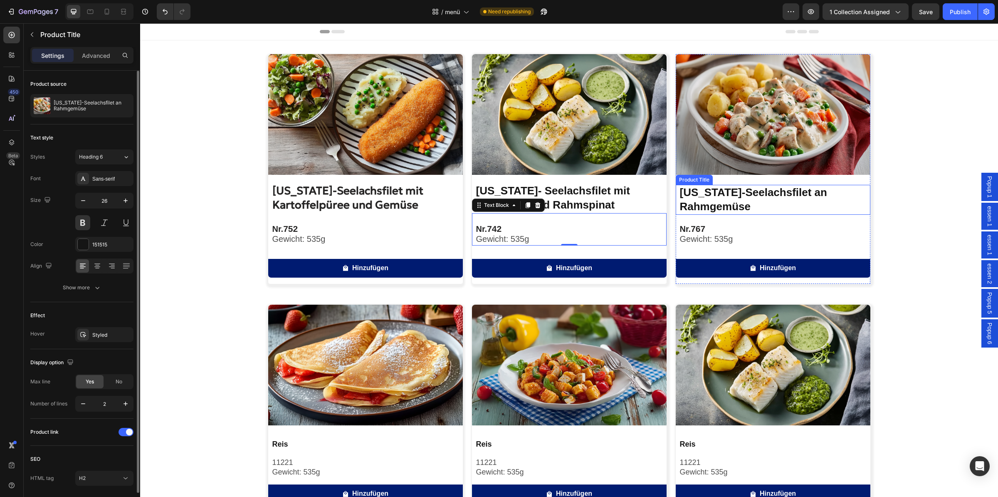
click at [719, 203] on h2 "[US_STATE]-Seelachsfilet an Rahmgemüse" at bounding box center [774, 200] width 191 height 30
click at [790, 146] on img at bounding box center [773, 114] width 195 height 121
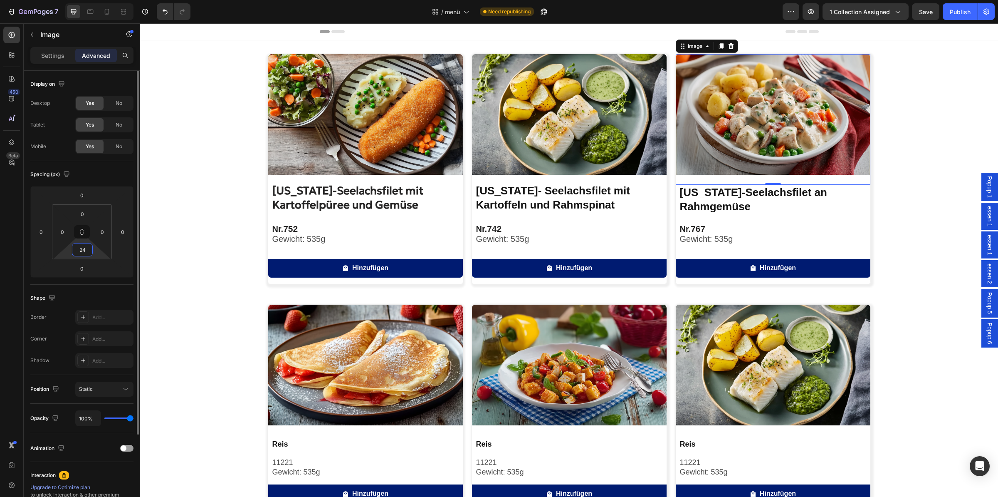
click at [89, 249] on input "24" at bounding box center [82, 249] width 17 height 12
type input "20"
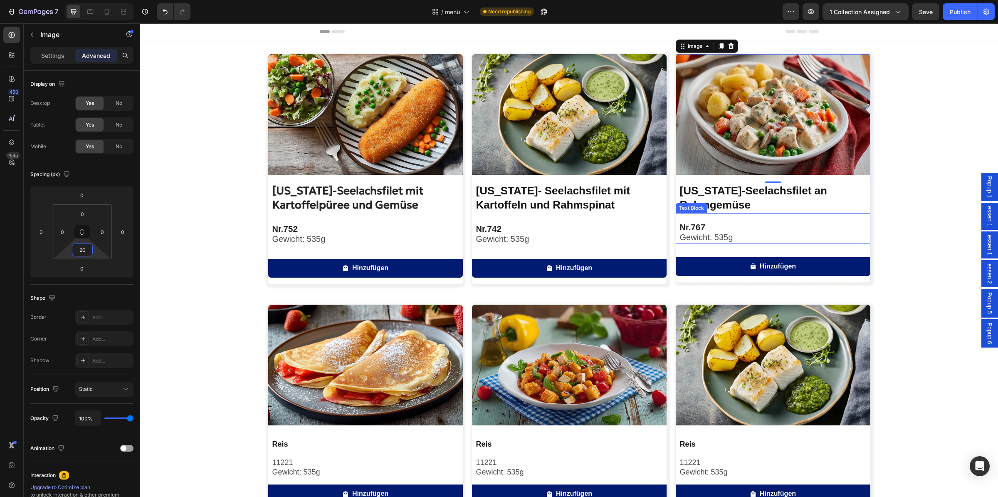
click at [737, 228] on p "Nr. 767" at bounding box center [775, 227] width 190 height 10
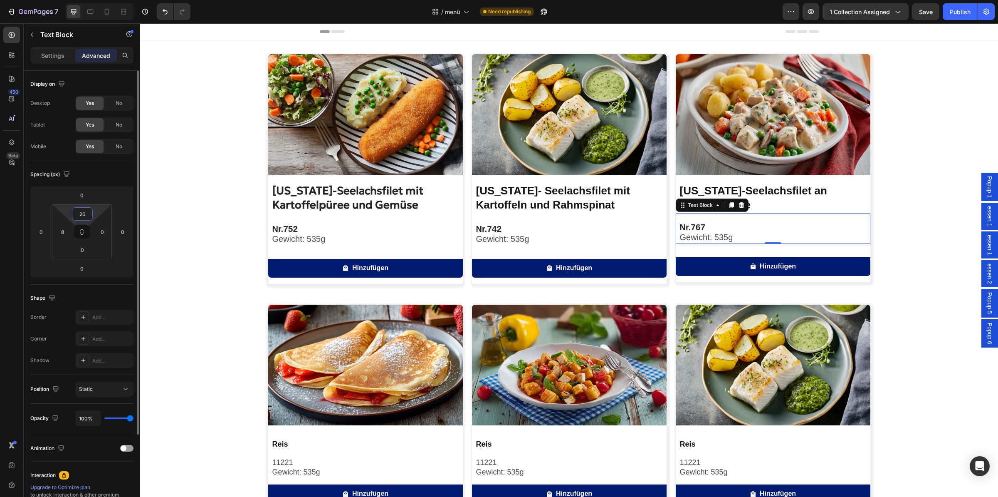
click at [89, 216] on input "20" at bounding box center [82, 214] width 17 height 12
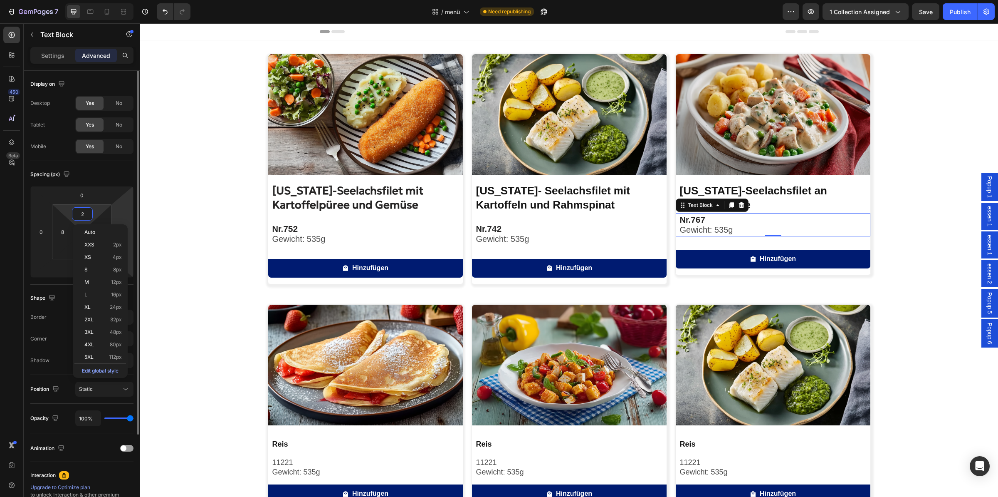
type input "24"
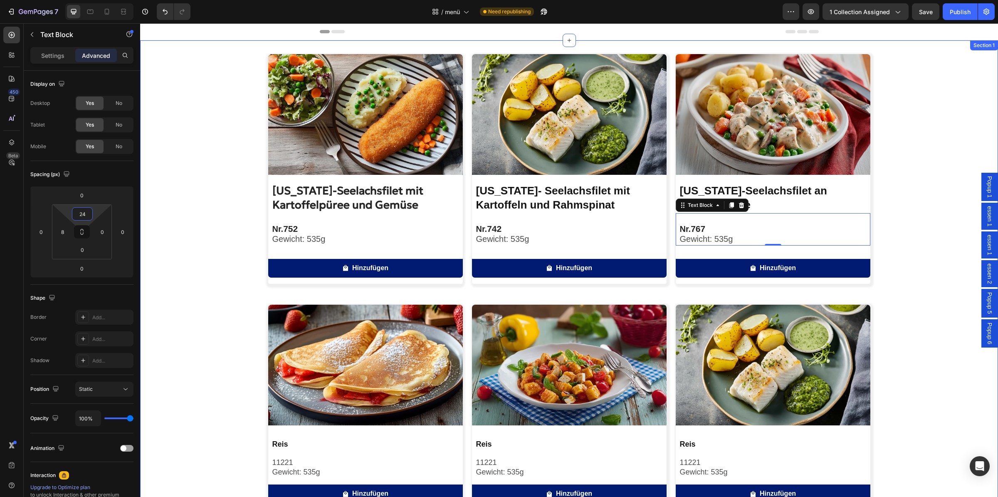
click at [226, 241] on div "Image [US_STATE]-Seelachsfilet mit Kartoffelpüree und Gemüse Product Title Nr. …" at bounding box center [569, 405] width 858 height 702
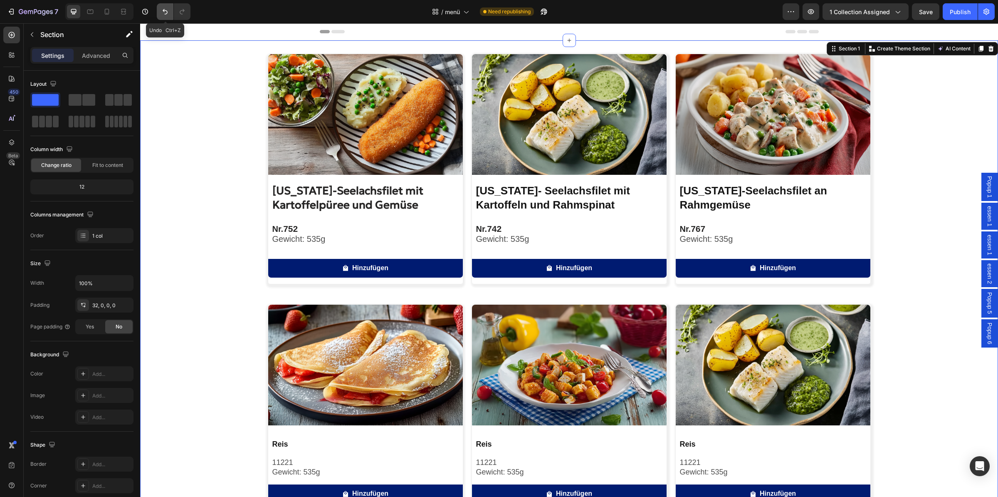
click at [164, 10] on icon "Undo/Redo" at bounding box center [165, 11] width 5 height 5
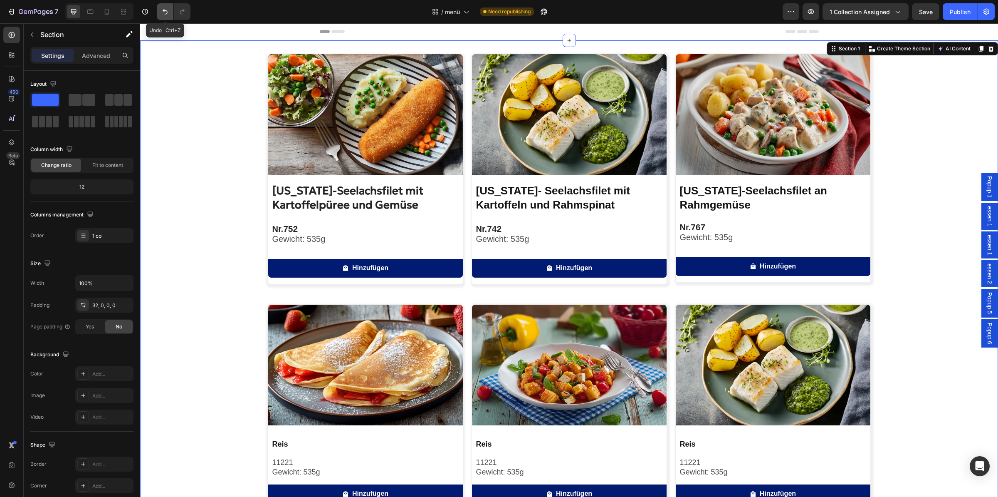
click at [164, 10] on icon "Undo/Redo" at bounding box center [165, 11] width 5 height 5
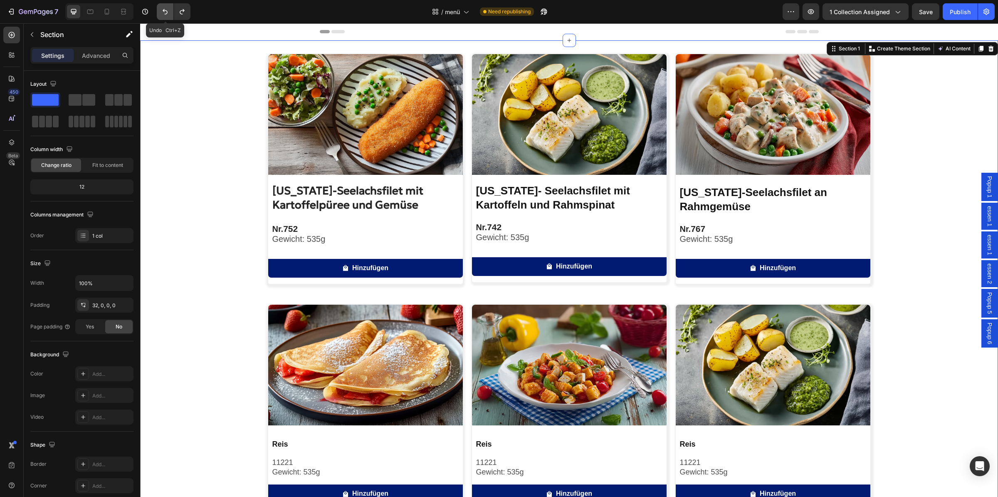
click at [165, 10] on icon "Undo/Redo" at bounding box center [165, 11] width 5 height 5
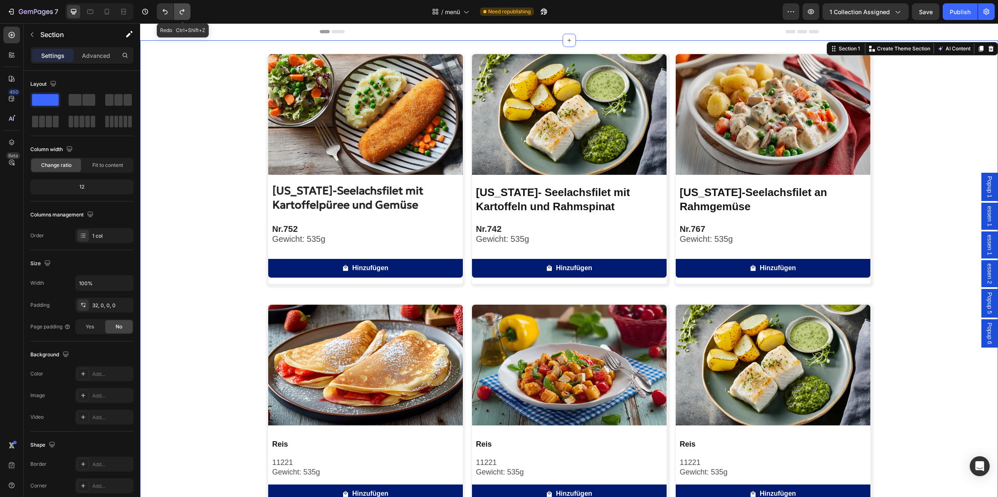
click at [182, 15] on icon "Undo/Redo" at bounding box center [182, 11] width 8 height 8
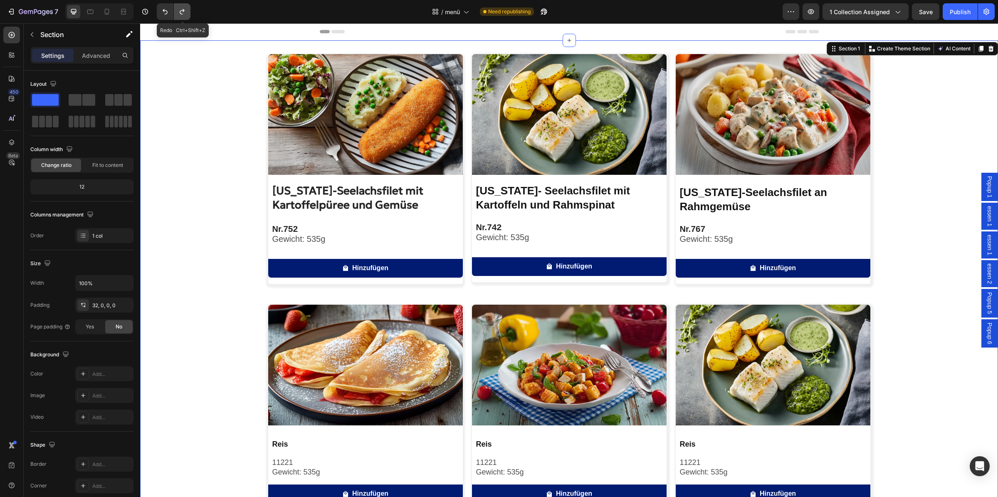
click at [182, 15] on icon "Undo/Redo" at bounding box center [182, 11] width 8 height 8
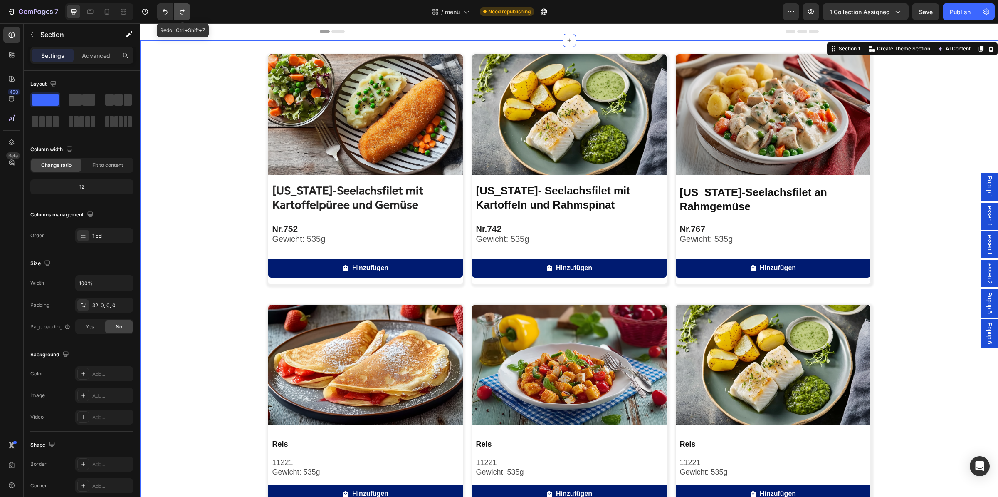
click at [182, 15] on icon "Undo/Redo" at bounding box center [182, 11] width 8 height 8
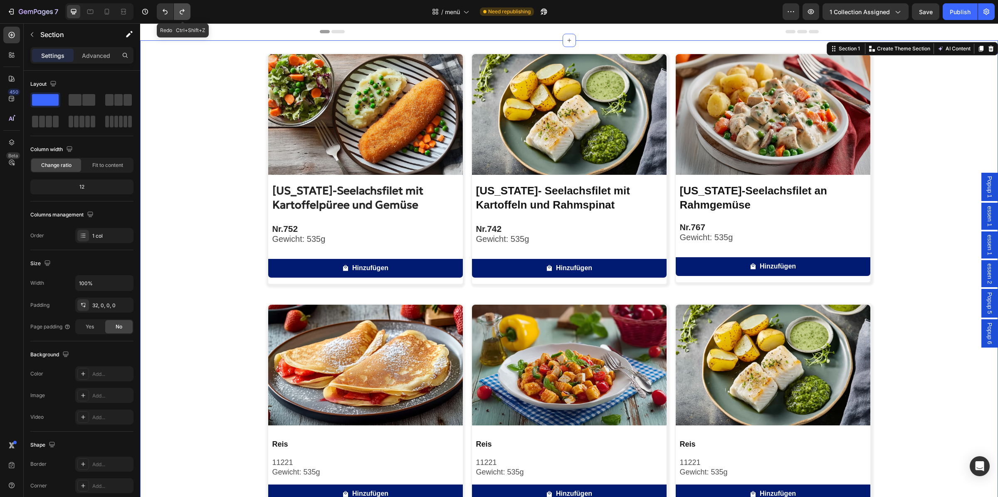
click at [182, 15] on icon "Undo/Redo" at bounding box center [182, 11] width 8 height 8
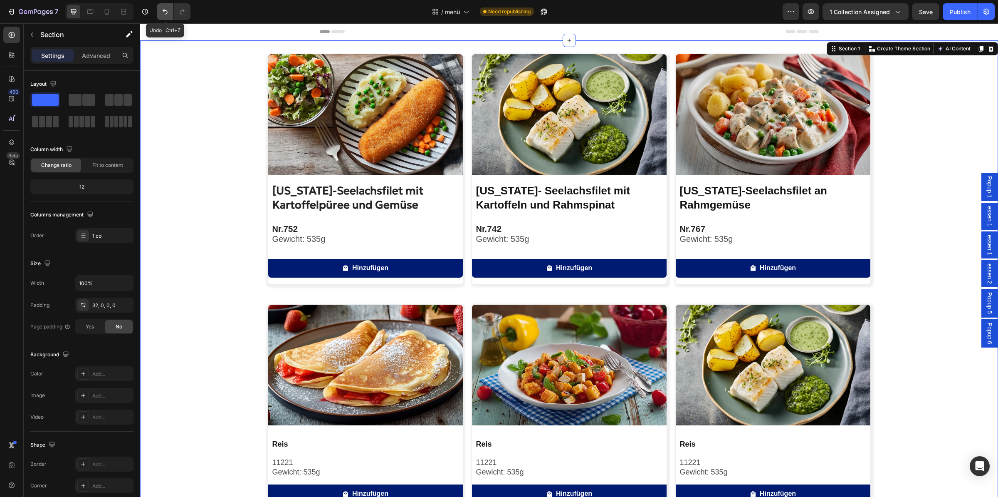
click at [166, 16] on button "Undo/Redo" at bounding box center [165, 11] width 17 height 17
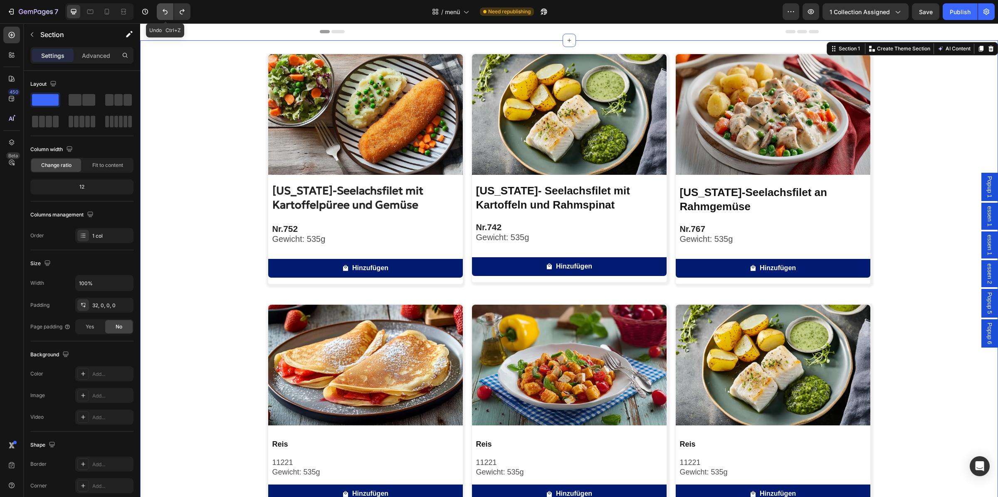
click at [166, 16] on button "Undo/Redo" at bounding box center [165, 11] width 17 height 17
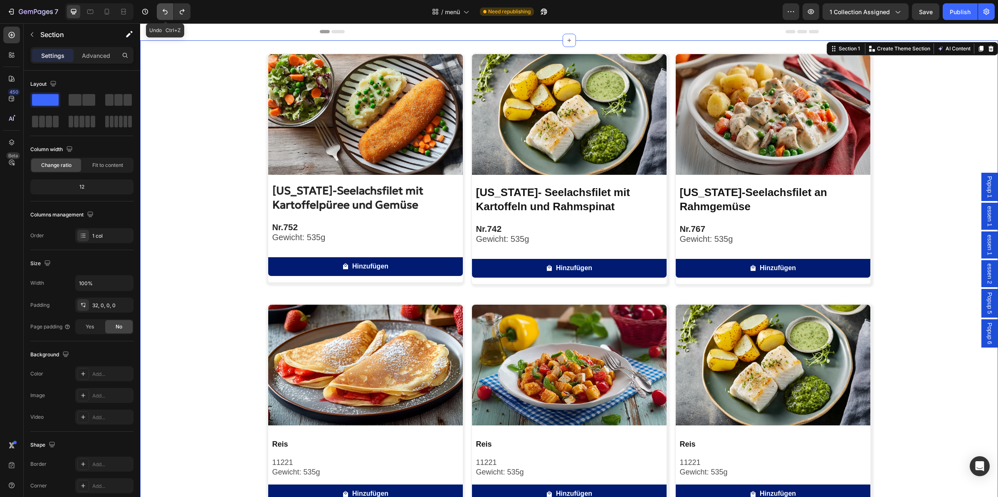
click at [166, 16] on button "Undo/Redo" at bounding box center [165, 11] width 17 height 17
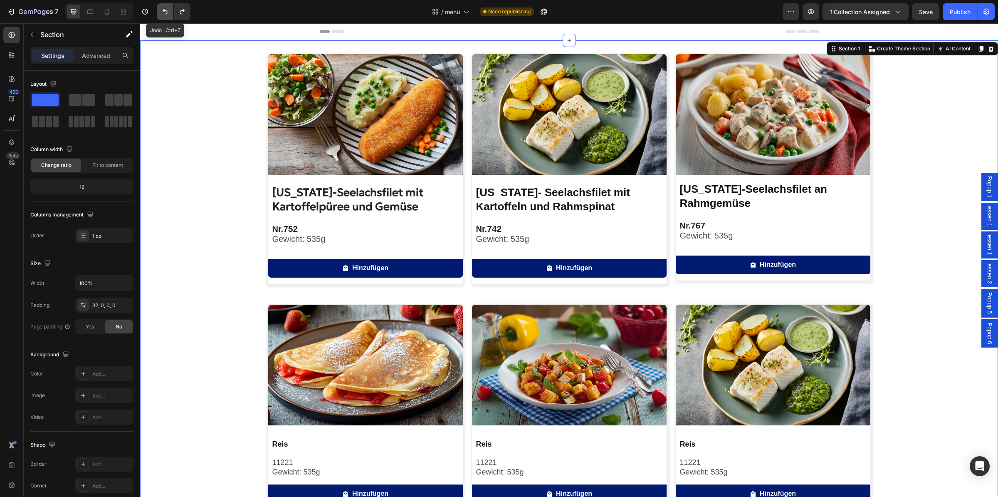
click at [166, 16] on button "Undo/Redo" at bounding box center [165, 11] width 17 height 17
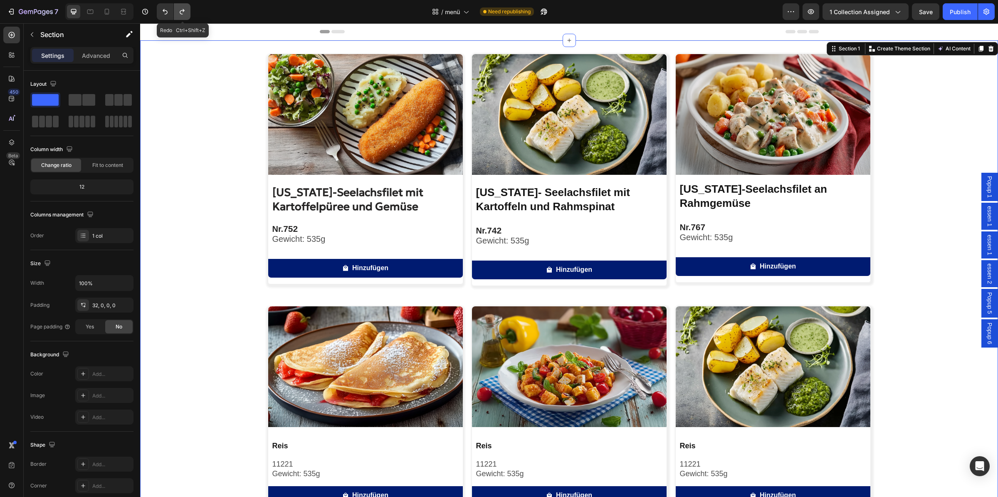
click at [177, 18] on button "Undo/Redo" at bounding box center [182, 11] width 17 height 17
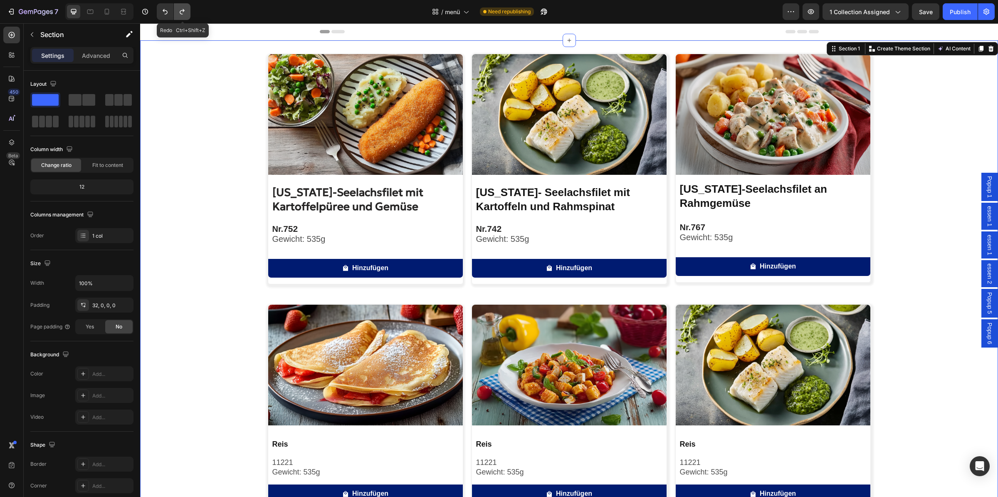
click at [177, 18] on button "Undo/Redo" at bounding box center [182, 11] width 17 height 17
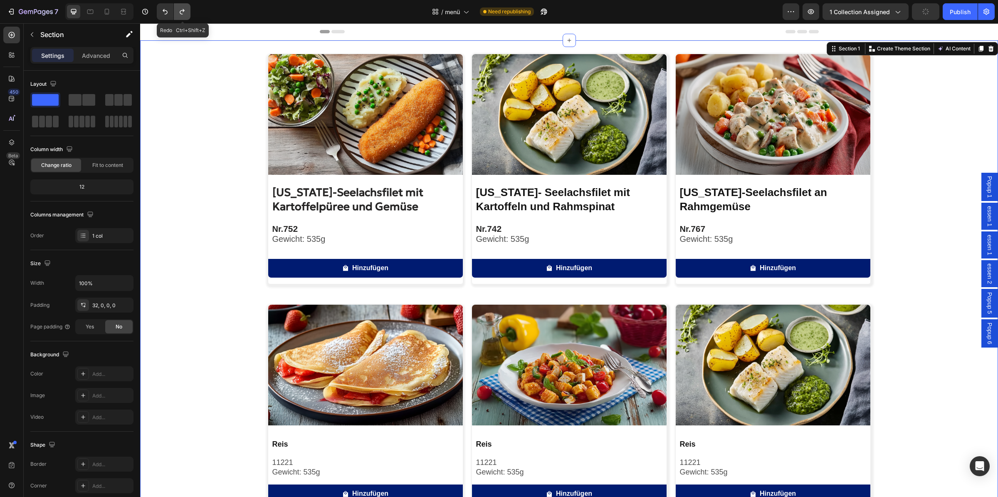
click at [177, 18] on button "Undo/Redo" at bounding box center [182, 11] width 17 height 17
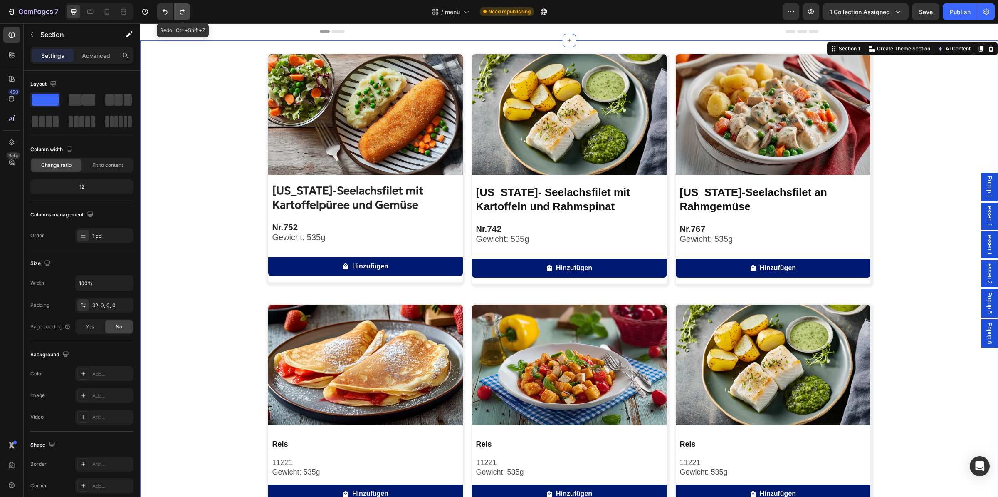
click at [177, 18] on button "Undo/Redo" at bounding box center [182, 11] width 17 height 17
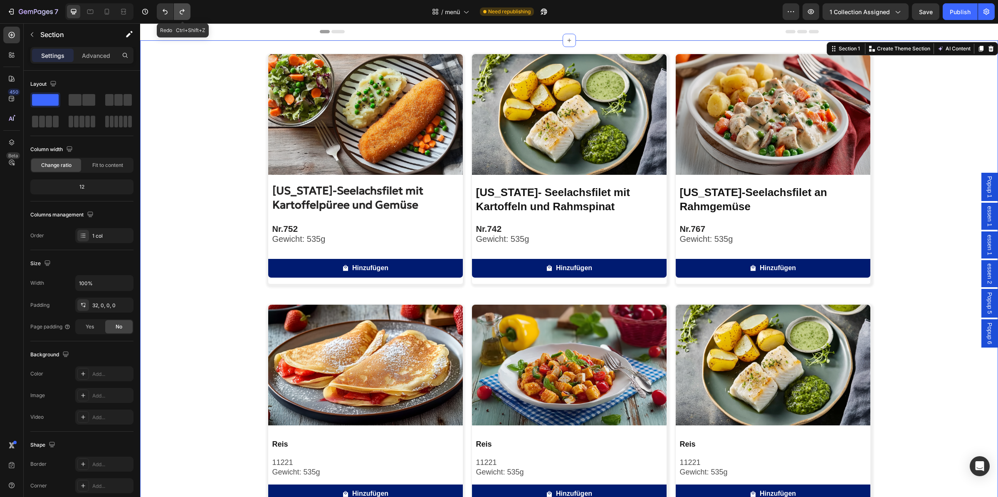
click at [177, 18] on button "Undo/Redo" at bounding box center [182, 11] width 17 height 17
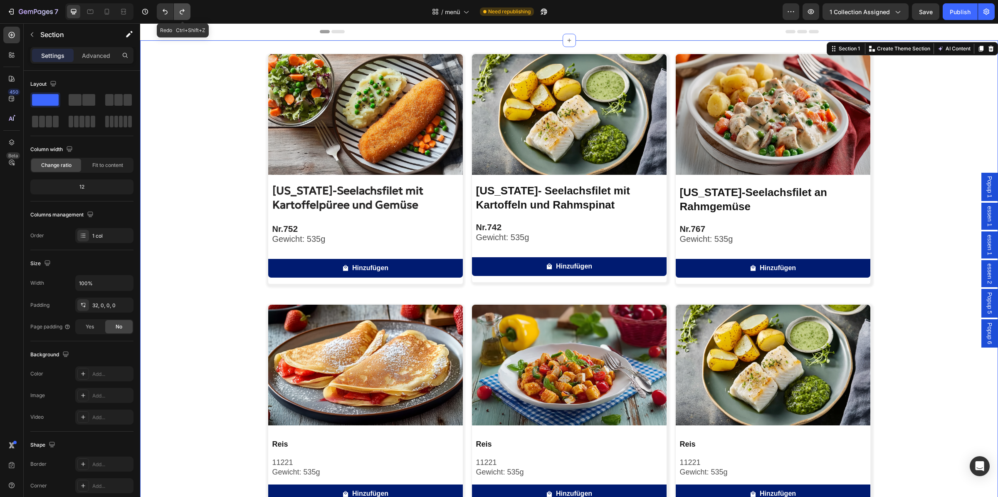
click at [177, 18] on button "Undo/Redo" at bounding box center [182, 11] width 17 height 17
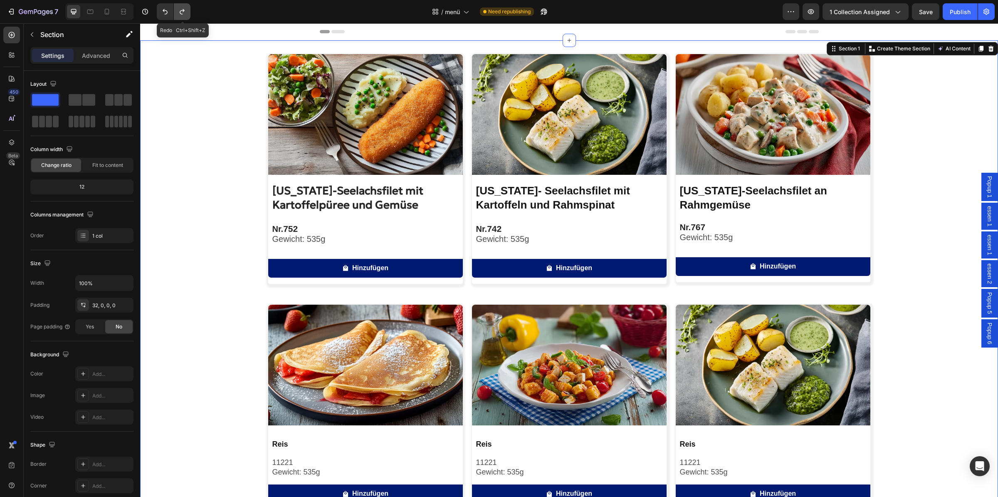
click at [177, 18] on button "Undo/Redo" at bounding box center [182, 11] width 17 height 17
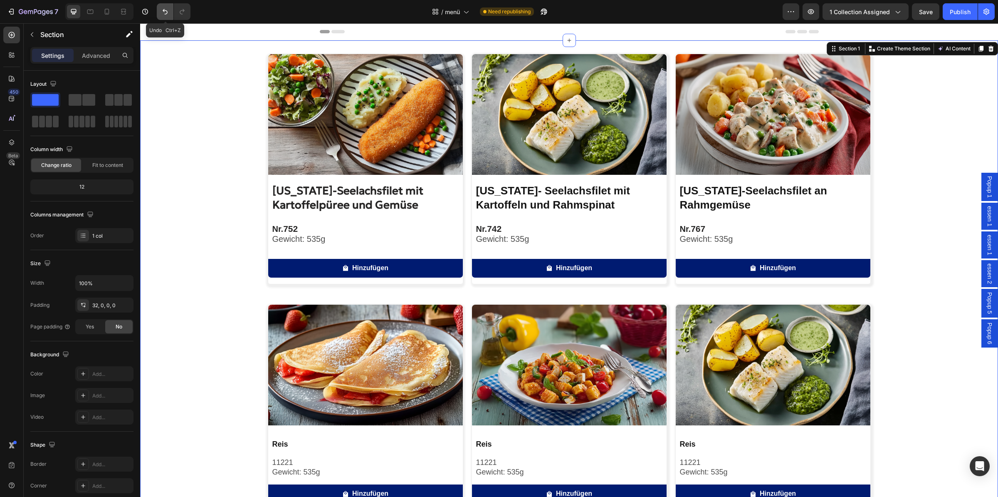
click at [166, 18] on button "Undo/Redo" at bounding box center [165, 11] width 17 height 17
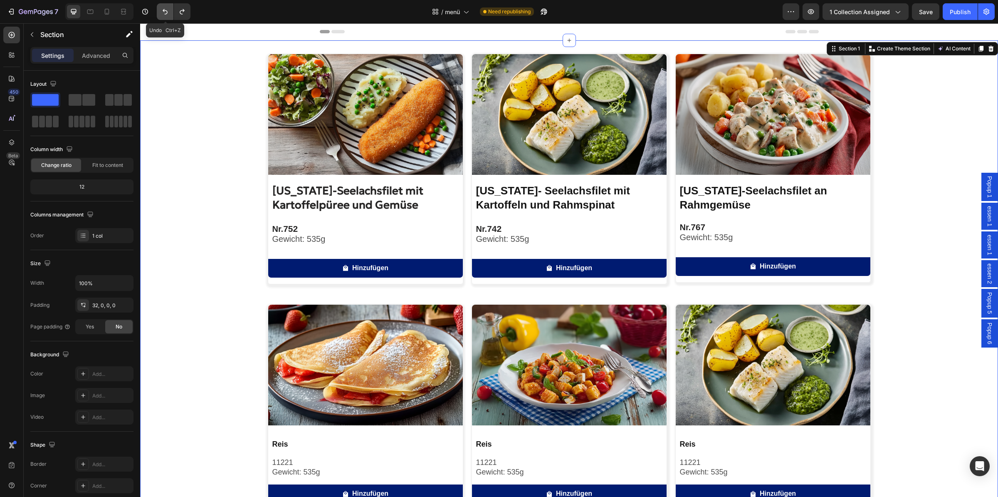
click at [166, 18] on button "Undo/Redo" at bounding box center [165, 11] width 17 height 17
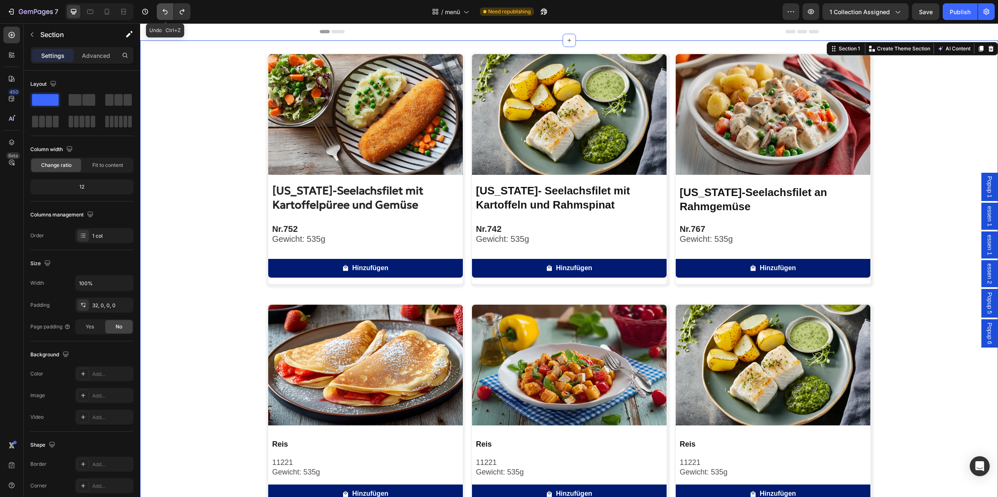
click at [166, 18] on button "Undo/Redo" at bounding box center [165, 11] width 17 height 17
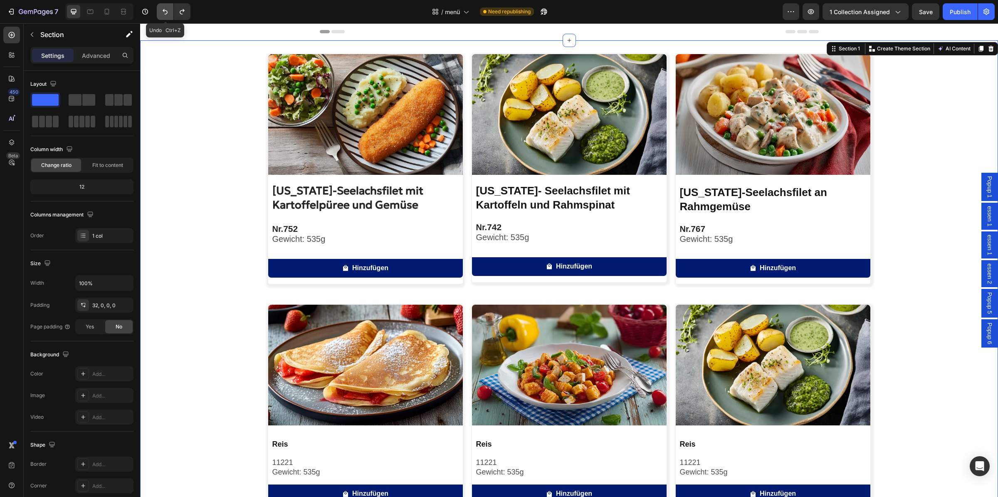
click at [166, 18] on button "Undo/Redo" at bounding box center [165, 11] width 17 height 17
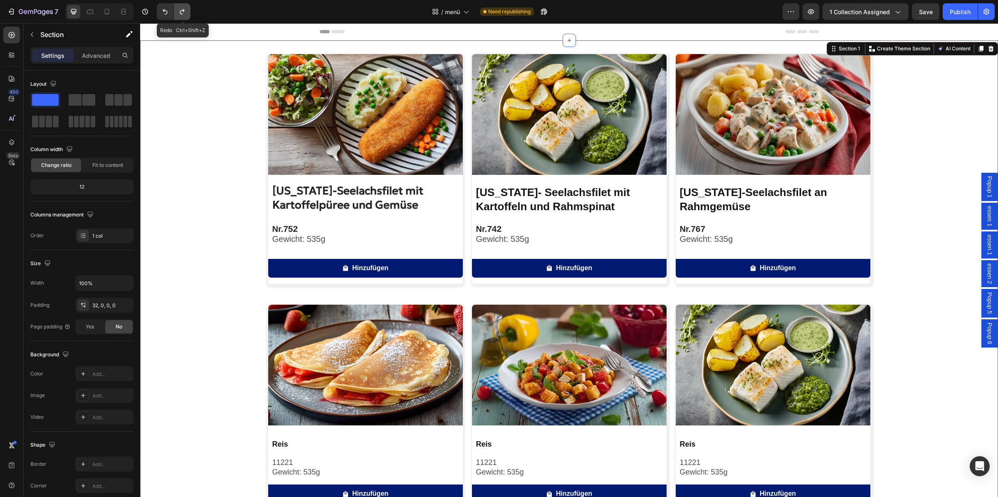
click at [178, 16] on button "Undo/Redo" at bounding box center [182, 11] width 17 height 17
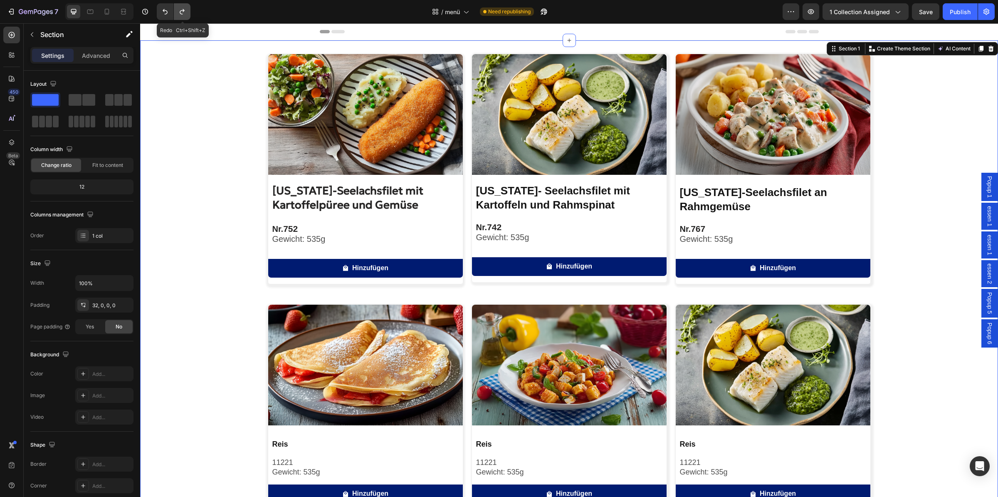
click at [178, 16] on button "Undo/Redo" at bounding box center [182, 11] width 17 height 17
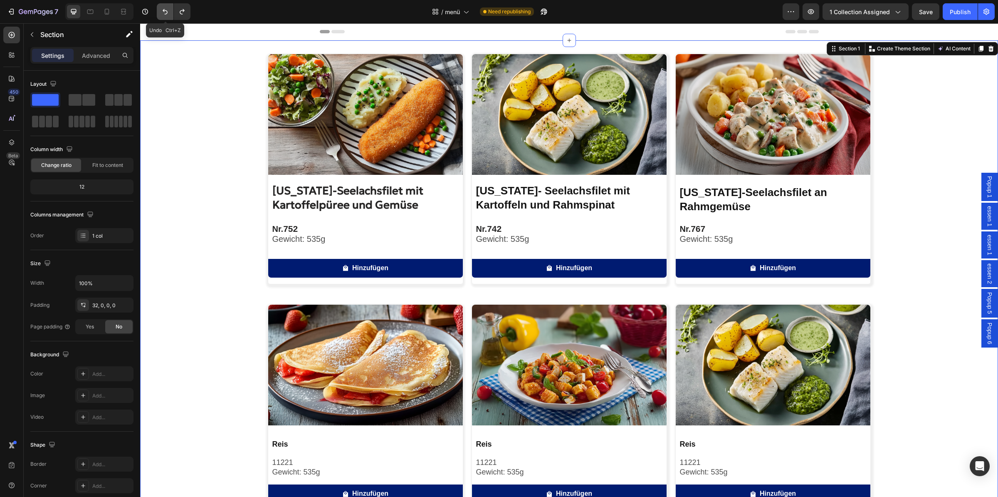
click at [168, 17] on button "Undo/Redo" at bounding box center [165, 11] width 17 height 17
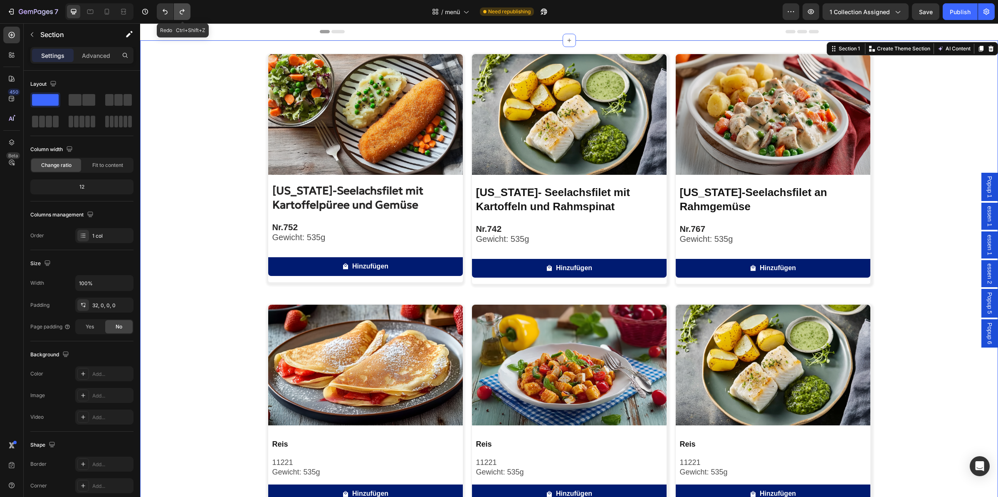
click at [183, 14] on icon "Undo/Redo" at bounding box center [182, 11] width 5 height 5
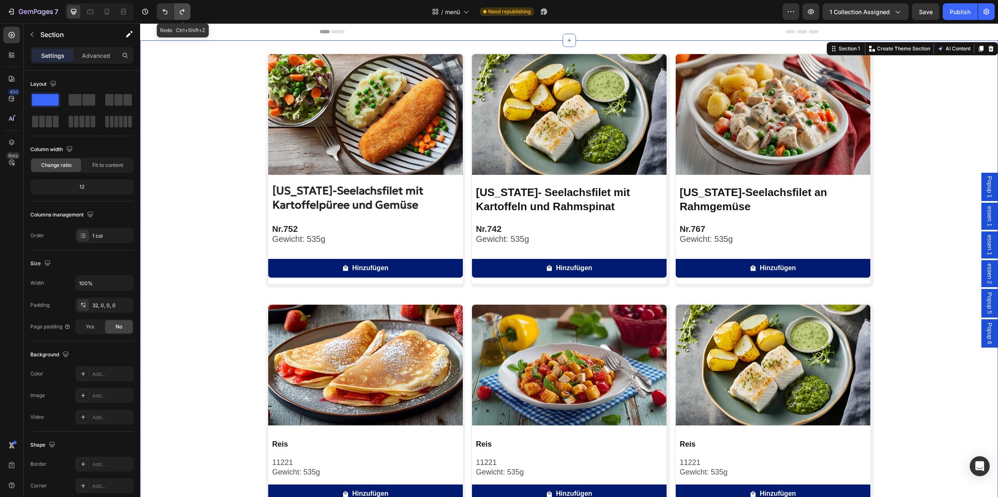
click at [183, 14] on icon "Undo/Redo" at bounding box center [182, 11] width 5 height 5
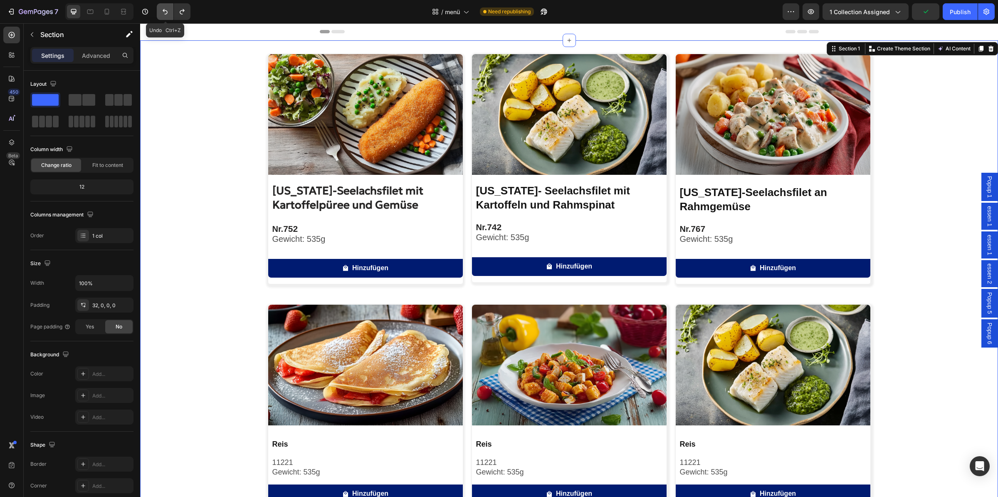
click at [169, 10] on icon "Undo/Redo" at bounding box center [165, 11] width 8 height 8
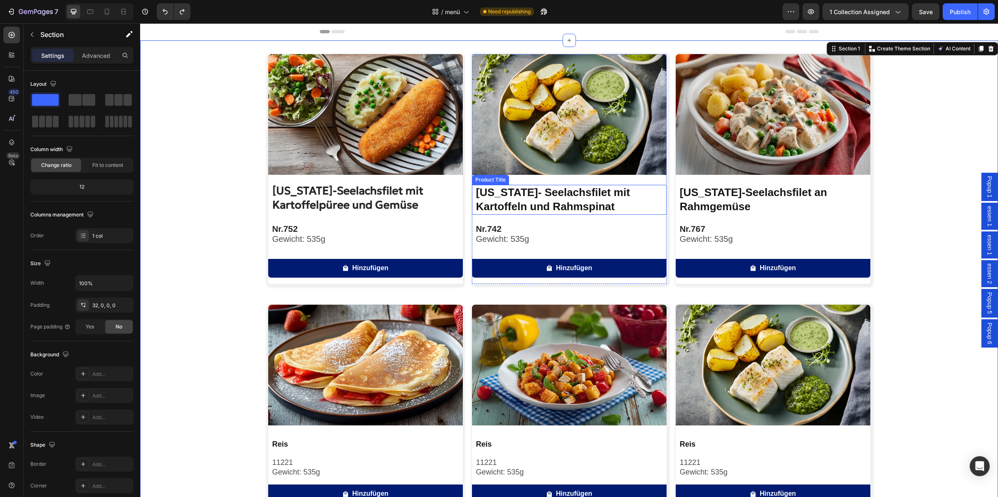
click at [564, 191] on h2 "[US_STATE]- Seelachsfilet mit Kartoffeln und Rahmspinat" at bounding box center [570, 200] width 191 height 30
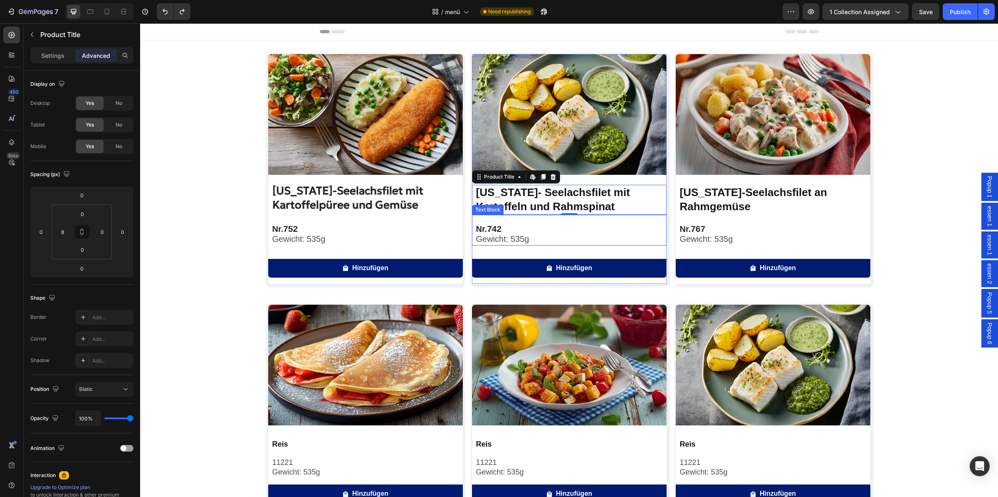
click at [513, 231] on p "Nr. 742" at bounding box center [571, 229] width 190 height 10
click at [558, 132] on img at bounding box center [569, 114] width 195 height 121
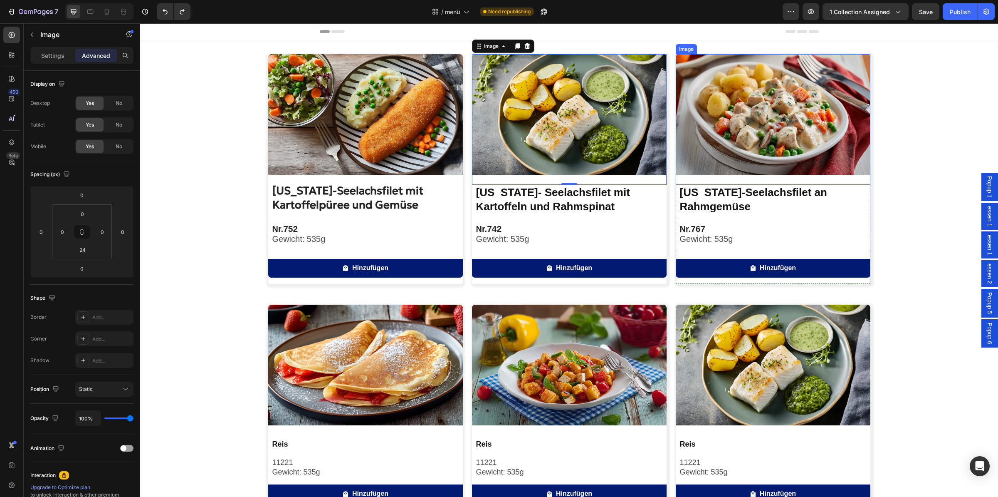
click at [709, 163] on img at bounding box center [773, 114] width 195 height 121
click at [711, 235] on span "Gewicht: 535g" at bounding box center [706, 238] width 53 height 9
click at [576, 227] on p "Nr. 742" at bounding box center [571, 229] width 190 height 10
click at [220, 212] on div "Image [US_STATE]-Seelachsfilet mit Kartoffelpüree und Gemüse Product Title Nr. …" at bounding box center [569, 405] width 858 height 702
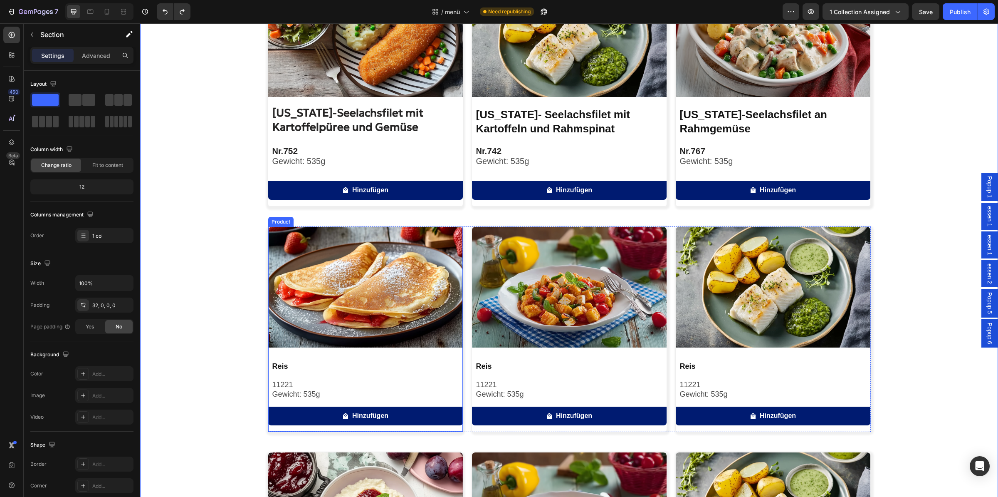
scroll to position [87, 0]
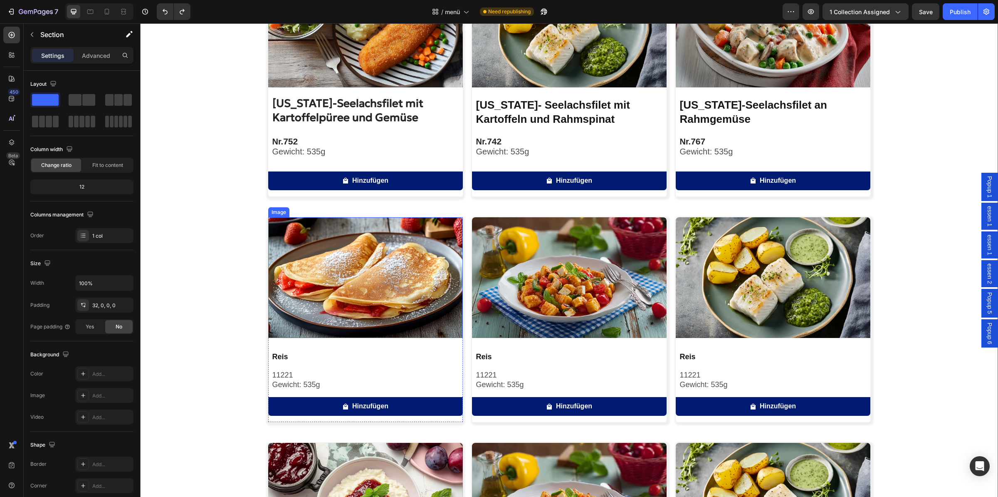
click at [378, 302] on img at bounding box center [365, 277] width 195 height 121
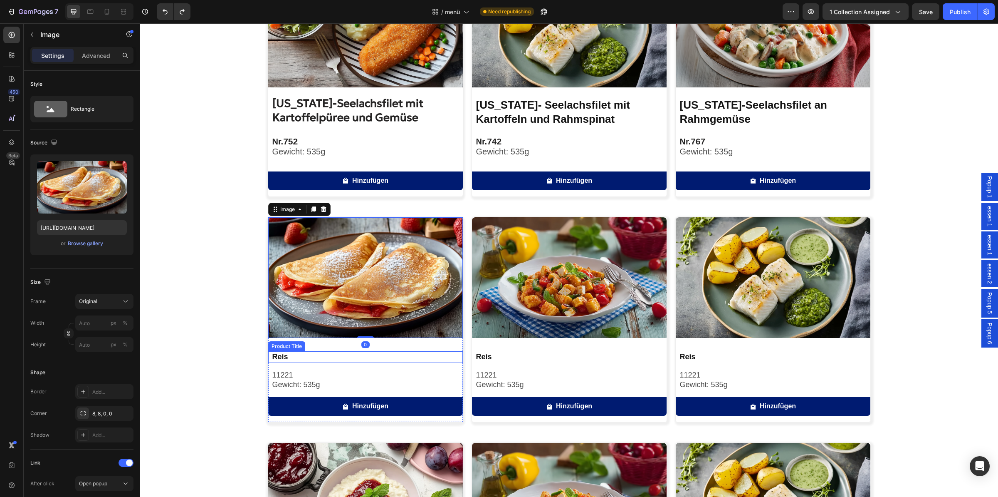
click at [316, 352] on h2 "Reis" at bounding box center [367, 356] width 191 height 11
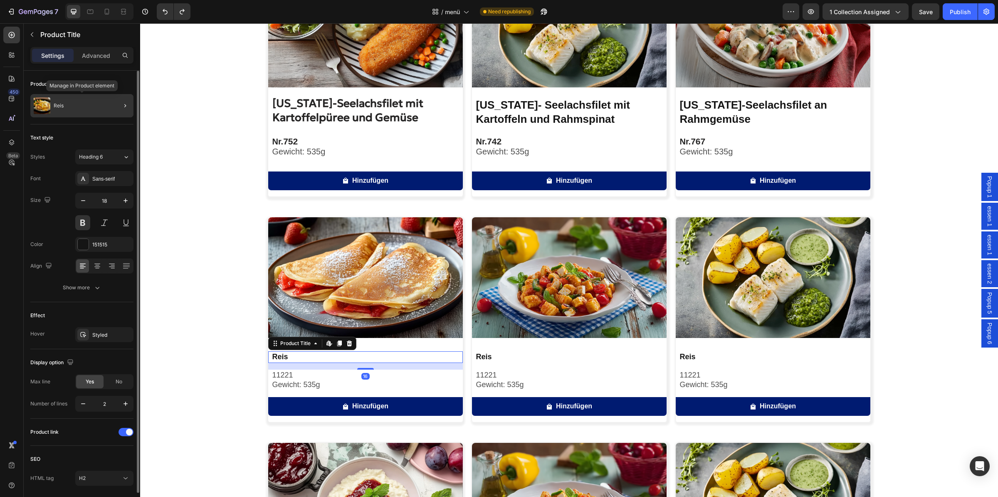
click at [111, 104] on div at bounding box center [121, 105] width 23 height 23
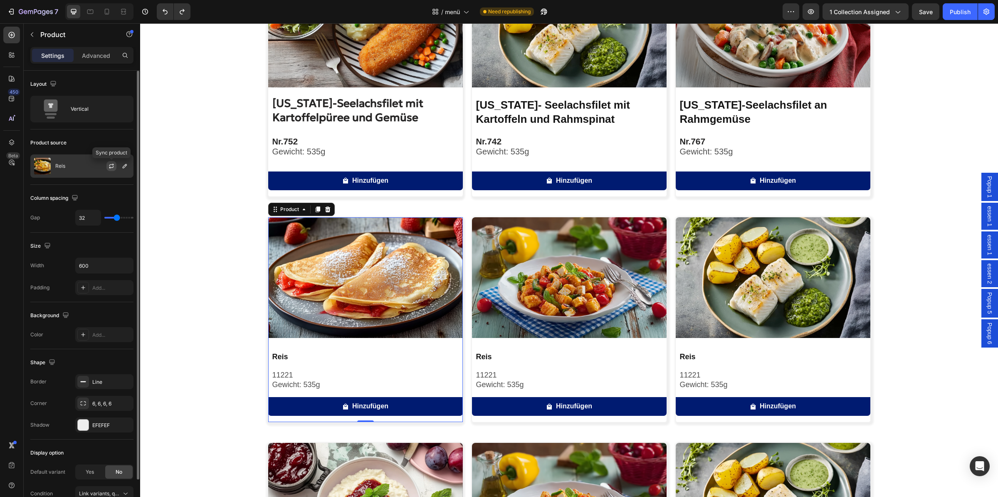
click at [111, 167] on icon "button" at bounding box center [111, 166] width 7 height 7
click at [71, 172] on div "Reis" at bounding box center [81, 165] width 103 height 23
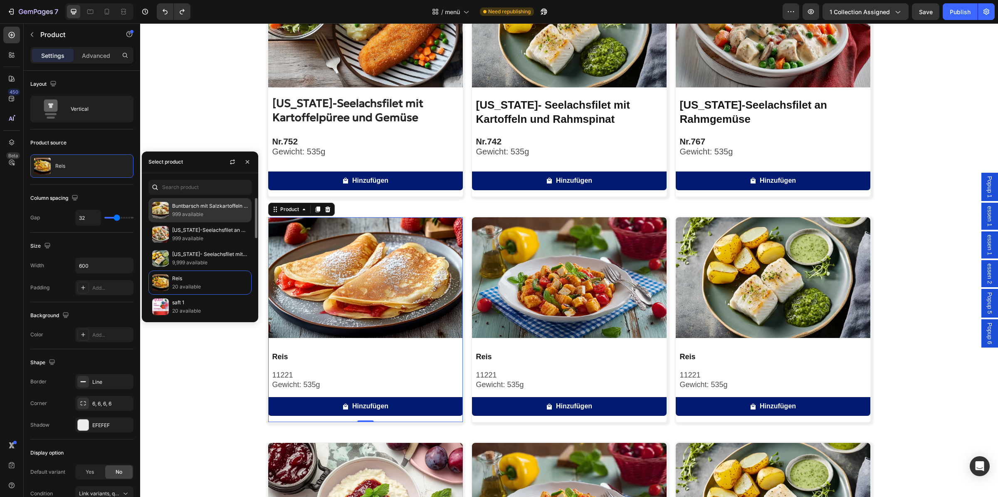
click at [197, 214] on p "999 available" at bounding box center [210, 214] width 76 height 8
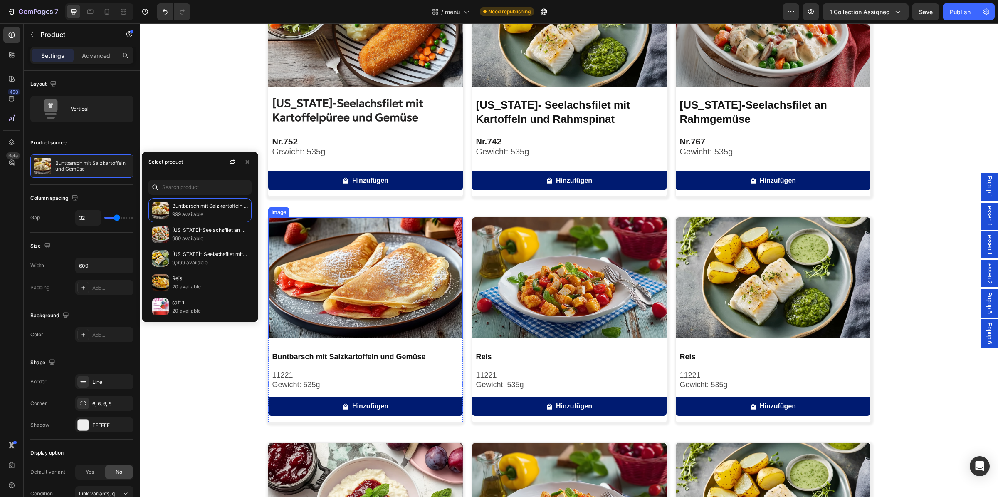
click at [371, 257] on img at bounding box center [365, 277] width 195 height 121
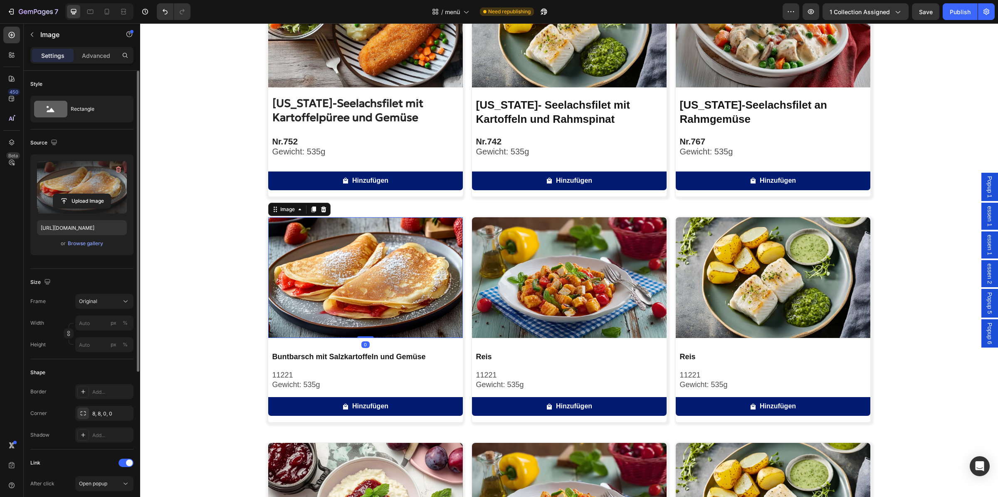
click at [84, 190] on label at bounding box center [82, 187] width 90 height 52
click at [84, 194] on input "file" at bounding box center [81, 201] width 57 height 14
type input "[URL][DOMAIN_NAME]"
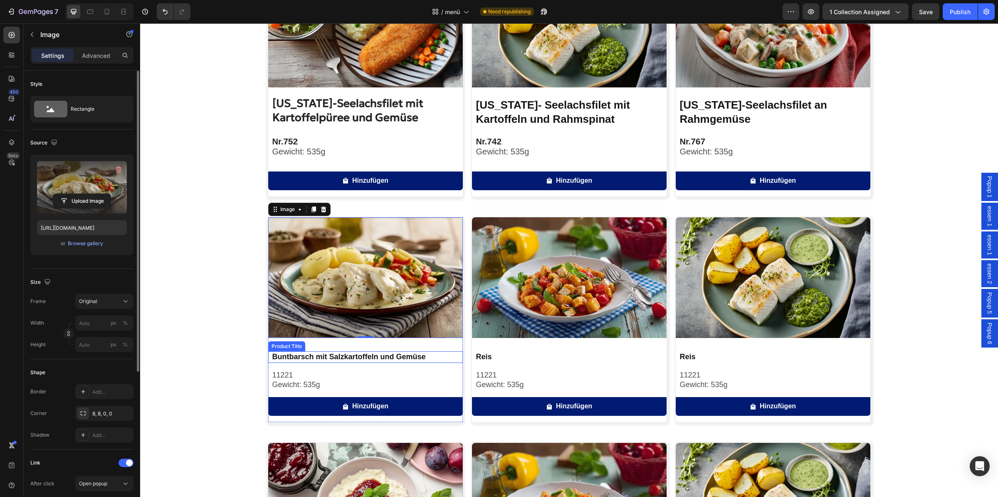
click at [326, 359] on h2 "Buntbarsch mit Salzkartoffeln und Gemüse" at bounding box center [367, 356] width 191 height 11
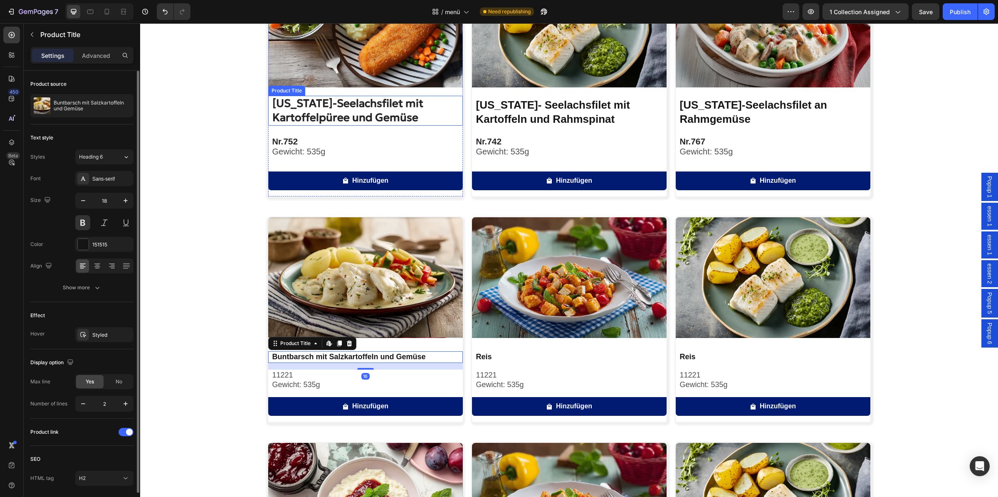
click at [338, 108] on h2 "[US_STATE]-Seelachsfilet mit Kartoffelpüree und Gemüse" at bounding box center [367, 111] width 191 height 30
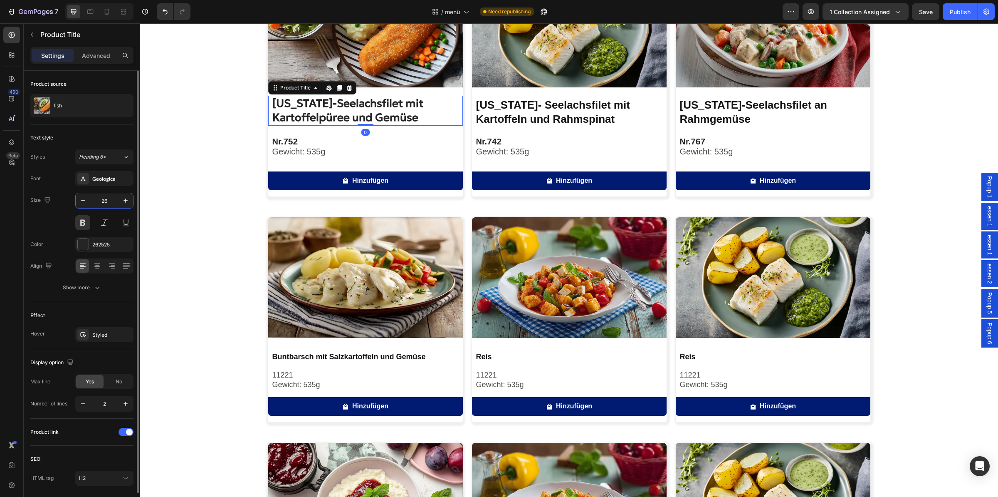
click at [114, 205] on input "26" at bounding box center [104, 200] width 27 height 15
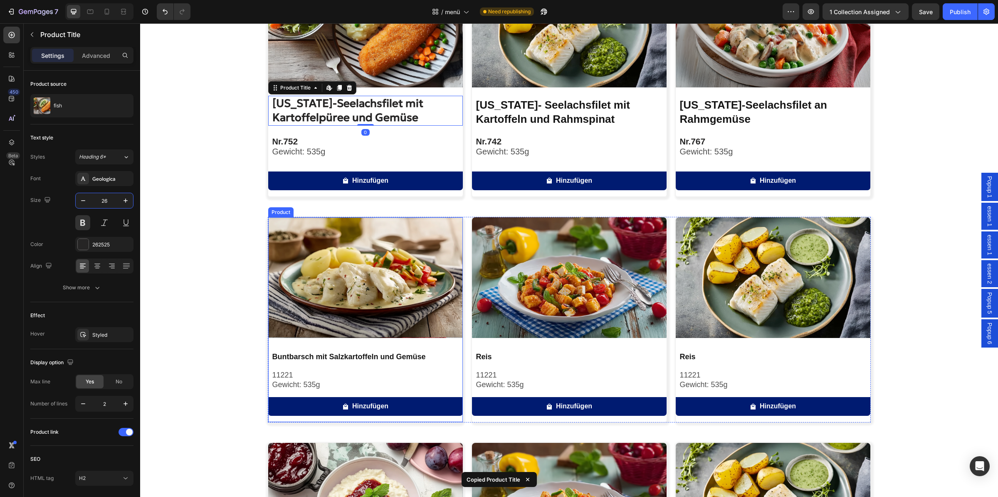
click at [343, 360] on h2 "Buntbarsch mit Salzkartoffeln und Gemüse" at bounding box center [367, 356] width 191 height 11
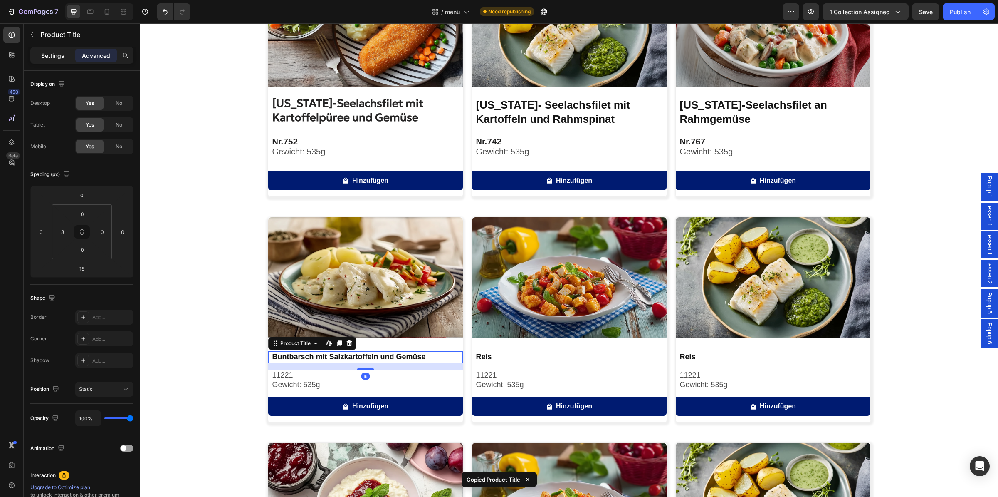
click at [66, 60] on div "Settings" at bounding box center [53, 55] width 42 height 13
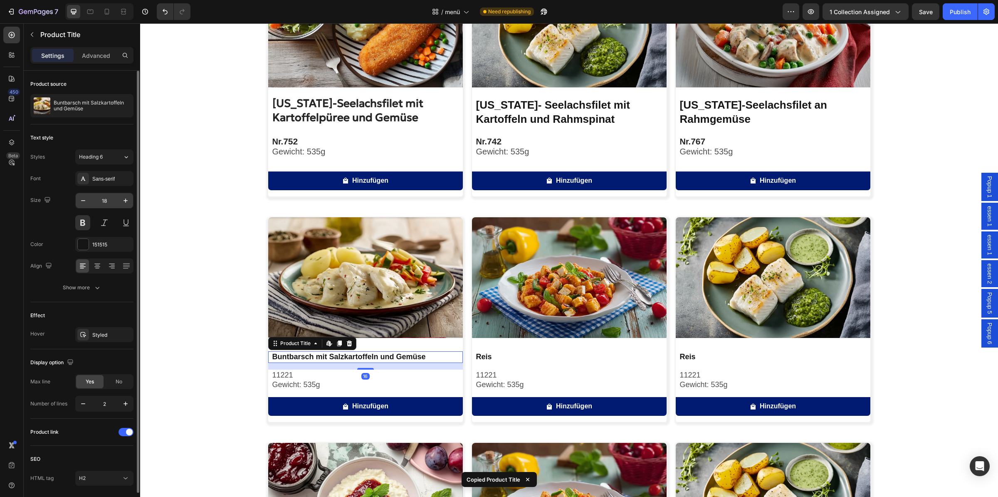
click at [114, 198] on input "18" at bounding box center [104, 200] width 27 height 15
paste input "26"
type input "26"
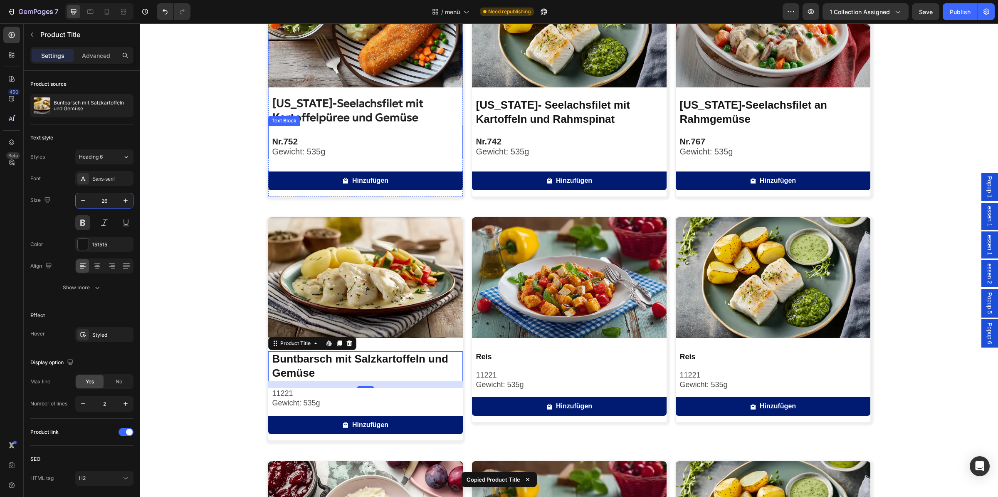
click at [326, 150] on p "Gewicht: 535g" at bounding box center [367, 152] width 190 height 10
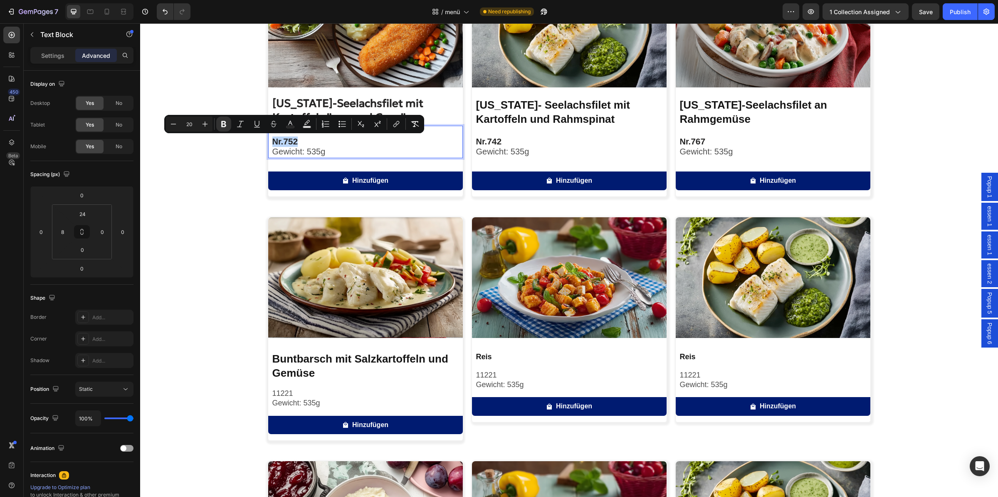
copy p "Nr. 752"
click at [327, 401] on p "Gewicht: 535g" at bounding box center [367, 403] width 190 height 10
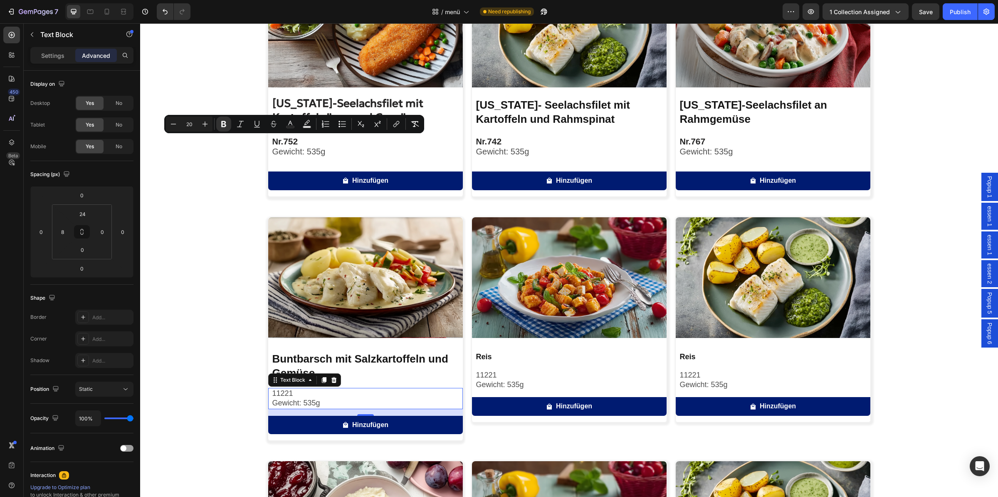
click at [327, 401] on p "Gewicht: 535g" at bounding box center [367, 403] width 190 height 10
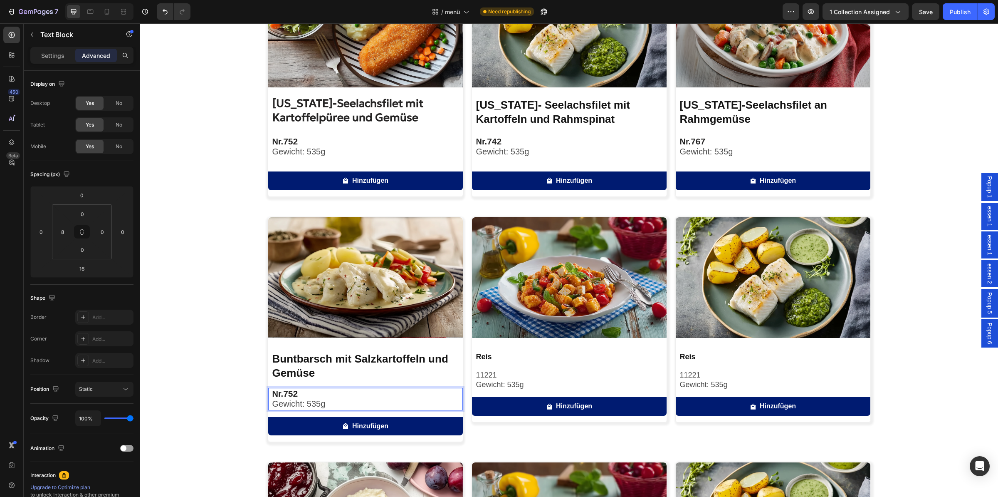
click at [288, 389] on strong "752" at bounding box center [290, 393] width 15 height 10
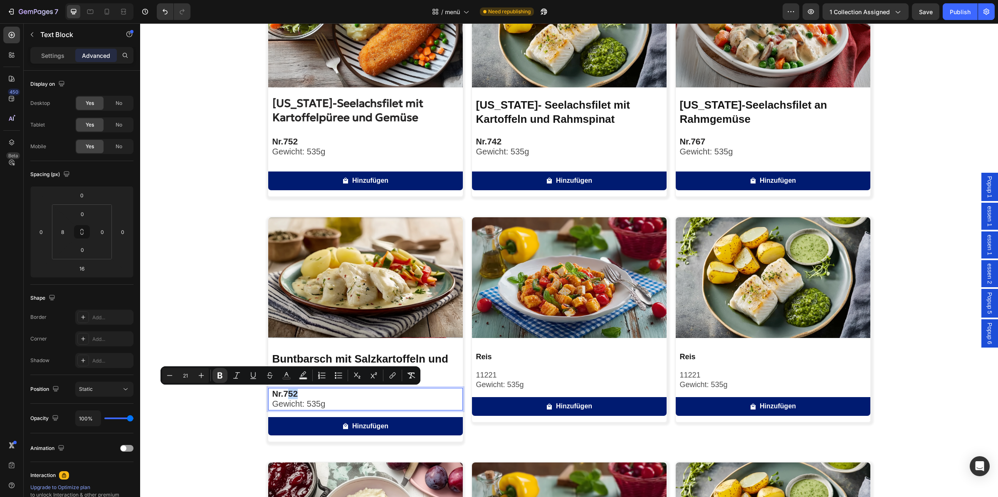
drag, startPoint x: 288, startPoint y: 392, endPoint x: 303, endPoint y: 393, distance: 14.6
click at [299, 392] on p "Nr. 752" at bounding box center [367, 393] width 190 height 10
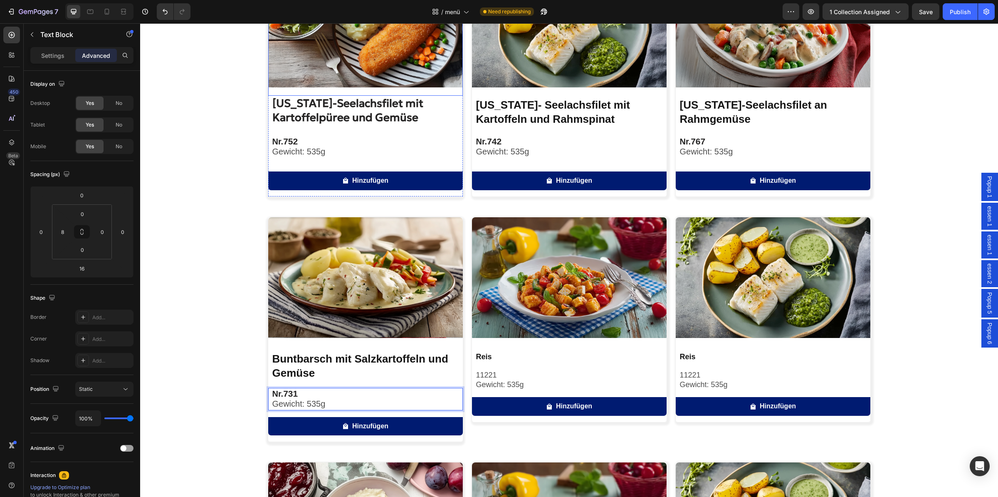
click at [384, 67] on img at bounding box center [365, 27] width 195 height 121
click at [347, 272] on img at bounding box center [365, 277] width 195 height 121
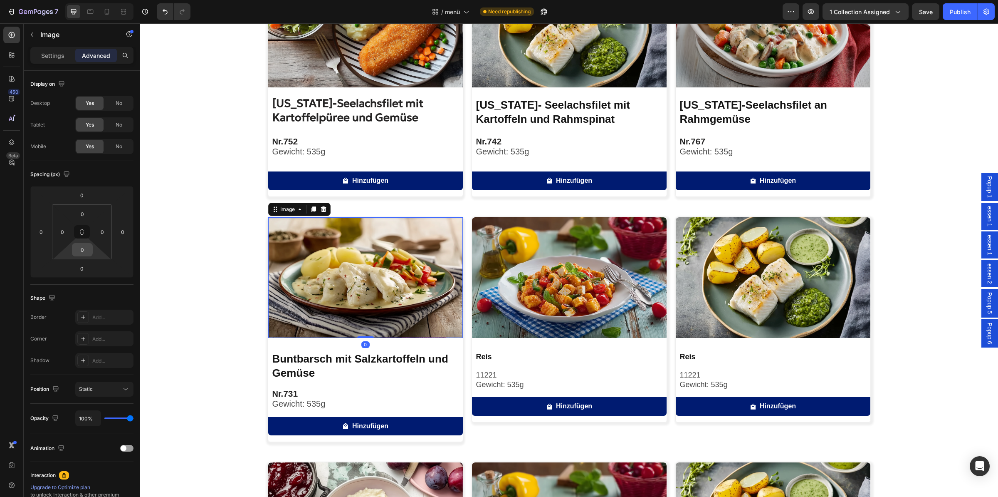
click at [88, 252] on input "0" at bounding box center [82, 249] width 17 height 12
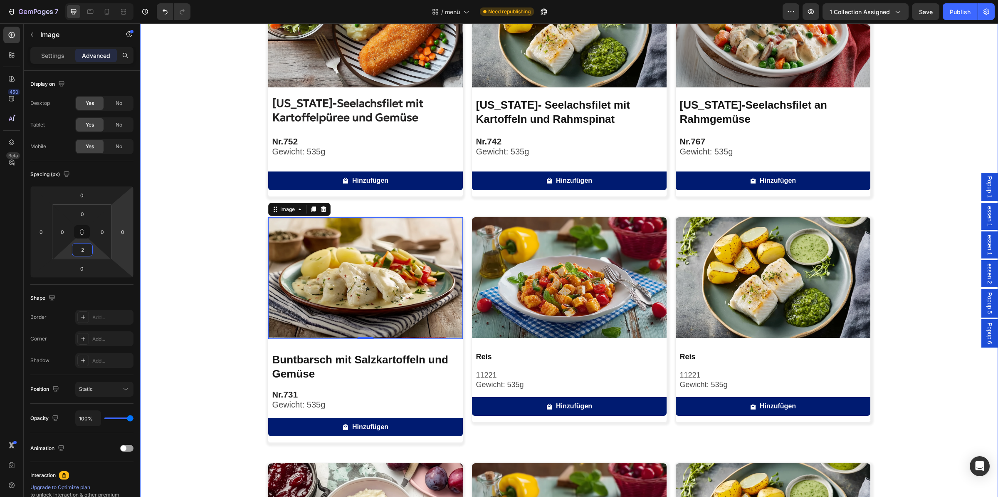
type input "20"
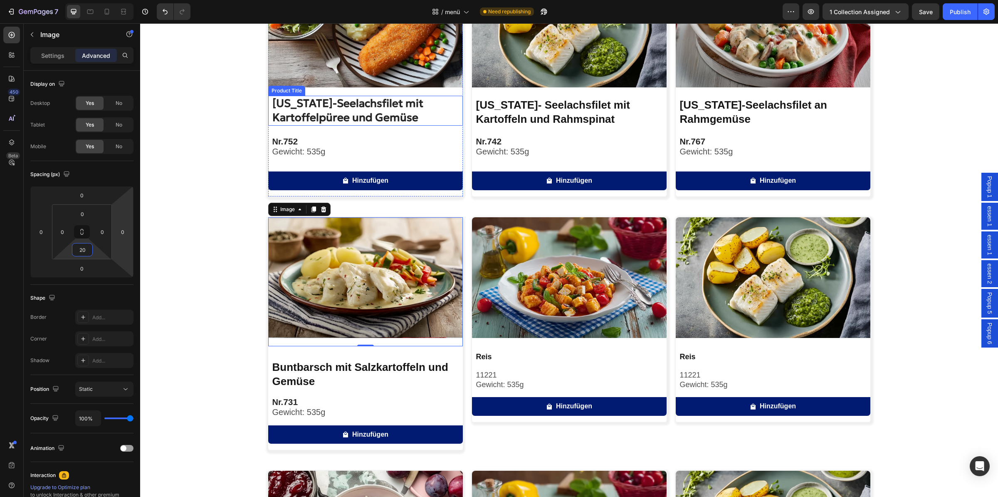
click at [318, 116] on h2 "[US_STATE]-Seelachsfilet mit Kartoffelpüree und Gemüse" at bounding box center [367, 111] width 191 height 30
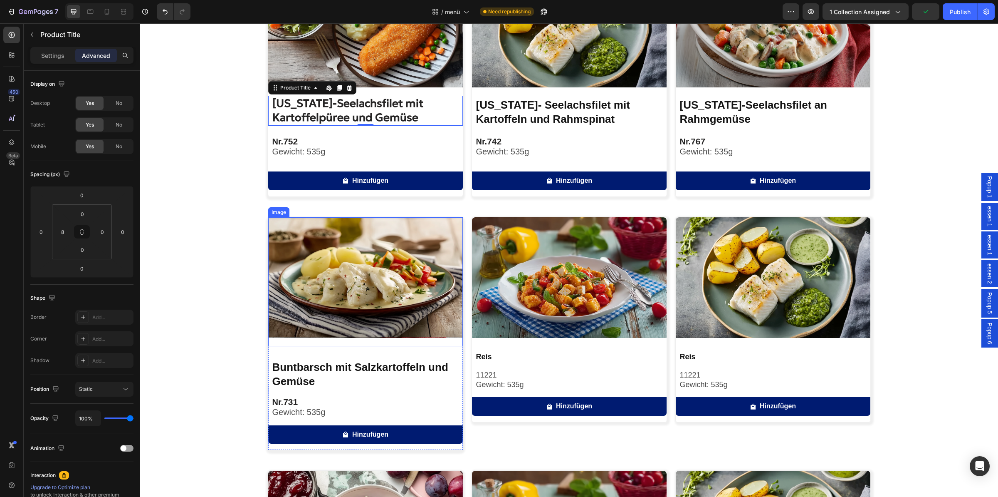
scroll to position [0, 0]
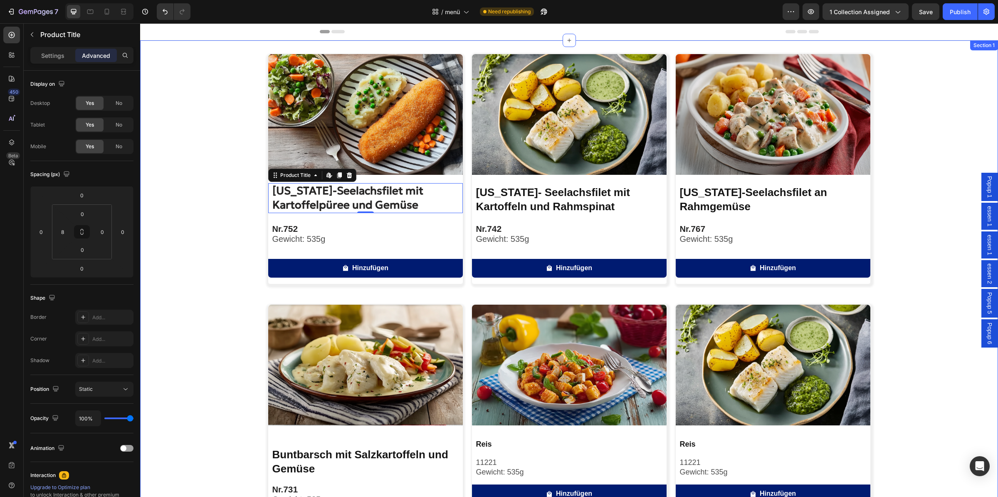
click at [203, 289] on div "Image [US_STATE]-Seelachsfilet mit Kartoffelpüree und Gemüse Product Title Edit…" at bounding box center [569, 418] width 858 height 729
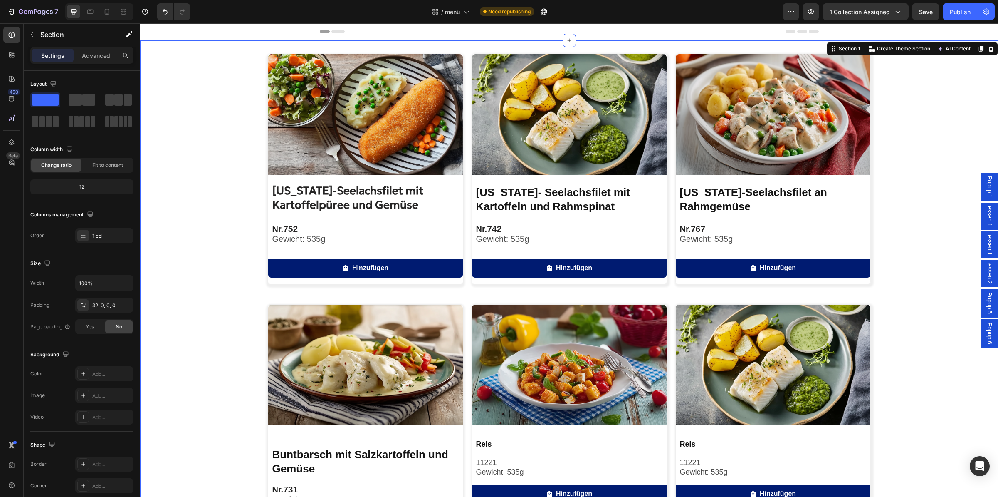
click at [336, 341] on img at bounding box center [365, 364] width 195 height 121
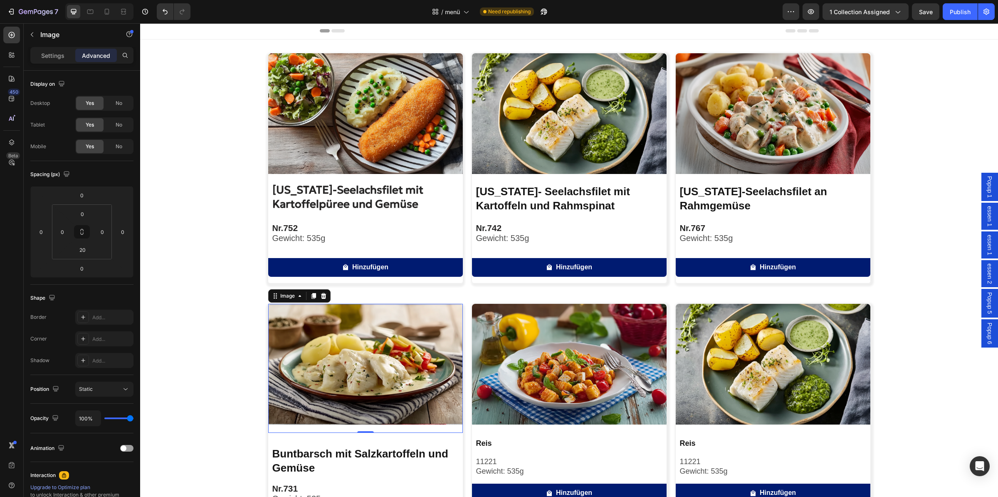
scroll to position [44, 0]
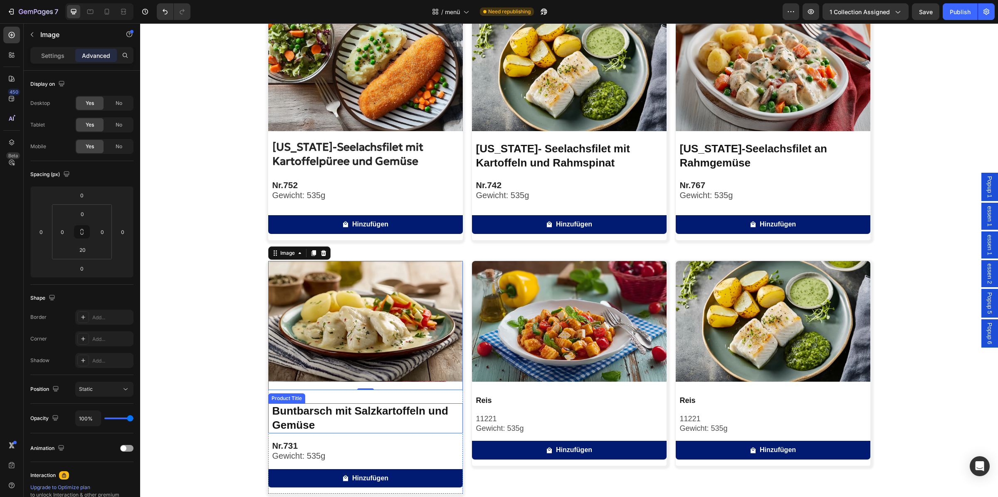
click at [329, 416] on h2 "Buntbarsch mit Salzkartoffeln und Gemüse" at bounding box center [367, 418] width 191 height 30
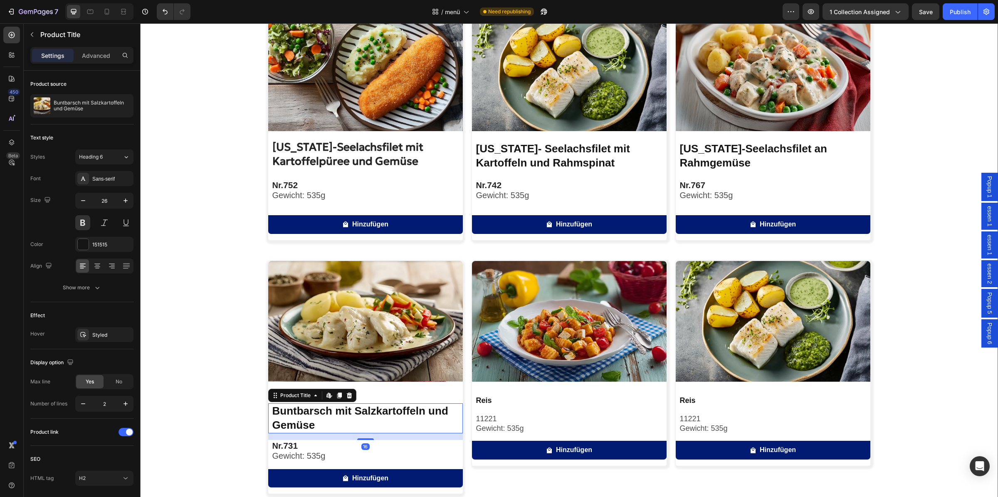
click at [209, 334] on div "Image [US_STATE]-Seelachsfilet mit Kartoffelpüree und Gemüse Product Title Nr. …" at bounding box center [569, 374] width 858 height 729
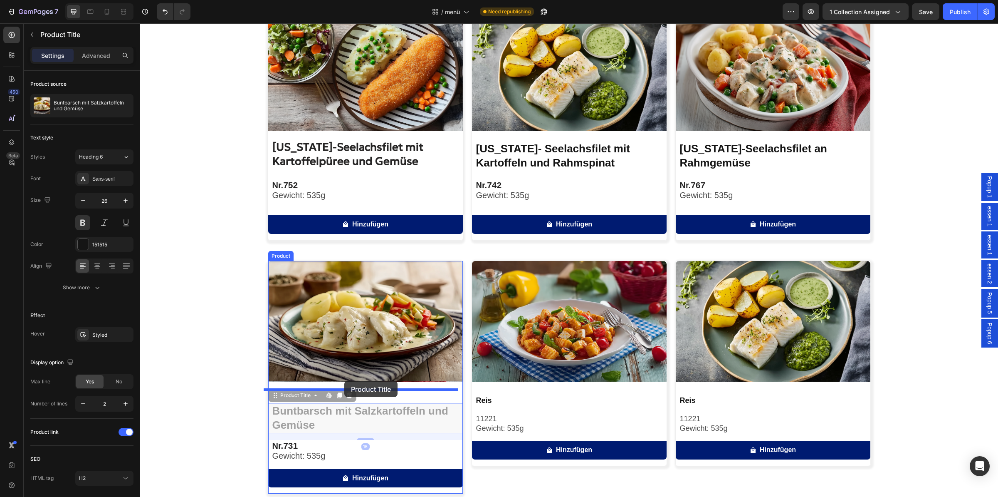
drag, startPoint x: 334, startPoint y: 414, endPoint x: 344, endPoint y: 380, distance: 35.3
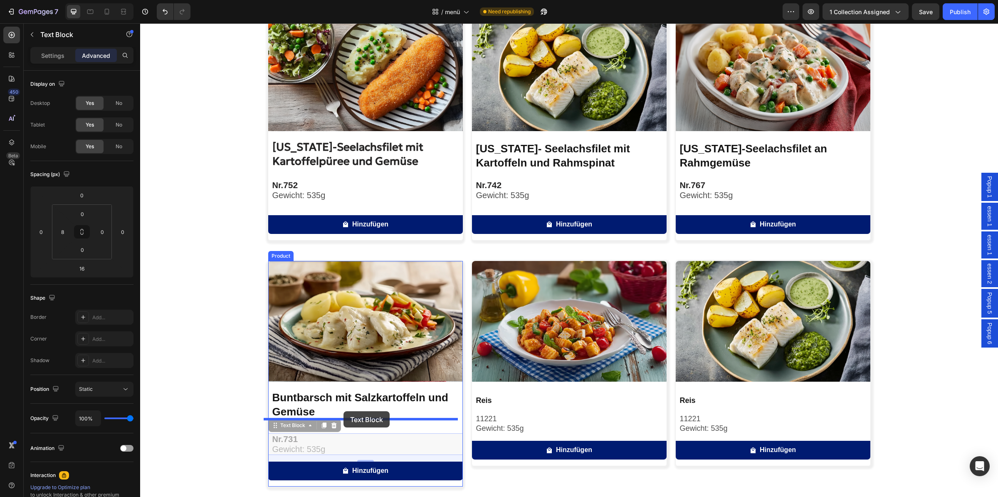
drag, startPoint x: 341, startPoint y: 445, endPoint x: 345, endPoint y: 417, distance: 27.7
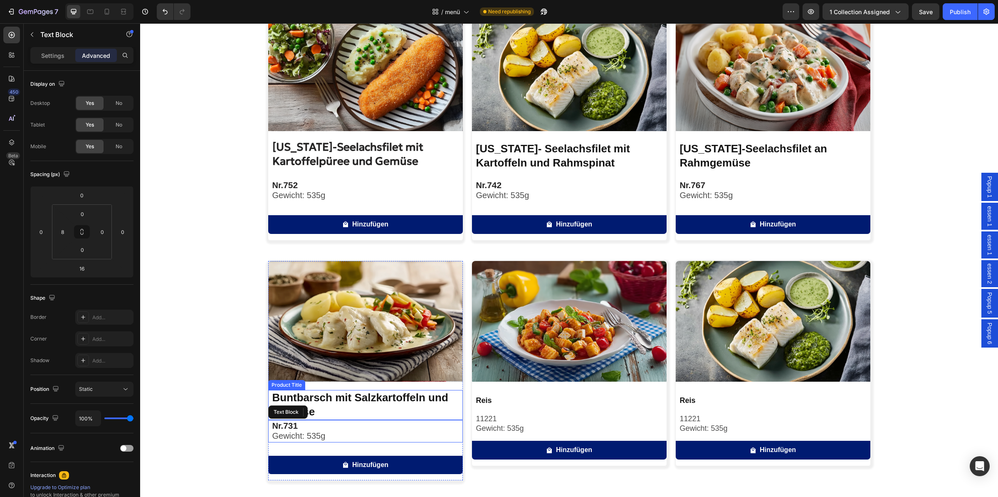
type input "0"
click at [323, 198] on p "Gewicht: 535g" at bounding box center [367, 195] width 190 height 10
click at [351, 435] on p "Gewicht: 535g" at bounding box center [367, 436] width 190 height 10
click at [87, 214] on input "0" at bounding box center [82, 214] width 17 height 12
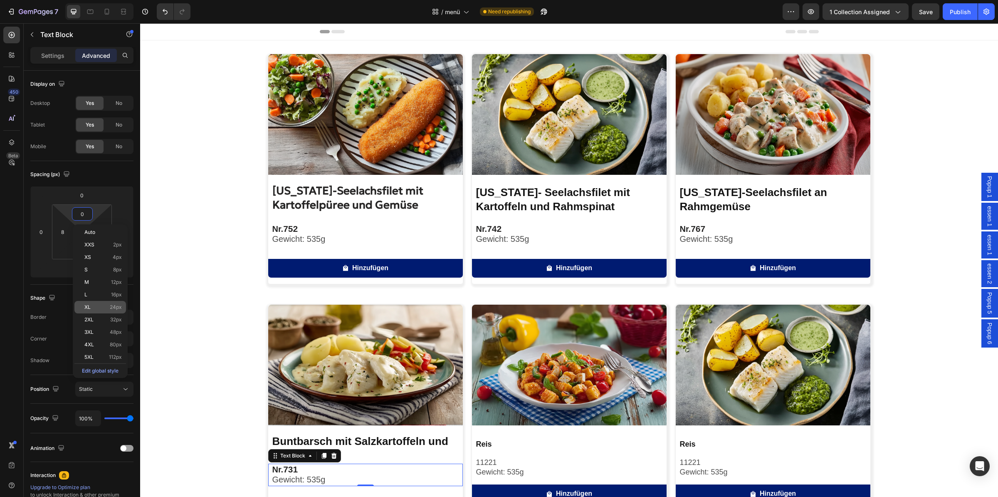
scroll to position [44, 0]
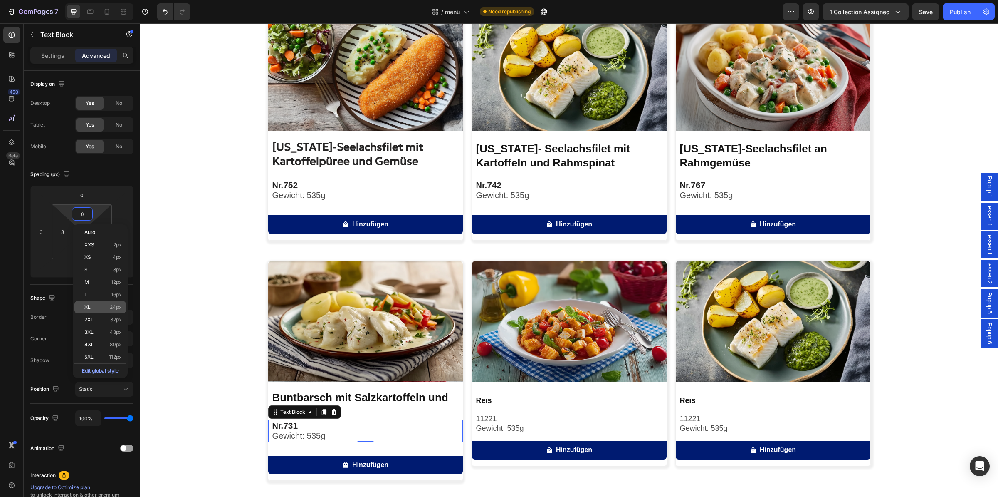
click at [115, 307] on span "24px" at bounding box center [116, 307] width 12 height 6
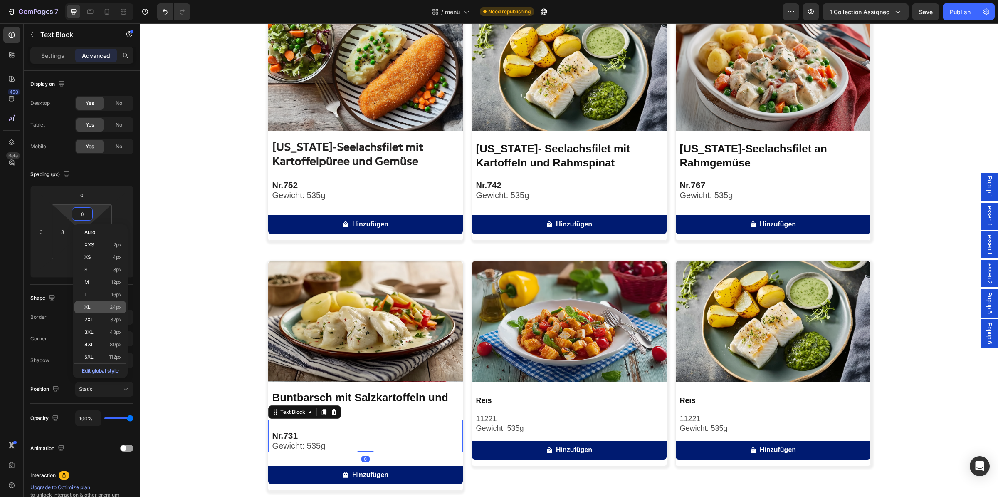
type input "24"
click at [205, 331] on div "Image Alaska-Seelachsfilet mit Kartoffelpüree und Gemüse Product Title Nr. 752 …" at bounding box center [569, 373] width 858 height 726
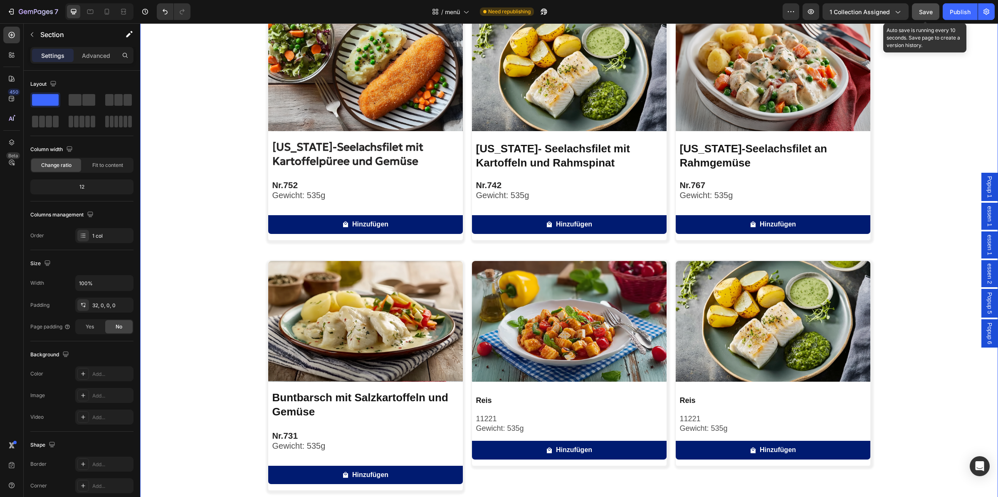
click at [916, 14] on button "Save" at bounding box center [925, 11] width 27 height 17
